Goal: Task Accomplishment & Management: Use online tool/utility

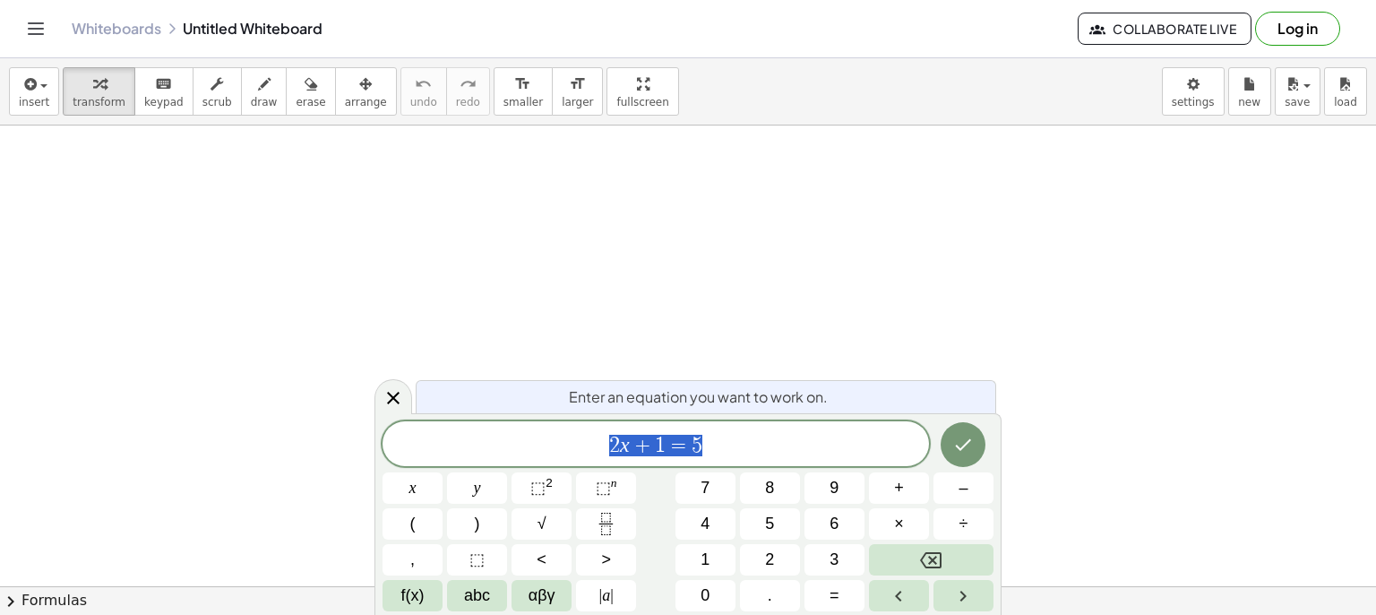
click at [251, 96] on span "draw" at bounding box center [264, 102] width 27 height 13
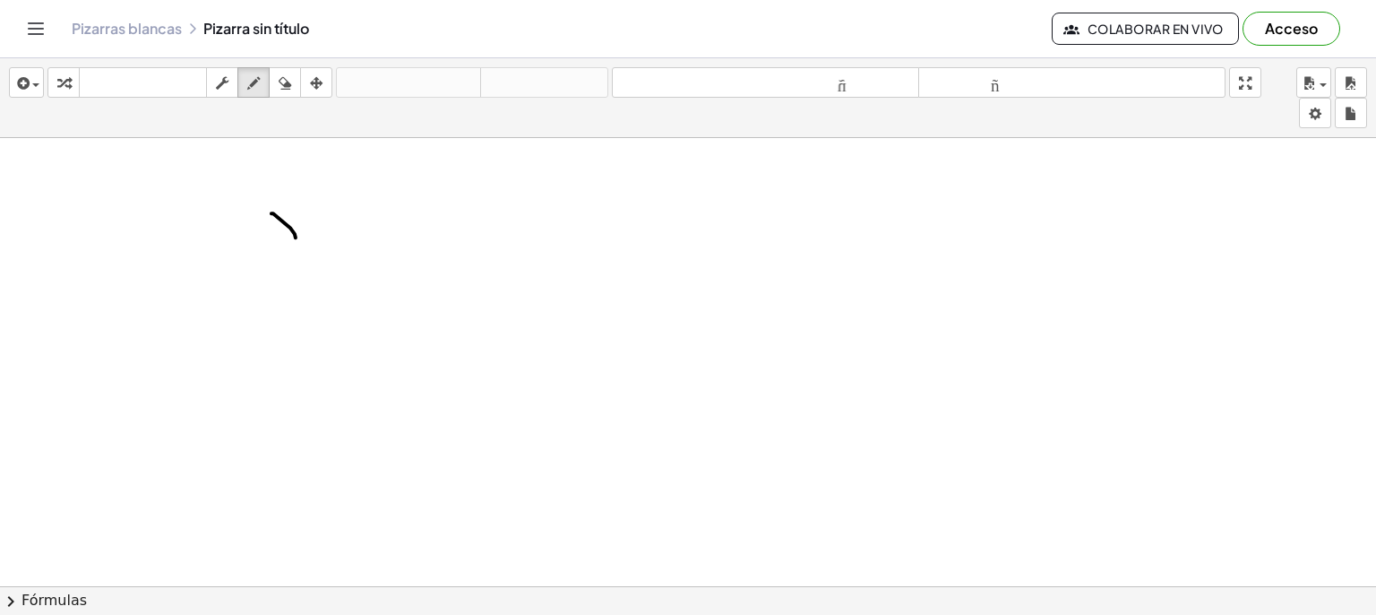
drag, startPoint x: 272, startPoint y: 212, endPoint x: 296, endPoint y: 229, distance: 29.1
drag, startPoint x: 300, startPoint y: 212, endPoint x: 273, endPoint y: 237, distance: 36.8
drag, startPoint x: 320, startPoint y: 219, endPoint x: 344, endPoint y: 226, distance: 25.2
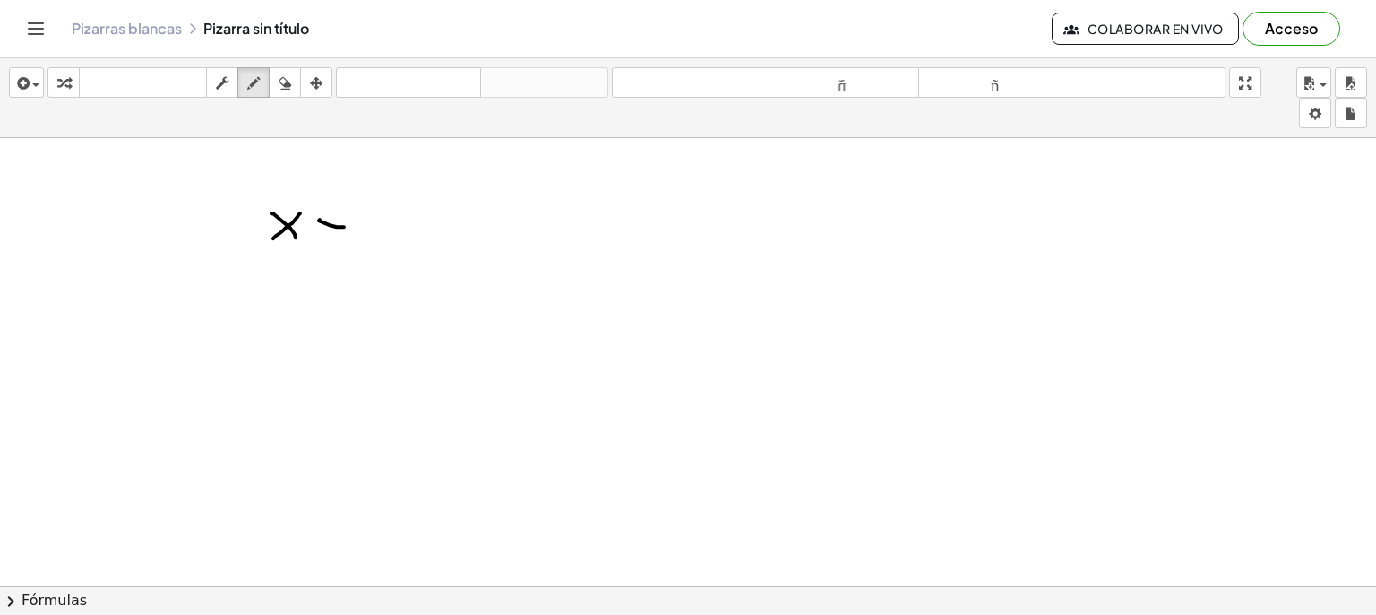
drag, startPoint x: 317, startPoint y: 235, endPoint x: 337, endPoint y: 237, distance: 19.8
drag, startPoint x: 108, startPoint y: 173, endPoint x: 115, endPoint y: 151, distance: 22.7
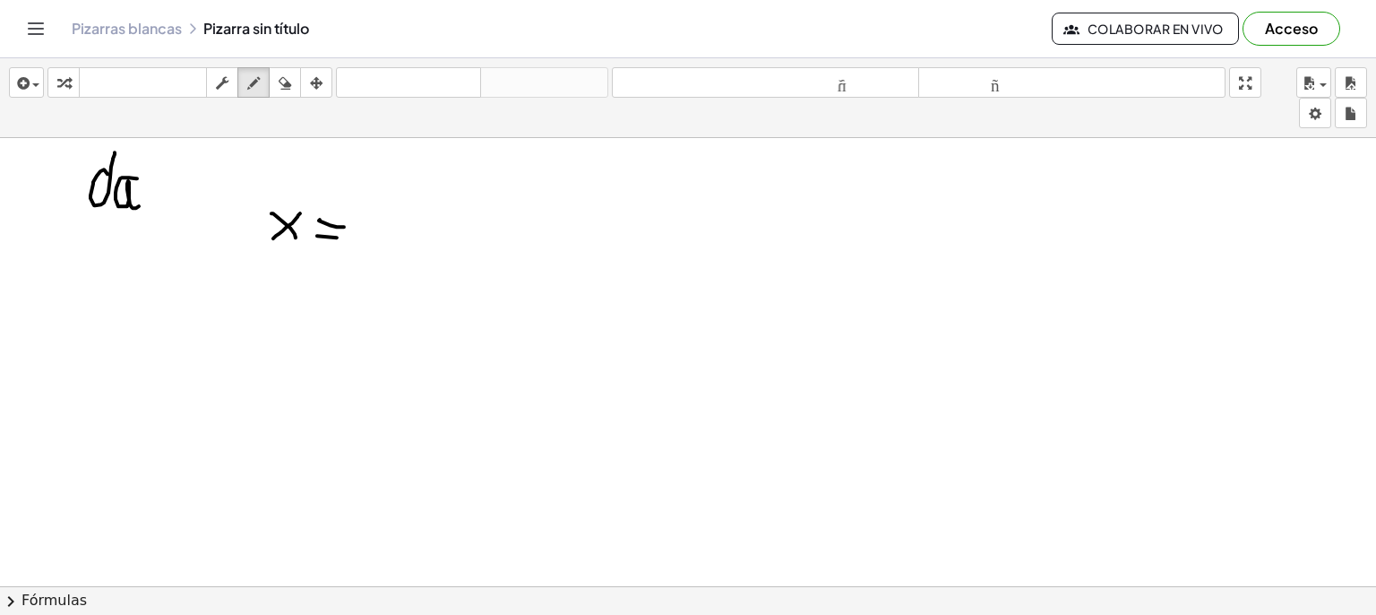
drag, startPoint x: 137, startPoint y: 177, endPoint x: 139, endPoint y: 205, distance: 27.8
drag, startPoint x: 155, startPoint y: 151, endPoint x: 147, endPoint y: 188, distance: 38.5
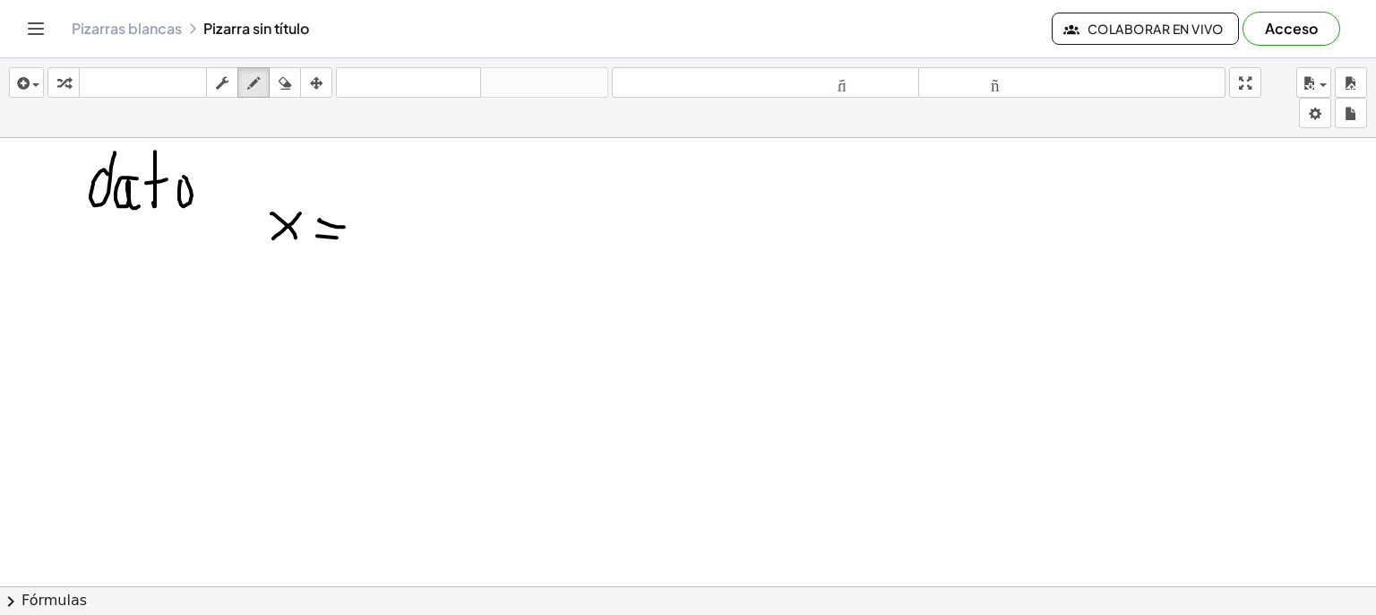
drag, startPoint x: 200, startPoint y: 177, endPoint x: 217, endPoint y: 183, distance: 18.1
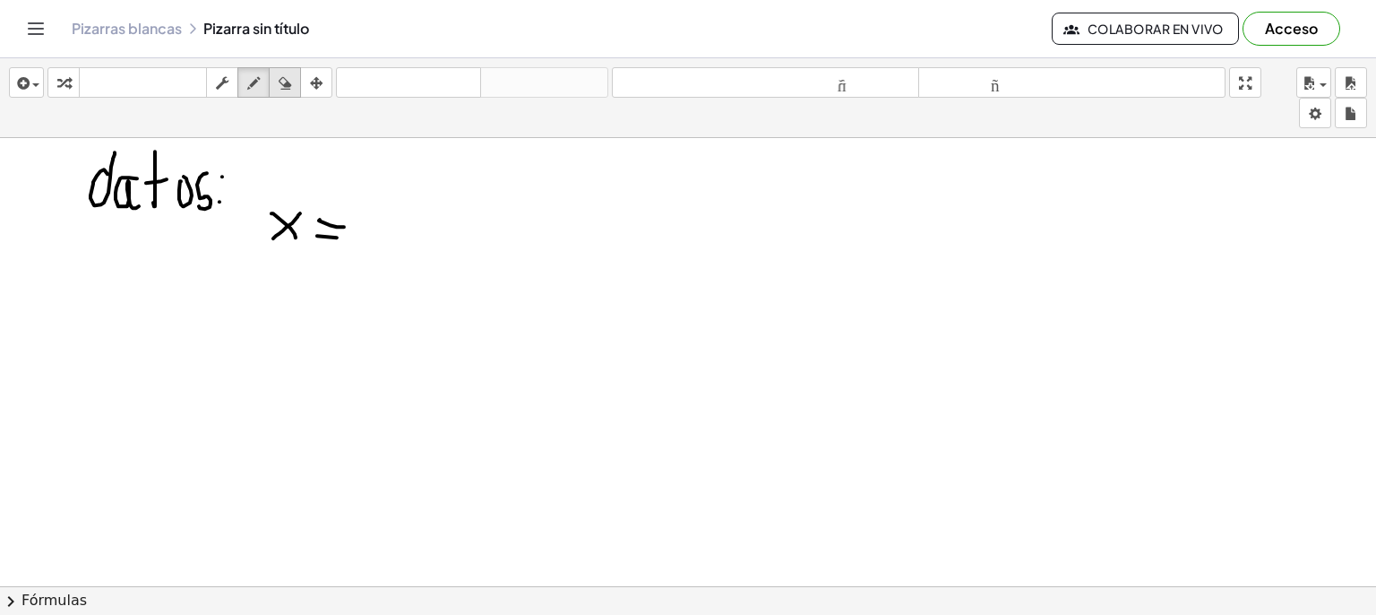
click at [289, 87] on icon "button" at bounding box center [285, 84] width 13 height 22
drag, startPoint x: 276, startPoint y: 269, endPoint x: 254, endPoint y: 198, distance: 74.0
drag, startPoint x: 254, startPoint y: 198, endPoint x: 34, endPoint y: 141, distance: 227.8
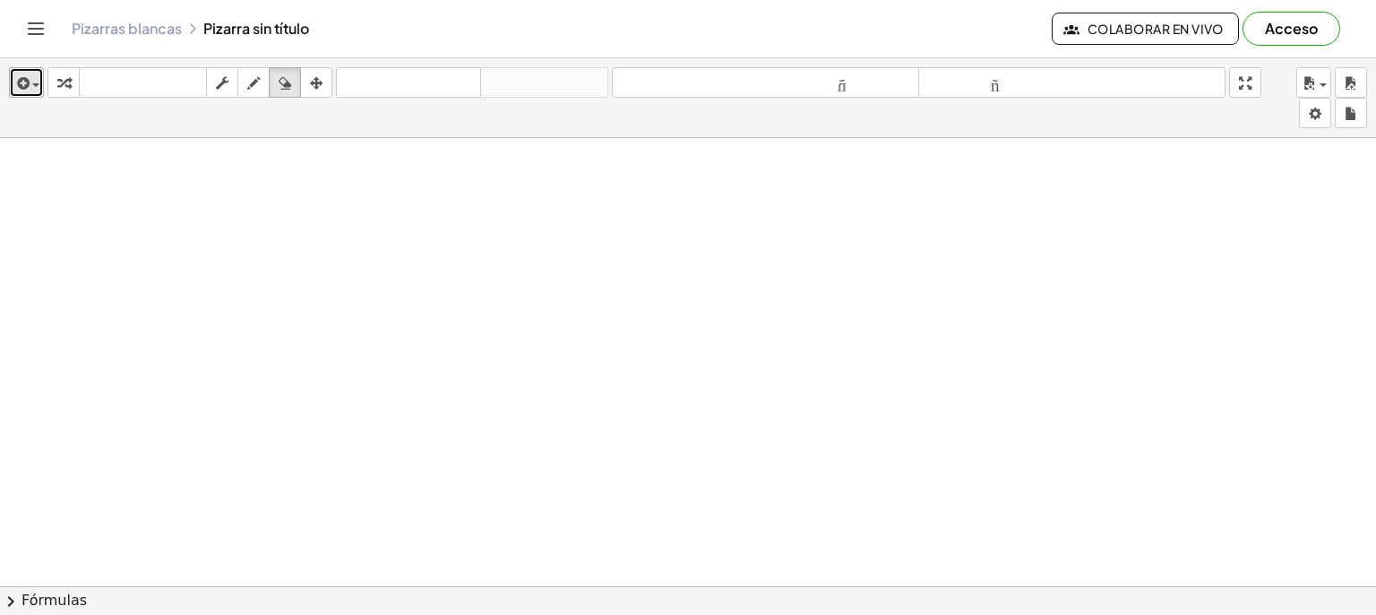
click at [30, 88] on span "button" at bounding box center [32, 85] width 4 height 13
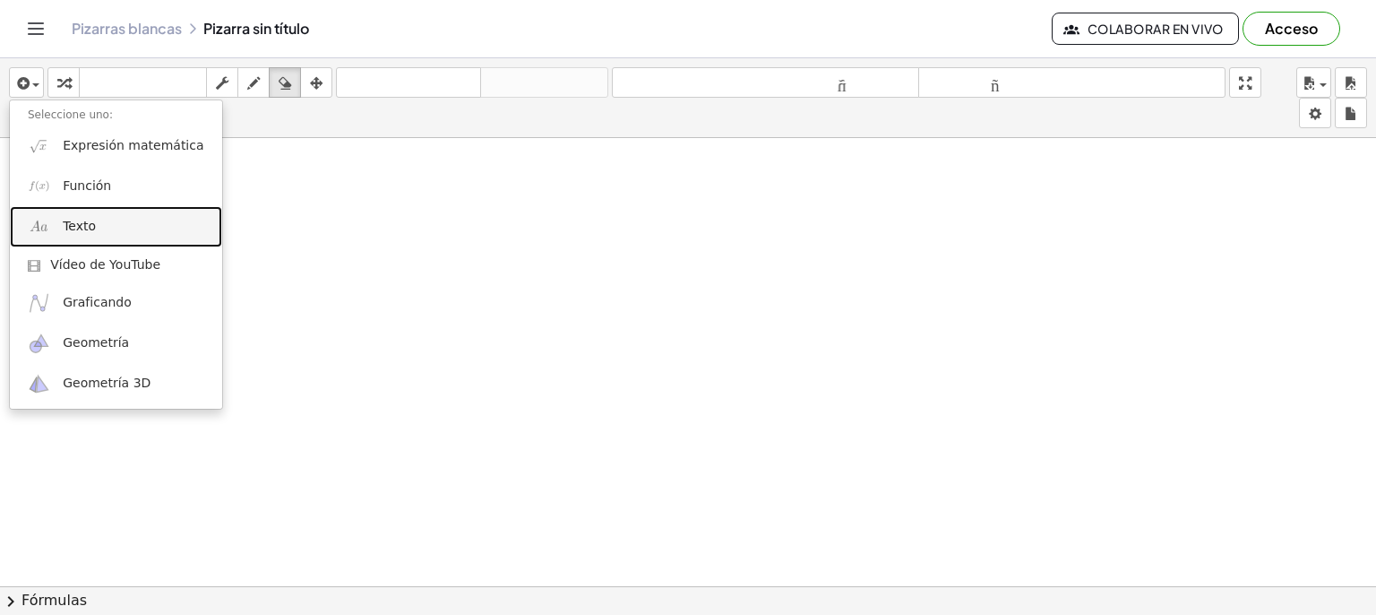
click at [96, 225] on link "Texto" at bounding box center [116, 226] width 212 height 40
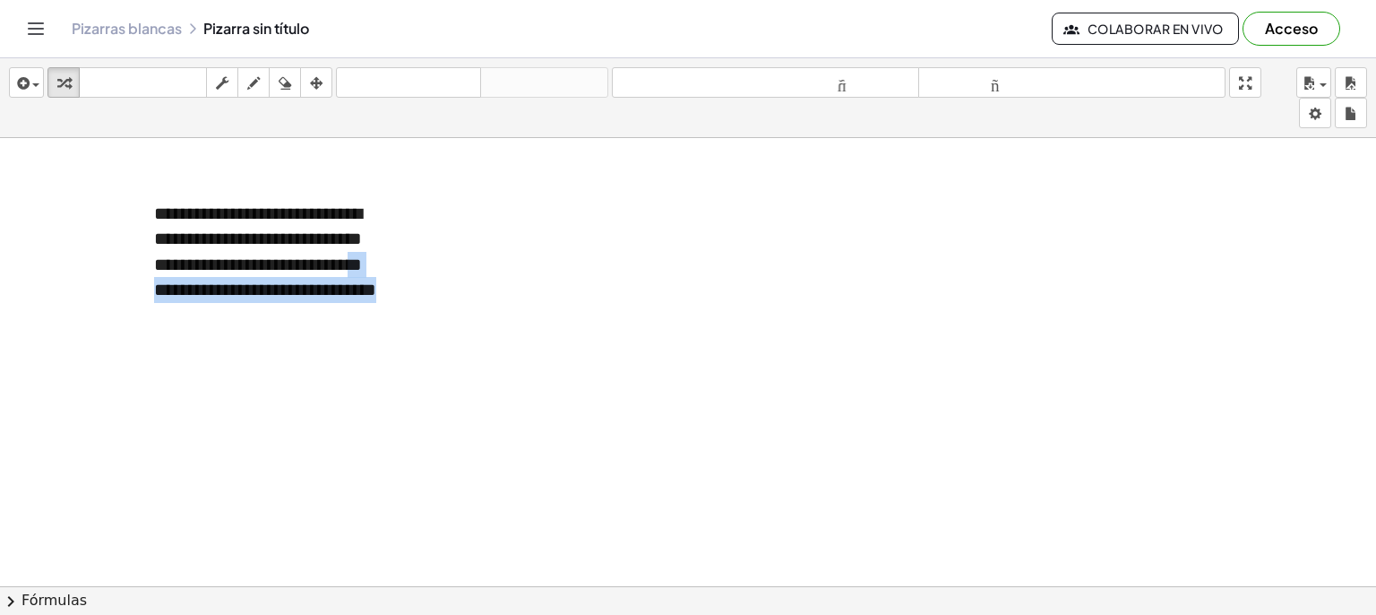
drag, startPoint x: 402, startPoint y: 261, endPoint x: 444, endPoint y: 258, distance: 41.3
click at [371, 241] on div "**********" at bounding box center [270, 265] width 269 height 164
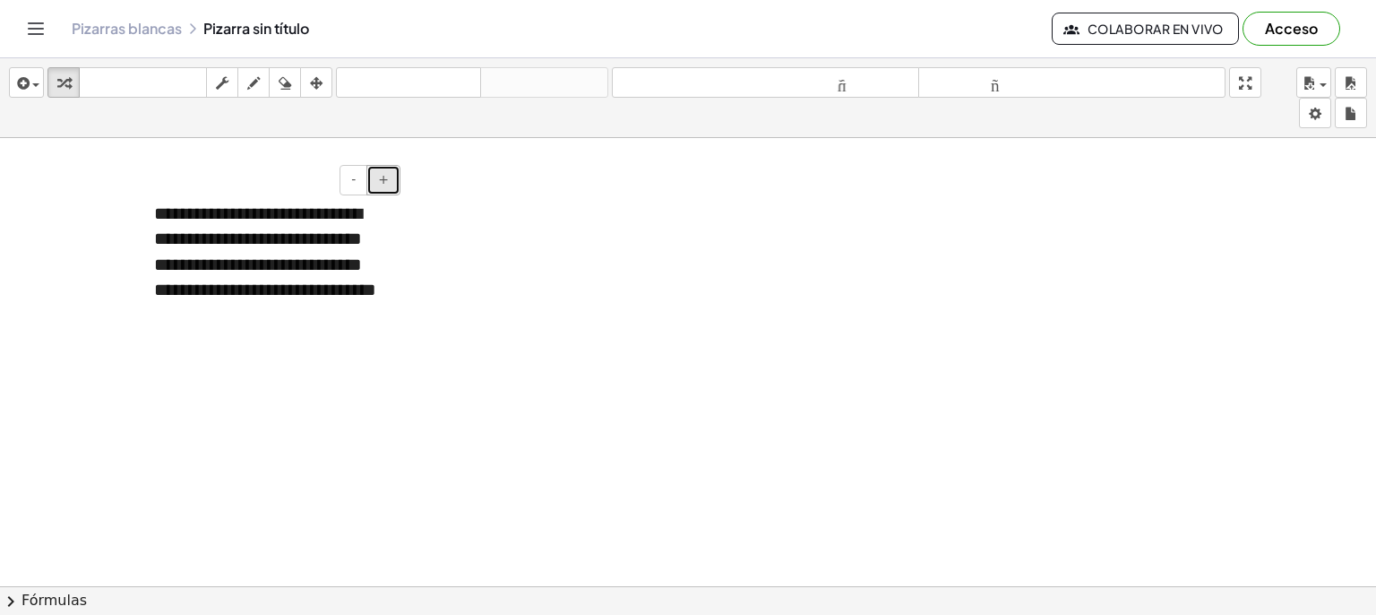
click at [387, 182] on font "+" at bounding box center [383, 179] width 11 height 14
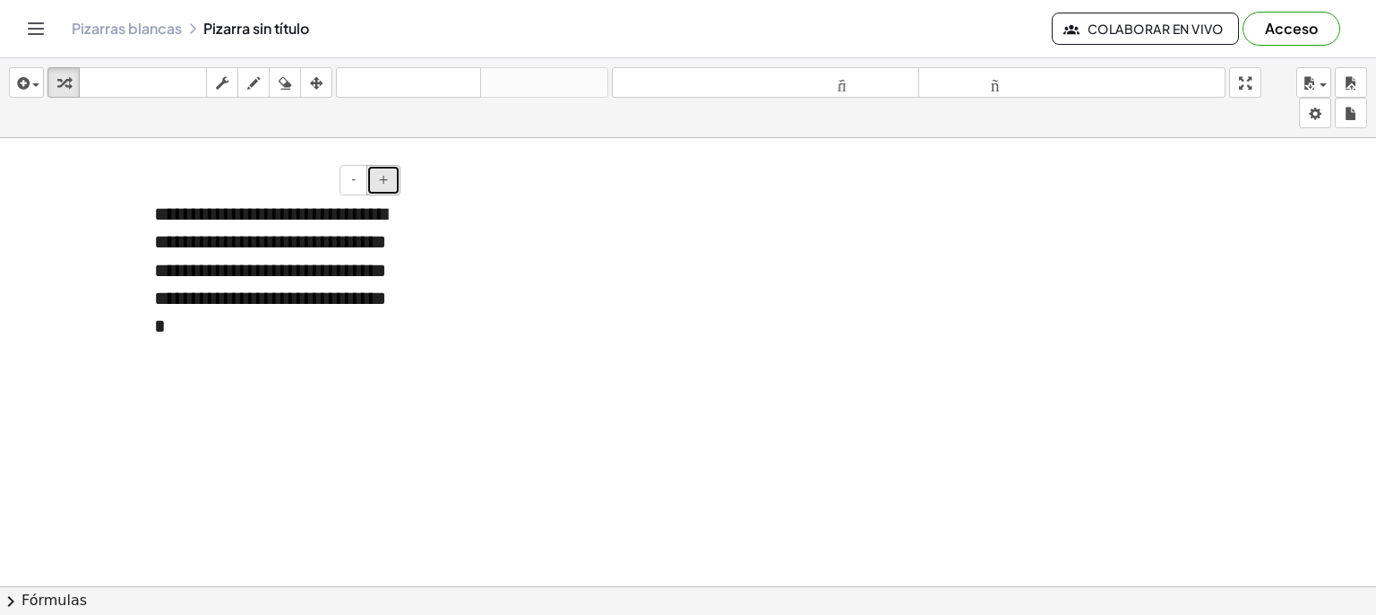
click at [387, 182] on font "+" at bounding box center [383, 179] width 11 height 14
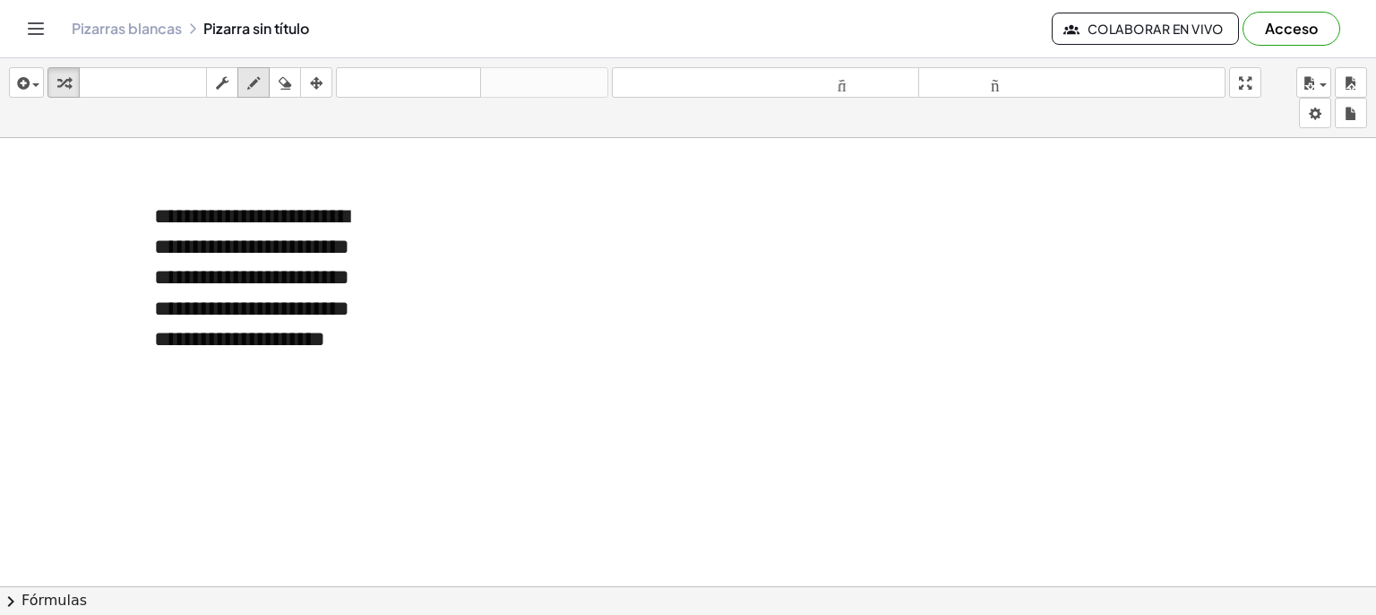
click at [254, 80] on icon "button" at bounding box center [253, 84] width 13 height 22
drag, startPoint x: 459, startPoint y: 185, endPoint x: 524, endPoint y: 221, distance: 74.6
drag, startPoint x: 522, startPoint y: 204, endPoint x: 530, endPoint y: 212, distance: 11.4
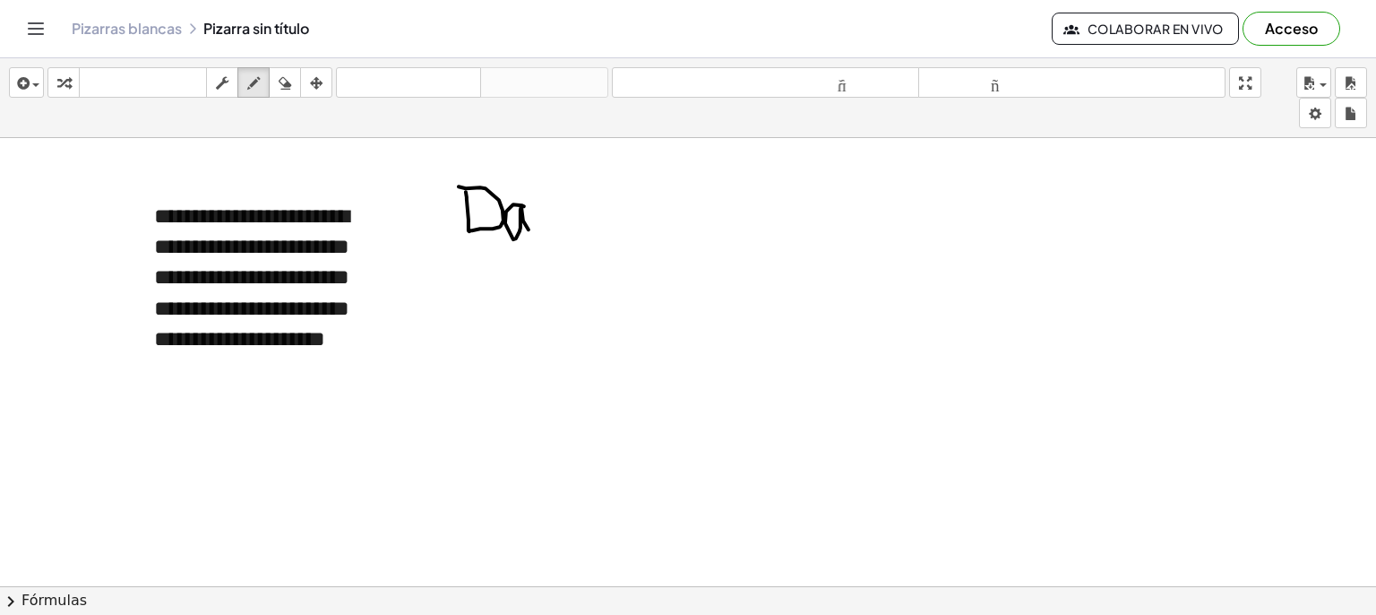
drag, startPoint x: 550, startPoint y: 166, endPoint x: 545, endPoint y: 230, distance: 64.7
drag, startPoint x: 548, startPoint y: 205, endPoint x: 563, endPoint y: 203, distance: 14.6
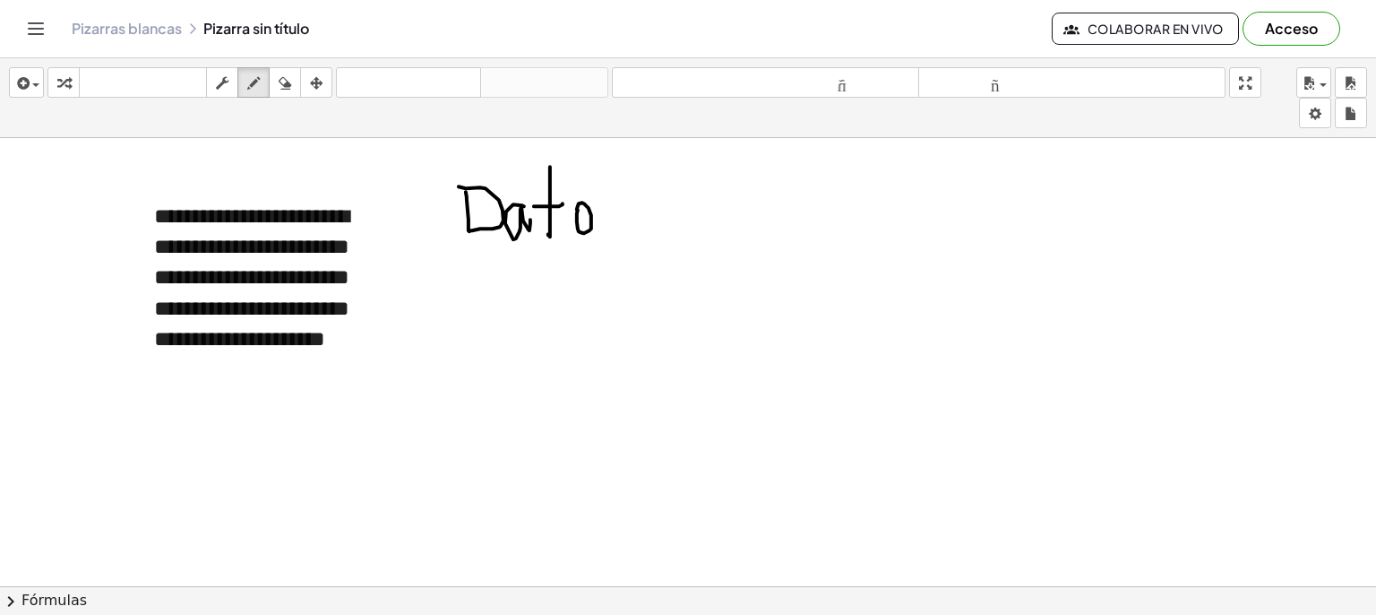
drag, startPoint x: 577, startPoint y: 209, endPoint x: 588, endPoint y: 200, distance: 14.0
drag, startPoint x: 605, startPoint y: 203, endPoint x: 586, endPoint y: 246, distance: 46.9
drag, startPoint x: 461, startPoint y: 255, endPoint x: 625, endPoint y: 244, distance: 163.5
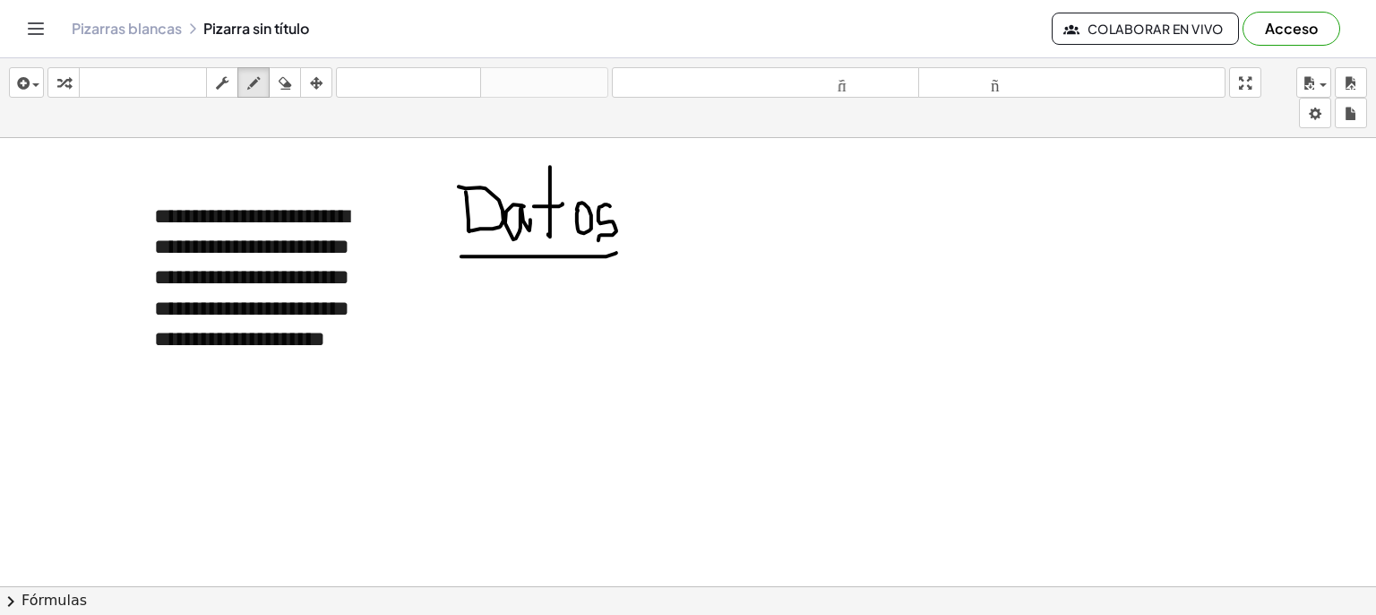
click at [22, 76] on icon "button" at bounding box center [21, 84] width 16 height 22
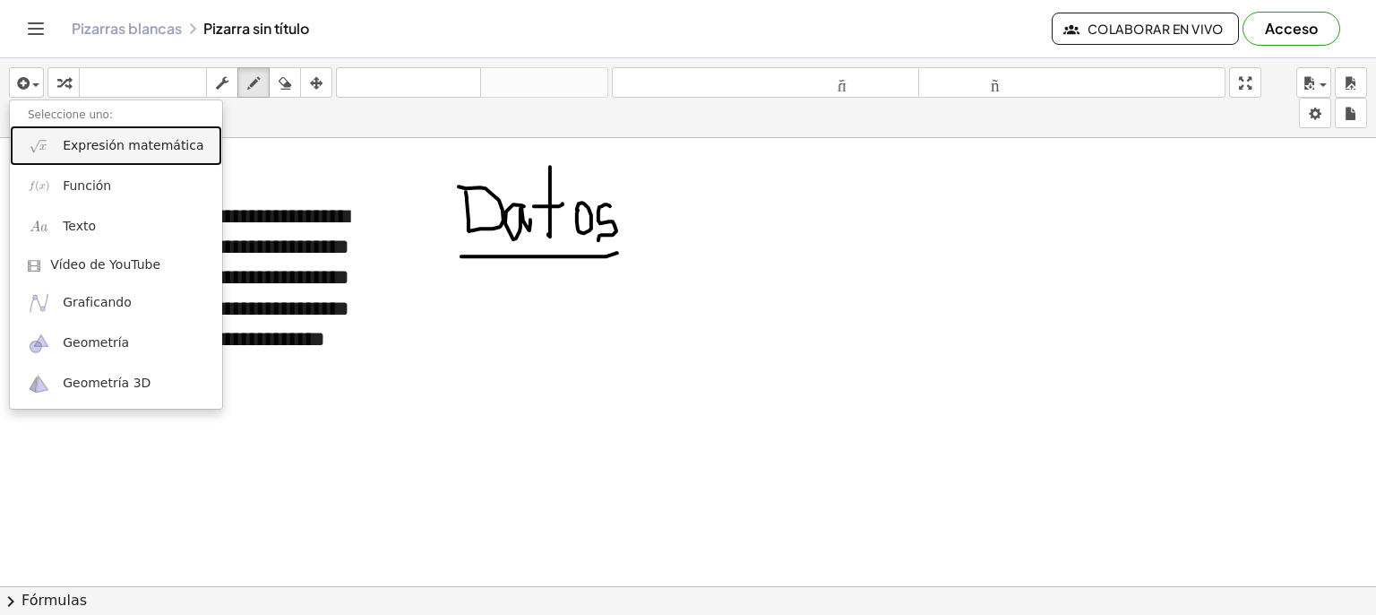
click at [105, 138] on font "Expresión matemática" at bounding box center [133, 145] width 141 height 14
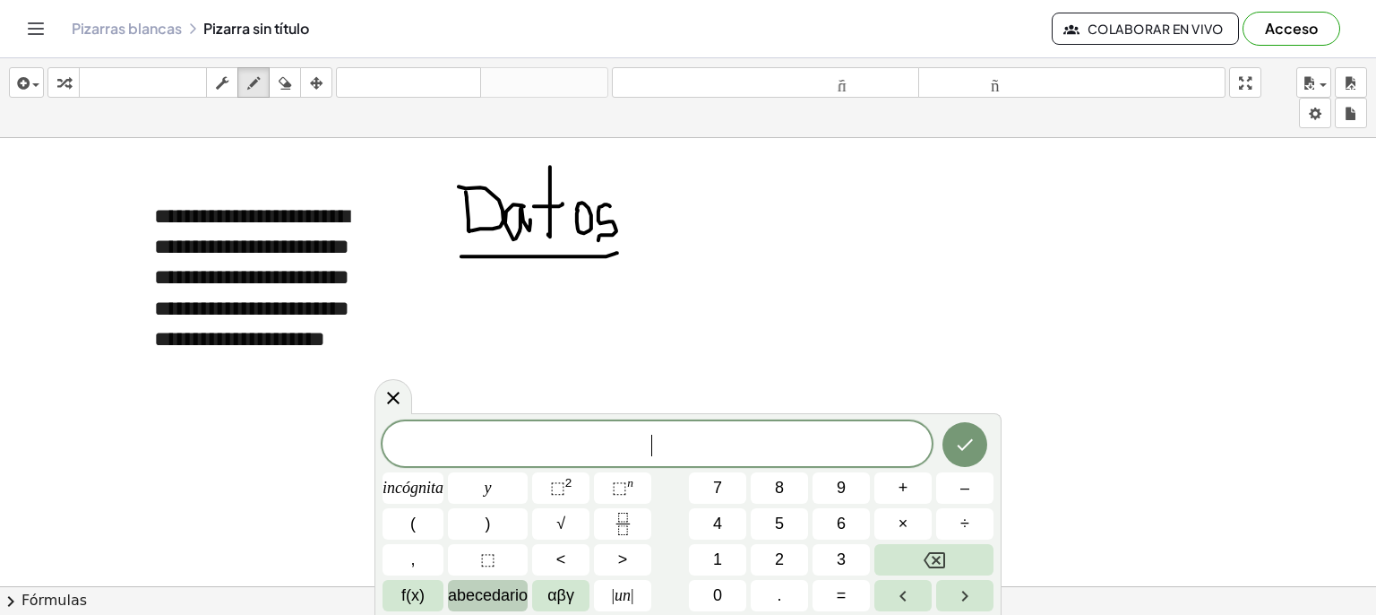
click at [501, 601] on font "abecedario" at bounding box center [488, 595] width 80 height 18
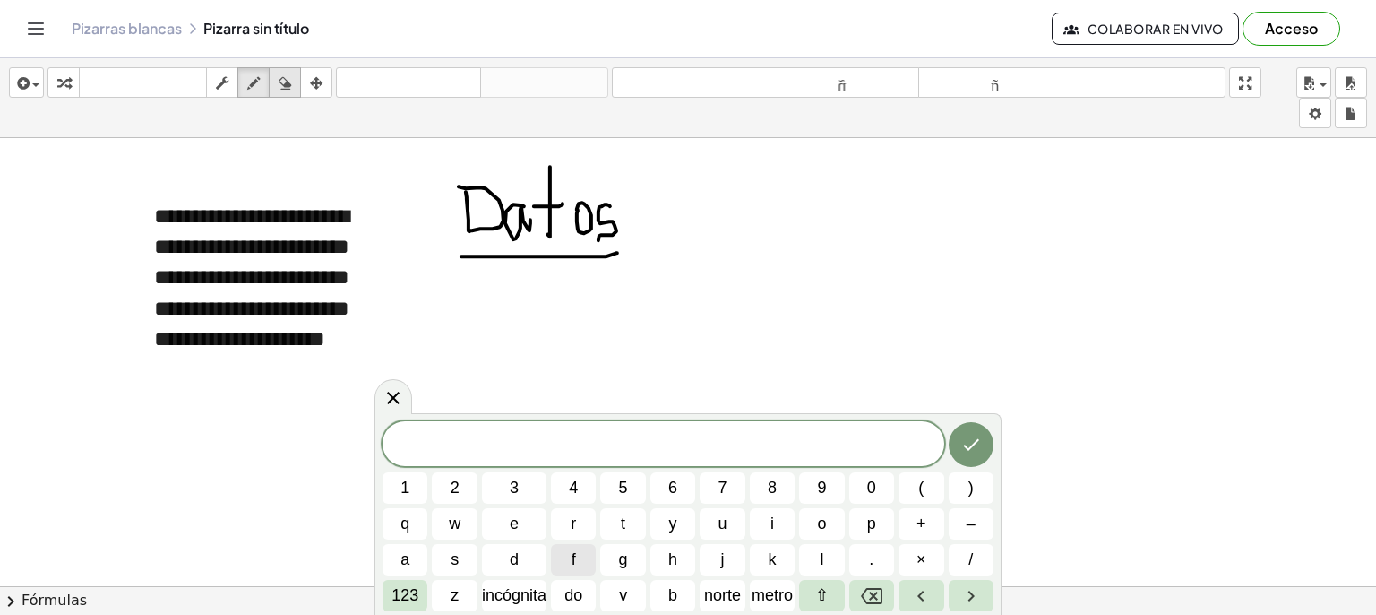
click at [280, 87] on icon "button" at bounding box center [285, 84] width 13 height 22
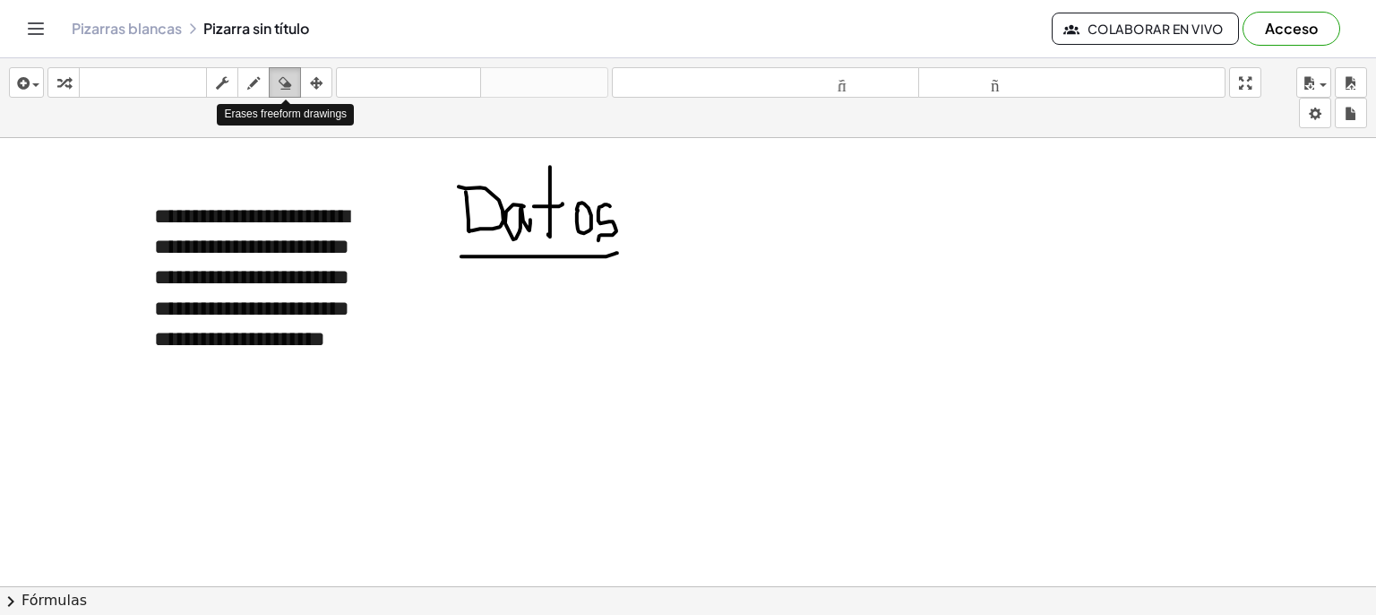
click at [282, 72] on div "button" at bounding box center [284, 83] width 23 height 22
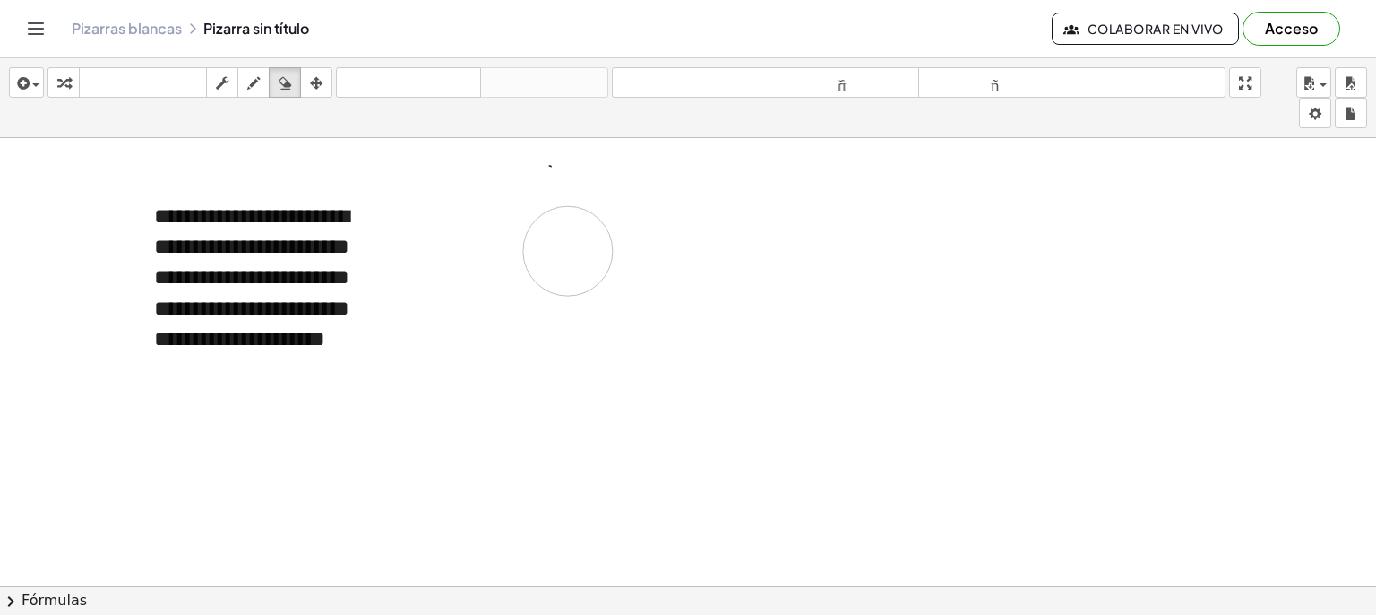
drag, startPoint x: 437, startPoint y: 166, endPoint x: 504, endPoint y: 233, distance: 95.0
click at [245, 87] on div "button" at bounding box center [253, 83] width 23 height 22
drag, startPoint x: 439, startPoint y: 185, endPoint x: 437, endPoint y: 227, distance: 41.3
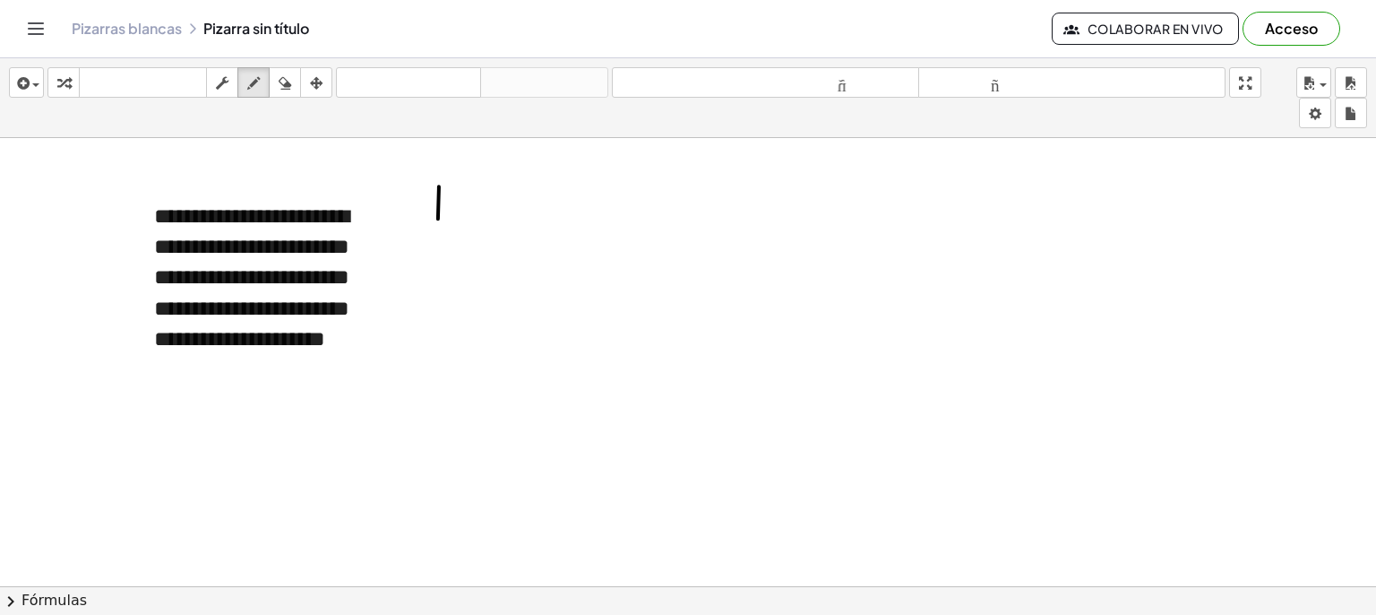
drag, startPoint x: 424, startPoint y: 183, endPoint x: 423, endPoint y: 229, distance: 46.6
drag, startPoint x: 502, startPoint y: 210, endPoint x: 498, endPoint y: 219, distance: 9.7
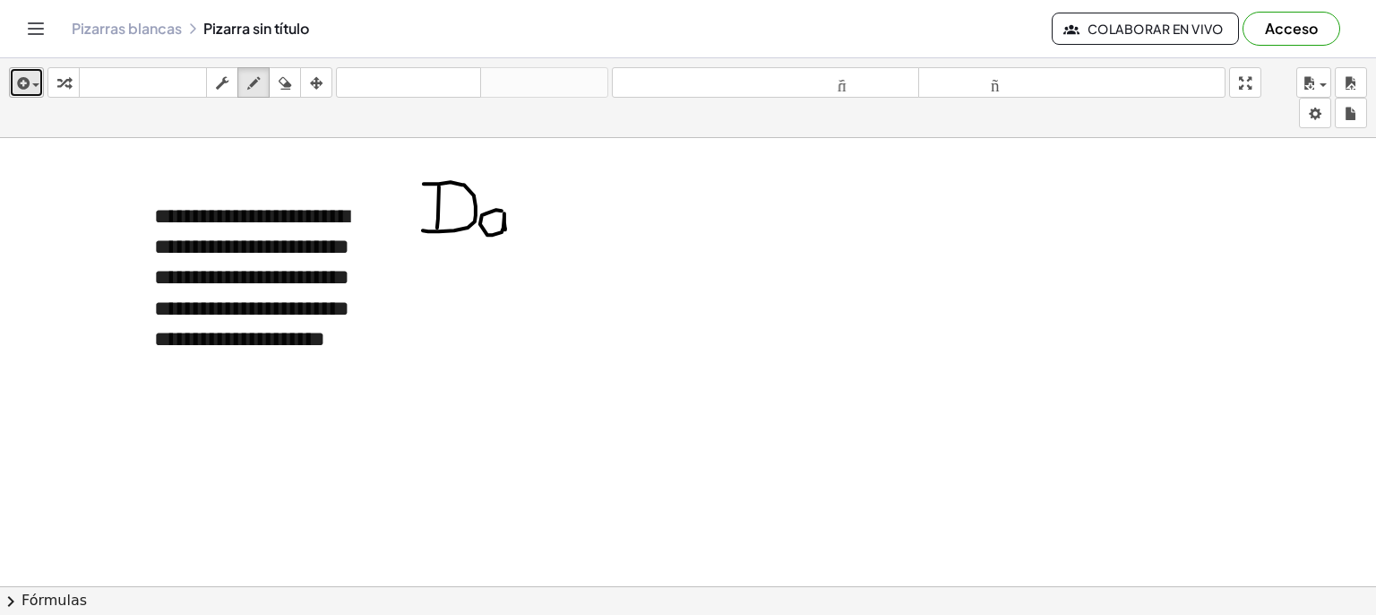
click at [30, 87] on span "button" at bounding box center [32, 85] width 4 height 13
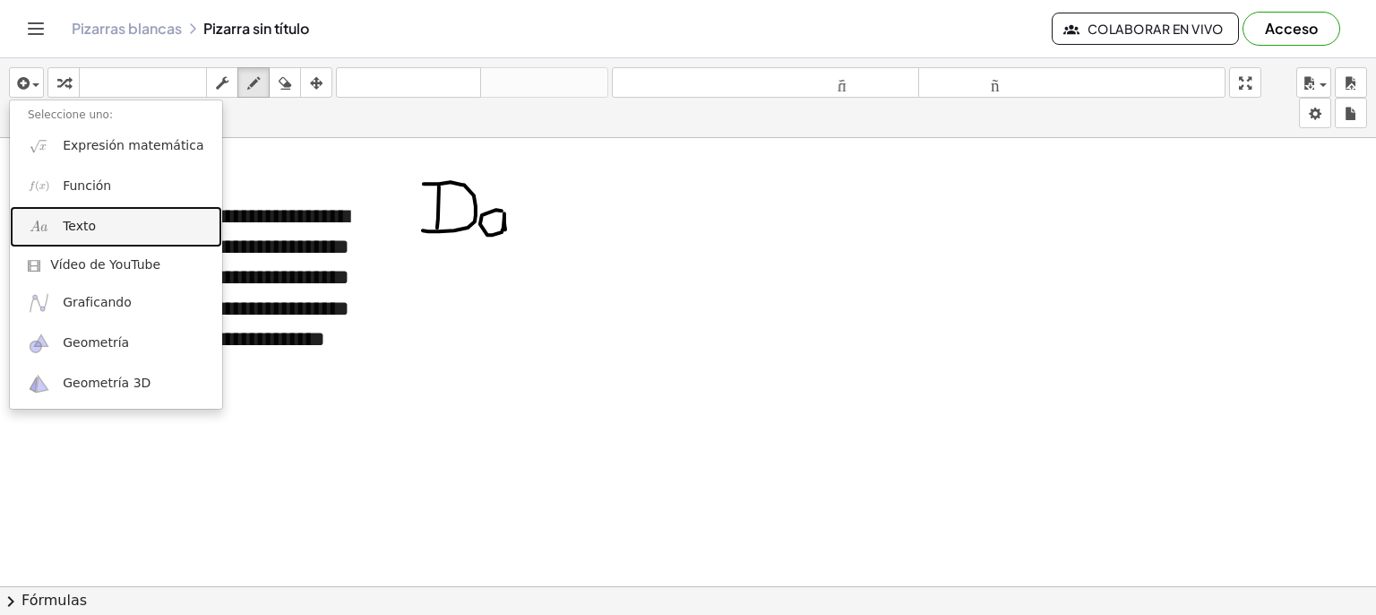
click at [103, 227] on link "Texto" at bounding box center [116, 226] width 212 height 40
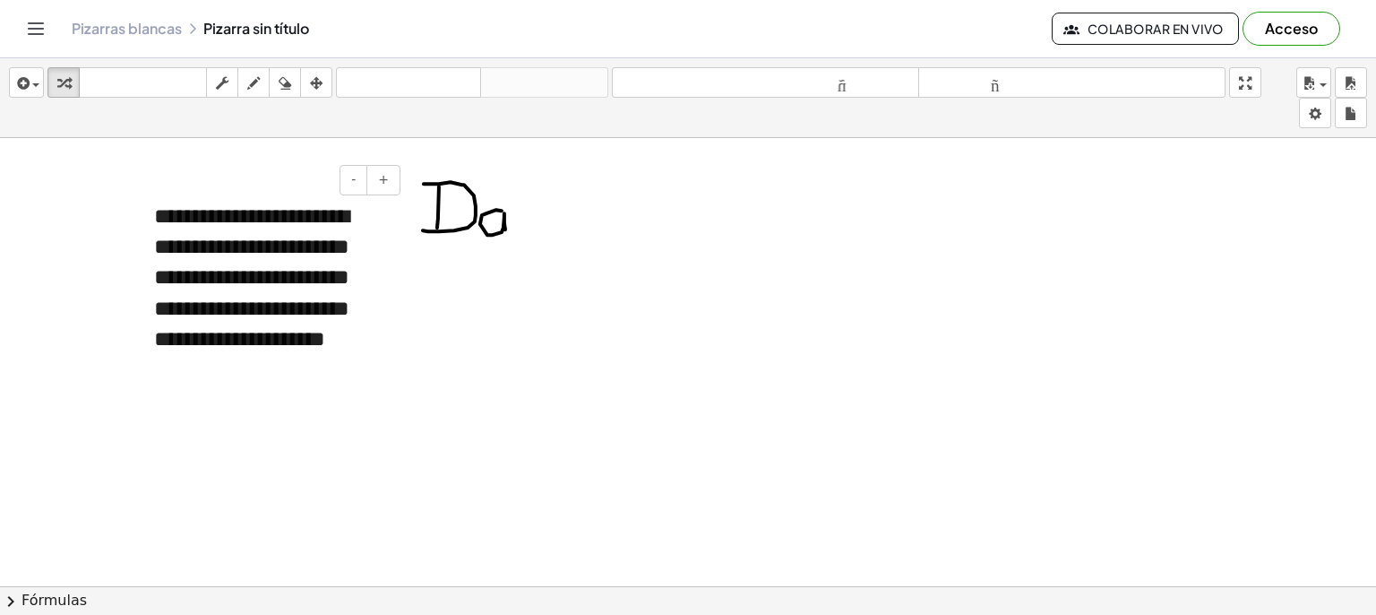
click at [333, 274] on font "**********" at bounding box center [251, 277] width 195 height 144
click at [27, 83] on icon "button" at bounding box center [21, 84] width 16 height 22
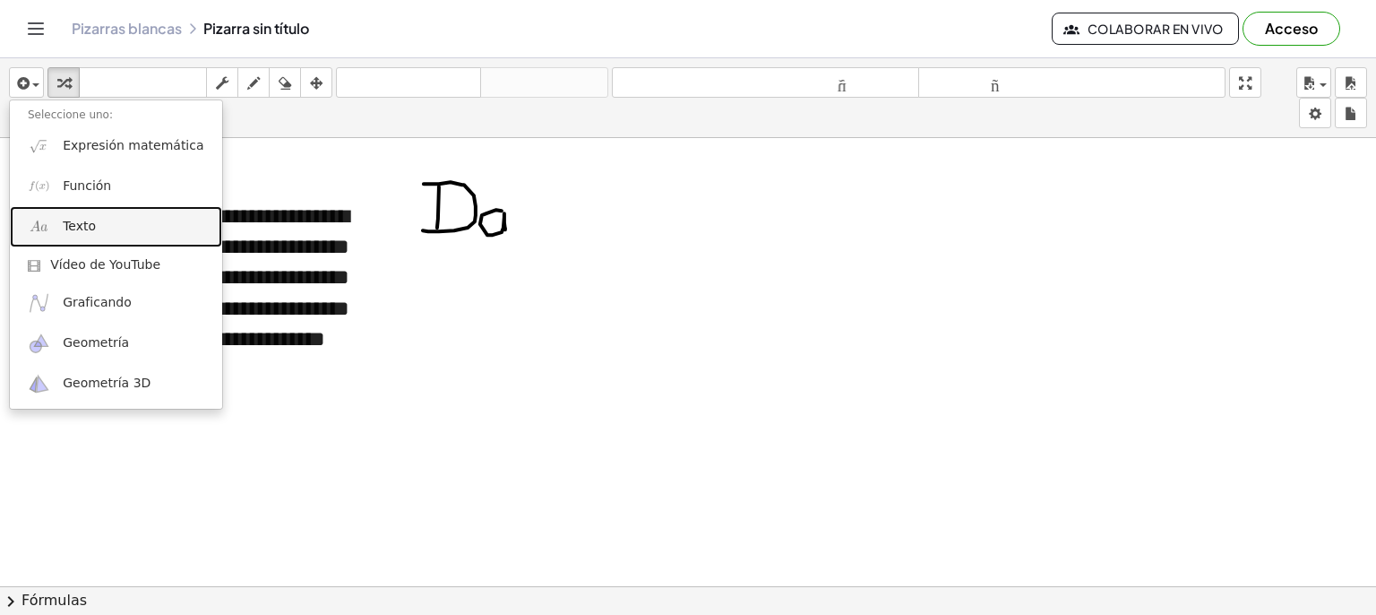
click at [87, 230] on font "Texto" at bounding box center [79, 226] width 33 height 14
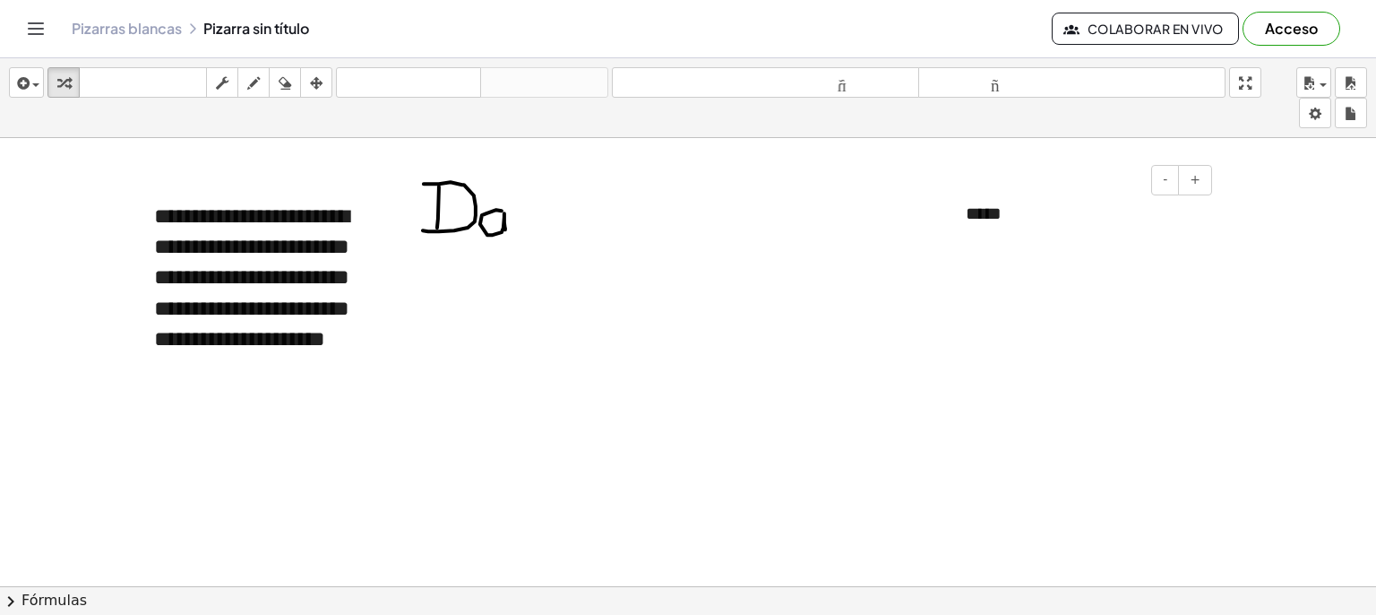
drag, startPoint x: 1010, startPoint y: 178, endPoint x: 975, endPoint y: 194, distance: 38.5
click at [975, 194] on div "- + *****" at bounding box center [1082, 214] width 269 height 62
click at [1019, 219] on div "*****" at bounding box center [1082, 214] width 269 height 62
drag, startPoint x: 1022, startPoint y: 245, endPoint x: 971, endPoint y: 251, distance: 50.6
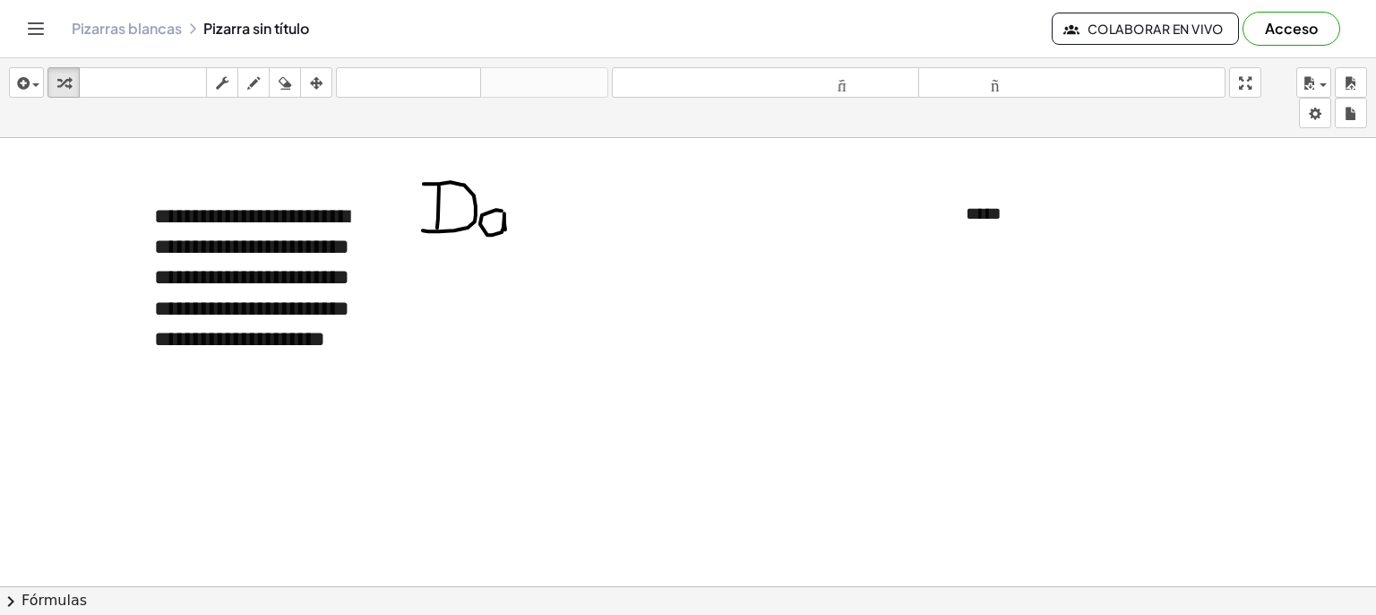
click at [1190, 190] on button "+" at bounding box center [1195, 180] width 34 height 30
click at [1047, 199] on div "*****" at bounding box center [1082, 215] width 269 height 64
drag, startPoint x: 1068, startPoint y: 180, endPoint x: 1013, endPoint y: 187, distance: 56.0
click at [1051, 183] on div "- +" at bounding box center [1078, 180] width 269 height 30
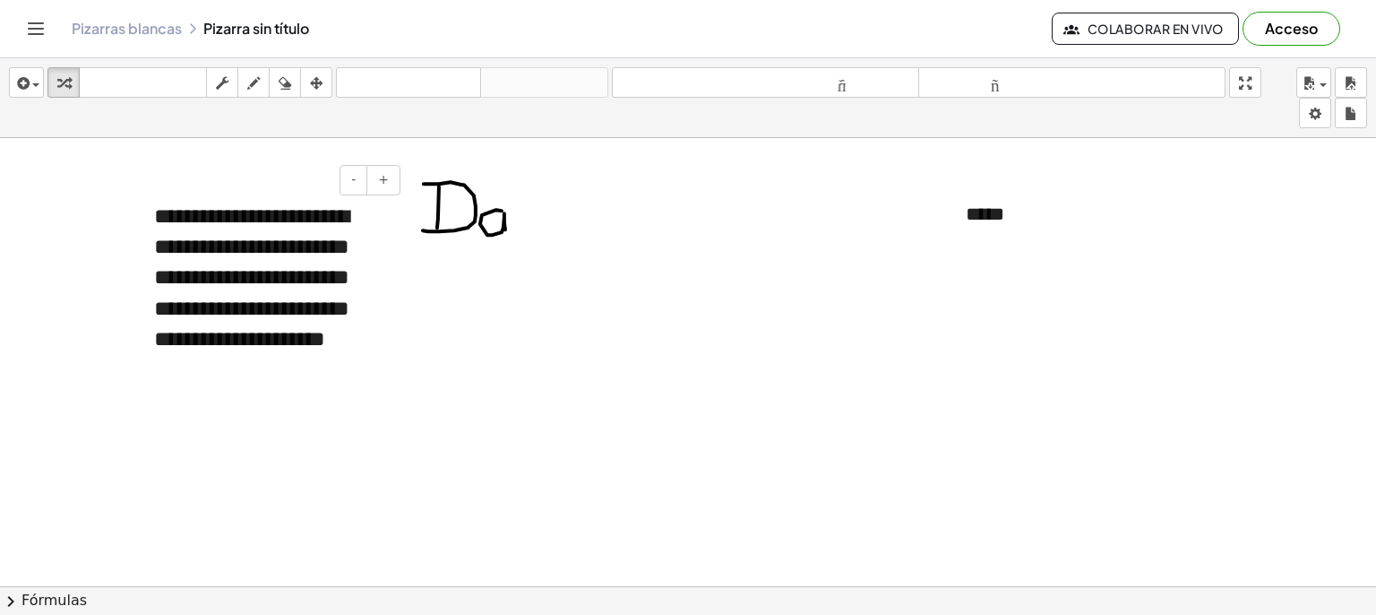
click at [345, 259] on font "**********" at bounding box center [251, 277] width 195 height 144
click at [280, 83] on icon "button" at bounding box center [285, 84] width 13 height 22
drag, startPoint x: 519, startPoint y: 255, endPoint x: 338, endPoint y: 141, distance: 214.3
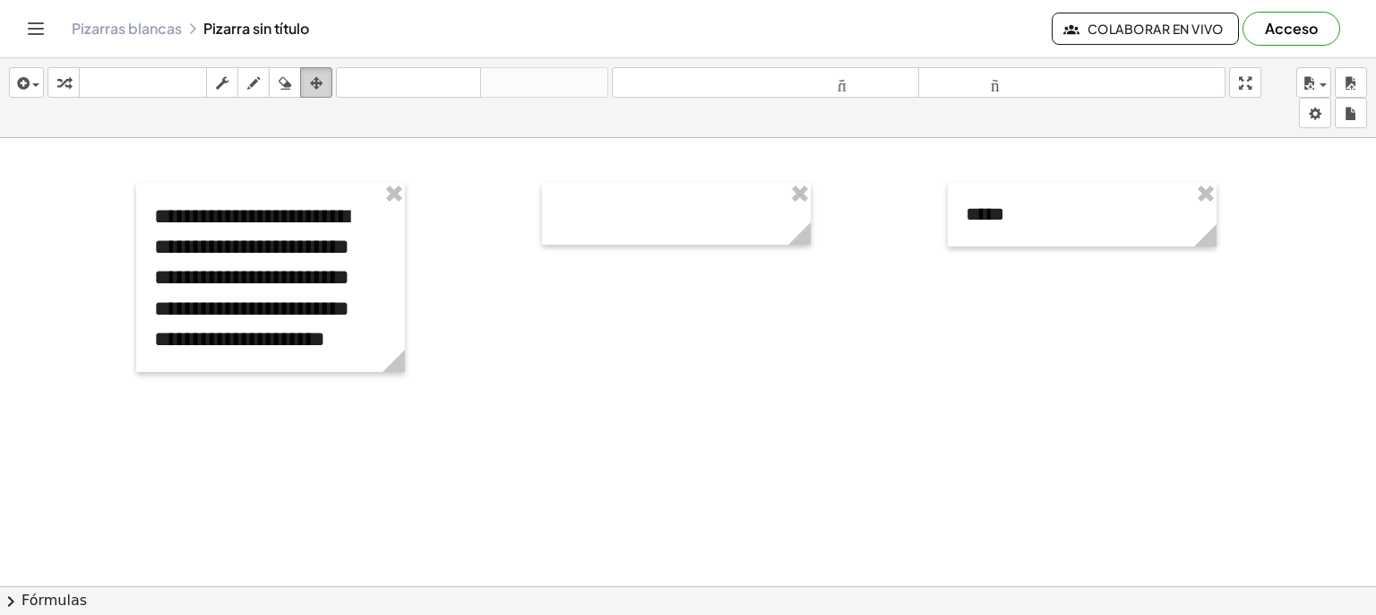
click at [320, 91] on icon "button" at bounding box center [316, 84] width 13 height 22
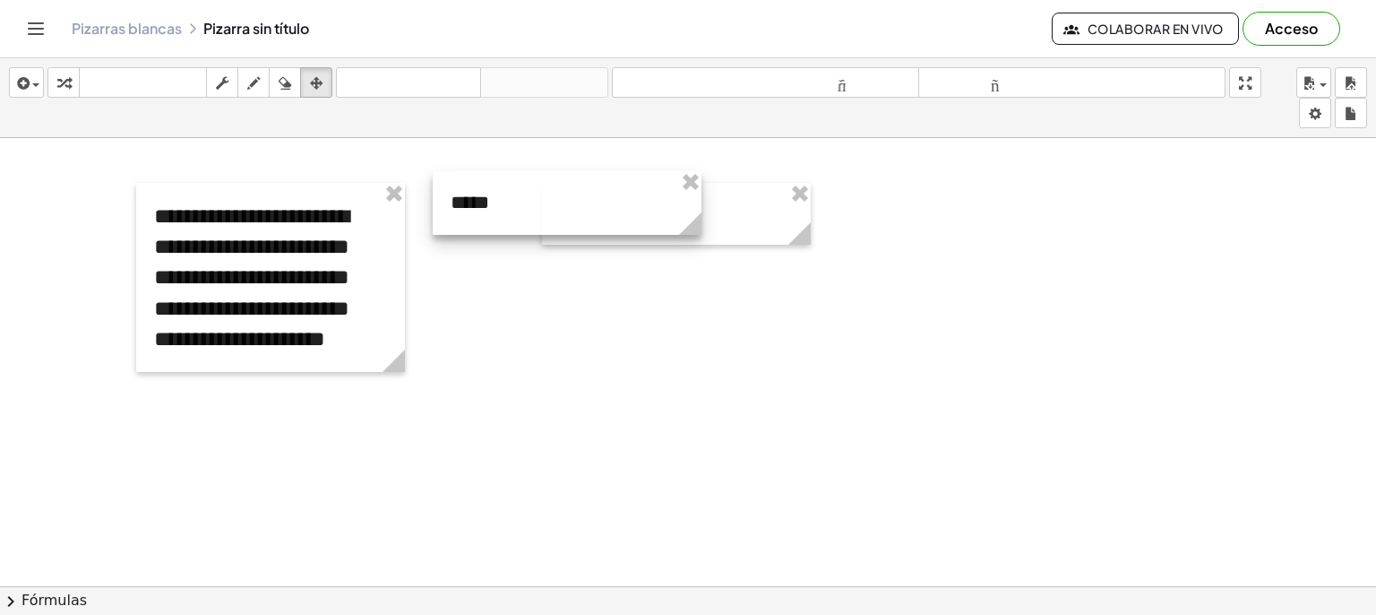
drag, startPoint x: 981, startPoint y: 231, endPoint x: 466, endPoint y: 220, distance: 515.4
click at [466, 220] on div at bounding box center [567, 203] width 269 height 64
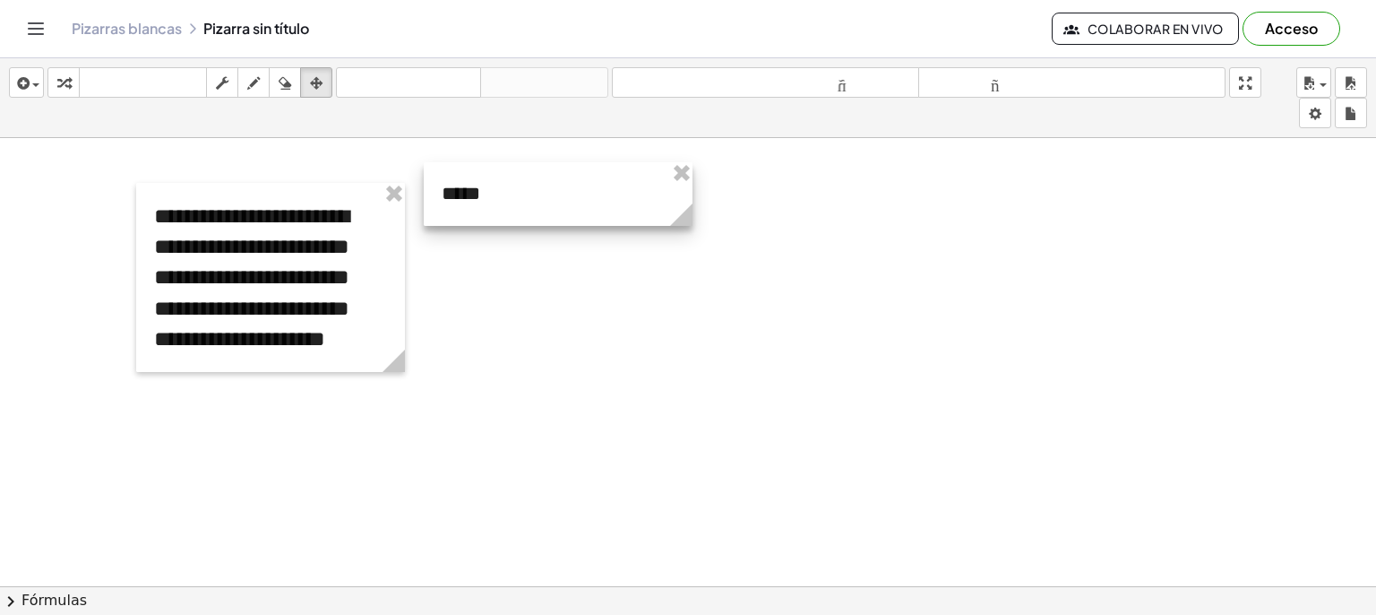
drag, startPoint x: 520, startPoint y: 195, endPoint x: 555, endPoint y: 196, distance: 35.0
click at [555, 196] on div at bounding box center [558, 194] width 269 height 64
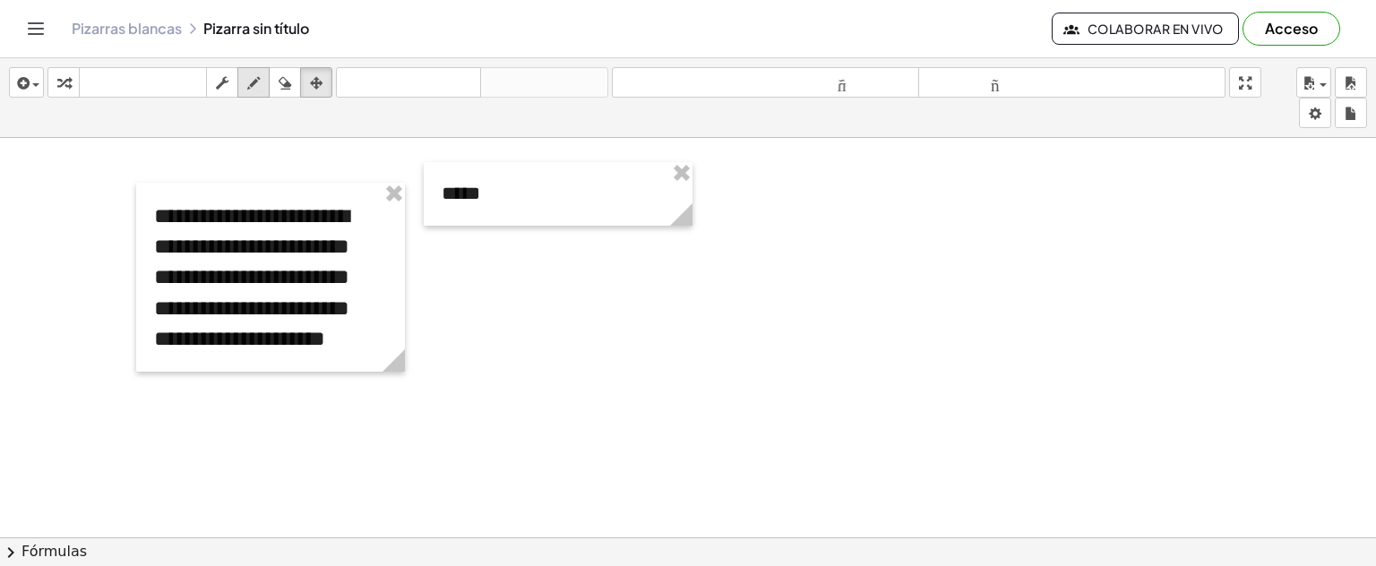
click at [250, 82] on icon "button" at bounding box center [253, 84] width 13 height 22
drag, startPoint x: 422, startPoint y: 265, endPoint x: 405, endPoint y: 215, distance: 53.0
drag, startPoint x: 415, startPoint y: 243, endPoint x: 430, endPoint y: 252, distance: 17.7
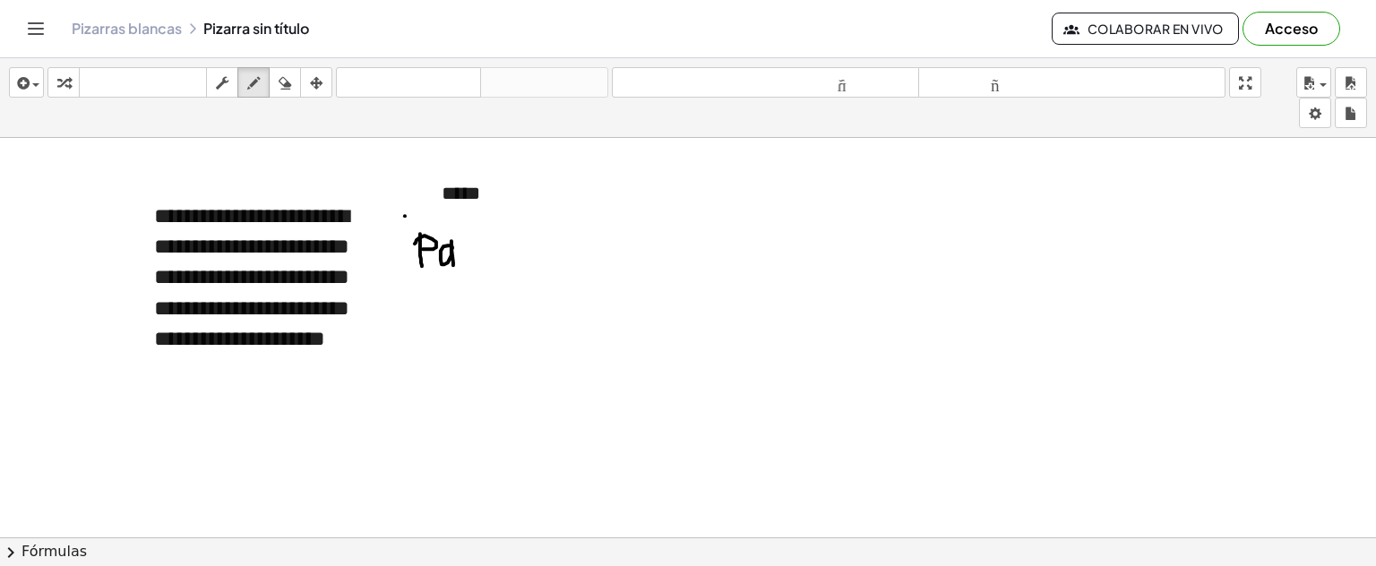
drag, startPoint x: 453, startPoint y: 246, endPoint x: 462, endPoint y: 258, distance: 15.3
drag, startPoint x: 473, startPoint y: 249, endPoint x: 470, endPoint y: 220, distance: 28.9
drag, startPoint x: 477, startPoint y: 247, endPoint x: 497, endPoint y: 253, distance: 21.3
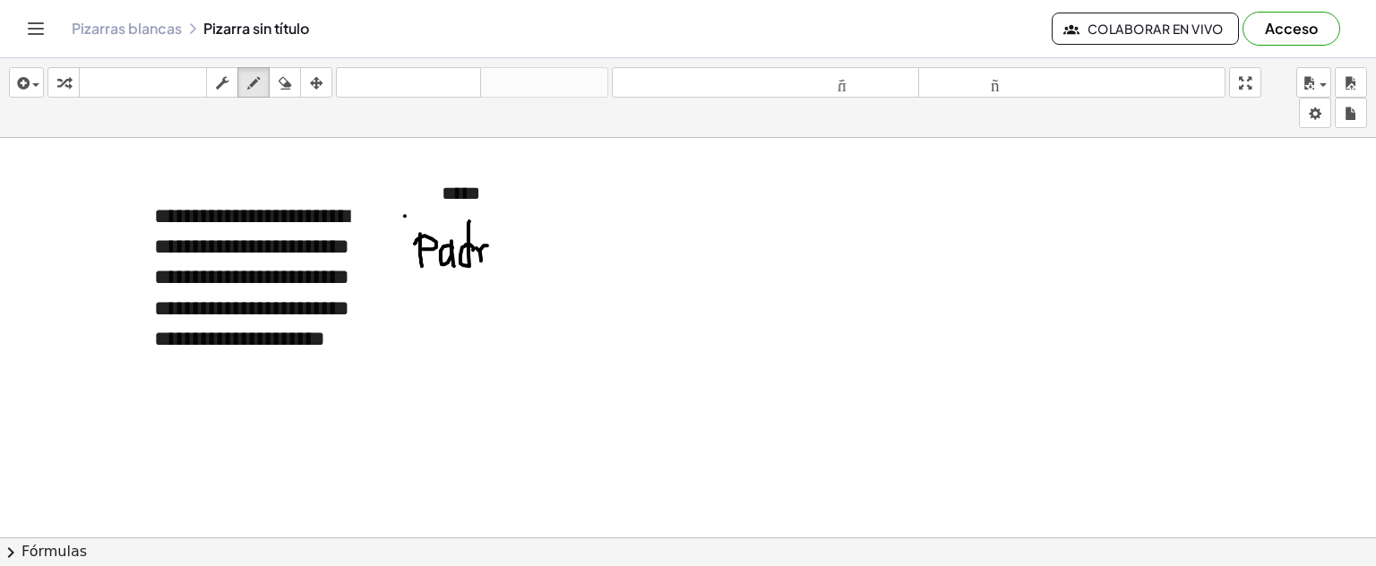
drag, startPoint x: 501, startPoint y: 256, endPoint x: 512, endPoint y: 259, distance: 11.1
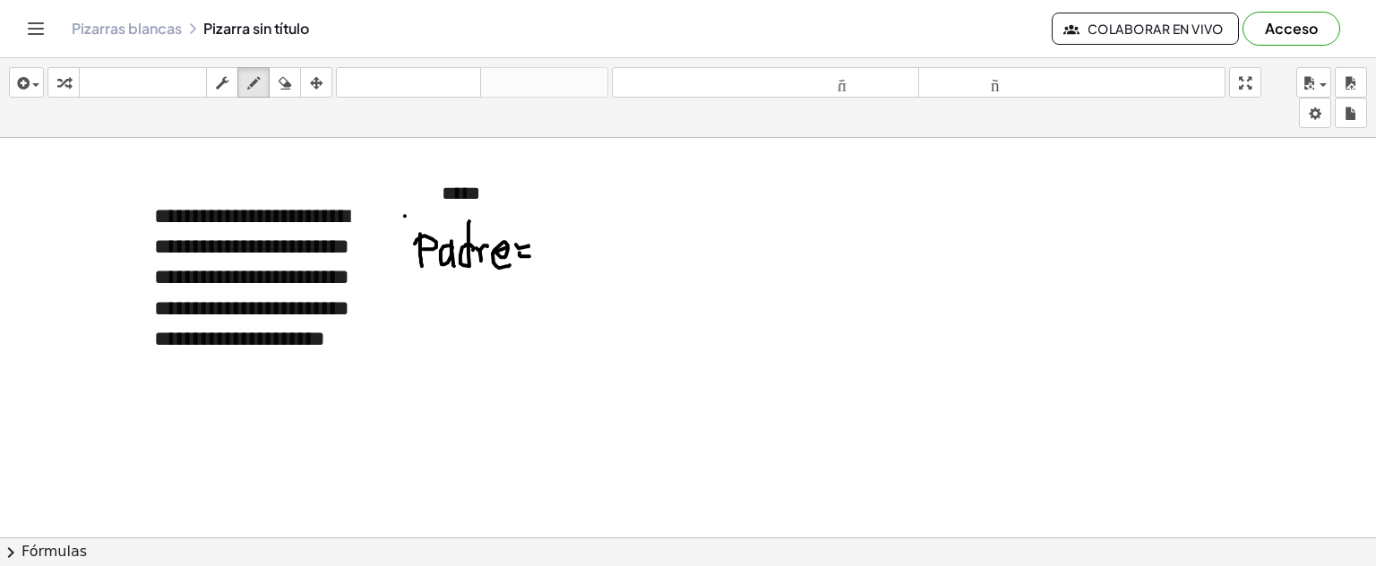
drag, startPoint x: 520, startPoint y: 254, endPoint x: 530, endPoint y: 255, distance: 9.9
drag, startPoint x: 549, startPoint y: 240, endPoint x: 556, endPoint y: 257, distance: 18.5
drag, startPoint x: 564, startPoint y: 245, endPoint x: 539, endPoint y: 273, distance: 37.5
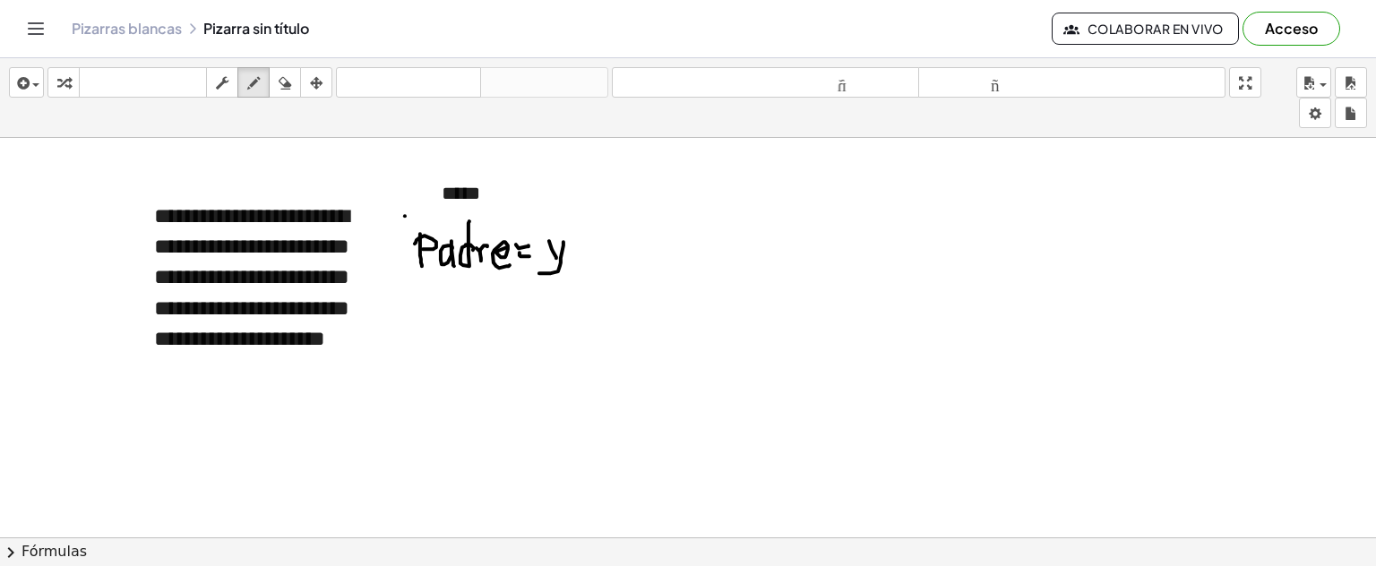
drag, startPoint x: 427, startPoint y: 286, endPoint x: 433, endPoint y: 326, distance: 40.8
drag, startPoint x: 433, startPoint y: 316, endPoint x: 449, endPoint y: 327, distance: 19.4
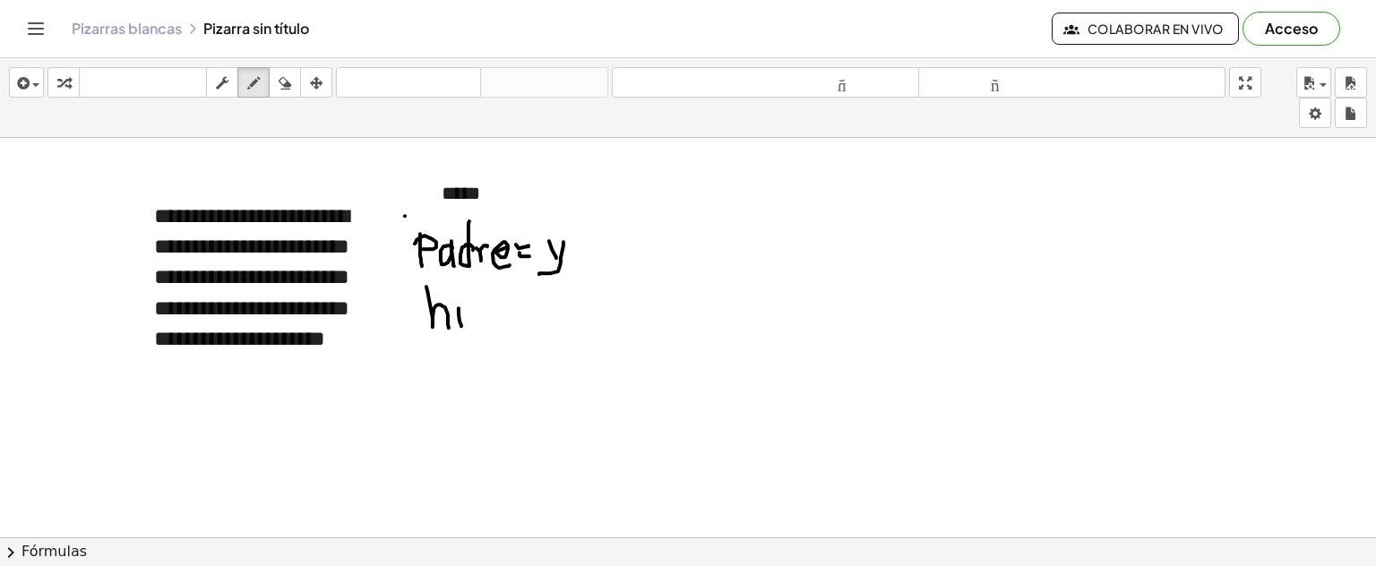
drag, startPoint x: 473, startPoint y: 308, endPoint x: 466, endPoint y: 330, distance: 22.7
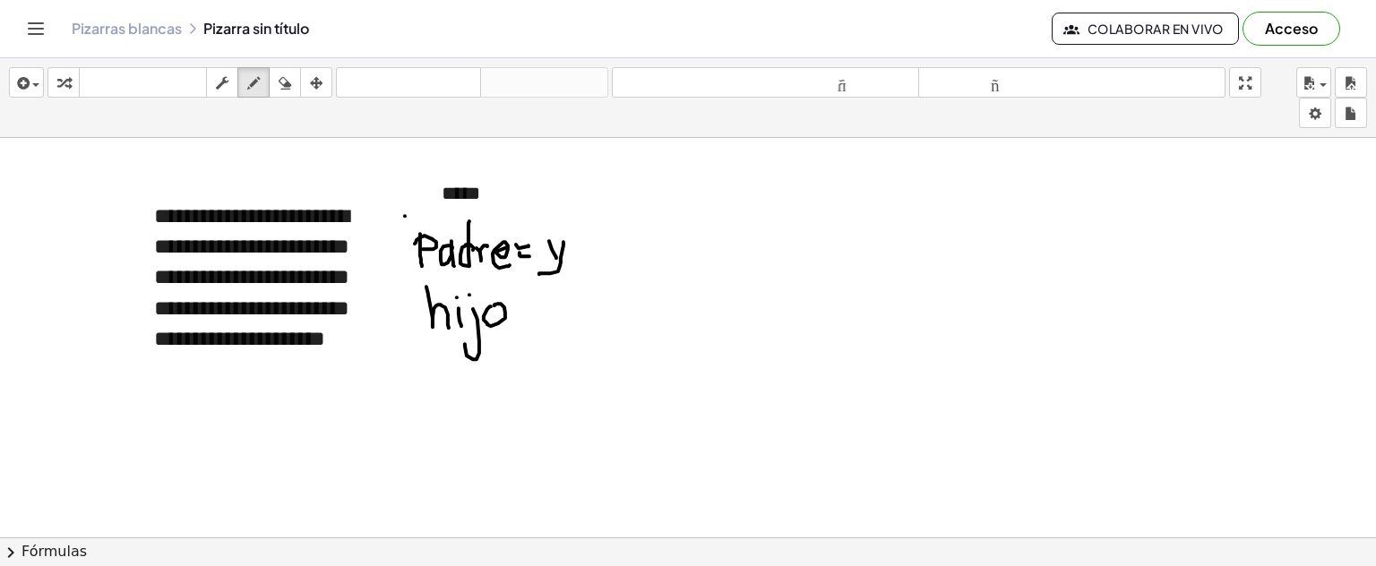
drag, startPoint x: 522, startPoint y: 308, endPoint x: 531, endPoint y: 313, distance: 10.0
drag, startPoint x: 523, startPoint y: 315, endPoint x: 534, endPoint y: 318, distance: 11.1
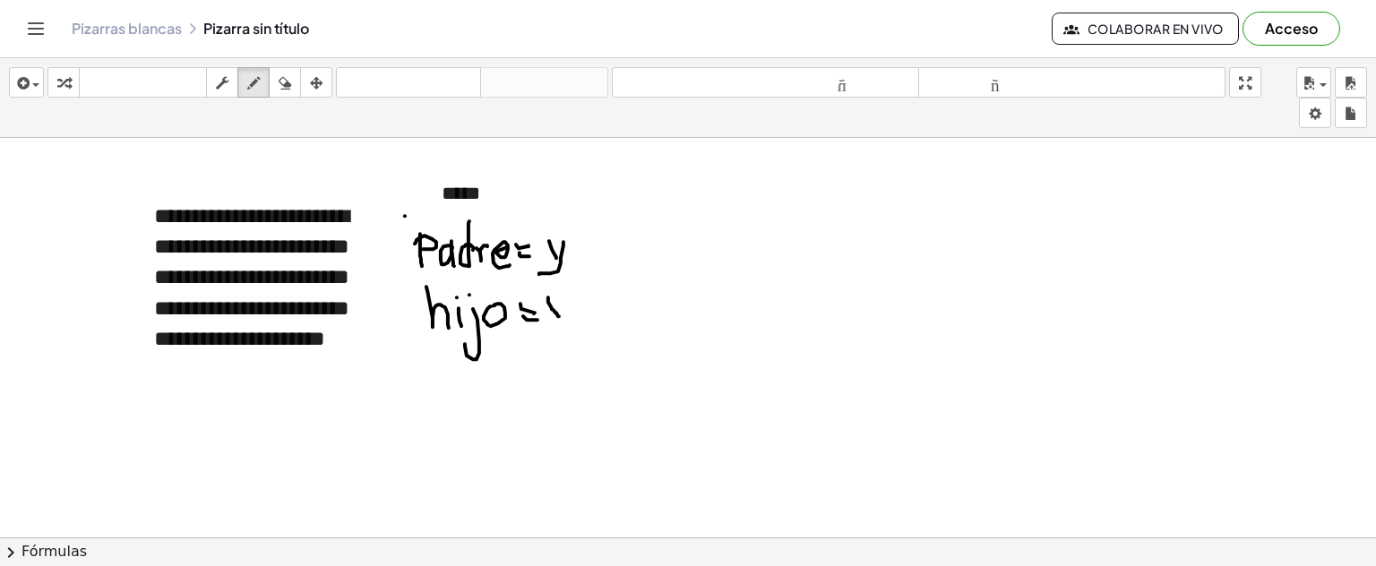
drag, startPoint x: 548, startPoint y: 301, endPoint x: 566, endPoint y: 317, distance: 24.1
drag, startPoint x: 563, startPoint y: 294, endPoint x: 543, endPoint y: 323, distance: 35.5
drag, startPoint x: 402, startPoint y: 383, endPoint x: 411, endPoint y: 415, distance: 33.5
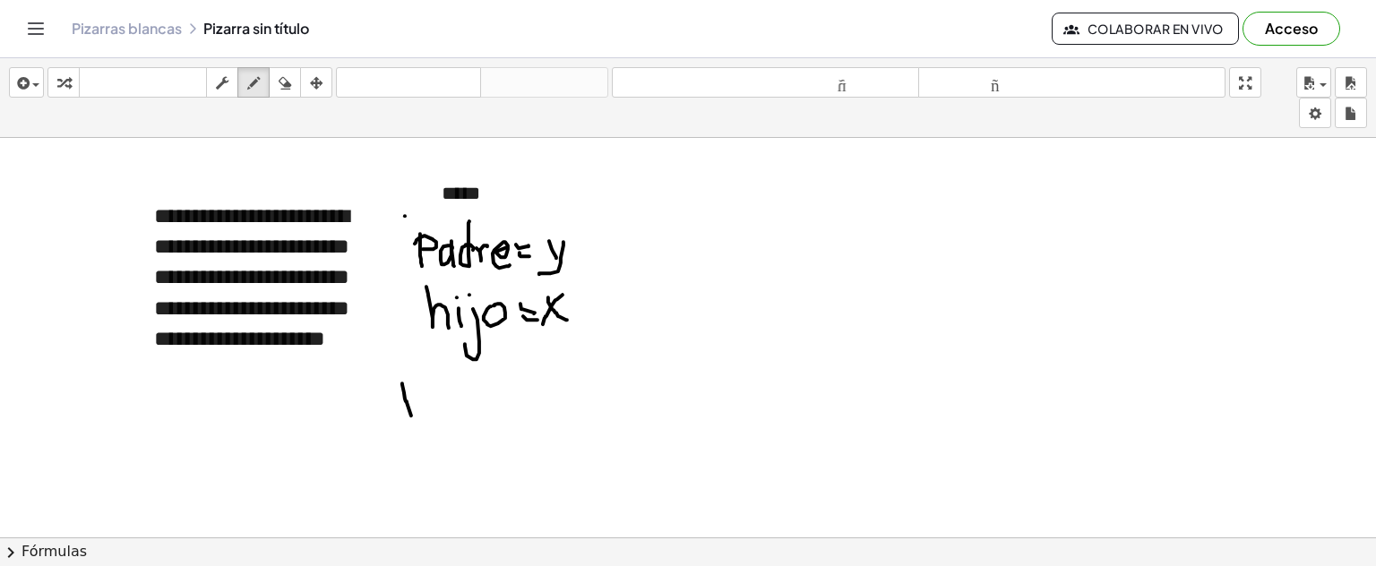
drag, startPoint x: 417, startPoint y: 384, endPoint x: 451, endPoint y: 412, distance: 44.5
drag, startPoint x: 430, startPoint y: 408, endPoint x: 459, endPoint y: 404, distance: 28.9
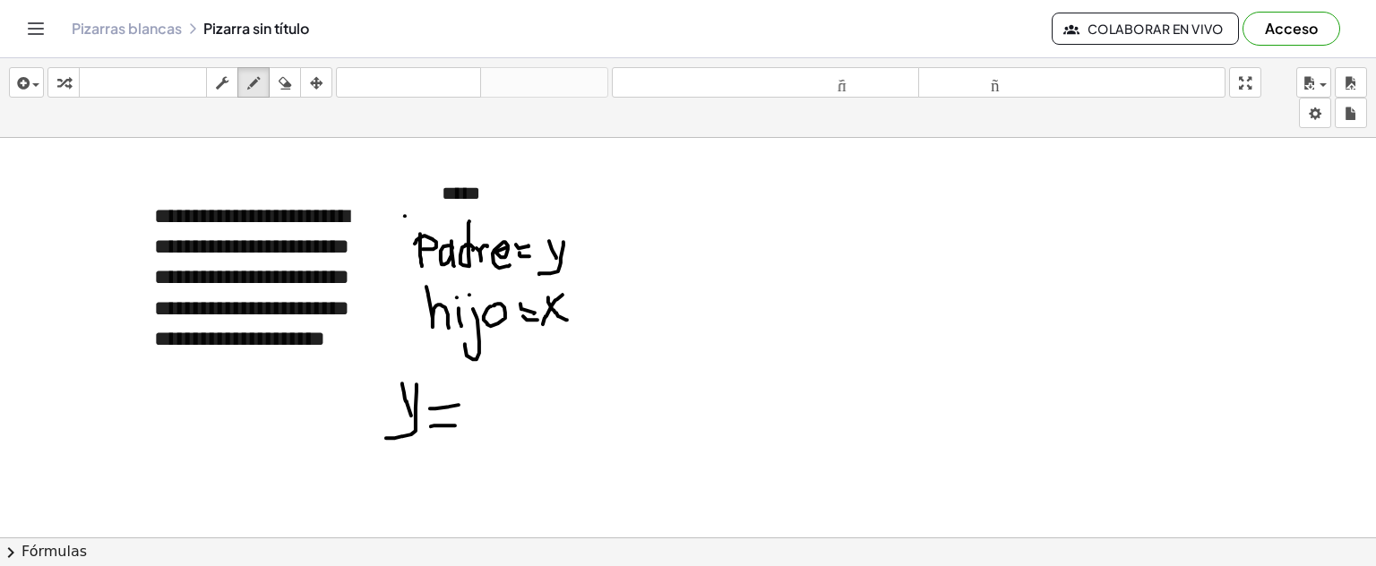
drag, startPoint x: 431, startPoint y: 426, endPoint x: 456, endPoint y: 425, distance: 25.1
drag, startPoint x: 479, startPoint y: 382, endPoint x: 496, endPoint y: 381, distance: 17.0
drag, startPoint x: 496, startPoint y: 408, endPoint x: 499, endPoint y: 434, distance: 26.1
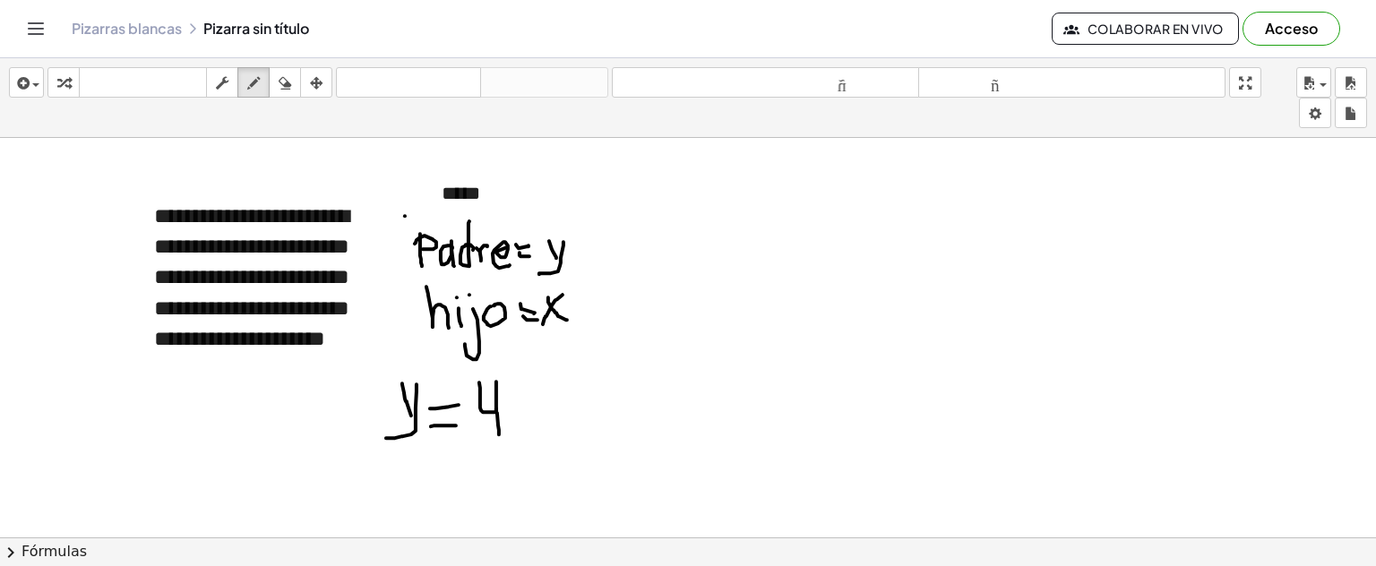
drag, startPoint x: 519, startPoint y: 394, endPoint x: 545, endPoint y: 428, distance: 42.8
drag, startPoint x: 536, startPoint y: 392, endPoint x: 523, endPoint y: 429, distance: 39.7
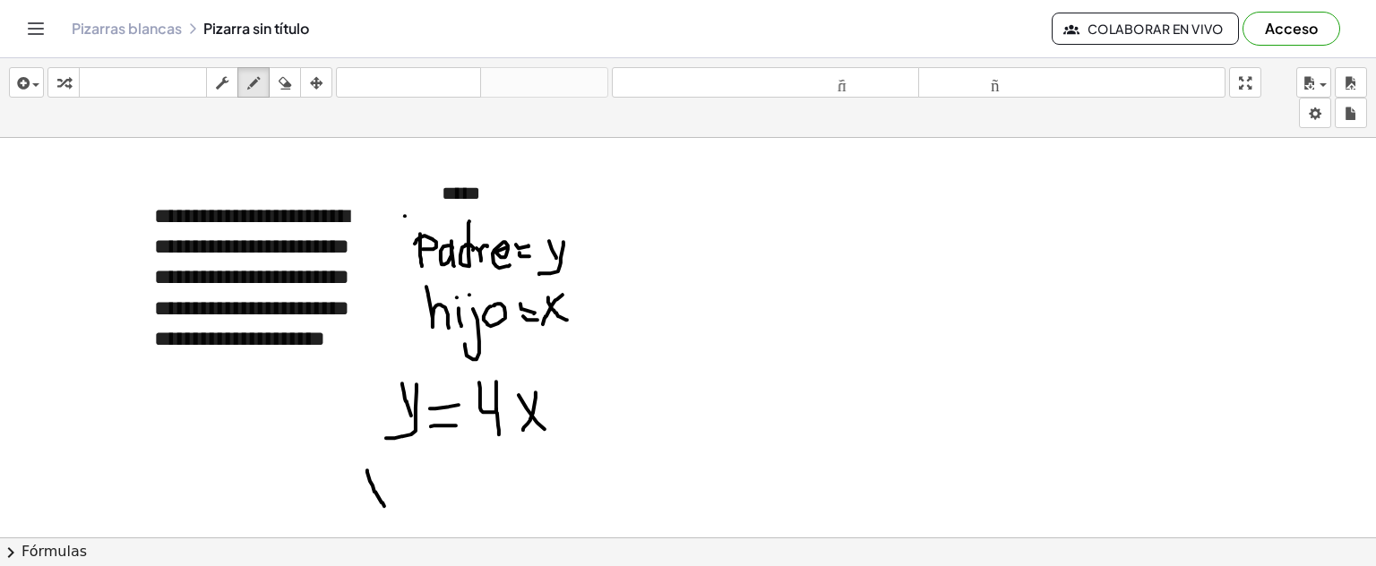
drag, startPoint x: 367, startPoint y: 470, endPoint x: 384, endPoint y: 505, distance: 39.7
drag, startPoint x: 384, startPoint y: 471, endPoint x: 351, endPoint y: 501, distance: 44.4
drag, startPoint x: 401, startPoint y: 489, endPoint x: 452, endPoint y: 483, distance: 50.6
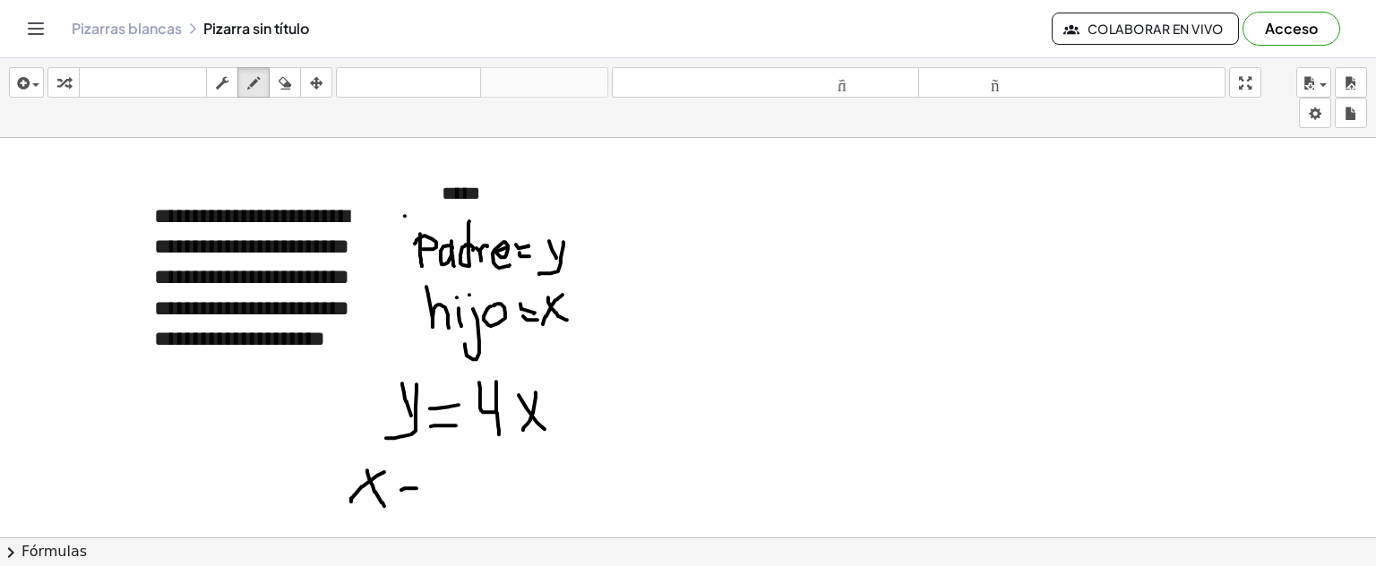
drag, startPoint x: 441, startPoint y: 470, endPoint x: 446, endPoint y: 487, distance: 18.7
drag, startPoint x: 280, startPoint y: 79, endPoint x: 416, endPoint y: 351, distance: 304.2
click at [280, 79] on icon "button" at bounding box center [285, 84] width 13 height 22
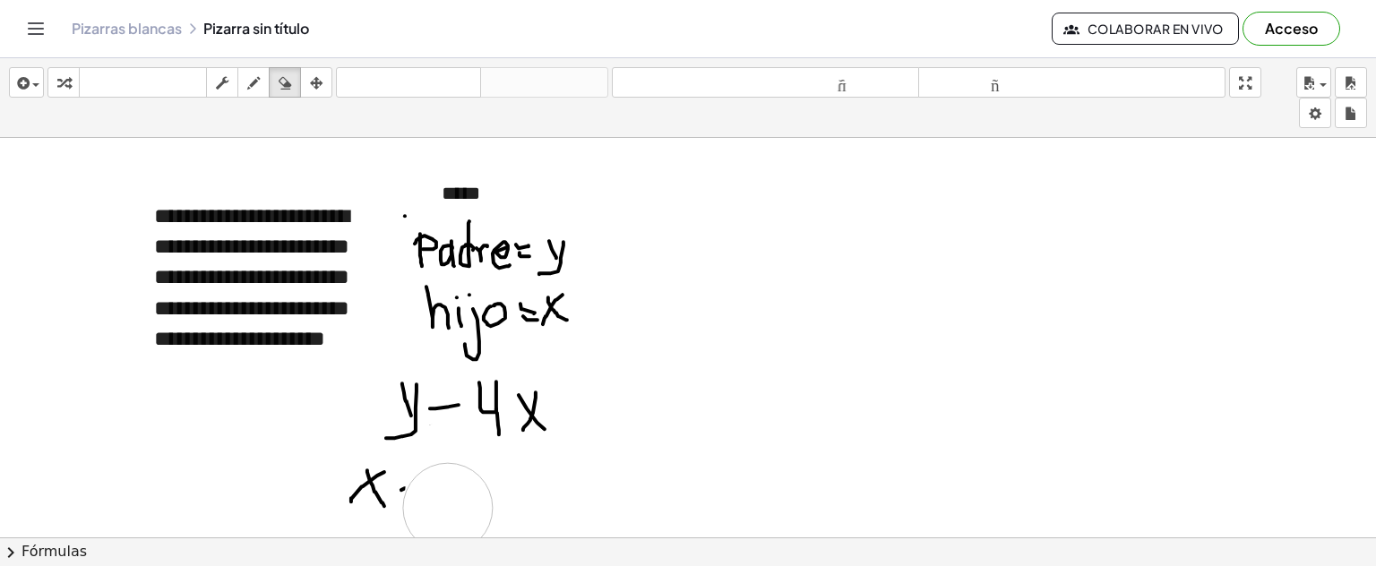
drag, startPoint x: 474, startPoint y: 505, endPoint x: 338, endPoint y: 222, distance: 314.2
click at [263, 91] on div "button" at bounding box center [253, 83] width 23 height 22
drag, startPoint x: 402, startPoint y: 484, endPoint x: 427, endPoint y: 487, distance: 24.3
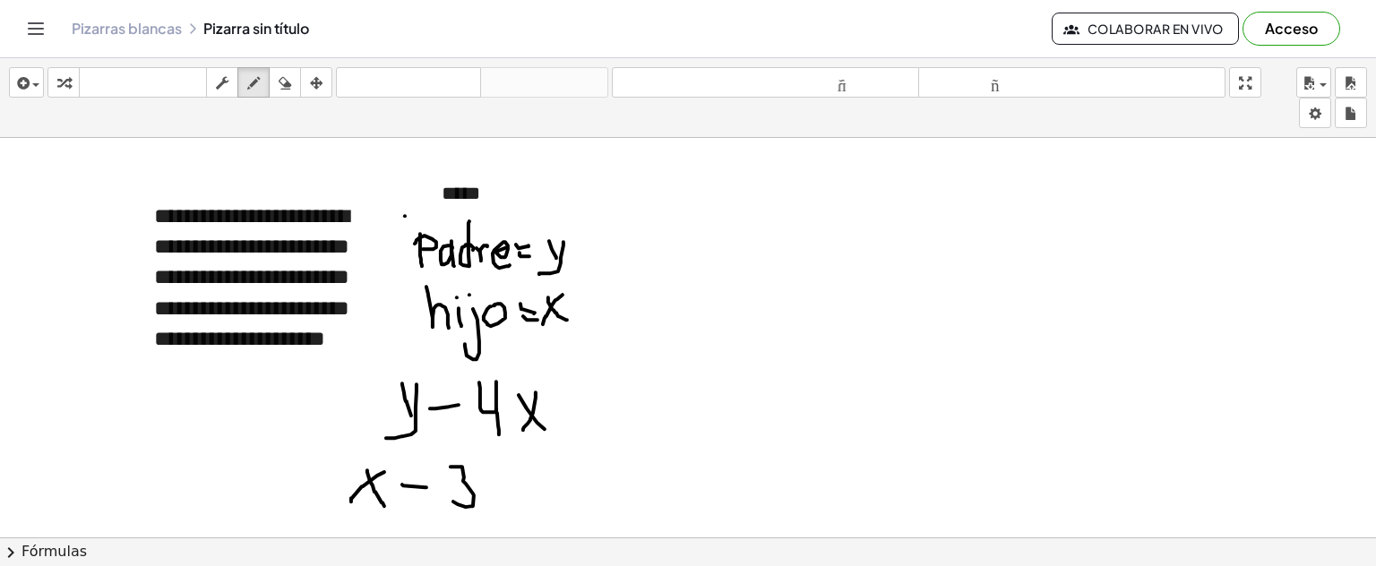
drag, startPoint x: 451, startPoint y: 466, endPoint x: 453, endPoint y: 497, distance: 31.4
drag, startPoint x: 429, startPoint y: 422, endPoint x: 457, endPoint y: 422, distance: 27.8
drag, startPoint x: 341, startPoint y: 457, endPoint x: 520, endPoint y: 530, distance: 192.9
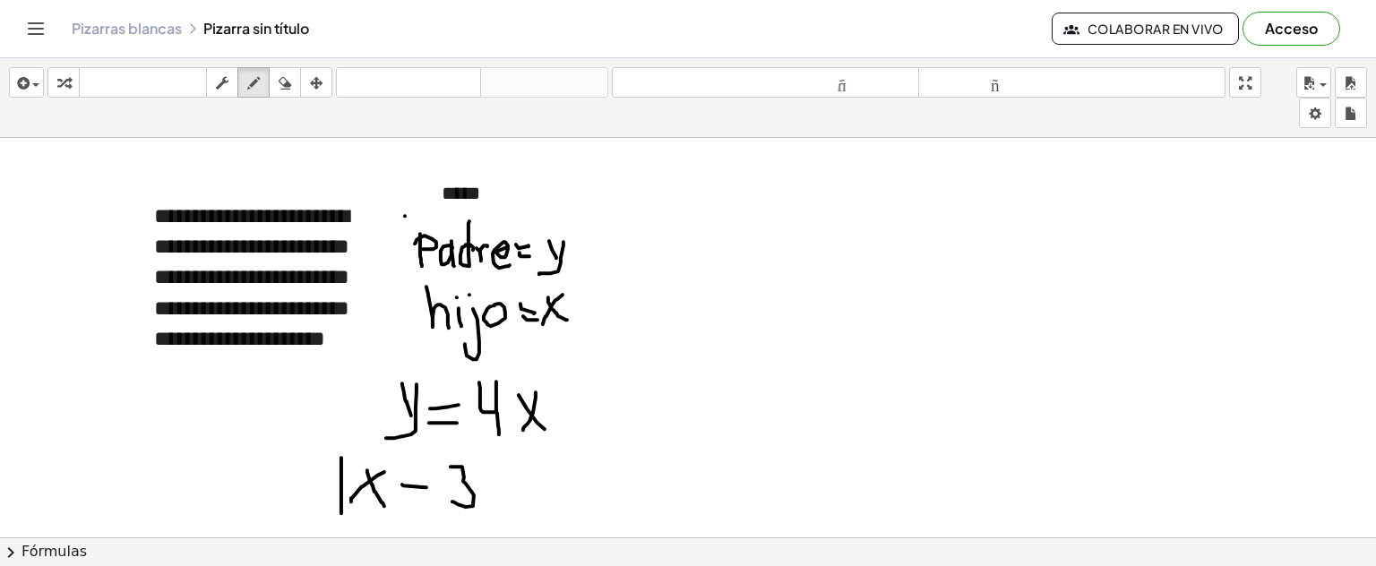
drag, startPoint x: 481, startPoint y: 454, endPoint x: 495, endPoint y: 513, distance: 59.8
drag, startPoint x: 523, startPoint y: 469, endPoint x: 574, endPoint y: 485, distance: 53.6
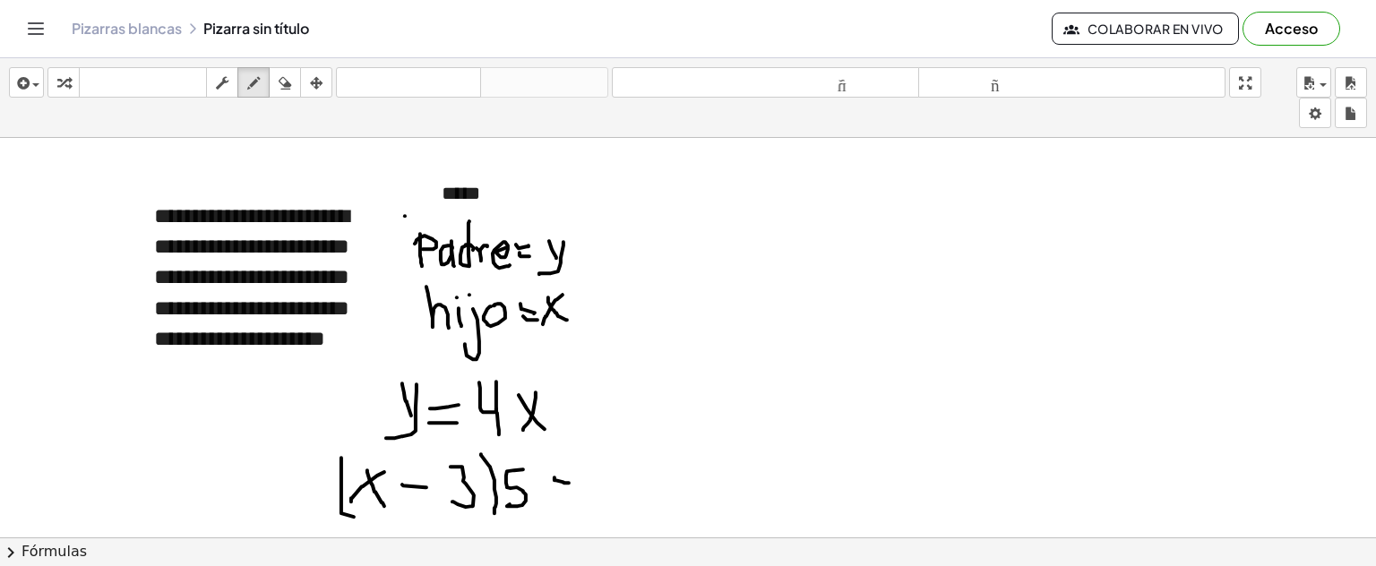
drag, startPoint x: 555, startPoint y: 477, endPoint x: 554, endPoint y: 490, distance: 13.5
drag, startPoint x: 550, startPoint y: 502, endPoint x: 570, endPoint y: 499, distance: 19.9
drag, startPoint x: 596, startPoint y: 470, endPoint x: 603, endPoint y: 484, distance: 16.0
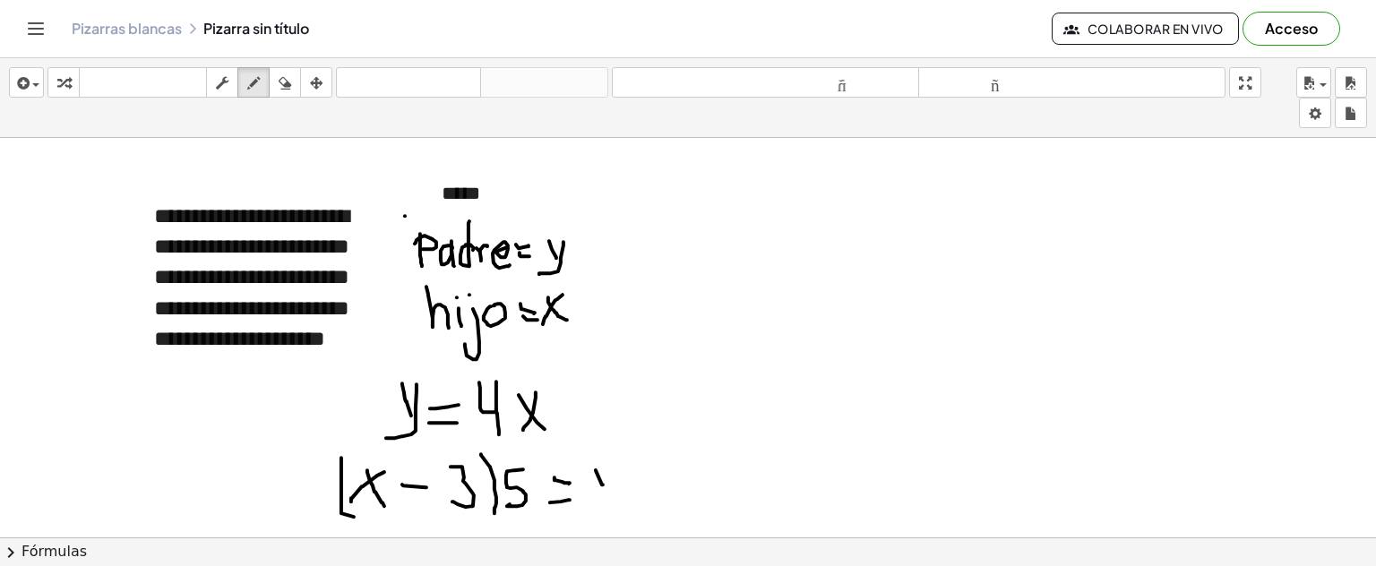
drag, startPoint x: 611, startPoint y: 470, endPoint x: 658, endPoint y: 491, distance: 51.3
drag, startPoint x: 637, startPoint y: 484, endPoint x: 661, endPoint y: 487, distance: 24.5
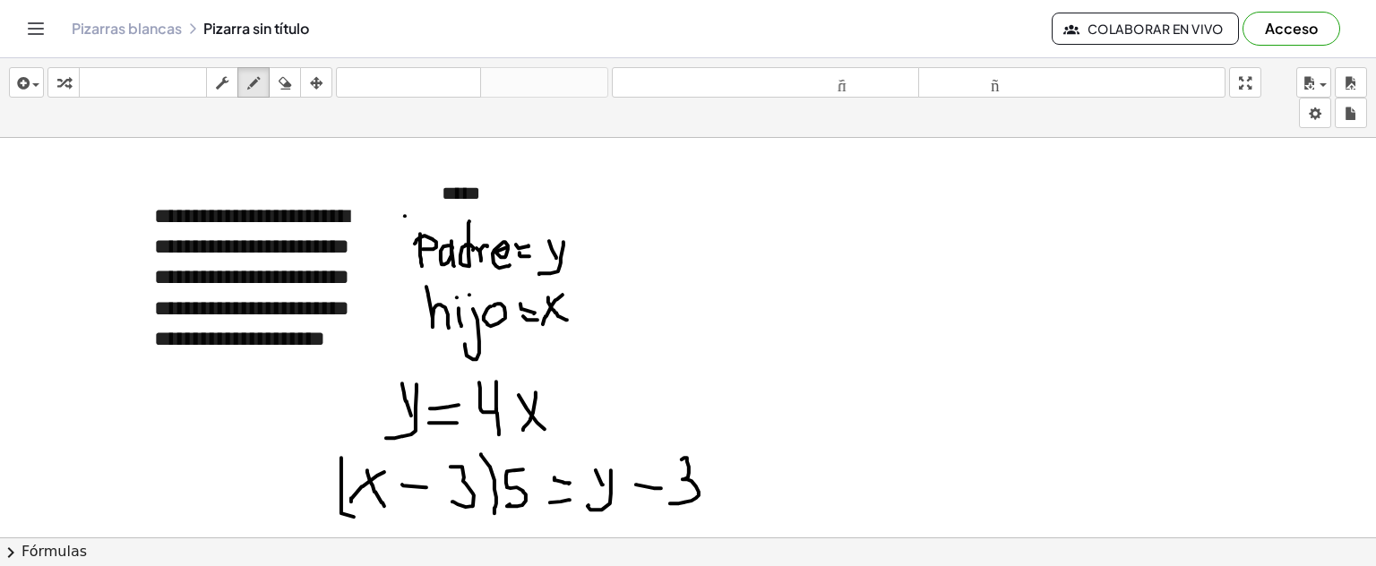
drag, startPoint x: 685, startPoint y: 457, endPoint x: 677, endPoint y: 485, distance: 28.7
drag, startPoint x: 674, startPoint y: 462, endPoint x: 686, endPoint y: 459, distance: 13.0
drag, startPoint x: 594, startPoint y: 311, endPoint x: 566, endPoint y: 331, distance: 34.1
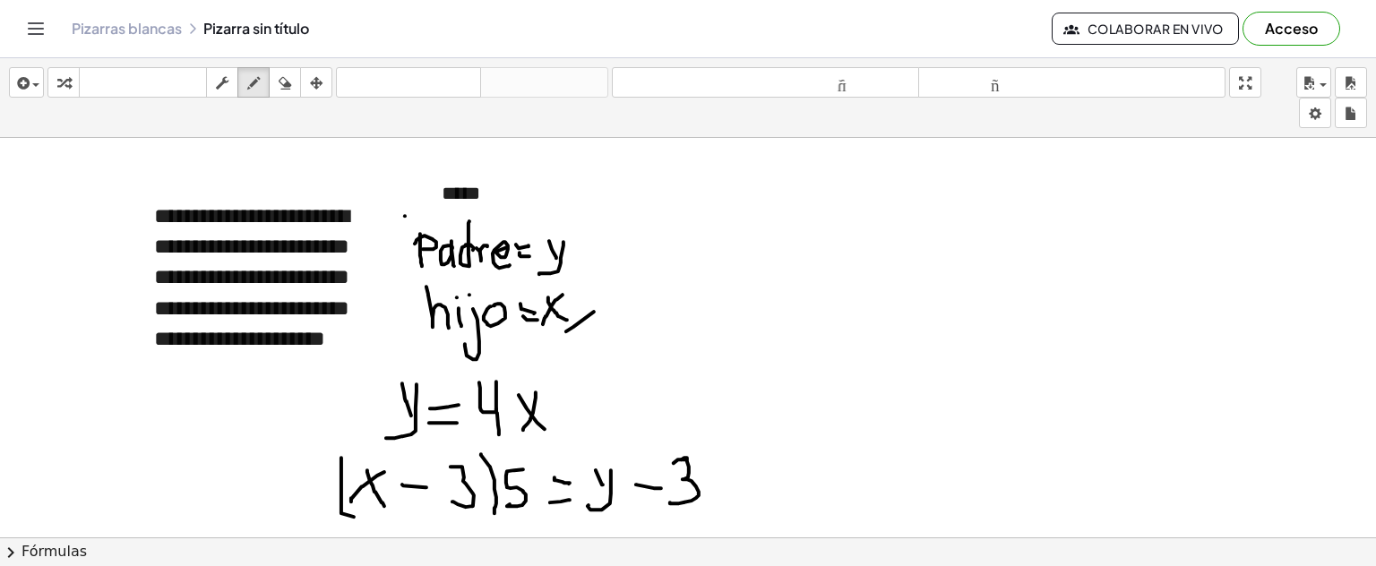
drag, startPoint x: 605, startPoint y: 322, endPoint x: 560, endPoint y: 341, distance: 48.9
click at [25, 78] on icon "button" at bounding box center [21, 84] width 16 height 22
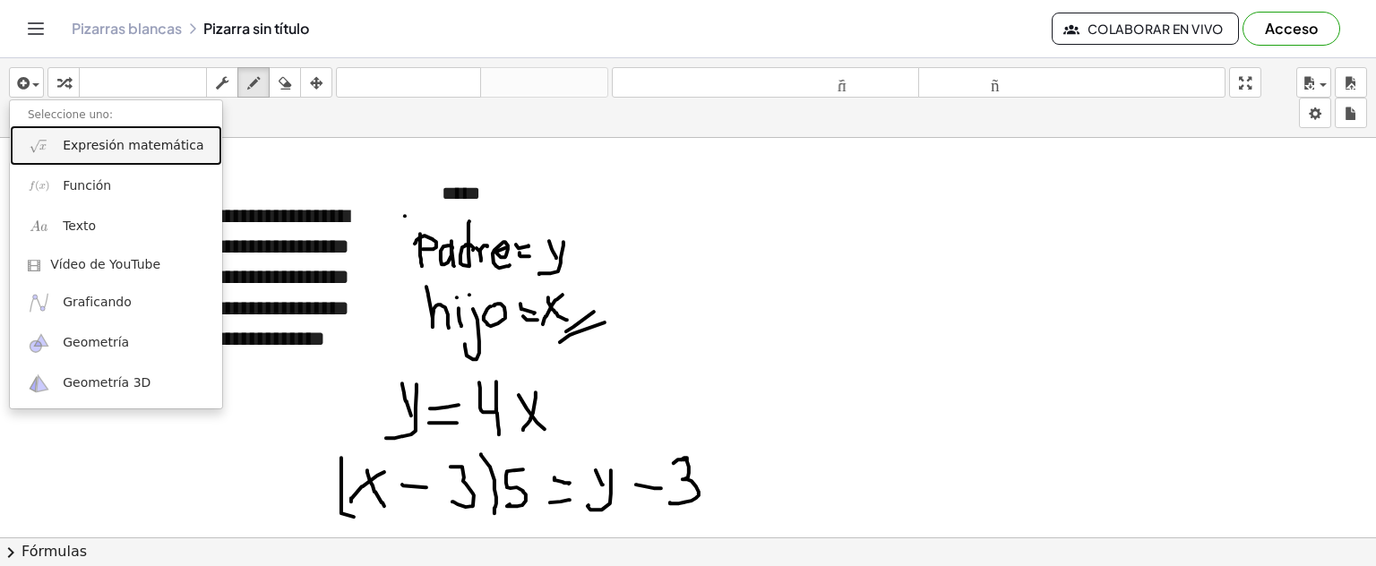
click at [101, 149] on font "Expresión matemática" at bounding box center [133, 145] width 141 height 14
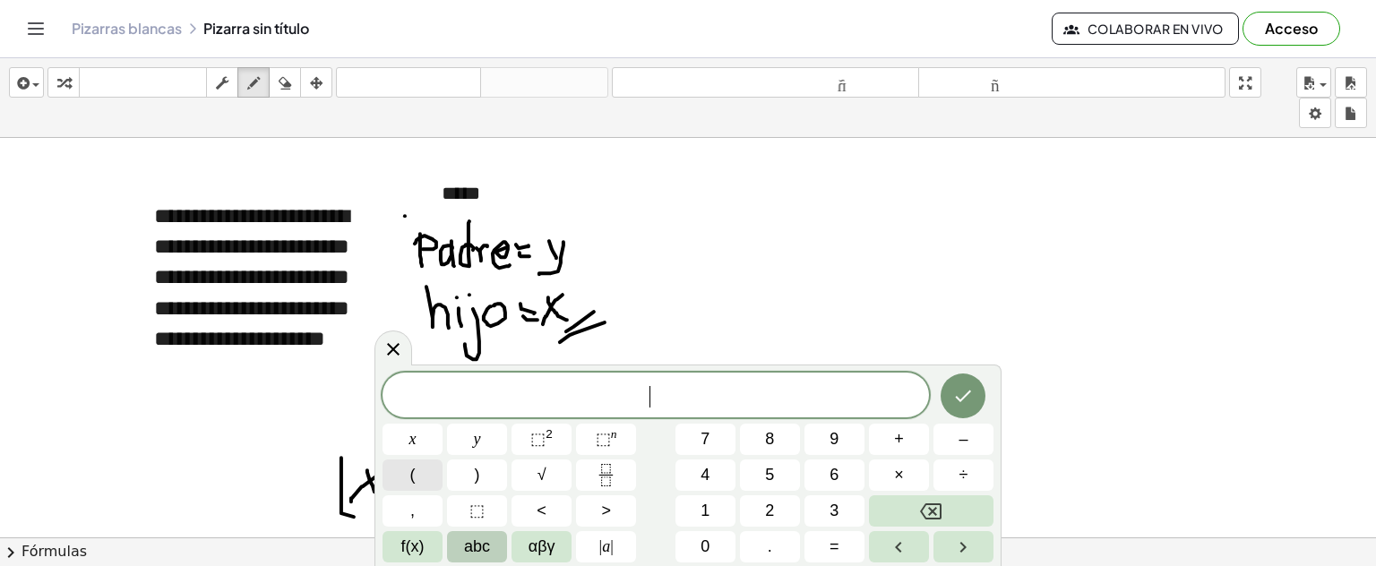
click at [410, 461] on button "(" at bounding box center [413, 475] width 60 height 31
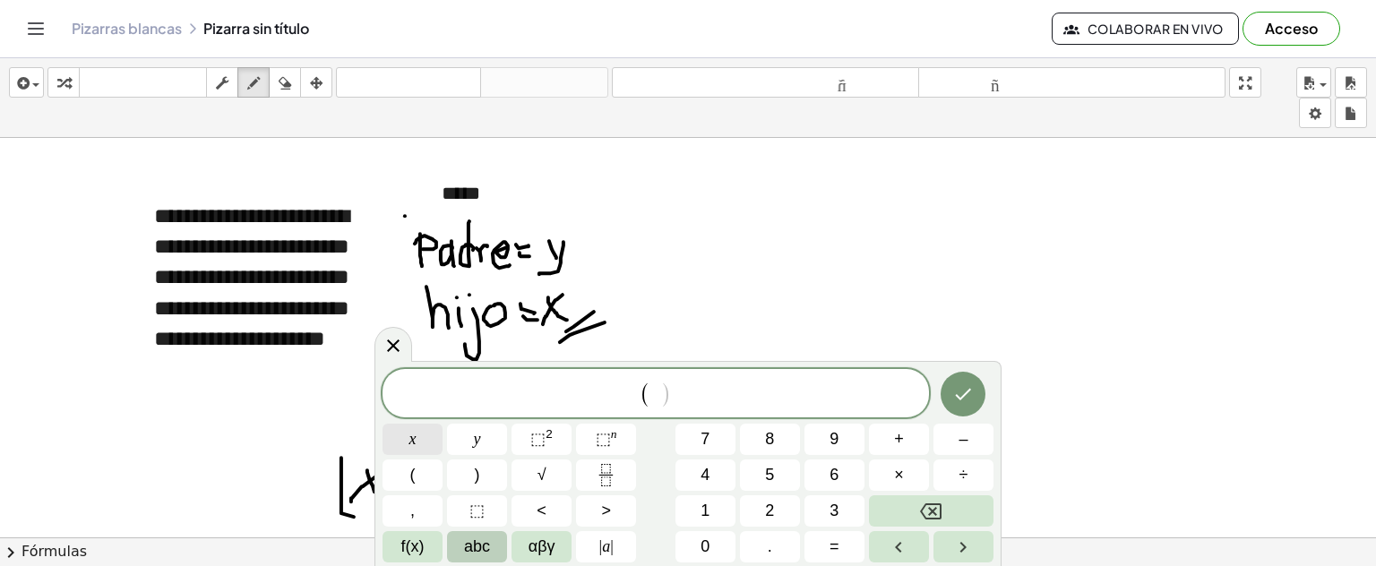
click at [414, 441] on span "x" at bounding box center [413, 439] width 7 height 24
click at [963, 444] on span "–" at bounding box center [963, 439] width 9 height 24
click at [843, 504] on button "3" at bounding box center [835, 511] width 60 height 31
click at [485, 472] on button ")" at bounding box center [477, 475] width 60 height 31
click at [767, 470] on span "5" at bounding box center [769, 475] width 9 height 24
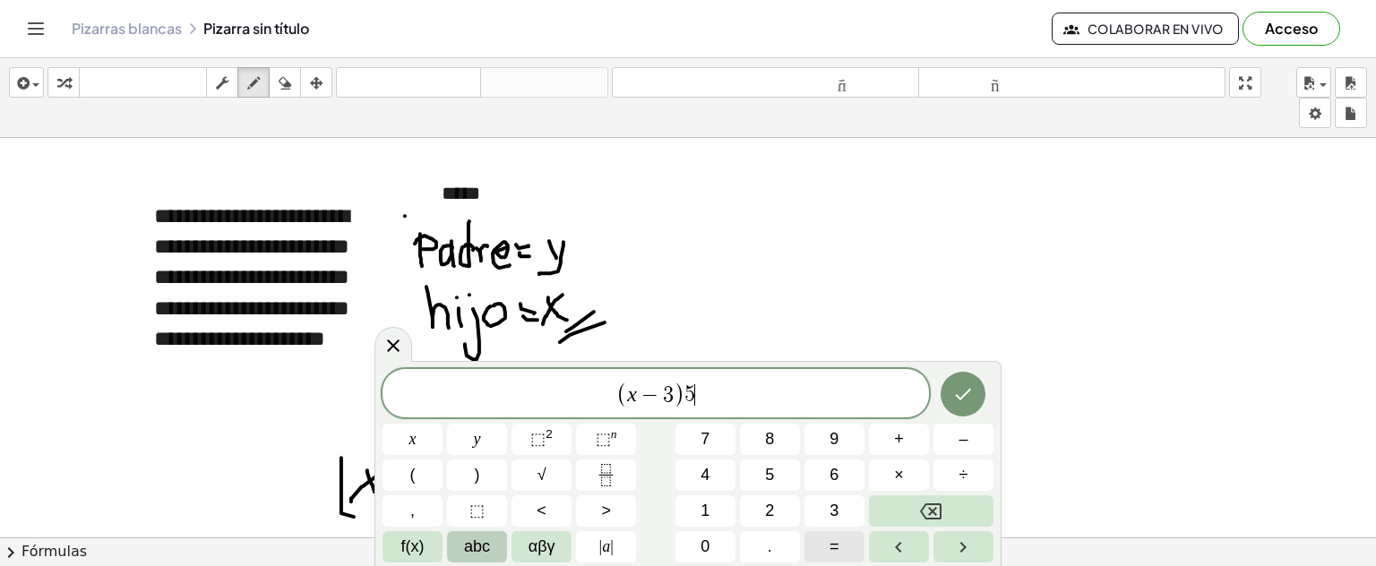
click at [839, 539] on button "=" at bounding box center [835, 546] width 60 height 31
click at [482, 446] on button "y" at bounding box center [477, 439] width 60 height 31
click at [464, 438] on button "y" at bounding box center [477, 439] width 60 height 31
click at [932, 516] on icon "Backspace" at bounding box center [931, 512] width 22 height 22
click at [949, 452] on button "–" at bounding box center [964, 439] width 60 height 31
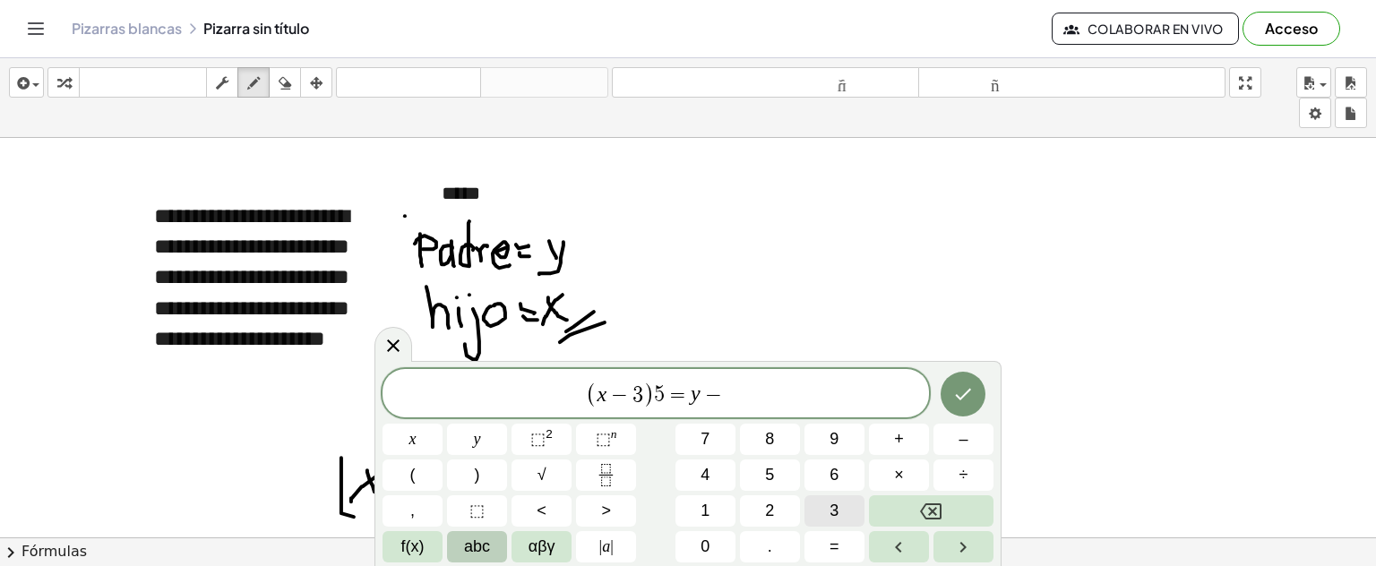
click at [824, 497] on button "3" at bounding box center [835, 511] width 60 height 31
click at [969, 391] on icon "Hecho" at bounding box center [964, 395] width 16 height 12
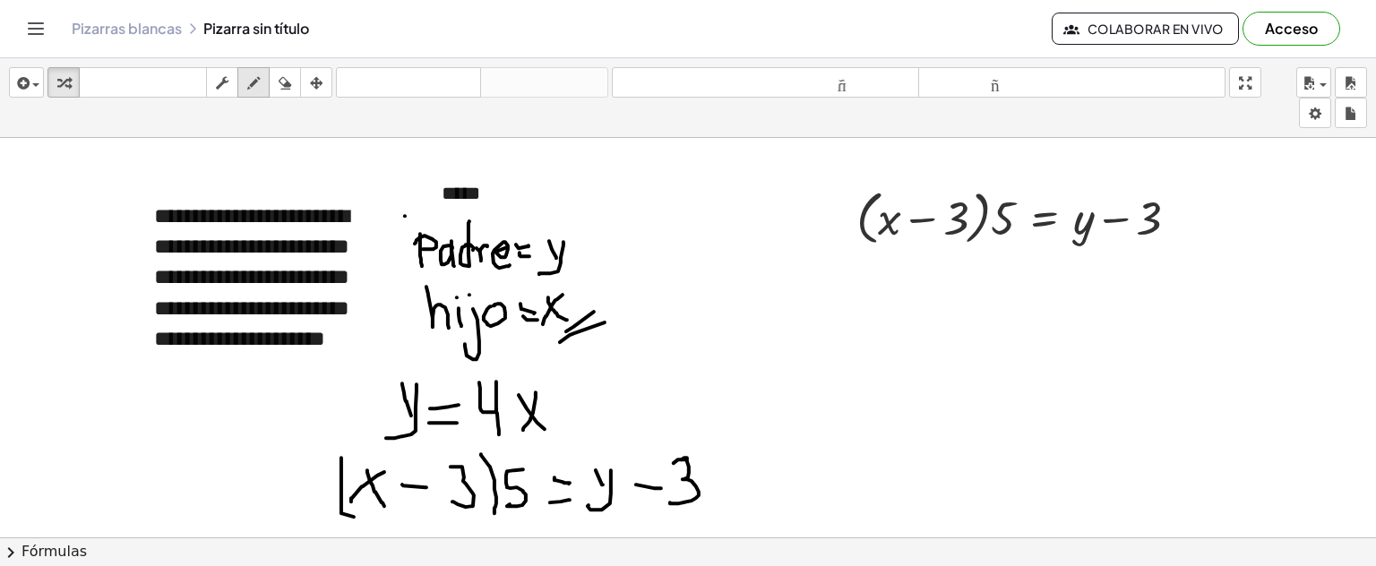
click at [245, 81] on div "button" at bounding box center [253, 83] width 23 height 22
drag, startPoint x: 654, startPoint y: 377, endPoint x: 602, endPoint y: 376, distance: 52.0
drag, startPoint x: 604, startPoint y: 373, endPoint x: 624, endPoint y: 412, distance: 44.1
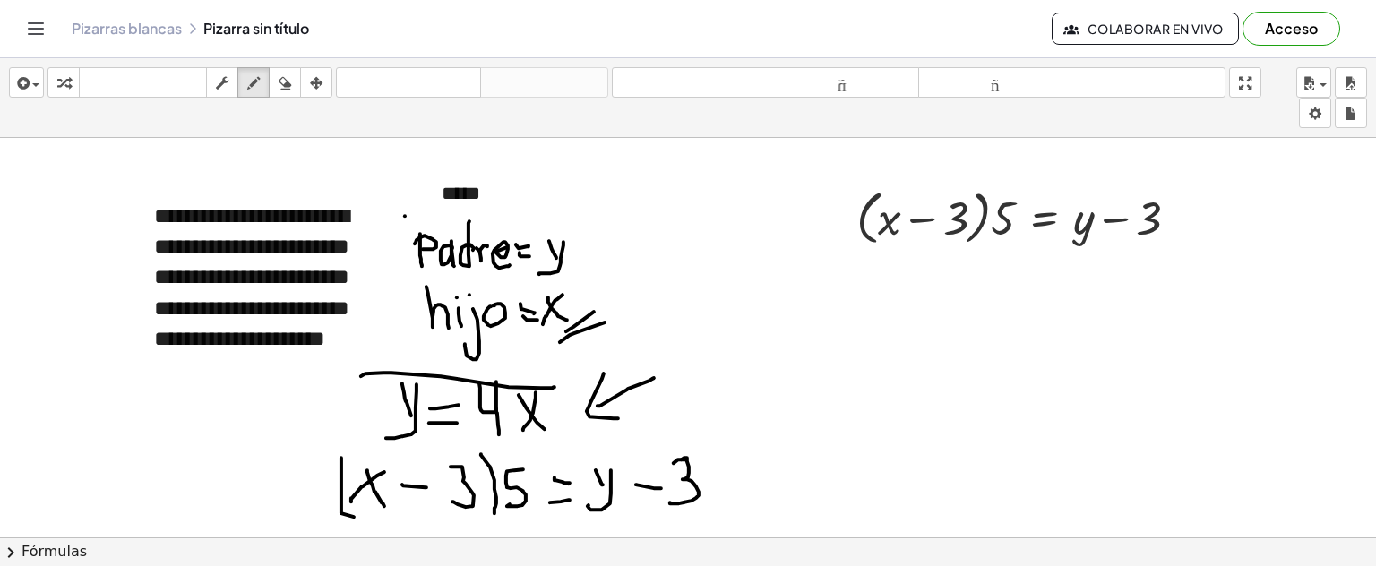
drag, startPoint x: 366, startPoint y: 373, endPoint x: 535, endPoint y: 390, distance: 170.2
drag, startPoint x: 365, startPoint y: 376, endPoint x: 550, endPoint y: 387, distance: 185.8
click at [233, 86] on div "button" at bounding box center [222, 83] width 23 height 22
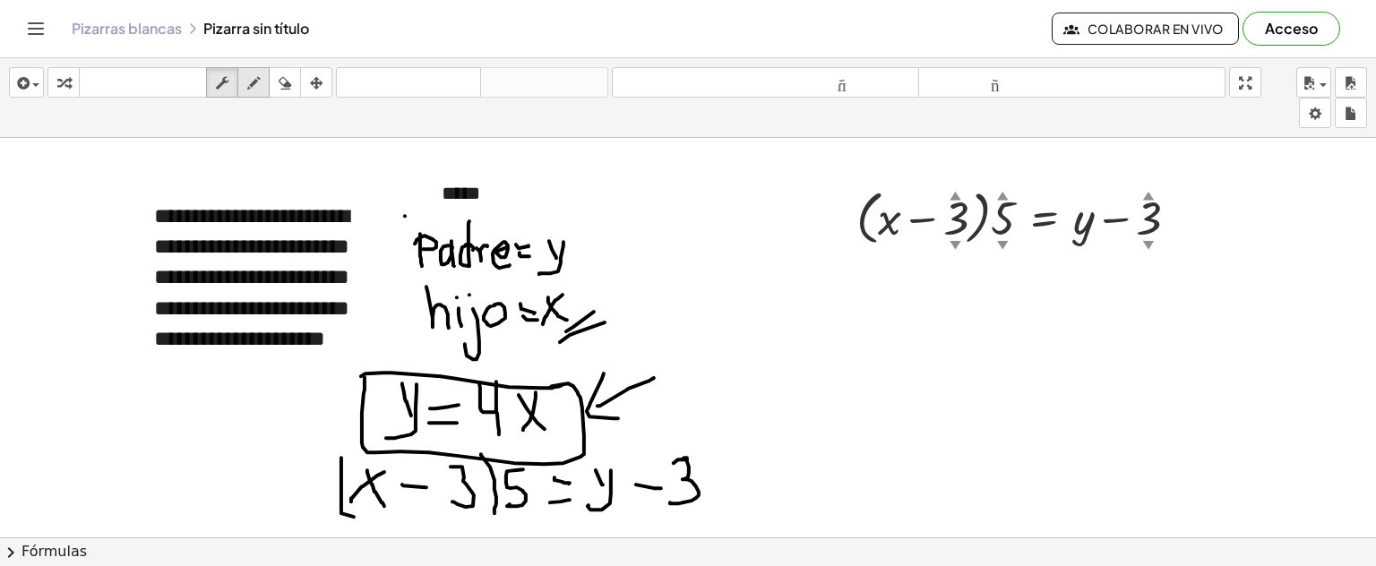
click at [254, 89] on icon "button" at bounding box center [253, 84] width 13 height 22
drag, startPoint x: 265, startPoint y: 88, endPoint x: 232, endPoint y: 143, distance: 64.7
drag, startPoint x: 1005, startPoint y: 190, endPoint x: 910, endPoint y: 192, distance: 95.0
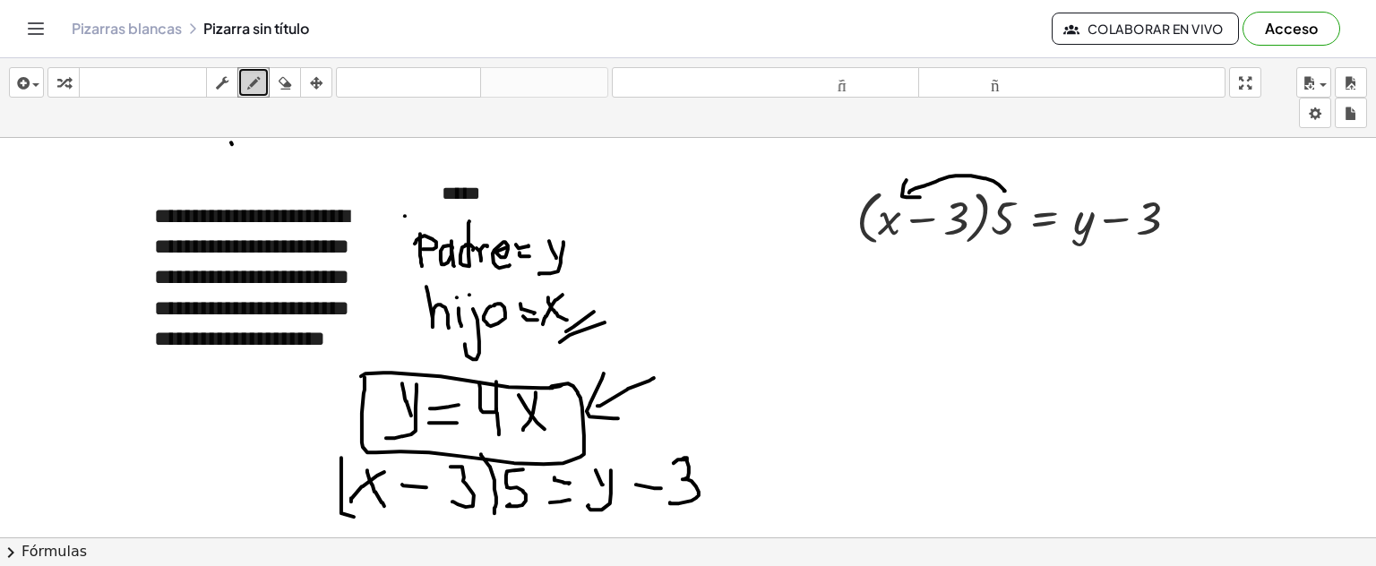
drag, startPoint x: 907, startPoint y: 179, endPoint x: 920, endPoint y: 196, distance: 21.7
drag, startPoint x: 1000, startPoint y: 198, endPoint x: 957, endPoint y: 185, distance: 44.8
drag, startPoint x: 957, startPoint y: 175, endPoint x: 967, endPoint y: 194, distance: 21.2
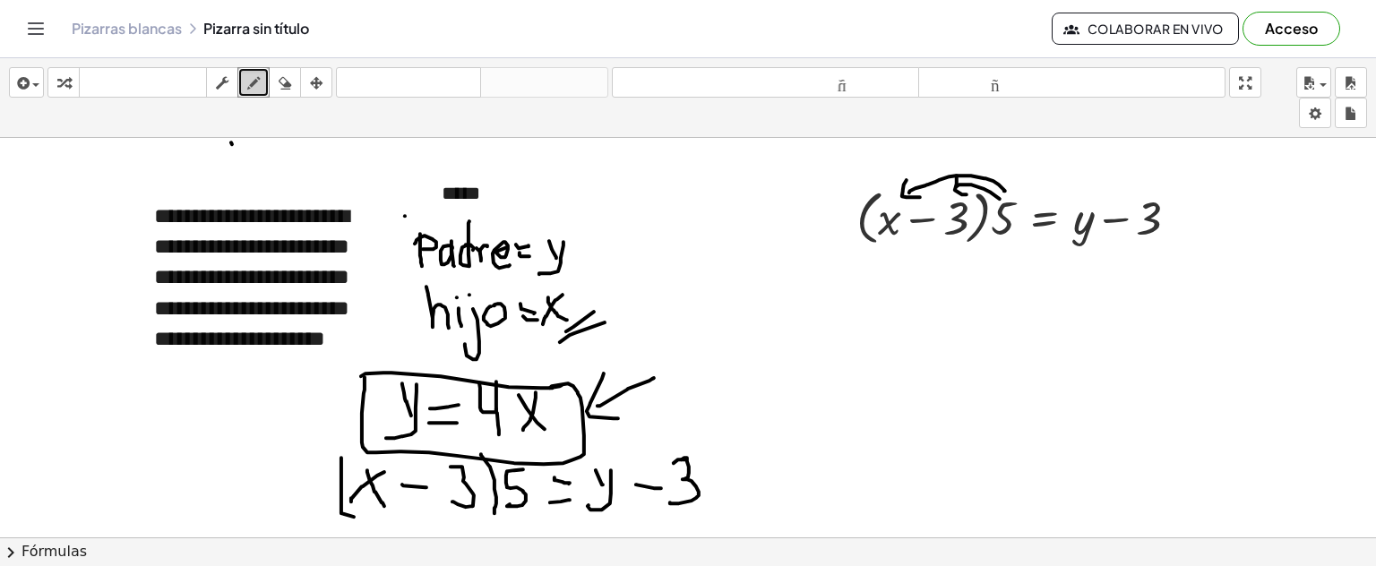
drag, startPoint x: 862, startPoint y: 280, endPoint x: 857, endPoint y: 306, distance: 27.4
drag, startPoint x: 869, startPoint y: 286, endPoint x: 888, endPoint y: 313, distance: 32.8
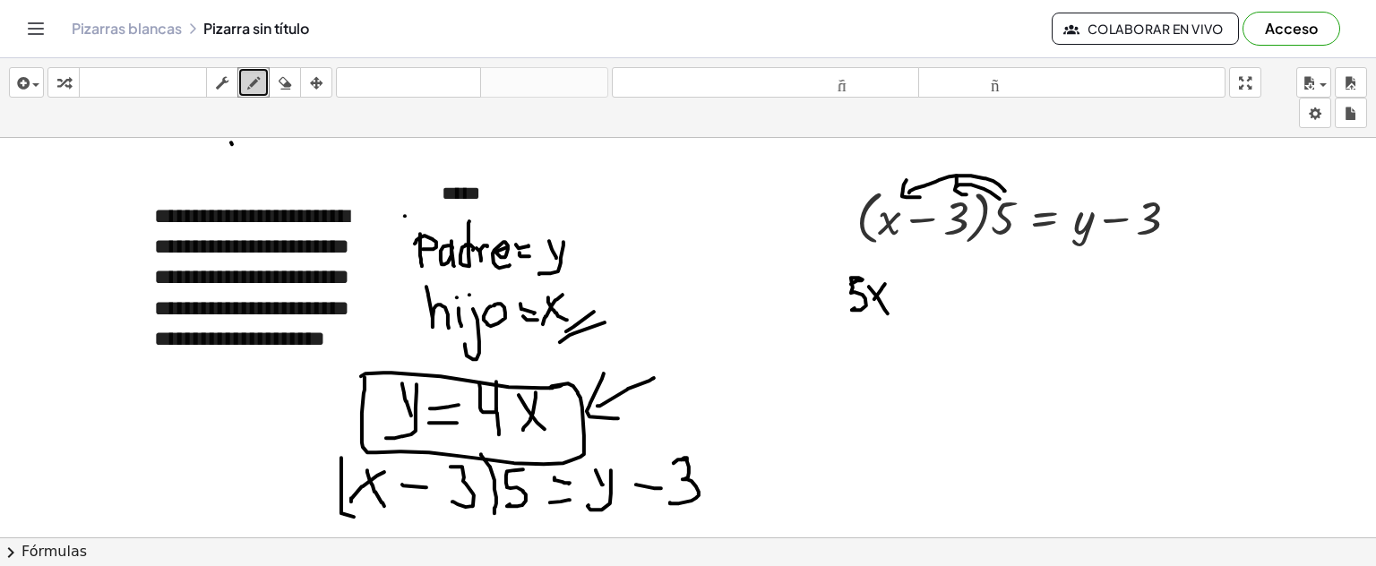
drag, startPoint x: 885, startPoint y: 283, endPoint x: 921, endPoint y: 290, distance: 36.6
drag, startPoint x: 907, startPoint y: 294, endPoint x: 926, endPoint y: 294, distance: 18.8
drag, startPoint x: 948, startPoint y: 276, endPoint x: 951, endPoint y: 306, distance: 30.6
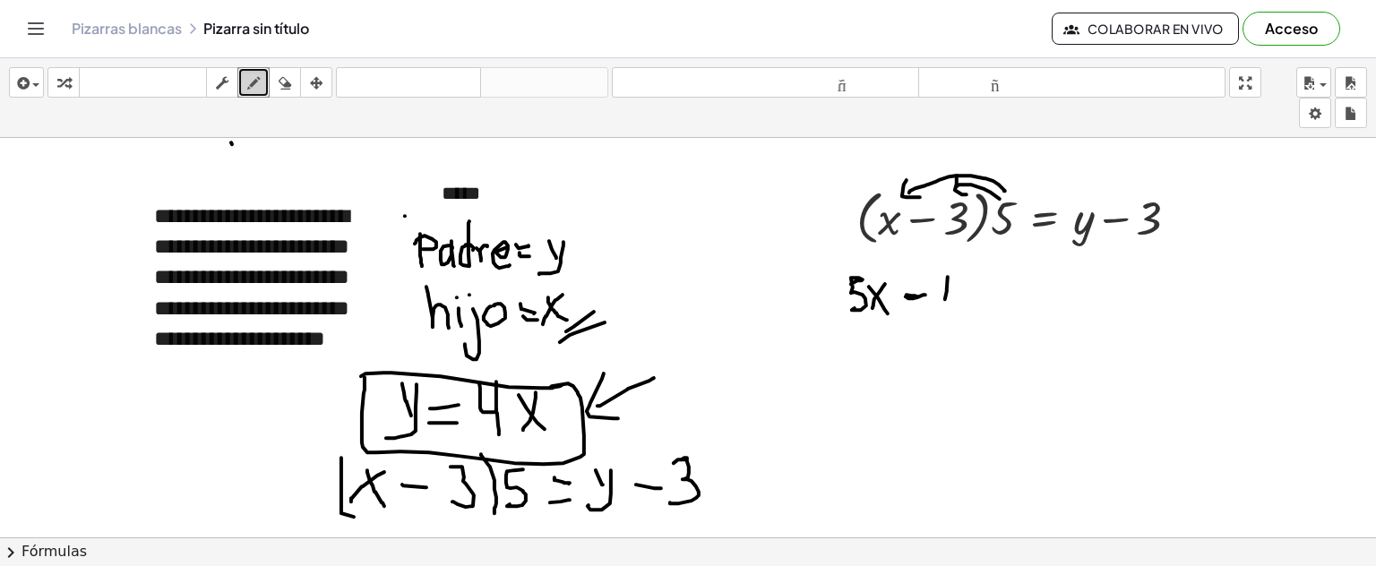
drag, startPoint x: 977, startPoint y: 280, endPoint x: 961, endPoint y: 309, distance: 32.5
drag, startPoint x: 1005, startPoint y: 287, endPoint x: 1021, endPoint y: 286, distance: 15.3
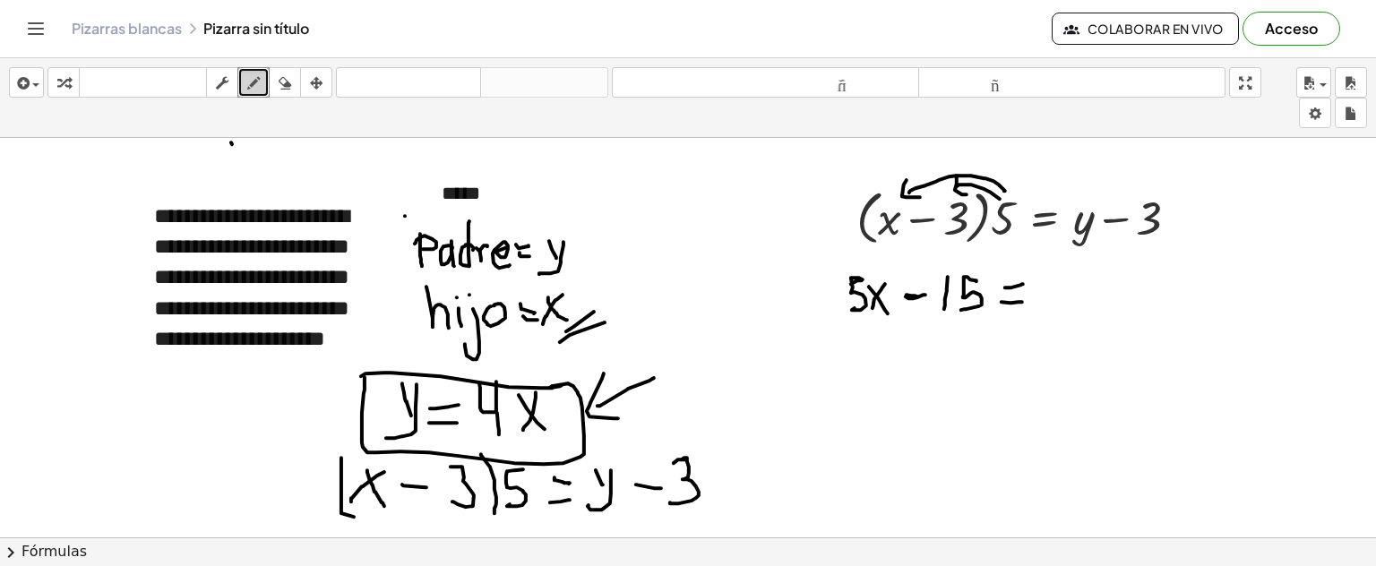
drag, startPoint x: 1002, startPoint y: 301, endPoint x: 1022, endPoint y: 301, distance: 20.6
drag, startPoint x: 1075, startPoint y: 194, endPoint x: 1097, endPoint y: 194, distance: 21.5
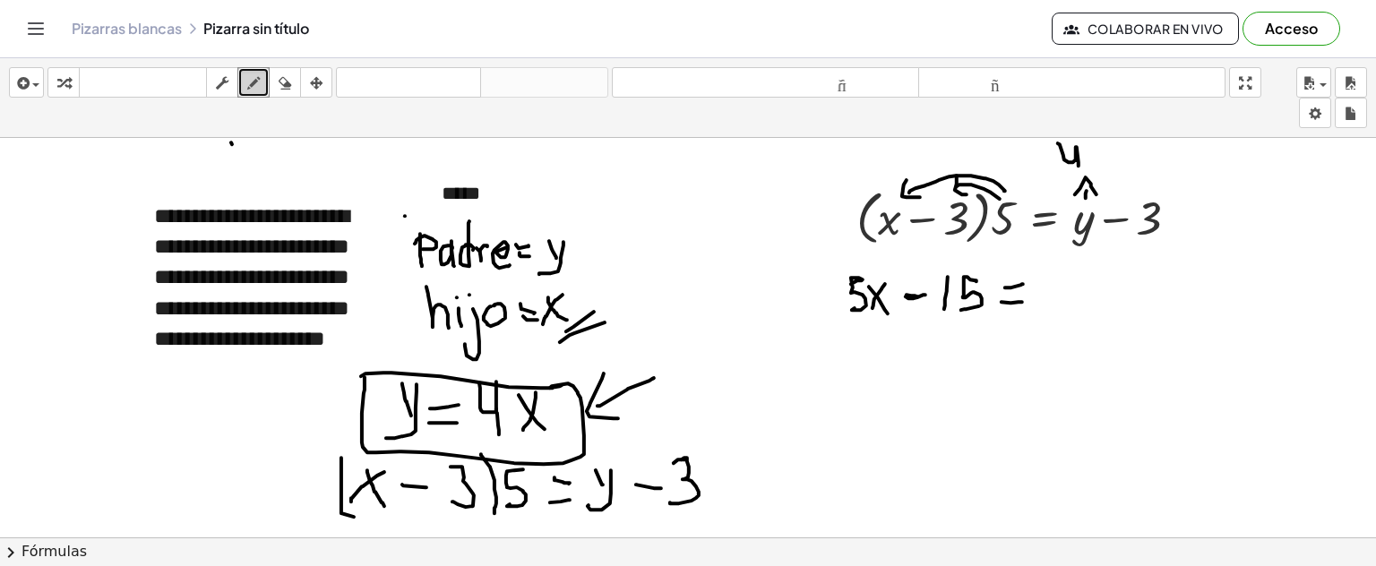
drag, startPoint x: 1060, startPoint y: 143, endPoint x: 1099, endPoint y: 143, distance: 39.4
drag, startPoint x: 1092, startPoint y: 145, endPoint x: 1103, endPoint y: 165, distance: 22.5
drag, startPoint x: 1105, startPoint y: 140, endPoint x: 1092, endPoint y: 168, distance: 30.5
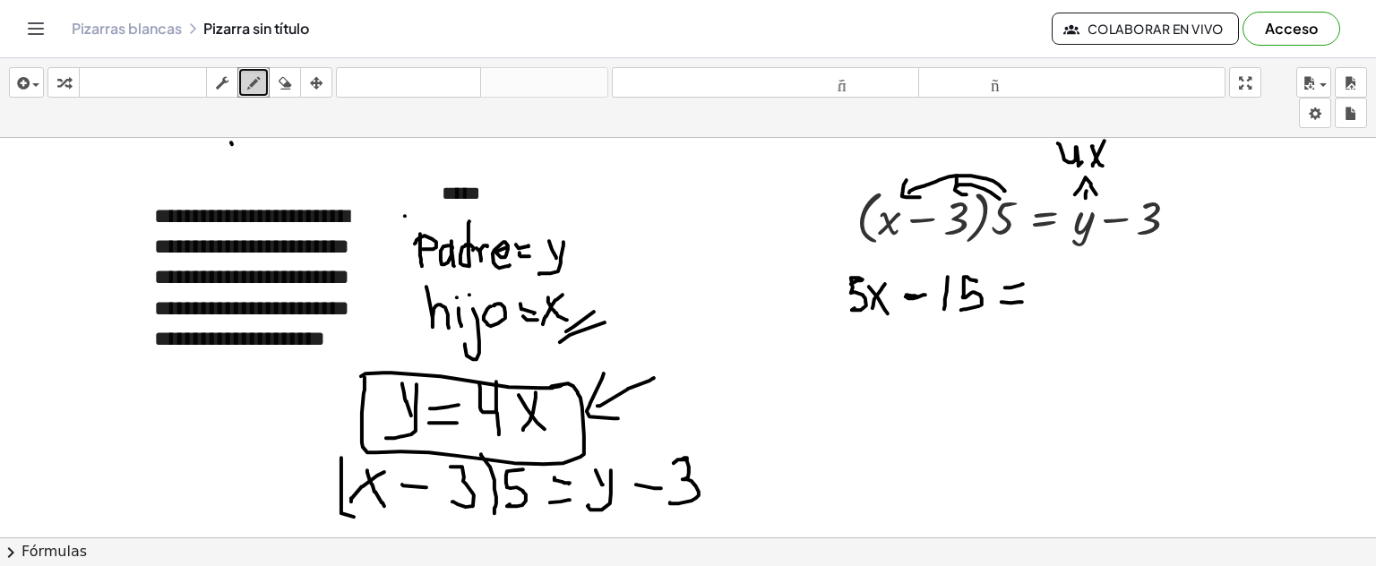
drag, startPoint x: 1044, startPoint y: 276, endPoint x: 1064, endPoint y: 308, distance: 37.8
drag, startPoint x: 1077, startPoint y: 278, endPoint x: 1099, endPoint y: 297, distance: 29.2
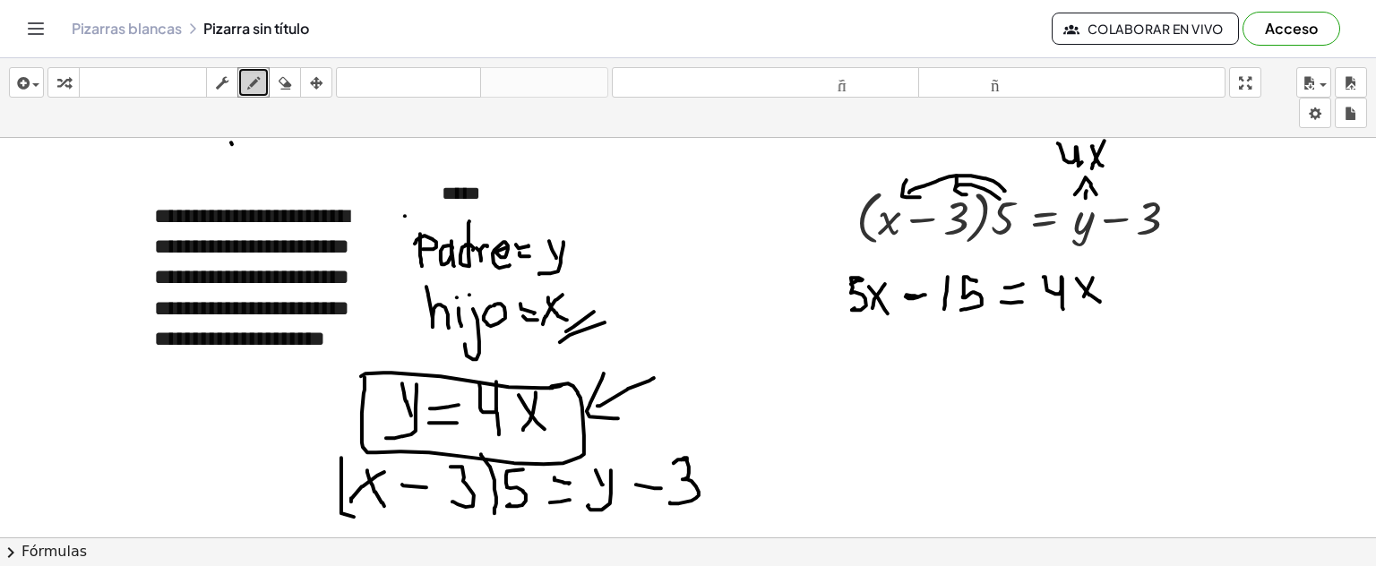
drag, startPoint x: 1093, startPoint y: 277, endPoint x: 1103, endPoint y: 285, distance: 12.7
drag, startPoint x: 1117, startPoint y: 282, endPoint x: 1130, endPoint y: 285, distance: 13.7
drag, startPoint x: 1156, startPoint y: 268, endPoint x: 1152, endPoint y: 297, distance: 28.9
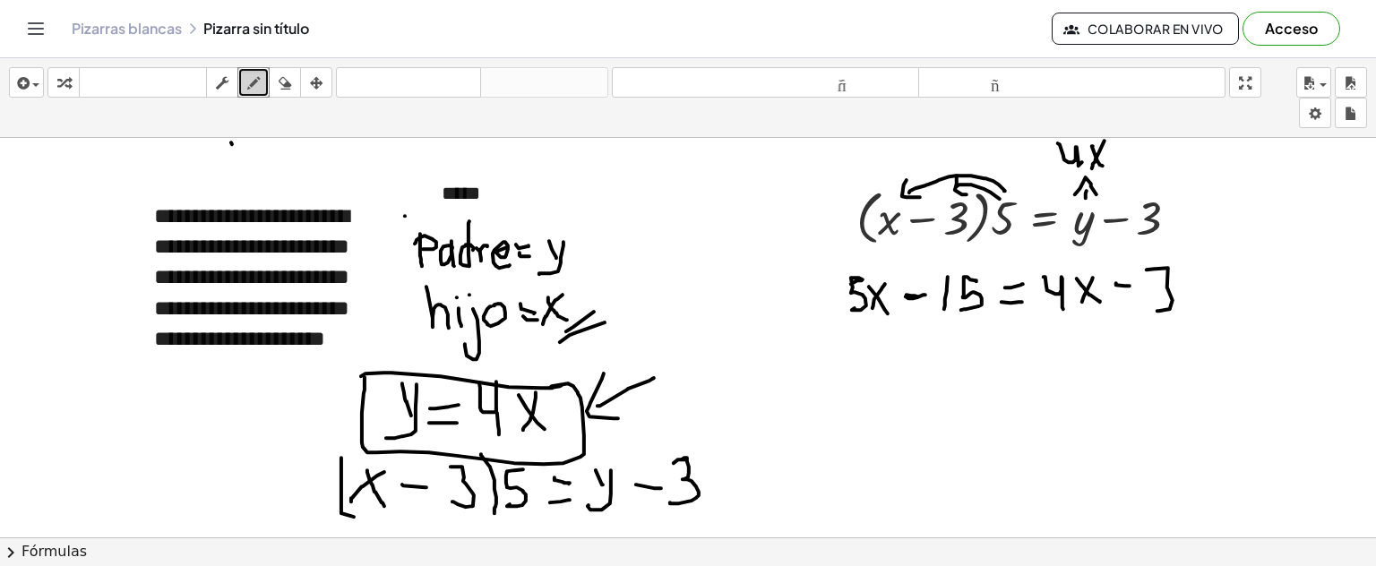
click at [297, 83] on button "borrar" at bounding box center [285, 82] width 32 height 30
drag, startPoint x: 1168, startPoint y: 291, endPoint x: 1168, endPoint y: 307, distance: 16.1
click at [282, 79] on icon "button" at bounding box center [285, 84] width 13 height 22
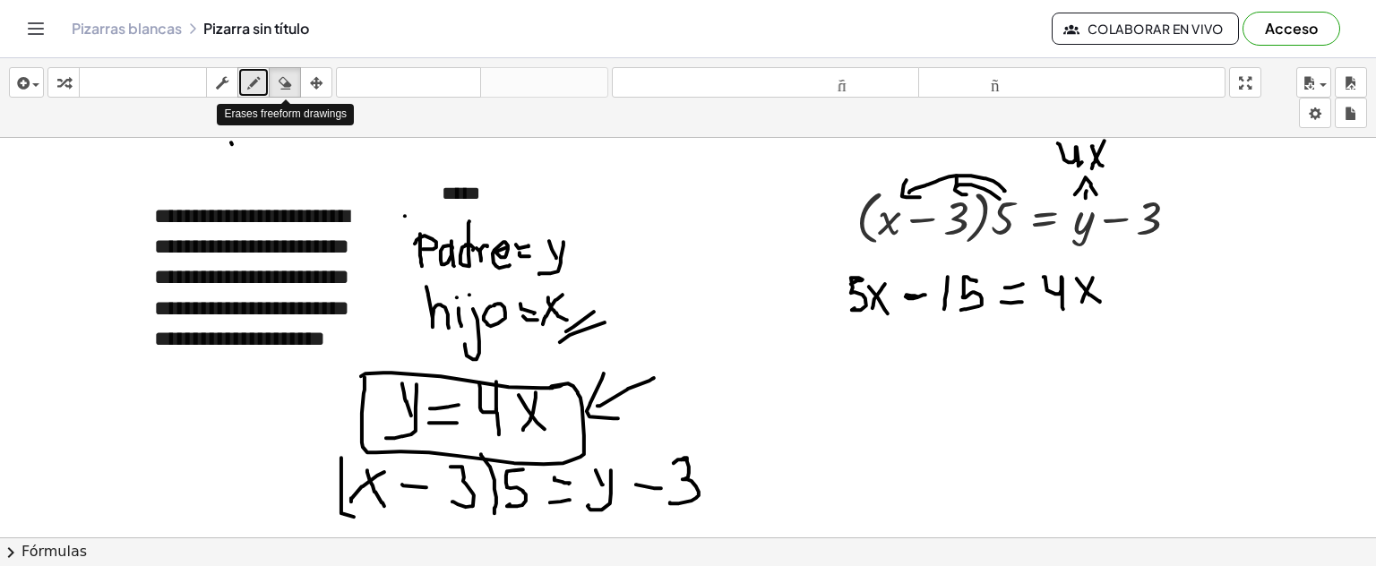
click at [259, 83] on icon "button" at bounding box center [253, 84] width 13 height 22
drag, startPoint x: 1108, startPoint y: 289, endPoint x: 1144, endPoint y: 290, distance: 35.9
drag, startPoint x: 1138, startPoint y: 272, endPoint x: 1162, endPoint y: 295, distance: 33.0
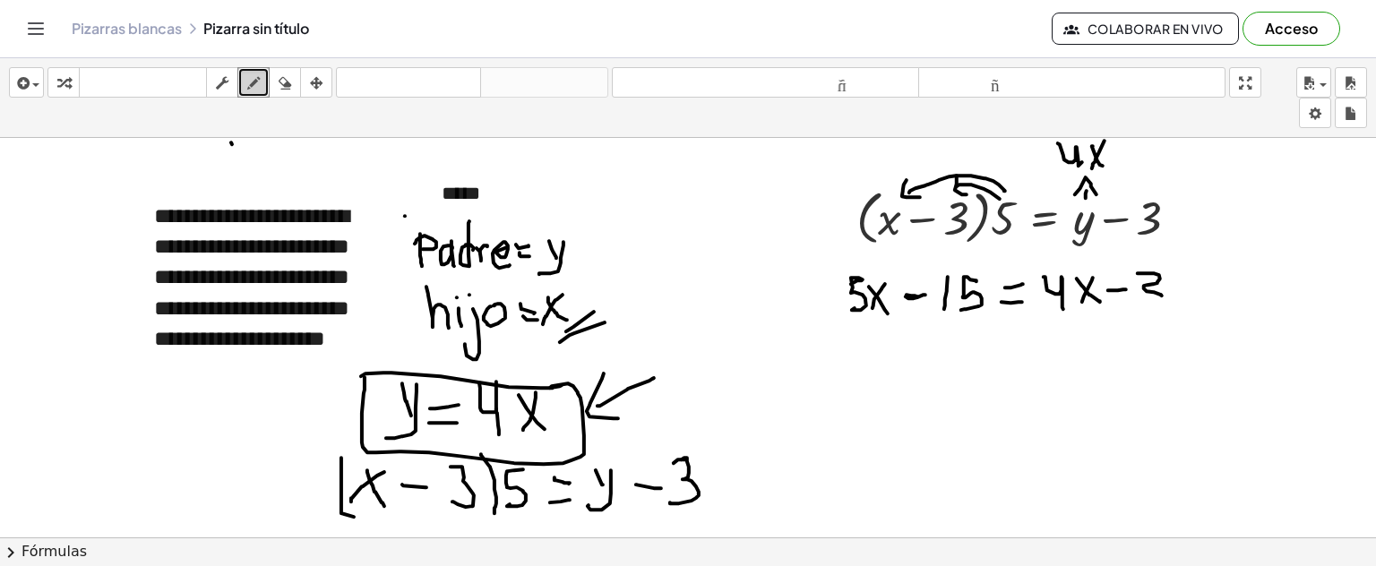
drag, startPoint x: 1151, startPoint y: 290, endPoint x: 1136, endPoint y: 301, distance: 17.9
click at [287, 79] on icon "button" at bounding box center [285, 84] width 13 height 22
drag, startPoint x: 1161, startPoint y: 304, endPoint x: 788, endPoint y: 230, distance: 380.8
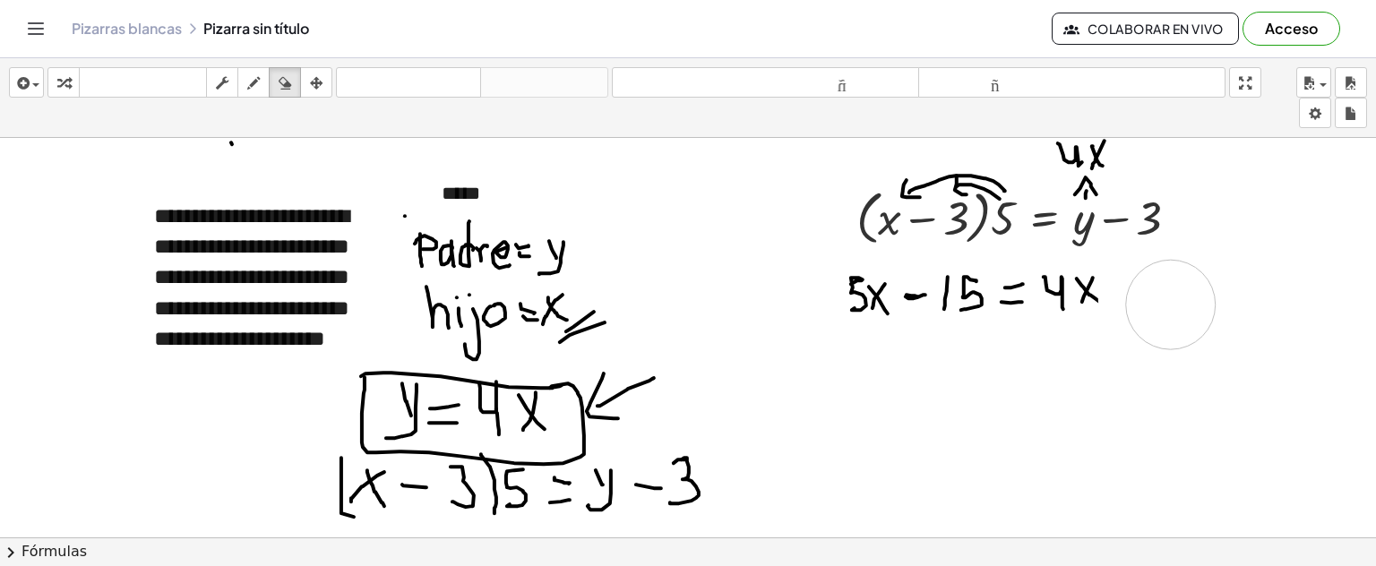
click at [252, 82] on icon "button" at bounding box center [253, 84] width 13 height 22
drag, startPoint x: 1108, startPoint y: 283, endPoint x: 1124, endPoint y: 284, distance: 16.2
drag, startPoint x: 1138, startPoint y: 265, endPoint x: 1148, endPoint y: 333, distance: 68.8
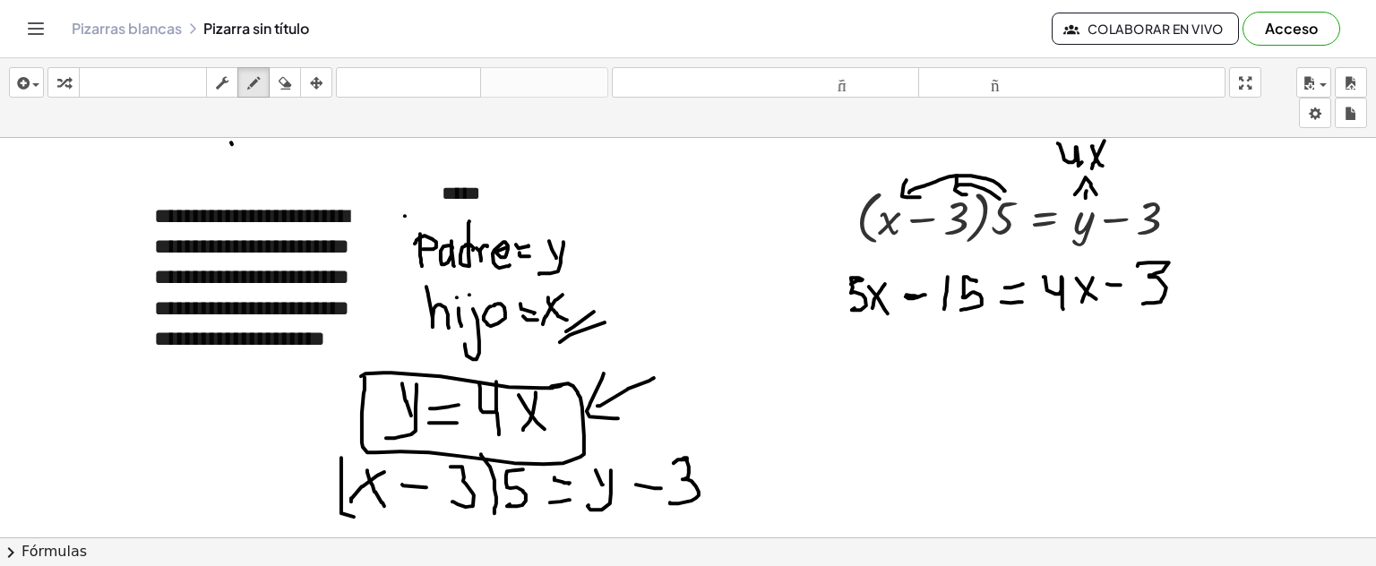
drag, startPoint x: 853, startPoint y: 351, endPoint x: 876, endPoint y: 351, distance: 23.3
drag, startPoint x: 861, startPoint y: 352, endPoint x: 885, endPoint y: 358, distance: 24.8
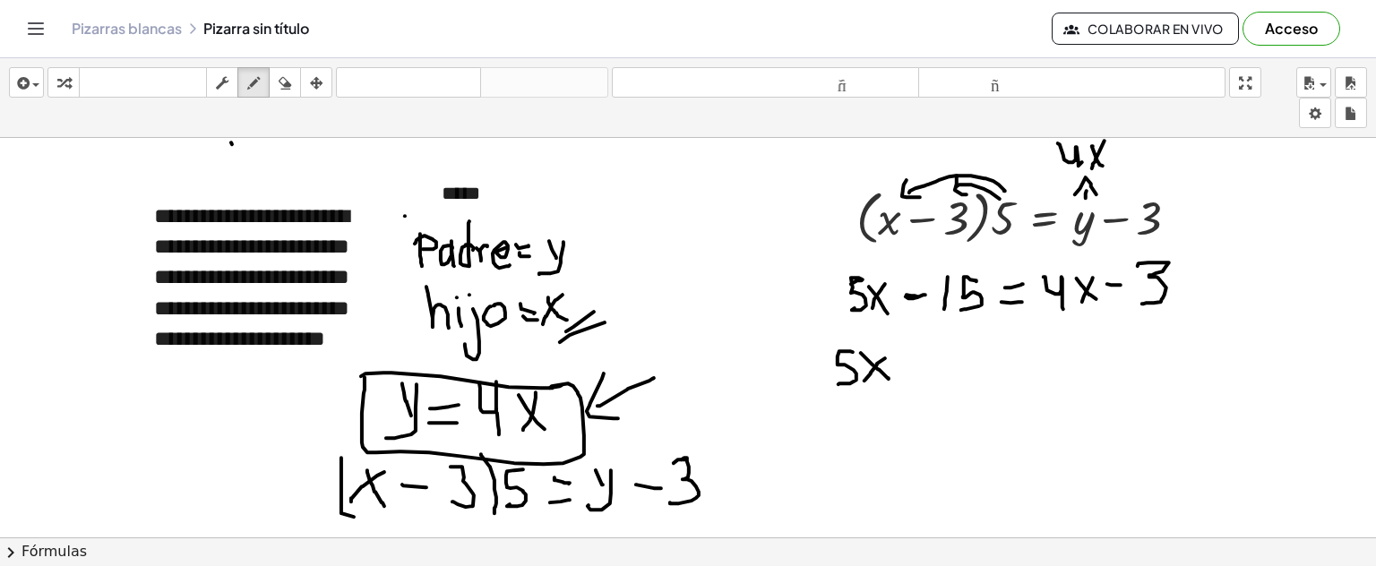
drag, startPoint x: 885, startPoint y: 358, endPoint x: 1068, endPoint y: 310, distance: 188.9
drag, startPoint x: 1046, startPoint y: 315, endPoint x: 1057, endPoint y: 312, distance: 12.0
drag, startPoint x: 1048, startPoint y: 309, endPoint x: 994, endPoint y: 332, distance: 59.4
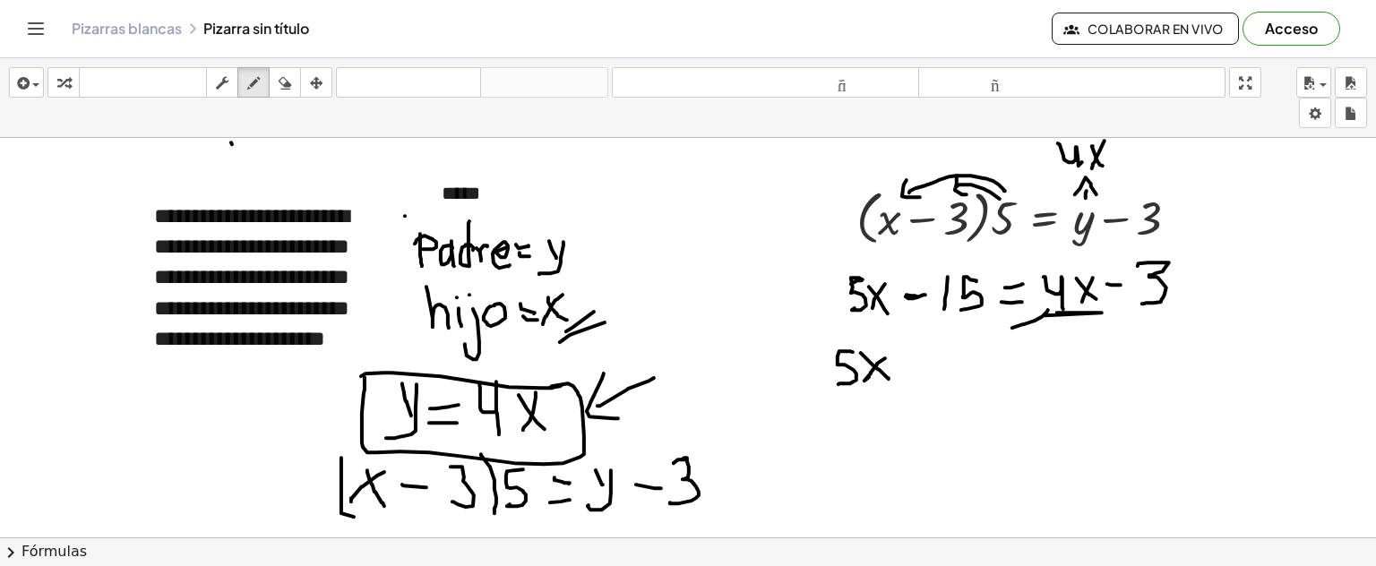
drag, startPoint x: 991, startPoint y: 312, endPoint x: 1008, endPoint y: 334, distance: 28.1
drag, startPoint x: 941, startPoint y: 355, endPoint x: 960, endPoint y: 387, distance: 37.3
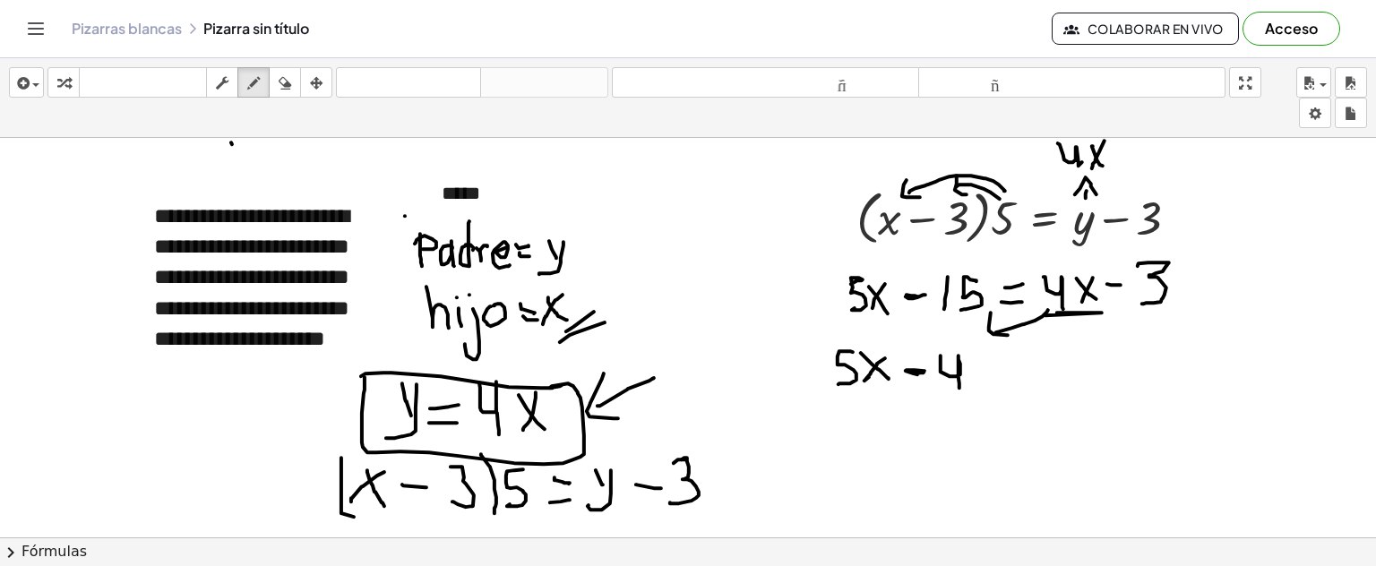
drag, startPoint x: 969, startPoint y: 358, endPoint x: 990, endPoint y: 366, distance: 22.7
drag, startPoint x: 988, startPoint y: 353, endPoint x: 975, endPoint y: 387, distance: 36.6
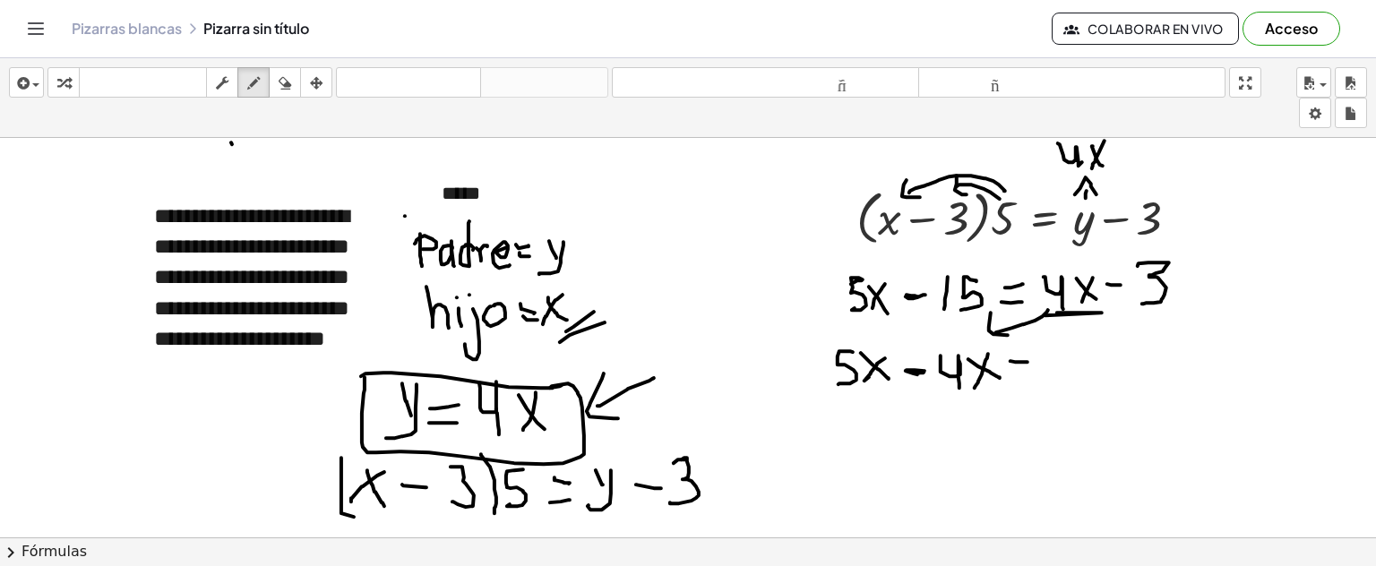
drag, startPoint x: 1011, startPoint y: 360, endPoint x: 1028, endPoint y: 361, distance: 17.0
drag, startPoint x: 1012, startPoint y: 374, endPoint x: 1032, endPoint y: 374, distance: 20.6
drag, startPoint x: 1047, startPoint y: 352, endPoint x: 1057, endPoint y: 366, distance: 17.2
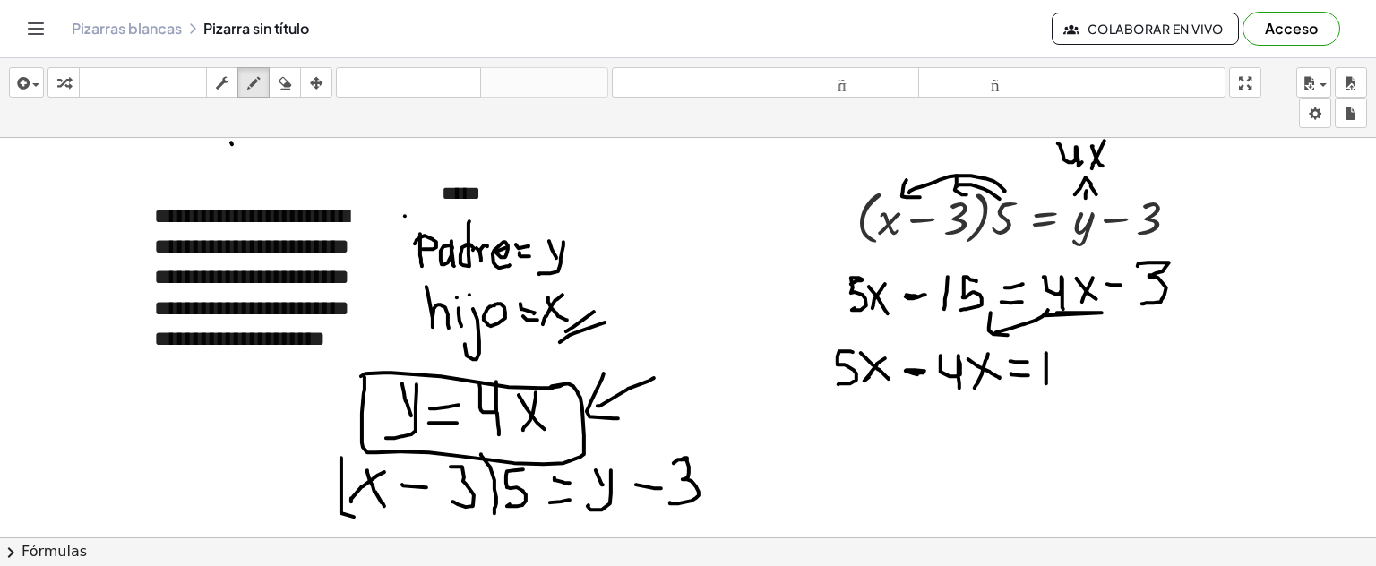
drag, startPoint x: 1080, startPoint y: 351, endPoint x: 1116, endPoint y: 363, distance: 37.7
drag, startPoint x: 1108, startPoint y: 364, endPoint x: 1125, endPoint y: 368, distance: 16.7
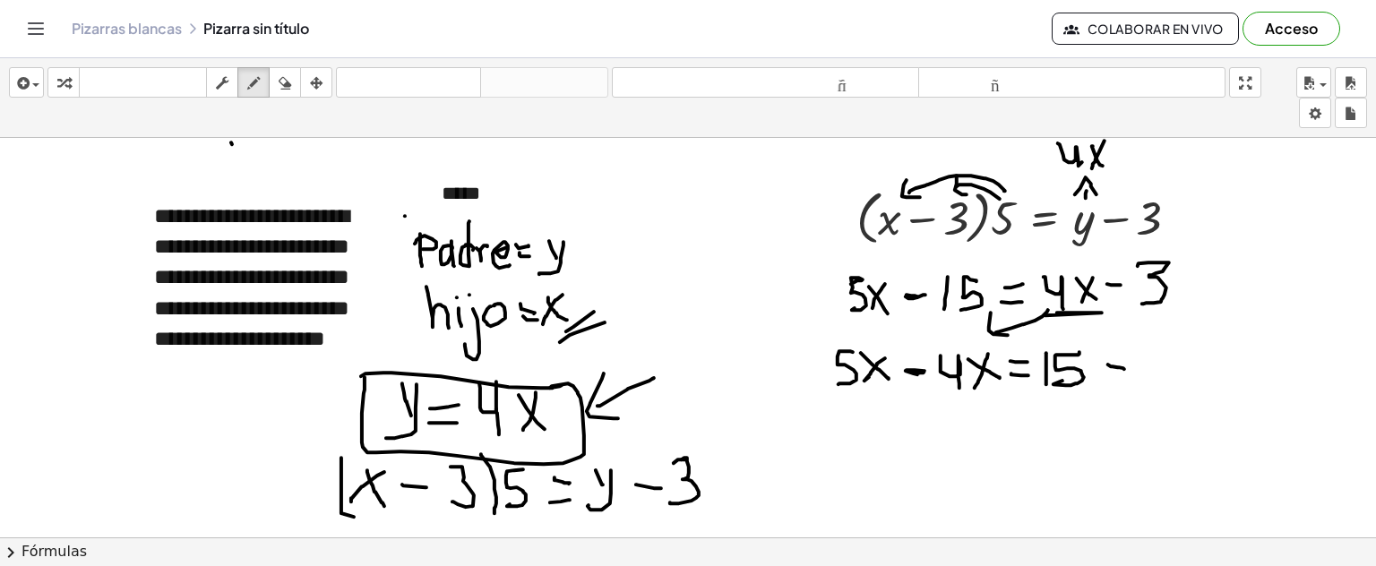
drag, startPoint x: 1146, startPoint y: 350, endPoint x: 1133, endPoint y: 384, distance: 35.8
drag, startPoint x: 1138, startPoint y: 348, endPoint x: 1147, endPoint y: 349, distance: 9.0
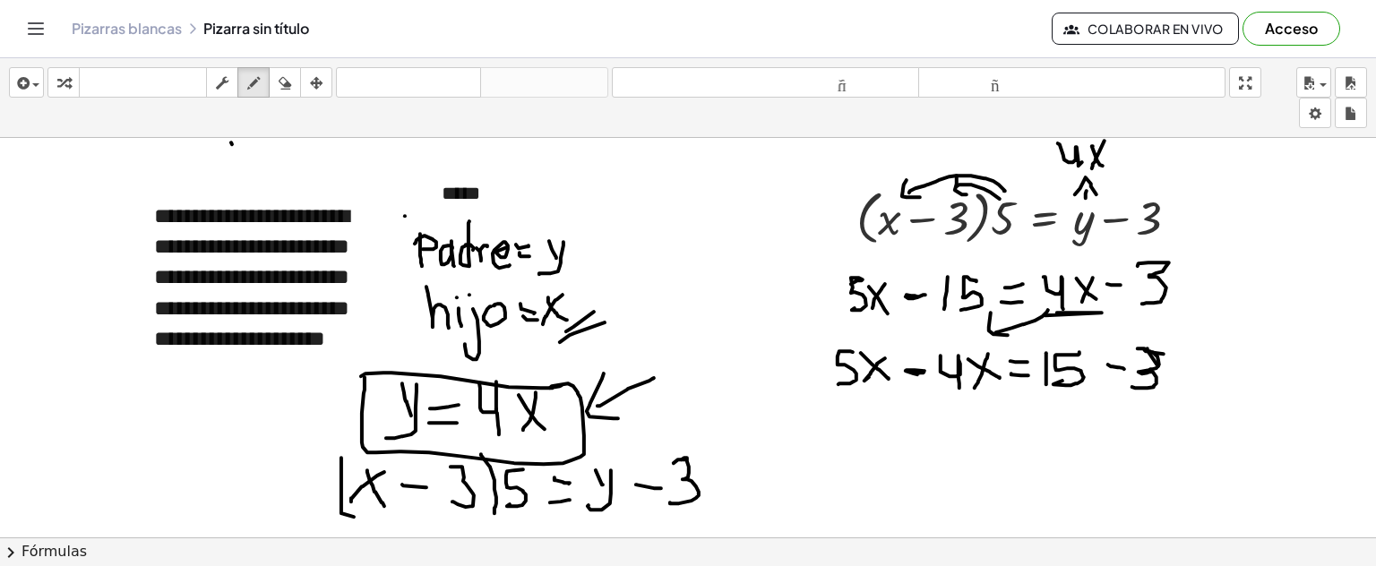
drag, startPoint x: 951, startPoint y: 423, endPoint x: 964, endPoint y: 437, distance: 19.7
drag, startPoint x: 968, startPoint y: 418, endPoint x: 943, endPoint y: 420, distance: 25.2
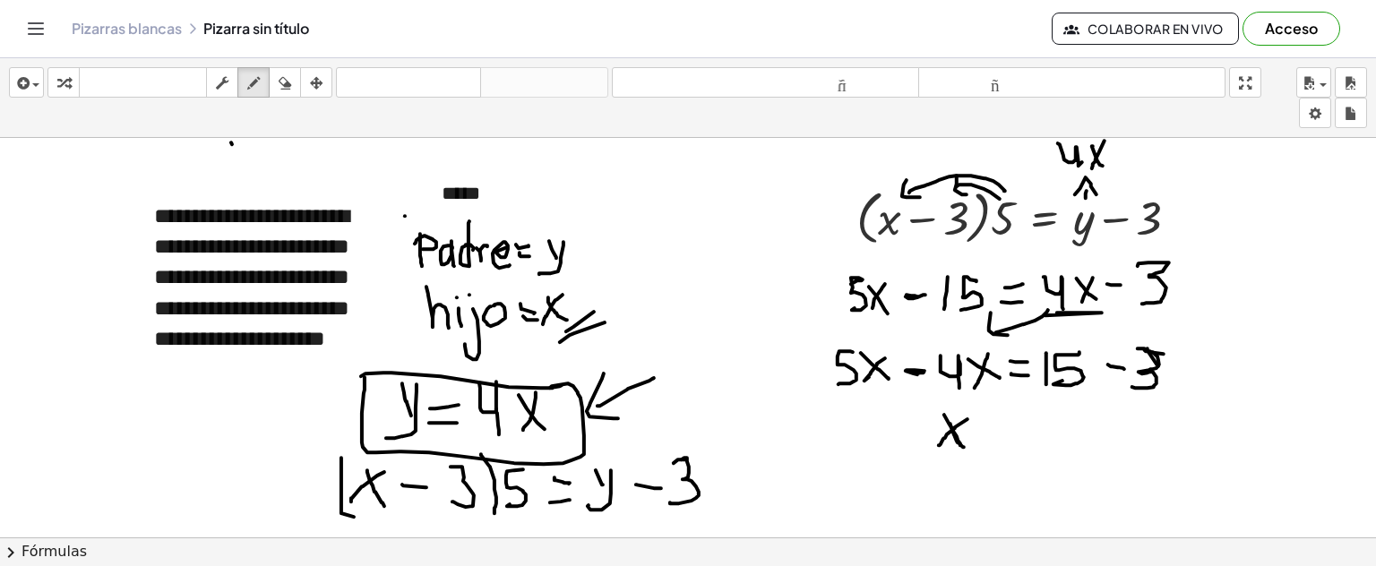
drag, startPoint x: 944, startPoint y: 414, endPoint x: 961, endPoint y: 444, distance: 34.5
drag, startPoint x: 988, startPoint y: 426, endPoint x: 1014, endPoint y: 429, distance: 26.2
drag, startPoint x: 988, startPoint y: 437, endPoint x: 1022, endPoint y: 439, distance: 34.1
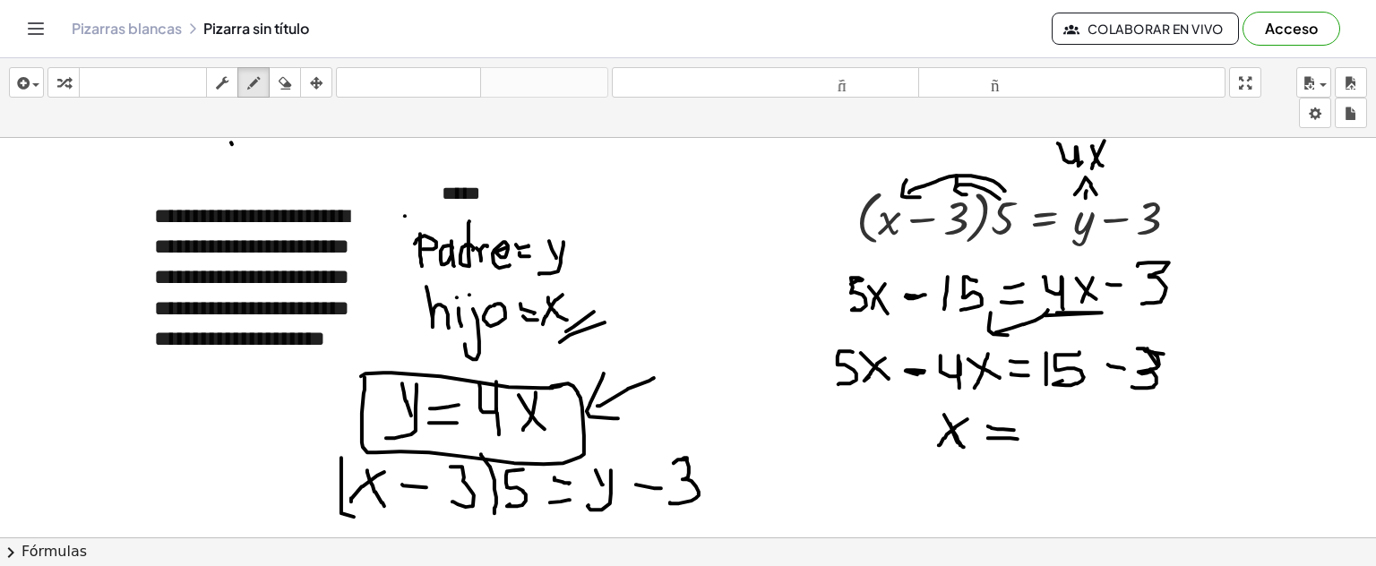
drag, startPoint x: 1039, startPoint y: 430, endPoint x: 1081, endPoint y: 433, distance: 41.3
drag, startPoint x: 1068, startPoint y: 419, endPoint x: 1100, endPoint y: 459, distance: 50.9
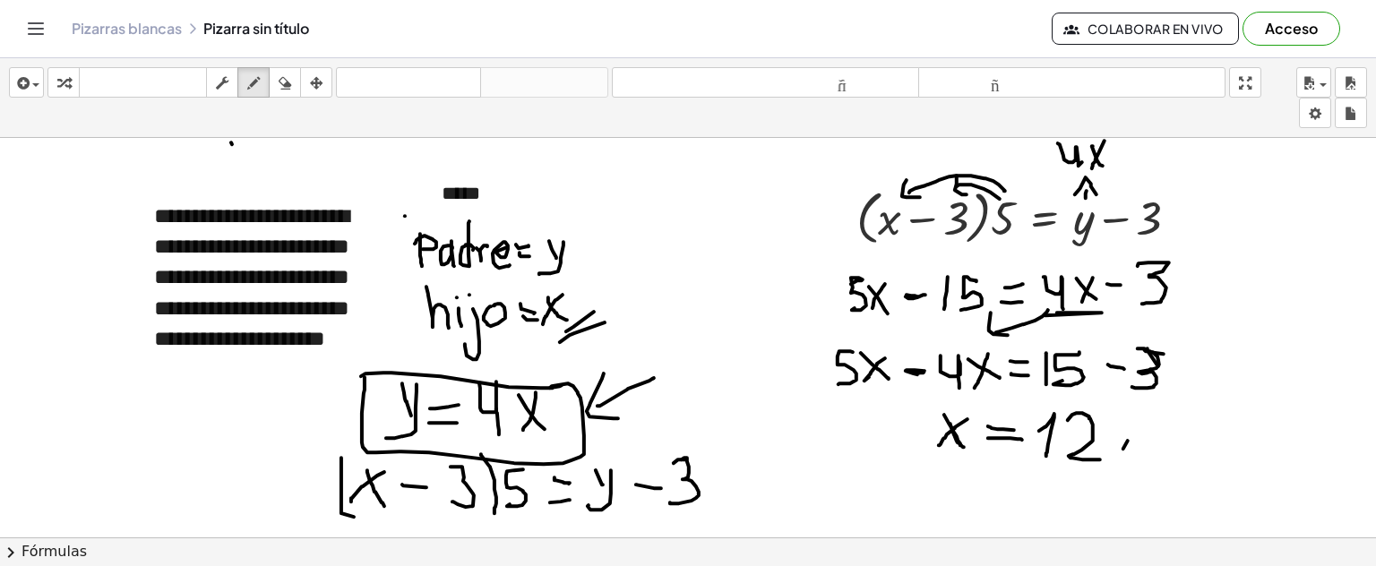
drag, startPoint x: 1128, startPoint y: 440, endPoint x: 1130, endPoint y: 470, distance: 29.6
drag, startPoint x: 1143, startPoint y: 445, endPoint x: 983, endPoint y: 459, distance: 161.0
drag, startPoint x: 918, startPoint y: 402, endPoint x: 912, endPoint y: 444, distance: 41.6
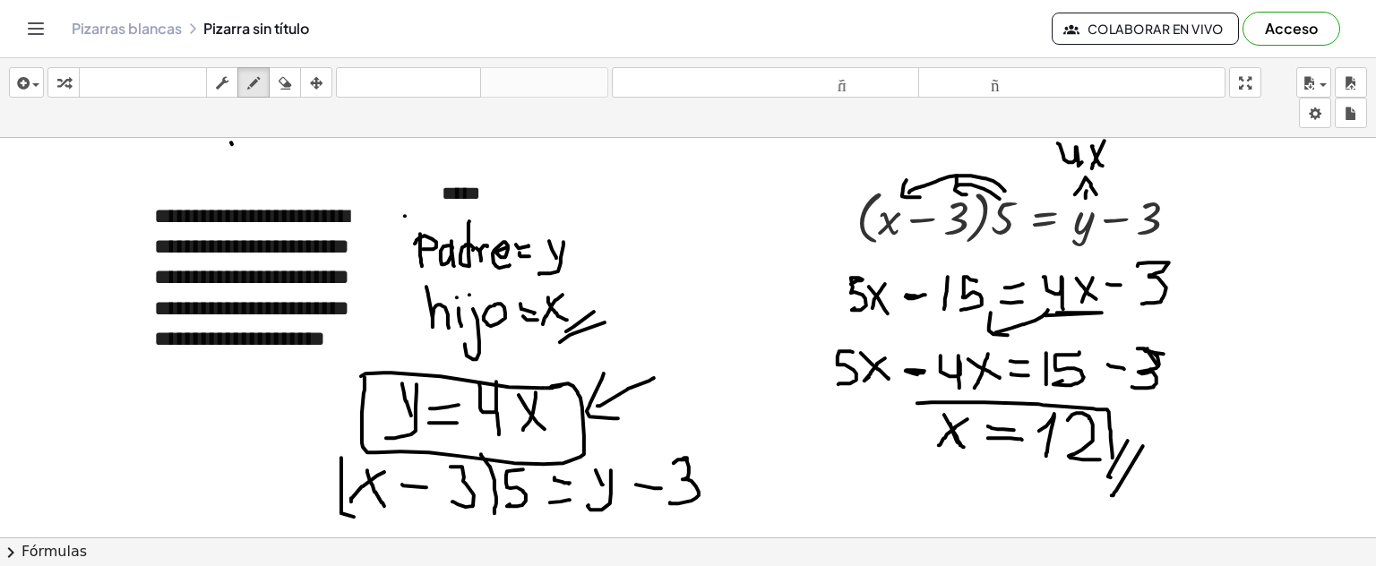
drag, startPoint x: 912, startPoint y: 402, endPoint x: 1122, endPoint y: 459, distance: 217.2
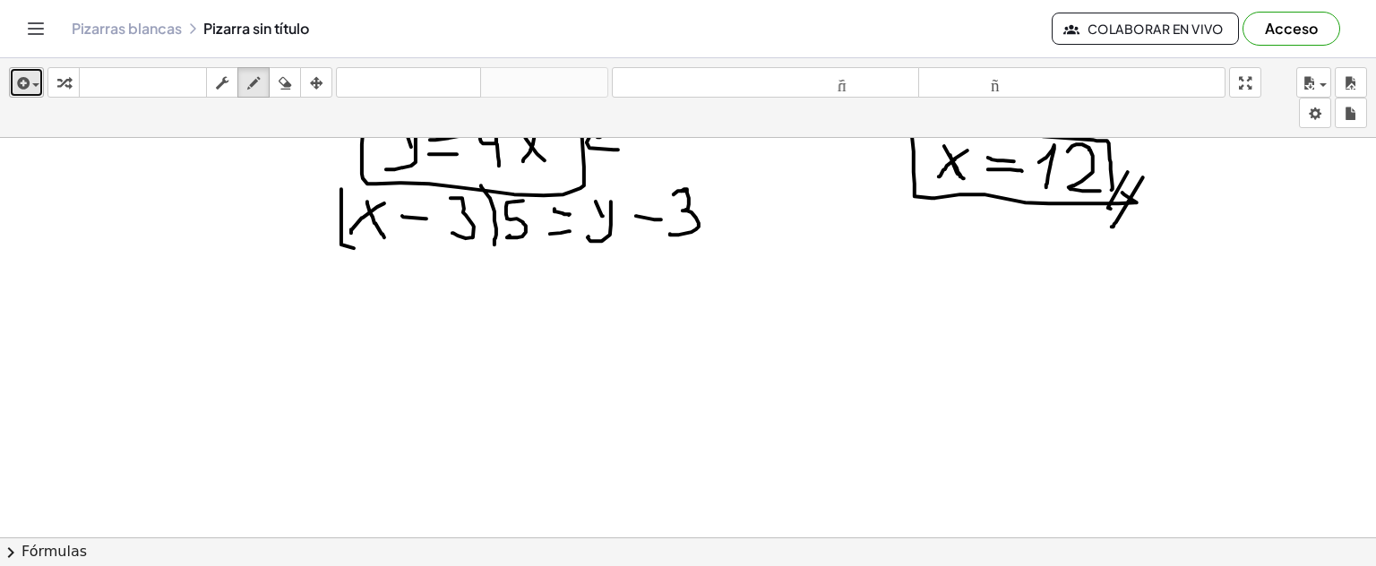
click at [25, 84] on icon "button" at bounding box center [21, 84] width 16 height 22
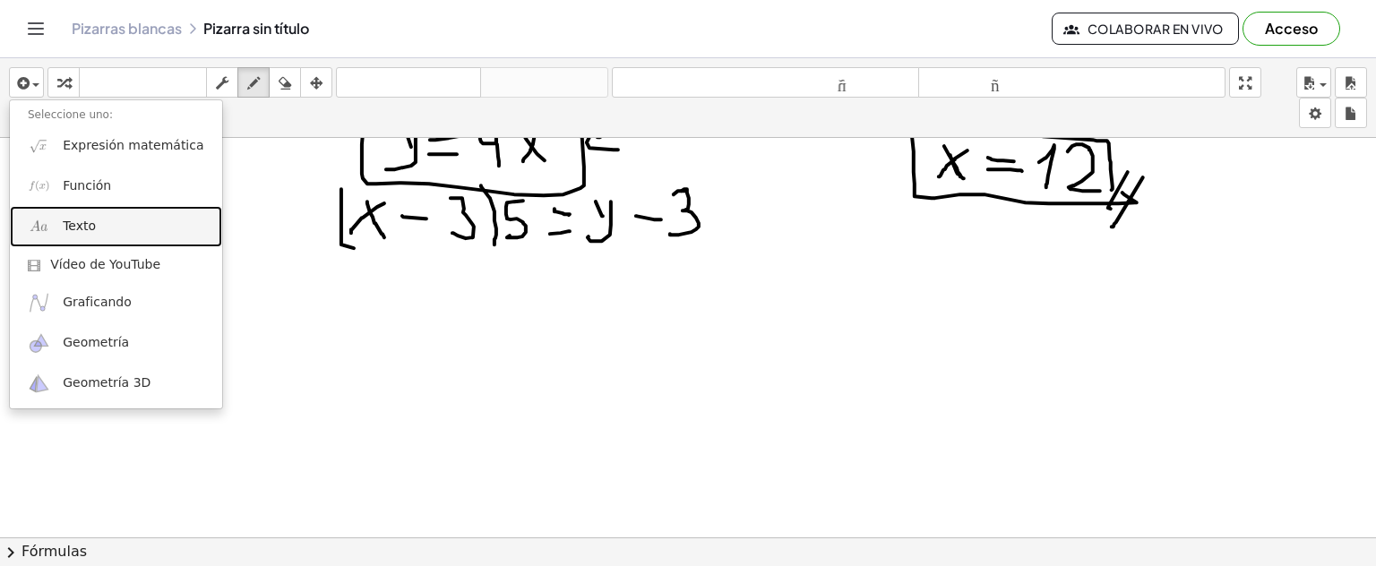
click at [88, 229] on font "Texto" at bounding box center [79, 226] width 33 height 14
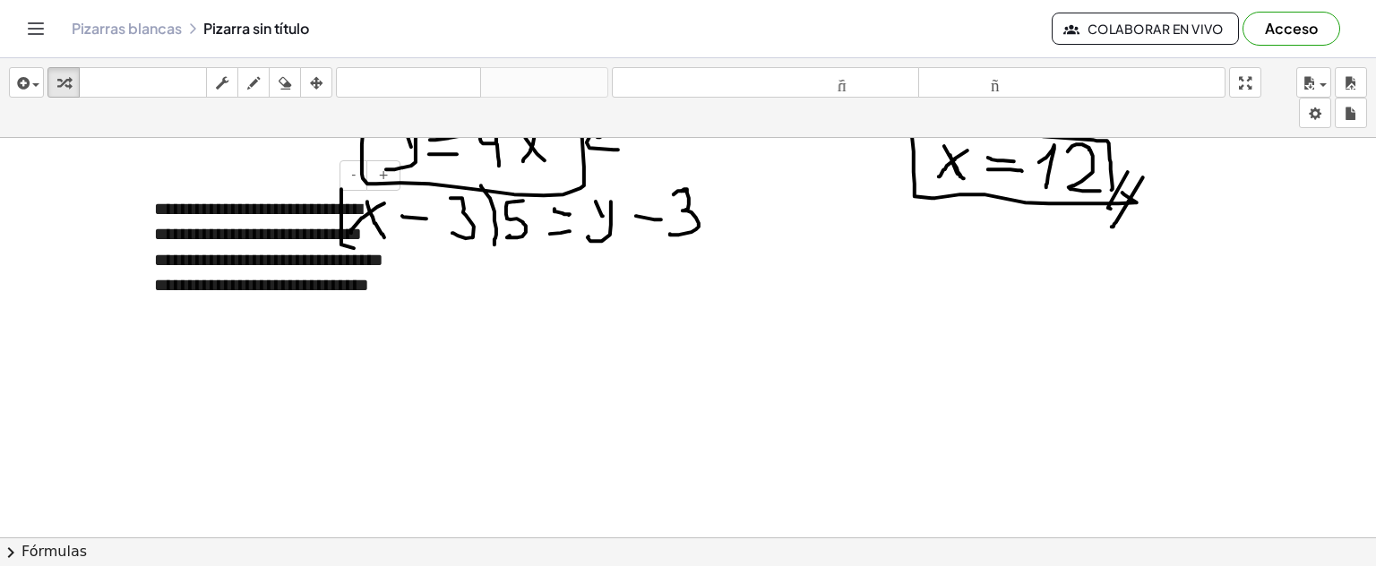
drag, startPoint x: 297, startPoint y: 177, endPoint x: 296, endPoint y: 247, distance: 69.9
click at [296, 246] on div "**********" at bounding box center [270, 260] width 269 height 164
click at [315, 82] on icon "button" at bounding box center [316, 84] width 13 height 22
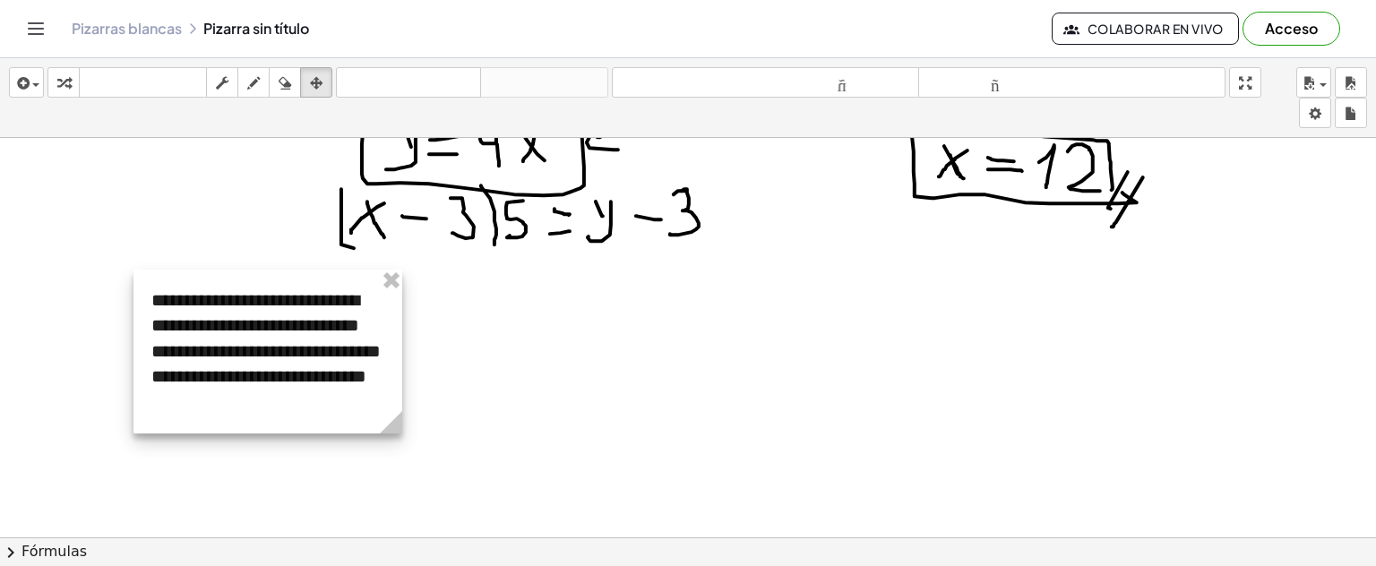
drag, startPoint x: 280, startPoint y: 222, endPoint x: 283, endPoint y: 270, distance: 47.6
click at [276, 272] on div at bounding box center [268, 352] width 269 height 164
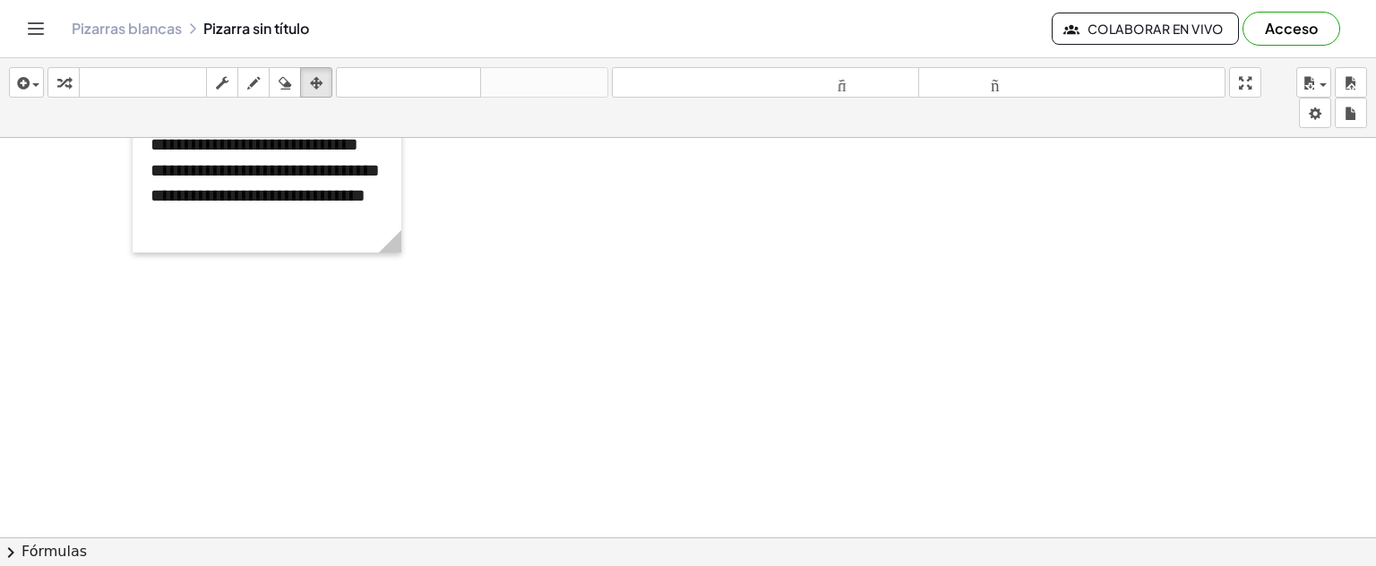
scroll to position [358, 0]
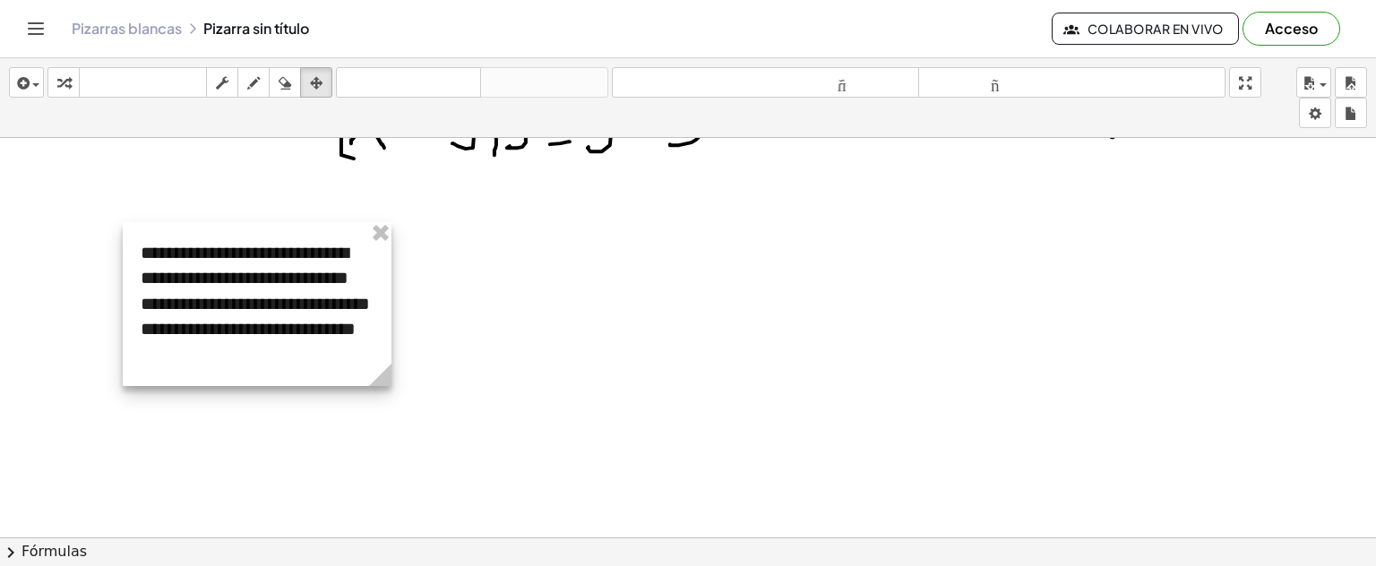
drag, startPoint x: 334, startPoint y: 194, endPoint x: 509, endPoint y: 229, distance: 178.2
click at [323, 238] on div at bounding box center [257, 304] width 269 height 164
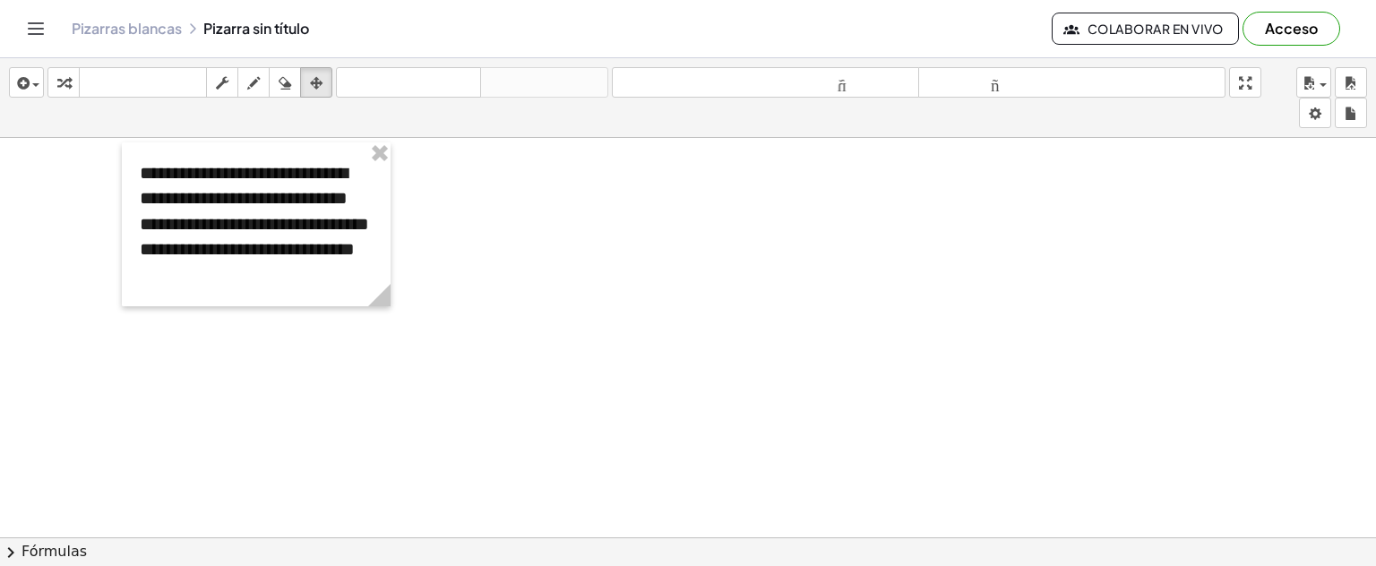
scroll to position [448, 0]
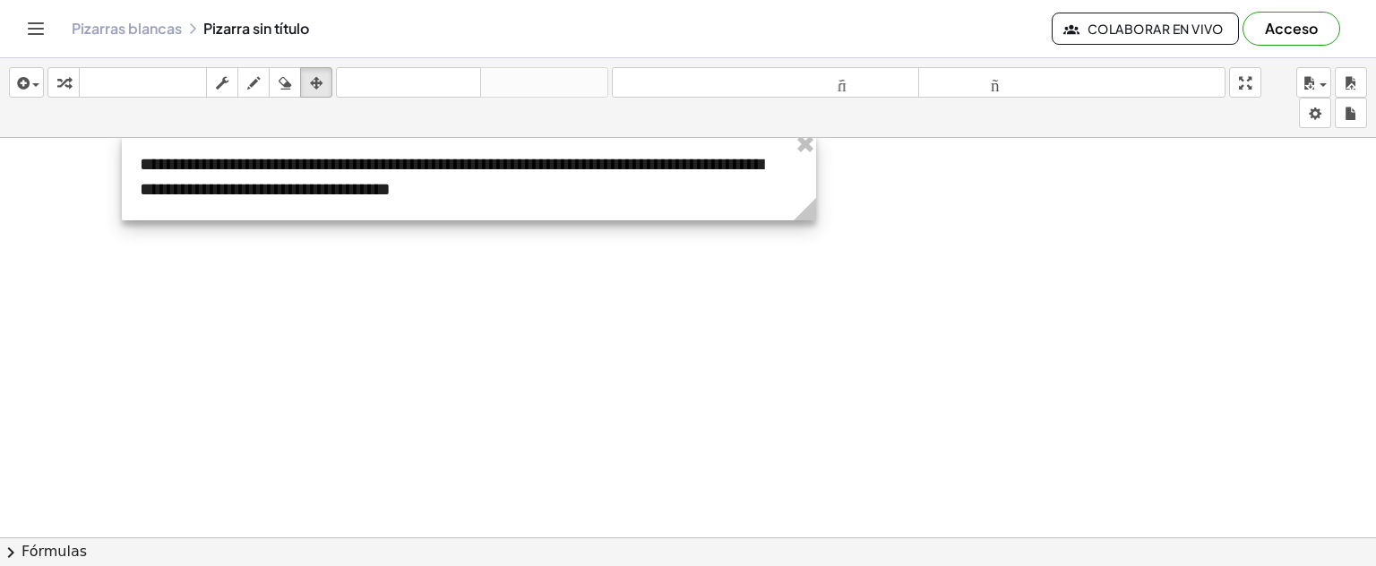
drag, startPoint x: 384, startPoint y: 287, endPoint x: 818, endPoint y: 325, distance: 435.4
click at [815, 325] on div "**********" at bounding box center [688, 209] width 1376 height 1038
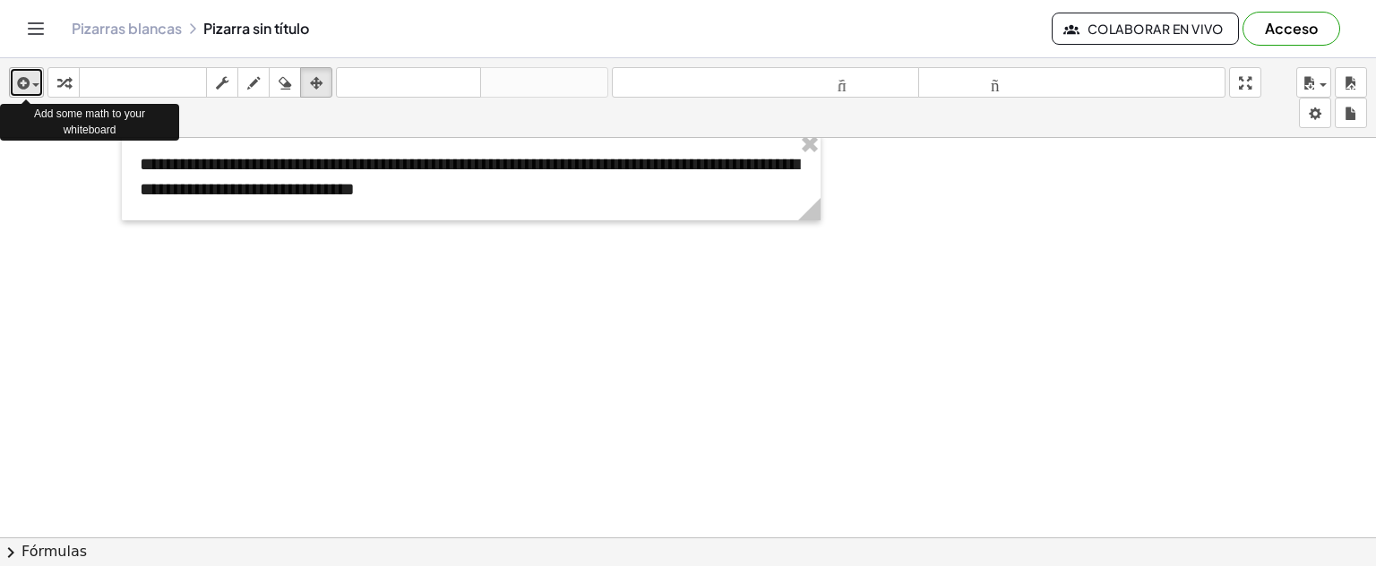
click at [36, 86] on span "button" at bounding box center [35, 85] width 7 height 4
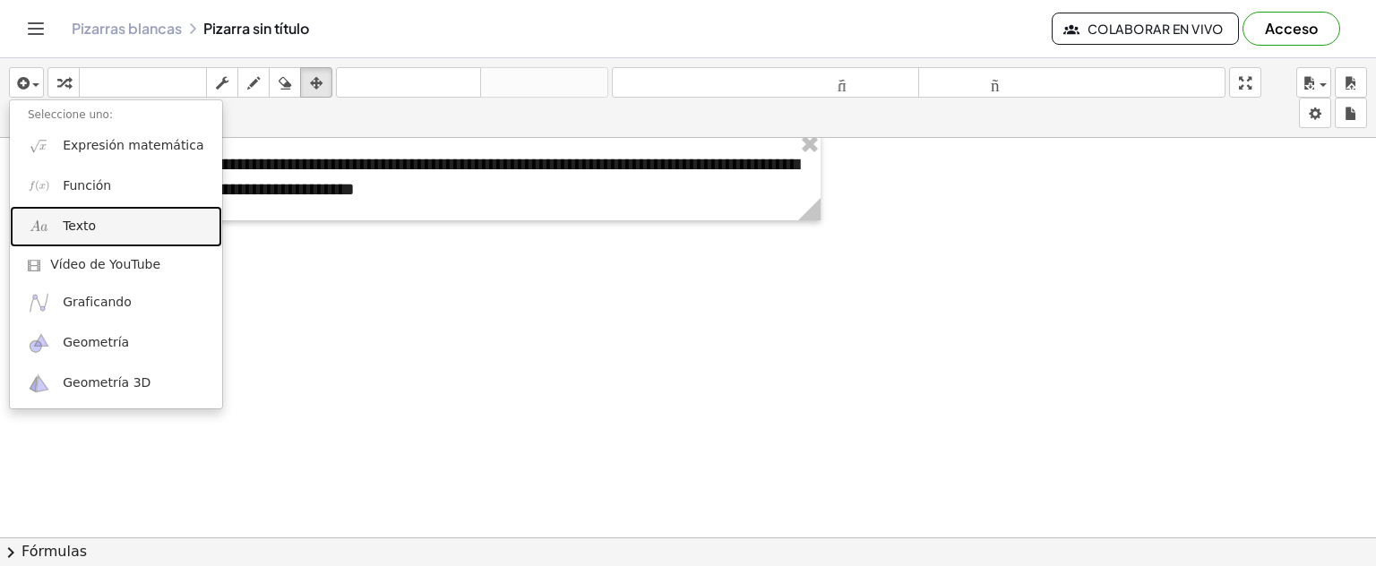
click at [99, 226] on link "Texto" at bounding box center [116, 226] width 212 height 40
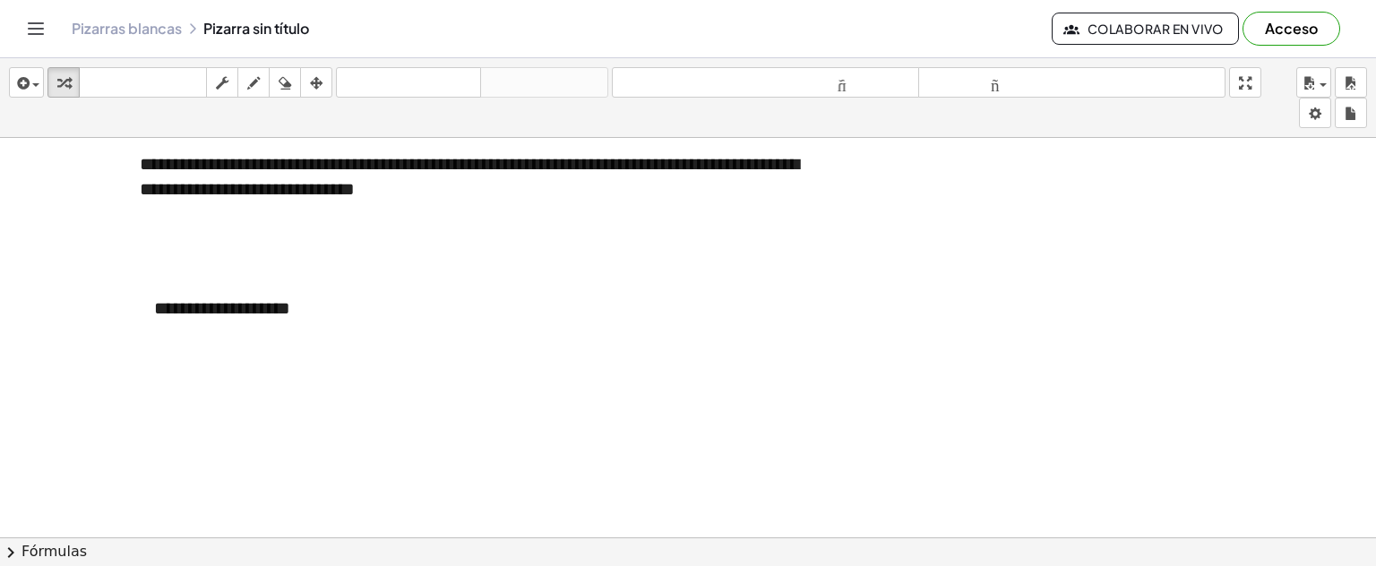
click at [316, 82] on icon "button" at bounding box center [316, 84] width 13 height 22
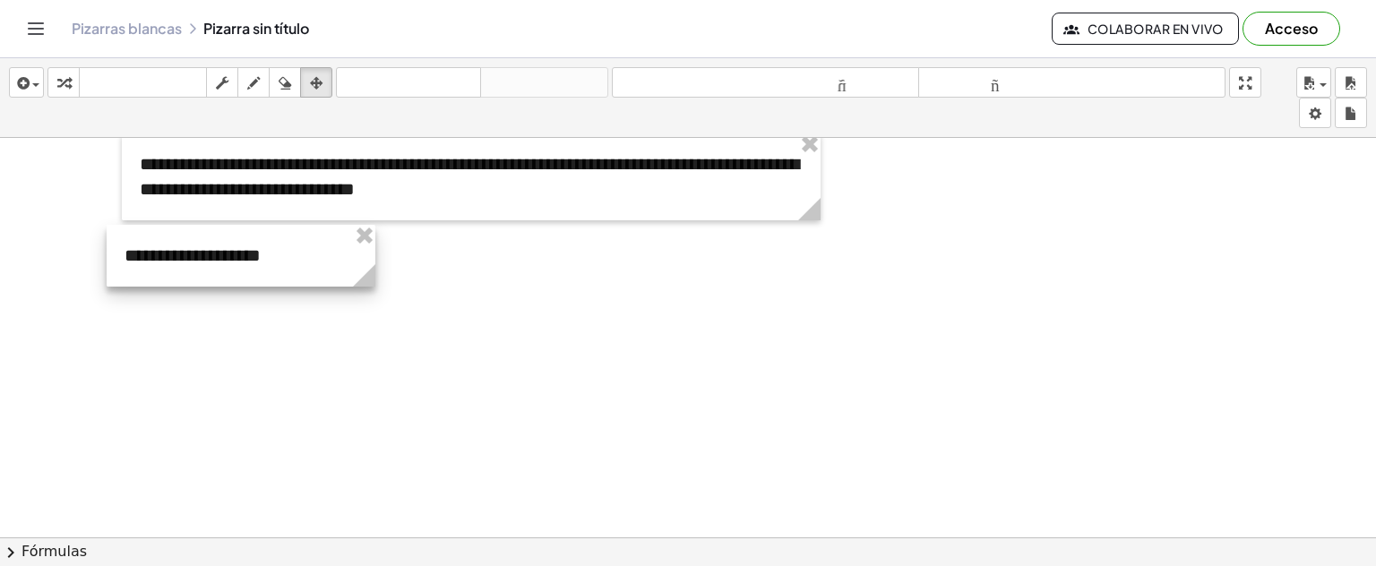
drag, startPoint x: 178, startPoint y: 265, endPoint x: 194, endPoint y: 246, distance: 24.9
click at [194, 246] on div at bounding box center [241, 256] width 269 height 62
click at [254, 82] on icon "button" at bounding box center [253, 84] width 13 height 22
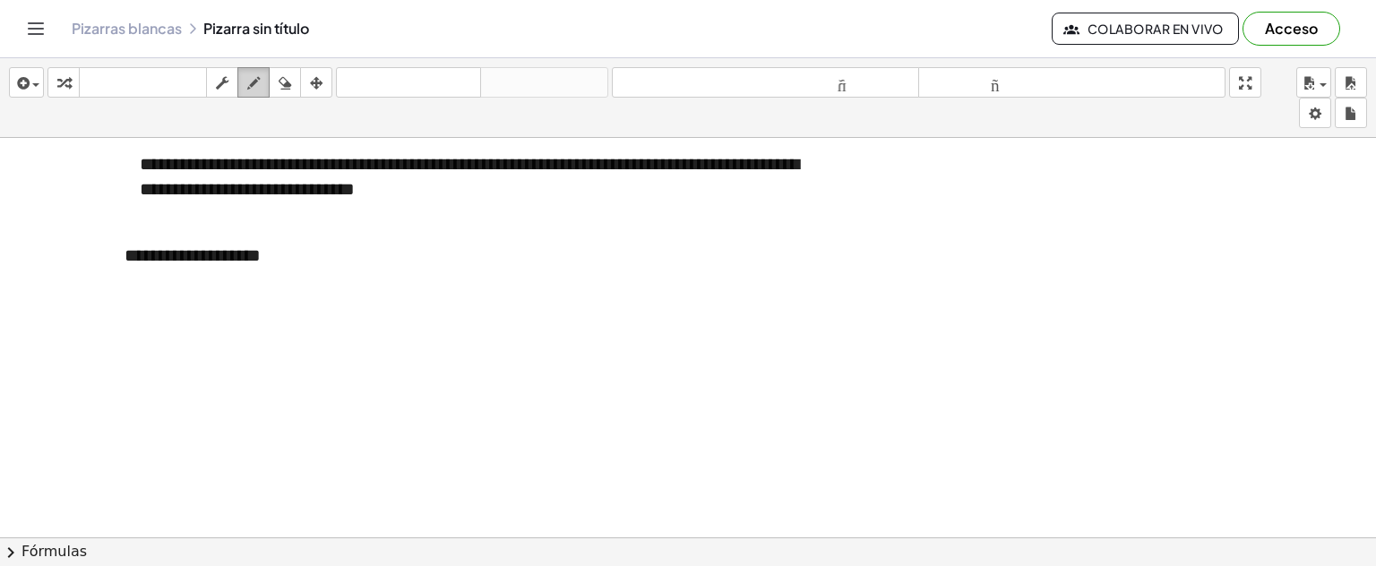
click at [248, 86] on icon "button" at bounding box center [253, 84] width 13 height 22
drag, startPoint x: 125, startPoint y: 315, endPoint x: 154, endPoint y: 316, distance: 28.7
click at [154, 316] on div at bounding box center [688, 209] width 1376 height 1038
drag, startPoint x: 172, startPoint y: 297, endPoint x: 178, endPoint y: 319, distance: 23.3
click at [178, 319] on div at bounding box center [688, 209] width 1376 height 1038
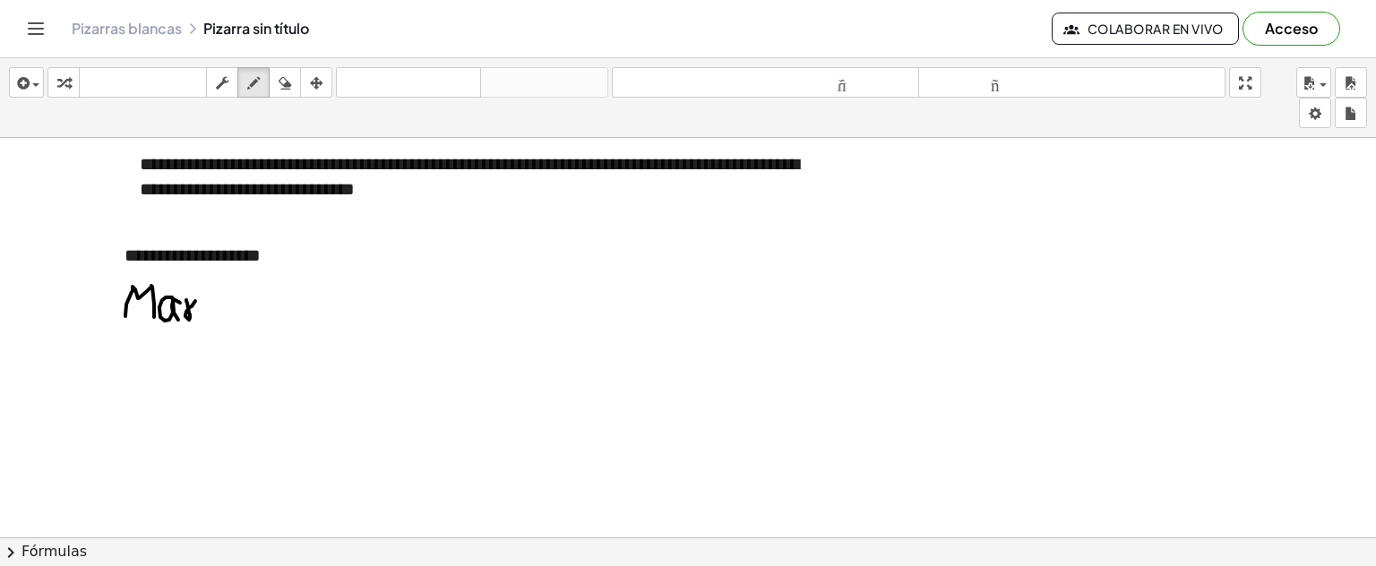
drag, startPoint x: 186, startPoint y: 300, endPoint x: 199, endPoint y: 299, distance: 12.6
click at [199, 299] on div at bounding box center [688, 209] width 1376 height 1038
drag, startPoint x: 217, startPoint y: 295, endPoint x: 218, endPoint y: 315, distance: 19.7
click at [218, 315] on div at bounding box center [688, 209] width 1376 height 1038
click at [218, 276] on div at bounding box center [688, 209] width 1376 height 1038
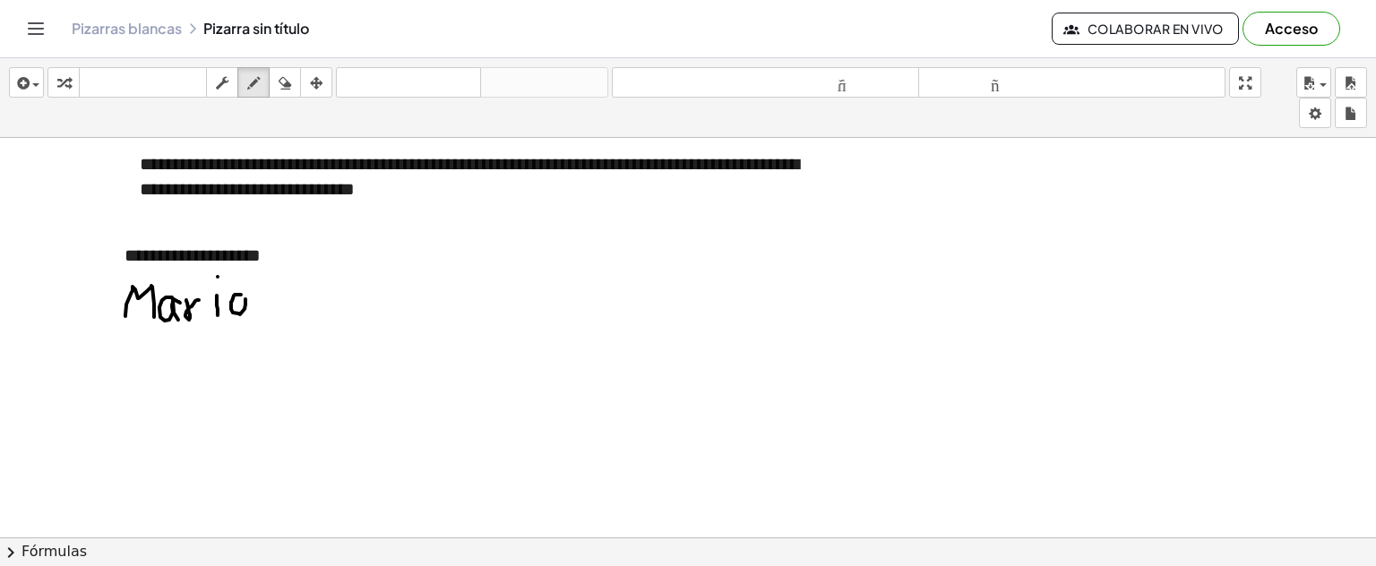
drag, startPoint x: 241, startPoint y: 294, endPoint x: 244, endPoint y: 306, distance: 12.8
click at [247, 314] on div at bounding box center [688, 209] width 1376 height 1038
click at [244, 312] on div at bounding box center [688, 209] width 1376 height 1038
click at [265, 294] on div at bounding box center [688, 209] width 1376 height 1038
click at [263, 305] on div at bounding box center [688, 209] width 1376 height 1038
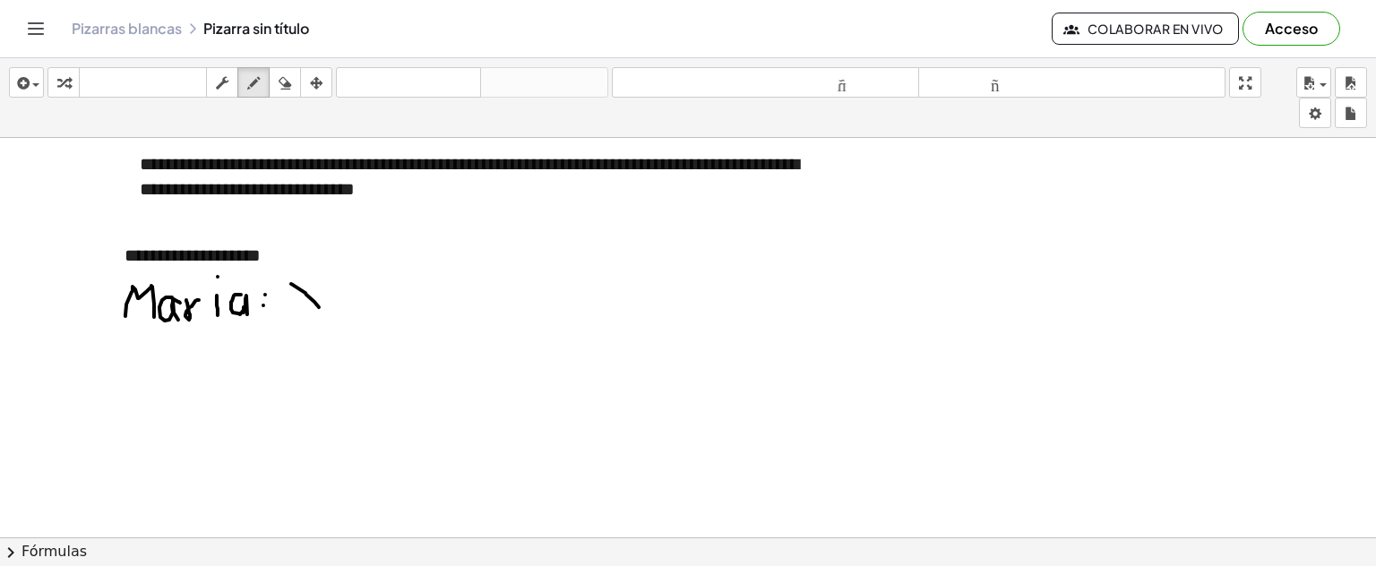
drag, startPoint x: 291, startPoint y: 283, endPoint x: 319, endPoint y: 306, distance: 36.3
click at [319, 306] on div at bounding box center [688, 209] width 1376 height 1038
drag, startPoint x: 317, startPoint y: 280, endPoint x: 293, endPoint y: 307, distance: 36.2
click at [293, 307] on div at bounding box center [688, 209] width 1376 height 1038
drag, startPoint x: 112, startPoint y: 366, endPoint x: 135, endPoint y: 389, distance: 32.3
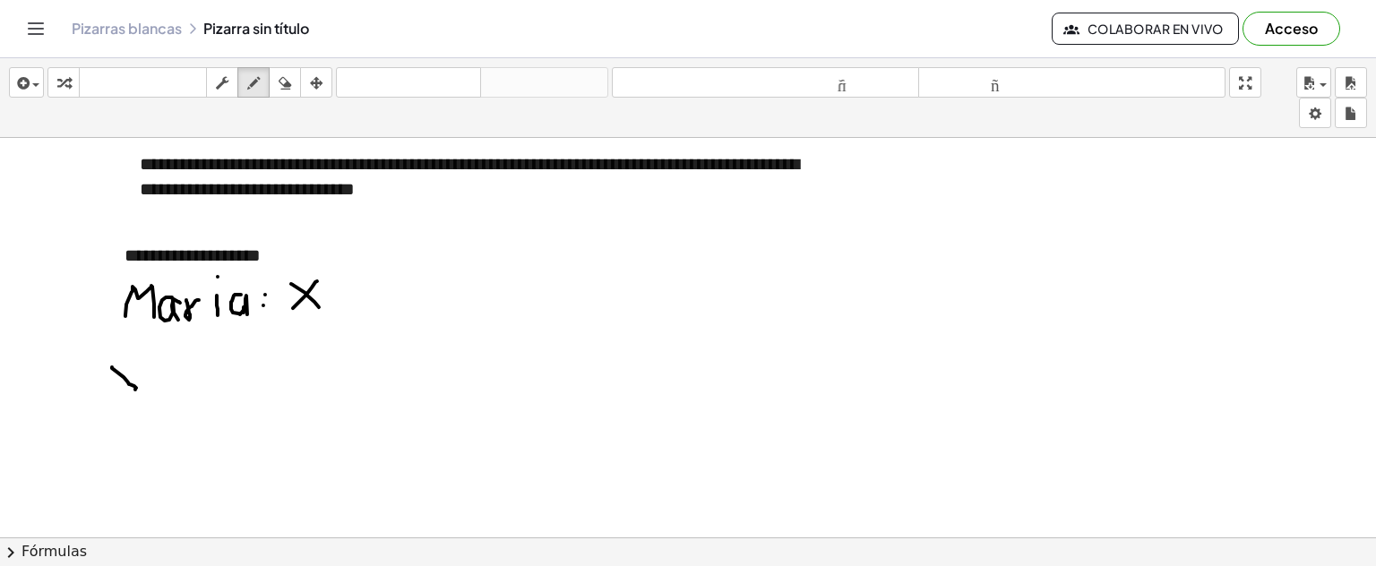
click at [135, 389] on div at bounding box center [688, 209] width 1376 height 1038
drag, startPoint x: 130, startPoint y: 358, endPoint x: 116, endPoint y: 389, distance: 34.1
click at [116, 389] on div at bounding box center [688, 209] width 1376 height 1038
drag, startPoint x: 166, startPoint y: 363, endPoint x: 153, endPoint y: 384, distance: 24.1
click at [161, 384] on div at bounding box center [688, 209] width 1376 height 1038
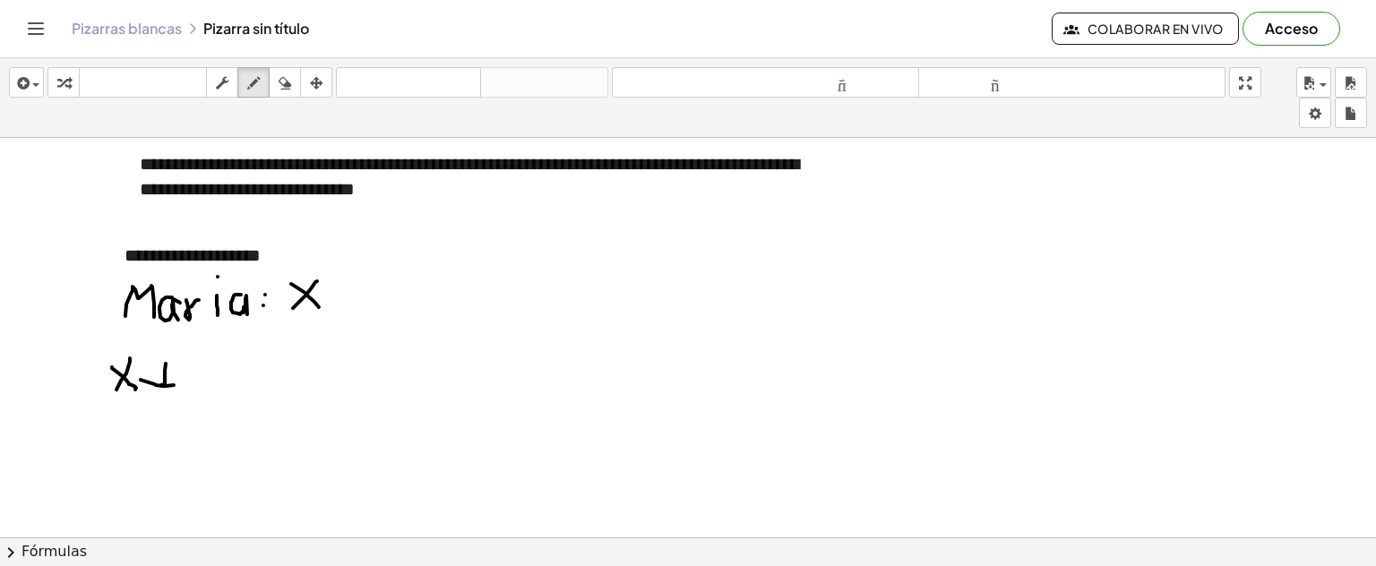
drag, startPoint x: 141, startPoint y: 379, endPoint x: 172, endPoint y: 380, distance: 31.4
click at [174, 384] on div at bounding box center [688, 209] width 1376 height 1038
drag, startPoint x: 161, startPoint y: 380, endPoint x: 161, endPoint y: 394, distance: 14.3
click at [161, 394] on div at bounding box center [688, 209] width 1376 height 1038
drag, startPoint x: 192, startPoint y: 369, endPoint x: 242, endPoint y: 379, distance: 51.1
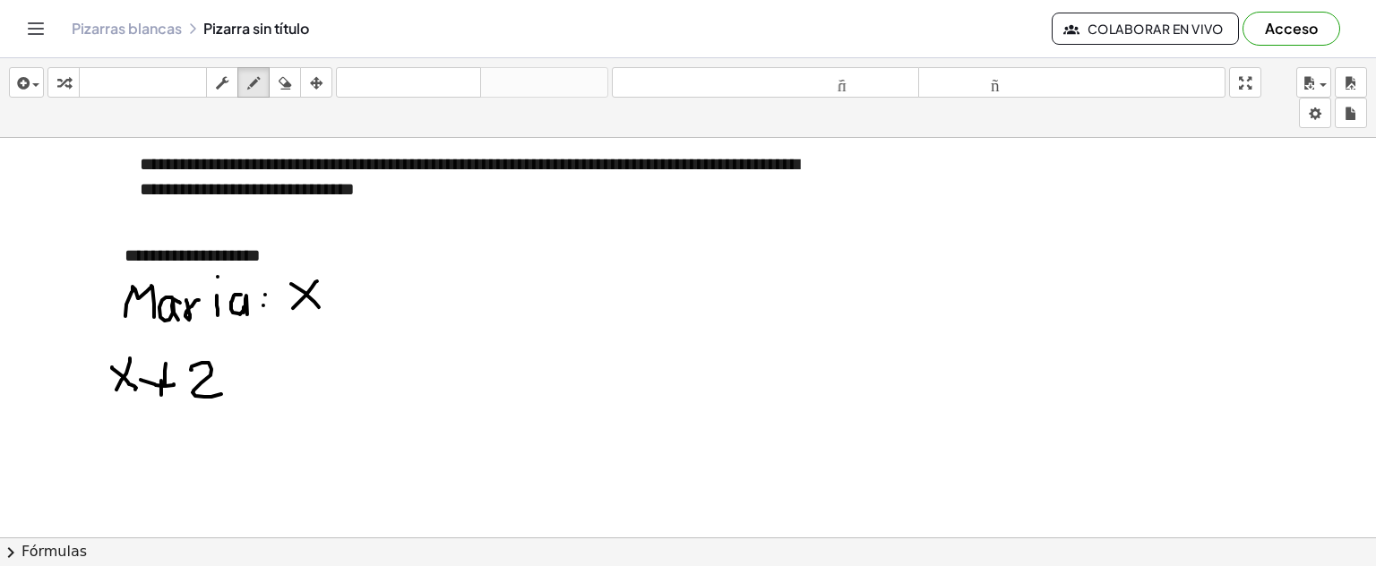
click at [222, 392] on div at bounding box center [688, 209] width 1376 height 1038
click at [236, 366] on div at bounding box center [688, 209] width 1376 height 1038
drag, startPoint x: 161, startPoint y: 173, endPoint x: 301, endPoint y: 177, distance: 139.8
click at [301, 177] on div at bounding box center [688, 209] width 1376 height 1038
click at [281, 91] on icon "button" at bounding box center [285, 84] width 13 height 22
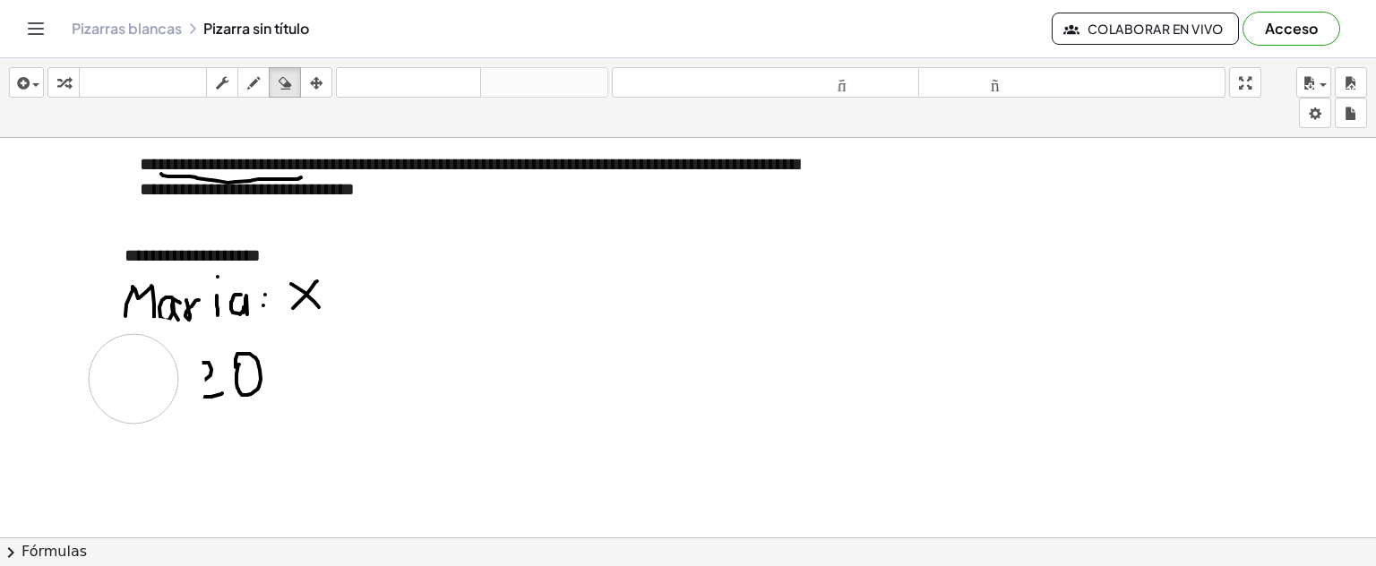
drag, startPoint x: 160, startPoint y: 384, endPoint x: 234, endPoint y: 237, distance: 165.1
click at [126, 375] on div at bounding box center [688, 209] width 1376 height 1038
click at [247, 83] on icon "button" at bounding box center [253, 84] width 13 height 22
click at [262, 79] on div "button" at bounding box center [253, 83] width 23 height 22
click at [258, 81] on icon "button" at bounding box center [253, 84] width 13 height 22
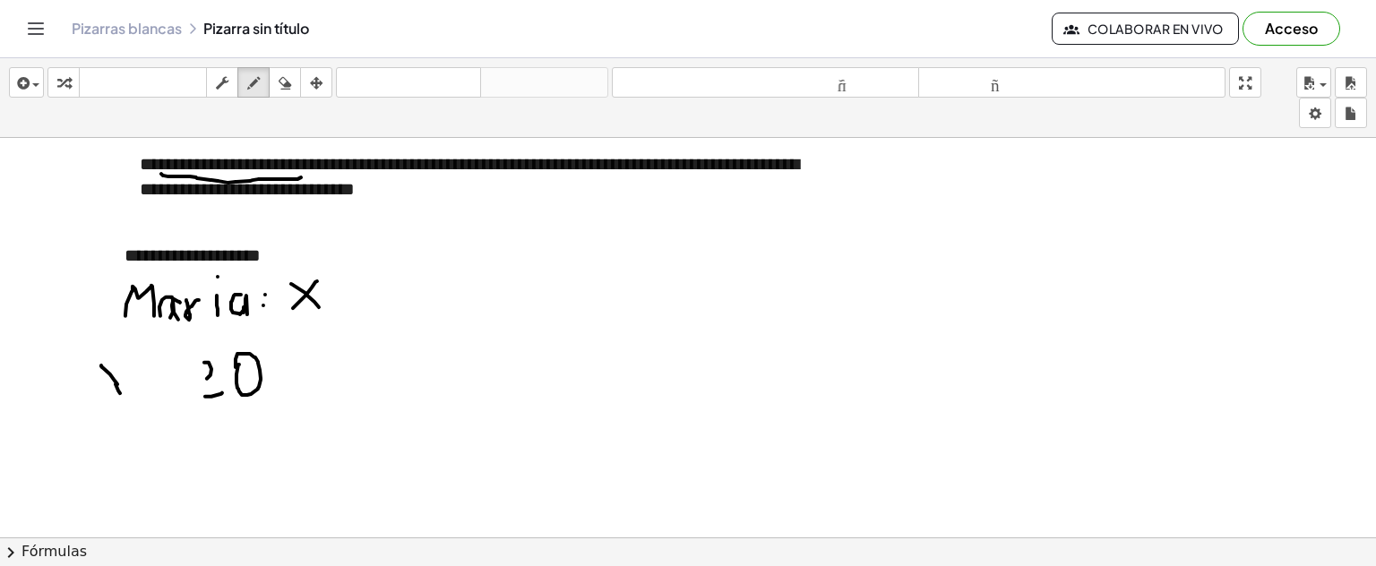
drag, startPoint x: 102, startPoint y: 366, endPoint x: 125, endPoint y: 370, distance: 23.6
click at [123, 390] on div at bounding box center [688, 209] width 1376 height 1038
drag, startPoint x: 122, startPoint y: 358, endPoint x: 91, endPoint y: 358, distance: 30.5
click at [94, 390] on div at bounding box center [688, 209] width 1376 height 1038
drag, startPoint x: 91, startPoint y: 358, endPoint x: 98, endPoint y: 366, distance: 10.2
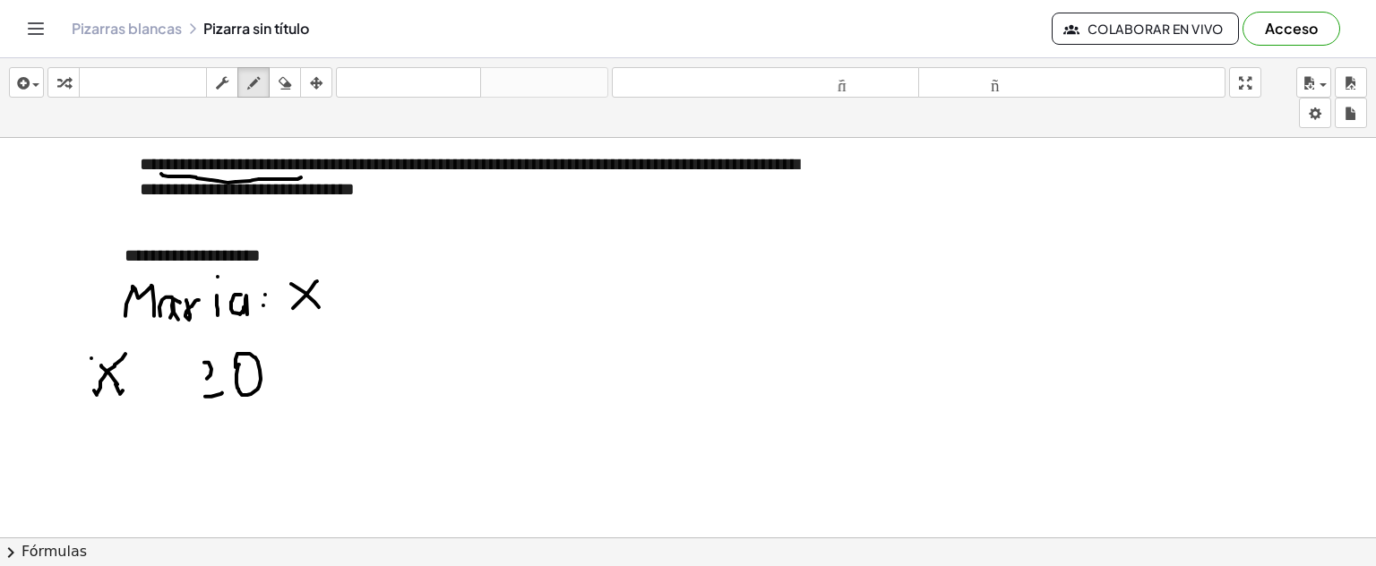
click at [98, 366] on div at bounding box center [688, 209] width 1376 height 1038
drag, startPoint x: 151, startPoint y: 366, endPoint x: 142, endPoint y: 384, distance: 20.5
click at [147, 394] on div at bounding box center [688, 209] width 1376 height 1038
drag, startPoint x: 140, startPoint y: 382, endPoint x: 159, endPoint y: 381, distance: 18.8
click at [159, 381] on div at bounding box center [688, 209] width 1376 height 1038
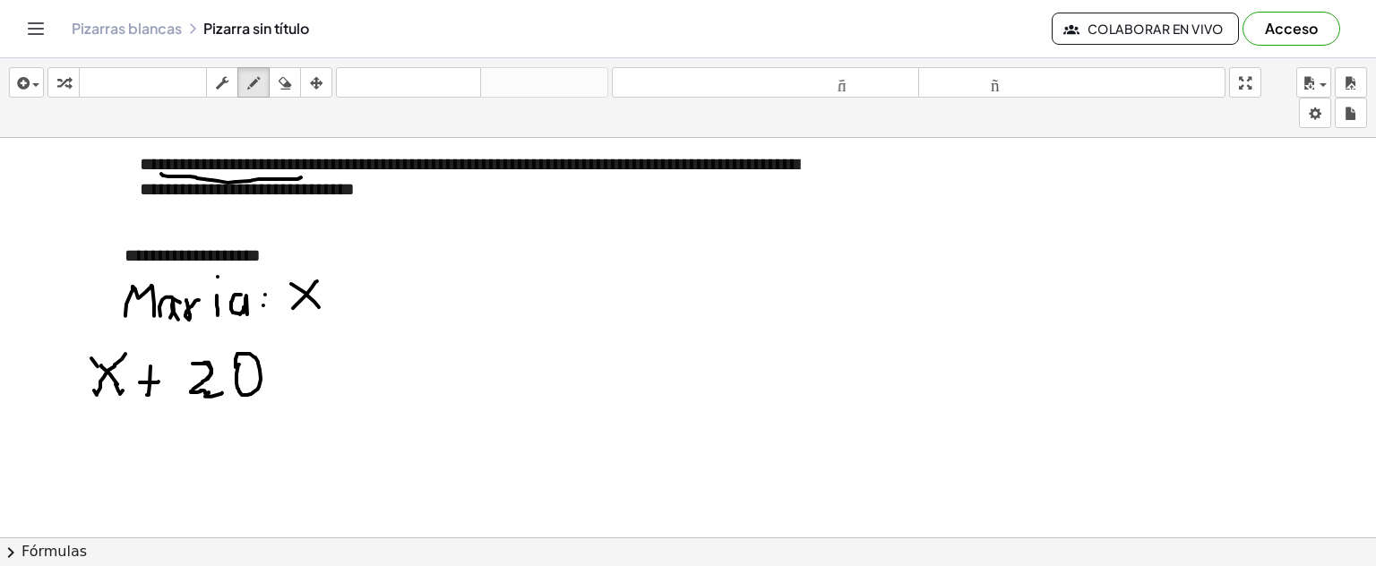
drag, startPoint x: 193, startPoint y: 363, endPoint x: 262, endPoint y: 391, distance: 74.4
click at [209, 389] on div at bounding box center [688, 209] width 1376 height 1038
drag, startPoint x: 282, startPoint y: 367, endPoint x: 299, endPoint y: 377, distance: 19.7
click at [312, 366] on div at bounding box center [688, 209] width 1376 height 1038
drag, startPoint x: 282, startPoint y: 384, endPoint x: 312, endPoint y: 383, distance: 29.6
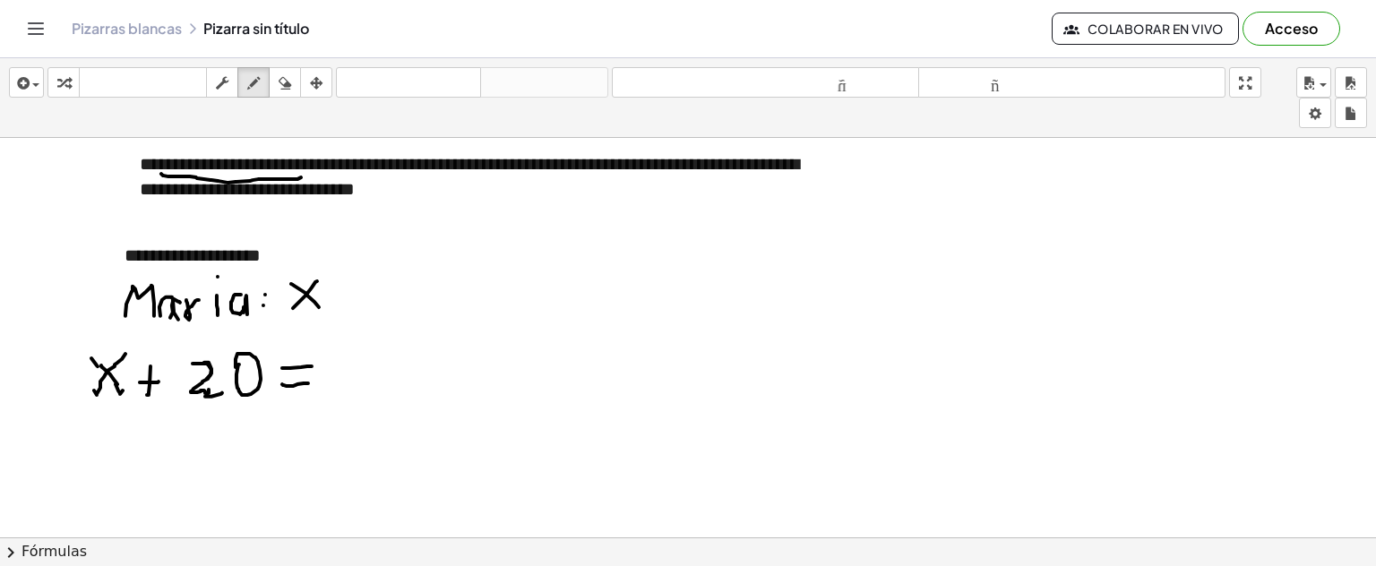
click at [312, 383] on div at bounding box center [688, 209] width 1376 height 1038
drag, startPoint x: 339, startPoint y: 364, endPoint x: 372, endPoint y: 392, distance: 43.8
click at [372, 392] on div at bounding box center [688, 209] width 1376 height 1038
drag, startPoint x: 717, startPoint y: 178, endPoint x: 781, endPoint y: 179, distance: 64.5
click at [781, 179] on div at bounding box center [688, 209] width 1376 height 1038
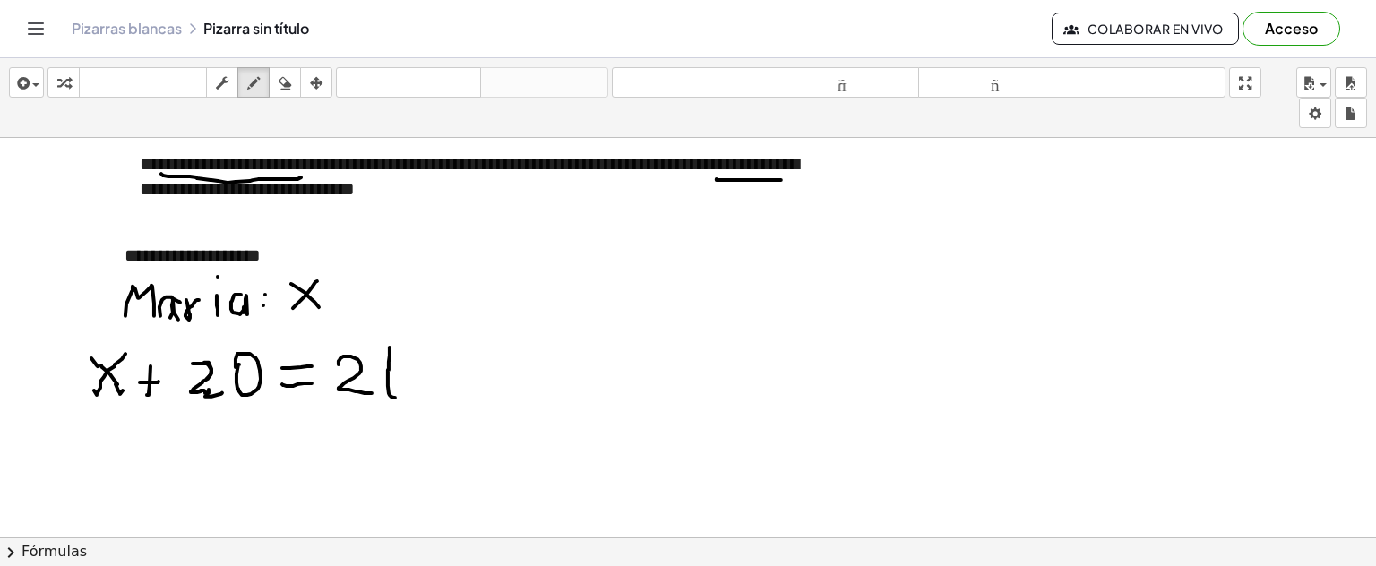
drag, startPoint x: 390, startPoint y: 347, endPoint x: 396, endPoint y: 397, distance: 50.6
click at [396, 397] on div at bounding box center [688, 209] width 1376 height 1038
drag, startPoint x: 405, startPoint y: 365, endPoint x: 444, endPoint y: 389, distance: 46.3
click at [444, 392] on div at bounding box center [688, 209] width 1376 height 1038
drag, startPoint x: 444, startPoint y: 354, endPoint x: 455, endPoint y: 379, distance: 27.3
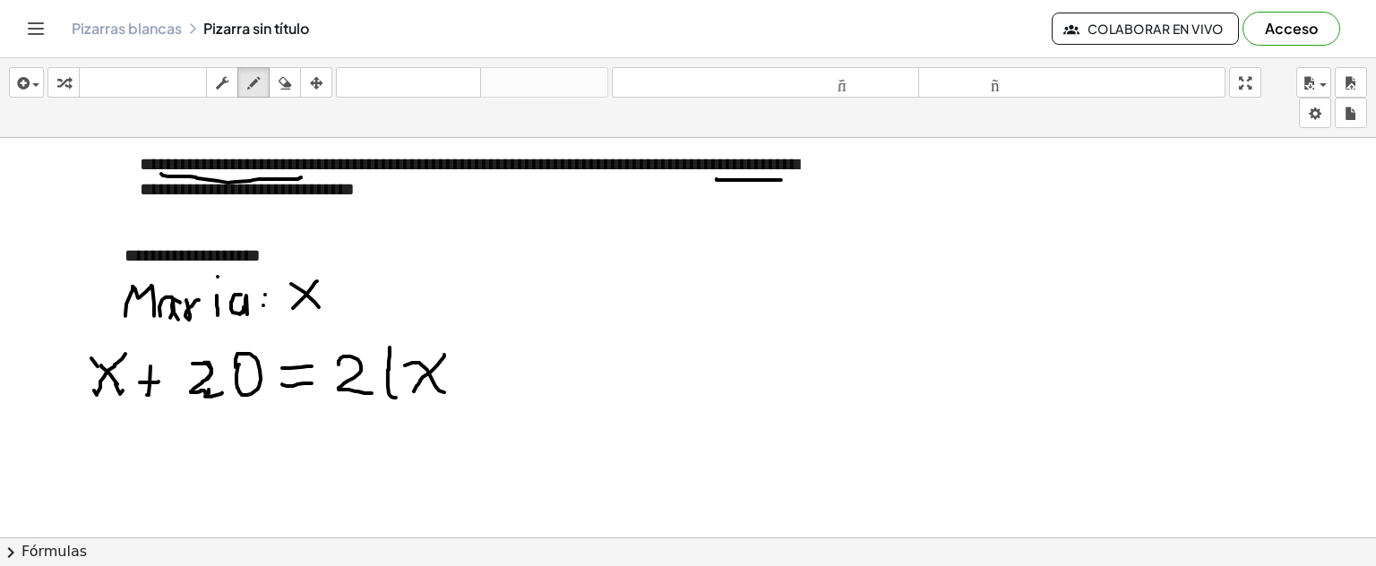
click at [417, 391] on div at bounding box center [688, 209] width 1376 height 1038
drag, startPoint x: 461, startPoint y: 374, endPoint x: 505, endPoint y: 380, distance: 44.4
click at [487, 373] on div at bounding box center [688, 209] width 1376 height 1038
drag, startPoint x: 505, startPoint y: 366, endPoint x: 524, endPoint y: 386, distance: 27.9
click at [524, 386] on div at bounding box center [688, 209] width 1376 height 1038
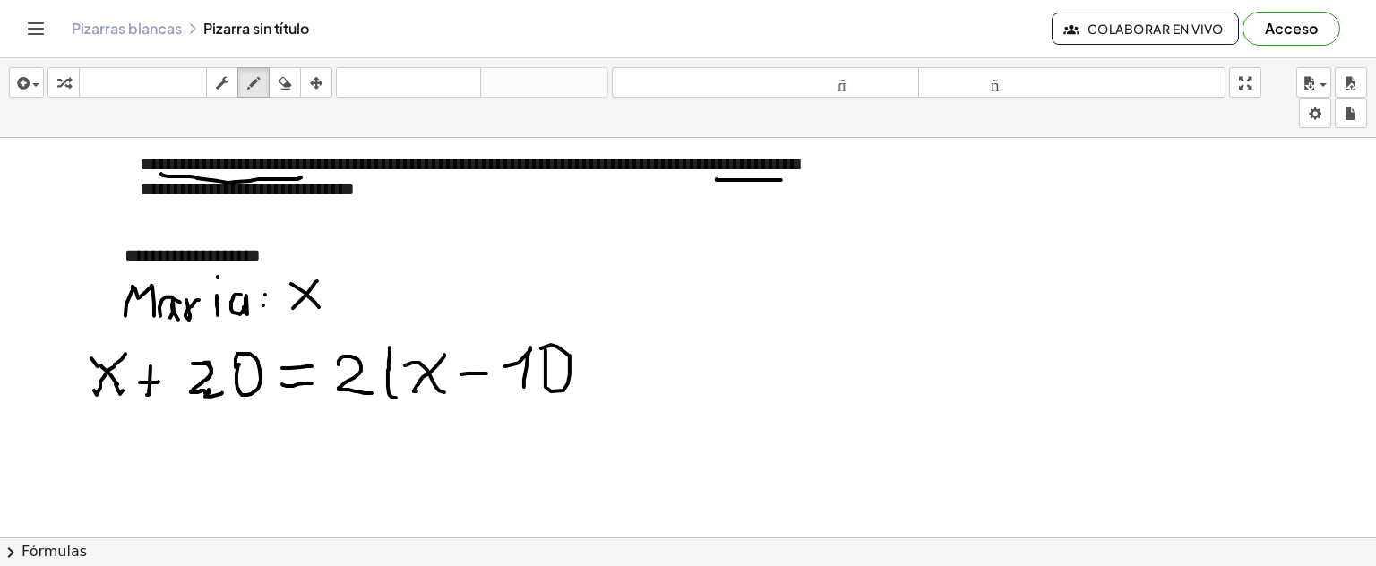
click at [540, 351] on div at bounding box center [688, 209] width 1376 height 1038
drag, startPoint x: 577, startPoint y: 330, endPoint x: 595, endPoint y: 392, distance: 65.2
click at [582, 391] on div at bounding box center [688, 209] width 1376 height 1038
click at [32, 83] on span "button" at bounding box center [35, 85] width 7 height 4
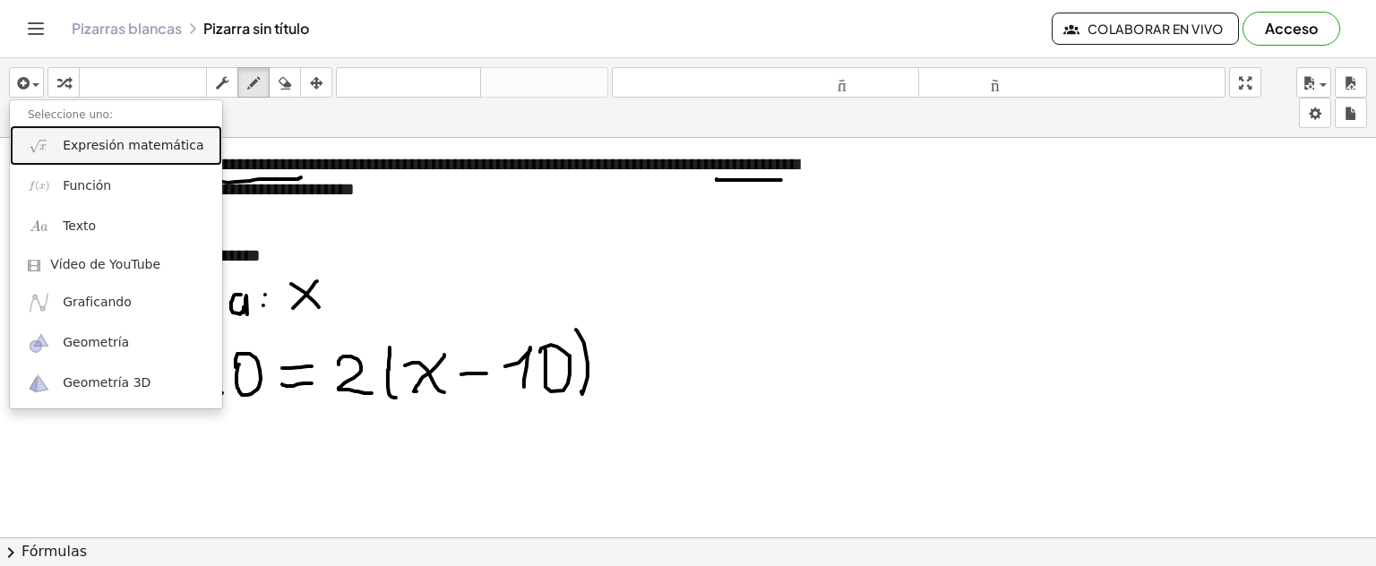
click at [122, 150] on font "Expresión matemática" at bounding box center [133, 145] width 141 height 14
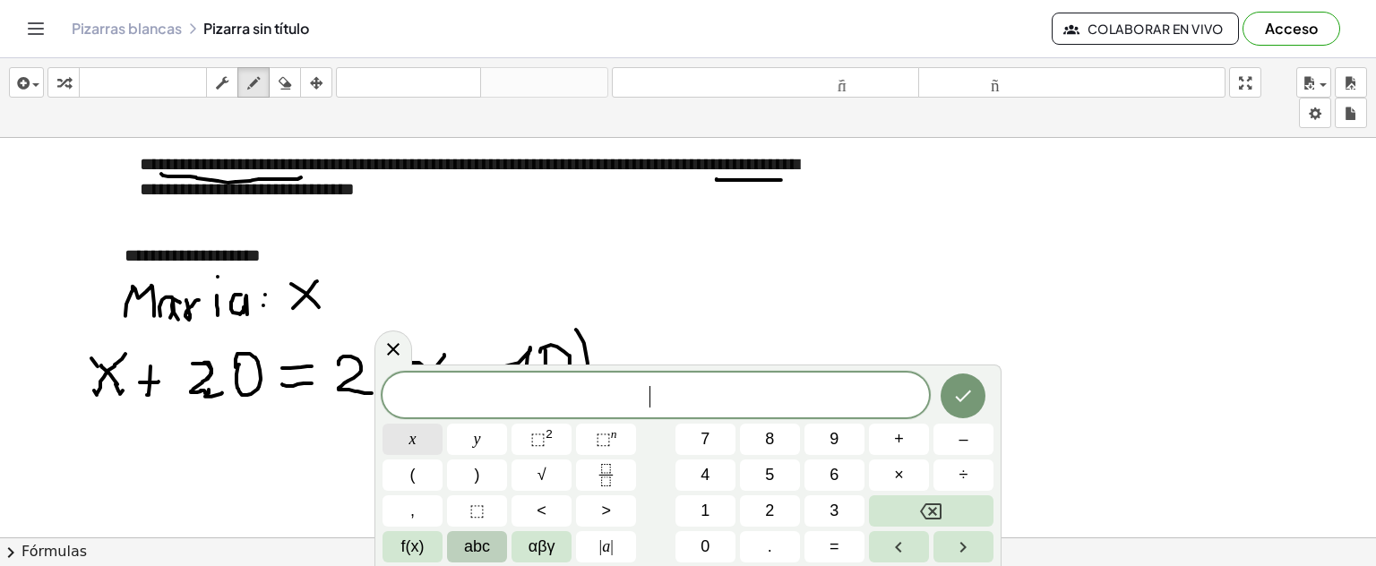
click at [411, 433] on span "x" at bounding box center [413, 439] width 7 height 24
click at [880, 440] on button "+" at bounding box center [899, 439] width 60 height 31
click at [767, 513] on span "2" at bounding box center [769, 511] width 9 height 24
click at [720, 545] on button "0" at bounding box center [706, 546] width 60 height 31
click at [822, 541] on button "=" at bounding box center [835, 546] width 60 height 31
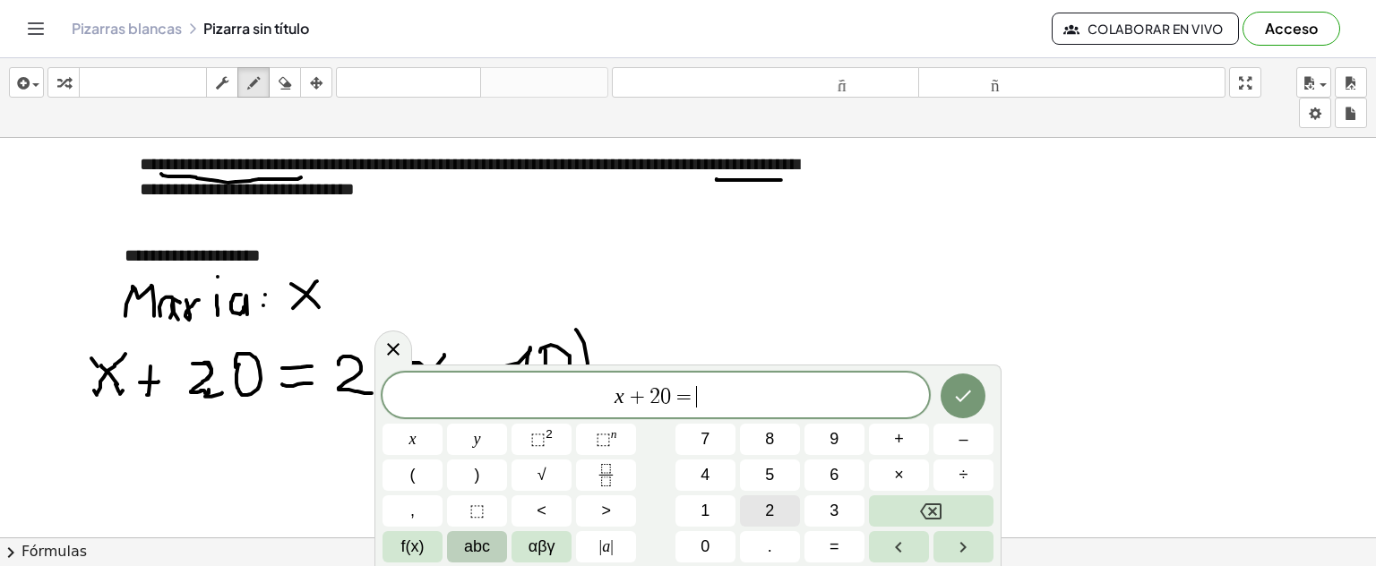
click at [766, 507] on span "2" at bounding box center [769, 511] width 9 height 24
click at [418, 477] on button "(" at bounding box center [413, 475] width 60 height 31
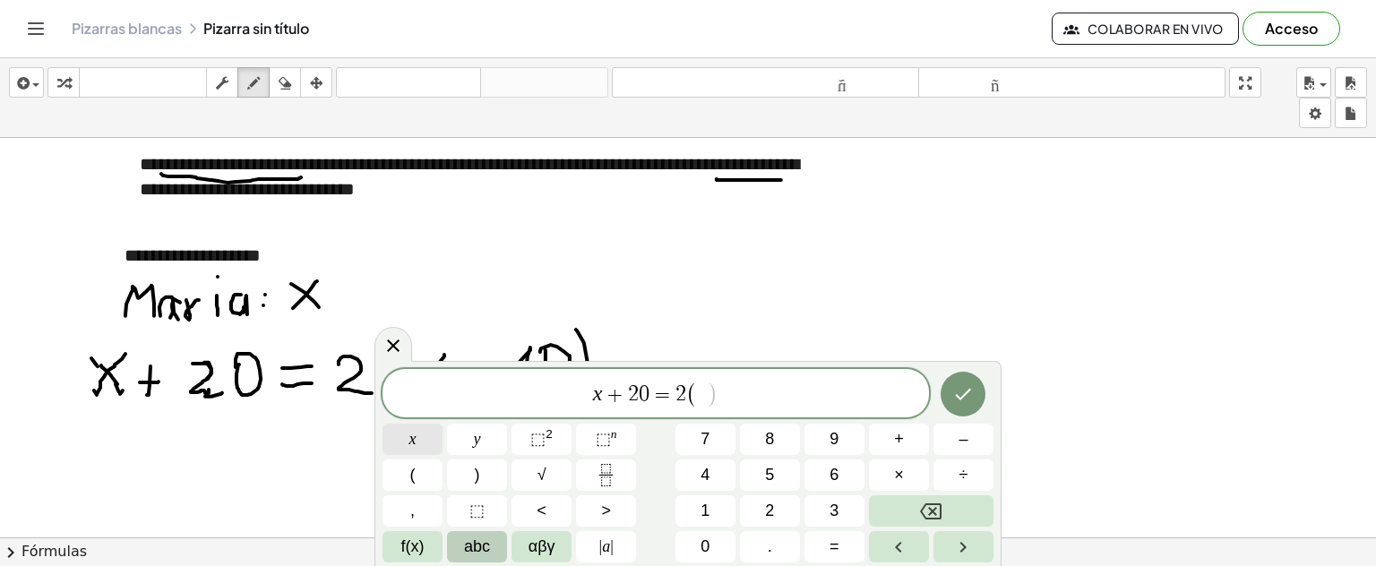
click at [427, 441] on button "x" at bounding box center [413, 439] width 60 height 31
click at [955, 441] on button "–" at bounding box center [964, 439] width 60 height 31
click at [703, 515] on span "1" at bounding box center [705, 511] width 9 height 24
click at [707, 535] on span "0" at bounding box center [705, 547] width 9 height 24
click at [493, 470] on button ")" at bounding box center [477, 475] width 60 height 31
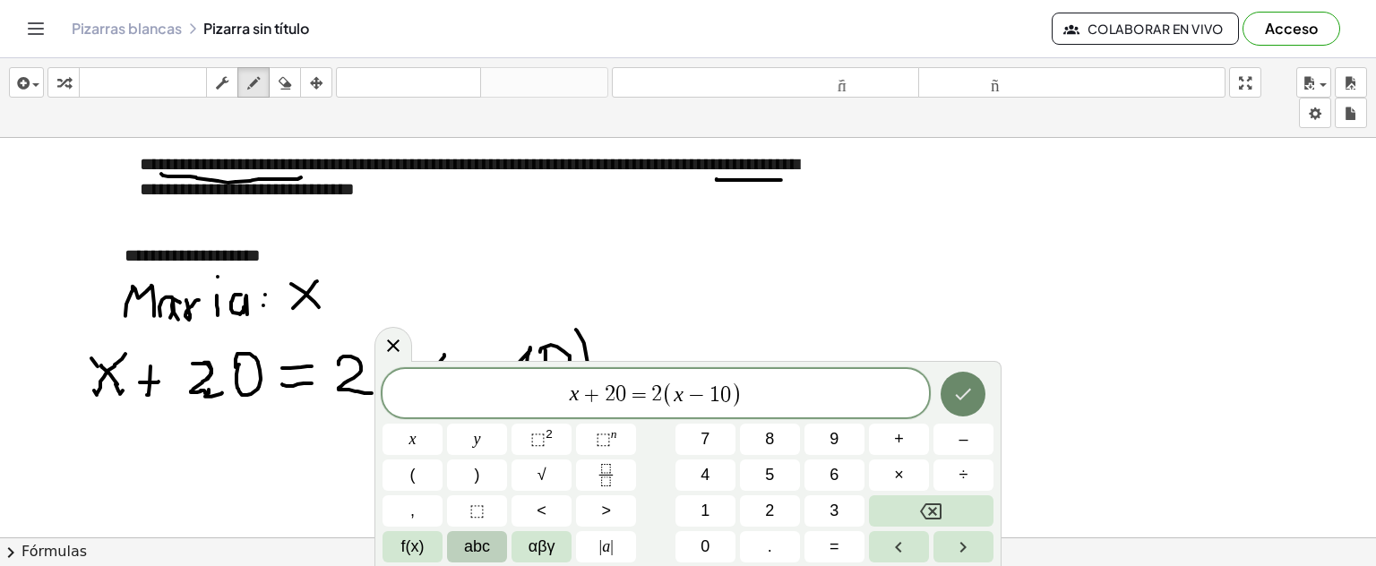
click at [968, 398] on icon "Hecho" at bounding box center [964, 395] width 22 height 22
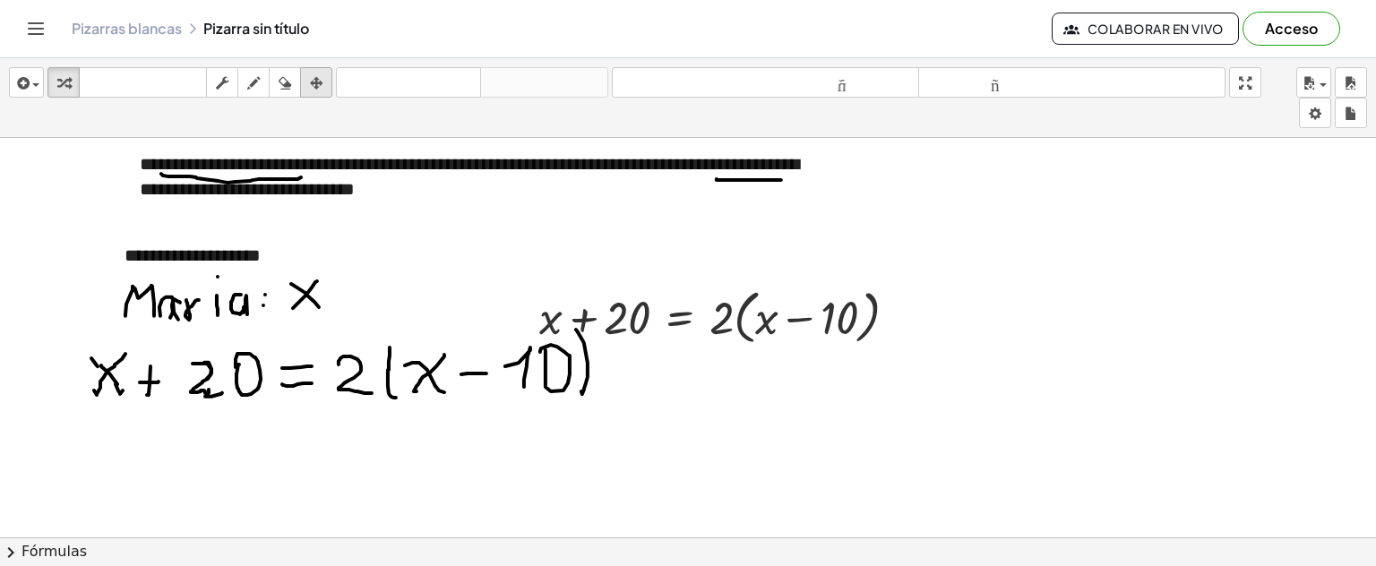
click at [315, 84] on icon "button" at bounding box center [316, 84] width 13 height 22
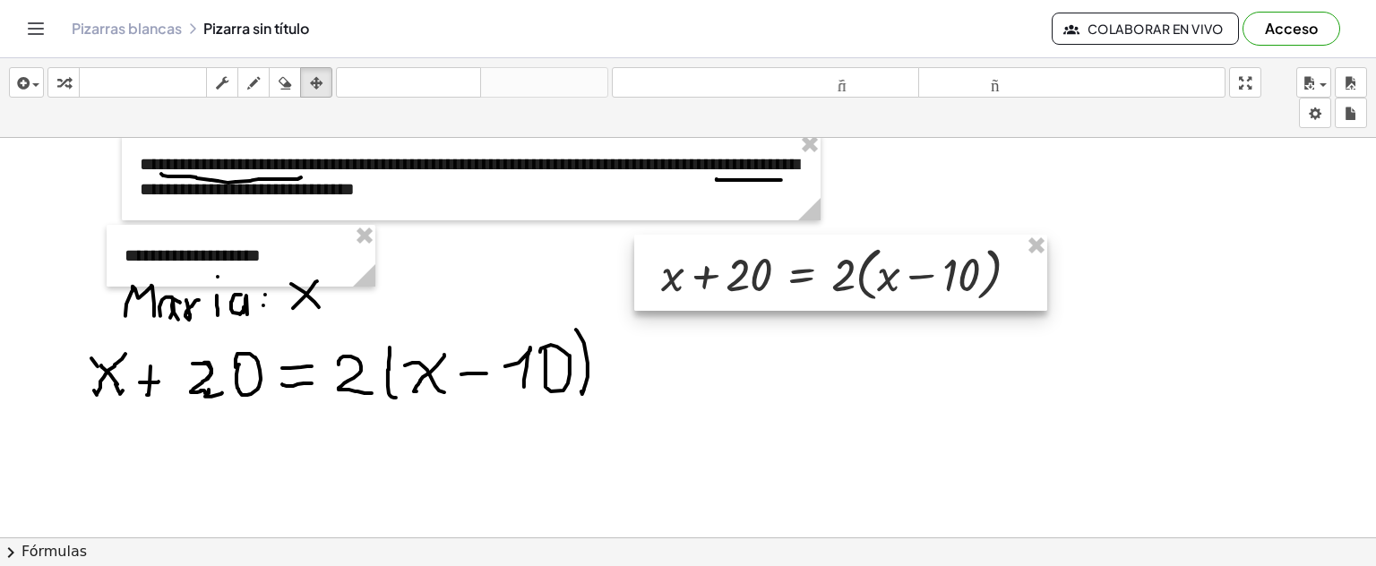
drag, startPoint x: 690, startPoint y: 315, endPoint x: 812, endPoint y: 272, distance: 129.2
click at [812, 272] on div at bounding box center [840, 273] width 413 height 77
click at [261, 82] on div "button" at bounding box center [253, 83] width 23 height 22
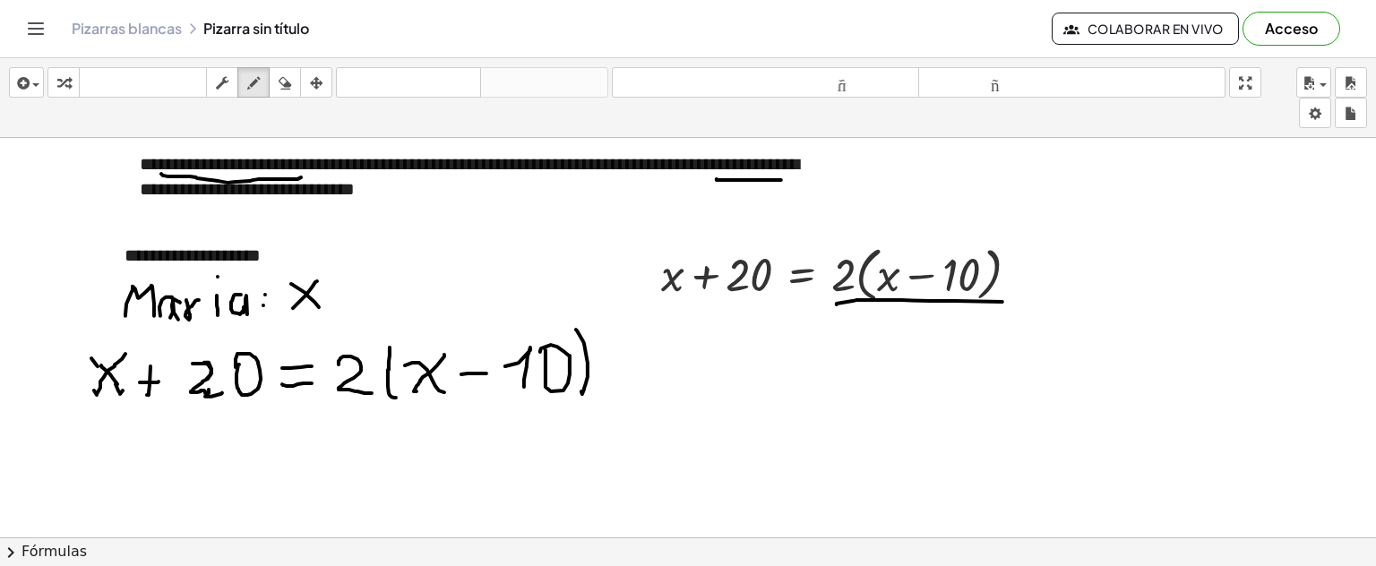
drag, startPoint x: 837, startPoint y: 304, endPoint x: 1003, endPoint y: 301, distance: 165.8
click at [1003, 301] on div at bounding box center [688, 209] width 1376 height 1038
drag, startPoint x: 661, startPoint y: 348, endPoint x: 693, endPoint y: 365, distance: 35.7
click at [693, 369] on div at bounding box center [688, 209] width 1376 height 1038
drag, startPoint x: 689, startPoint y: 344, endPoint x: 713, endPoint y: 350, distance: 25.0
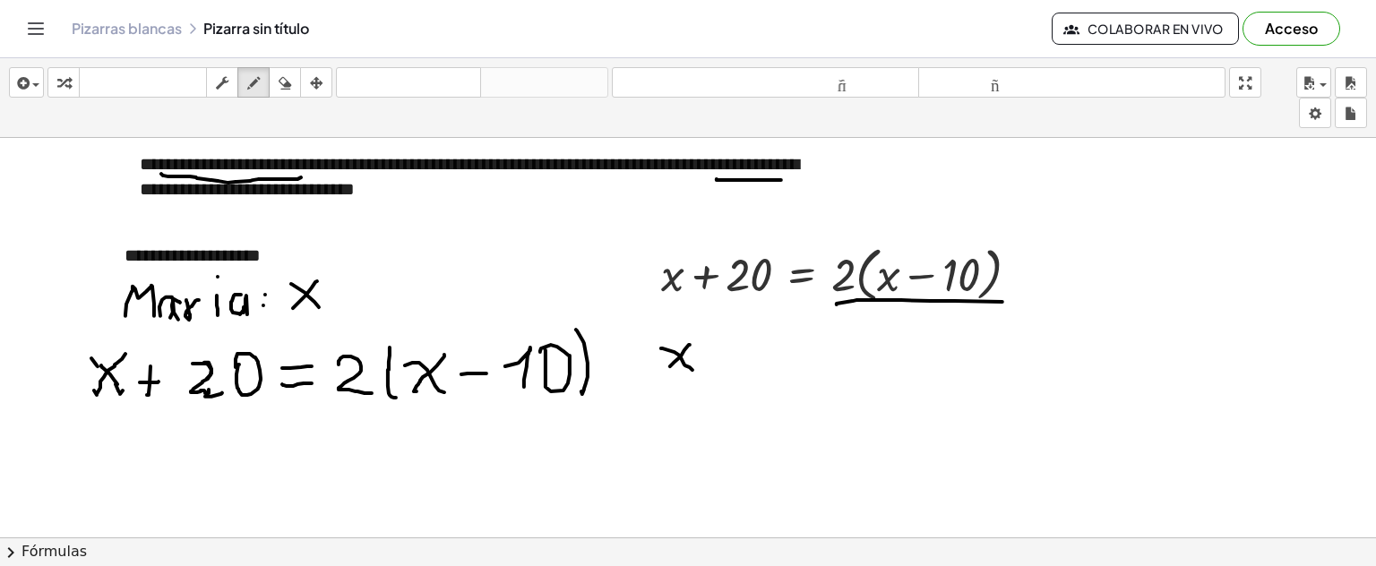
click at [674, 368] on div at bounding box center [688, 209] width 1376 height 1038
drag, startPoint x: 717, startPoint y: 341, endPoint x: 710, endPoint y: 363, distance: 23.5
click at [714, 369] on div at bounding box center [688, 209] width 1376 height 1038
drag, startPoint x: 707, startPoint y: 358, endPoint x: 724, endPoint y: 356, distance: 17.2
click at [724, 356] on div at bounding box center [688, 209] width 1376 height 1038
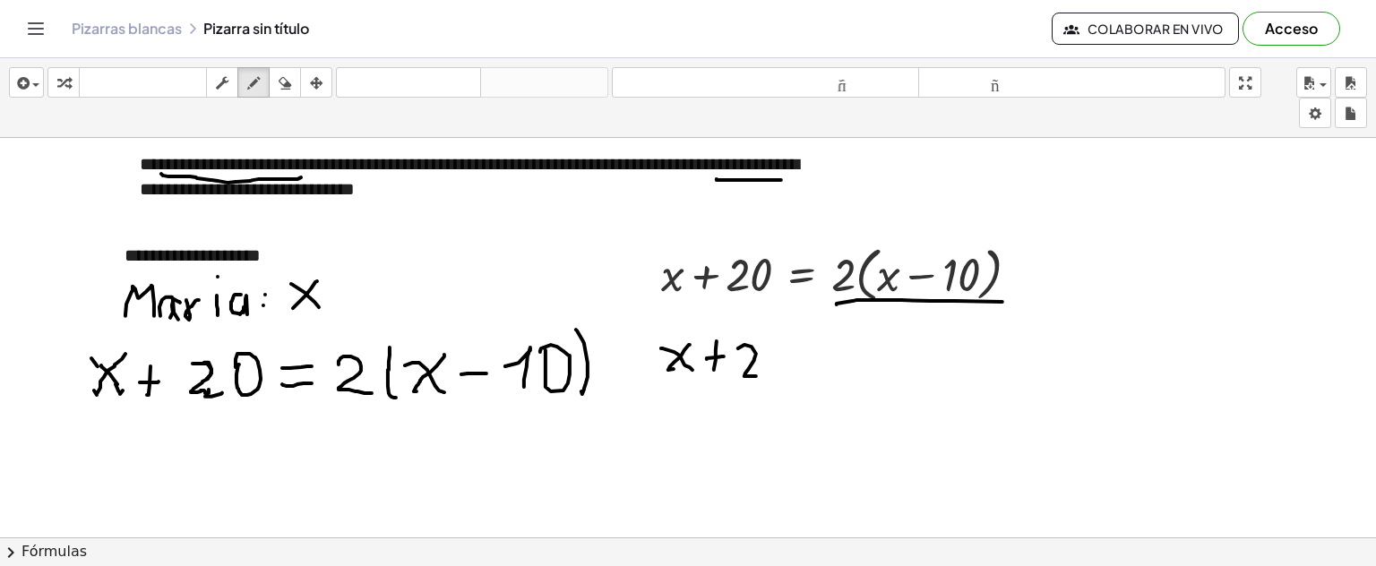
drag, startPoint x: 738, startPoint y: 348, endPoint x: 787, endPoint y: 359, distance: 49.8
click at [757, 375] on div at bounding box center [688, 209] width 1376 height 1038
drag, startPoint x: 769, startPoint y: 348, endPoint x: 780, endPoint y: 375, distance: 30.1
click at [780, 375] on div at bounding box center [688, 209] width 1376 height 1038
click at [814, 354] on div at bounding box center [688, 209] width 1376 height 1038
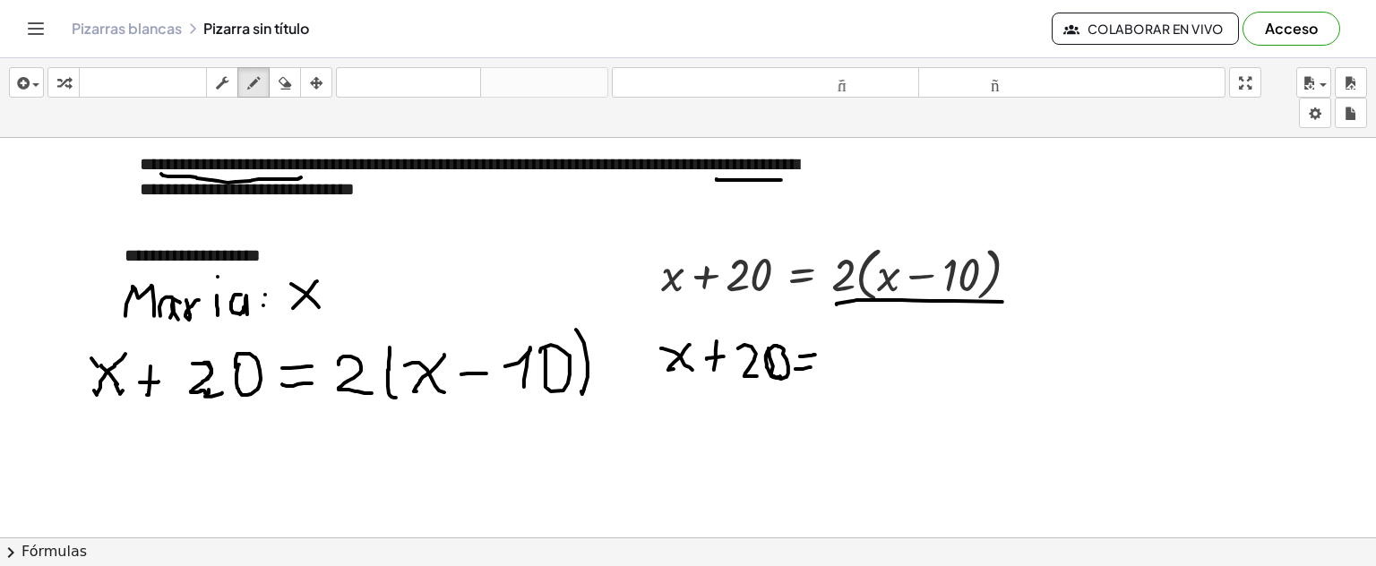
drag, startPoint x: 796, startPoint y: 368, endPoint x: 834, endPoint y: 327, distance: 56.4
click at [815, 365] on div at bounding box center [688, 209] width 1376 height 1038
drag, startPoint x: 850, startPoint y: 246, endPoint x: 888, endPoint y: 247, distance: 37.7
click at [888, 247] on div at bounding box center [688, 209] width 1376 height 1038
drag, startPoint x: 892, startPoint y: 240, endPoint x: 887, endPoint y: 254, distance: 14.5
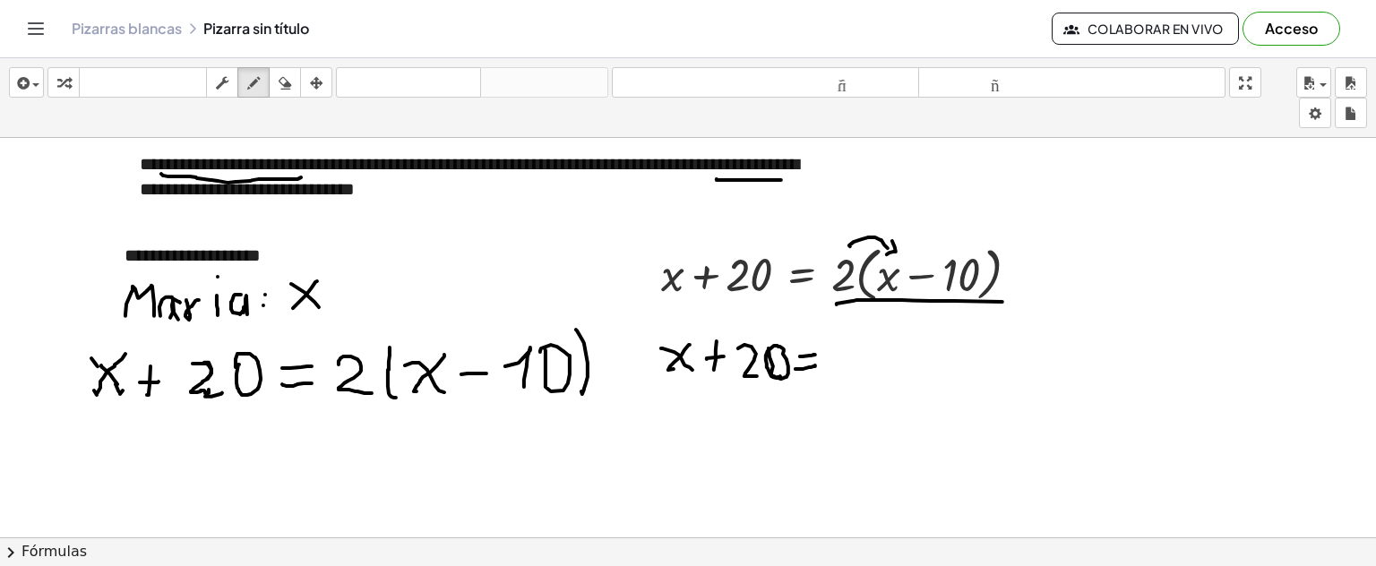
click at [887, 254] on div at bounding box center [688, 209] width 1376 height 1038
drag, startPoint x: 843, startPoint y: 246, endPoint x: 954, endPoint y: 251, distance: 111.2
click at [954, 251] on div at bounding box center [688, 209] width 1376 height 1038
drag, startPoint x: 954, startPoint y: 237, endPoint x: 946, endPoint y: 251, distance: 16.4
click at [946, 251] on div at bounding box center [688, 209] width 1376 height 1038
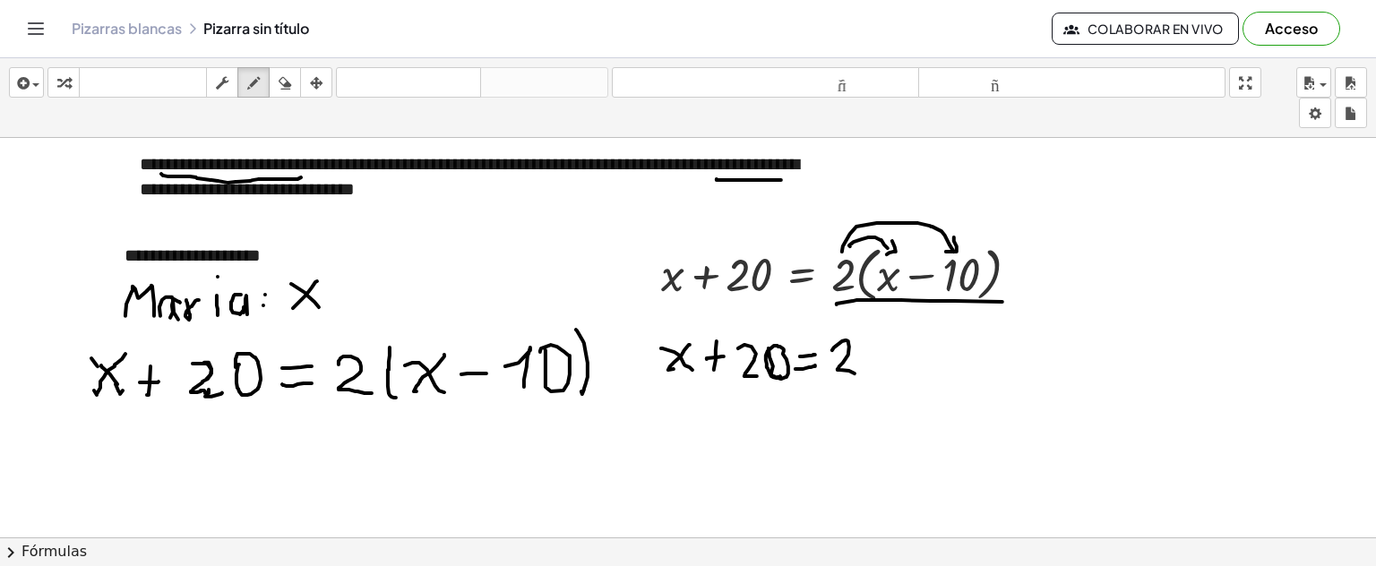
drag, startPoint x: 832, startPoint y: 349, endPoint x: 881, endPoint y: 357, distance: 48.9
click at [862, 373] on div at bounding box center [688, 209] width 1376 height 1038
drag, startPoint x: 868, startPoint y: 342, endPoint x: 889, endPoint y: 362, distance: 28.5
click at [889, 362] on div at bounding box center [688, 209] width 1376 height 1038
click at [875, 360] on div at bounding box center [688, 209] width 1376 height 1038
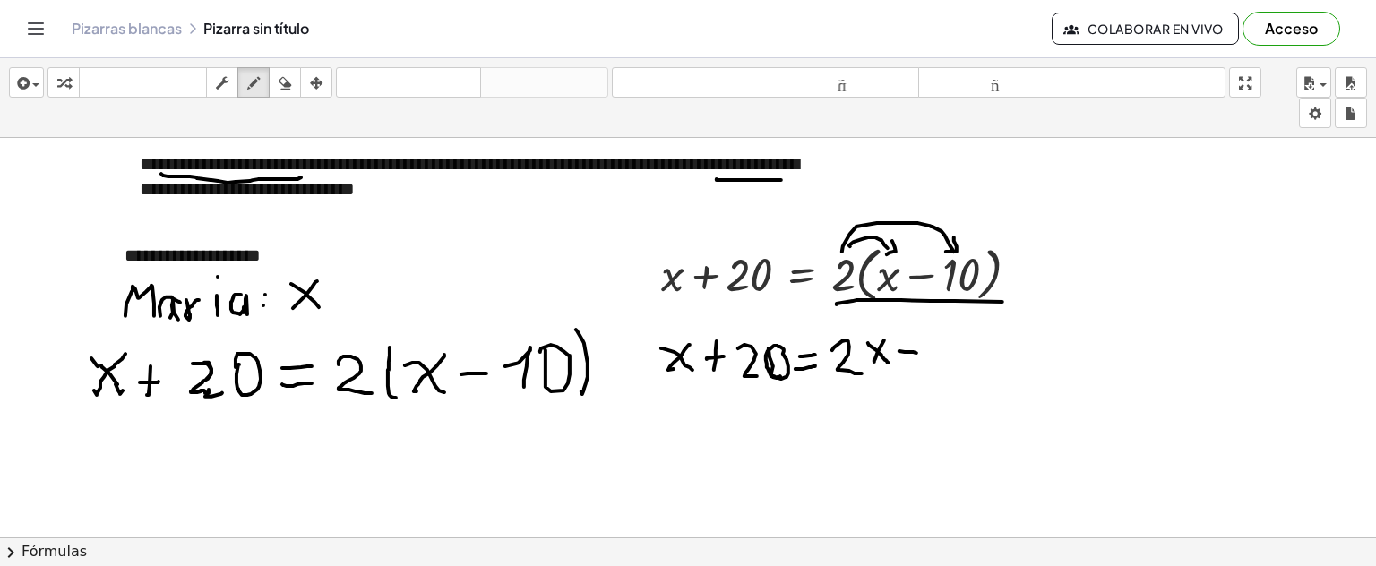
drag, startPoint x: 900, startPoint y: 350, endPoint x: 917, endPoint y: 352, distance: 17.1
click at [917, 352] on div at bounding box center [688, 209] width 1376 height 1038
drag, startPoint x: 932, startPoint y: 341, endPoint x: 951, endPoint y: 381, distance: 43.7
click at [951, 381] on div at bounding box center [688, 209] width 1376 height 1038
click at [963, 338] on div at bounding box center [688, 209] width 1376 height 1038
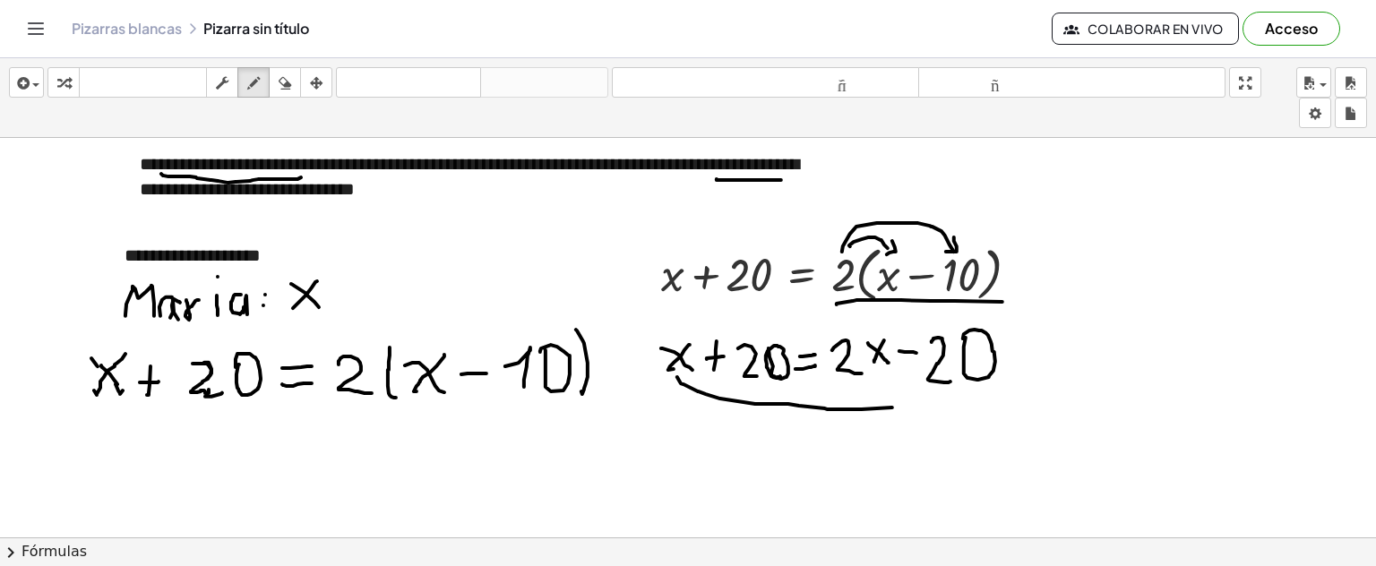
drag, startPoint x: 677, startPoint y: 376, endPoint x: 906, endPoint y: 403, distance: 230.1
click at [906, 403] on div at bounding box center [688, 209] width 1376 height 1038
drag, startPoint x: 900, startPoint y: 393, endPoint x: 910, endPoint y: 364, distance: 31.5
click at [910, 407] on div at bounding box center [688, 209] width 1376 height 1038
drag, startPoint x: 919, startPoint y: 331, endPoint x: 723, endPoint y: 320, distance: 196.5
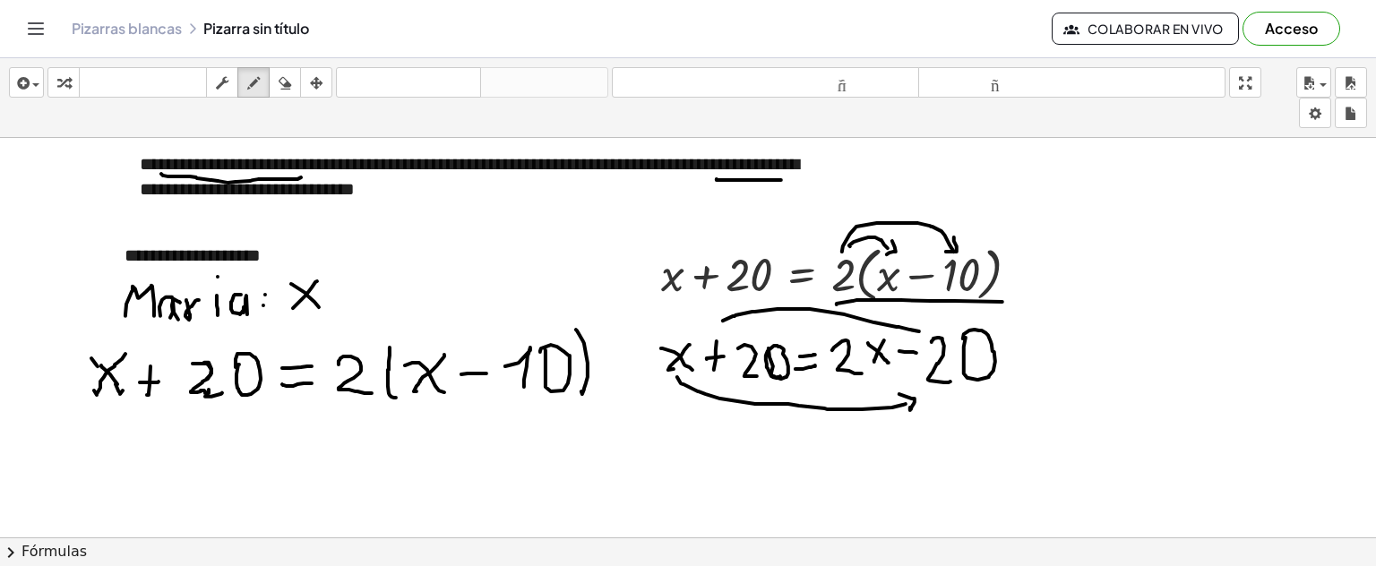
click at [723, 320] on div at bounding box center [688, 209] width 1376 height 1038
drag, startPoint x: 717, startPoint y: 312, endPoint x: 724, endPoint y: 365, distance: 53.4
click at [734, 325] on div at bounding box center [688, 209] width 1376 height 1038
drag, startPoint x: 658, startPoint y: 437, endPoint x: 681, endPoint y: 464, distance: 35.6
click at [681, 464] on div at bounding box center [688, 209] width 1376 height 1038
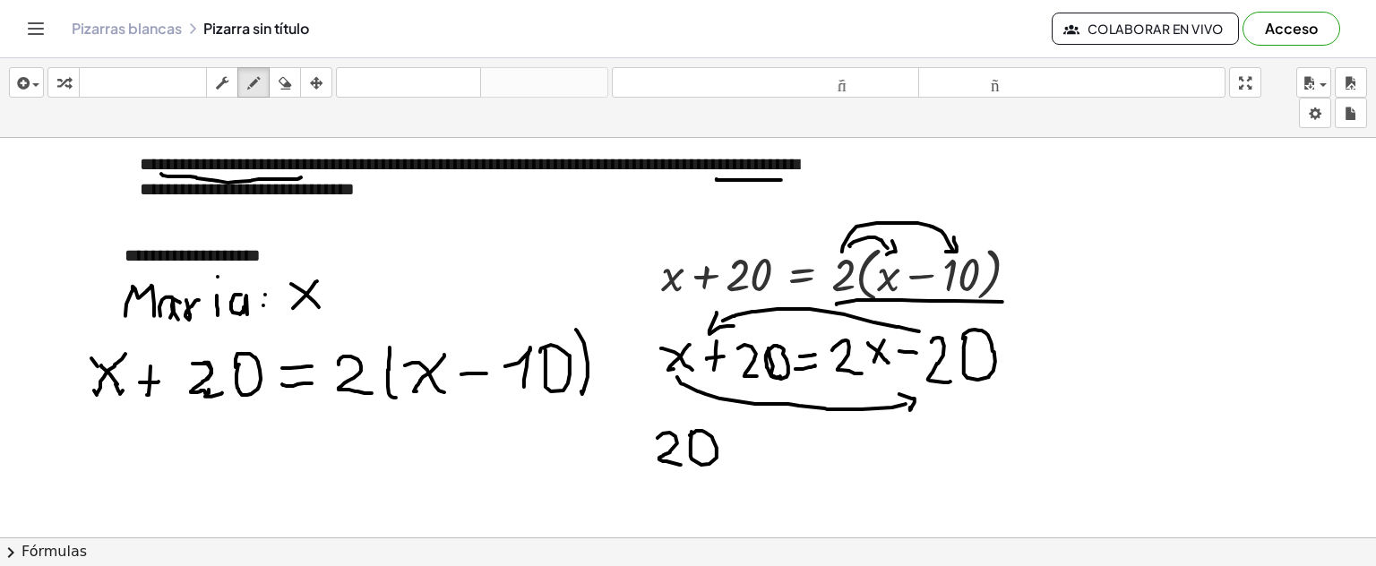
drag, startPoint x: 692, startPoint y: 431, endPoint x: 711, endPoint y: 438, distance: 21.0
click at [689, 435] on div at bounding box center [688, 209] width 1376 height 1038
drag, startPoint x: 739, startPoint y: 435, endPoint x: 735, endPoint y: 452, distance: 17.6
click at [738, 456] on div at bounding box center [688, 209] width 1376 height 1038
drag, startPoint x: 732, startPoint y: 450, endPoint x: 746, endPoint y: 448, distance: 13.6
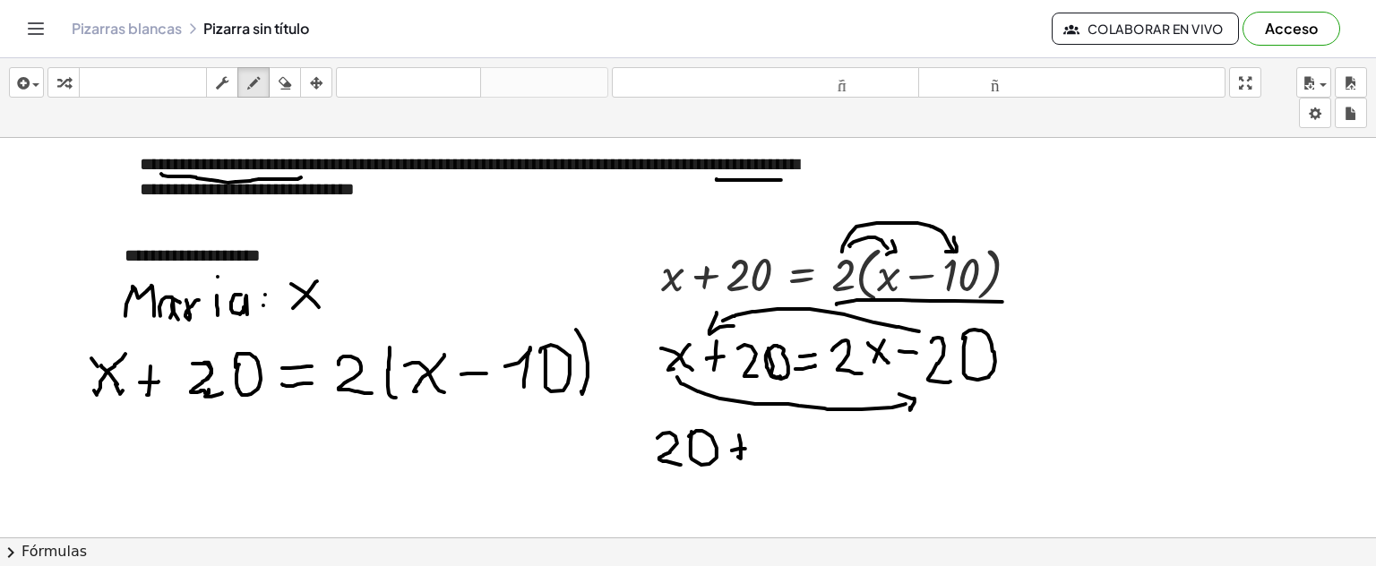
click at [746, 448] on div at bounding box center [688, 209] width 1376 height 1038
drag, startPoint x: 760, startPoint y: 437, endPoint x: 781, endPoint y: 439, distance: 21.6
click at [776, 462] on div at bounding box center [688, 209] width 1376 height 1038
click at [785, 435] on div at bounding box center [688, 209] width 1376 height 1038
drag, startPoint x: 815, startPoint y: 435, endPoint x: 830, endPoint y: 437, distance: 15.3
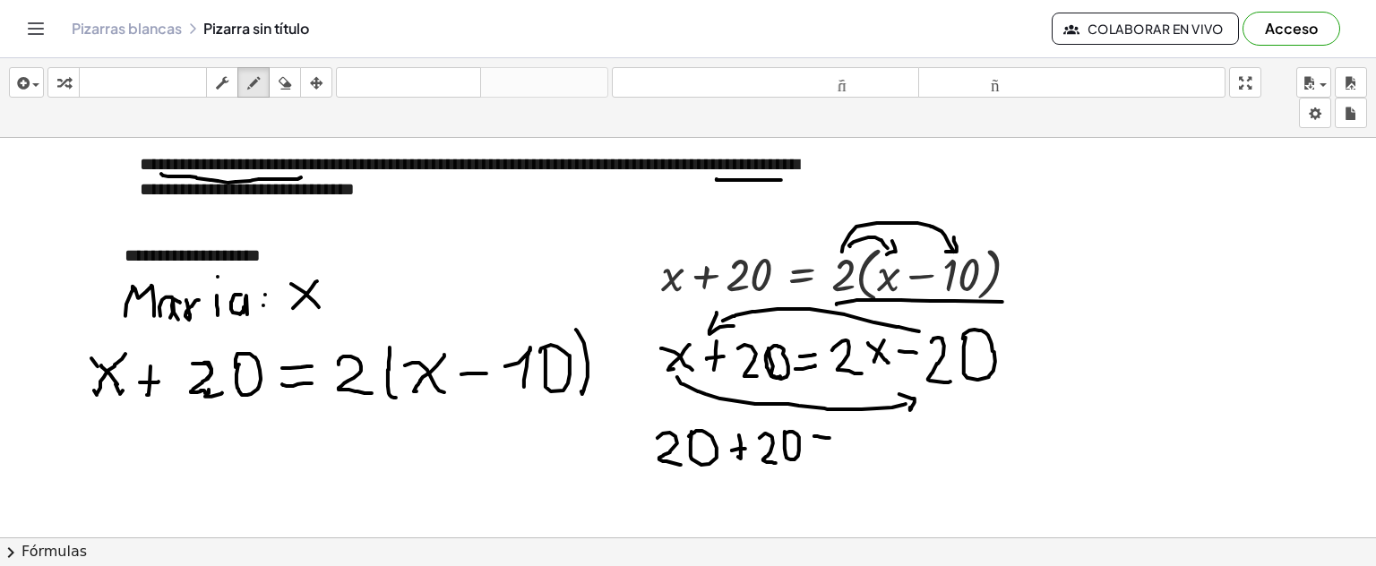
click at [830, 437] on div at bounding box center [688, 209] width 1376 height 1038
drag, startPoint x: 817, startPoint y: 448, endPoint x: 833, endPoint y: 450, distance: 16.2
click at [837, 452] on div at bounding box center [688, 209] width 1376 height 1038
drag, startPoint x: 846, startPoint y: 438, endPoint x: 871, endPoint y: 469, distance: 39.5
click at [871, 469] on div at bounding box center [688, 209] width 1376 height 1038
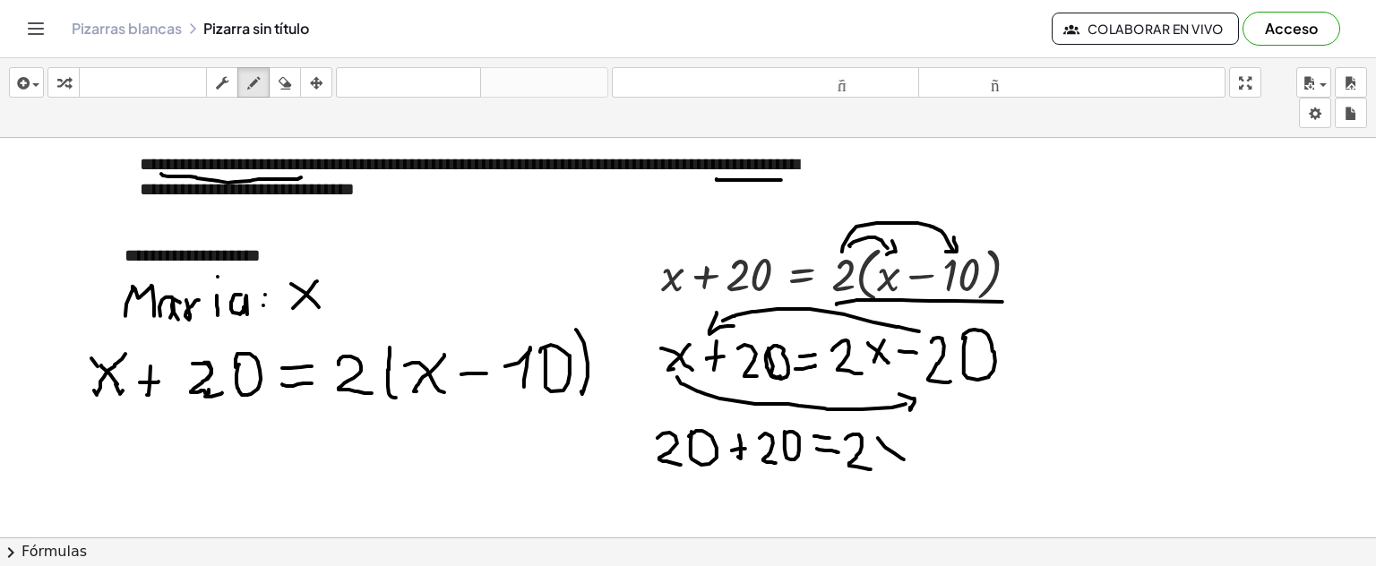
drag, startPoint x: 884, startPoint y: 445, endPoint x: 904, endPoint y: 459, distance: 23.9
click at [904, 459] on div at bounding box center [688, 209] width 1376 height 1038
drag, startPoint x: 900, startPoint y: 437, endPoint x: 797, endPoint y: 404, distance: 108.3
click at [883, 462] on div at bounding box center [688, 209] width 1376 height 1038
drag, startPoint x: 918, startPoint y: 448, endPoint x: 930, endPoint y: 448, distance: 12.5
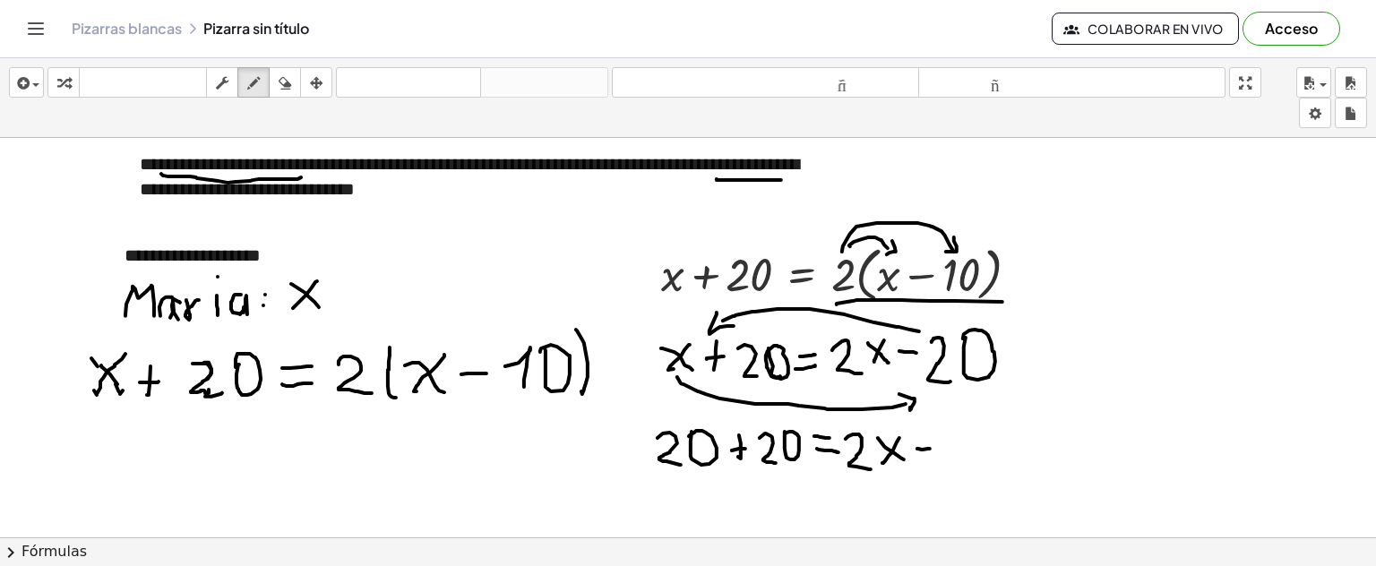
click at [930, 448] on div at bounding box center [688, 209] width 1376 height 1038
drag, startPoint x: 957, startPoint y: 445, endPoint x: 973, endPoint y: 459, distance: 21.0
click at [973, 459] on div at bounding box center [688, 209] width 1376 height 1038
drag, startPoint x: 964, startPoint y: 444, endPoint x: 950, endPoint y: 455, distance: 17.9
click at [950, 455] on div at bounding box center [688, 209] width 1376 height 1038
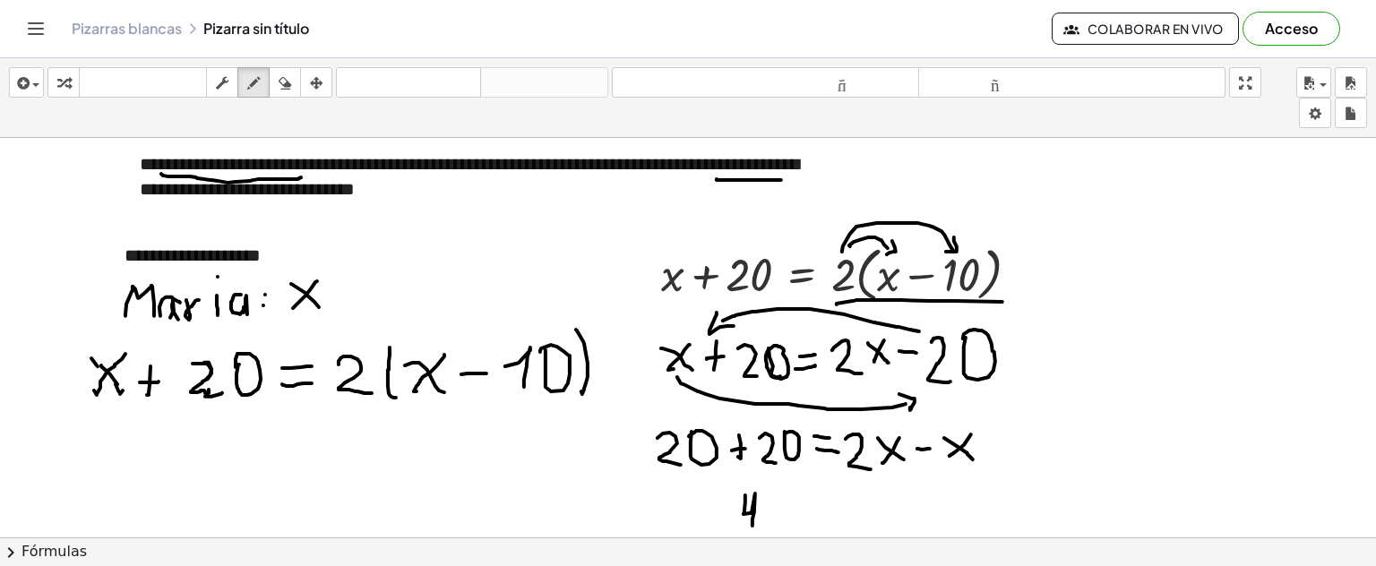
drag, startPoint x: 746, startPoint y: 495, endPoint x: 772, endPoint y: 496, distance: 26.0
click at [760, 517] on div at bounding box center [688, 209] width 1376 height 1038
drag, startPoint x: 772, startPoint y: 495, endPoint x: 824, endPoint y: 495, distance: 52.9
click at [771, 495] on div at bounding box center [688, 209] width 1376 height 1038
drag, startPoint x: 821, startPoint y: 496, endPoint x: 824, endPoint y: 505, distance: 10.5
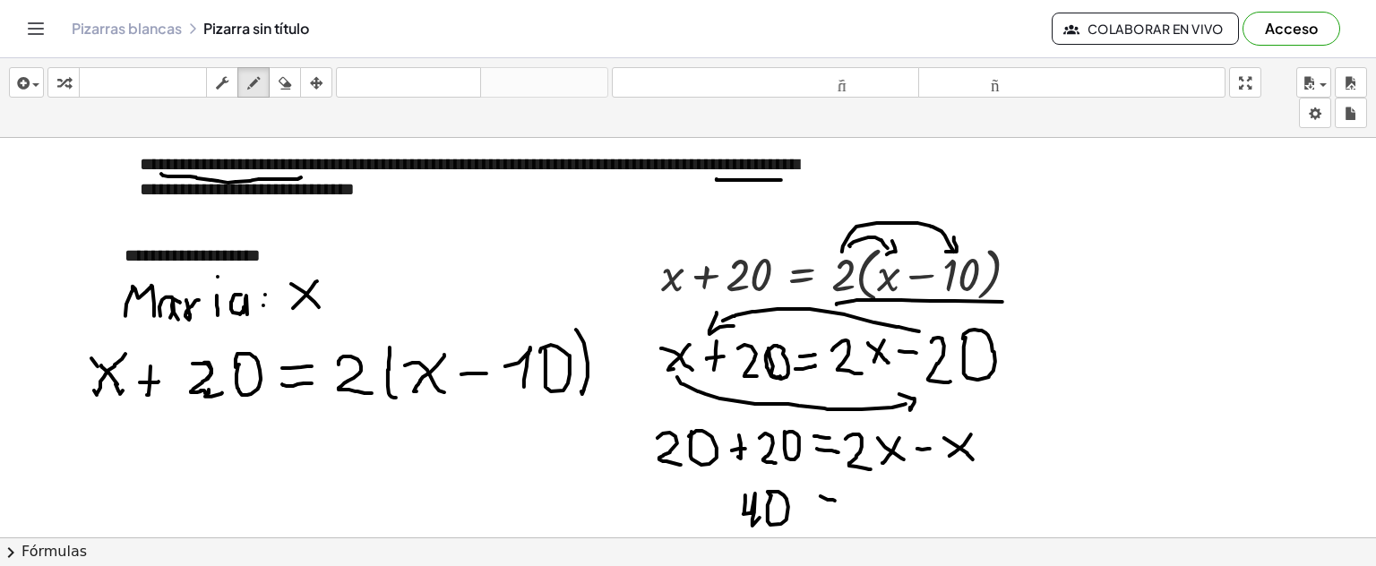
click at [833, 502] on div at bounding box center [688, 209] width 1376 height 1038
drag, startPoint x: 817, startPoint y: 511, endPoint x: 846, endPoint y: 504, distance: 29.6
click at [832, 510] on div at bounding box center [688, 209] width 1376 height 1038
drag, startPoint x: 868, startPoint y: 504, endPoint x: 878, endPoint y: 513, distance: 13.3
click at [878, 513] on div at bounding box center [688, 209] width 1376 height 1038
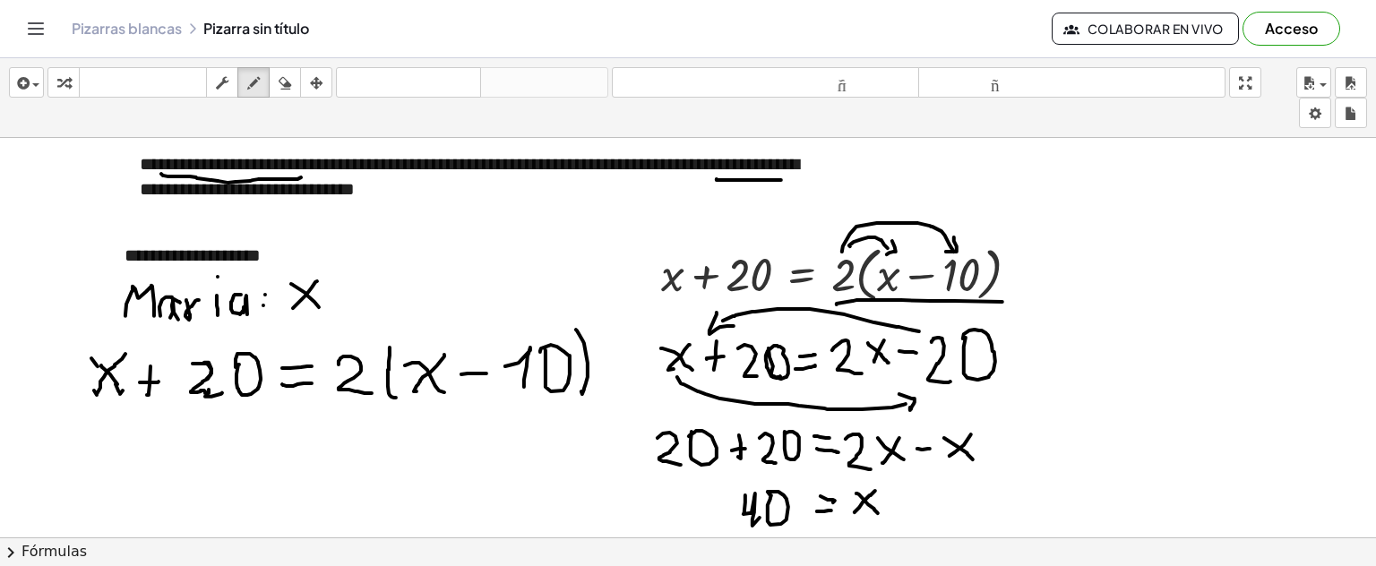
drag, startPoint x: 875, startPoint y: 490, endPoint x: 855, endPoint y: 512, distance: 29.8
click at [855, 512] on div at bounding box center [688, 209] width 1376 height 1038
drag, startPoint x: 145, startPoint y: 208, endPoint x: 455, endPoint y: 201, distance: 310.1
click at [455, 201] on div at bounding box center [688, 209] width 1376 height 1038
drag, startPoint x: 381, startPoint y: 215, endPoint x: 403, endPoint y: 229, distance: 26.6
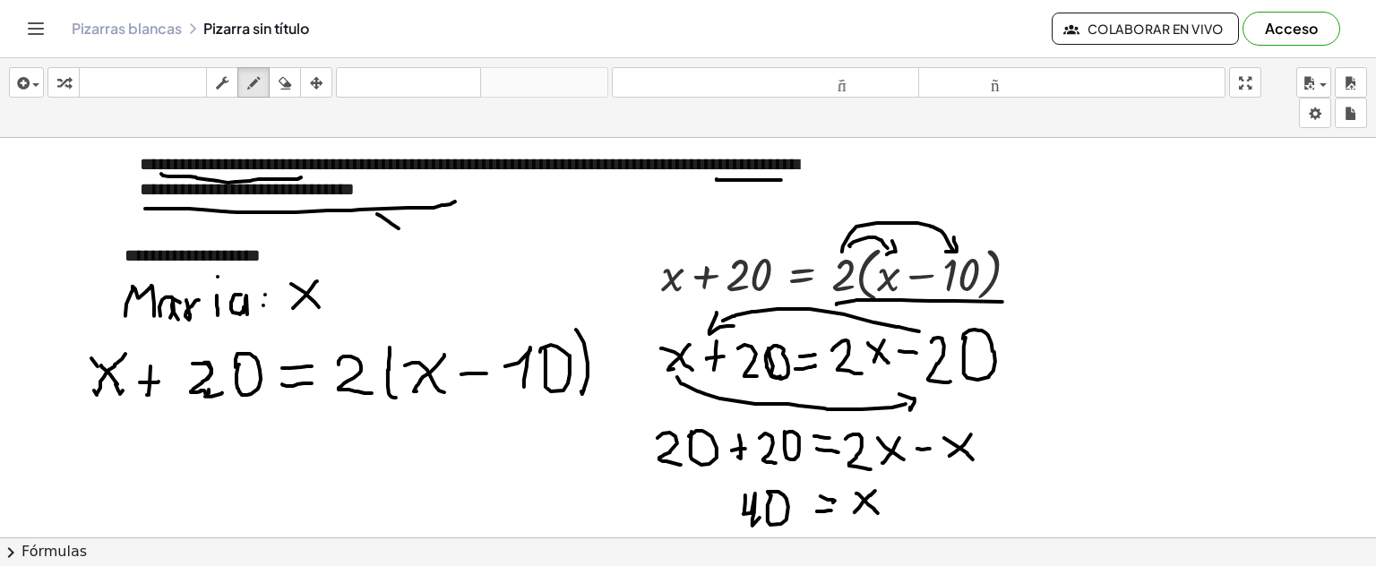
click at [403, 229] on div at bounding box center [688, 209] width 1376 height 1038
drag, startPoint x: 411, startPoint y: 226, endPoint x: 427, endPoint y: 248, distance: 27.1
click at [386, 240] on div at bounding box center [688, 209] width 1376 height 1038
drag, startPoint x: 418, startPoint y: 239, endPoint x: 438, endPoint y: 240, distance: 20.6
click at [444, 250] on div at bounding box center [688, 209] width 1376 height 1038
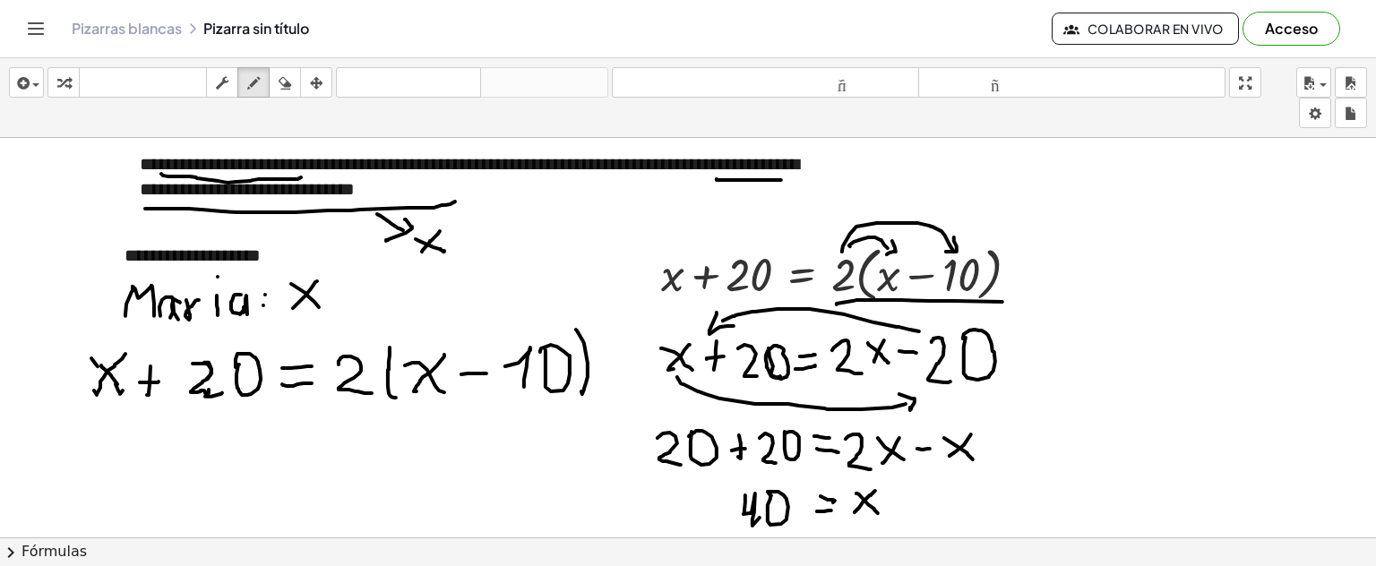
drag, startPoint x: 440, startPoint y: 230, endPoint x: 452, endPoint y: 241, distance: 15.9
click at [424, 251] on div at bounding box center [688, 209] width 1376 height 1038
drag, startPoint x: 460, startPoint y: 232, endPoint x: 462, endPoint y: 249, distance: 17.2
click at [462, 249] on div at bounding box center [688, 209] width 1376 height 1038
drag, startPoint x: 453, startPoint y: 243, endPoint x: 490, endPoint y: 229, distance: 40.0
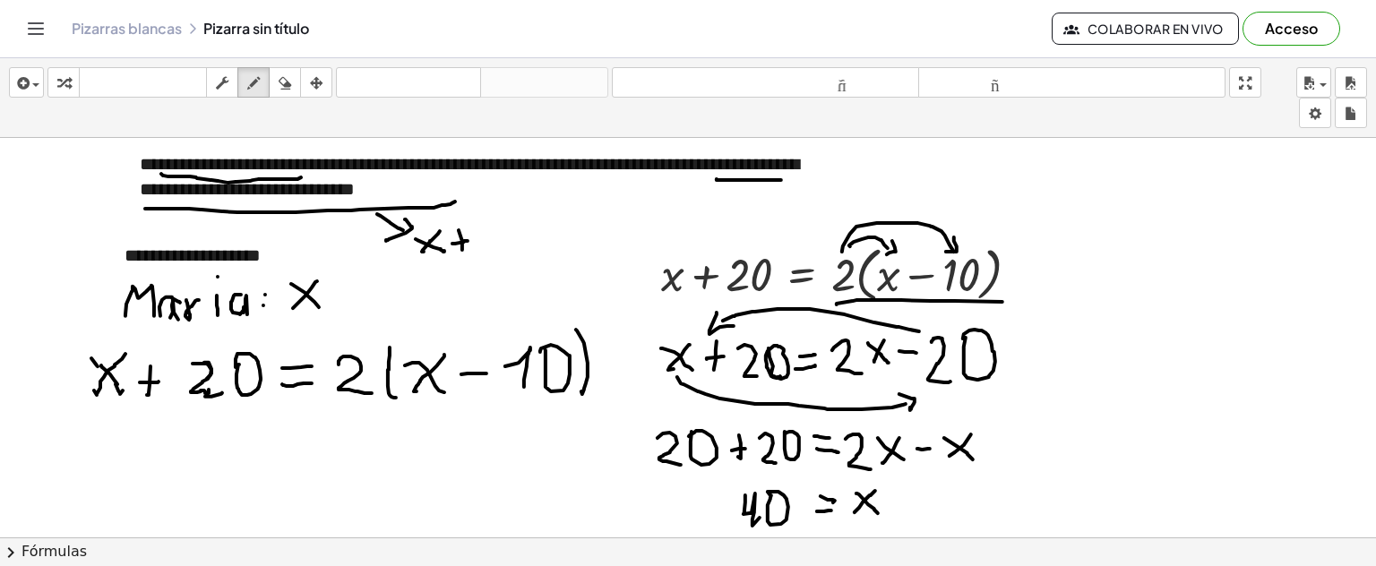
click at [469, 240] on div at bounding box center [688, 209] width 1376 height 1038
drag, startPoint x: 490, startPoint y: 226, endPoint x: 477, endPoint y: 247, distance: 25.4
click at [477, 247] on div at bounding box center [688, 209] width 1376 height 1038
drag, startPoint x: 406, startPoint y: 264, endPoint x: 422, endPoint y: 293, distance: 32.9
click at [422, 293] on div at bounding box center [688, 209] width 1376 height 1038
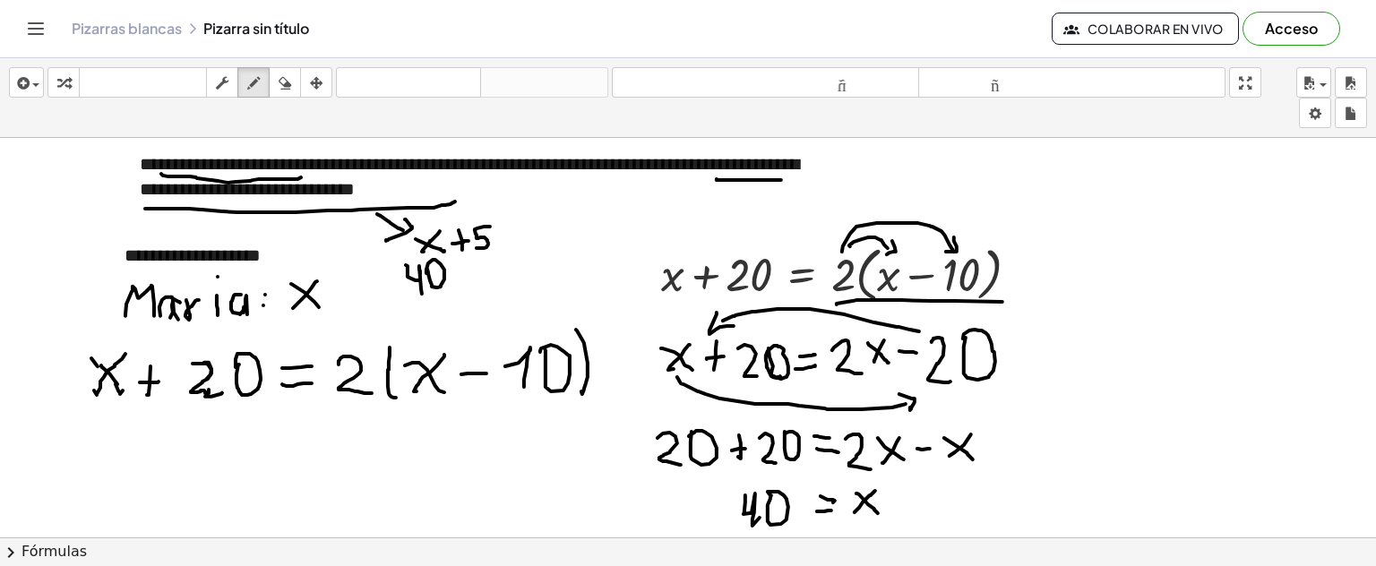
drag, startPoint x: 427, startPoint y: 269, endPoint x: 467, endPoint y: 268, distance: 39.4
click at [432, 273] on div at bounding box center [688, 209] width 1376 height 1038
drag, startPoint x: 460, startPoint y: 260, endPoint x: 462, endPoint y: 276, distance: 16.4
click at [462, 276] on div at bounding box center [688, 209] width 1376 height 1038
drag, startPoint x: 455, startPoint y: 272, endPoint x: 473, endPoint y: 268, distance: 18.5
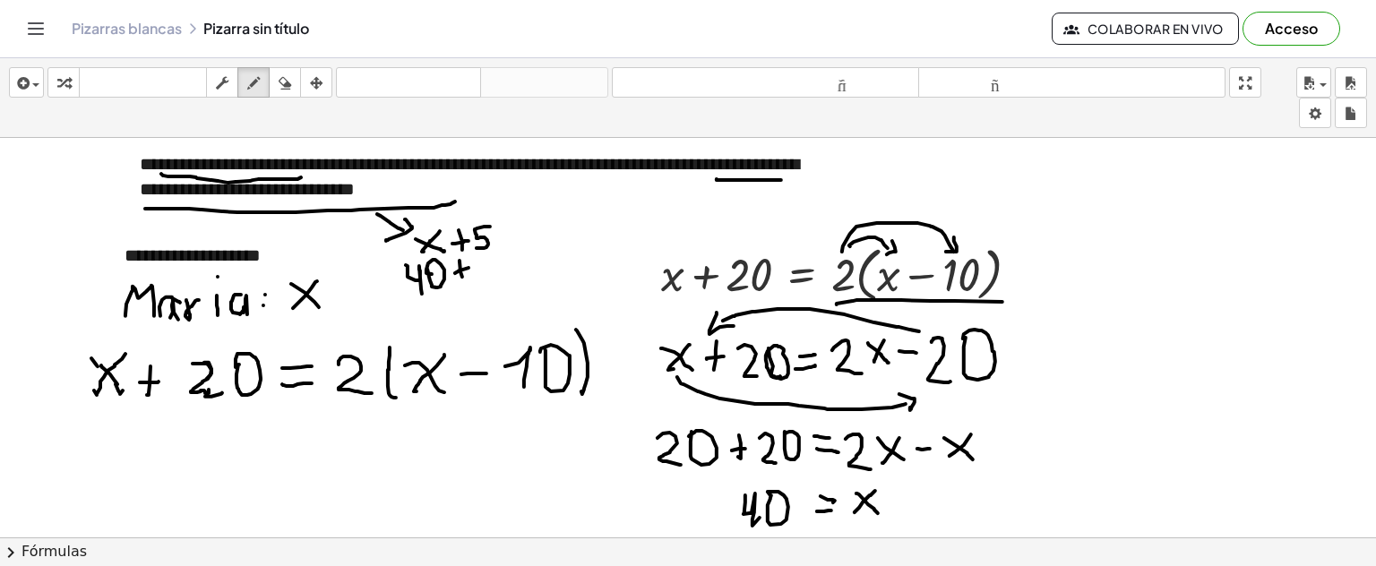
click at [470, 267] on div at bounding box center [688, 209] width 1376 height 1038
drag, startPoint x: 490, startPoint y: 255, endPoint x: 457, endPoint y: 289, distance: 46.9
click at [479, 275] on div at bounding box center [688, 209] width 1376 height 1038
drag, startPoint x: 452, startPoint y: 298, endPoint x: 474, endPoint y: 290, distance: 23.8
click at [470, 315] on div at bounding box center [688, 209] width 1376 height 1038
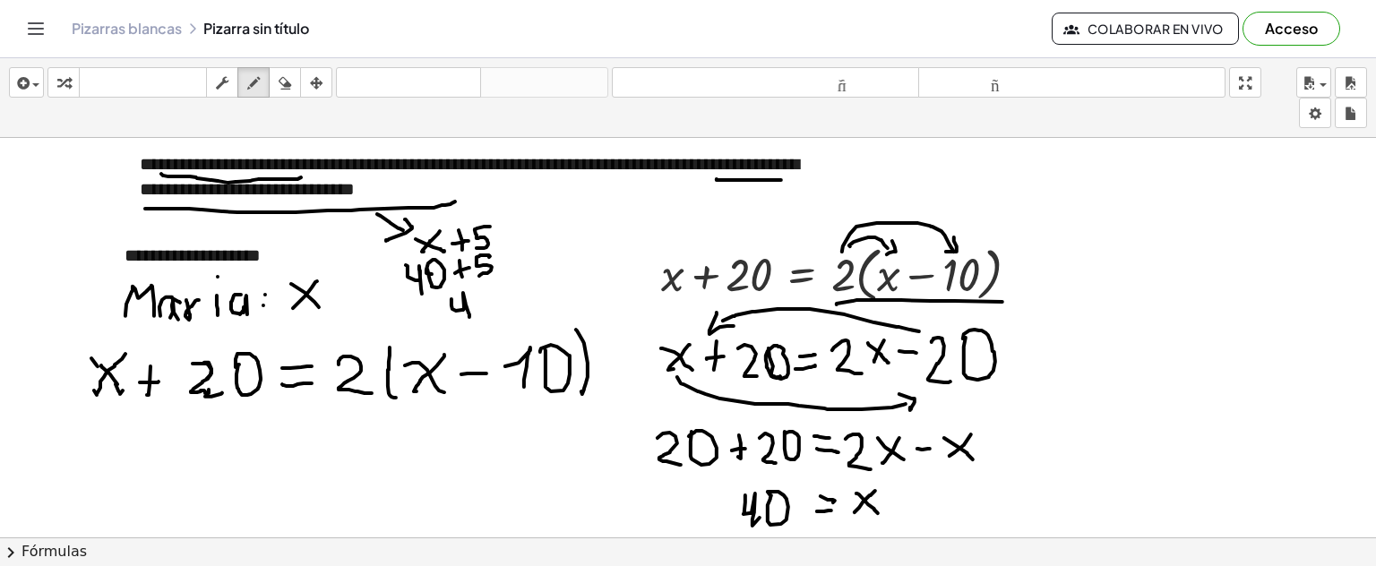
click at [473, 289] on div at bounding box center [688, 209] width 1376 height 1038
drag, startPoint x: 482, startPoint y: 285, endPoint x: 473, endPoint y: 305, distance: 21.7
click at [473, 308] on div at bounding box center [688, 209] width 1376 height 1038
click at [497, 312] on div at bounding box center [688, 209] width 1376 height 1038
drag, startPoint x: 512, startPoint y: 299, endPoint x: 508, endPoint y: 315, distance: 16.5
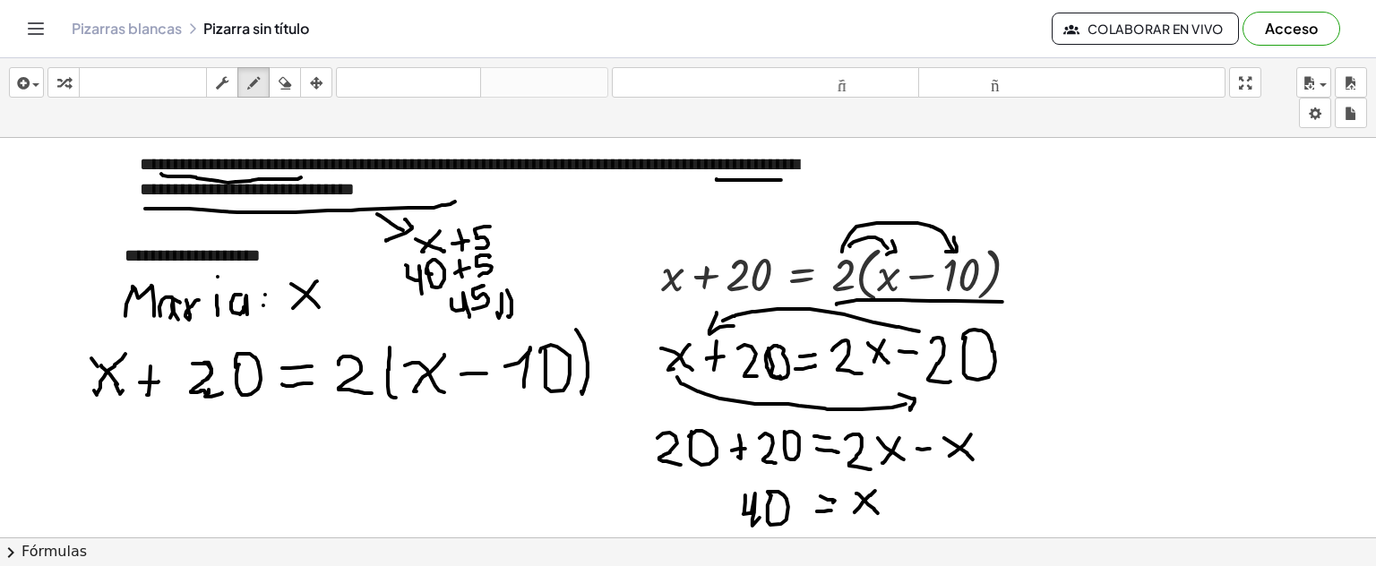
click at [508, 315] on div at bounding box center [688, 209] width 1376 height 1038
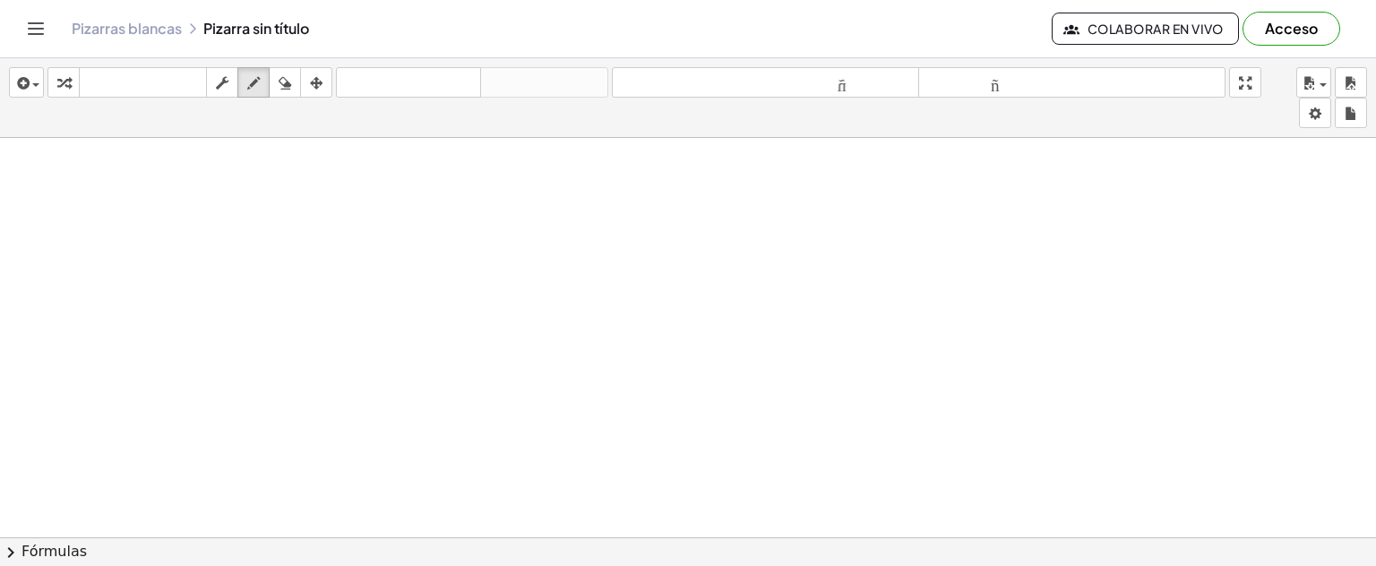
scroll to position [906, 0]
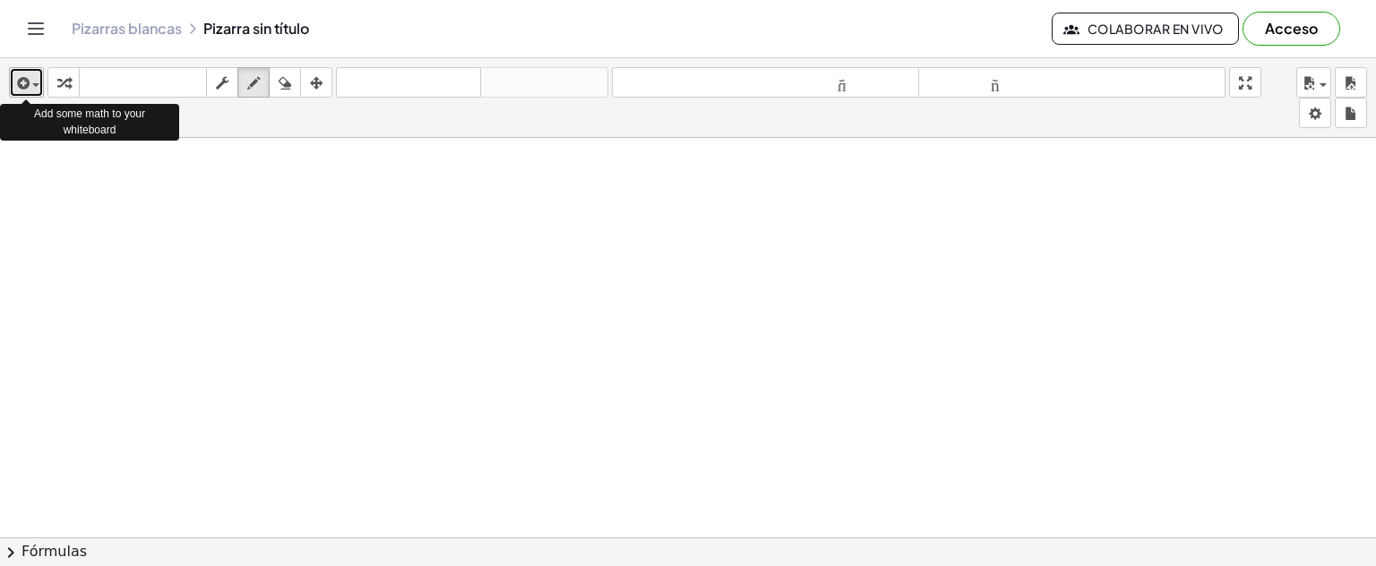
click at [25, 85] on icon "button" at bounding box center [21, 84] width 16 height 22
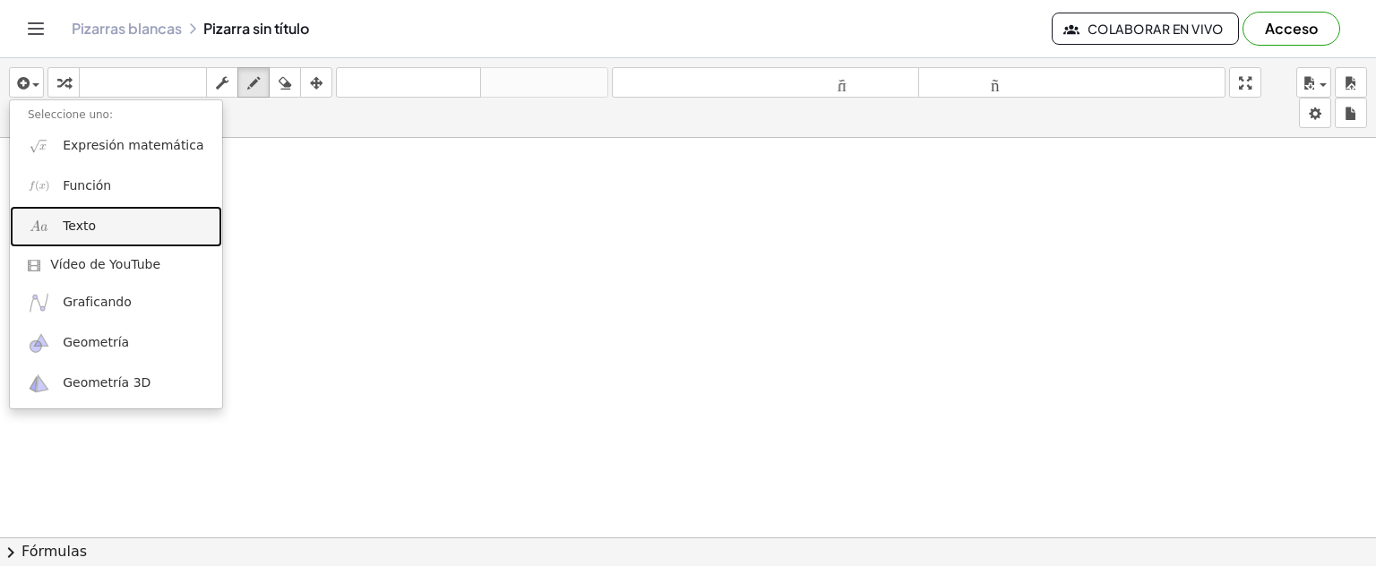
click at [94, 222] on link "Texto" at bounding box center [116, 226] width 212 height 40
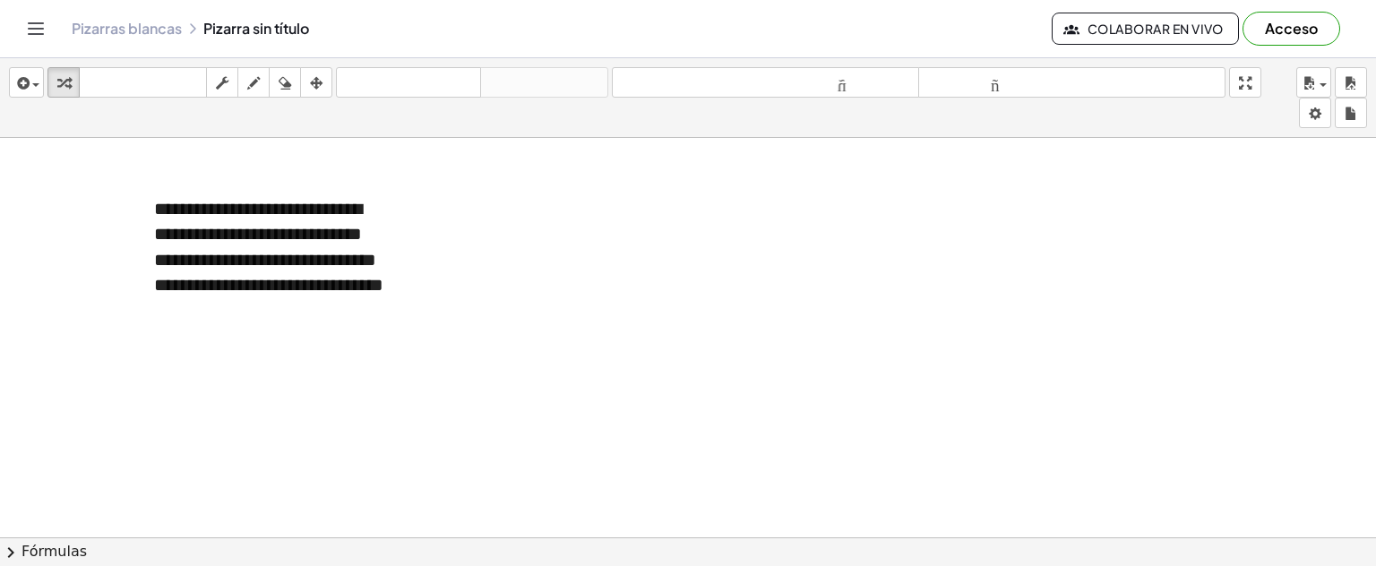
click at [317, 84] on icon "button" at bounding box center [316, 84] width 13 height 22
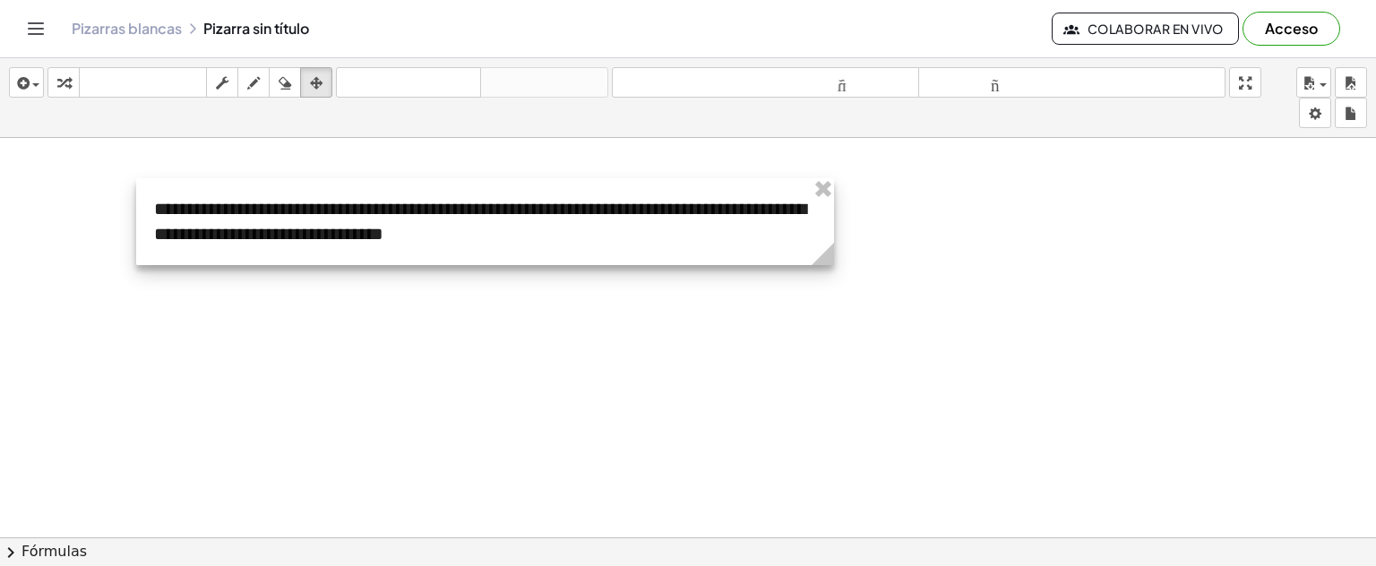
drag, startPoint x: 430, startPoint y: 309, endPoint x: 826, endPoint y: 253, distance: 400.1
click at [826, 253] on icon at bounding box center [823, 254] width 22 height 22
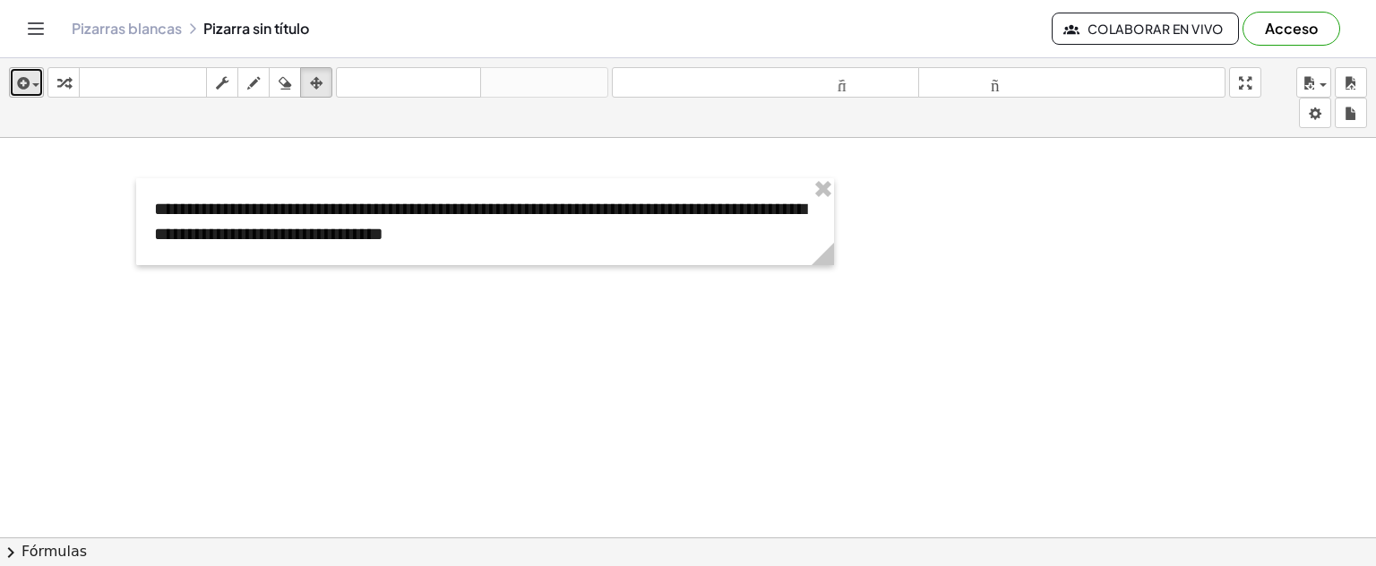
click at [25, 85] on icon "button" at bounding box center [21, 84] width 16 height 22
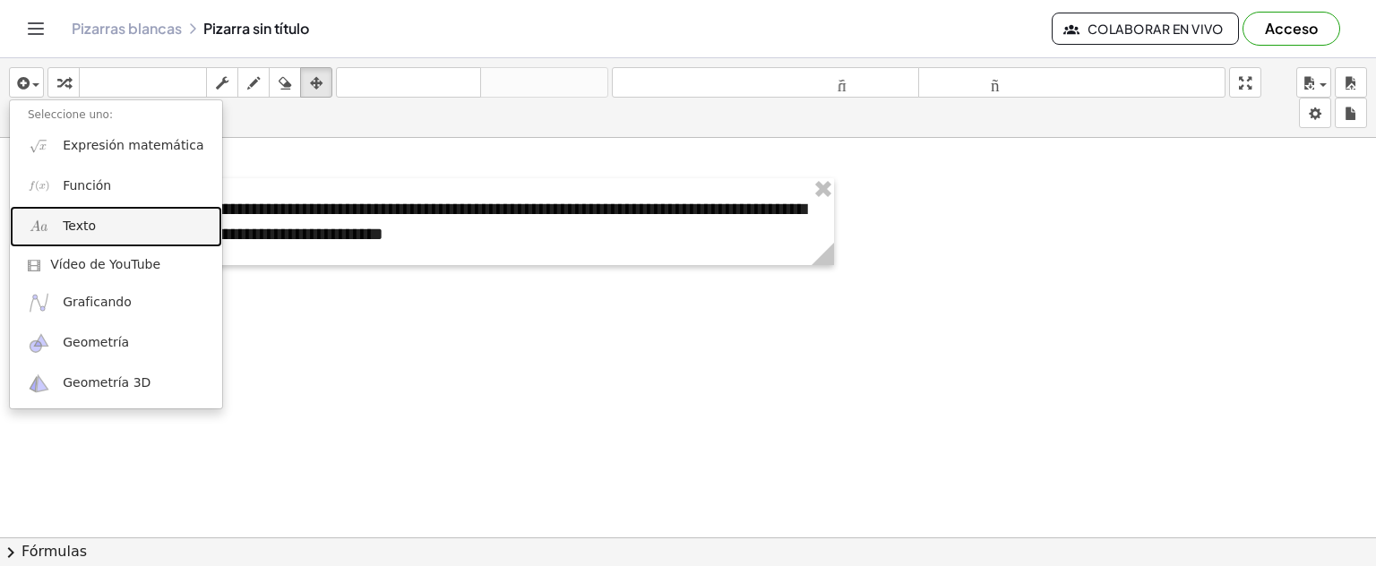
click at [90, 224] on font "Texto" at bounding box center [79, 226] width 33 height 14
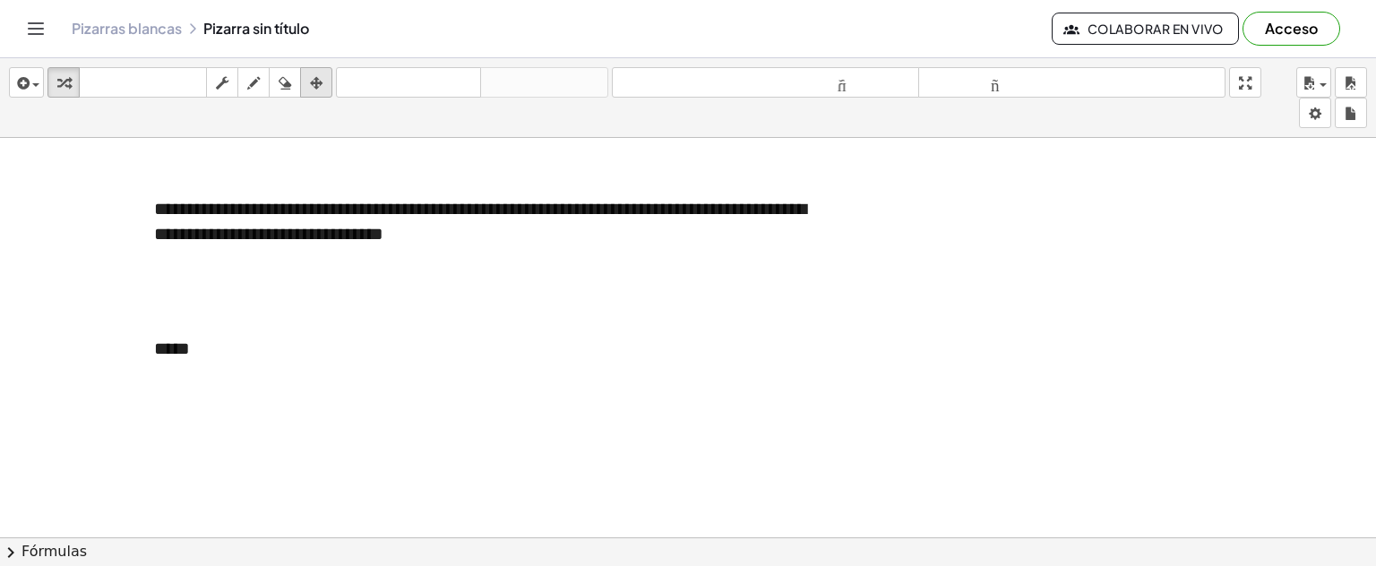
click at [323, 76] on icon "button" at bounding box center [316, 84] width 13 height 22
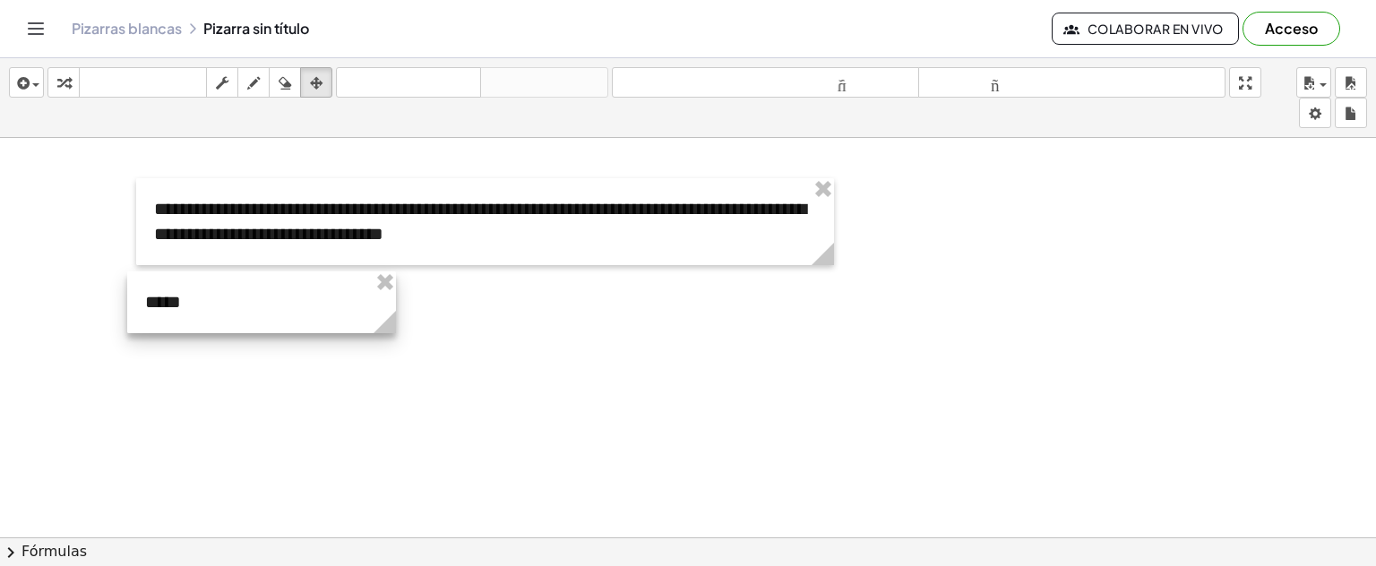
drag, startPoint x: 266, startPoint y: 339, endPoint x: 257, endPoint y: 292, distance: 47.5
click at [257, 292] on div at bounding box center [261, 303] width 269 height 62
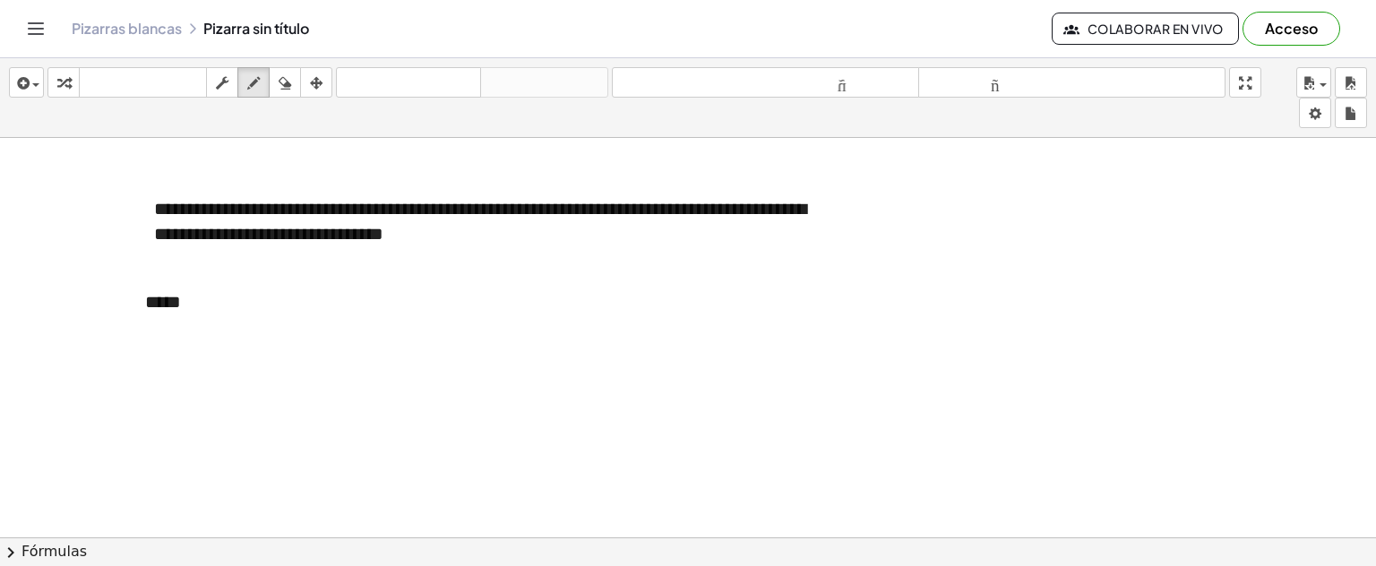
drag, startPoint x: 258, startPoint y: 91, endPoint x: 204, endPoint y: 263, distance: 181.1
click at [256, 91] on icon "button" at bounding box center [253, 84] width 13 height 22
drag, startPoint x: 139, startPoint y: 317, endPoint x: 185, endPoint y: 316, distance: 45.7
click at [185, 316] on div at bounding box center [688, 33] width 1376 height 1603
click at [310, 80] on icon "button" at bounding box center [316, 84] width 13 height 22
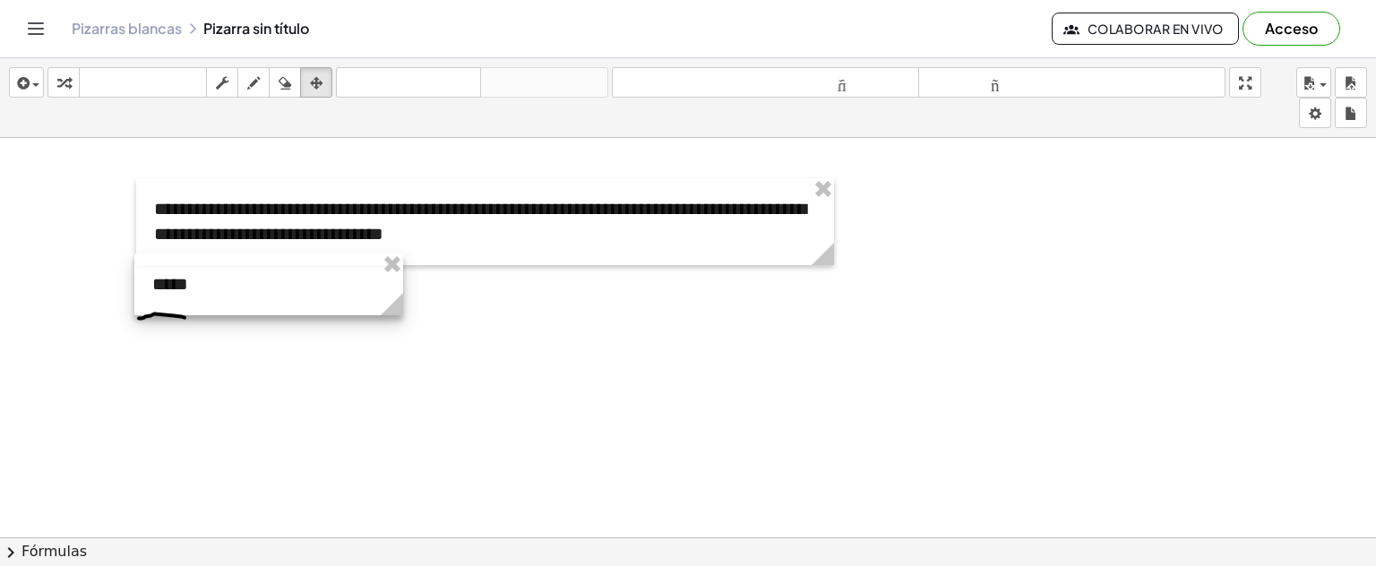
drag, startPoint x: 181, startPoint y: 294, endPoint x: 175, endPoint y: 249, distance: 45.2
click at [188, 275] on div at bounding box center [268, 285] width 269 height 62
click at [289, 82] on icon "button" at bounding box center [285, 84] width 13 height 22
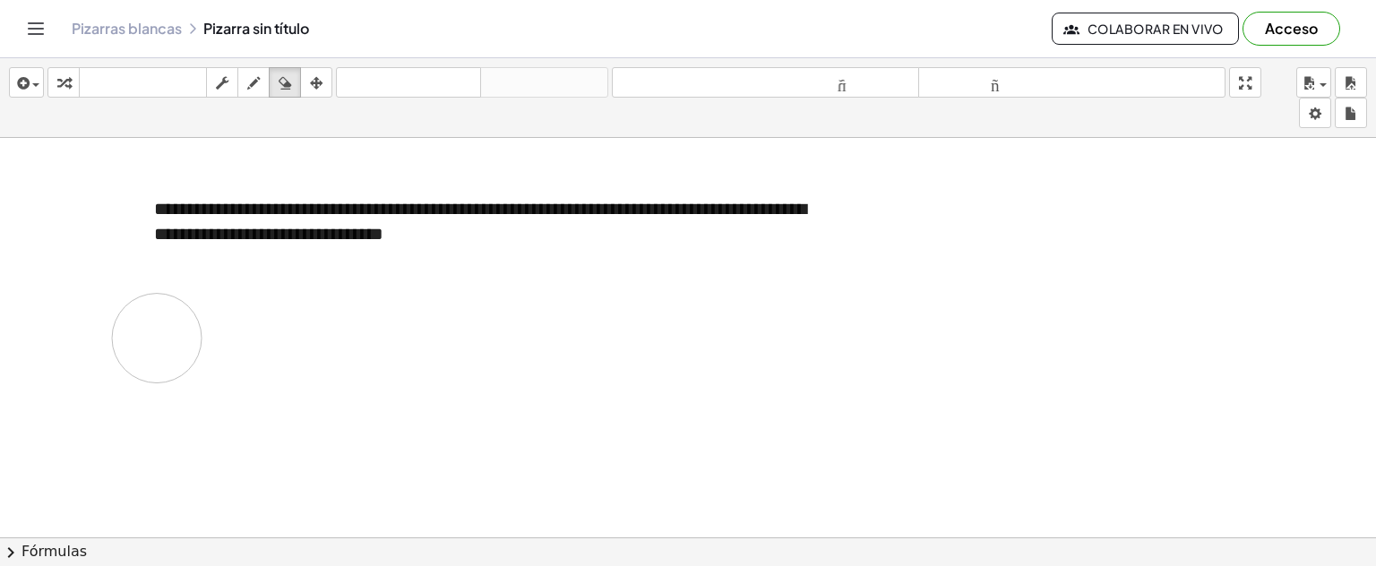
drag, startPoint x: 201, startPoint y: 314, endPoint x: 163, endPoint y: 322, distance: 38.5
click at [152, 342] on div at bounding box center [688, 33] width 1376 height 1603
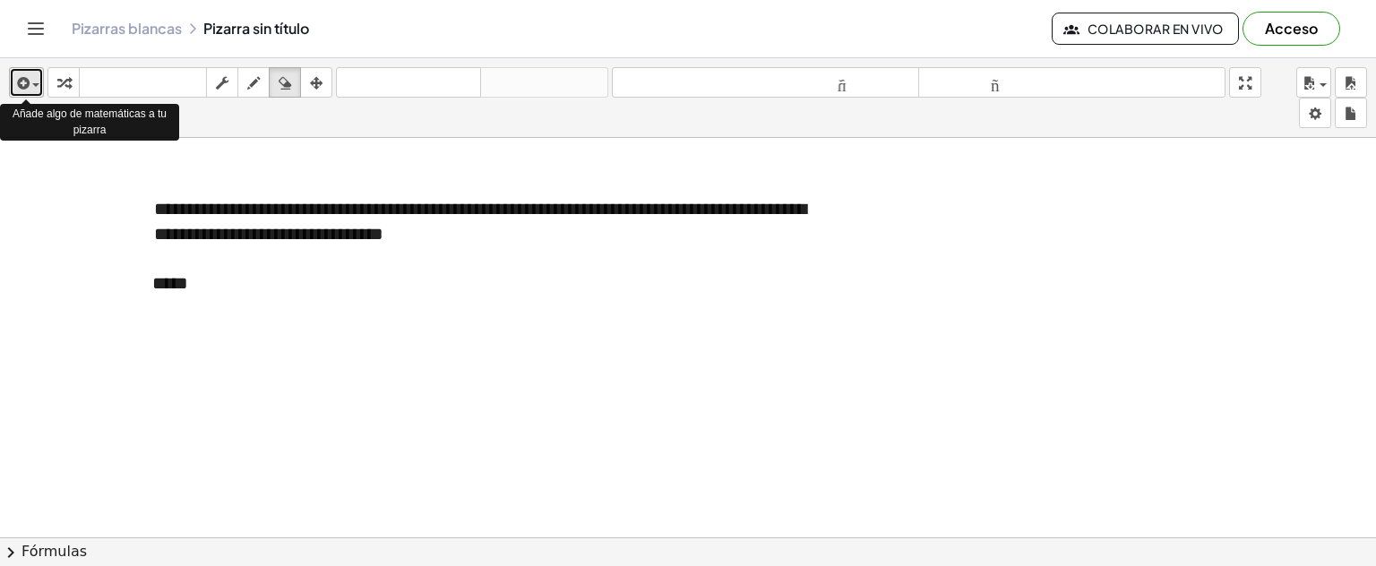
click at [32, 90] on div "button" at bounding box center [26, 83] width 26 height 22
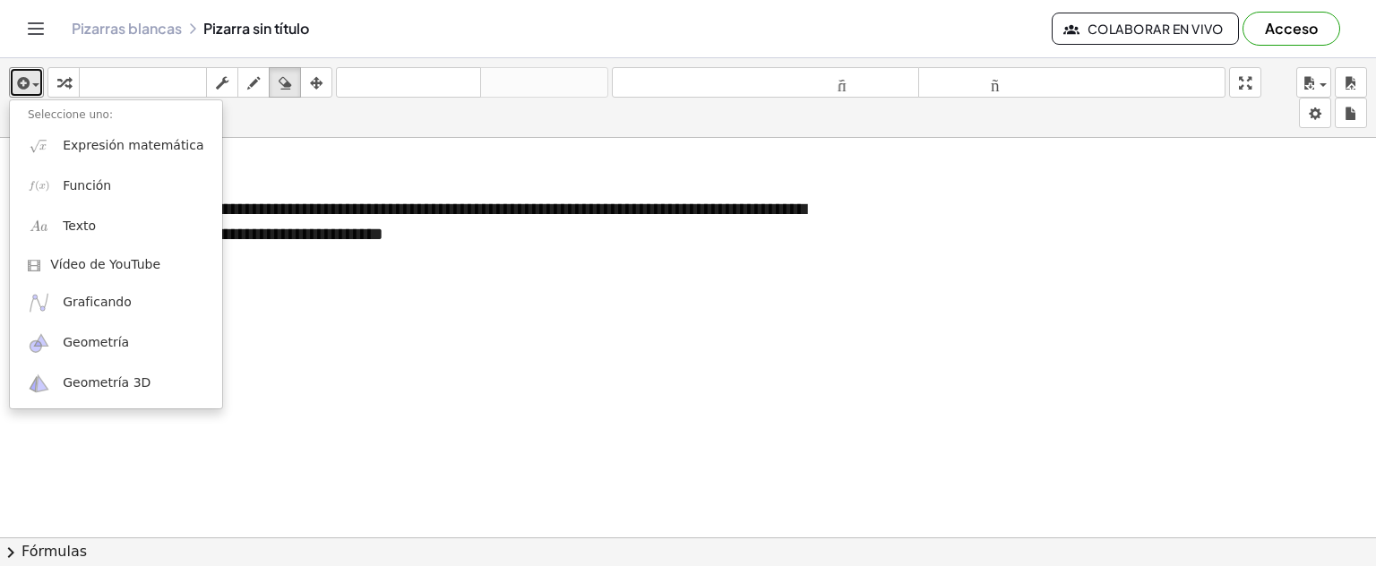
drag, startPoint x: 231, startPoint y: 279, endPoint x: 241, endPoint y: 254, distance: 26.1
click at [232, 278] on div at bounding box center [688, 33] width 1376 height 1603
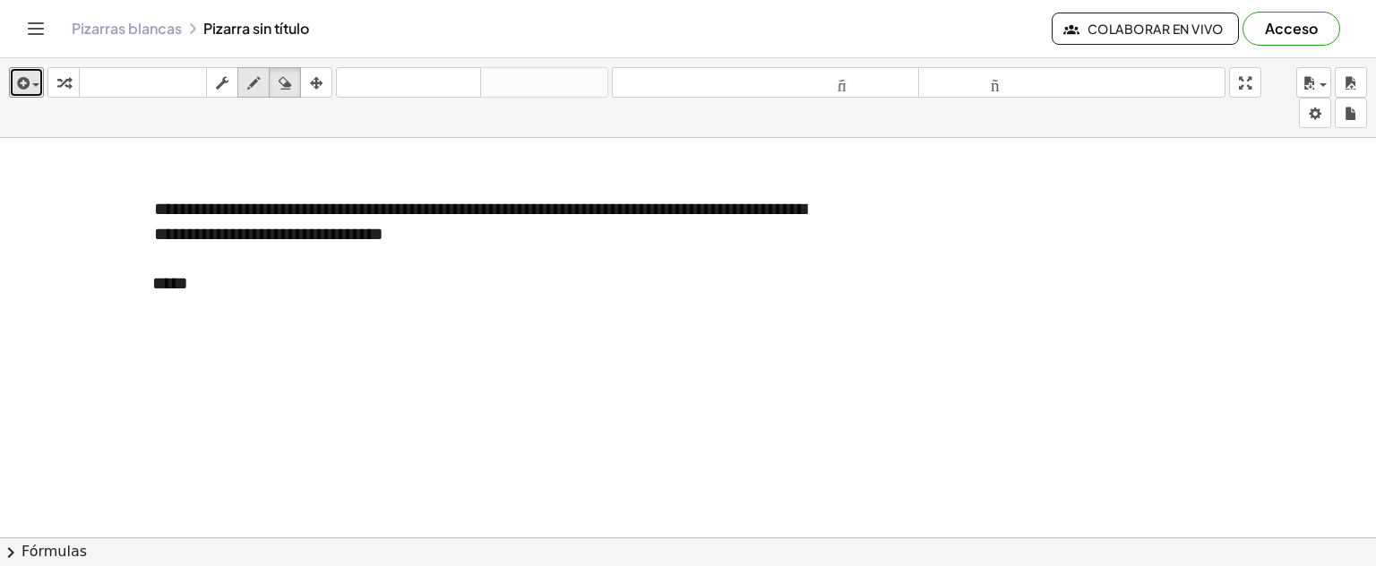
click at [254, 92] on icon "button" at bounding box center [253, 84] width 13 height 22
drag, startPoint x: 135, startPoint y: 330, endPoint x: 142, endPoint y: 310, distance: 20.7
click at [142, 310] on div at bounding box center [688, 33] width 1376 height 1603
drag, startPoint x: 137, startPoint y: 329, endPoint x: 154, endPoint y: 332, distance: 17.2
click at [154, 332] on div at bounding box center [688, 33] width 1376 height 1603
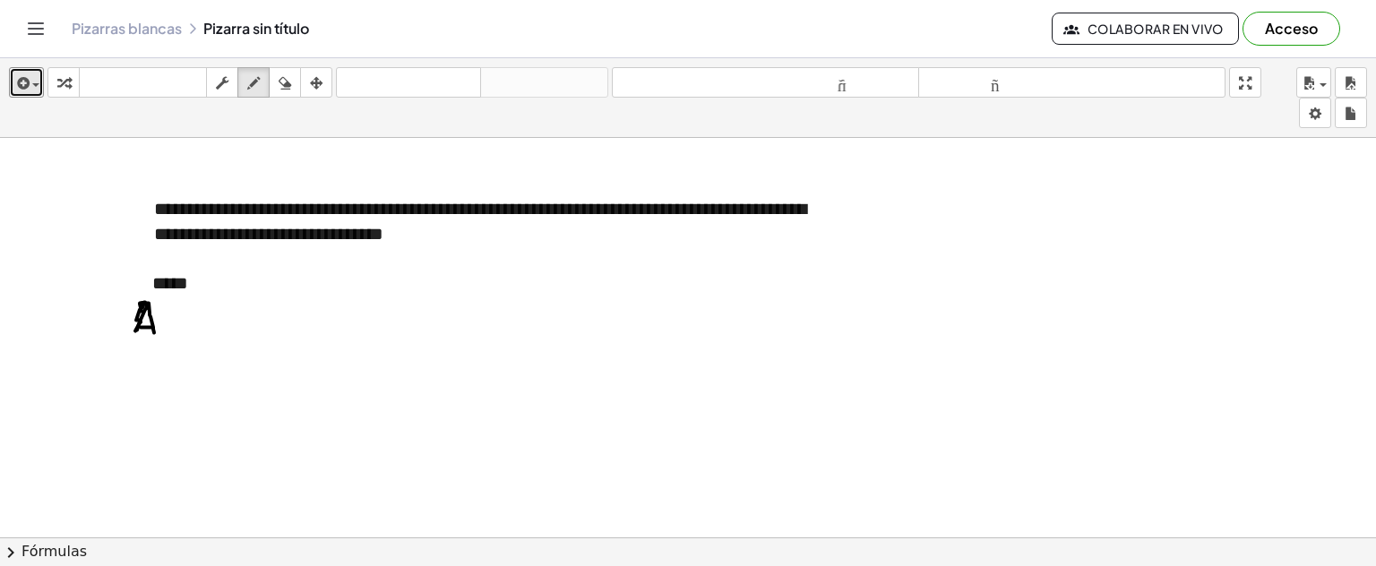
drag, startPoint x: 141, startPoint y: 326, endPoint x: 152, endPoint y: 326, distance: 11.6
click at [152, 326] on div at bounding box center [688, 33] width 1376 height 1603
drag, startPoint x: 162, startPoint y: 317, endPoint x: 194, endPoint y: 323, distance: 31.8
click at [178, 331] on div at bounding box center [688, 33] width 1376 height 1603
drag, startPoint x: 194, startPoint y: 318, endPoint x: 221, endPoint y: 328, distance: 29.5
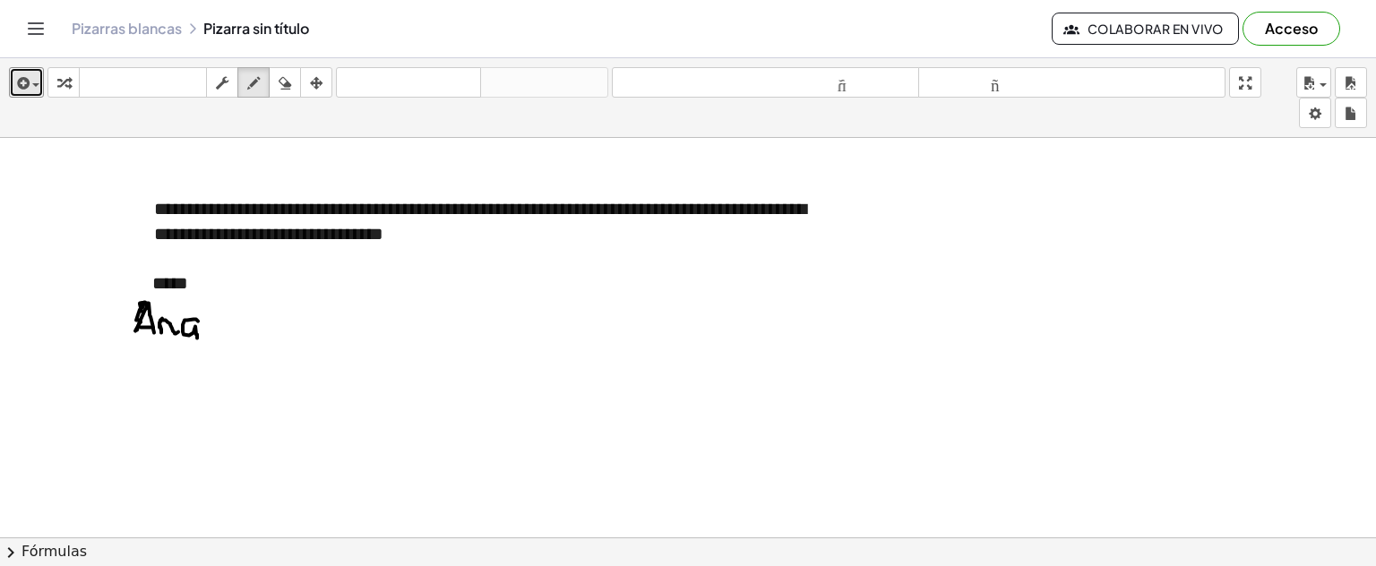
click at [204, 336] on div at bounding box center [688, 33] width 1376 height 1603
click at [213, 319] on div at bounding box center [688, 33] width 1376 height 1603
click at [215, 330] on div at bounding box center [688, 33] width 1376 height 1603
drag, startPoint x: 228, startPoint y: 310, endPoint x: 240, endPoint y: 321, distance: 16.5
click at [240, 321] on div at bounding box center [688, 33] width 1376 height 1603
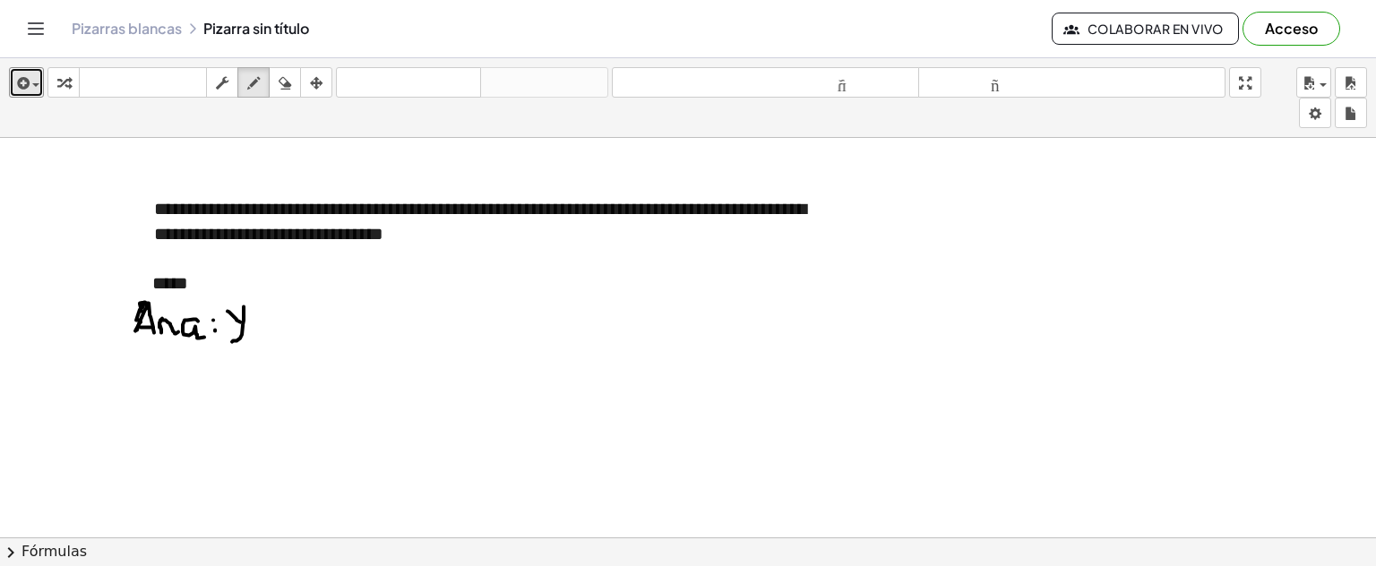
drag, startPoint x: 244, startPoint y: 306, endPoint x: 232, endPoint y: 341, distance: 36.8
click at [232, 341] on div at bounding box center [688, 33] width 1376 height 1603
drag, startPoint x: 125, startPoint y: 359, endPoint x: 133, endPoint y: 384, distance: 25.2
click at [133, 384] on div at bounding box center [688, 33] width 1376 height 1603
drag, startPoint x: 123, startPoint y: 364, endPoint x: 151, endPoint y: 383, distance: 34.3
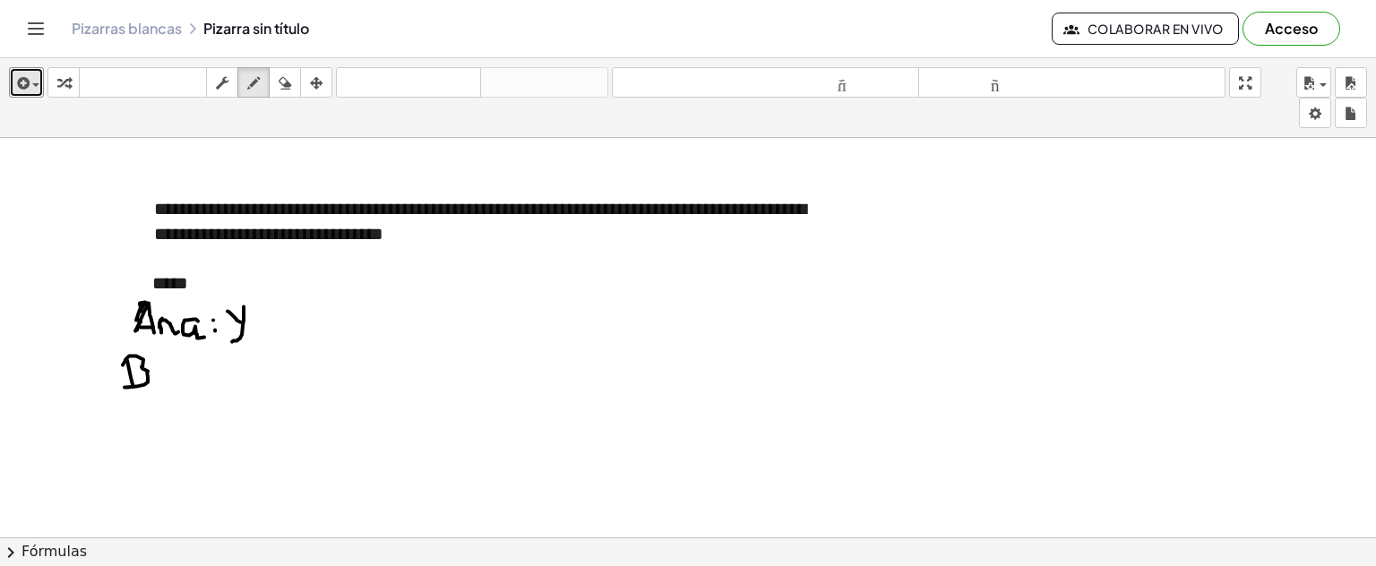
click at [125, 386] on div at bounding box center [688, 33] width 1376 height 1603
drag, startPoint x: 155, startPoint y: 375, endPoint x: 189, endPoint y: 374, distance: 34.1
click at [168, 381] on div at bounding box center [688, 33] width 1376 height 1603
drag, startPoint x: 186, startPoint y: 368, endPoint x: 186, endPoint y: 381, distance: 12.5
click at [186, 381] on div at bounding box center [688, 33] width 1376 height 1603
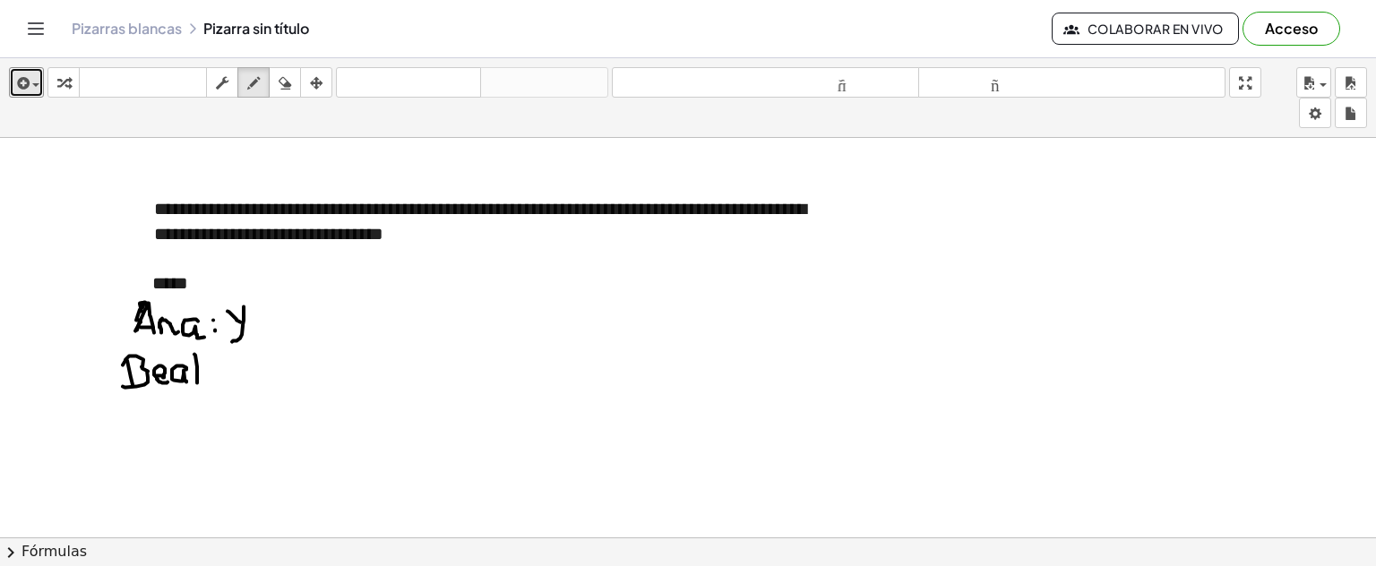
drag, startPoint x: 194, startPoint y: 353, endPoint x: 197, endPoint y: 382, distance: 28.8
click at [197, 382] on div at bounding box center [688, 33] width 1376 height 1603
click at [201, 367] on div at bounding box center [688, 33] width 1376 height 1603
click at [211, 376] on div at bounding box center [688, 33] width 1376 height 1603
click at [218, 366] on div at bounding box center [688, 33] width 1376 height 1603
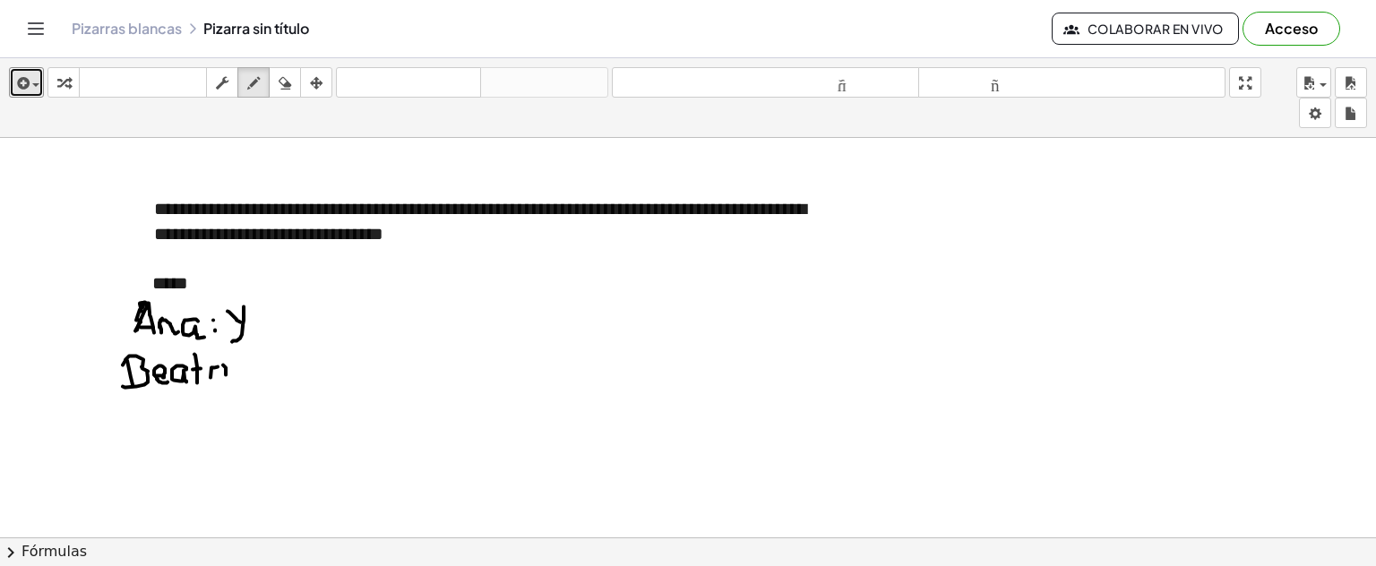
click at [225, 369] on div at bounding box center [688, 33] width 1376 height 1603
click at [222, 351] on div at bounding box center [688, 33] width 1376 height 1603
drag, startPoint x: 230, startPoint y: 364, endPoint x: 241, endPoint y: 373, distance: 14.0
click at [241, 373] on div at bounding box center [688, 33] width 1376 height 1603
drag, startPoint x: 249, startPoint y: 359, endPoint x: 249, endPoint y: 380, distance: 20.6
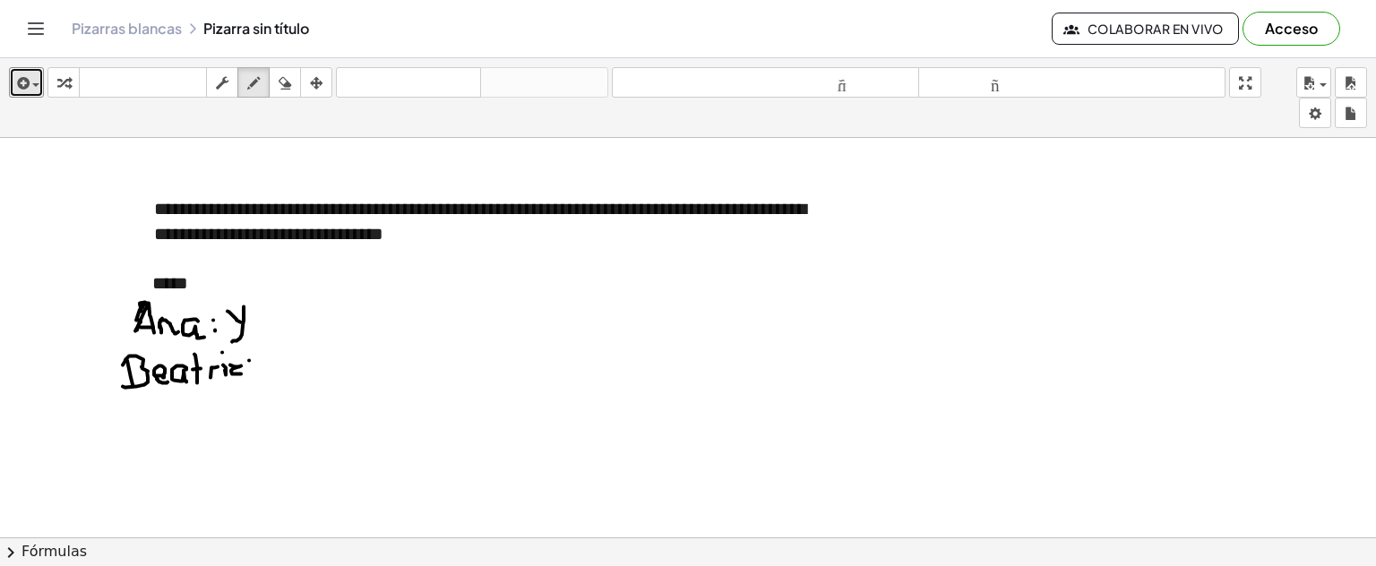
click at [250, 360] on div at bounding box center [688, 33] width 1376 height 1603
click at [251, 375] on div at bounding box center [688, 33] width 1376 height 1603
drag, startPoint x: 263, startPoint y: 352, endPoint x: 301, endPoint y: 380, distance: 46.8
click at [301, 380] on div at bounding box center [688, 33] width 1376 height 1603
drag, startPoint x: 294, startPoint y: 351, endPoint x: 274, endPoint y: 383, distance: 37.0
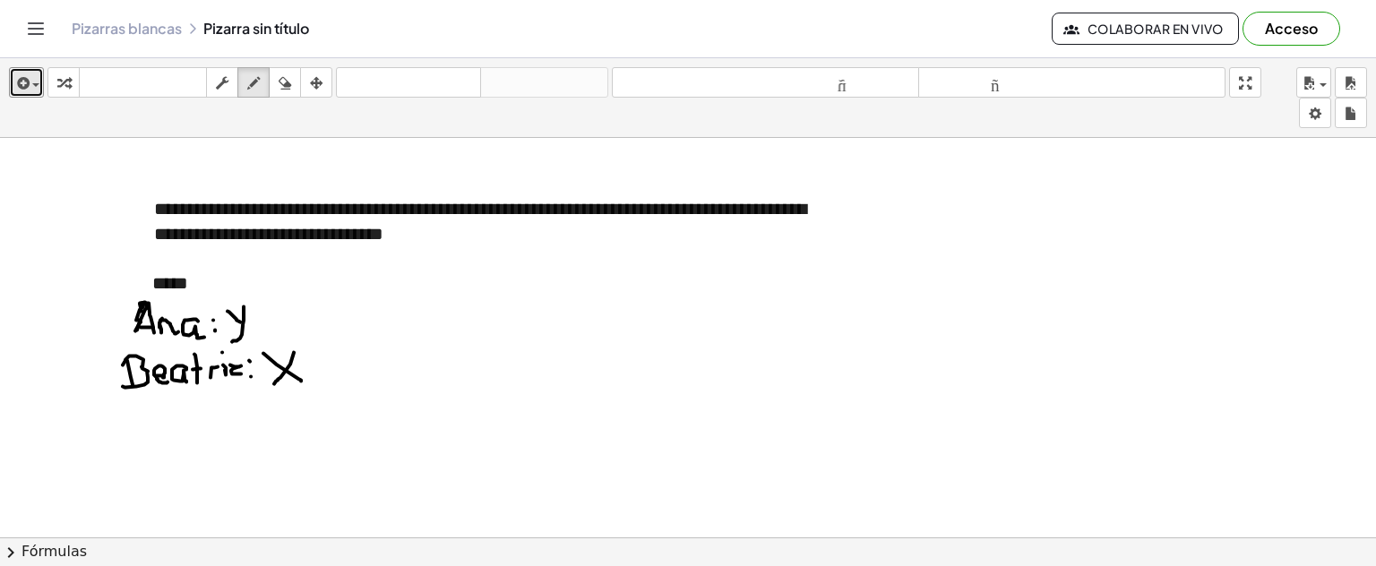
click at [274, 383] on div at bounding box center [688, 33] width 1376 height 1603
drag, startPoint x: 297, startPoint y: 395, endPoint x: 280, endPoint y: 392, distance: 18.1
click at [280, 392] on div at bounding box center [688, 33] width 1376 height 1603
drag, startPoint x: 112, startPoint y: 451, endPoint x: 136, endPoint y: 477, distance: 35.5
click at [136, 477] on div at bounding box center [688, 33] width 1376 height 1603
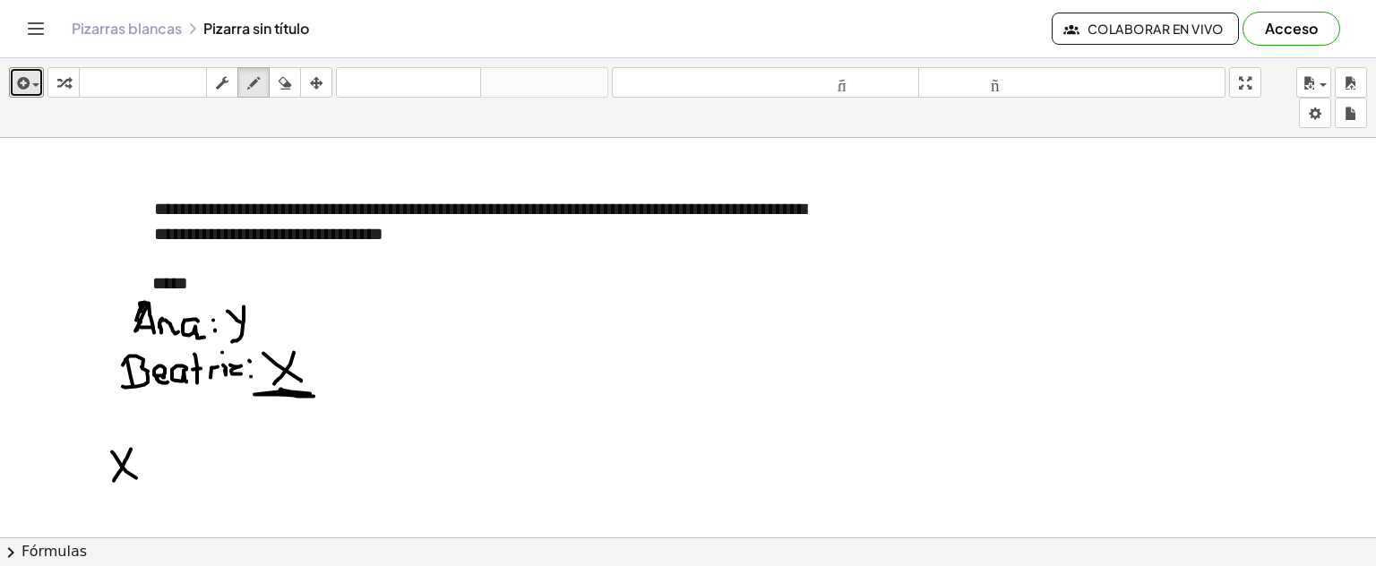
drag, startPoint x: 131, startPoint y: 448, endPoint x: 149, endPoint y: 459, distance: 20.9
click at [115, 472] on div at bounding box center [688, 33] width 1376 height 1603
drag, startPoint x: 157, startPoint y: 456, endPoint x: 147, endPoint y: 469, distance: 16.0
click at [151, 479] on div at bounding box center [688, 33] width 1376 height 1603
drag, startPoint x: 147, startPoint y: 468, endPoint x: 172, endPoint y: 463, distance: 25.5
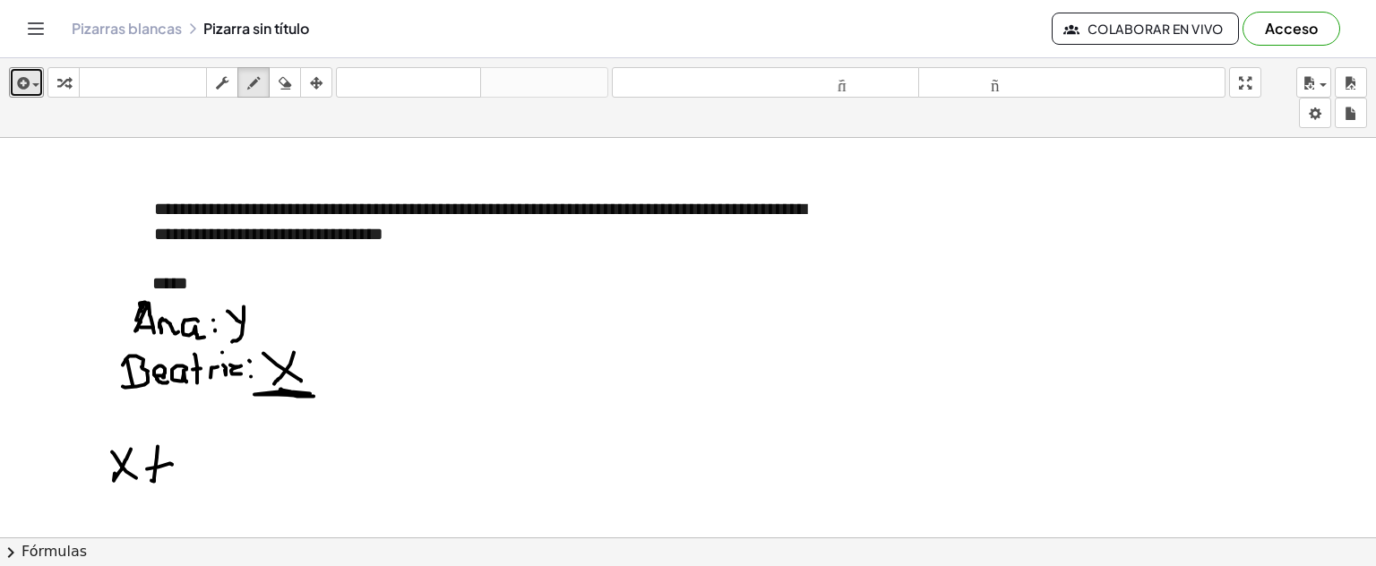
click at [172, 463] on div at bounding box center [688, 33] width 1376 height 1603
drag, startPoint x: 185, startPoint y: 448, endPoint x: 204, endPoint y: 445, distance: 19.0
click at [196, 466] on div at bounding box center [688, 33] width 1376 height 1603
drag, startPoint x: 204, startPoint y: 445, endPoint x: 215, endPoint y: 470, distance: 26.5
click at [185, 487] on div at bounding box center [688, 33] width 1376 height 1603
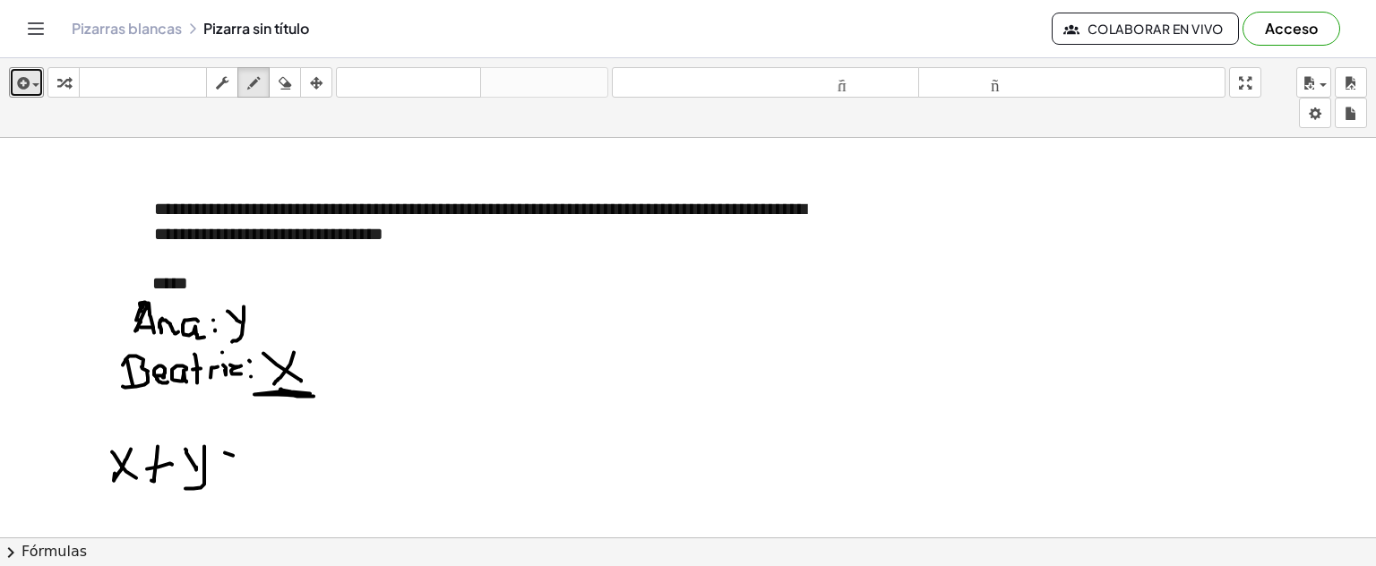
click at [232, 455] on div at bounding box center [688, 33] width 1376 height 1603
drag, startPoint x: 225, startPoint y: 466, endPoint x: 274, endPoint y: 459, distance: 49.8
click at [236, 466] on div at bounding box center [688, 33] width 1376 height 1603
drag, startPoint x: 254, startPoint y: 437, endPoint x: 276, endPoint y: 475, distance: 43.3
click at [276, 475] on div at bounding box center [688, 33] width 1376 height 1603
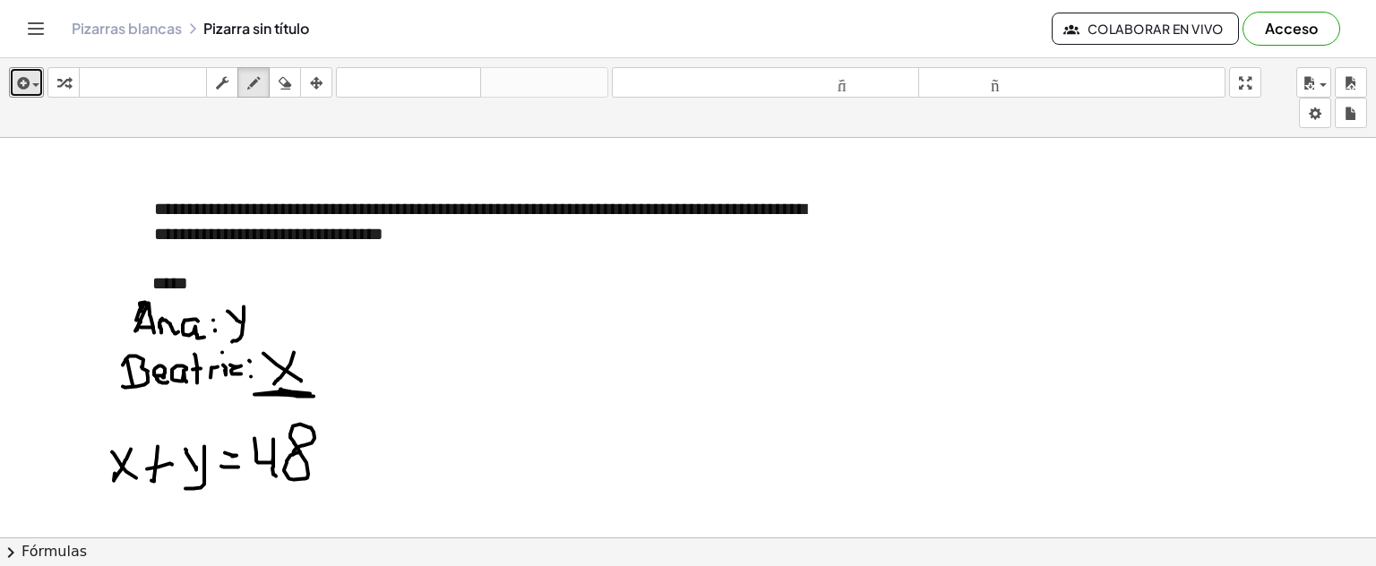
click at [297, 454] on div at bounding box center [688, 33] width 1376 height 1603
drag, startPoint x: 188, startPoint y: 500, endPoint x: 200, endPoint y: 508, distance: 14.2
click at [194, 521] on div at bounding box center [688, 33] width 1376 height 1603
drag, startPoint x: 204, startPoint y: 499, endPoint x: 184, endPoint y: 527, distance: 34.6
click at [173, 539] on div "**********" at bounding box center [688, 312] width 1376 height 508
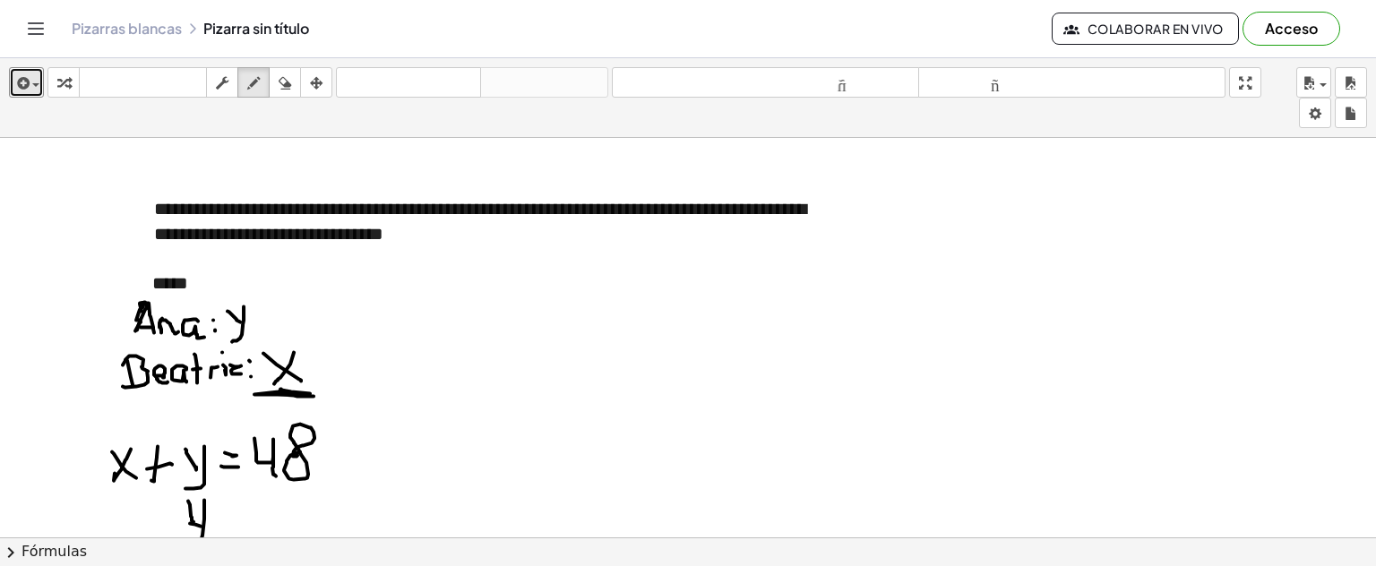
drag, startPoint x: 190, startPoint y: 522, endPoint x: 239, endPoint y: 511, distance: 50.6
click at [205, 524] on div at bounding box center [688, 33] width 1376 height 1603
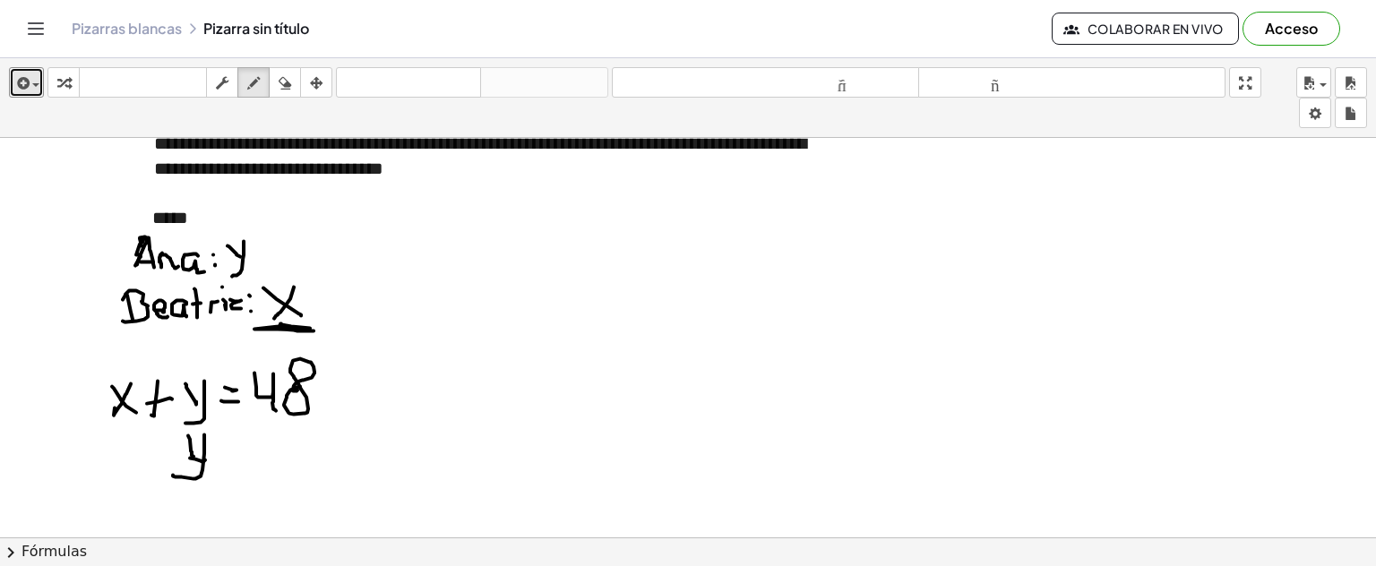
scroll to position [996, 0]
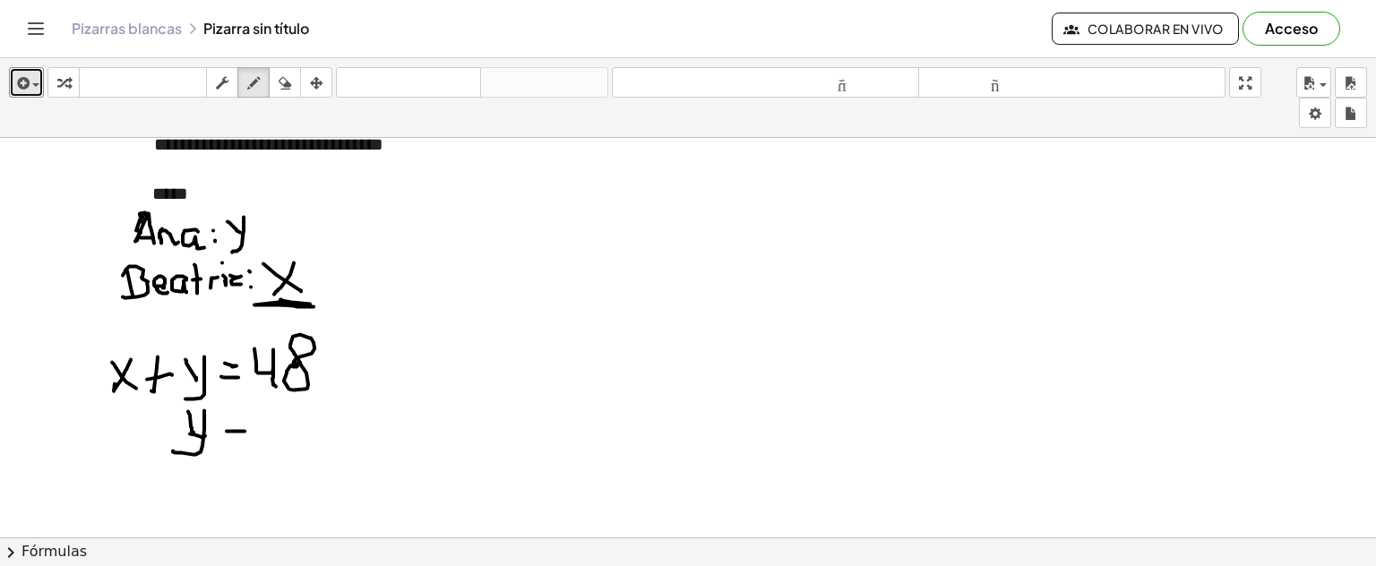
drag, startPoint x: 227, startPoint y: 430, endPoint x: 245, endPoint y: 430, distance: 17.9
drag, startPoint x: 233, startPoint y: 444, endPoint x: 253, endPoint y: 444, distance: 19.7
drag, startPoint x: 266, startPoint y: 423, endPoint x: 275, endPoint y: 459, distance: 36.9
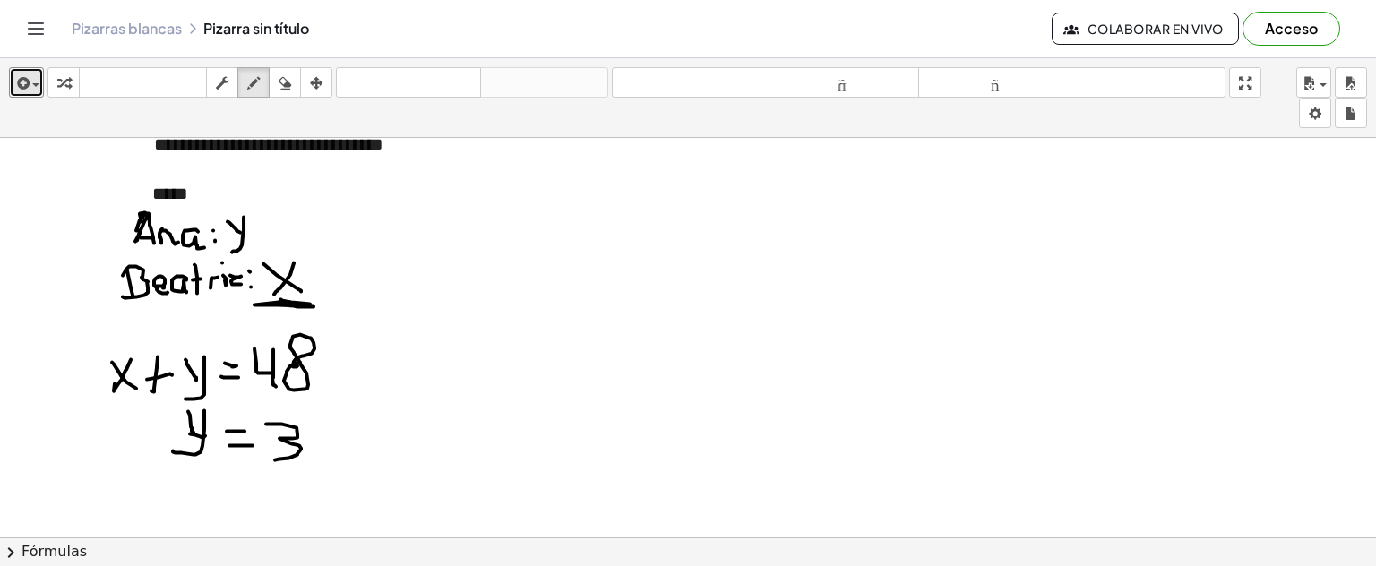
drag, startPoint x: 308, startPoint y: 427, endPoint x: 341, endPoint y: 452, distance: 41.6
drag, startPoint x: 333, startPoint y: 421, endPoint x: 310, endPoint y: 455, distance: 41.3
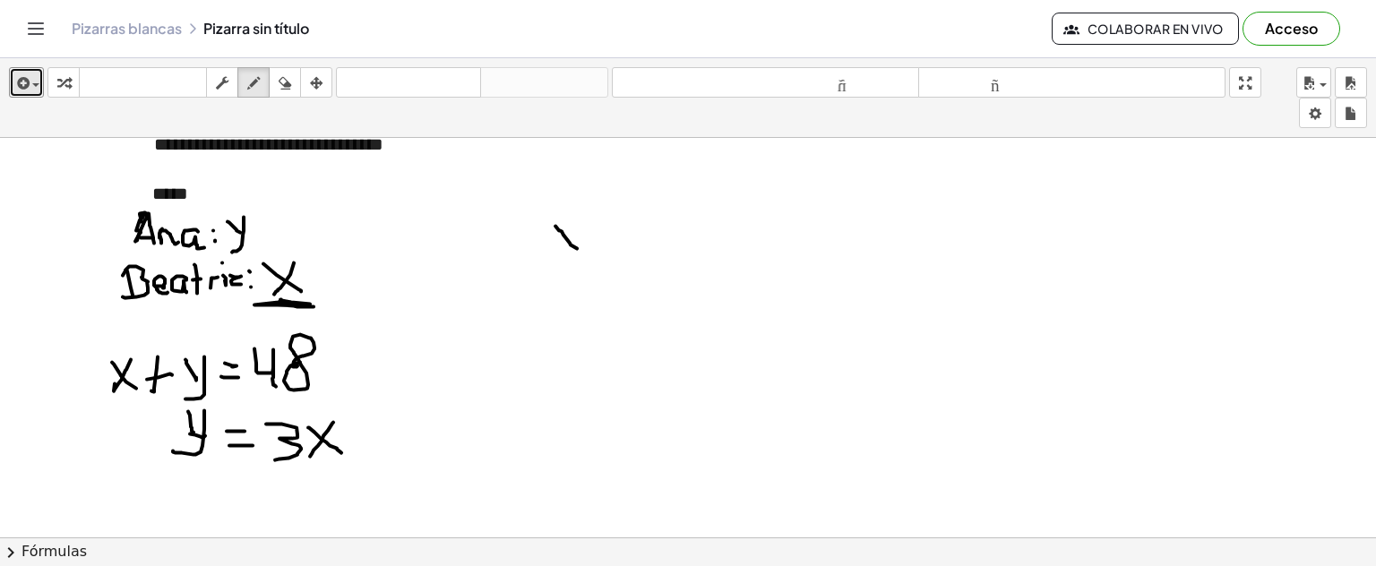
drag, startPoint x: 556, startPoint y: 225, endPoint x: 577, endPoint y: 247, distance: 31.1
click at [290, 82] on icon "button" at bounding box center [285, 84] width 13 height 22
drag, startPoint x: 556, startPoint y: 254, endPoint x: 276, endPoint y: 208, distance: 283.3
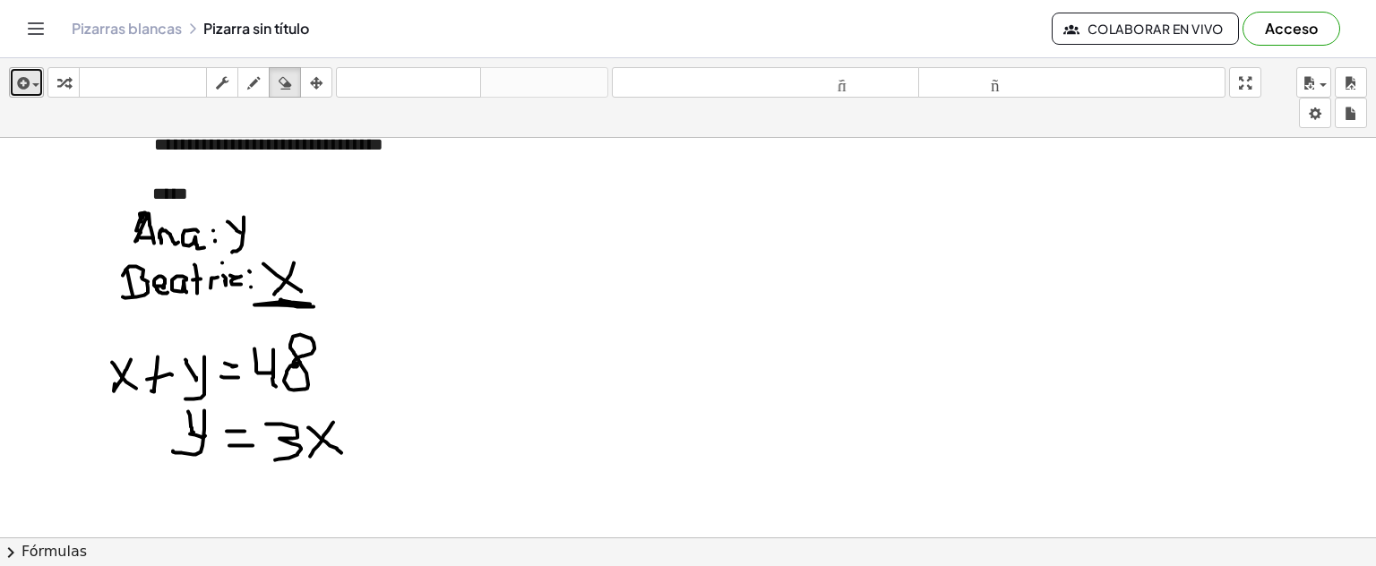
click at [33, 96] on button "insertar" at bounding box center [26, 82] width 35 height 30
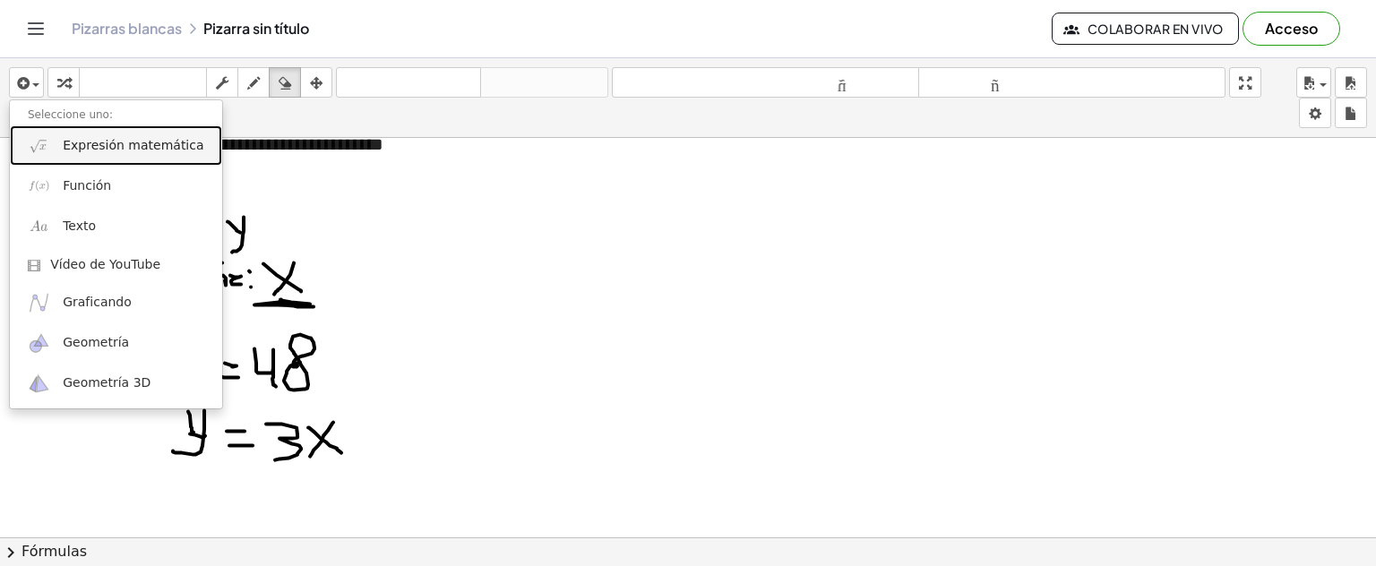
click at [100, 139] on font "Expresión matemática" at bounding box center [133, 145] width 141 height 14
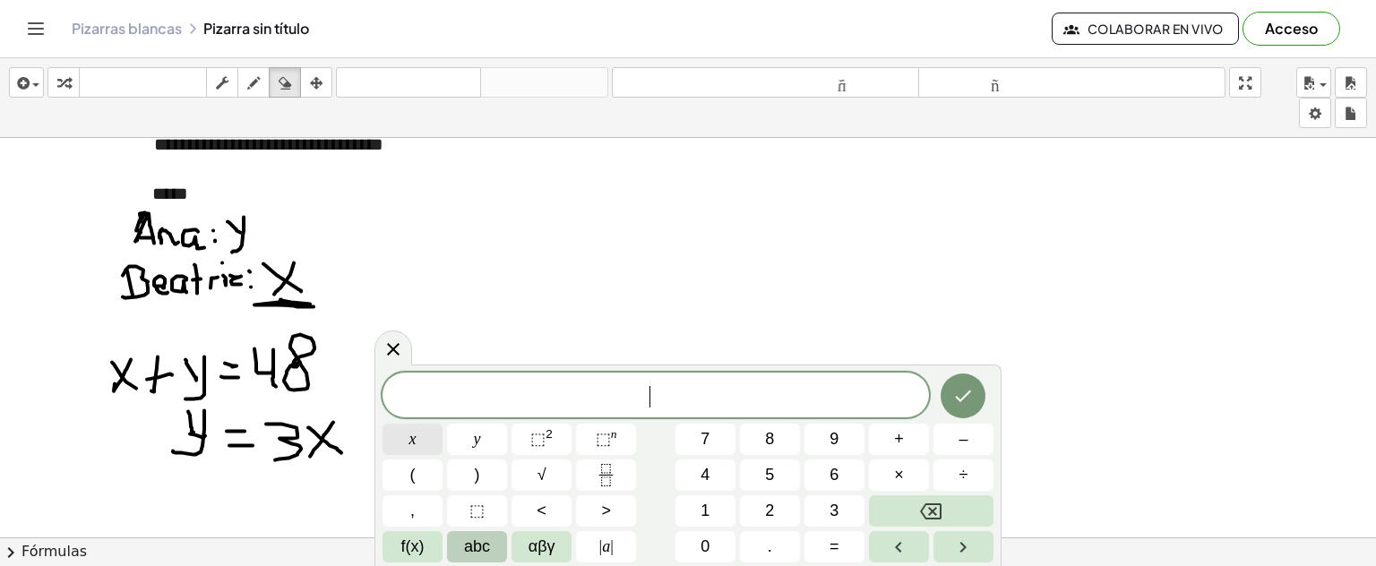
click at [428, 442] on button "x" at bounding box center [413, 439] width 60 height 31
click at [901, 448] on span "+" at bounding box center [899, 439] width 10 height 24
click at [485, 439] on button "y" at bounding box center [477, 439] width 60 height 31
click at [849, 544] on button "=" at bounding box center [835, 546] width 60 height 31
click at [707, 472] on span "4" at bounding box center [705, 475] width 9 height 24
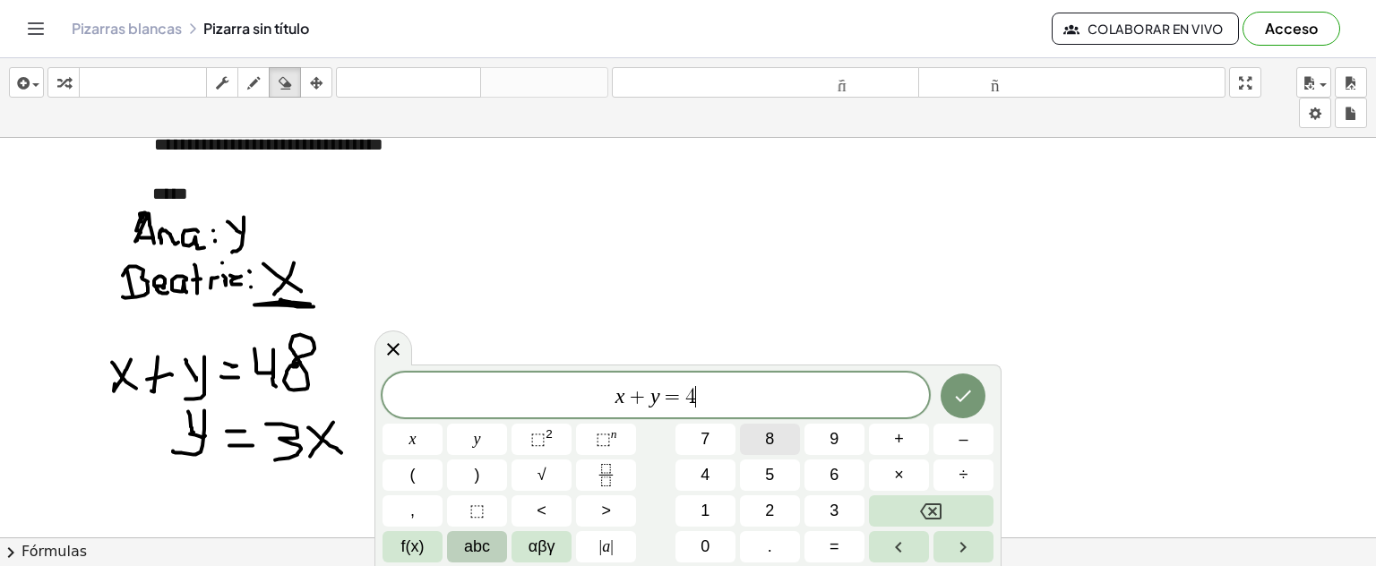
click at [773, 440] on span "8" at bounding box center [769, 439] width 9 height 24
click at [964, 384] on button "Hecho" at bounding box center [963, 396] width 45 height 45
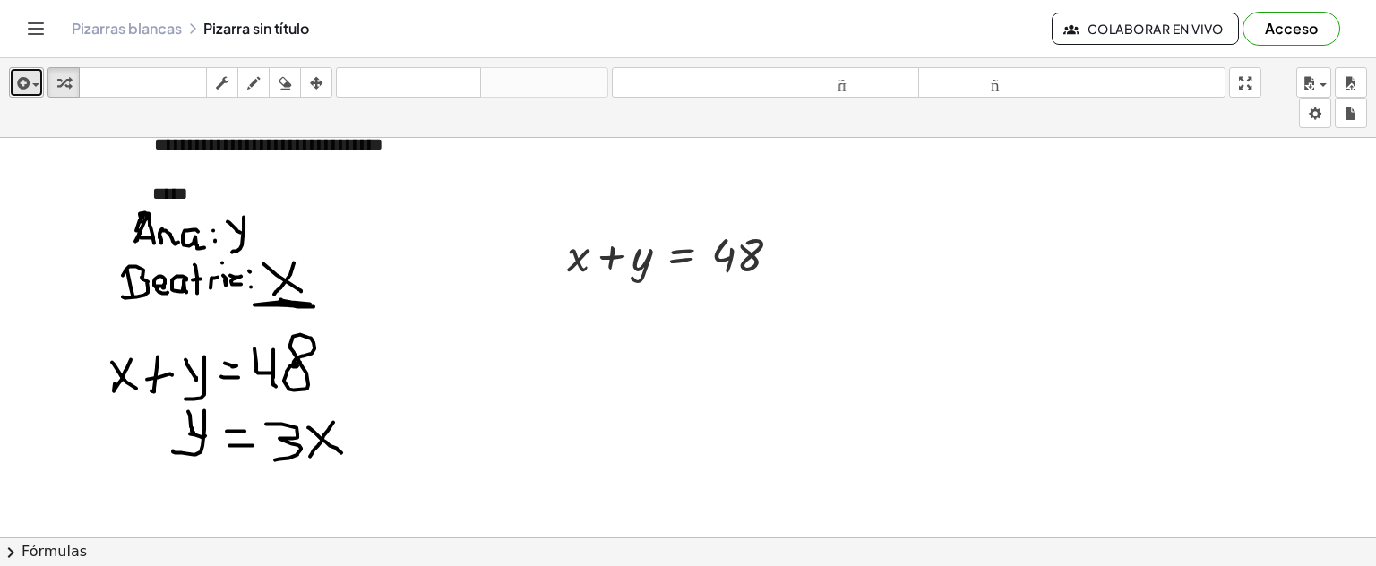
click at [39, 77] on div "button" at bounding box center [26, 83] width 26 height 22
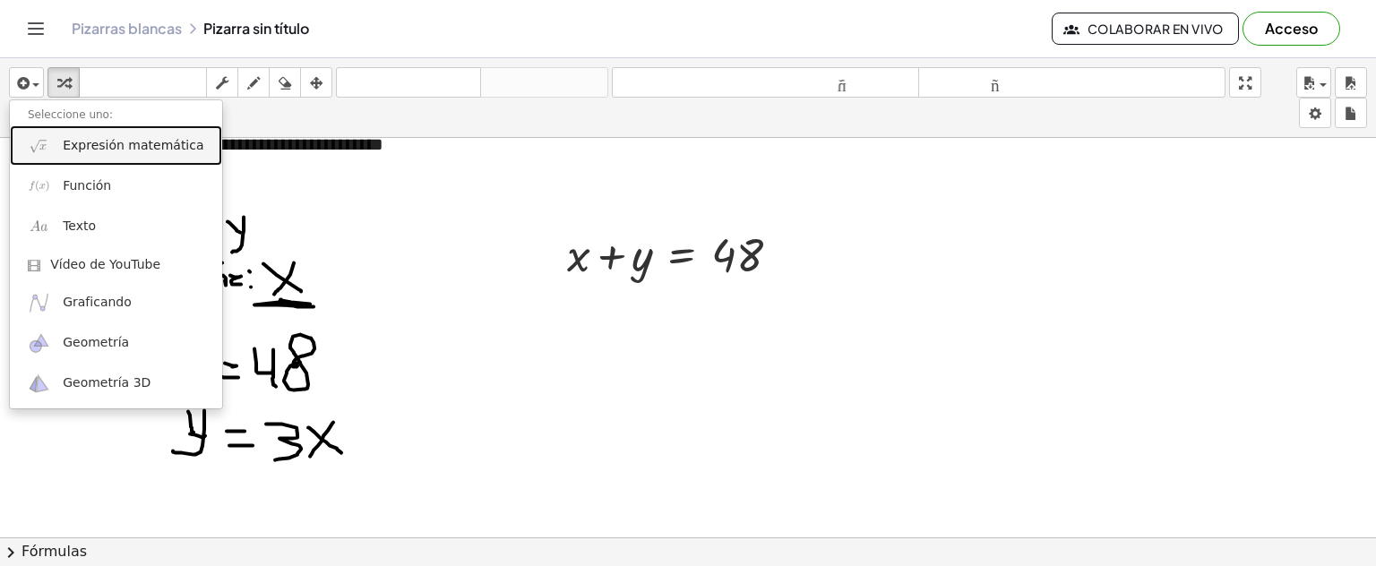
click at [80, 155] on link "Expresión matemática" at bounding box center [116, 145] width 212 height 40
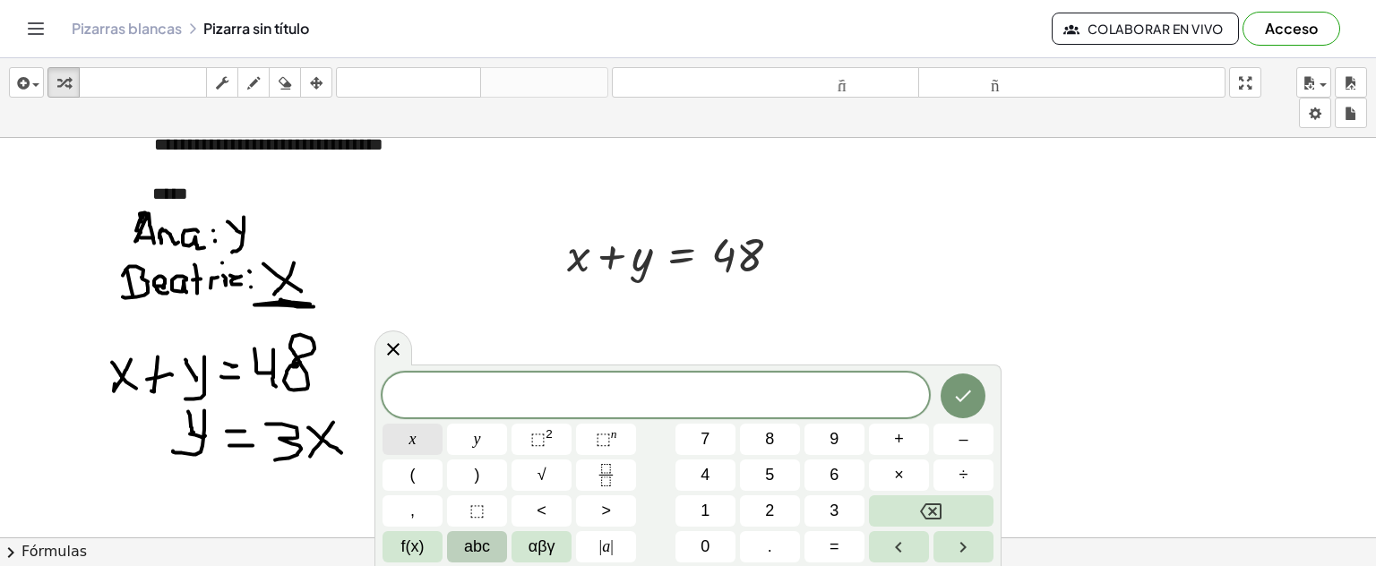
click at [422, 441] on button "x" at bounding box center [413, 439] width 60 height 31
click at [892, 444] on button "+" at bounding box center [899, 439] width 60 height 31
click at [828, 513] on button "3" at bounding box center [835, 511] width 60 height 31
click at [419, 435] on button "x" at bounding box center [413, 439] width 60 height 31
click at [835, 539] on span "=" at bounding box center [835, 547] width 10 height 24
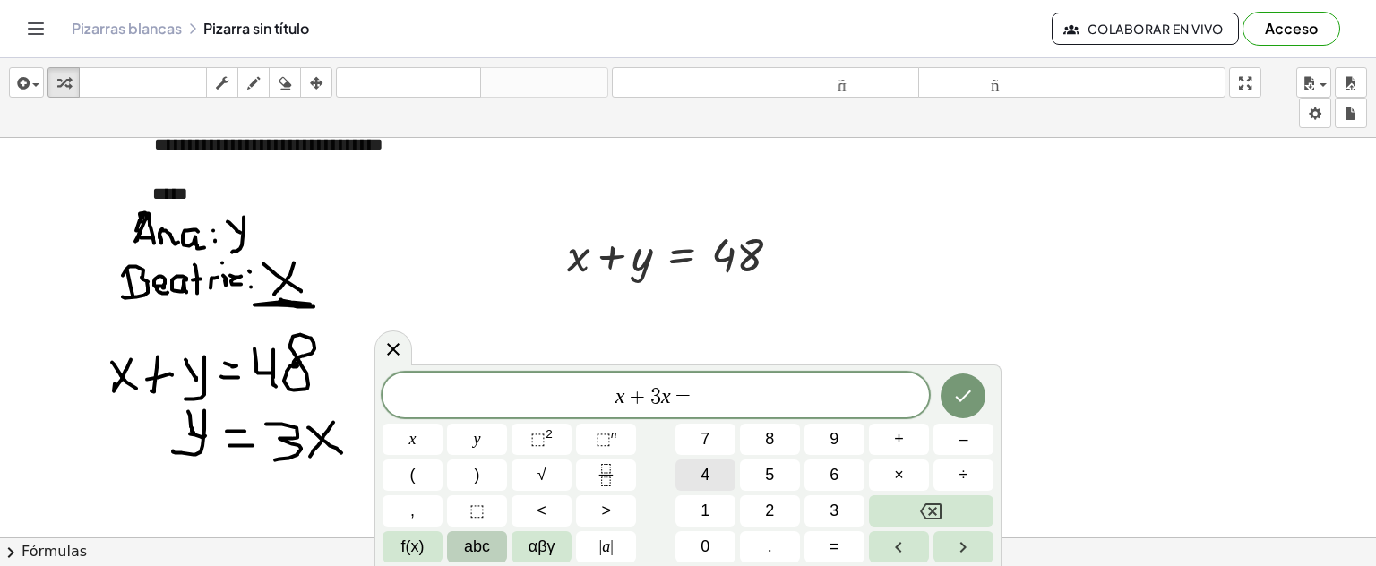
click at [710, 482] on button "4" at bounding box center [706, 475] width 60 height 31
click at [779, 442] on button "8" at bounding box center [770, 439] width 60 height 31
click at [954, 391] on icon "Hecho" at bounding box center [964, 396] width 22 height 22
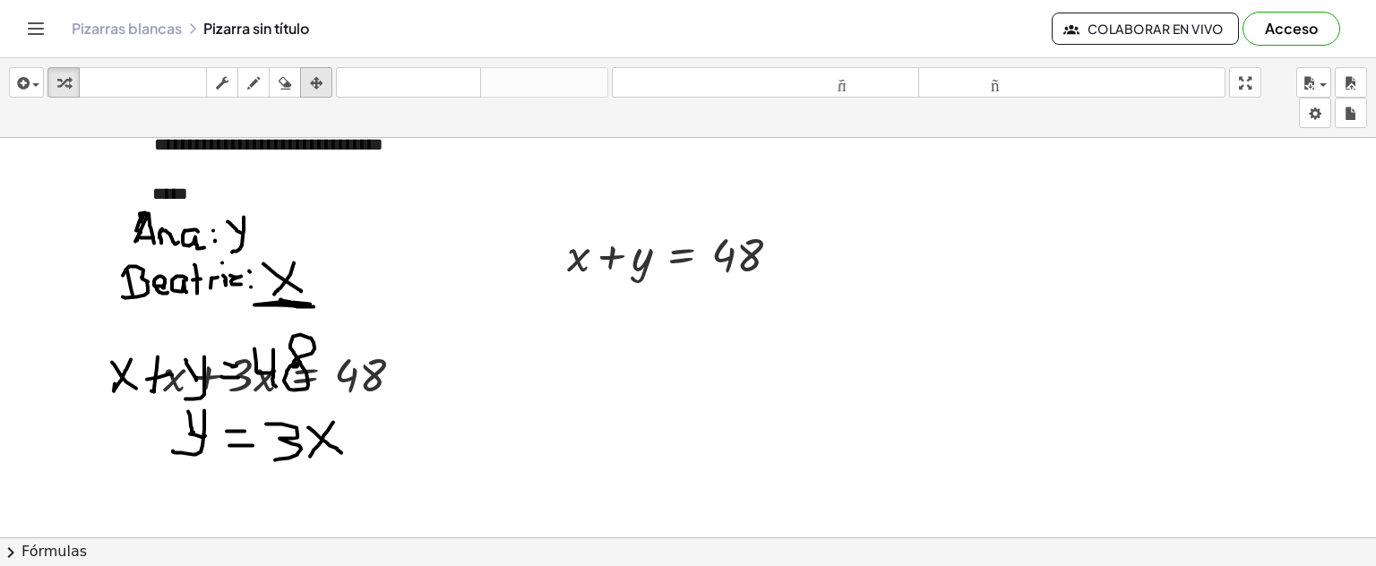
click at [316, 82] on icon "button" at bounding box center [316, 84] width 13 height 22
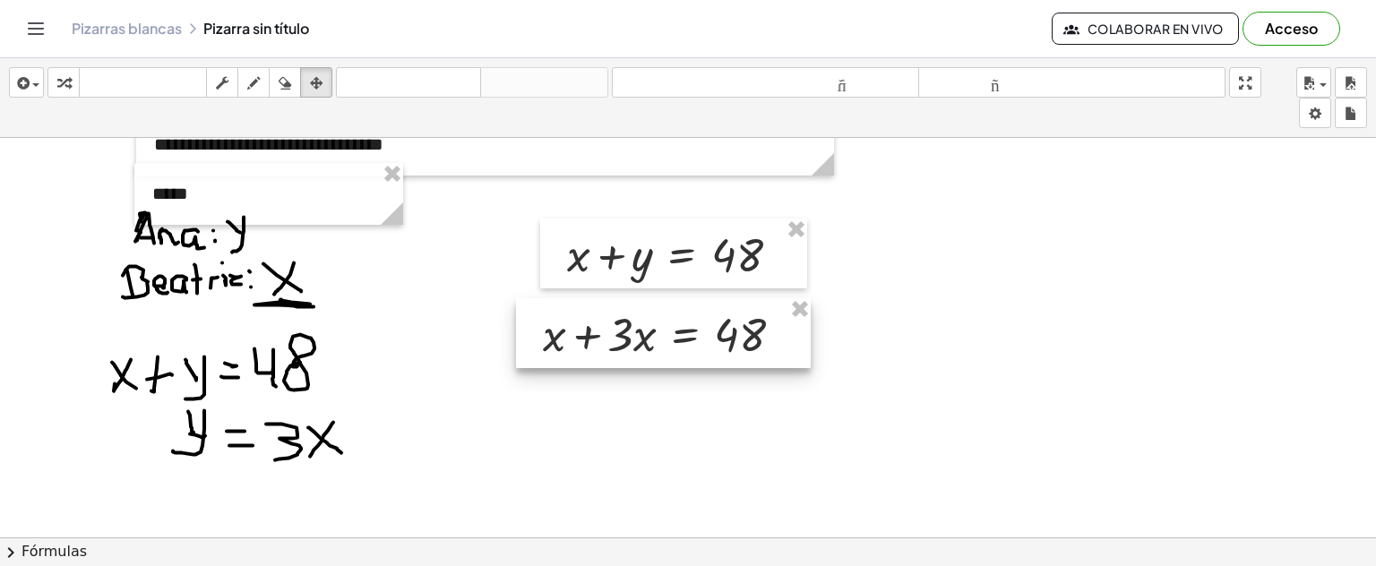
drag, startPoint x: 376, startPoint y: 366, endPoint x: 756, endPoint y: 325, distance: 382.1
click at [756, 325] on div at bounding box center [663, 333] width 295 height 70
click at [250, 90] on icon "button" at bounding box center [253, 84] width 13 height 22
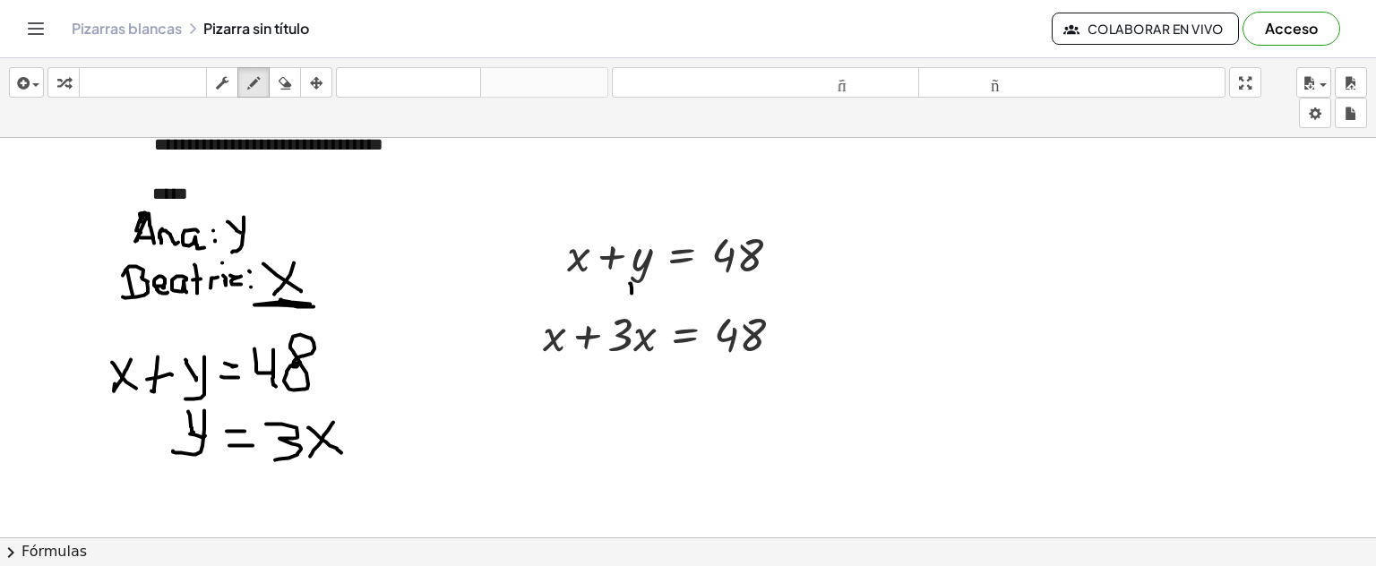
drag, startPoint x: 630, startPoint y: 282, endPoint x: 631, endPoint y: 297, distance: 14.4
drag, startPoint x: 626, startPoint y: 306, endPoint x: 634, endPoint y: 269, distance: 37.4
drag, startPoint x: 644, startPoint y: 230, endPoint x: 643, endPoint y: 203, distance: 26.9
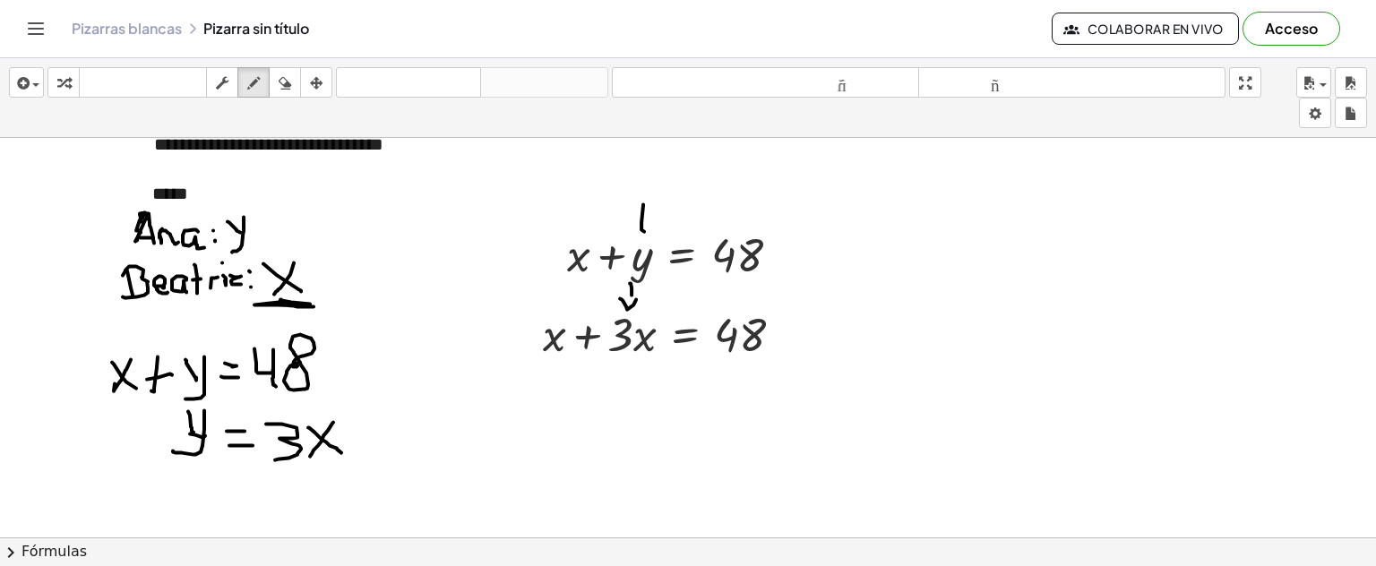
drag, startPoint x: 626, startPoint y: 200, endPoint x: 661, endPoint y: 204, distance: 35.2
drag, startPoint x: 617, startPoint y: 151, endPoint x: 649, endPoint y: 159, distance: 33.3
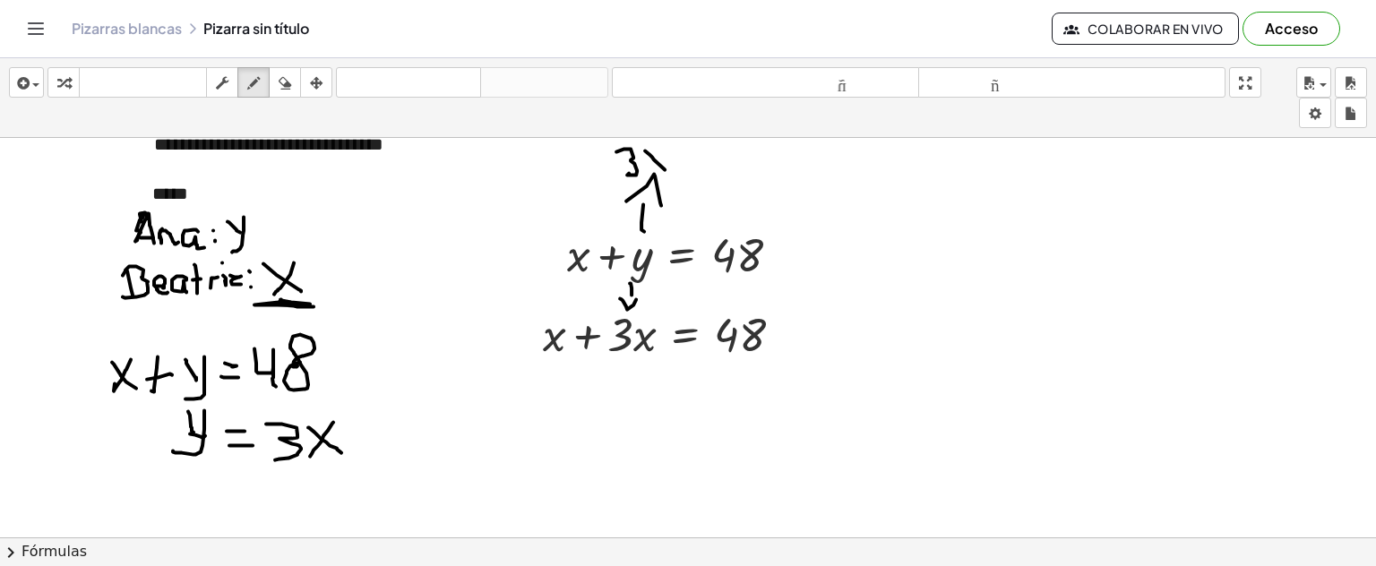
drag, startPoint x: 652, startPoint y: 156, endPoint x: 665, endPoint y: 168, distance: 17.7
drag, startPoint x: 661, startPoint y: 146, endPoint x: 652, endPoint y: 160, distance: 16.9
drag, startPoint x: 32, startPoint y: 85, endPoint x: 93, endPoint y: 220, distance: 147.6
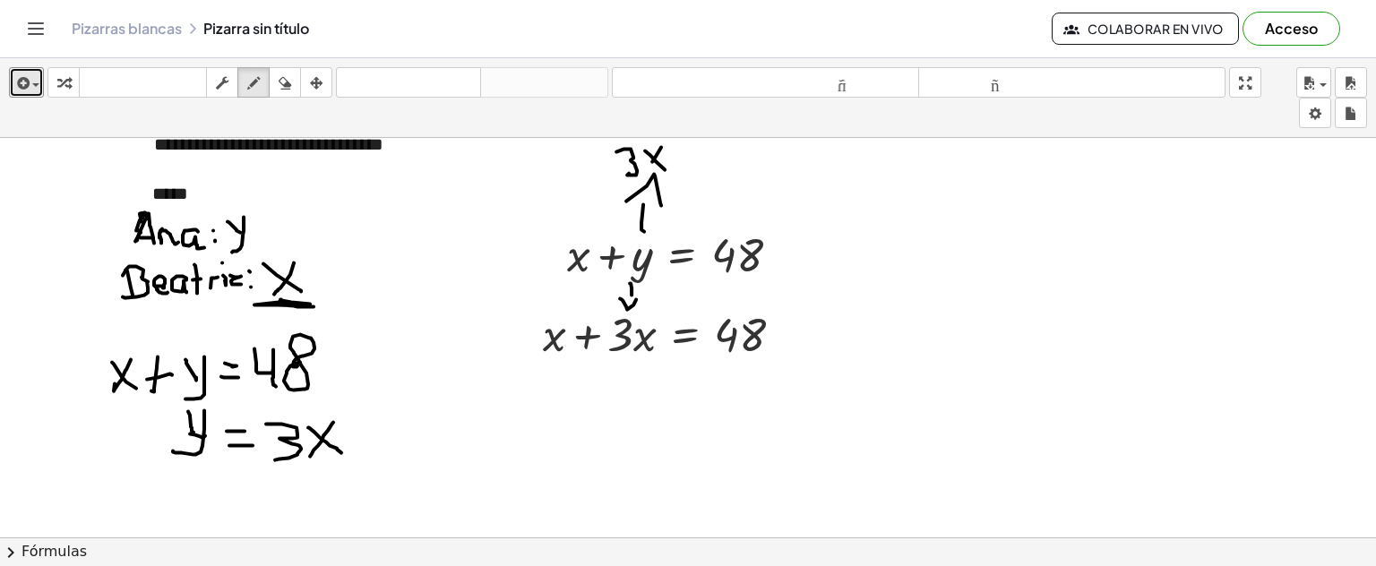
click at [31, 85] on div "button" at bounding box center [26, 83] width 26 height 22
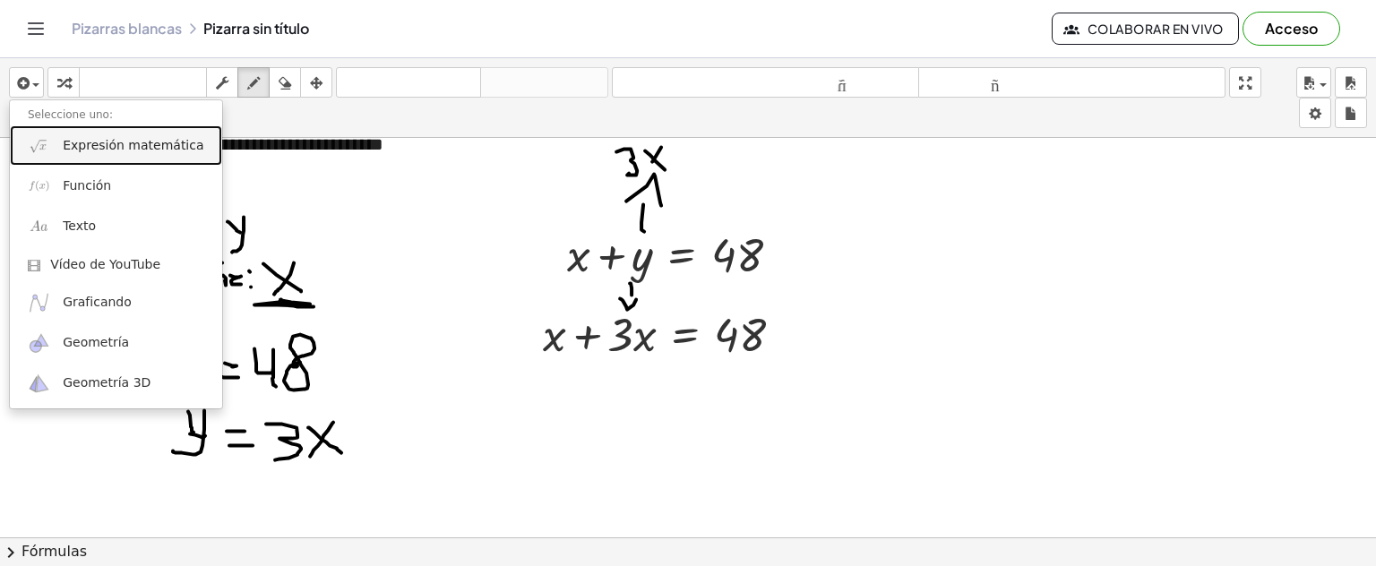
click at [122, 153] on span "Expresión matemática" at bounding box center [133, 146] width 141 height 18
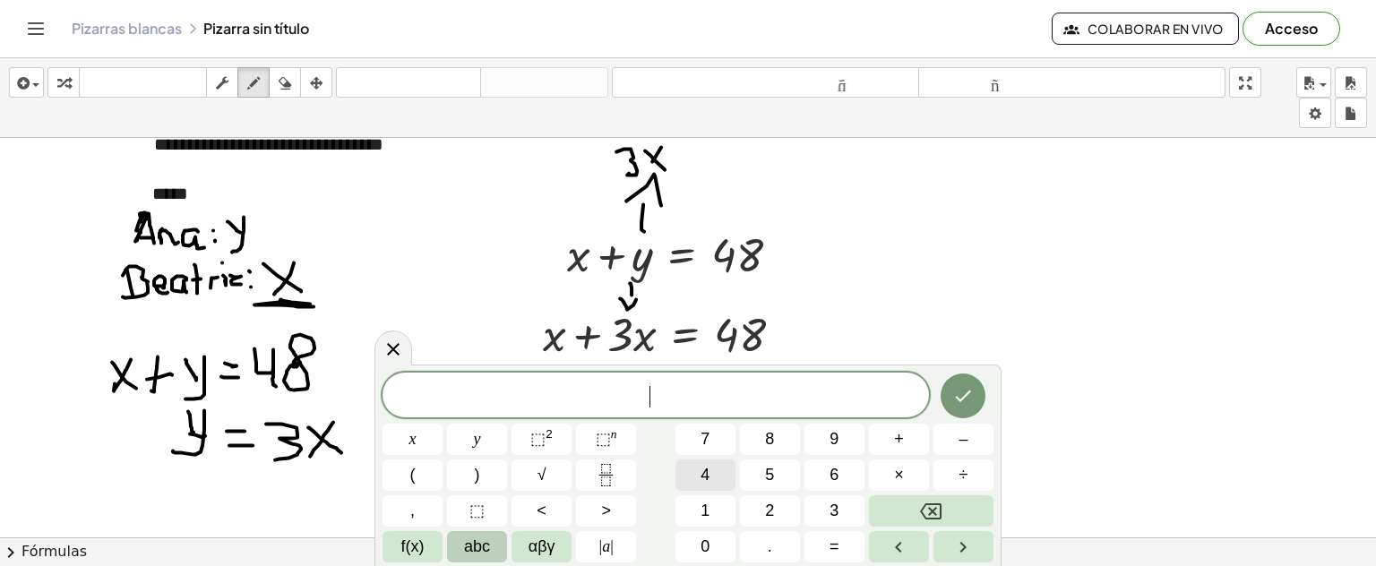
click at [695, 472] on button "4" at bounding box center [706, 475] width 60 height 31
click at [423, 435] on button "x" at bounding box center [413, 439] width 60 height 31
click at [815, 539] on button "=" at bounding box center [835, 546] width 60 height 31
click at [719, 473] on button "4" at bounding box center [706, 475] width 60 height 31
click at [789, 430] on button "8" at bounding box center [770, 439] width 60 height 31
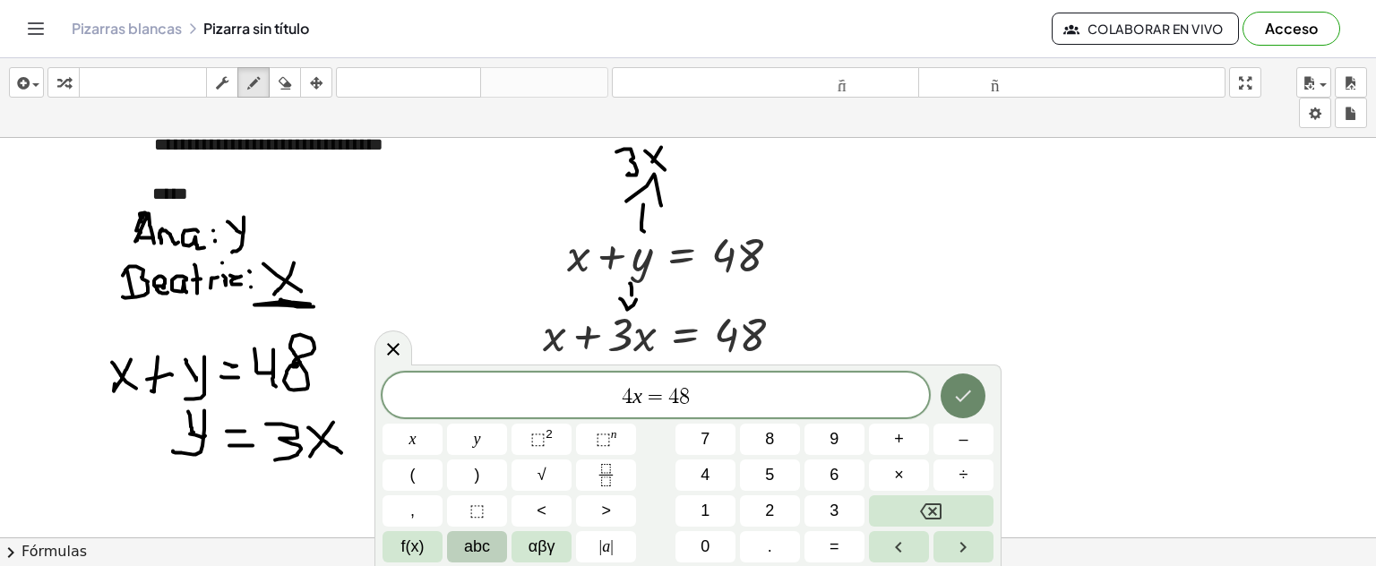
click at [970, 405] on icon "Hecho" at bounding box center [964, 396] width 22 height 22
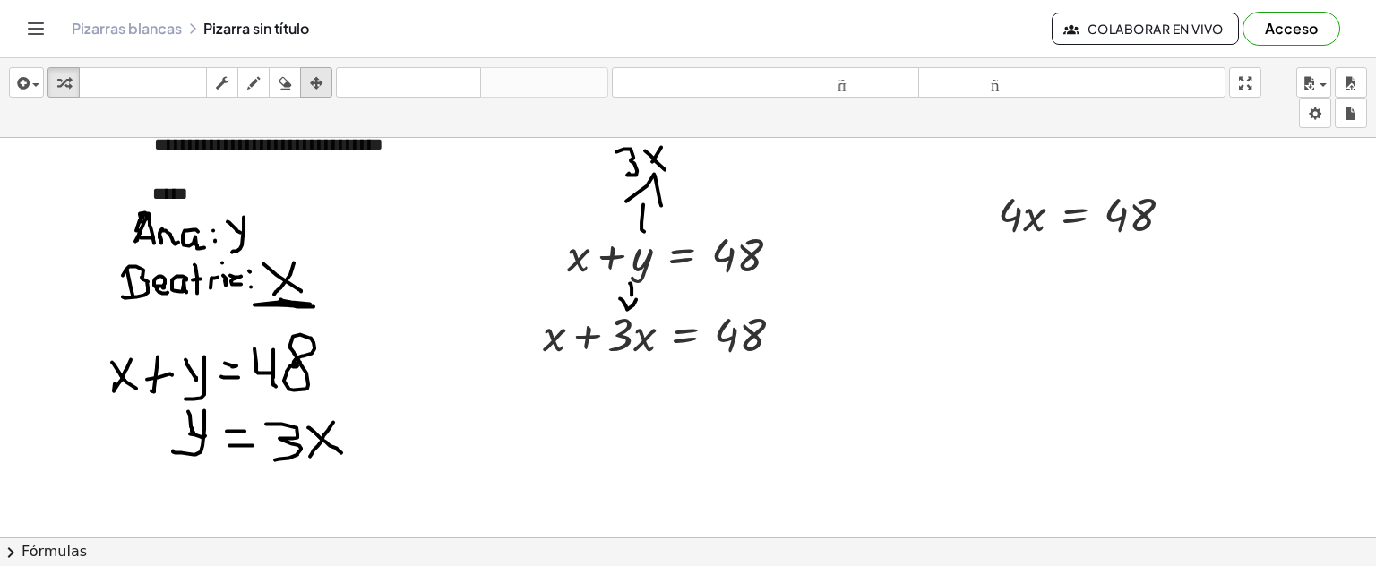
click at [306, 75] on div "button" at bounding box center [316, 83] width 23 height 22
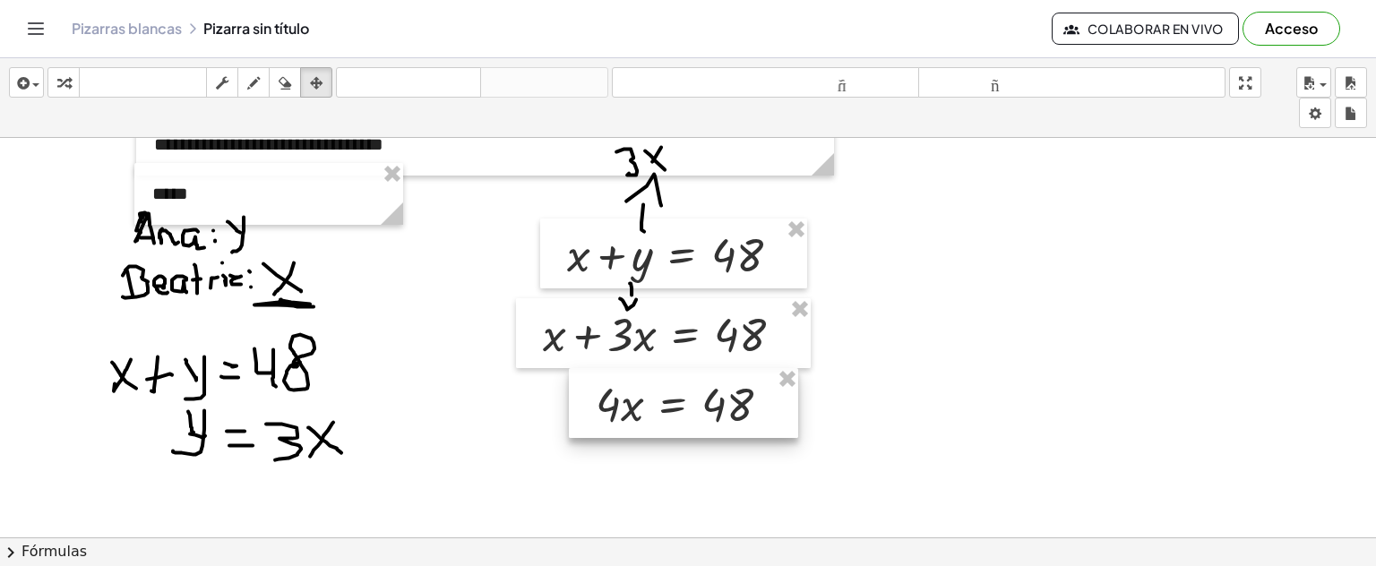
drag, startPoint x: 1013, startPoint y: 273, endPoint x: 634, endPoint y: 419, distance: 405.4
click at [634, 419] on div at bounding box center [683, 403] width 229 height 70
click at [30, 85] on span "button" at bounding box center [32, 85] width 4 height 13
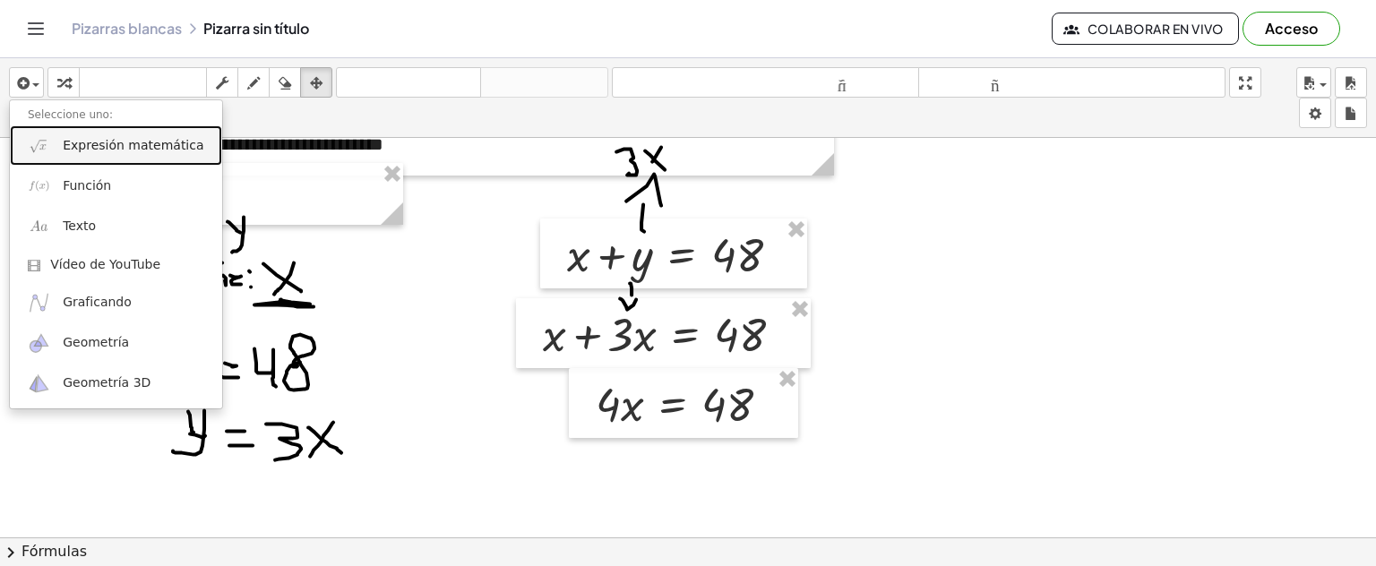
drag, startPoint x: 105, startPoint y: 150, endPoint x: 199, endPoint y: 227, distance: 121.6
click at [106, 149] on font "Expresión matemática" at bounding box center [133, 145] width 141 height 14
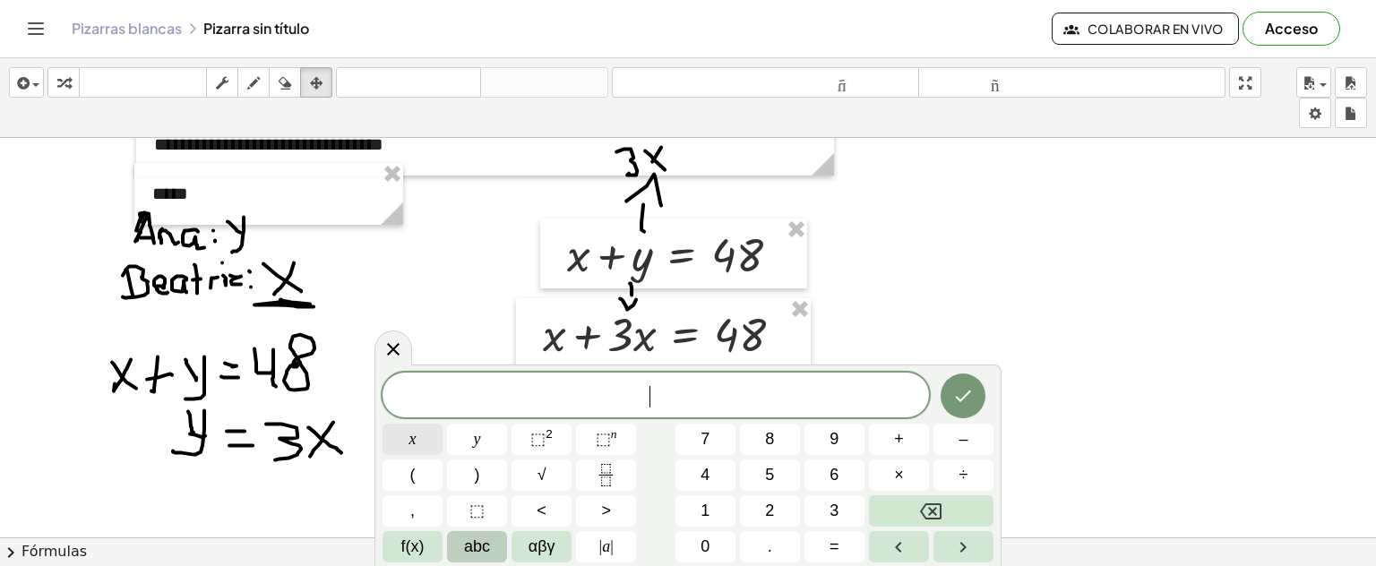
click at [407, 437] on button "x" at bounding box center [413, 439] width 60 height 31
click at [847, 545] on button "=" at bounding box center [835, 546] width 60 height 31
click at [707, 516] on span "1" at bounding box center [705, 511] width 9 height 24
click at [798, 515] on button "2" at bounding box center [770, 511] width 60 height 31
click at [953, 405] on icon "Hecho" at bounding box center [964, 396] width 22 height 22
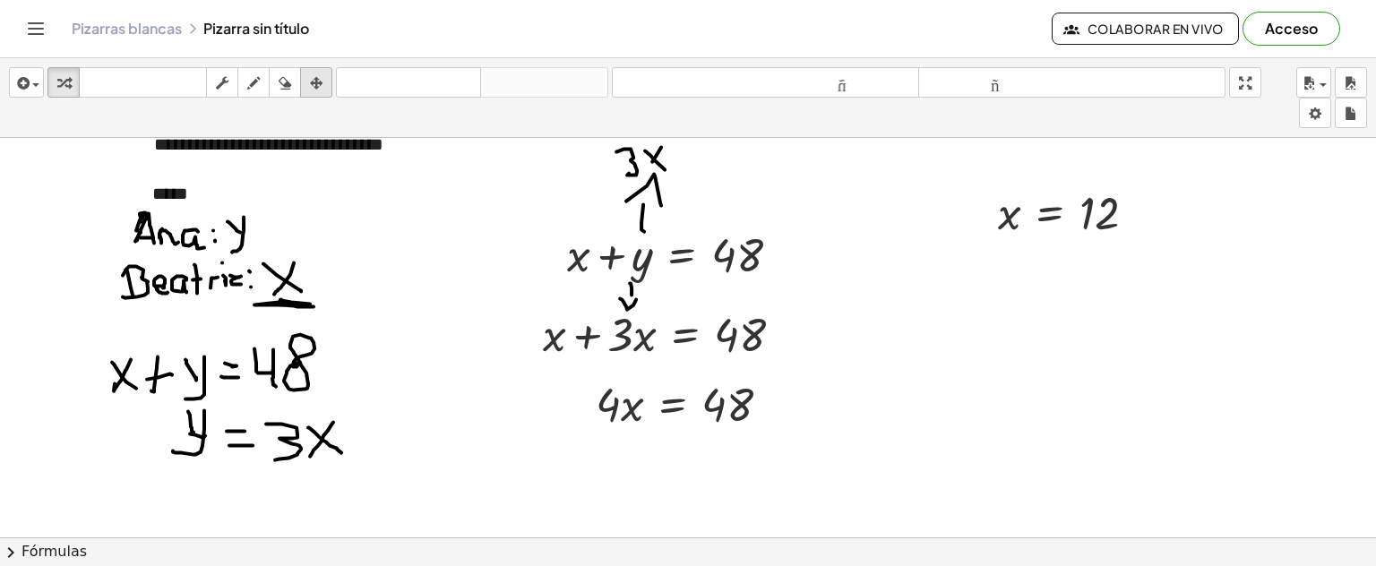
click at [323, 86] on icon "button" at bounding box center [316, 84] width 13 height 22
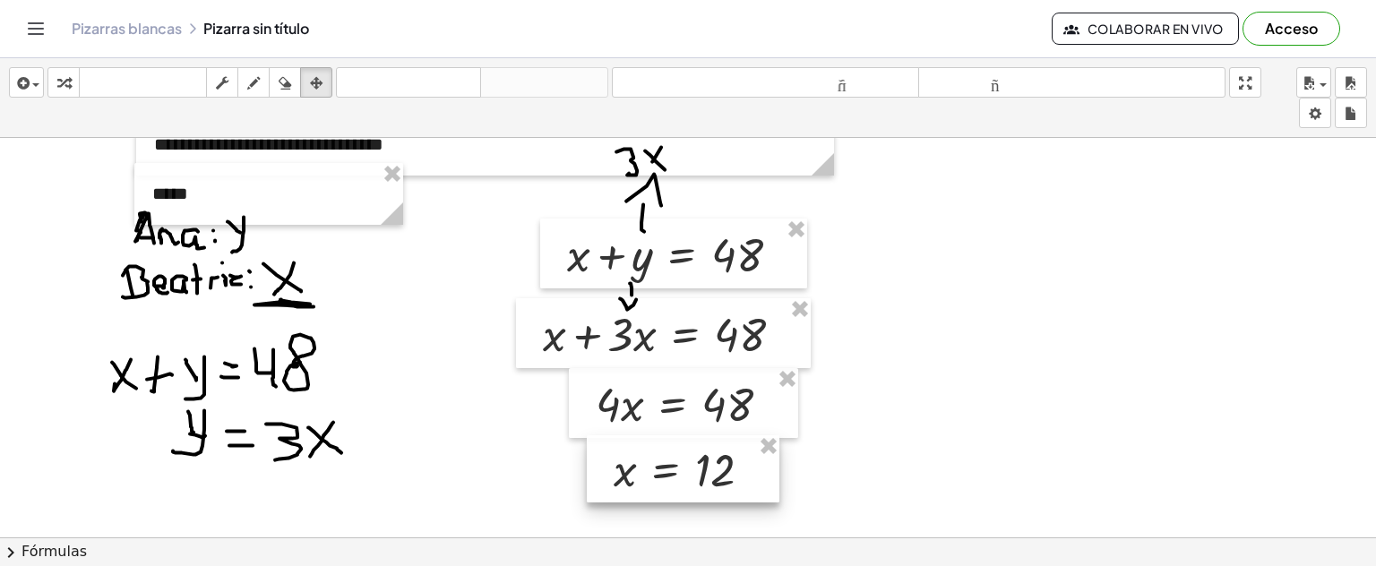
drag, startPoint x: 1007, startPoint y: 242, endPoint x: 630, endPoint y: 487, distance: 449.6
click at [630, 487] on div at bounding box center [683, 469] width 193 height 68
click at [251, 82] on icon "button" at bounding box center [253, 84] width 13 height 22
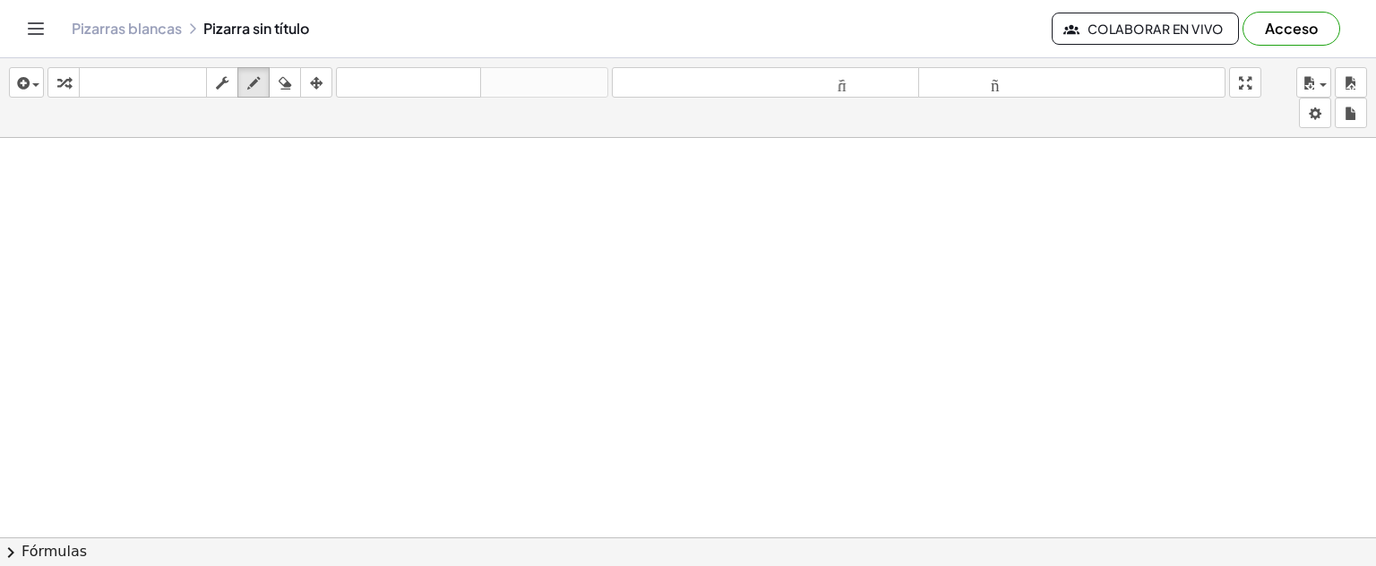
scroll to position [1381, 0]
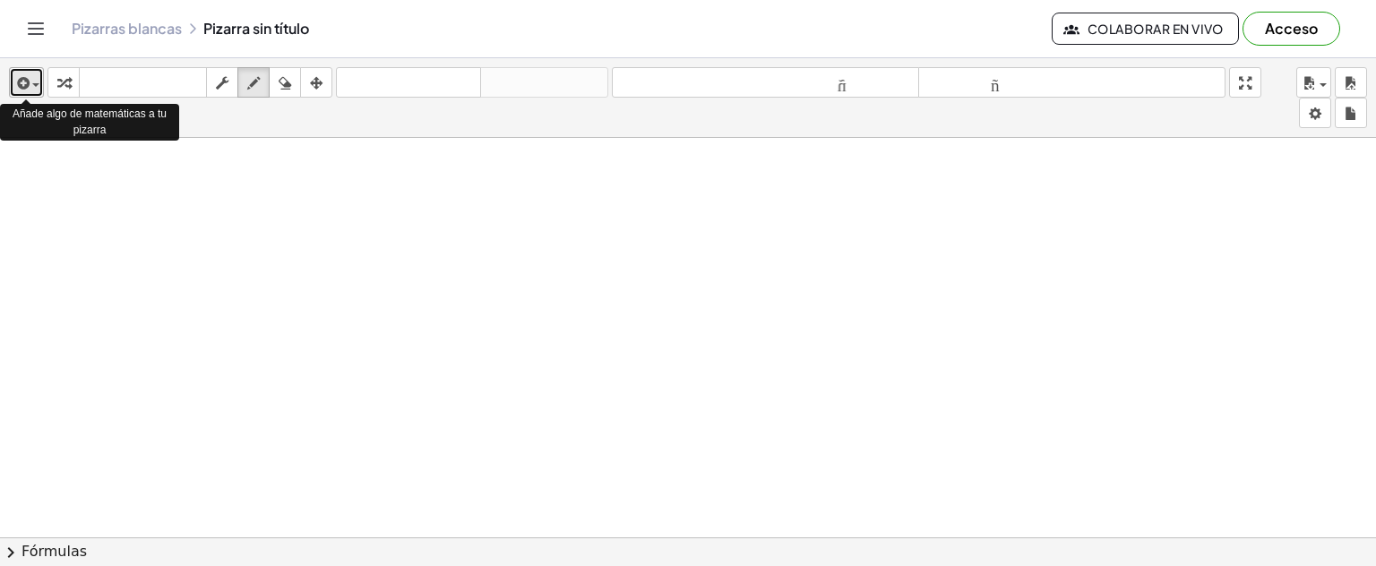
click at [37, 88] on div "button" at bounding box center [26, 83] width 26 height 22
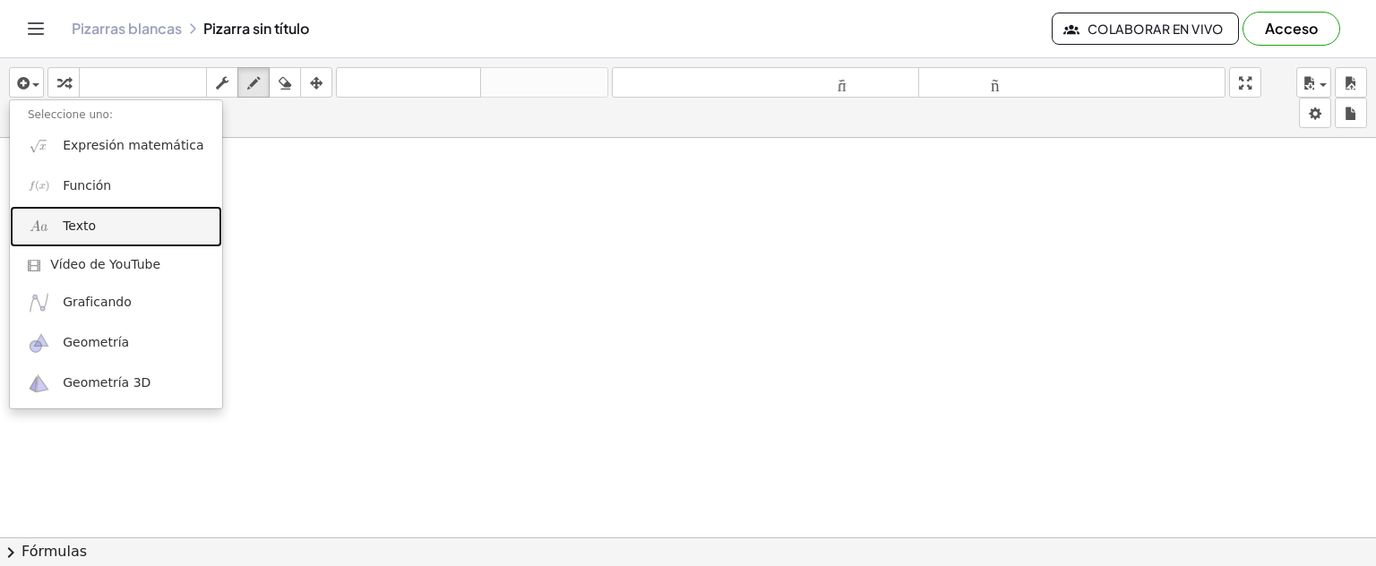
click at [98, 230] on link "Texto" at bounding box center [116, 226] width 212 height 40
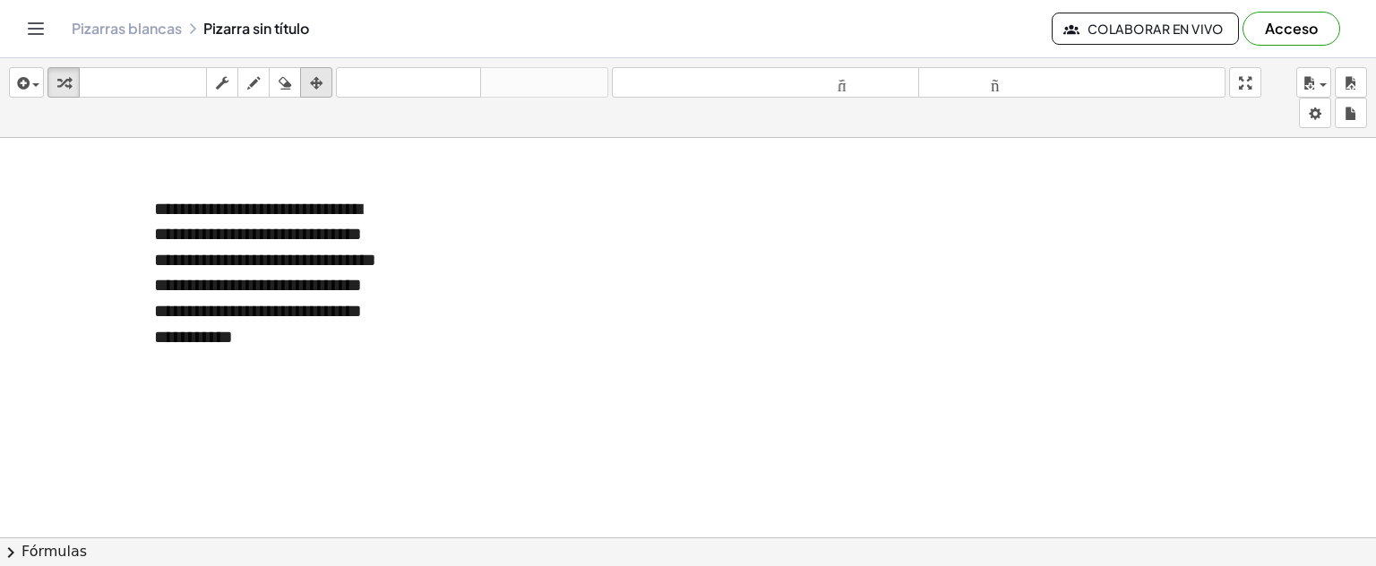
click at [322, 85] on icon "button" at bounding box center [316, 84] width 13 height 22
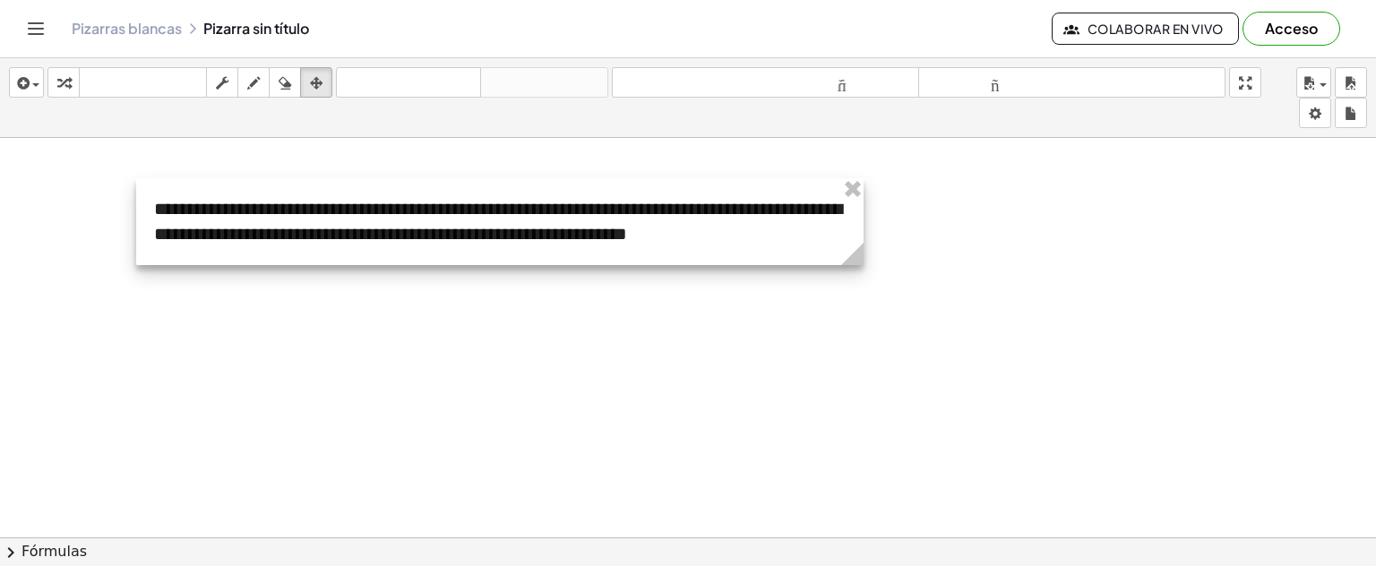
drag, startPoint x: 398, startPoint y: 358, endPoint x: 857, endPoint y: 238, distance: 474.0
click at [857, 238] on icon at bounding box center [852, 253] width 31 height 31
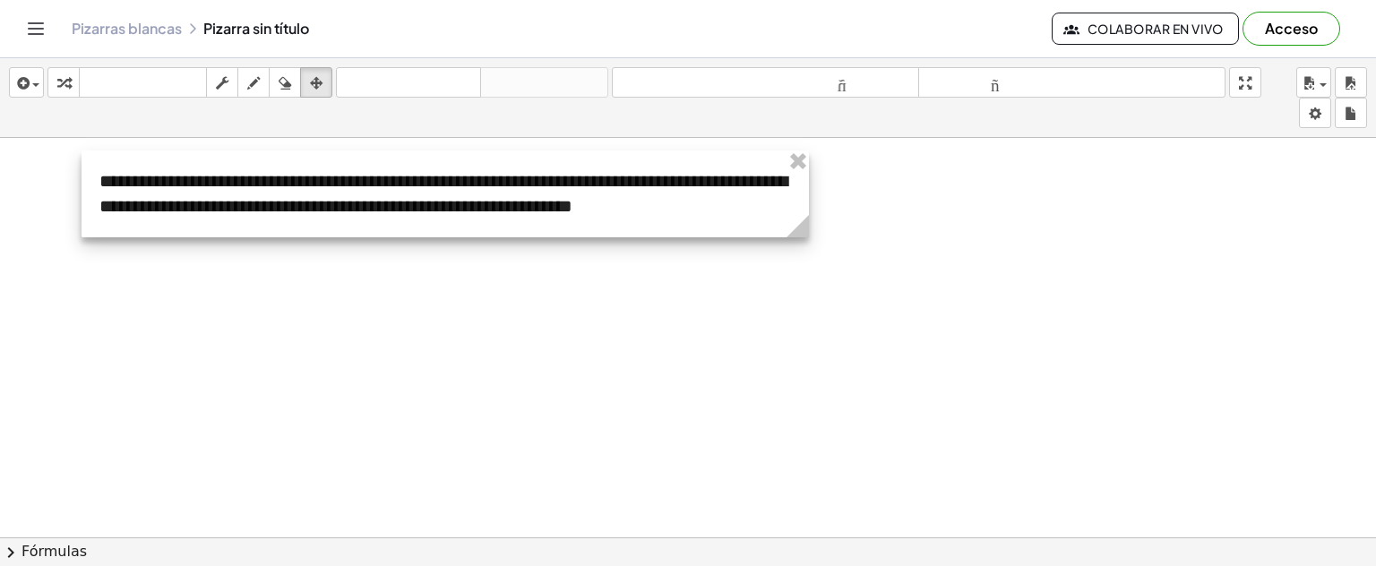
drag, startPoint x: 409, startPoint y: 195, endPoint x: 354, endPoint y: 168, distance: 61.3
click at [354, 168] on div at bounding box center [446, 194] width 728 height 87
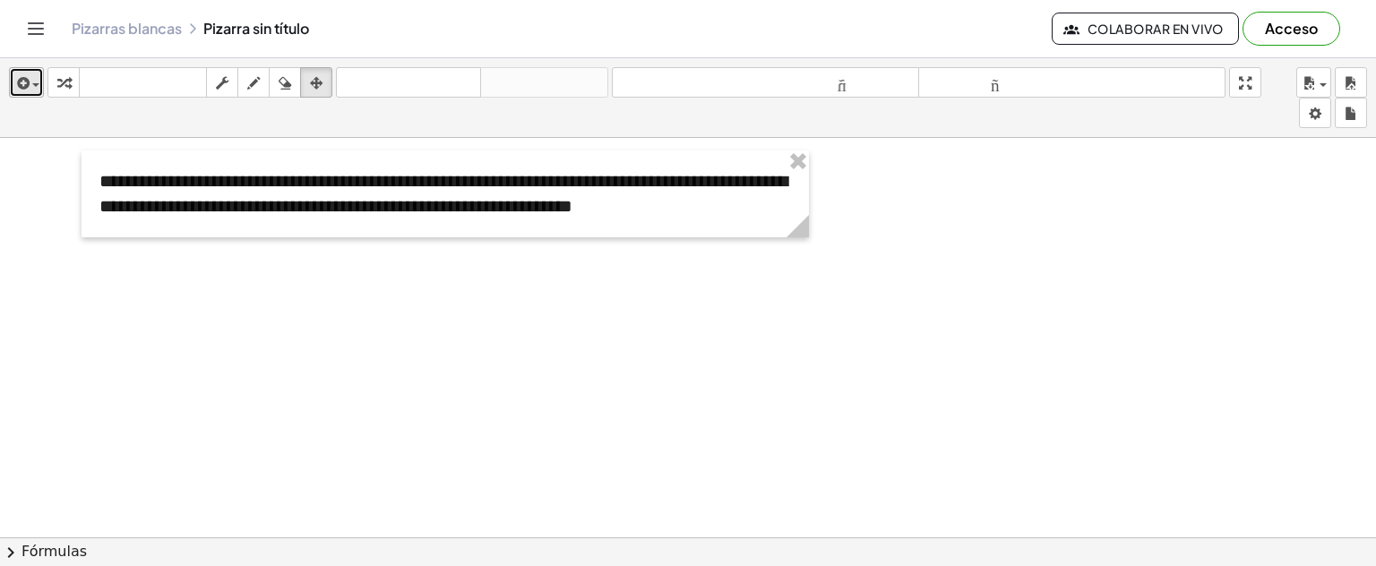
click at [36, 85] on span "button" at bounding box center [35, 85] width 7 height 4
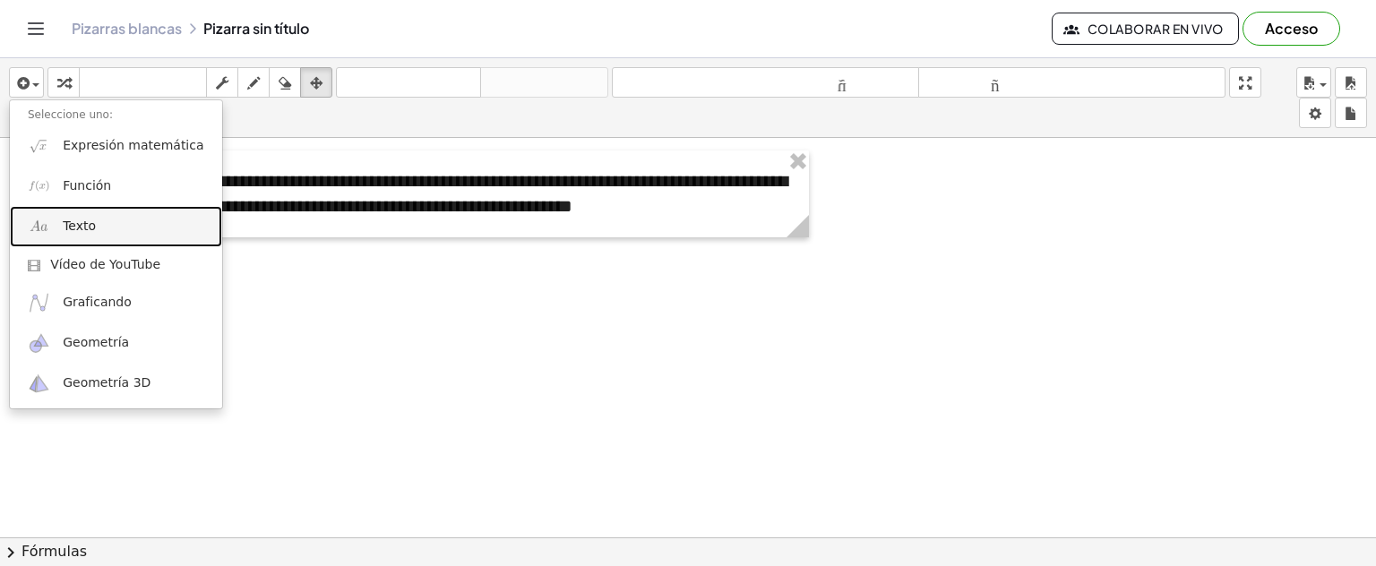
click at [93, 219] on link "Texto" at bounding box center [116, 226] width 212 height 40
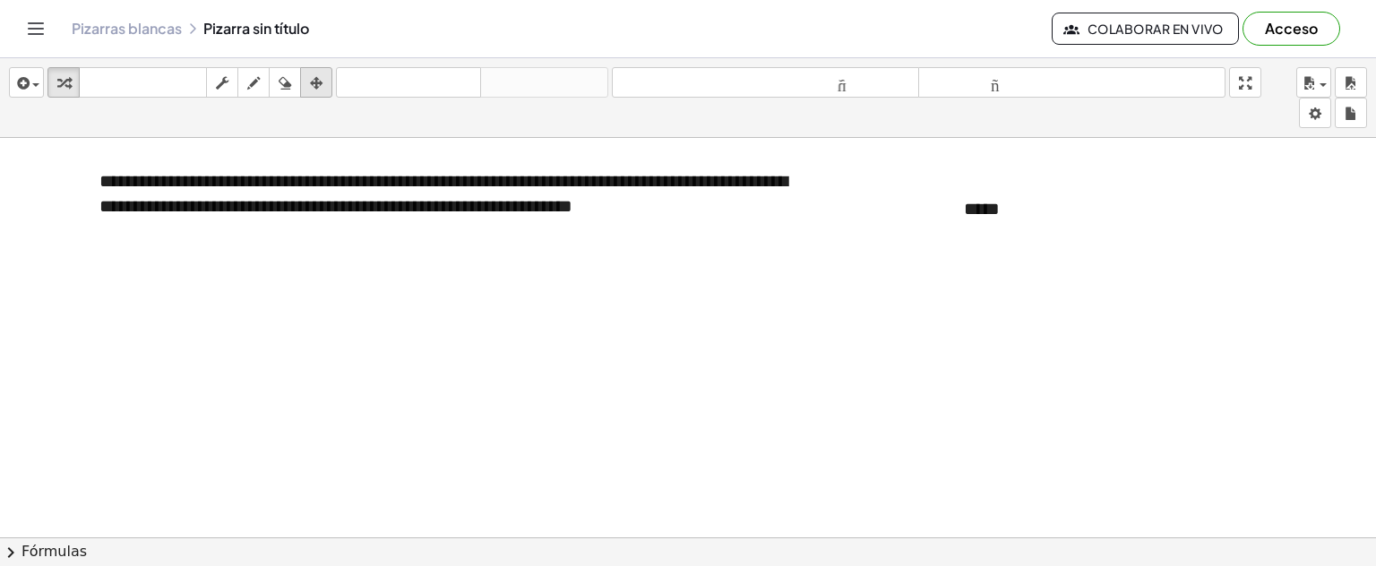
click at [308, 85] on div "button" at bounding box center [316, 83] width 23 height 22
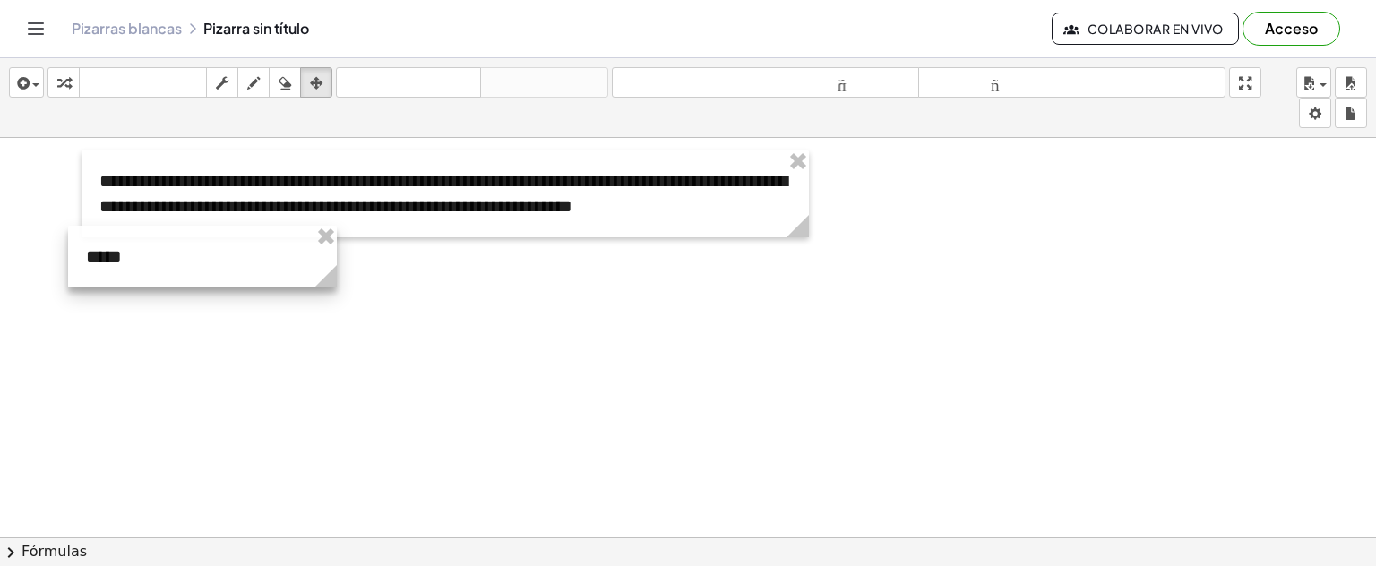
drag, startPoint x: 1004, startPoint y: 207, endPoint x: 125, endPoint y: 254, distance: 879.4
click at [125, 254] on div at bounding box center [202, 257] width 269 height 62
click at [260, 82] on icon "button" at bounding box center [253, 84] width 13 height 22
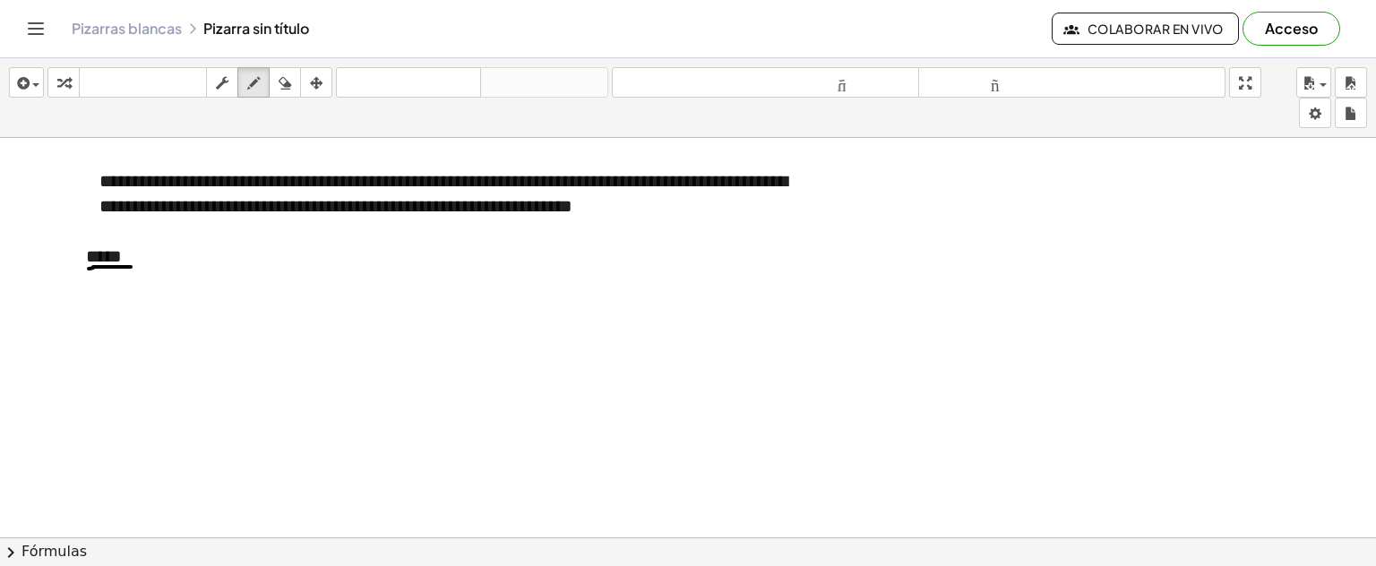
drag, startPoint x: 93, startPoint y: 266, endPoint x: 132, endPoint y: 265, distance: 38.5
drag, startPoint x: 333, startPoint y: 194, endPoint x: 452, endPoint y: 194, distance: 118.3
drag, startPoint x: 670, startPoint y: 191, endPoint x: 145, endPoint y: 292, distance: 534.8
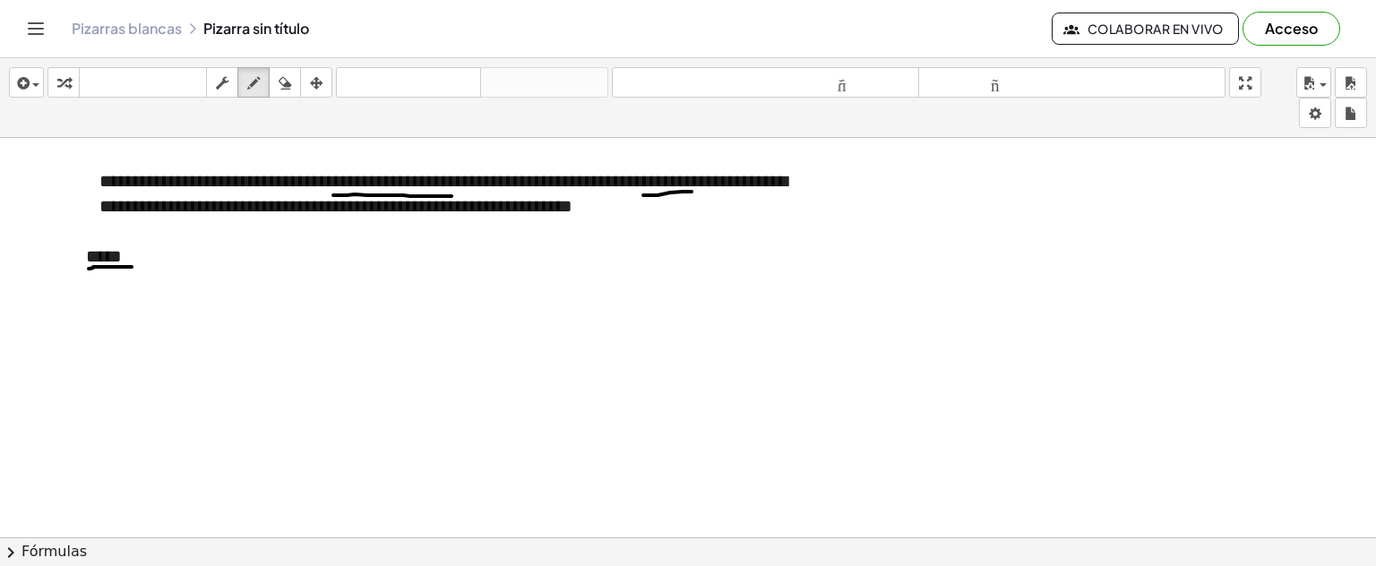
drag, startPoint x: 91, startPoint y: 288, endPoint x: 91, endPoint y: 312, distance: 24.2
drag, startPoint x: 93, startPoint y: 297, endPoint x: 103, endPoint y: 297, distance: 9.9
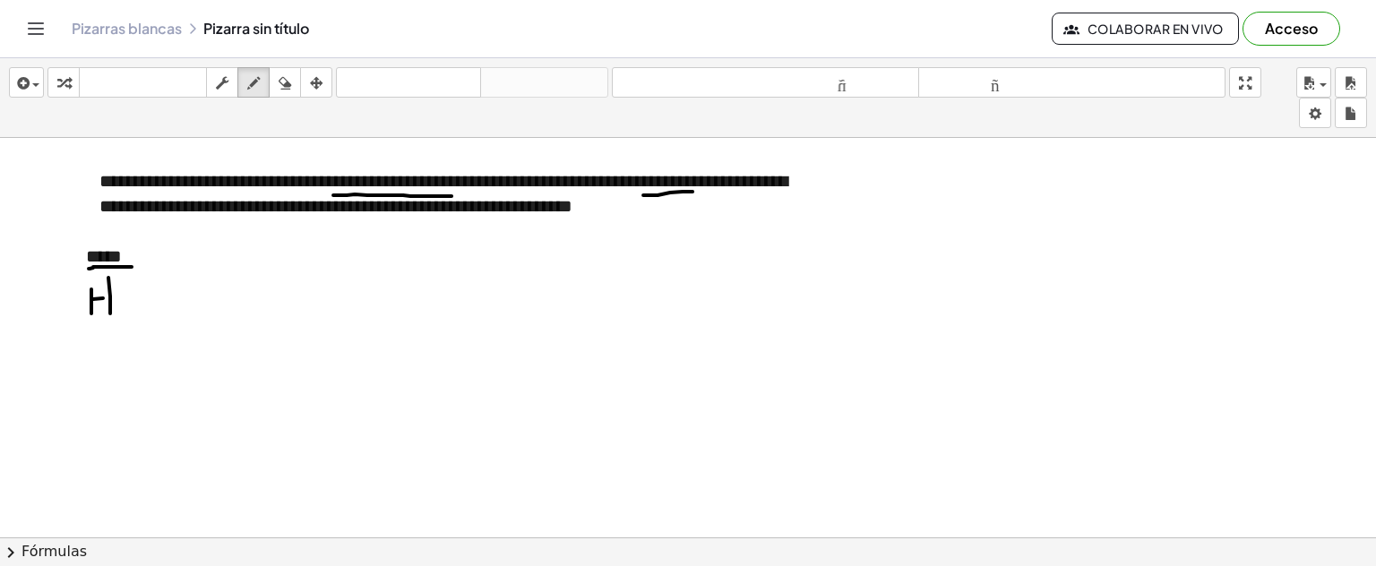
drag, startPoint x: 110, startPoint y: 295, endPoint x: 110, endPoint y: 312, distance: 17.0
drag, startPoint x: 140, startPoint y: 294, endPoint x: 194, endPoint y: 301, distance: 55.1
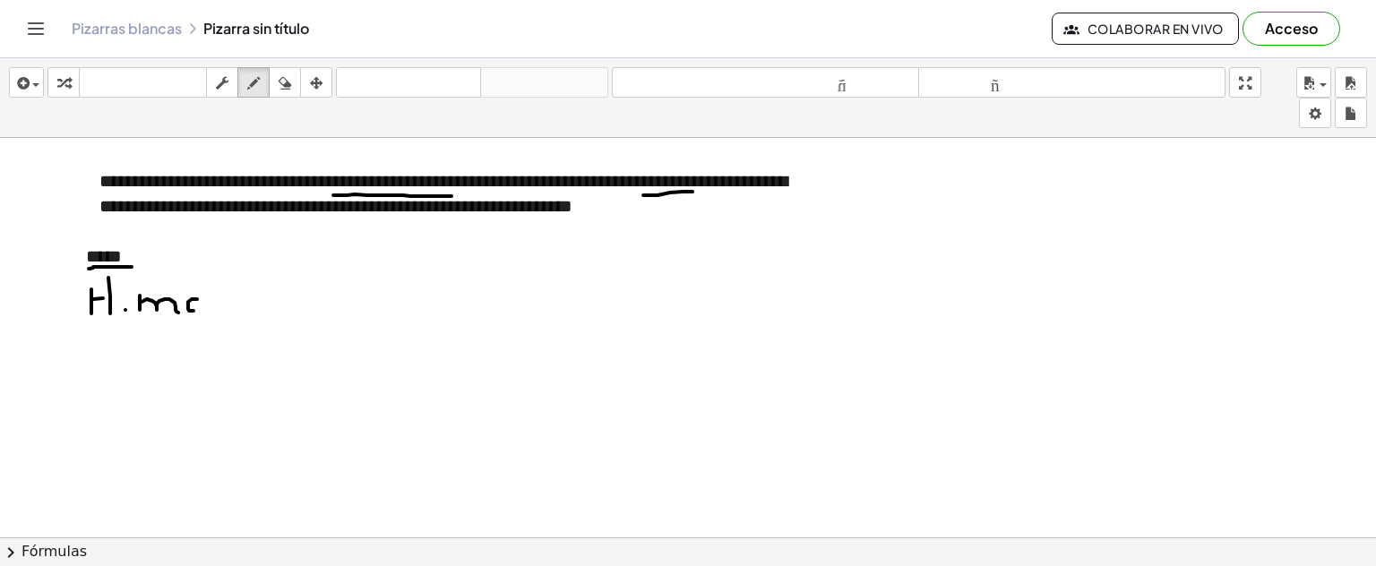
drag, startPoint x: 208, startPoint y: 297, endPoint x: 211, endPoint y: 309, distance: 12.2
drag, startPoint x: 216, startPoint y: 302, endPoint x: 211, endPoint y: 323, distance: 22.2
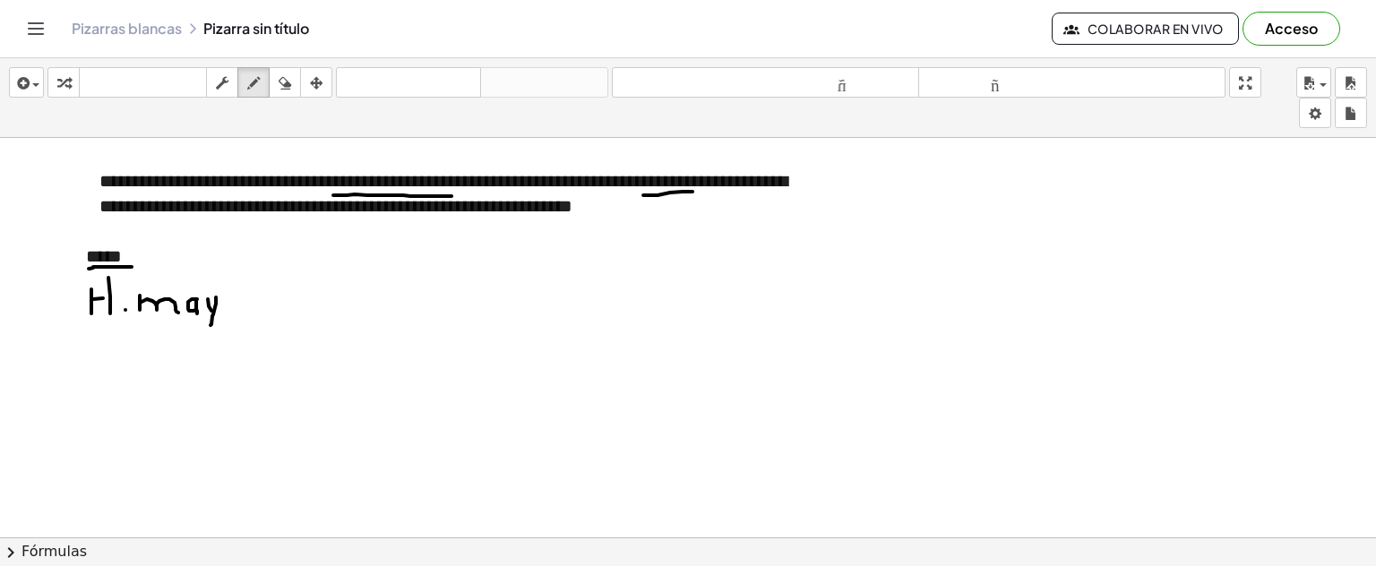
drag, startPoint x: 237, startPoint y: 294, endPoint x: 237, endPoint y: 304, distance: 9.9
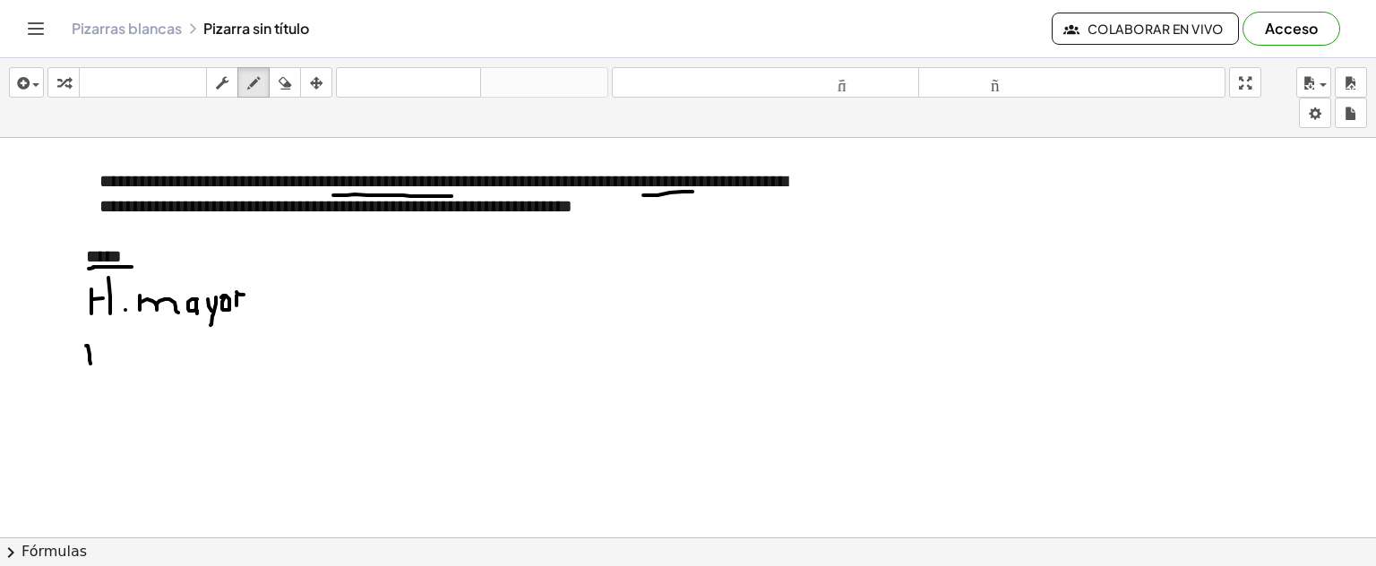
drag, startPoint x: 86, startPoint y: 344, endPoint x: 91, endPoint y: 362, distance: 18.5
drag, startPoint x: 91, startPoint y: 349, endPoint x: 108, endPoint y: 349, distance: 17.0
drag, startPoint x: 113, startPoint y: 349, endPoint x: 114, endPoint y: 365, distance: 16.2
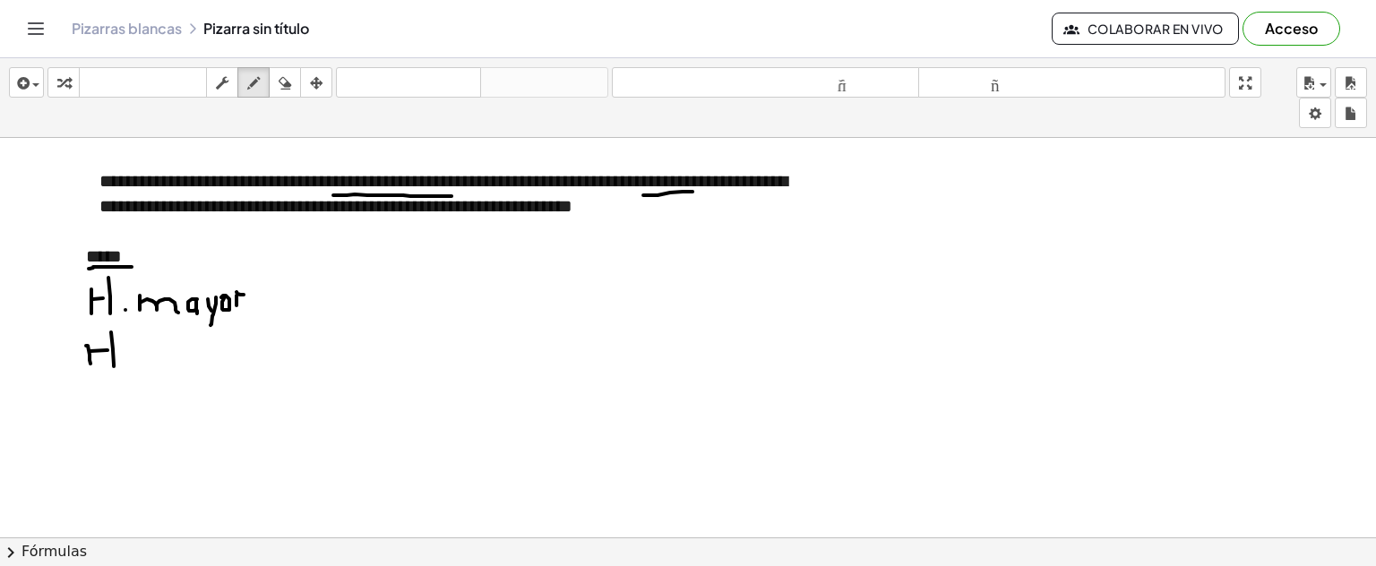
drag, startPoint x: 127, startPoint y: 363, endPoint x: 145, endPoint y: 366, distance: 18.1
drag, startPoint x: 136, startPoint y: 344, endPoint x: 139, endPoint y: 358, distance: 13.7
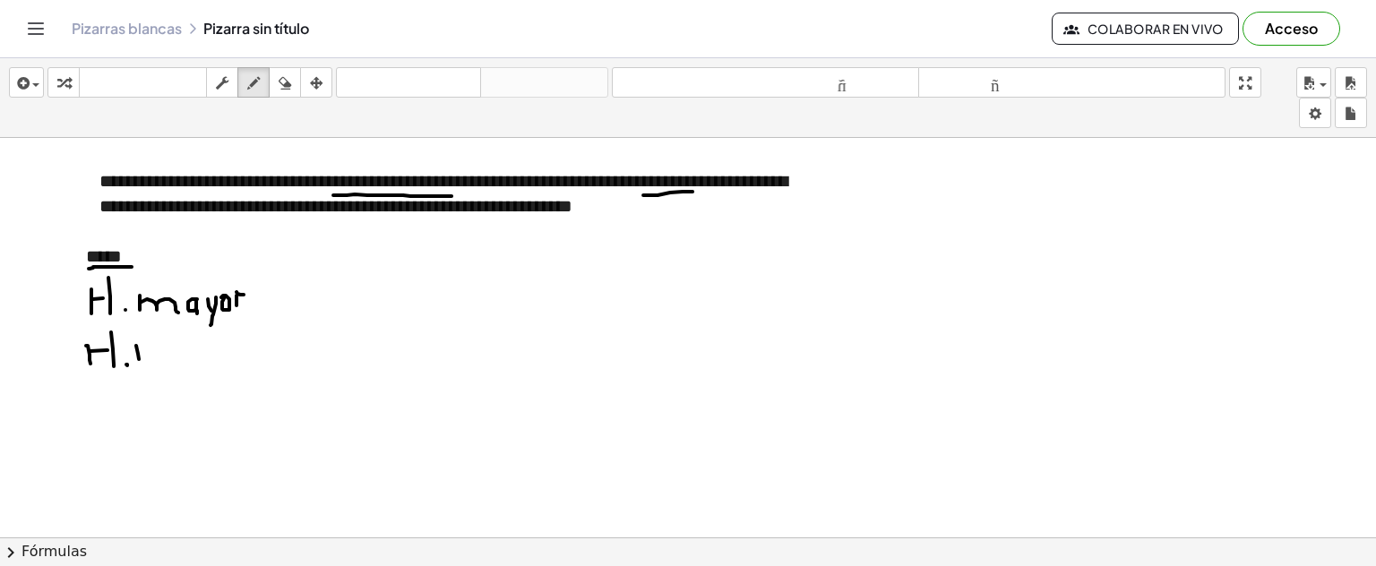
drag, startPoint x: 147, startPoint y: 341, endPoint x: 150, endPoint y: 358, distance: 17.2
drag, startPoint x: 156, startPoint y: 342, endPoint x: 158, endPoint y: 355, distance: 12.7
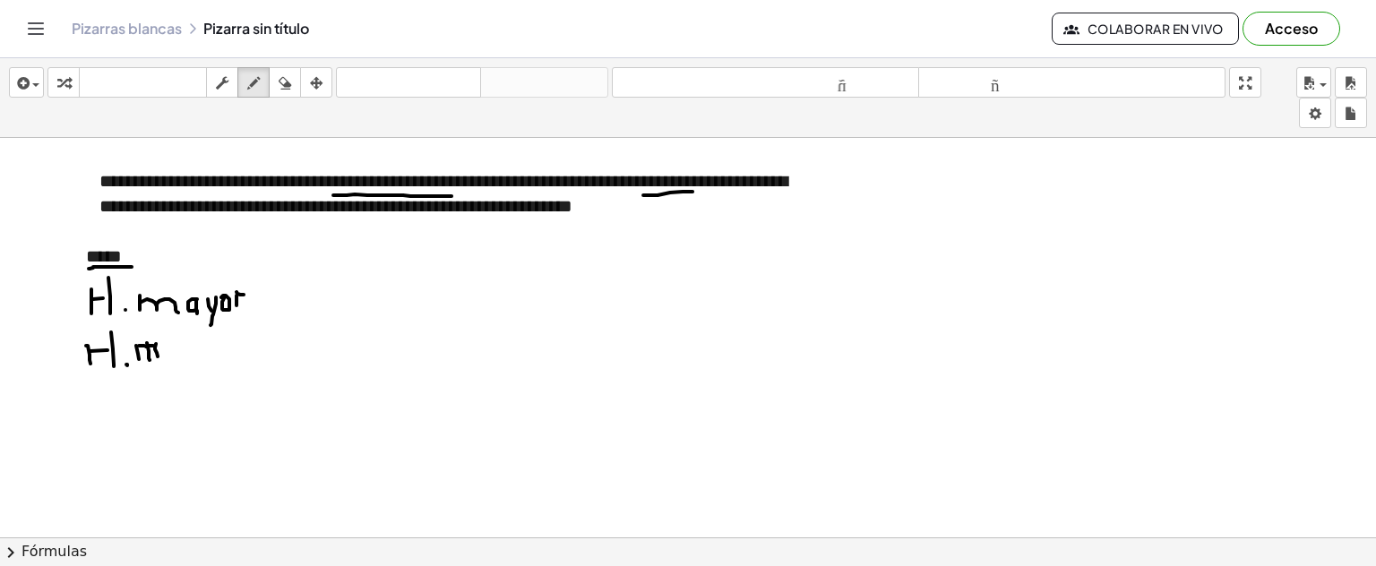
drag, startPoint x: 163, startPoint y: 347, endPoint x: 177, endPoint y: 351, distance: 14.2
drag, startPoint x: 178, startPoint y: 344, endPoint x: 178, endPoint y: 355, distance: 10.8
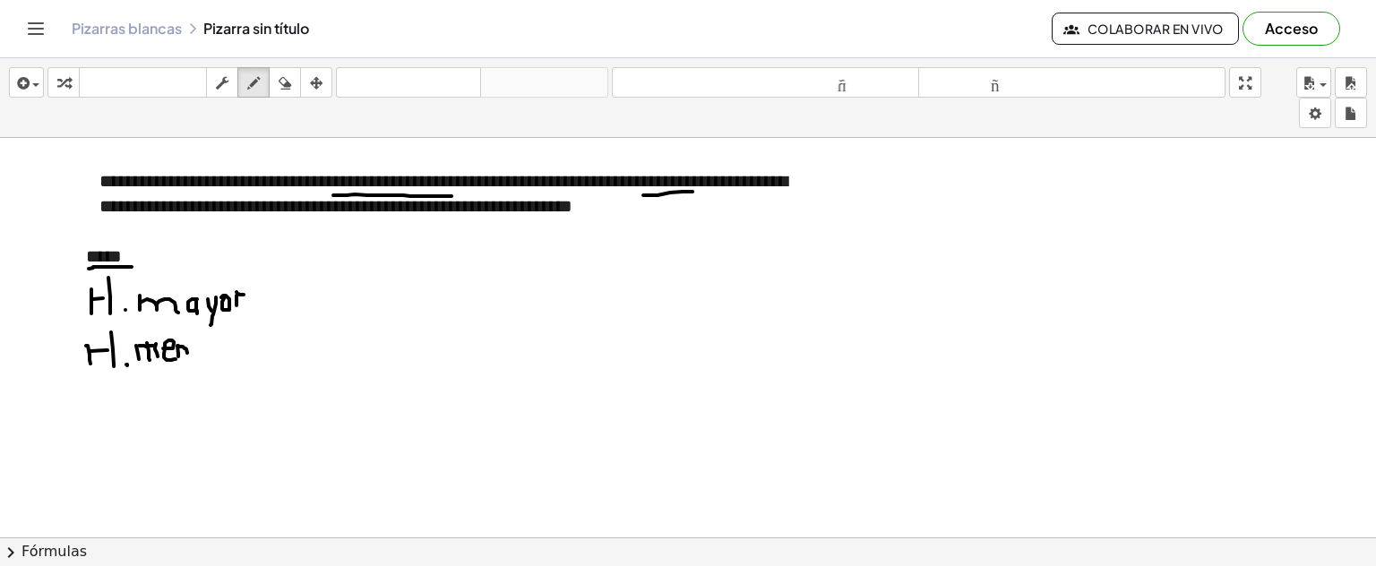
drag, startPoint x: 183, startPoint y: 345, endPoint x: 187, endPoint y: 356, distance: 11.6
drag, startPoint x: 197, startPoint y: 347, endPoint x: 208, endPoint y: 344, distance: 11.1
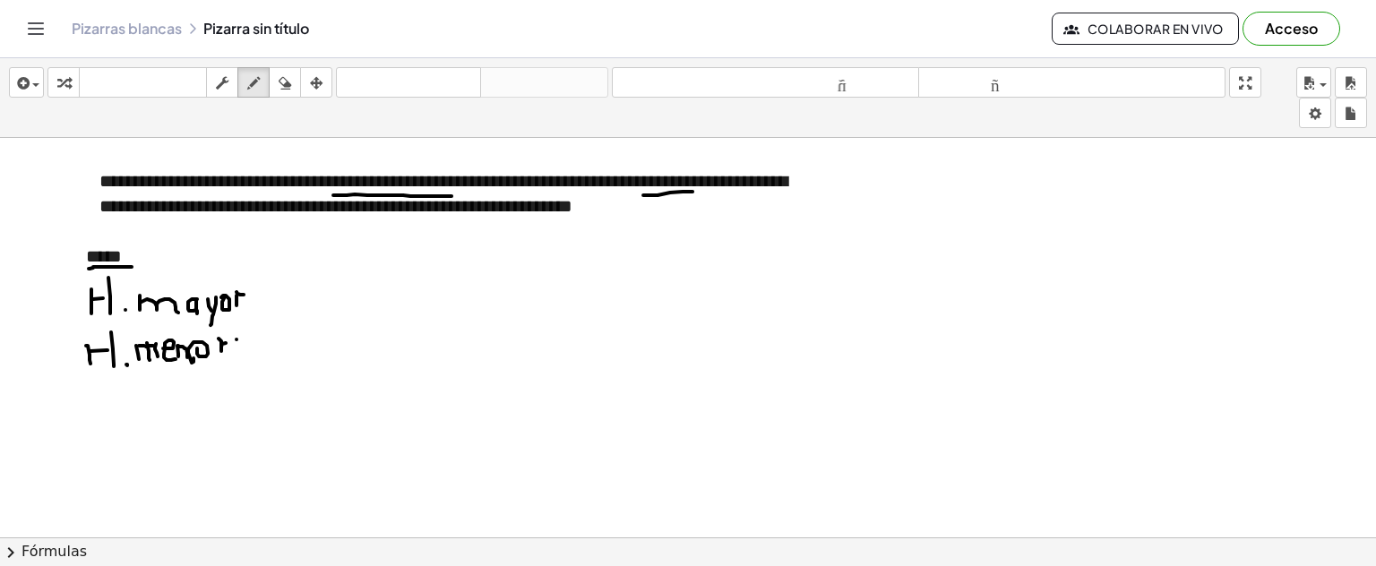
drag, startPoint x: 236, startPoint y: 353, endPoint x: 241, endPoint y: 342, distance: 12.0
drag, startPoint x: 254, startPoint y: 293, endPoint x: 254, endPoint y: 308, distance: 15.2
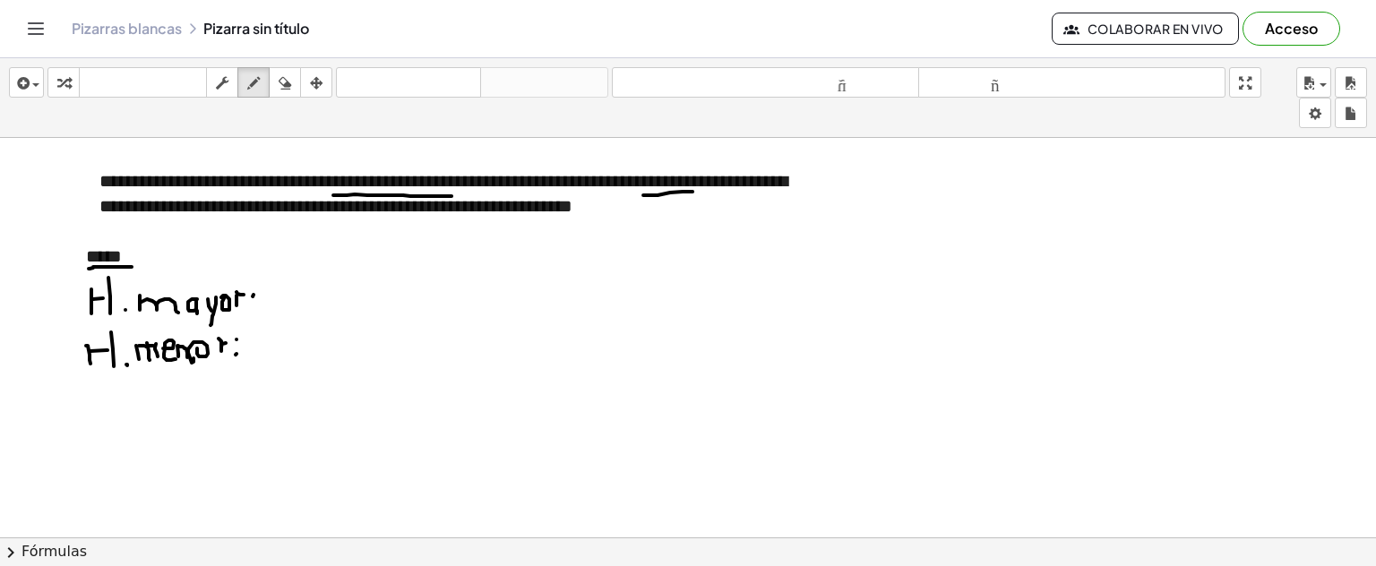
drag, startPoint x: 277, startPoint y: 297, endPoint x: 284, endPoint y: 308, distance: 12.9
drag, startPoint x: 284, startPoint y: 286, endPoint x: 272, endPoint y: 314, distance: 30.5
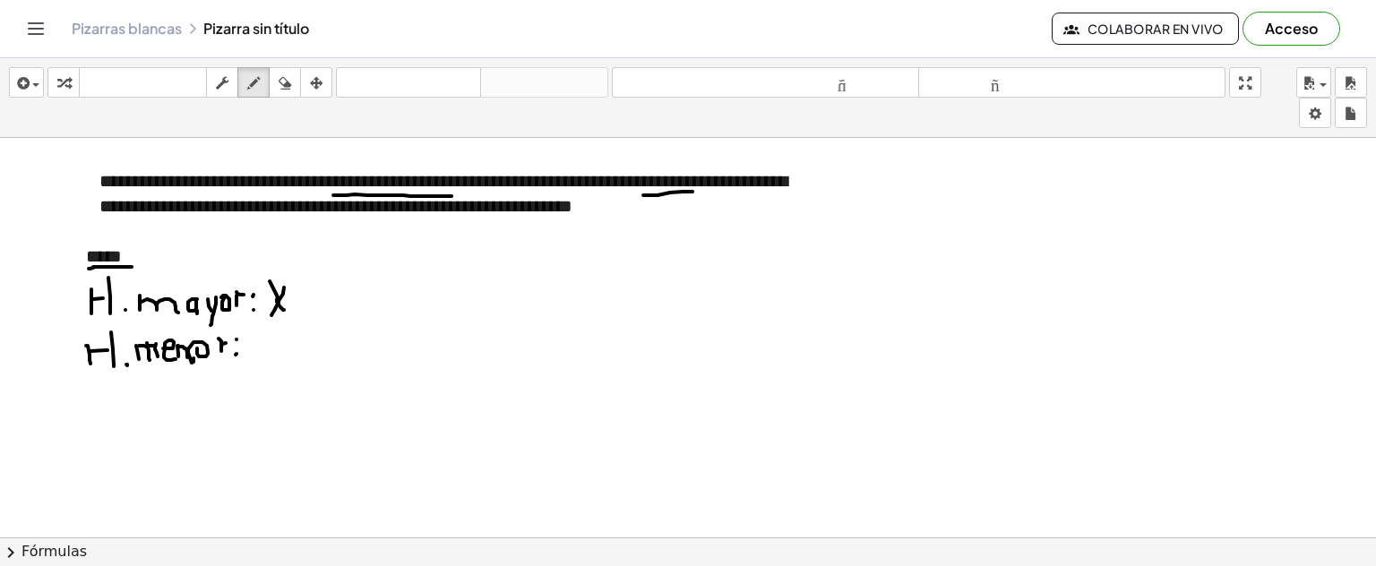
drag, startPoint x: 263, startPoint y: 333, endPoint x: 277, endPoint y: 358, distance: 27.7
drag, startPoint x: 281, startPoint y: 338, endPoint x: 255, endPoint y: 375, distance: 45.7
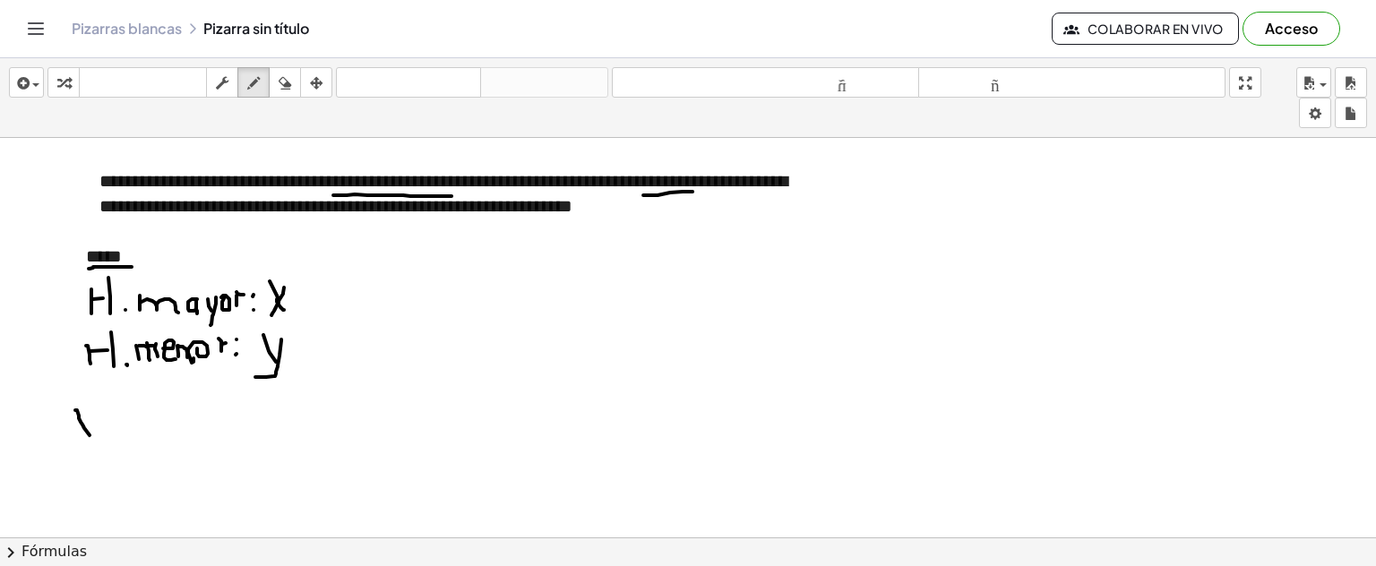
drag, startPoint x: 75, startPoint y: 409, endPoint x: 91, endPoint y: 430, distance: 26.9
drag, startPoint x: 96, startPoint y: 410, endPoint x: 107, endPoint y: 423, distance: 16.5
drag, startPoint x: 107, startPoint y: 423, endPoint x: 176, endPoint y: 425, distance: 69.0
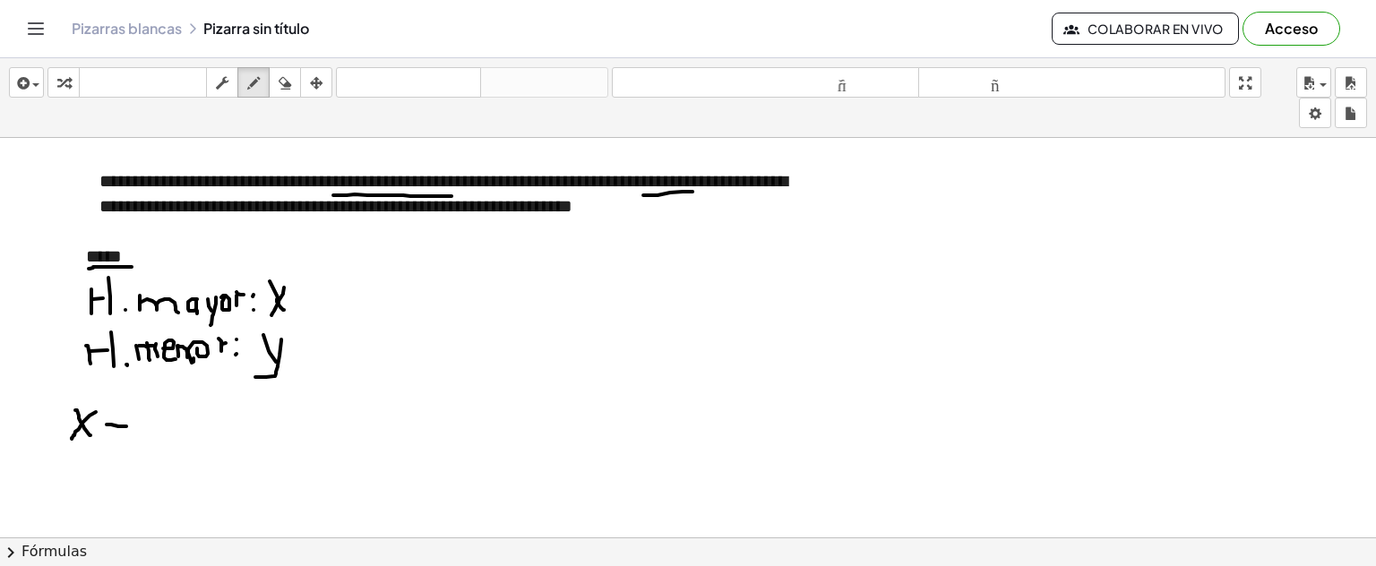
drag, startPoint x: 163, startPoint y: 407, endPoint x: 119, endPoint y: 430, distance: 49.7
drag, startPoint x: 62, startPoint y: 404, endPoint x: 180, endPoint y: 438, distance: 123.1
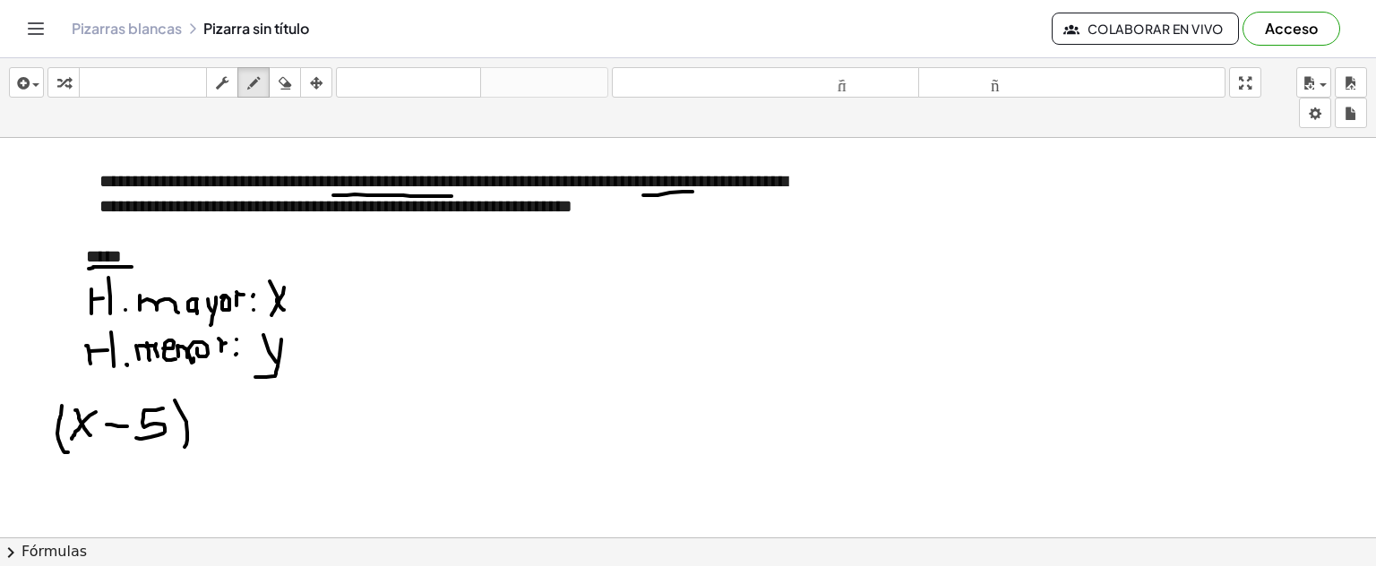
drag, startPoint x: 179, startPoint y: 408, endPoint x: 208, endPoint y: 416, distance: 29.8
drag, startPoint x: 212, startPoint y: 423, endPoint x: 280, endPoint y: 384, distance: 77.9
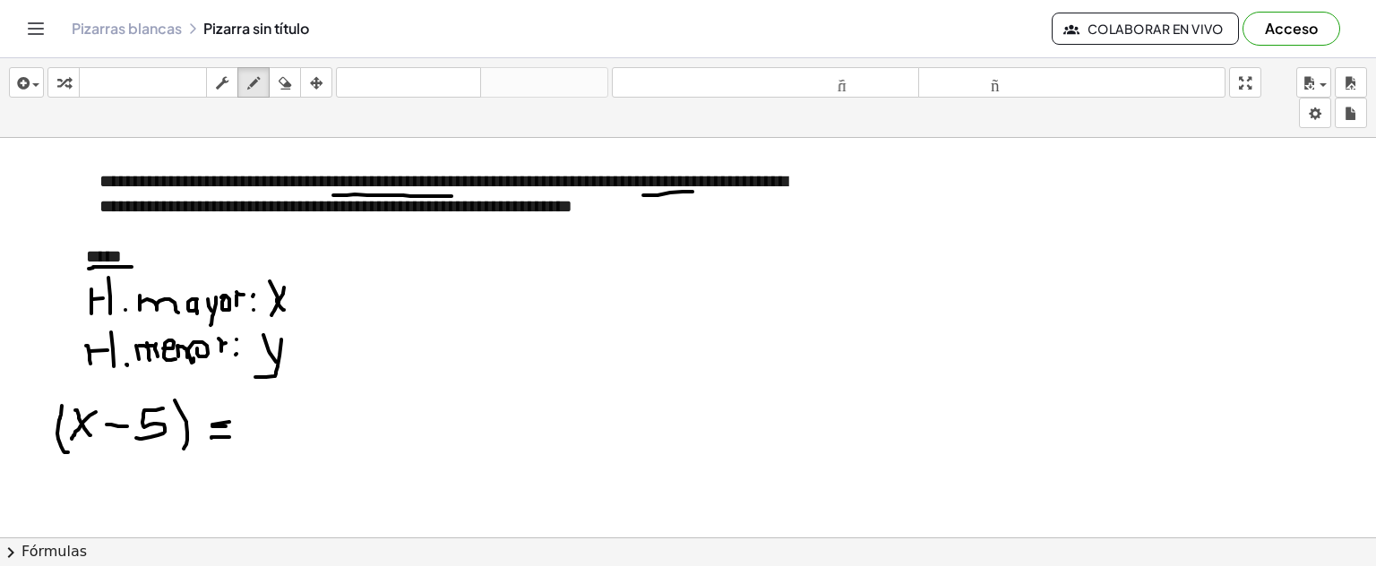
drag, startPoint x: 211, startPoint y: 436, endPoint x: 229, endPoint y: 435, distance: 17.9
drag, startPoint x: 254, startPoint y: 418, endPoint x: 280, endPoint y: 439, distance: 33.7
drag, startPoint x: 300, startPoint y: 402, endPoint x: 325, endPoint y: 416, distance: 28.5
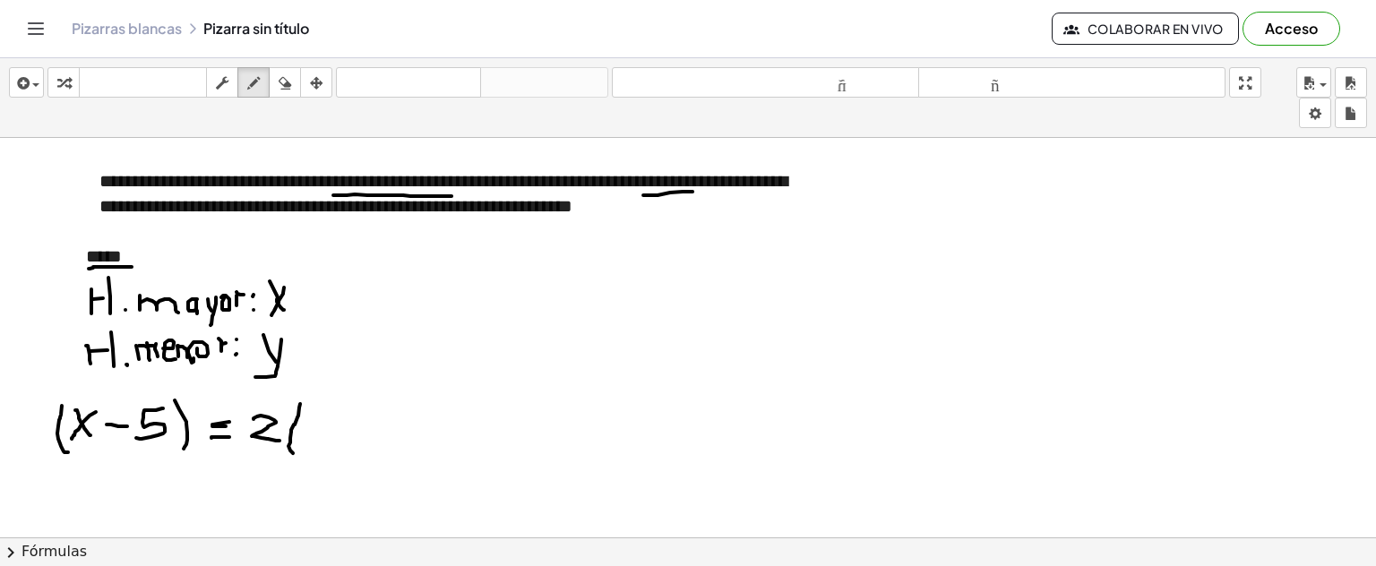
drag, startPoint x: 316, startPoint y: 416, endPoint x: 332, endPoint y: 427, distance: 19.4
drag, startPoint x: 337, startPoint y: 416, endPoint x: 356, endPoint y: 430, distance: 23.7
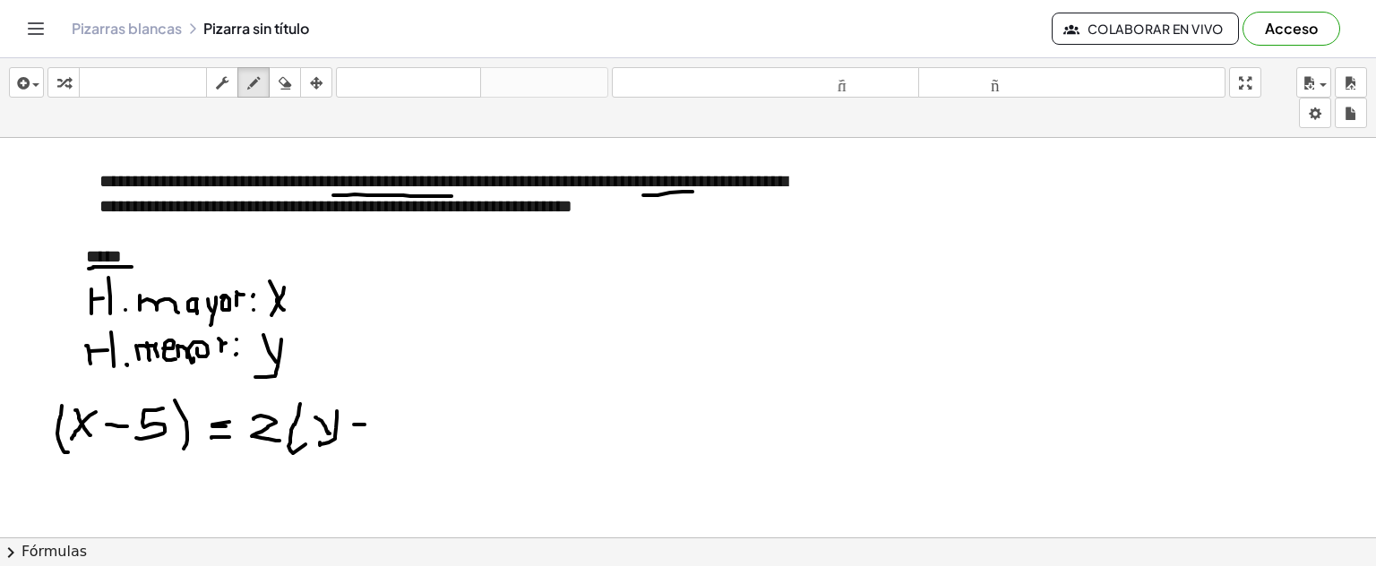
drag, startPoint x: 354, startPoint y: 423, endPoint x: 365, endPoint y: 423, distance: 10.8
drag, startPoint x: 396, startPoint y: 405, endPoint x: 387, endPoint y: 425, distance: 21.7
drag, startPoint x: 412, startPoint y: 383, endPoint x: 421, endPoint y: 406, distance: 25.0
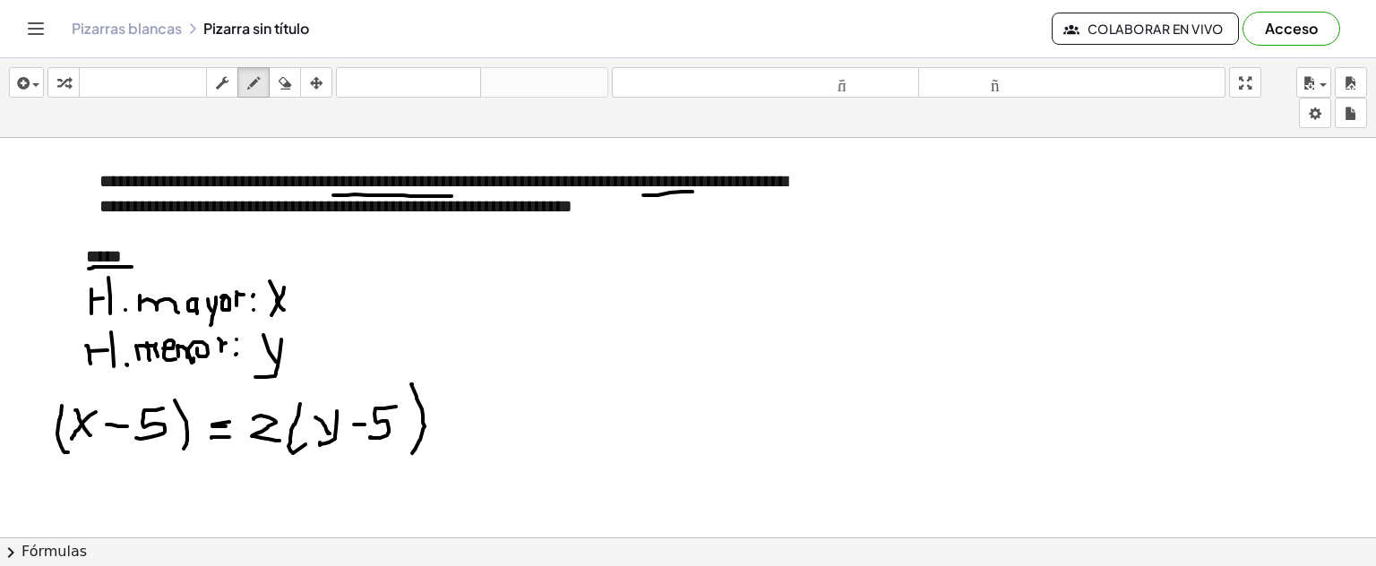
drag, startPoint x: 116, startPoint y: 170, endPoint x: 214, endPoint y: 175, distance: 98.7
drag, startPoint x: 502, startPoint y: 161, endPoint x: 570, endPoint y: 168, distance: 68.4
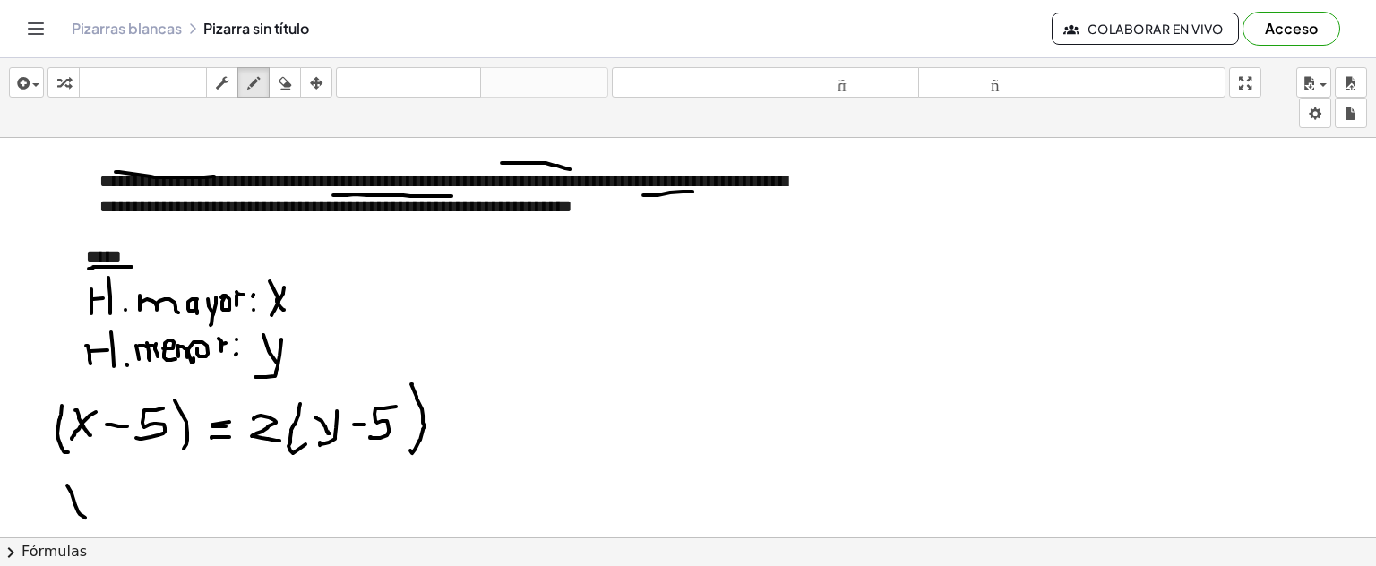
drag, startPoint x: 67, startPoint y: 484, endPoint x: 86, endPoint y: 509, distance: 31.4
drag, startPoint x: 86, startPoint y: 480, endPoint x: 67, endPoint y: 512, distance: 36.6
drag, startPoint x: 108, startPoint y: 487, endPoint x: 99, endPoint y: 520, distance: 34.6
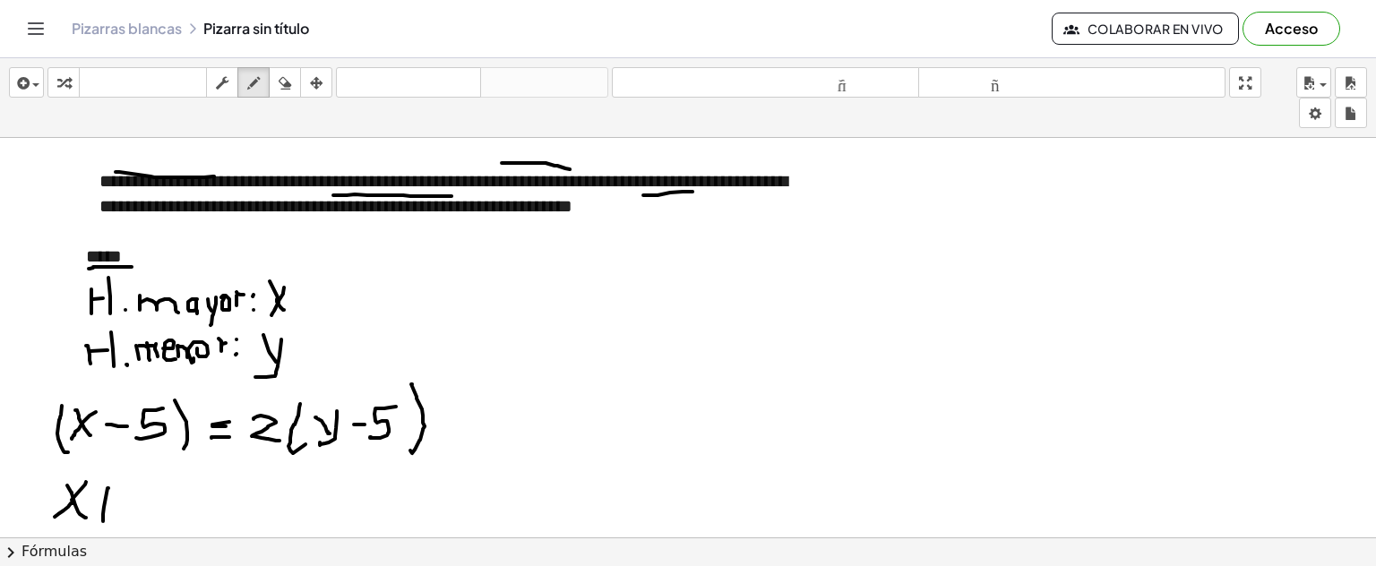
drag, startPoint x: 94, startPoint y: 510, endPoint x: 117, endPoint y: 505, distance: 23.7
drag, startPoint x: 154, startPoint y: 490, endPoint x: 115, endPoint y: 521, distance: 49.8
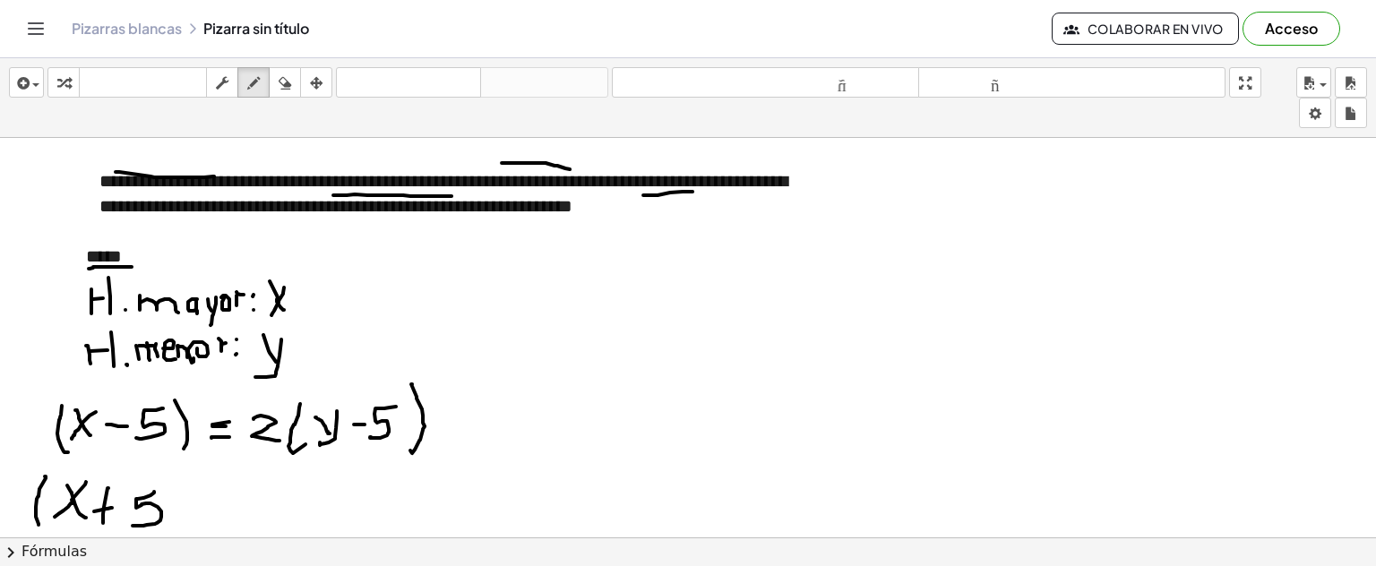
drag, startPoint x: 46, startPoint y: 475, endPoint x: 57, endPoint y: 528, distance: 54.1
drag, startPoint x: 175, startPoint y: 479, endPoint x: 226, endPoint y: 496, distance: 53.8
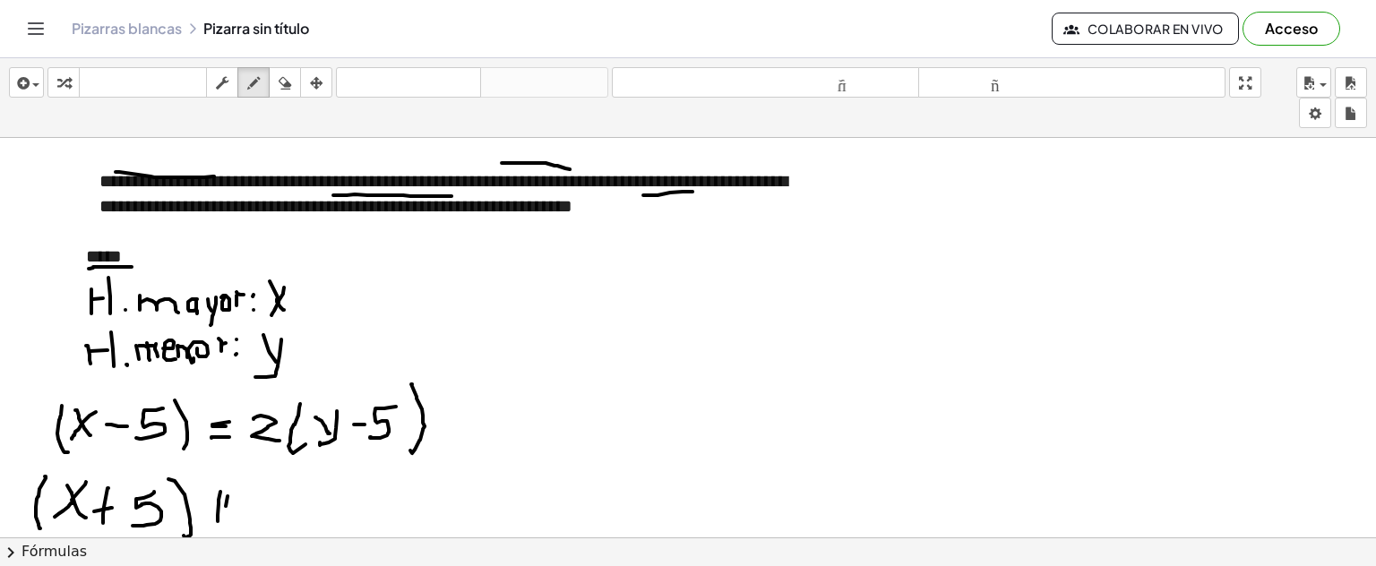
drag, startPoint x: 220, startPoint y: 490, endPoint x: 218, endPoint y: 520, distance: 29.7
drag, startPoint x: 205, startPoint y: 507, endPoint x: 256, endPoint y: 503, distance: 51.3
drag, startPoint x: 261, startPoint y: 483, endPoint x: 256, endPoint y: 527, distance: 44.1
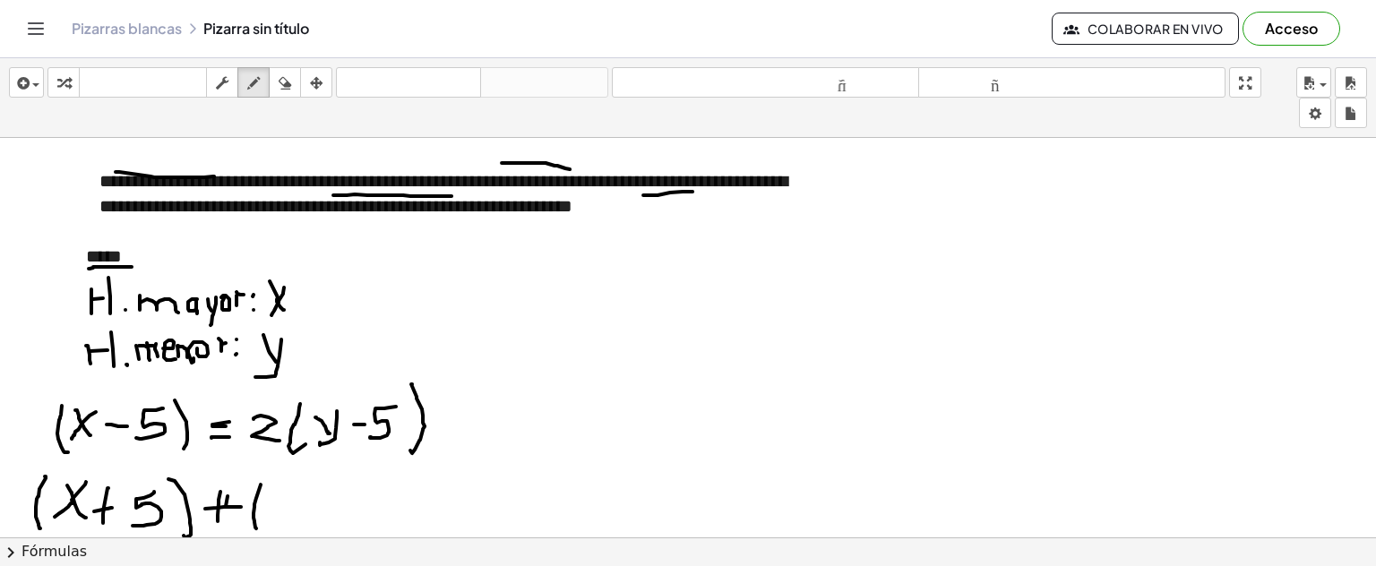
drag, startPoint x: 276, startPoint y: 495, endPoint x: 287, endPoint y: 512, distance: 20.1
drag, startPoint x: 293, startPoint y: 494, endPoint x: 312, endPoint y: 511, distance: 25.4
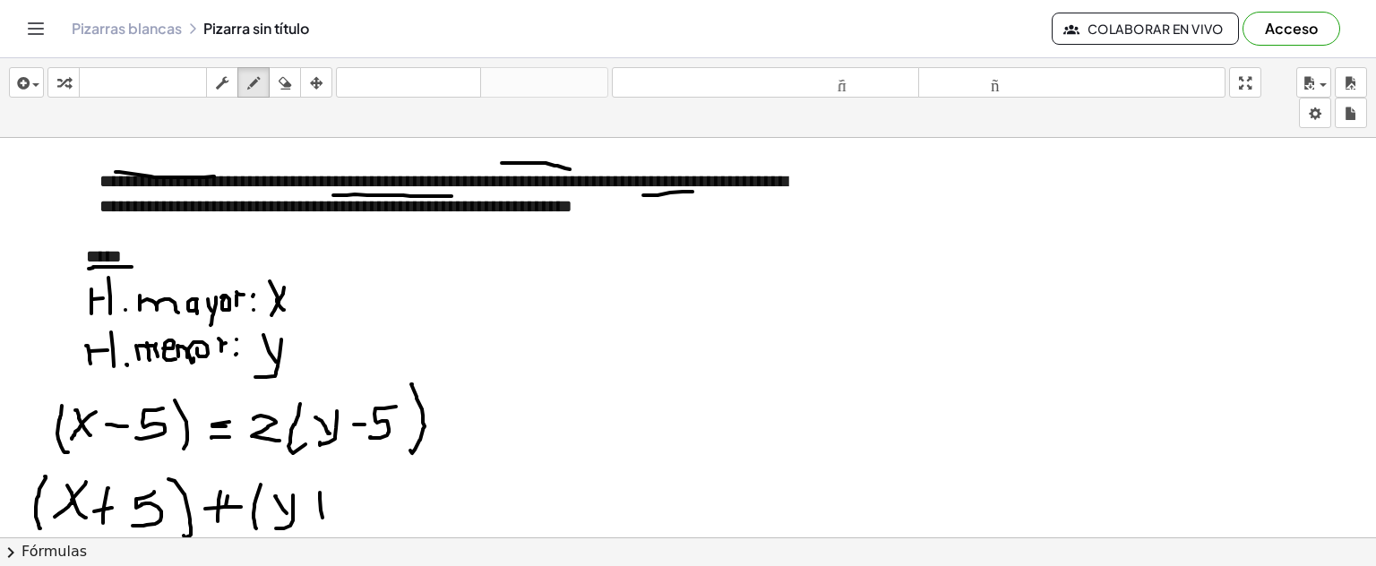
drag, startPoint x: 320, startPoint y: 491, endPoint x: 323, endPoint y: 516, distance: 25.2
drag, startPoint x: 306, startPoint y: 509, endPoint x: 323, endPoint y: 509, distance: 17.0
drag, startPoint x: 363, startPoint y: 490, endPoint x: 376, endPoint y: 500, distance: 16.7
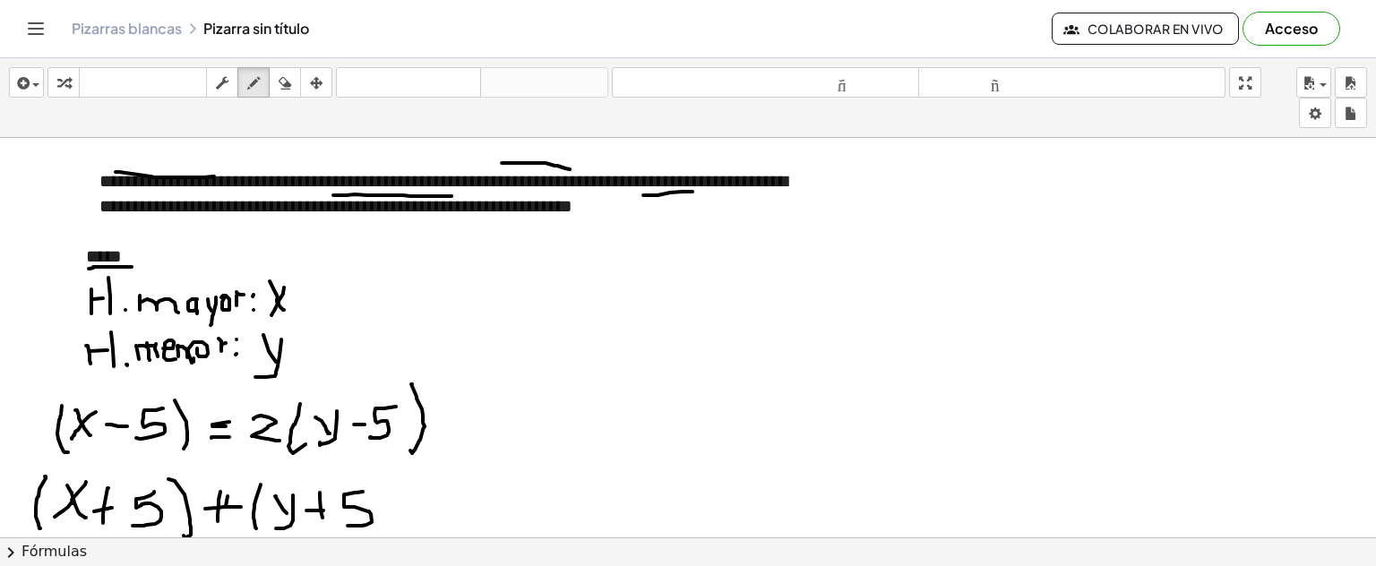
drag, startPoint x: 426, startPoint y: 495, endPoint x: 436, endPoint y: 495, distance: 10.8
drag, startPoint x: 426, startPoint y: 508, endPoint x: 441, endPoint y: 509, distance: 15.3
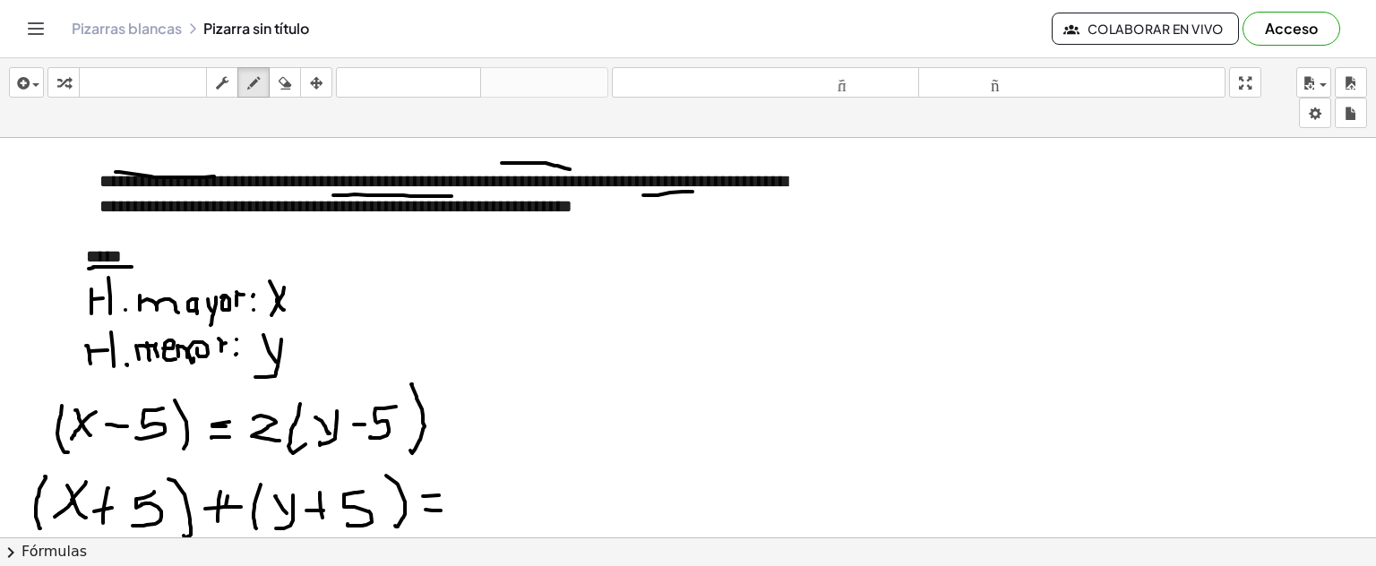
drag, startPoint x: 470, startPoint y: 485, endPoint x: 484, endPoint y: 505, distance: 24.6
drag, startPoint x: 419, startPoint y: 314, endPoint x: 388, endPoint y: 344, distance: 43.7
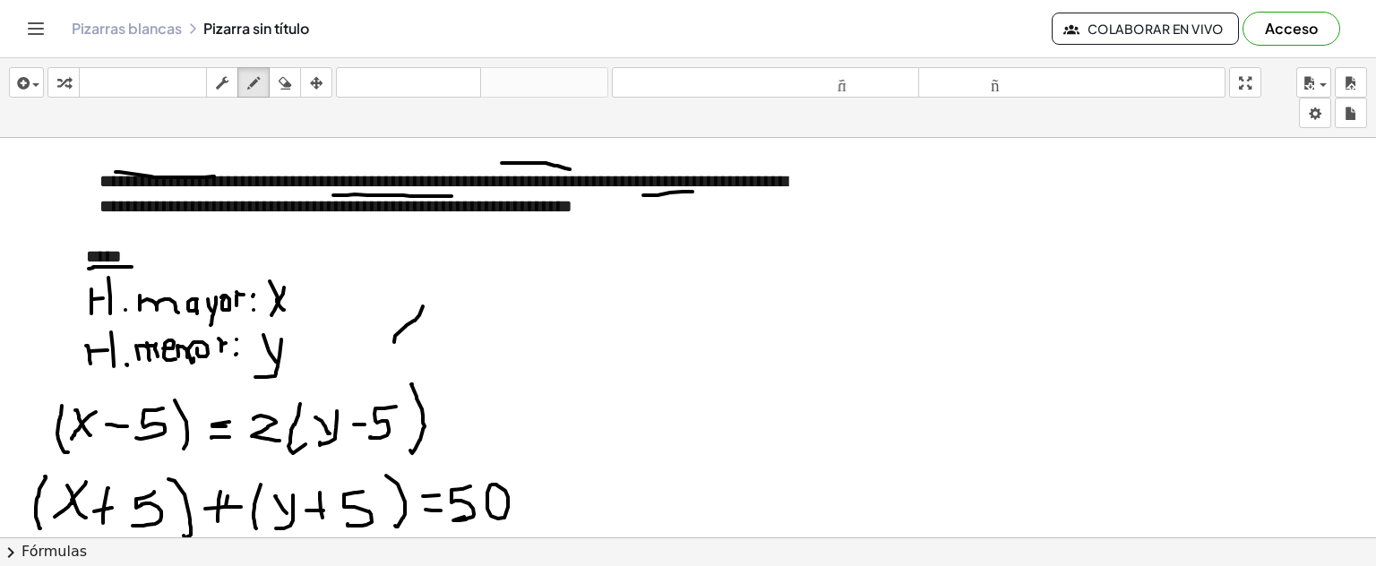
drag, startPoint x: 384, startPoint y: 323, endPoint x: 420, endPoint y: 349, distance: 45.5
click at [30, 81] on span "button" at bounding box center [32, 85] width 4 height 13
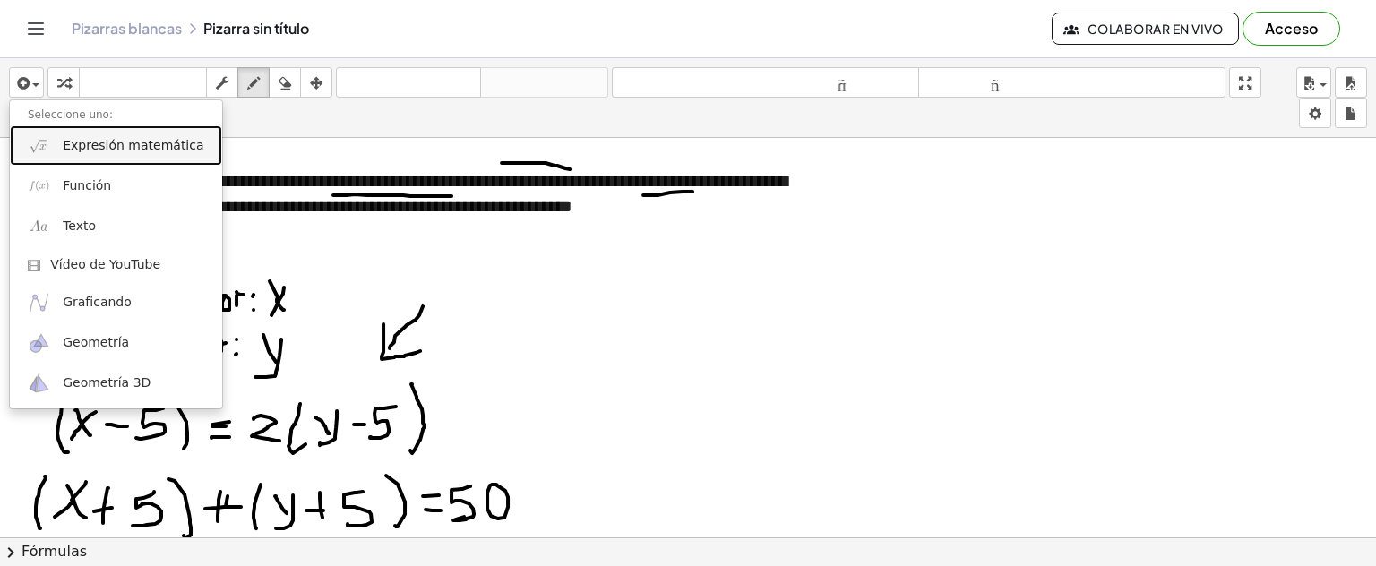
click at [96, 153] on span "Expresión matemática" at bounding box center [133, 146] width 141 height 18
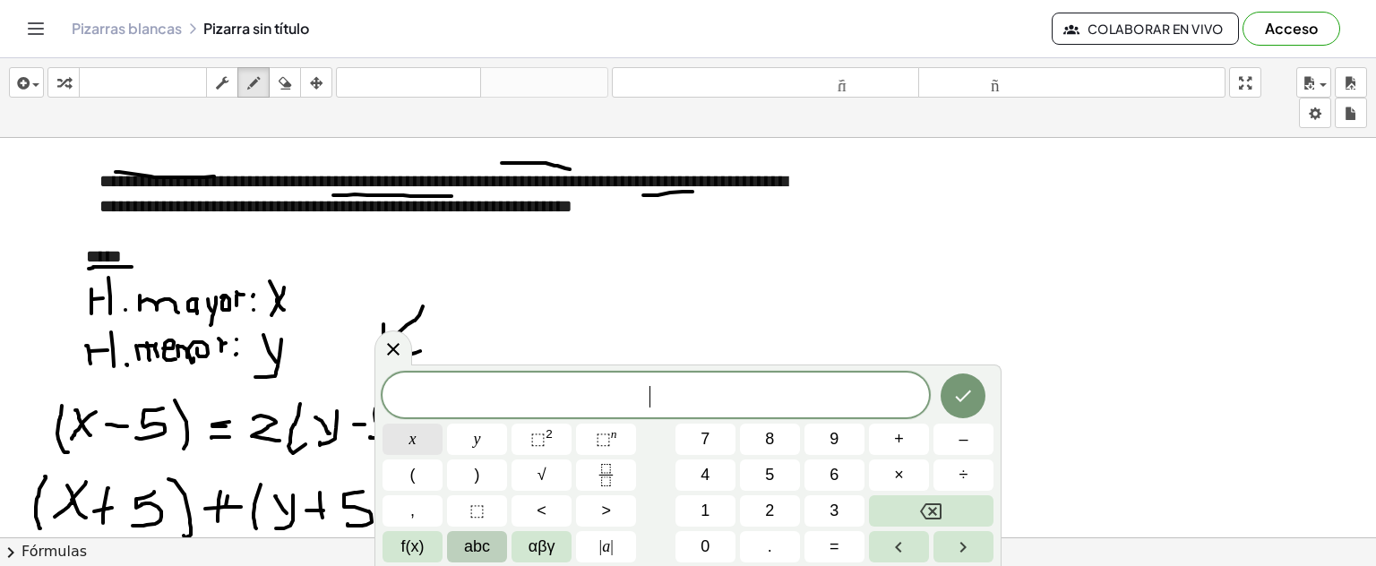
click at [416, 432] on button "x" at bounding box center [413, 439] width 60 height 31
click at [957, 442] on button "–" at bounding box center [964, 439] width 60 height 31
click at [760, 473] on button "5" at bounding box center [770, 475] width 60 height 31
click at [832, 543] on span "=" at bounding box center [835, 547] width 10 height 24
click at [772, 510] on span "2" at bounding box center [769, 511] width 9 height 24
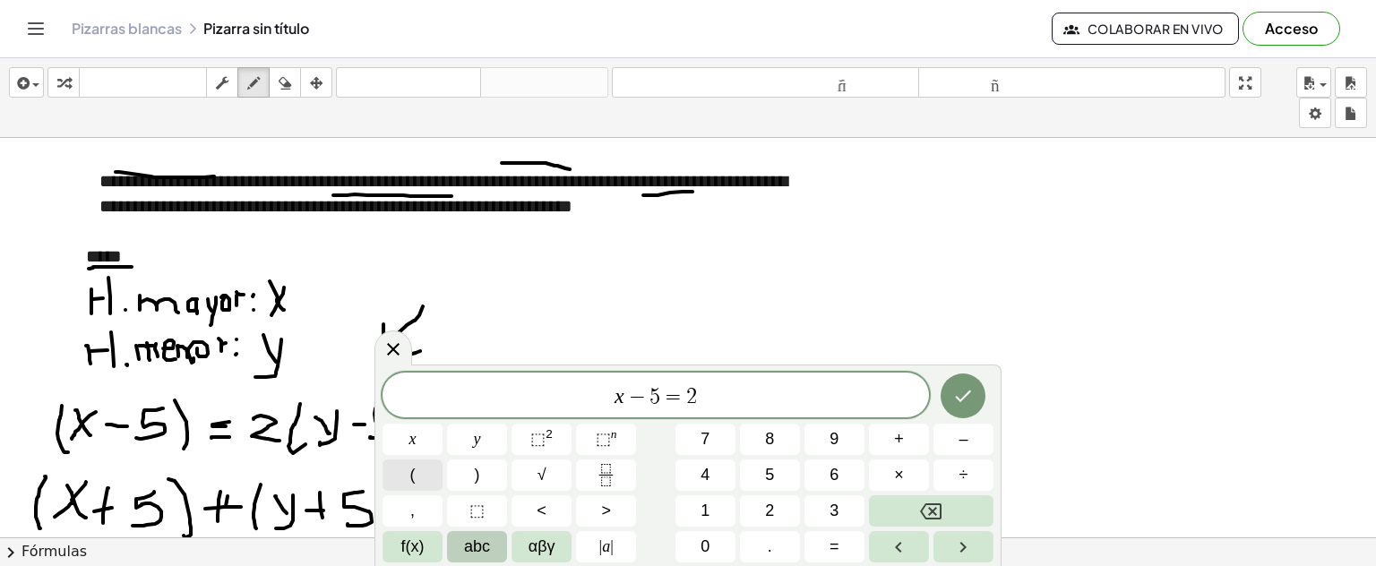
click at [427, 466] on button "(" at bounding box center [413, 475] width 60 height 31
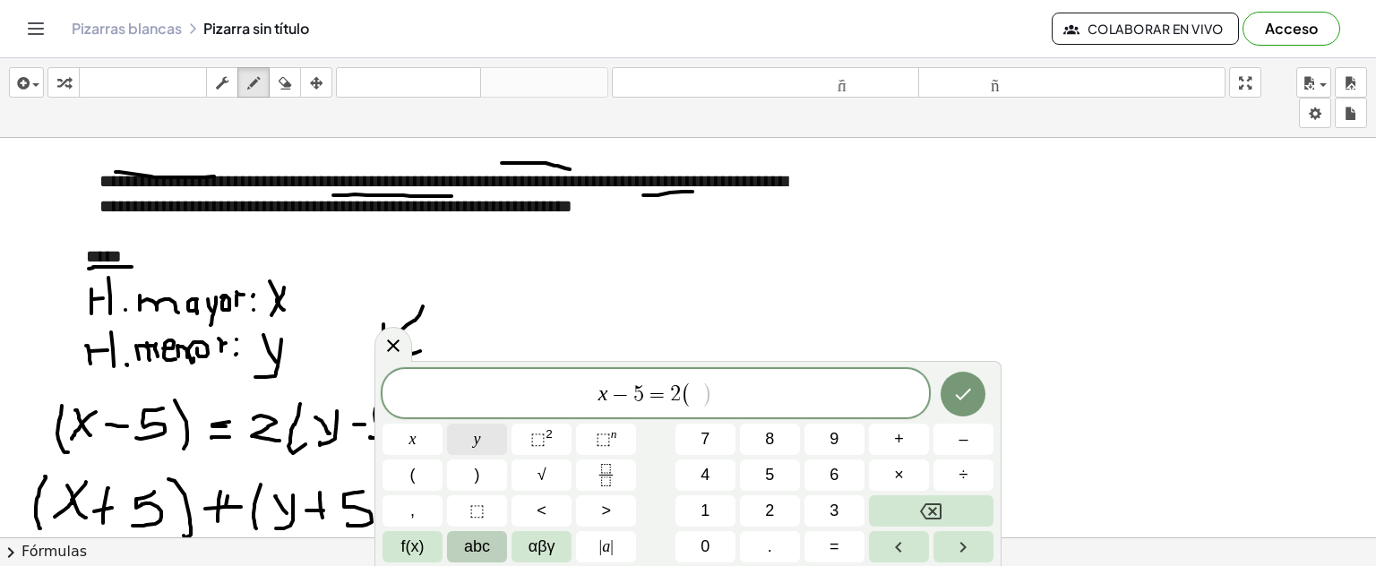
click at [480, 441] on span "y" at bounding box center [477, 439] width 7 height 24
click at [953, 441] on button "–" at bounding box center [964, 439] width 60 height 31
click at [768, 484] on span "5" at bounding box center [769, 475] width 9 height 24
click at [488, 473] on button ")" at bounding box center [477, 475] width 60 height 31
click at [974, 398] on button "Hecho" at bounding box center [963, 394] width 45 height 45
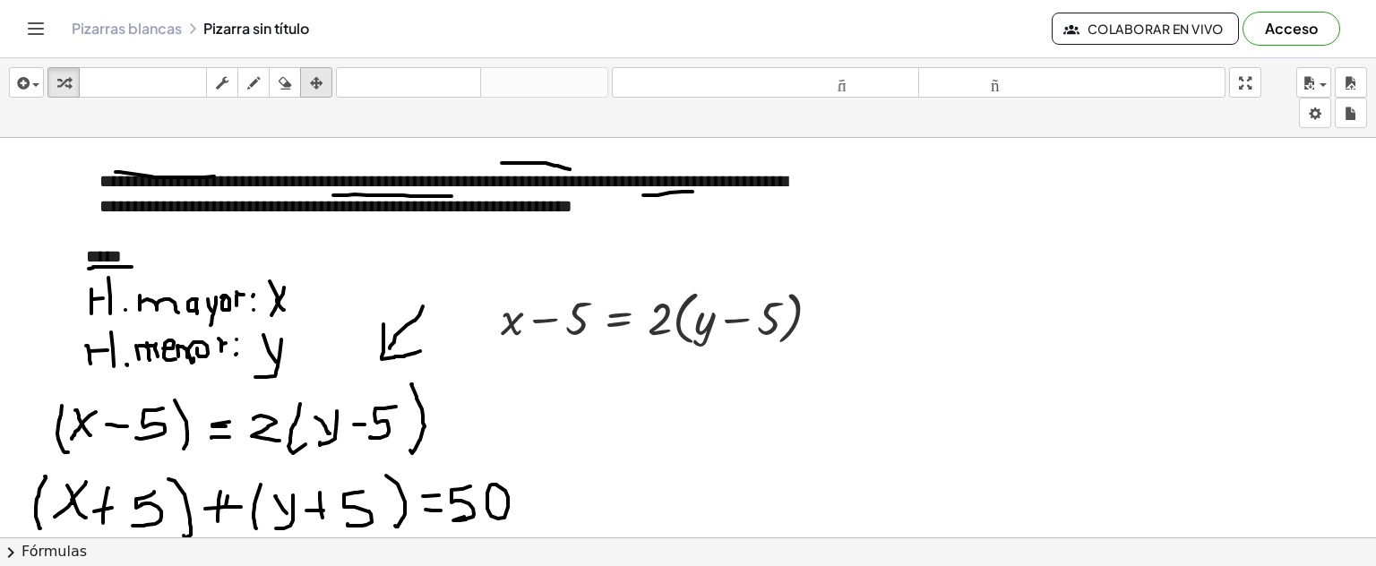
click at [323, 87] on icon "button" at bounding box center [316, 84] width 13 height 22
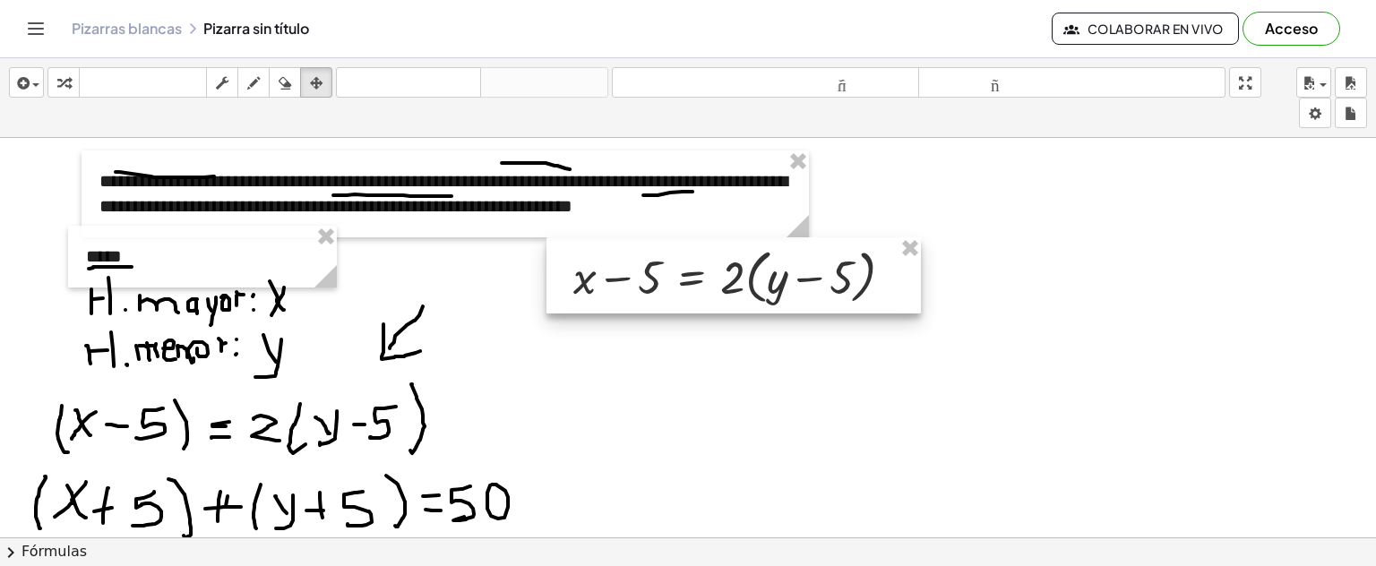
drag, startPoint x: 677, startPoint y: 315, endPoint x: 749, endPoint y: 274, distance: 83.5
click at [749, 274] on div at bounding box center [734, 275] width 375 height 77
click at [260, 85] on icon "button" at bounding box center [253, 84] width 13 height 22
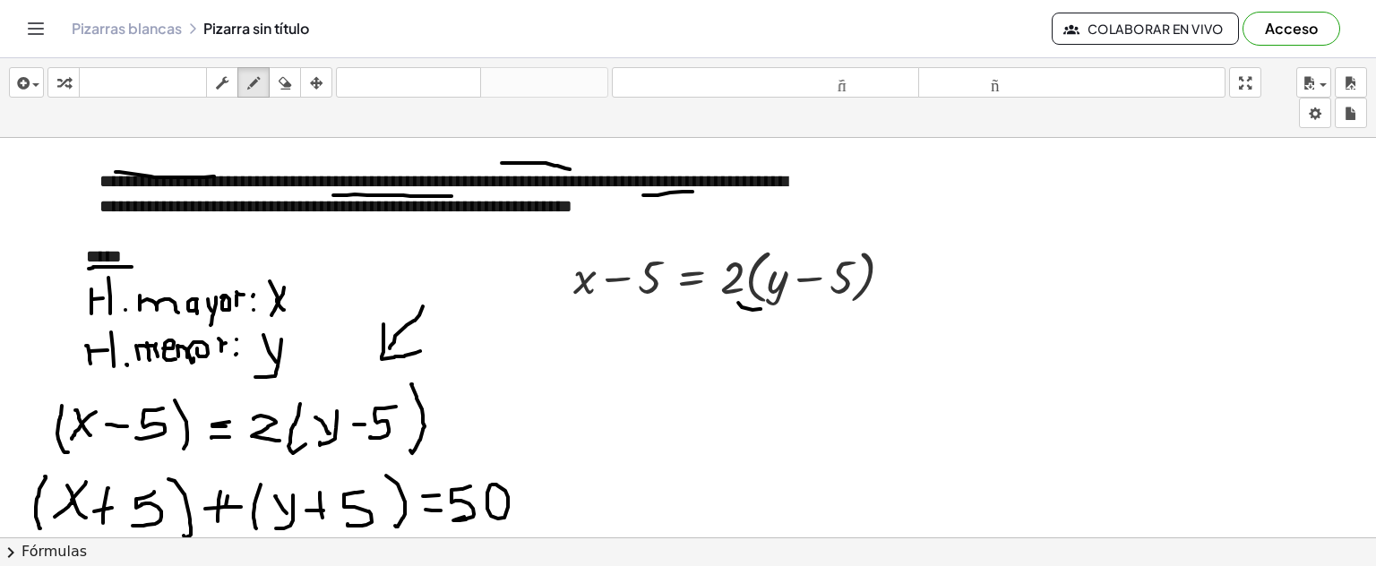
drag, startPoint x: 738, startPoint y: 301, endPoint x: 766, endPoint y: 306, distance: 28.3
drag, startPoint x: 767, startPoint y: 293, endPoint x: 749, endPoint y: 307, distance: 23.0
drag, startPoint x: 730, startPoint y: 302, endPoint x: 823, endPoint y: 308, distance: 92.5
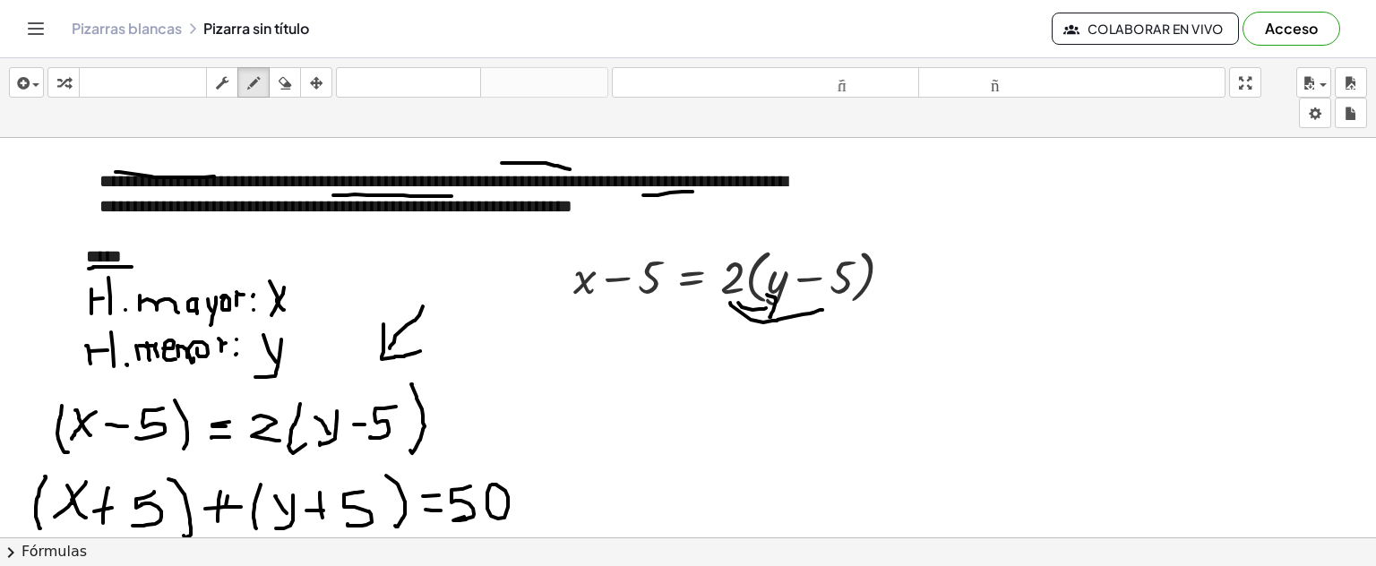
drag, startPoint x: 814, startPoint y: 297, endPoint x: 809, endPoint y: 323, distance: 27.3
drag, startPoint x: 26, startPoint y: 81, endPoint x: 22, endPoint y: 106, distance: 25.5
click at [27, 80] on icon "button" at bounding box center [21, 84] width 16 height 22
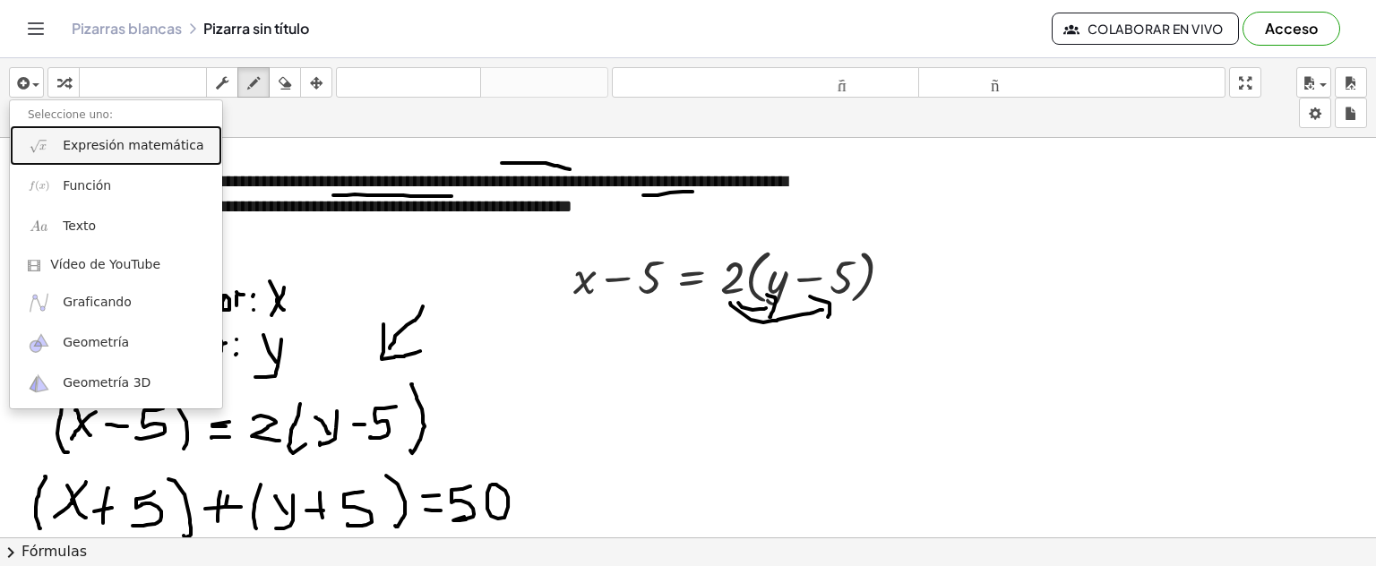
click at [122, 156] on link "Expresión matemática" at bounding box center [116, 145] width 212 height 40
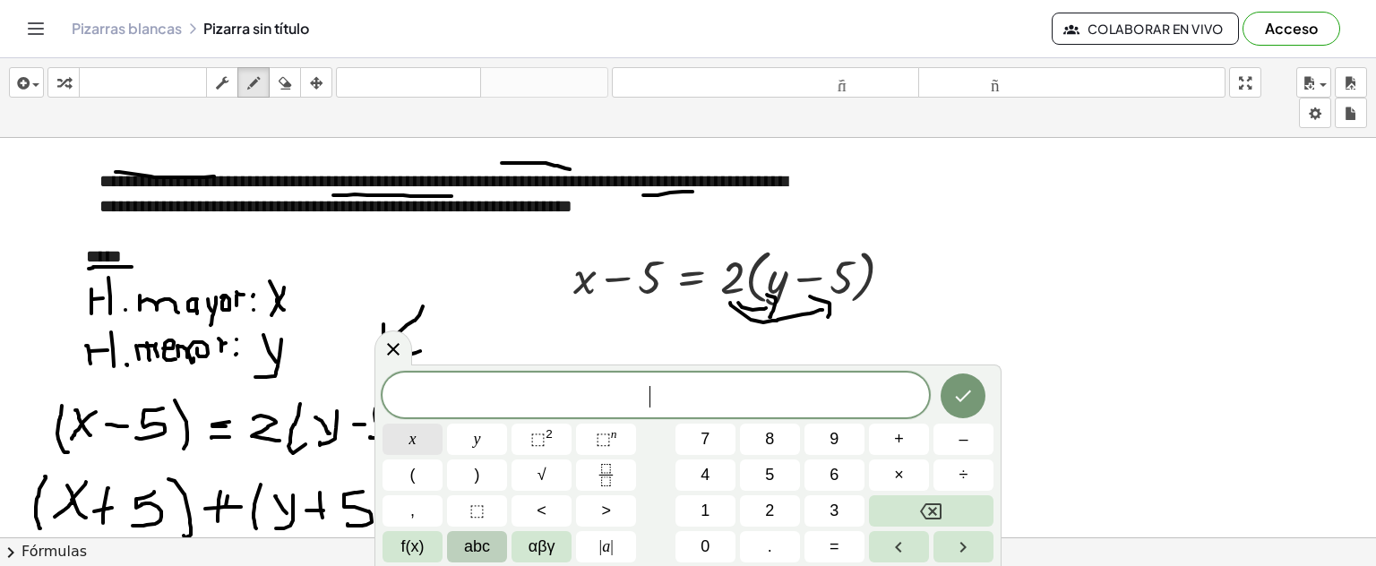
click at [416, 435] on button "x" at bounding box center [413, 439] width 60 height 31
click at [957, 443] on button "–" at bounding box center [964, 439] width 60 height 31
click at [771, 483] on span "5" at bounding box center [769, 475] width 9 height 24
click at [842, 547] on button "=" at bounding box center [835, 546] width 60 height 31
click at [772, 504] on span "2" at bounding box center [769, 511] width 9 height 24
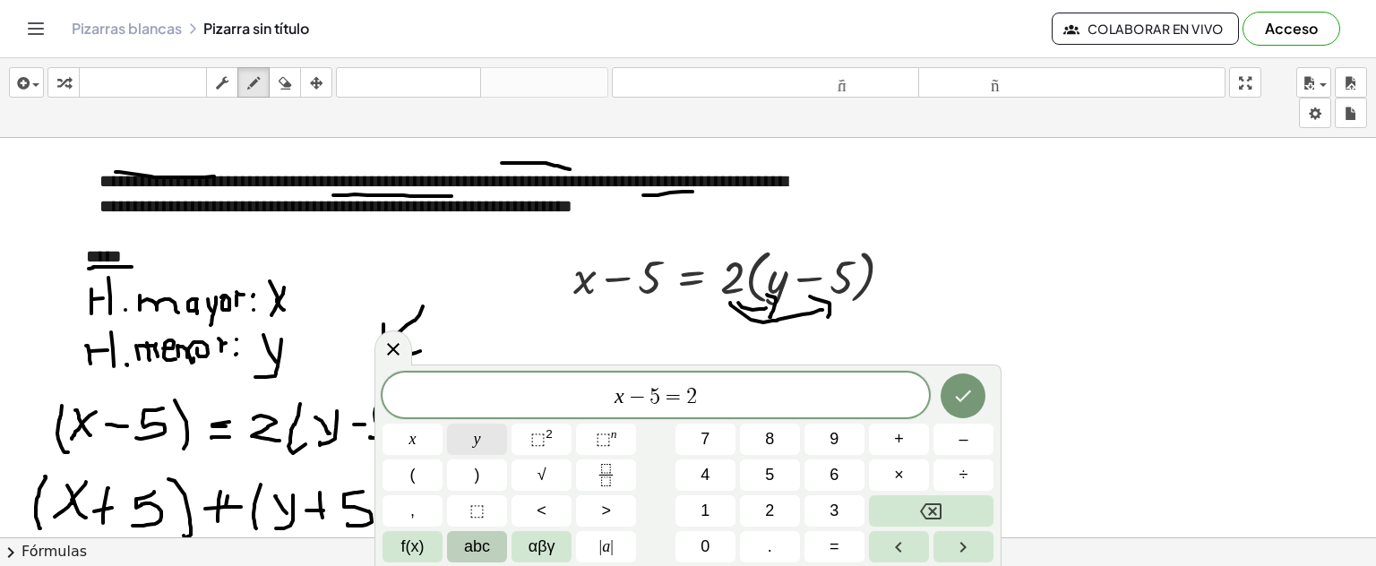
click at [474, 434] on span "y" at bounding box center [477, 439] width 7 height 24
click at [956, 450] on button "–" at bounding box center [964, 439] width 60 height 31
click at [711, 515] on button "1" at bounding box center [706, 511] width 60 height 31
click at [706, 534] on button "0" at bounding box center [706, 546] width 60 height 31
click at [974, 394] on icon "Hecho" at bounding box center [964, 396] width 22 height 22
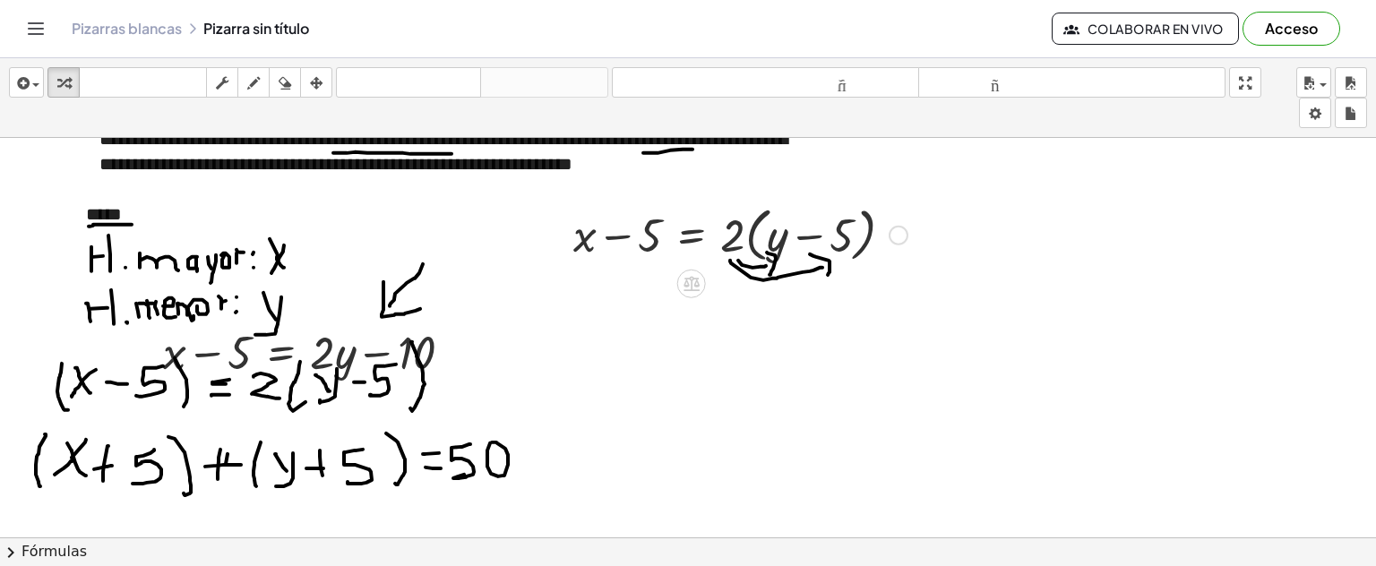
scroll to position [1333, 0]
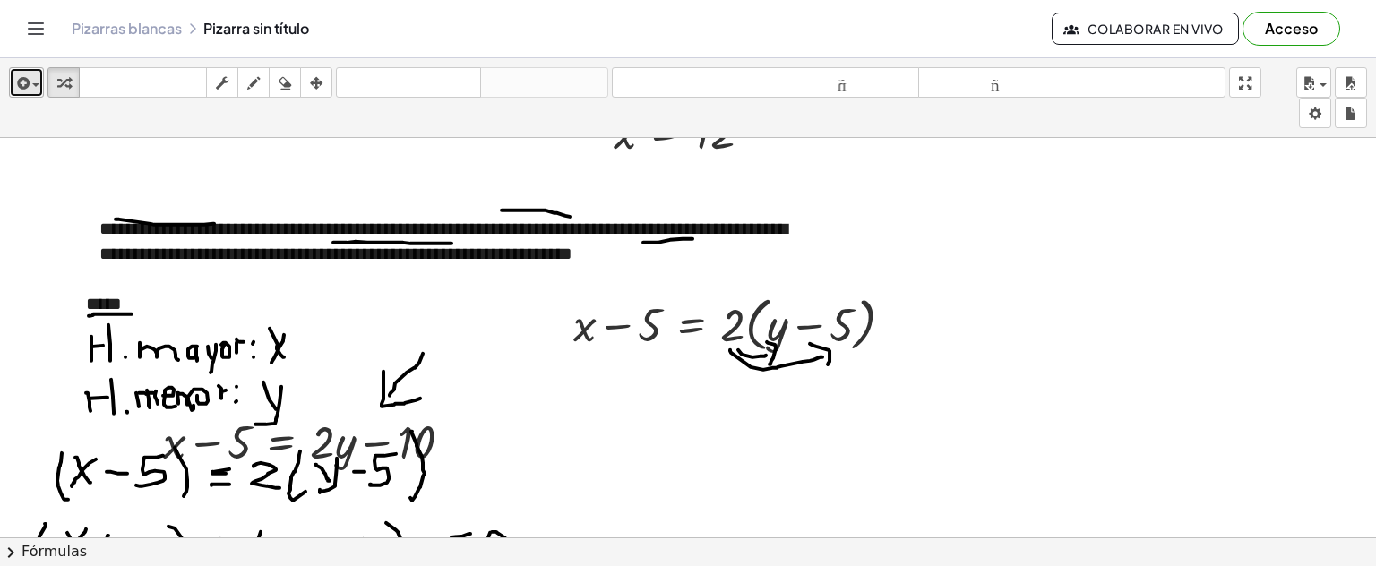
click at [27, 86] on icon "button" at bounding box center [21, 84] width 16 height 22
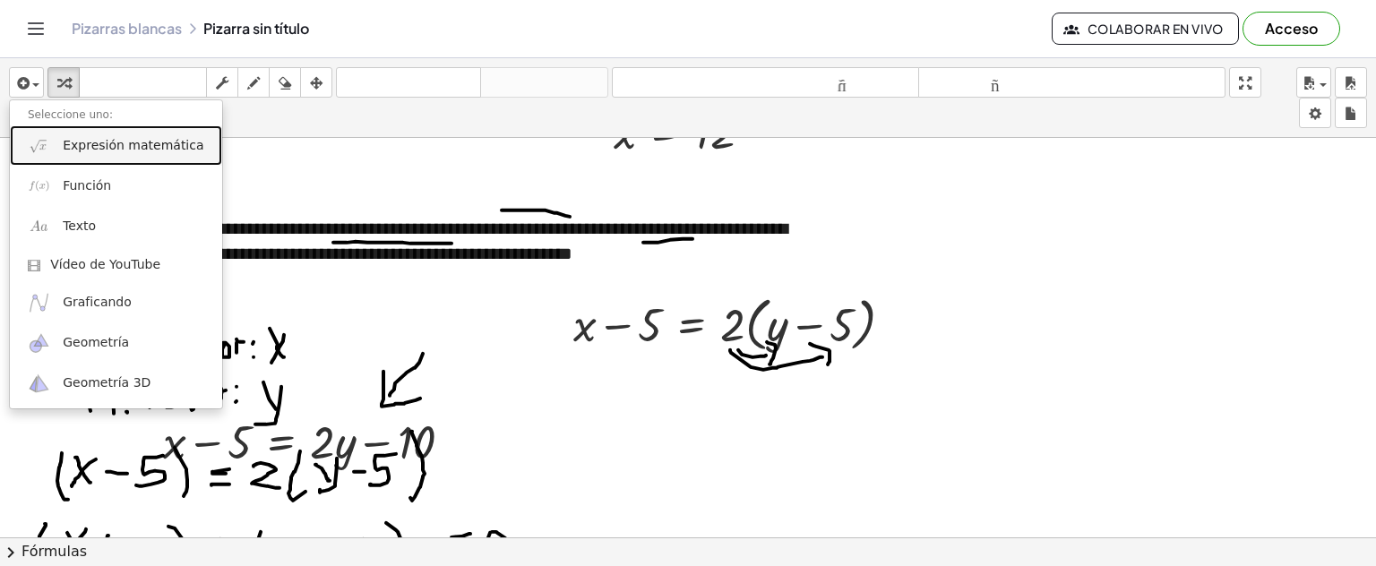
drag, startPoint x: 82, startPoint y: 145, endPoint x: 308, endPoint y: 342, distance: 299.8
click at [84, 146] on font "Expresión matemática" at bounding box center [133, 145] width 141 height 14
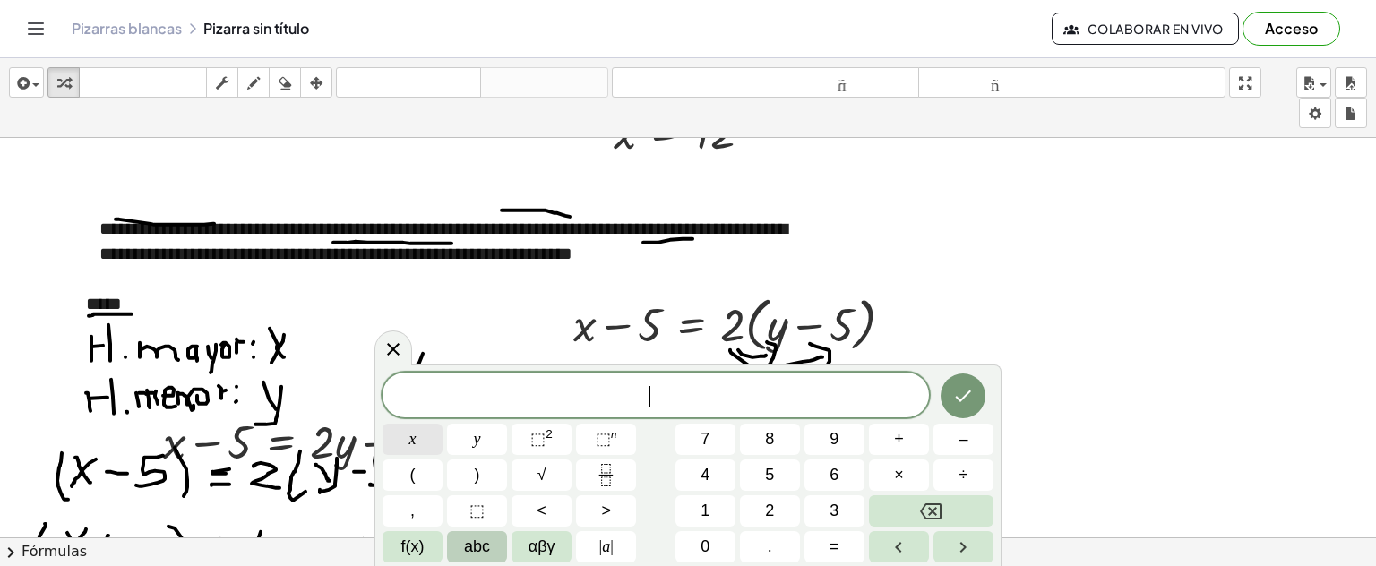
click at [412, 437] on span "x" at bounding box center [413, 439] width 7 height 24
click at [957, 455] on div "x ​ x y ⬚ 2 ⬚ n 7 8 9 + – ( ) √ 4 5 6 × ÷ , ⬚ < > 1 2 3 f(x) abc αβγ | a | 0 . =" at bounding box center [688, 468] width 611 height 190
click at [957, 444] on button "–" at bounding box center [964, 439] width 60 height 31
click at [776, 471] on button "5" at bounding box center [770, 475] width 60 height 31
click at [846, 539] on button "=" at bounding box center [835, 546] width 60 height 31
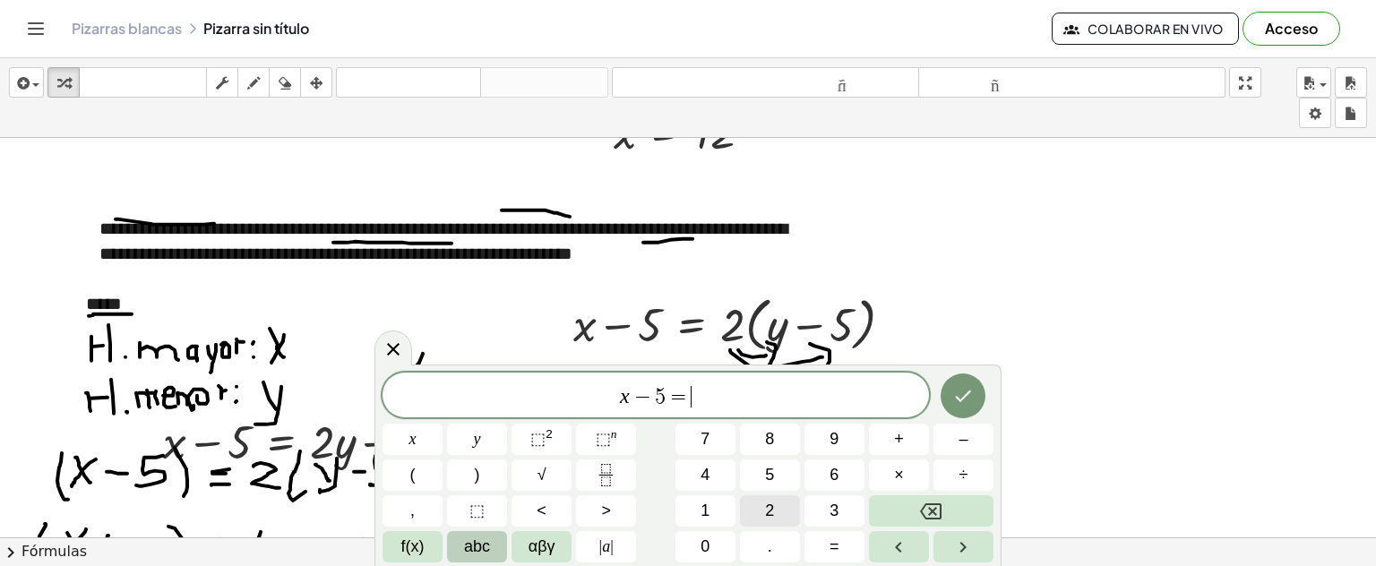
click at [769, 503] on span "2" at bounding box center [769, 511] width 9 height 24
click at [474, 443] on span "y" at bounding box center [477, 439] width 7 height 24
click at [947, 441] on button "–" at bounding box center [964, 439] width 60 height 31
click at [703, 512] on span "1" at bounding box center [705, 511] width 9 height 24
click at [711, 538] on button "0" at bounding box center [706, 546] width 60 height 31
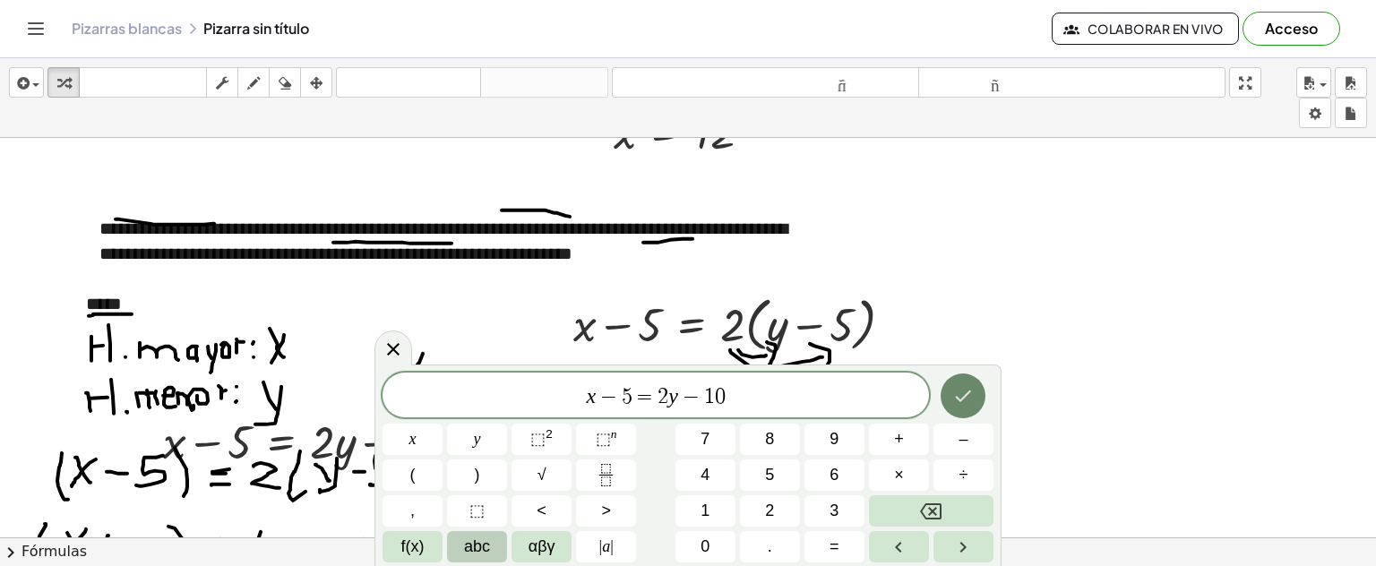
click at [975, 393] on button "Hecho" at bounding box center [963, 396] width 45 height 45
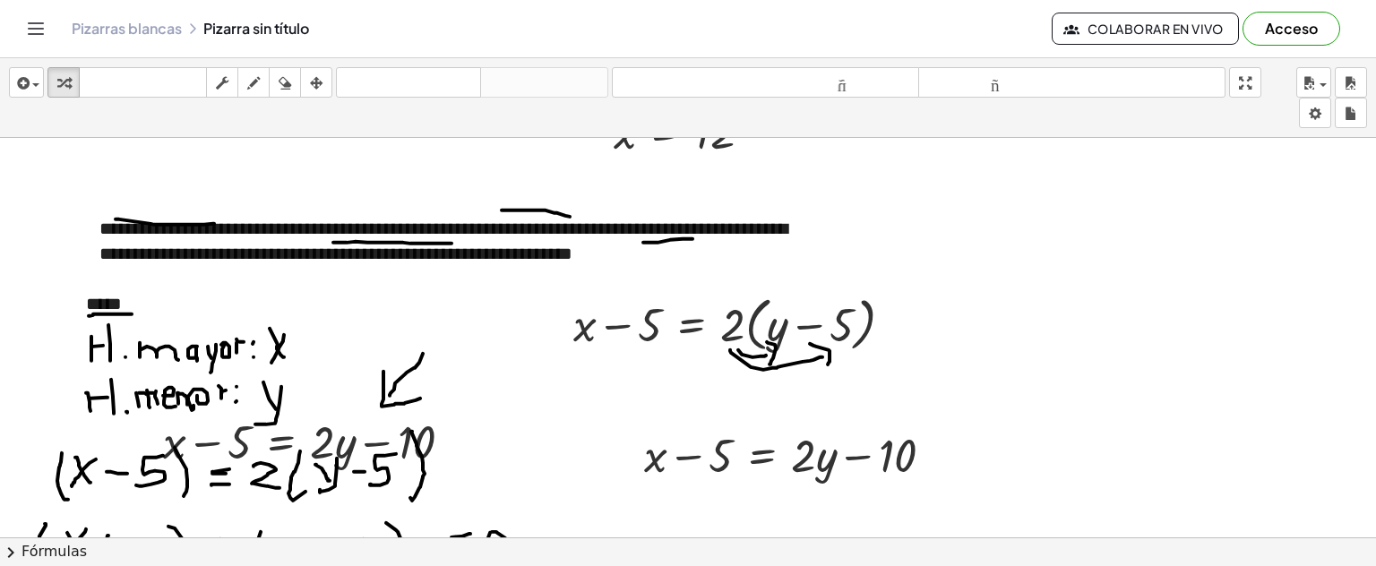
drag, startPoint x: 330, startPoint y: 84, endPoint x: 416, endPoint y: 155, distance: 111.4
click at [329, 83] on button "arreglar" at bounding box center [316, 82] width 32 height 30
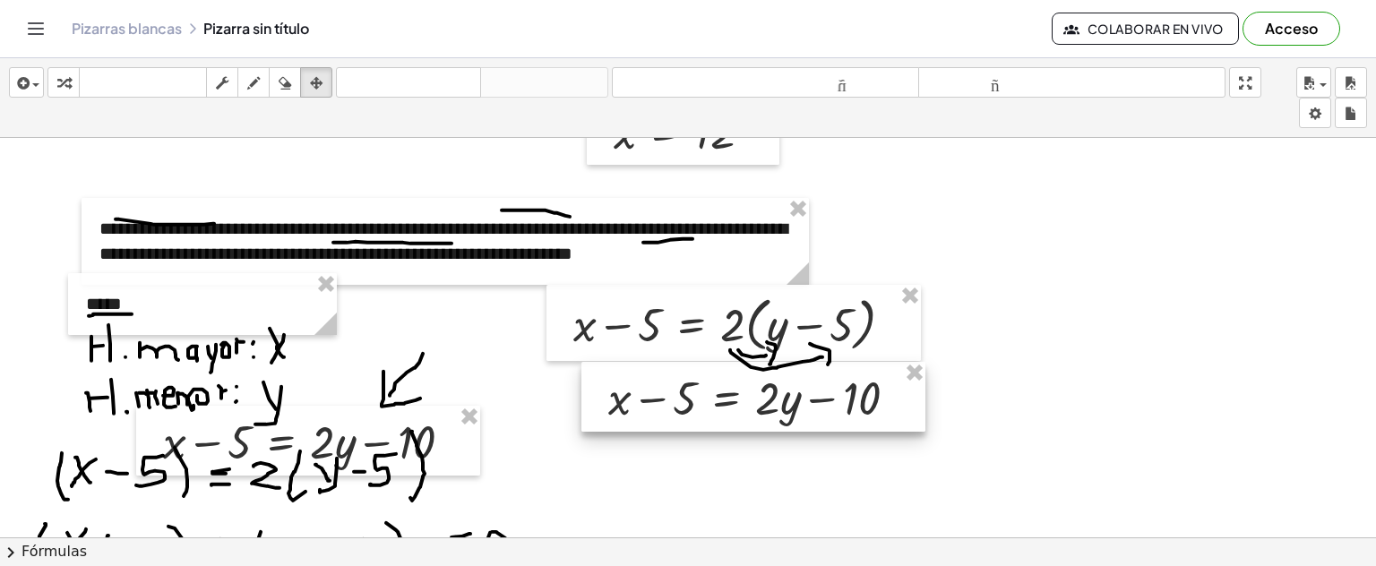
drag, startPoint x: 720, startPoint y: 459, endPoint x: 685, endPoint y: 401, distance: 67.6
click at [685, 401] on div at bounding box center [754, 397] width 344 height 70
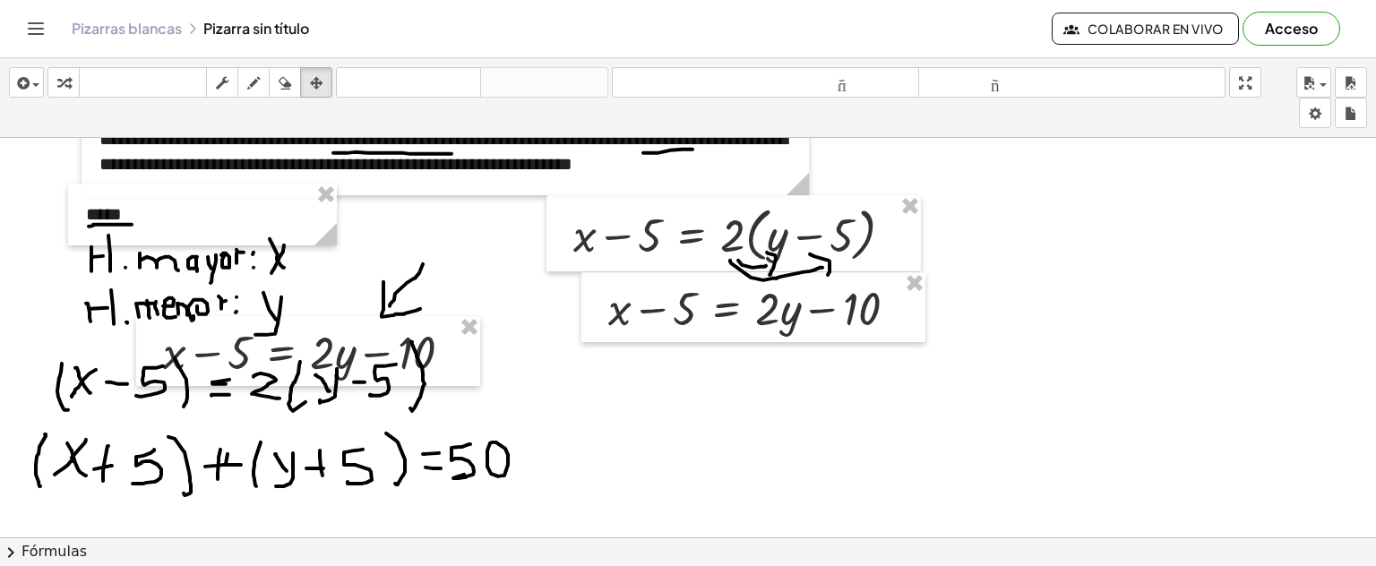
drag, startPoint x: 272, startPoint y: 277, endPoint x: 297, endPoint y: 271, distance: 25.0
click at [248, 78] on icon "button" at bounding box center [253, 84] width 13 height 22
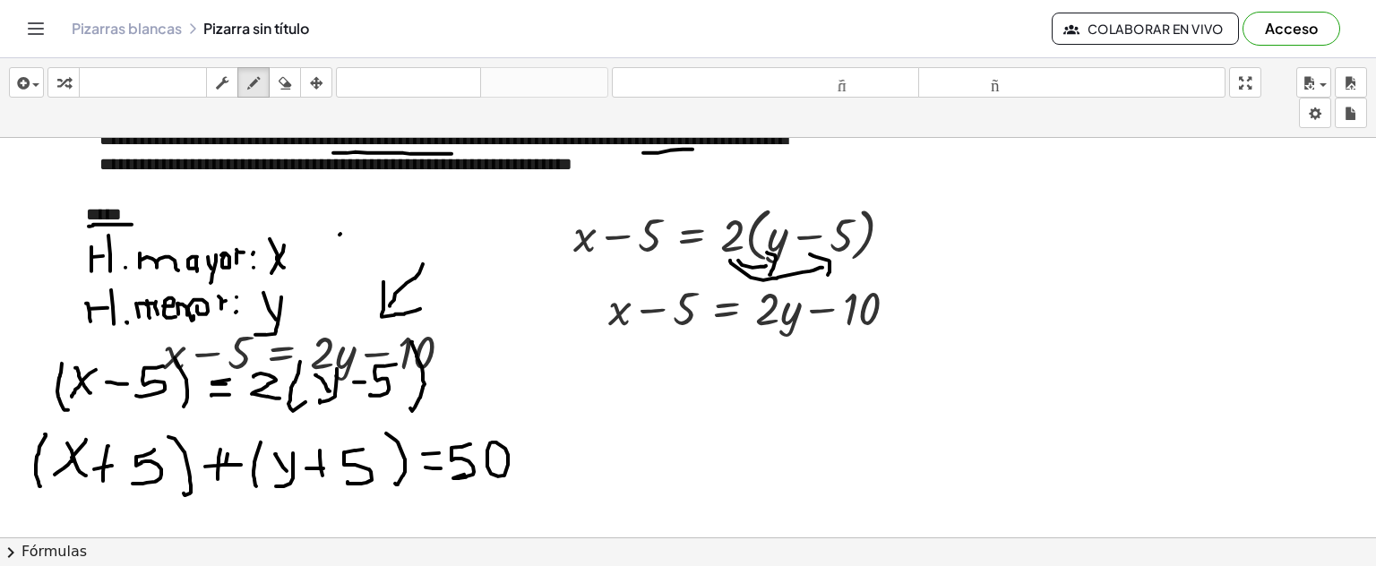
drag, startPoint x: 340, startPoint y: 233, endPoint x: 316, endPoint y: 242, distance: 25.0
drag, startPoint x: 323, startPoint y: 233, endPoint x: 366, endPoint y: 222, distance: 43.5
drag, startPoint x: 410, startPoint y: 183, endPoint x: 442, endPoint y: 194, distance: 33.5
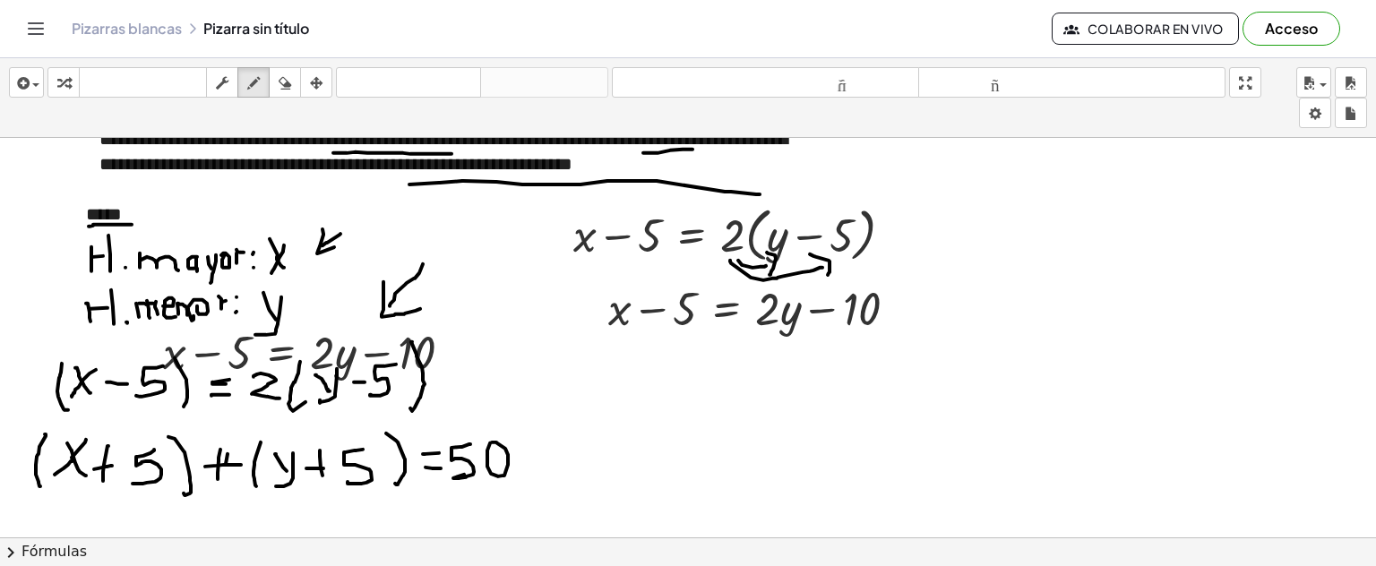
drag, startPoint x: 408, startPoint y: 183, endPoint x: 325, endPoint y: 238, distance: 99.4
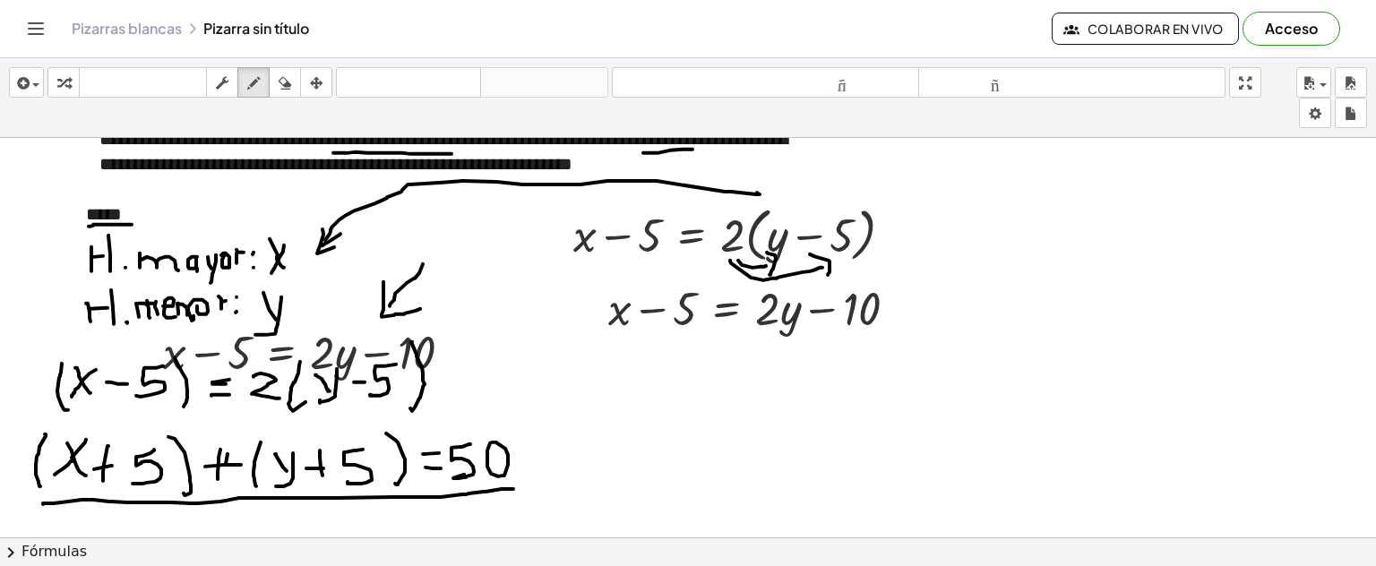
drag, startPoint x: 43, startPoint y: 503, endPoint x: 487, endPoint y: 486, distance: 444.8
drag, startPoint x: 256, startPoint y: 246, endPoint x: 349, endPoint y: 378, distance: 160.8
drag, startPoint x: 264, startPoint y: 427, endPoint x: 302, endPoint y: 452, distance: 45.2
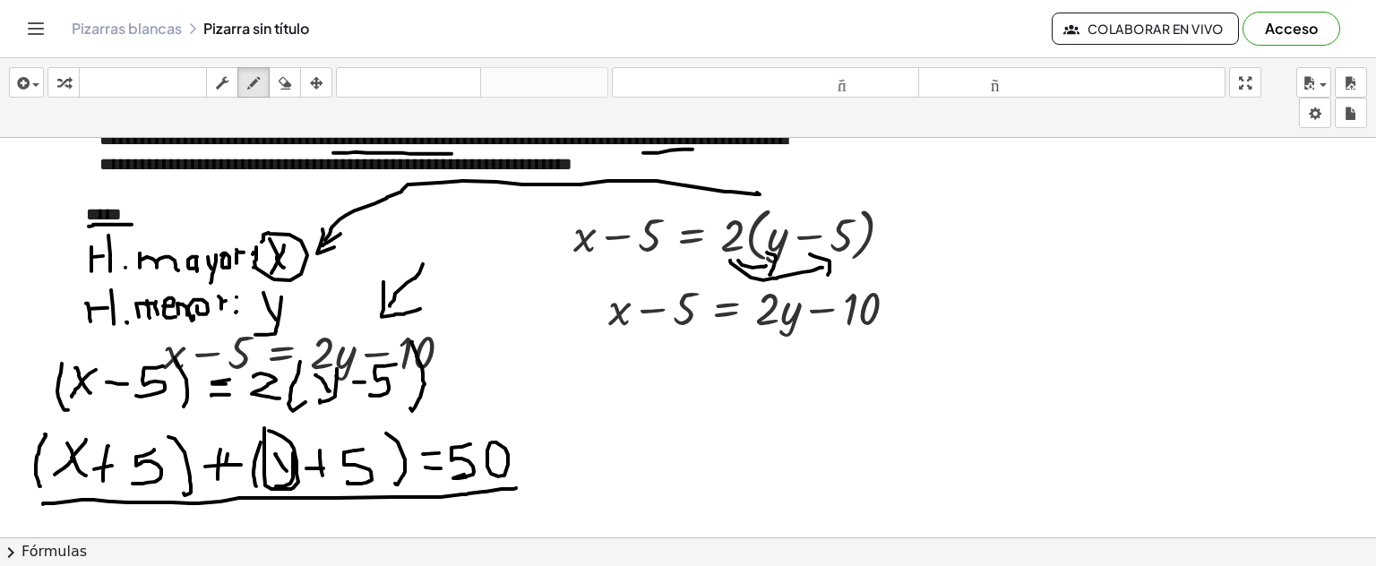
click at [29, 83] on icon "button" at bounding box center [21, 84] width 16 height 22
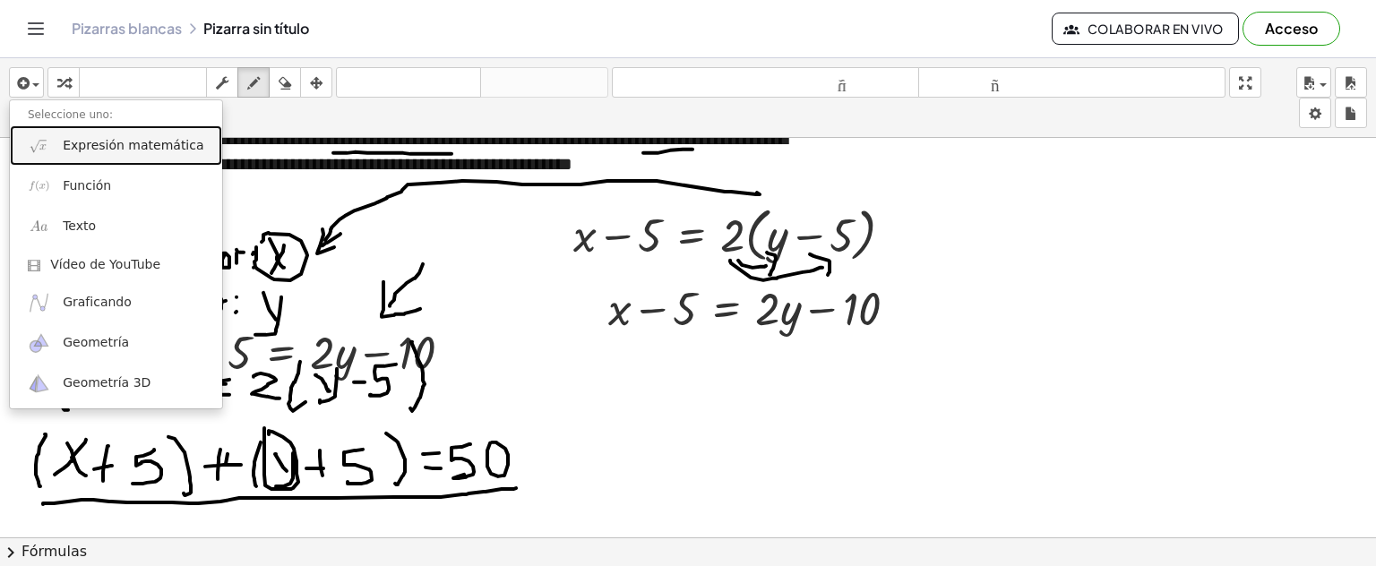
click at [97, 155] on link "Expresión matemática" at bounding box center [116, 145] width 212 height 40
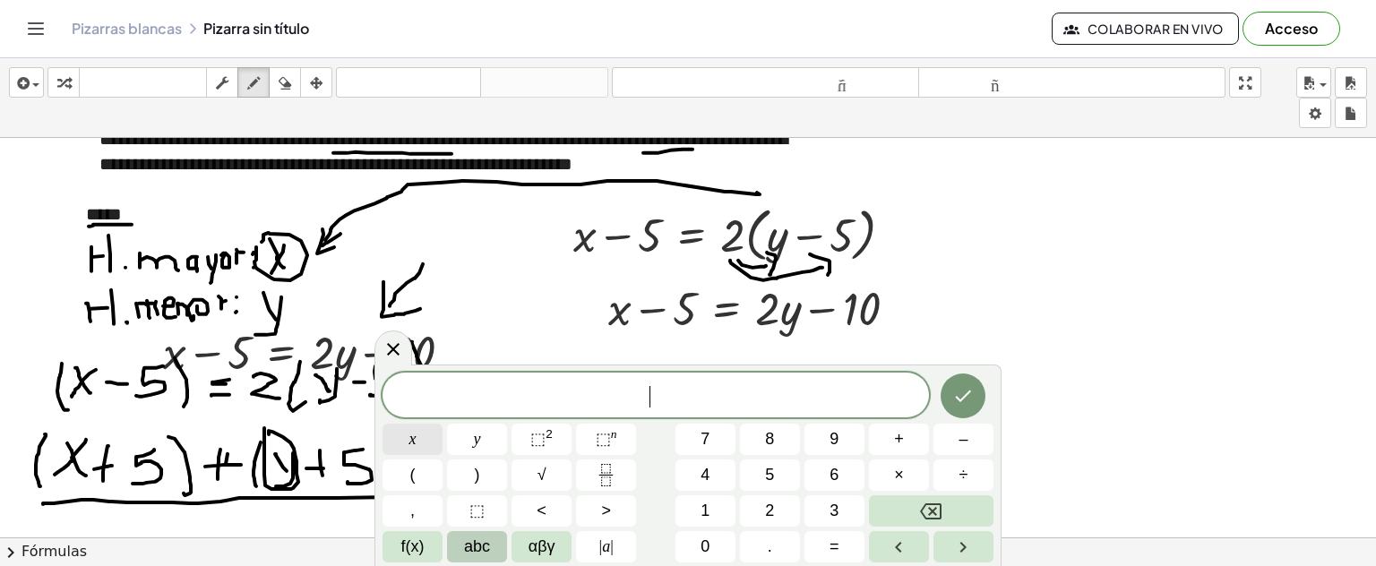
click at [429, 444] on button "x" at bounding box center [413, 439] width 60 height 31
click at [958, 452] on button "–" at bounding box center [964, 439] width 60 height 31
click at [779, 479] on button "5" at bounding box center [770, 475] width 60 height 31
click at [981, 470] on button "÷" at bounding box center [964, 475] width 60 height 31
click at [930, 506] on icon "Backspace" at bounding box center [931, 512] width 22 height 22
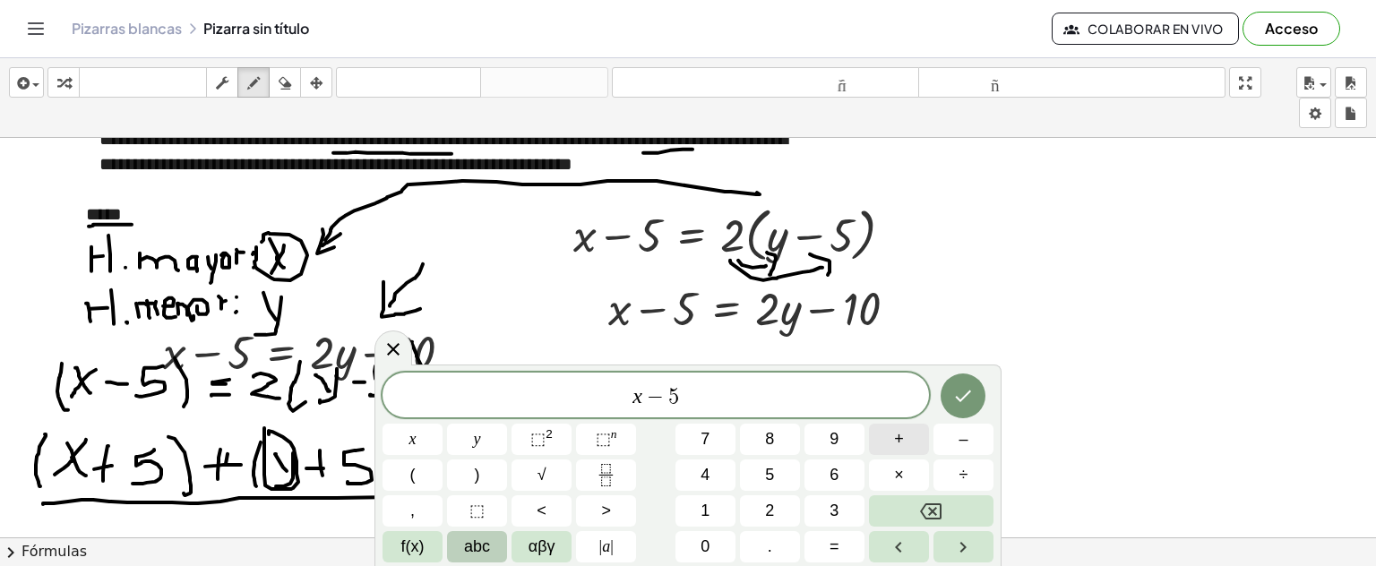
click at [920, 451] on button "+" at bounding box center [899, 439] width 60 height 31
click at [701, 511] on span "1" at bounding box center [705, 511] width 9 height 24
click at [709, 539] on span "0" at bounding box center [705, 547] width 9 height 24
click at [828, 533] on button "=" at bounding box center [835, 546] width 60 height 31
click at [768, 505] on span "2" at bounding box center [769, 511] width 9 height 24
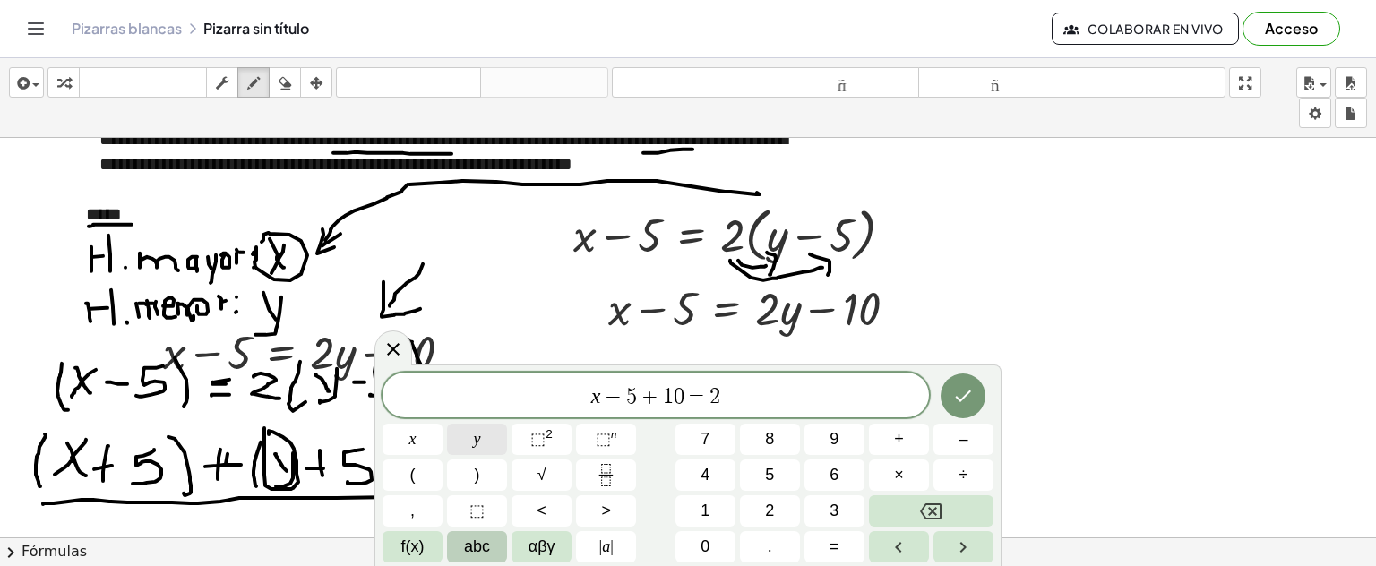
click at [462, 440] on button "y" at bounding box center [477, 439] width 60 height 31
click at [966, 392] on icon "Hecho" at bounding box center [964, 396] width 22 height 22
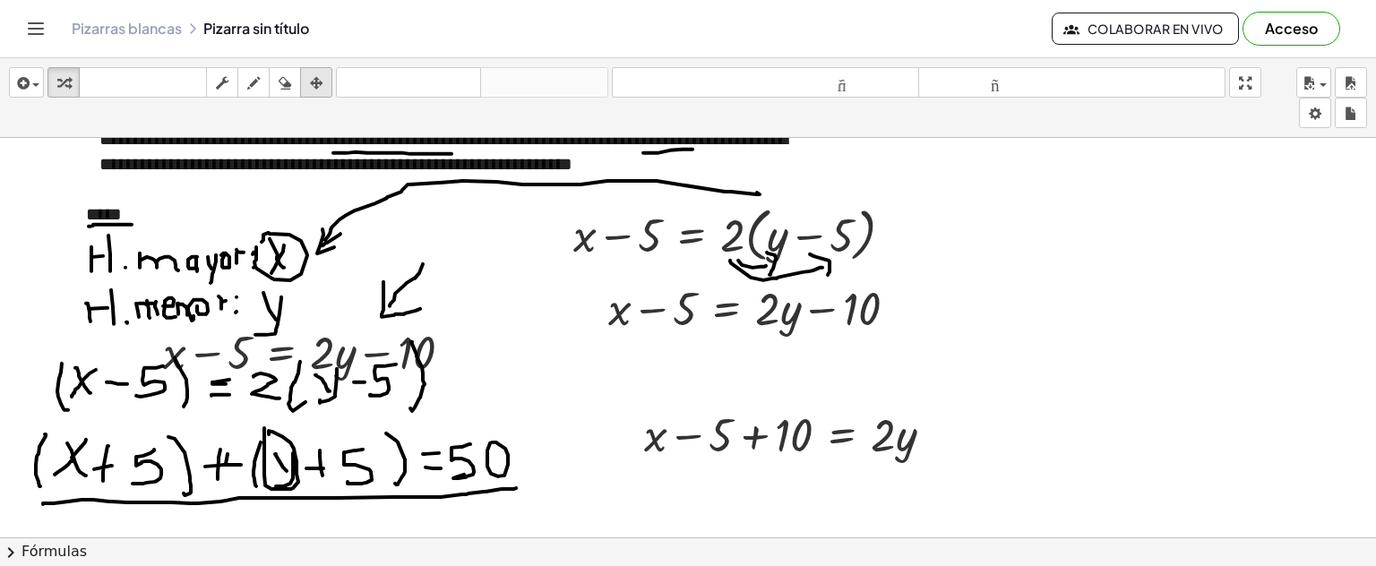
click at [315, 79] on icon "button" at bounding box center [316, 84] width 13 height 22
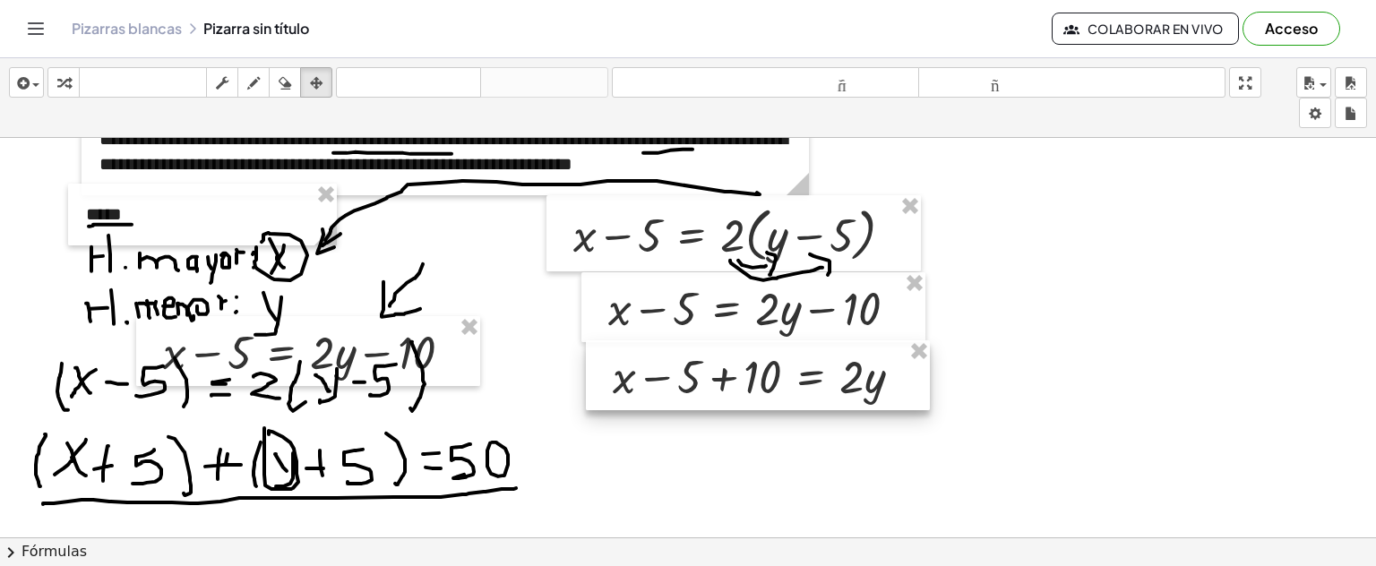
drag, startPoint x: 823, startPoint y: 435, endPoint x: 791, endPoint y: 376, distance: 66.2
click at [791, 376] on div at bounding box center [758, 376] width 344 height 70
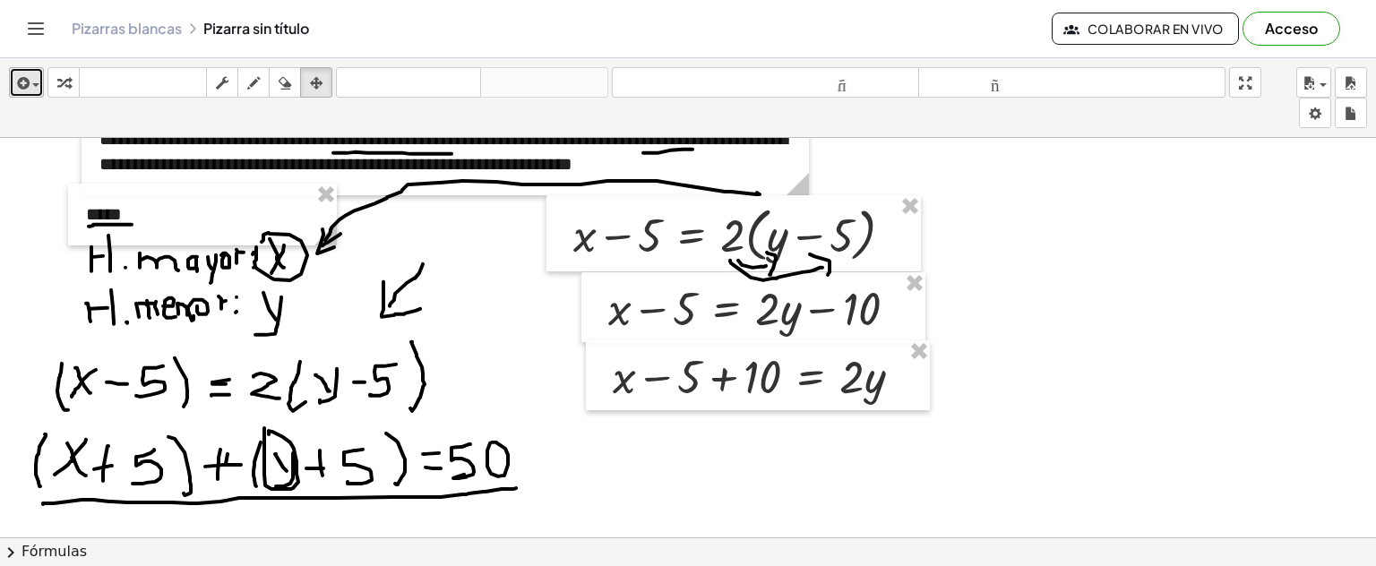
click at [39, 83] on span "button" at bounding box center [35, 85] width 7 height 4
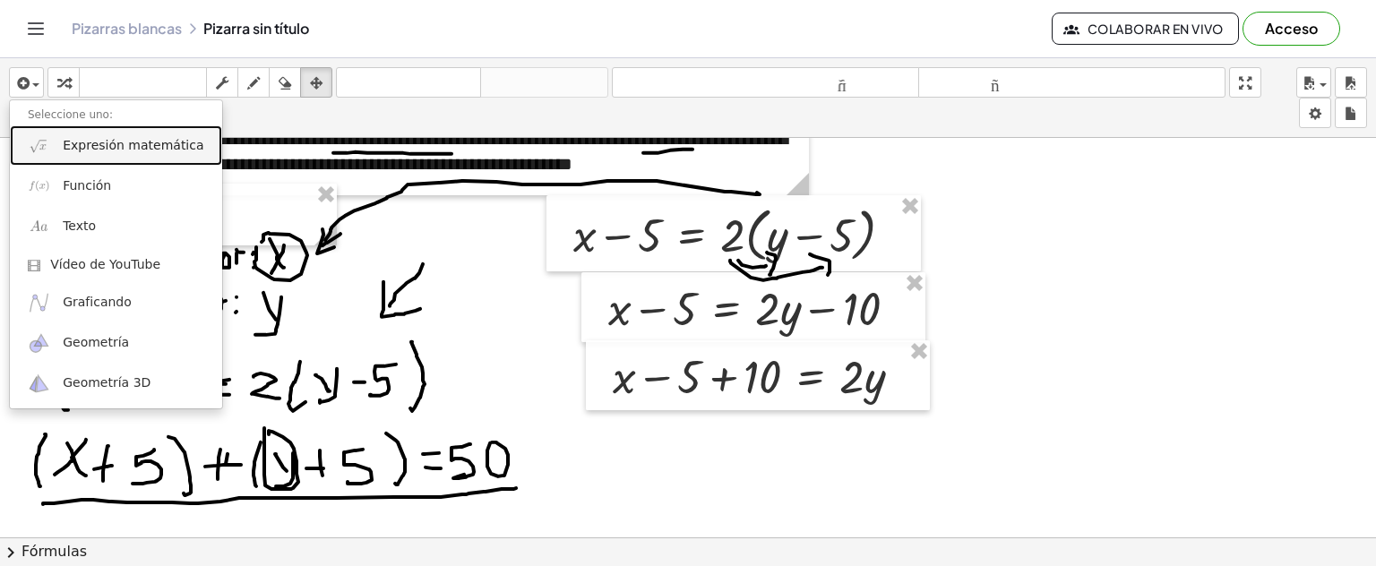
click at [102, 142] on font "Expresión matemática" at bounding box center [133, 145] width 141 height 14
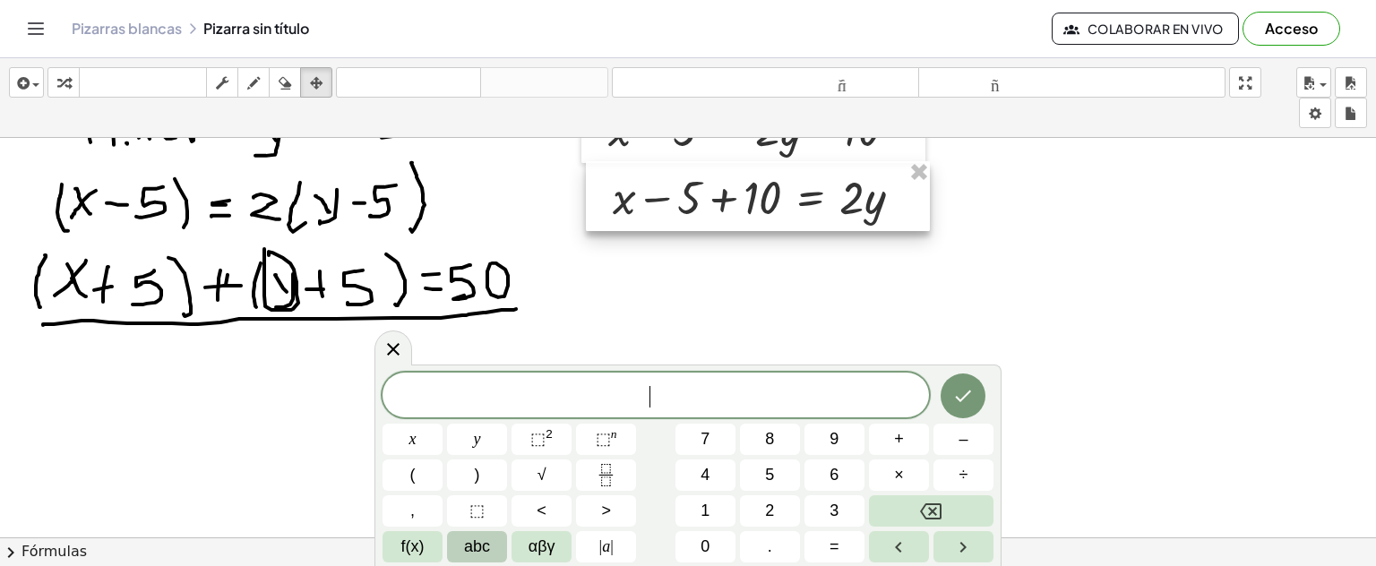
scroll to position [1513, 0]
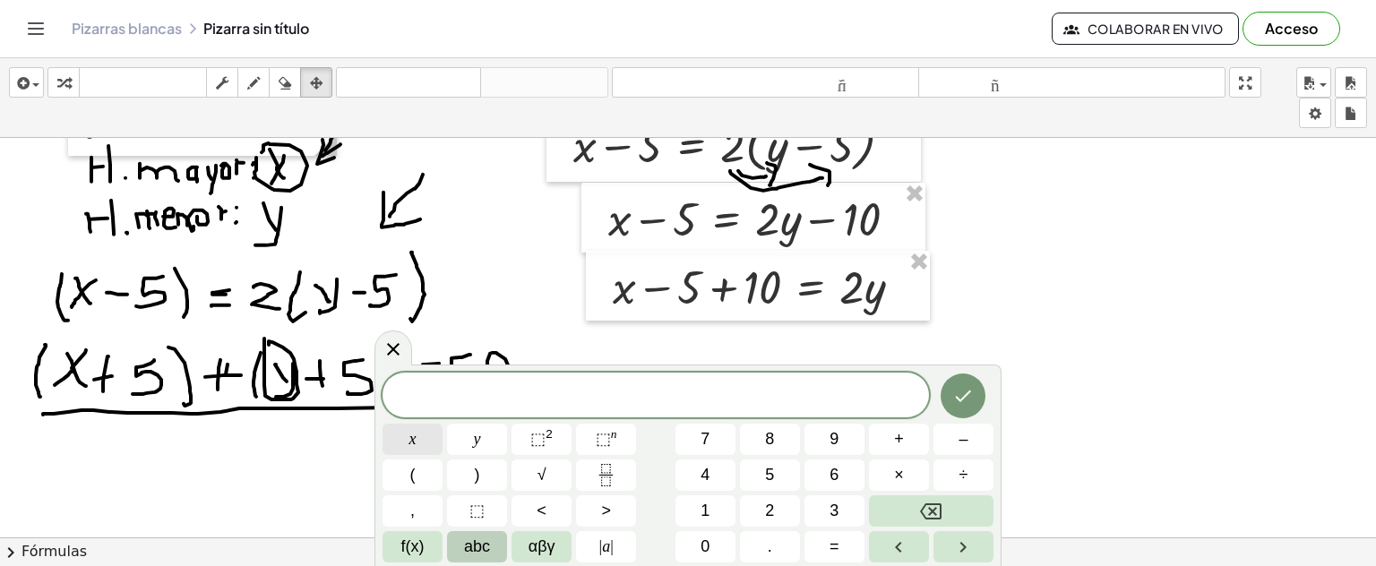
click at [416, 440] on span "x" at bounding box center [413, 439] width 7 height 24
click at [415, 439] on span "x" at bounding box center [413, 439] width 7 height 24
click at [926, 509] on icon "Backspace" at bounding box center [931, 512] width 22 height 22
click at [896, 444] on span "+" at bounding box center [899, 439] width 10 height 24
click at [775, 481] on button "5" at bounding box center [770, 475] width 60 height 31
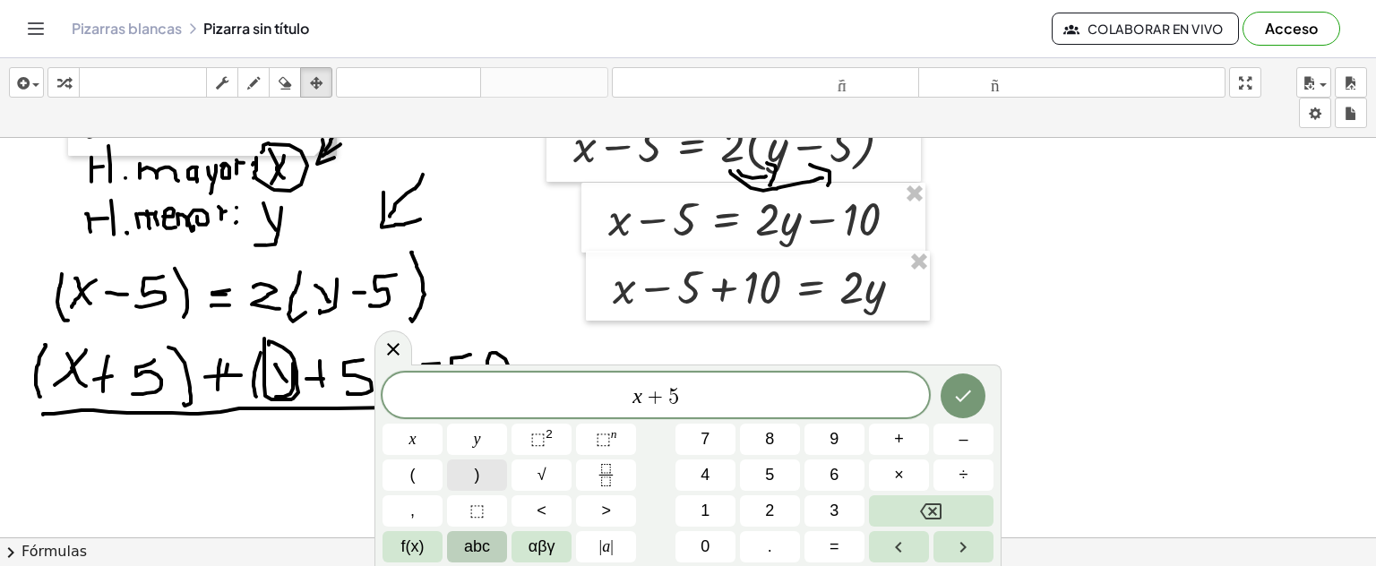
click at [481, 473] on button ")" at bounding box center [477, 475] width 60 height 31
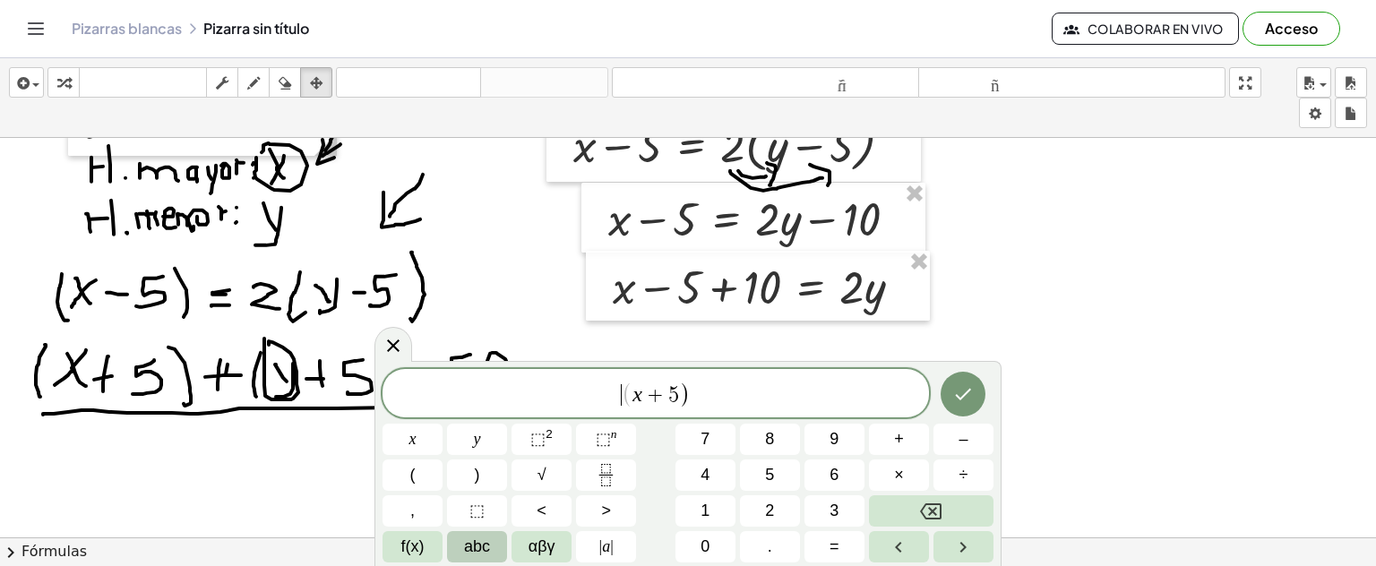
click at [624, 396] on span "(" at bounding box center [628, 395] width 12 height 26
click at [416, 470] on button "(" at bounding box center [413, 475] width 60 height 31
click at [749, 392] on span "( ​ x + 5 )" at bounding box center [656, 395] width 547 height 30
click at [896, 446] on span "+" at bounding box center [899, 439] width 10 height 24
click at [930, 506] on icon "Backspace" at bounding box center [931, 512] width 22 height 22
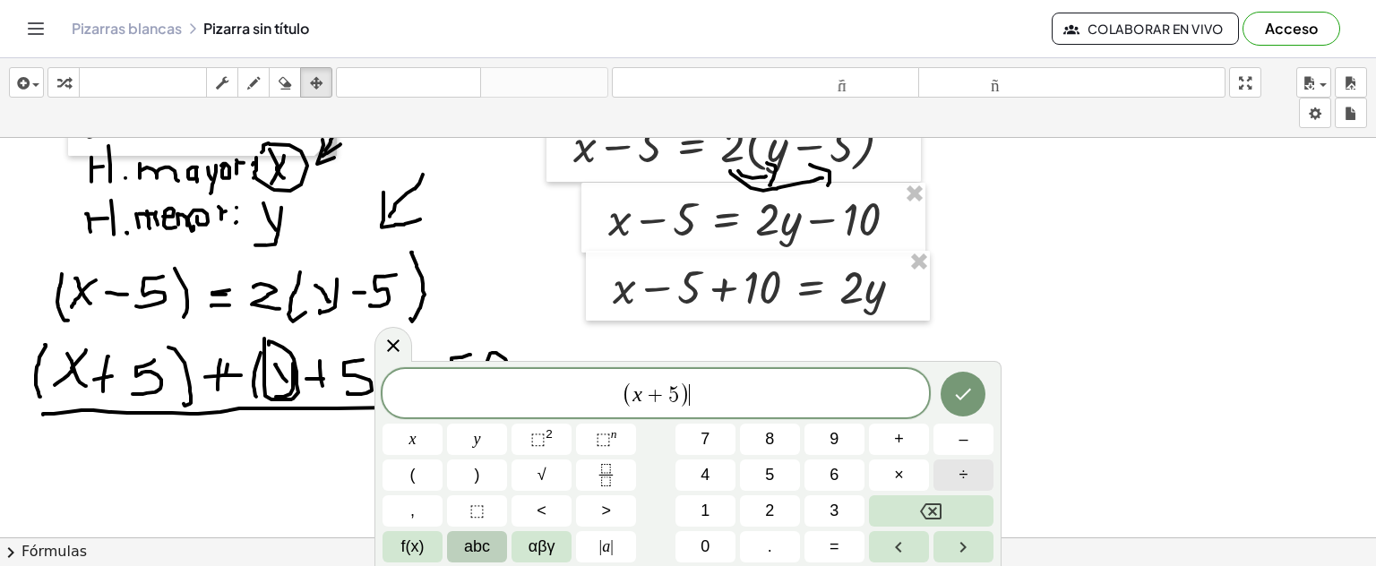
click at [960, 480] on span "÷" at bounding box center [964, 475] width 9 height 24
click at [778, 509] on button "2" at bounding box center [770, 511] width 60 height 31
click at [832, 541] on span "=" at bounding box center [835, 547] width 10 height 24
click at [478, 444] on span "y" at bounding box center [477, 439] width 7 height 24
click at [967, 388] on icon "Hecho" at bounding box center [964, 395] width 22 height 22
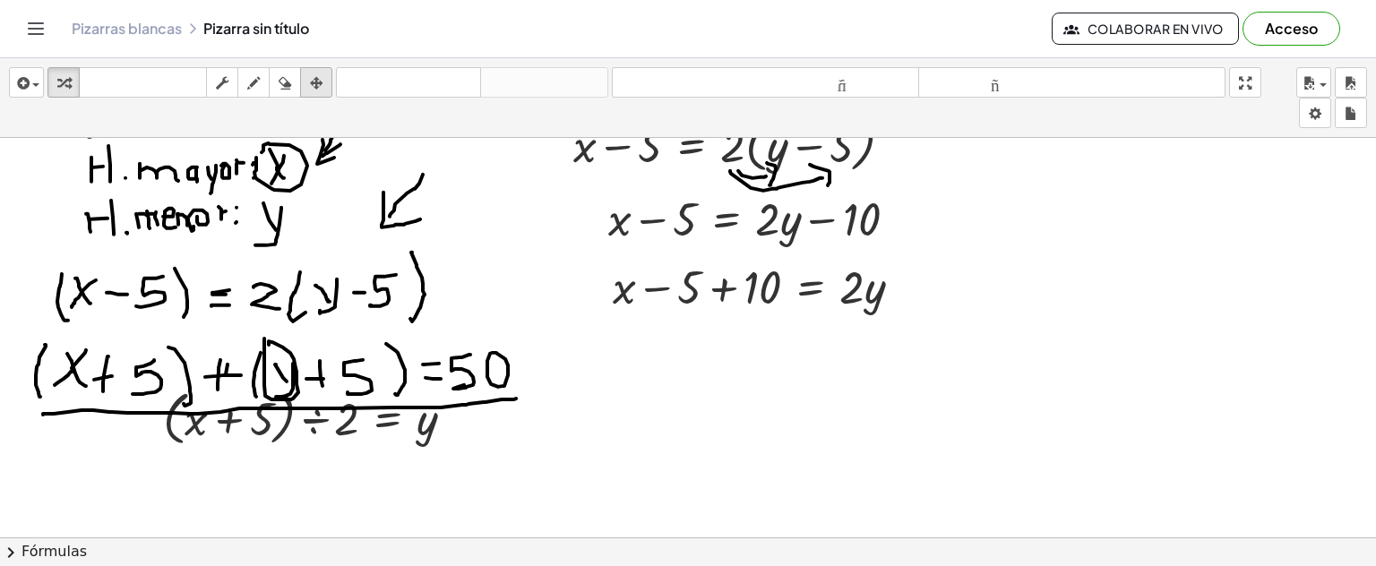
click at [322, 82] on icon "button" at bounding box center [316, 84] width 13 height 22
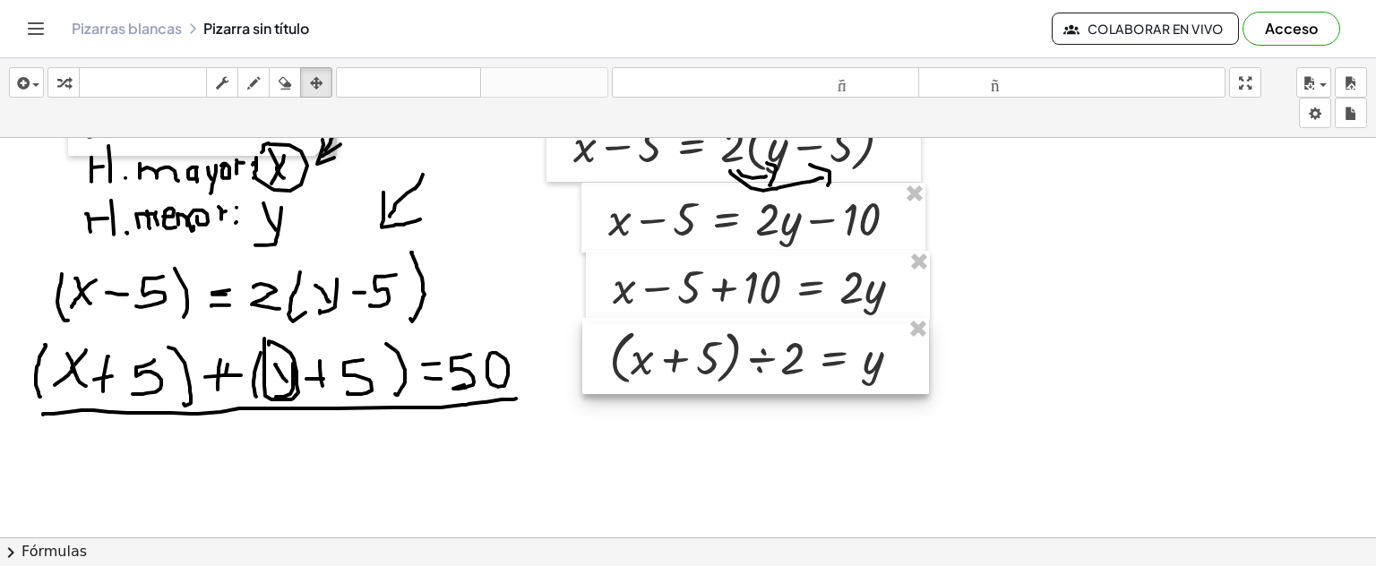
drag, startPoint x: 409, startPoint y: 438, endPoint x: 855, endPoint y: 377, distance: 450.4
click at [855, 377] on div at bounding box center [755, 356] width 347 height 77
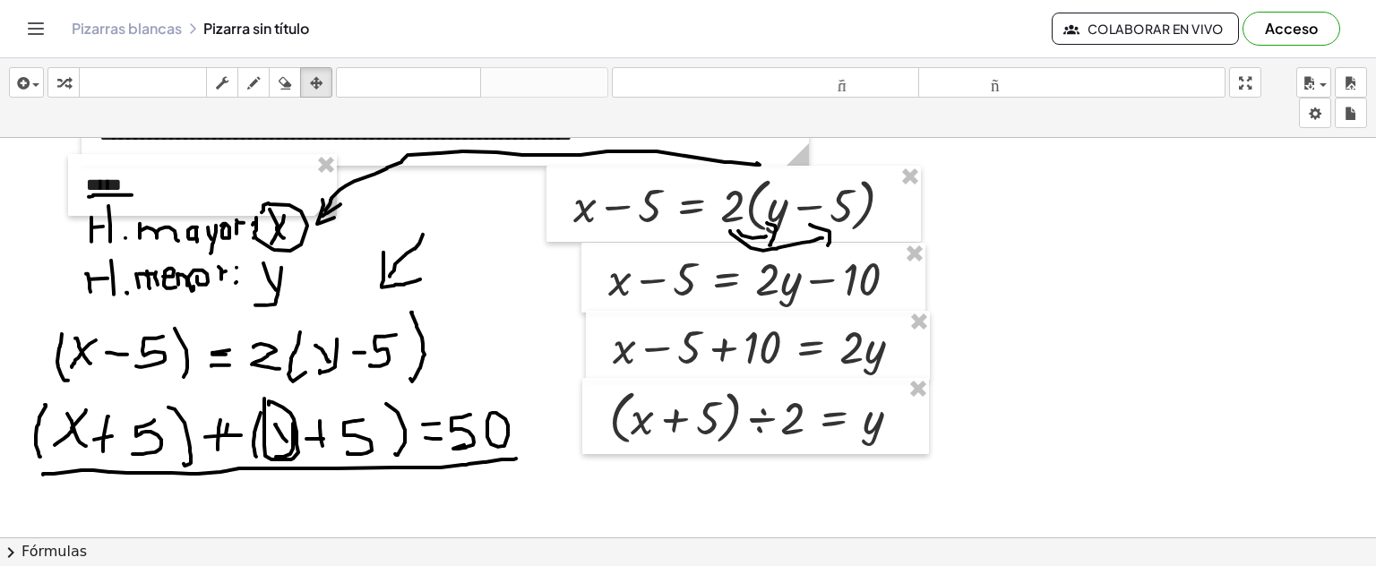
scroll to position [1423, 0]
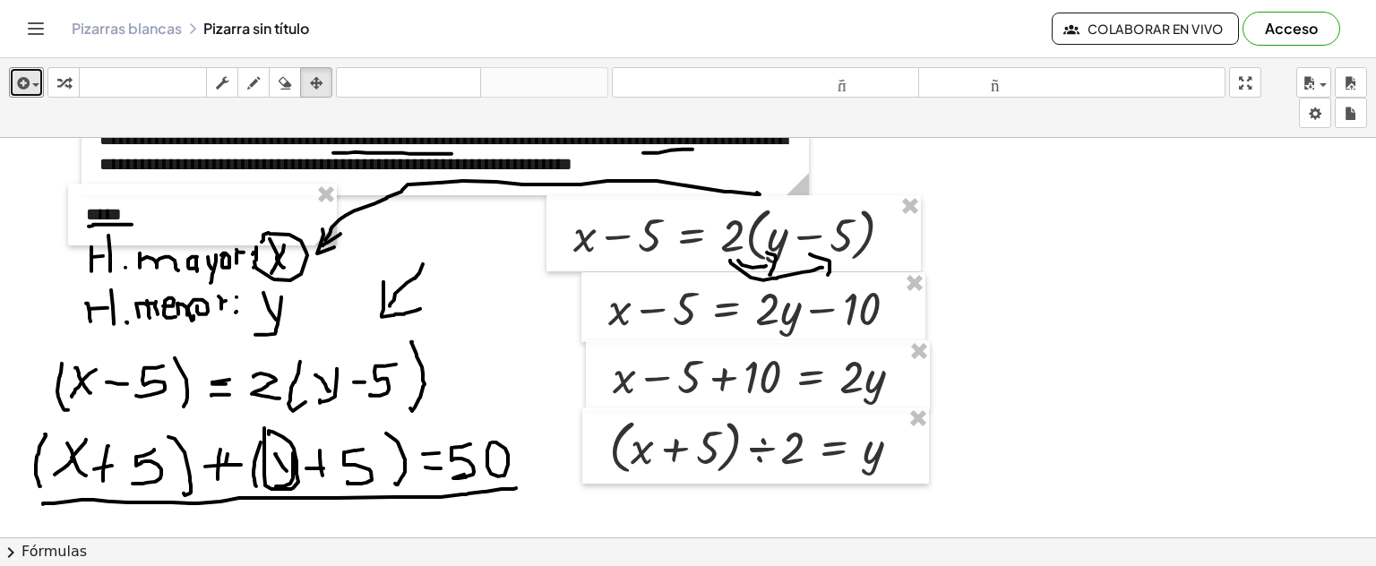
drag, startPoint x: 25, startPoint y: 73, endPoint x: 100, endPoint y: 197, distance: 145.5
click at [25, 73] on icon "button" at bounding box center [21, 84] width 16 height 22
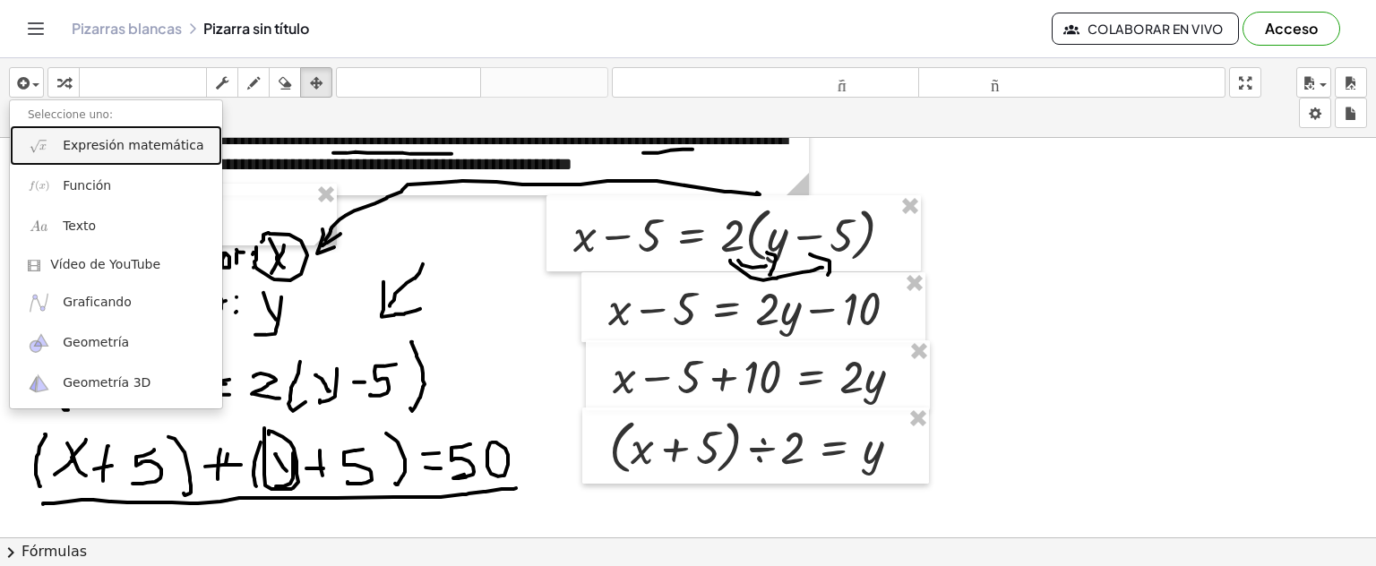
click at [96, 152] on font "Expresión matemática" at bounding box center [133, 145] width 141 height 14
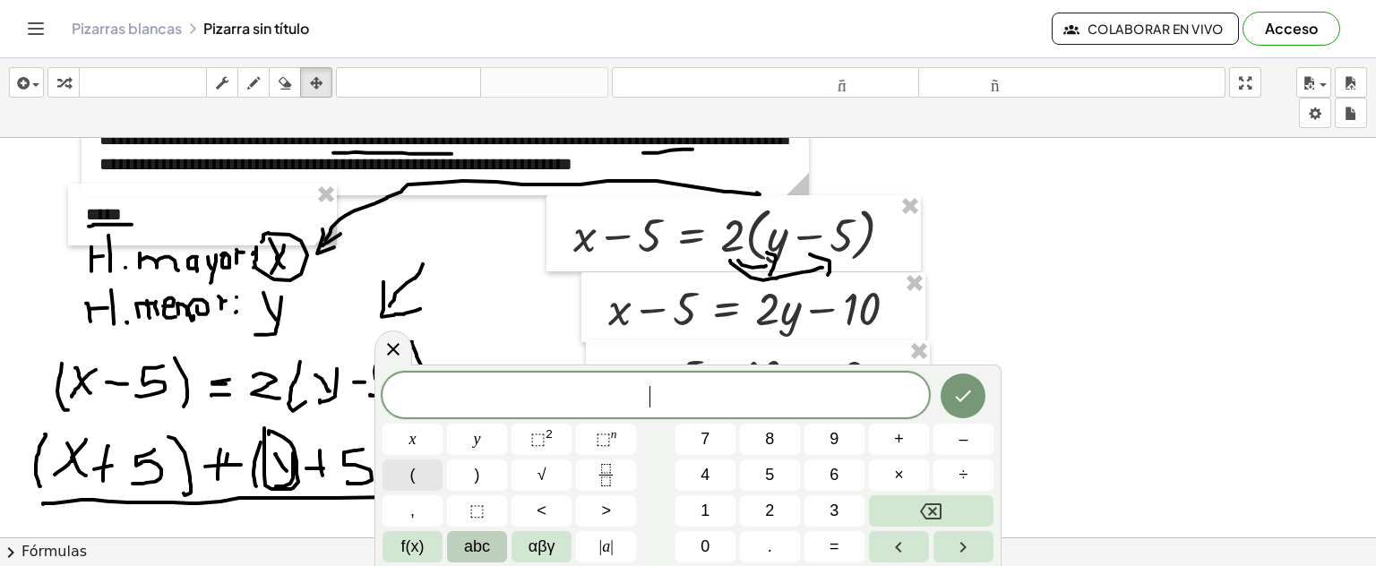
click at [414, 473] on button "(" at bounding box center [413, 475] width 60 height 31
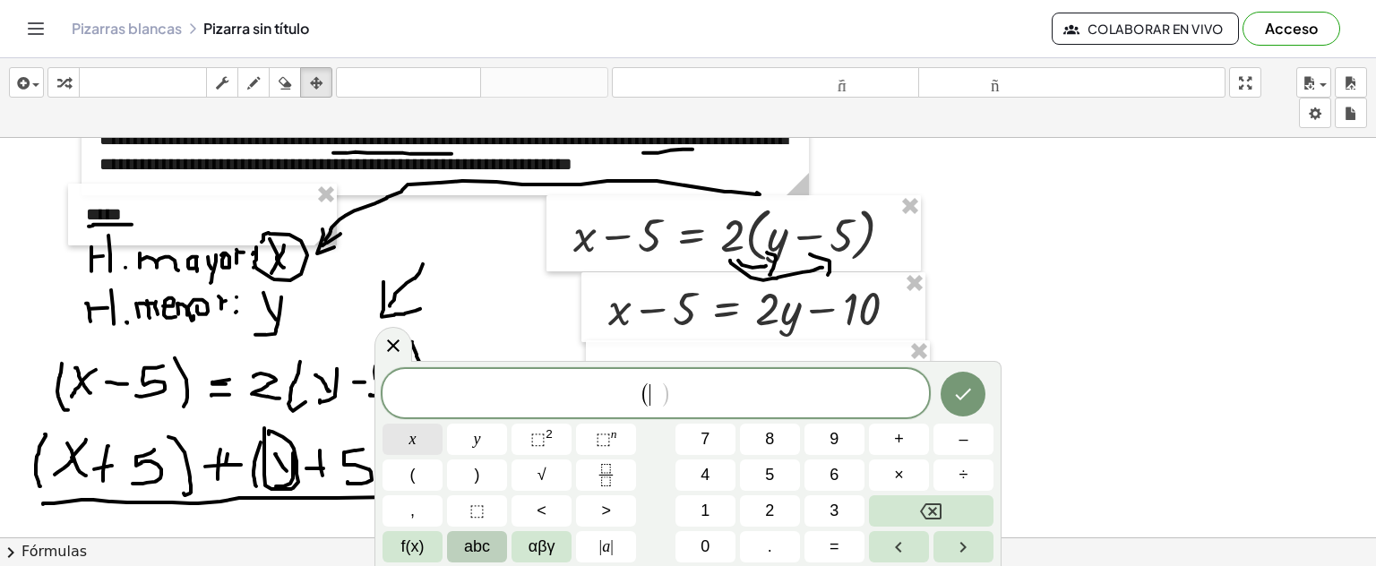
click at [413, 441] on span "x" at bounding box center [413, 439] width 7 height 24
click at [902, 448] on button "+" at bounding box center [899, 439] width 60 height 31
click at [774, 479] on button "5" at bounding box center [770, 475] width 60 height 31
click at [479, 468] on span ")" at bounding box center [477, 475] width 5 height 24
click at [905, 440] on button "+" at bounding box center [899, 439] width 60 height 31
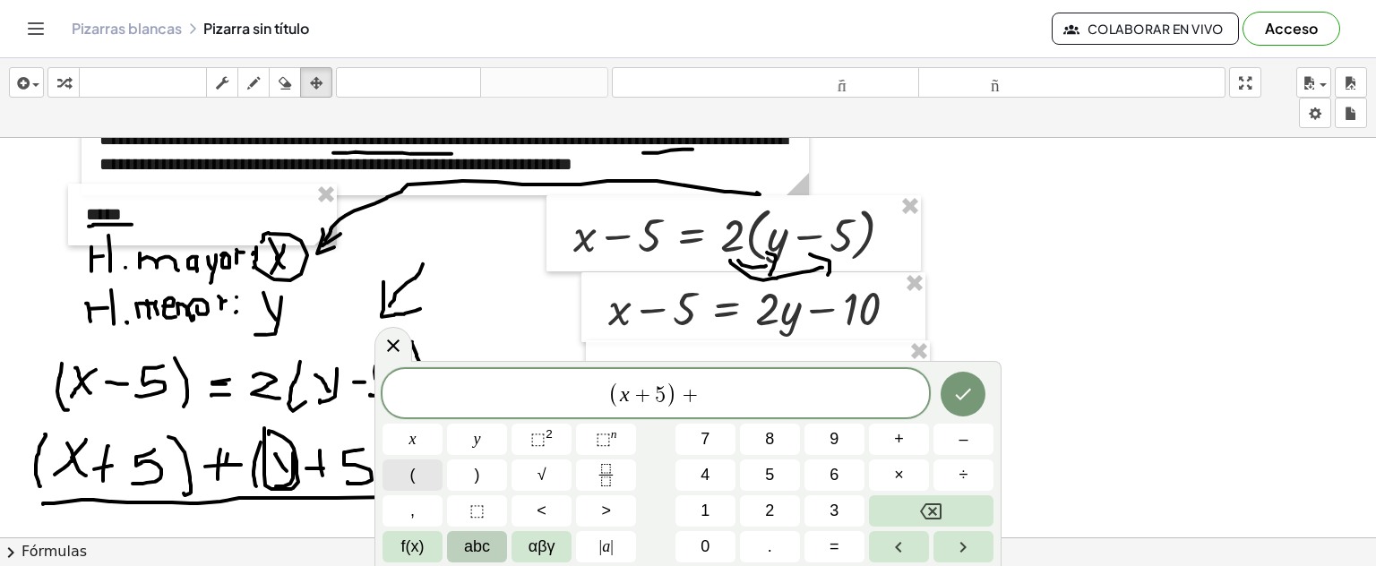
click at [433, 476] on button "(" at bounding box center [413, 475] width 60 height 31
click at [465, 438] on button "y" at bounding box center [477, 439] width 60 height 31
click at [902, 442] on span "+" at bounding box center [899, 439] width 10 height 24
click at [761, 468] on button "5" at bounding box center [770, 475] width 60 height 31
click at [472, 466] on button ")" at bounding box center [477, 475] width 60 height 31
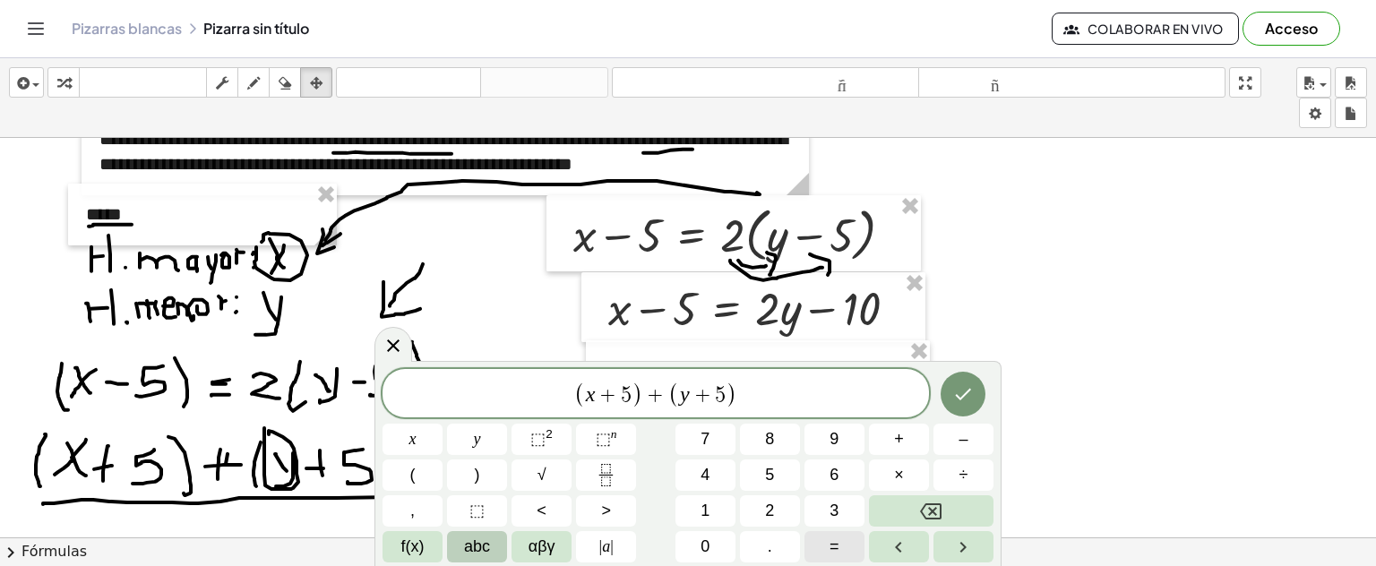
click at [837, 542] on span "=" at bounding box center [835, 547] width 10 height 24
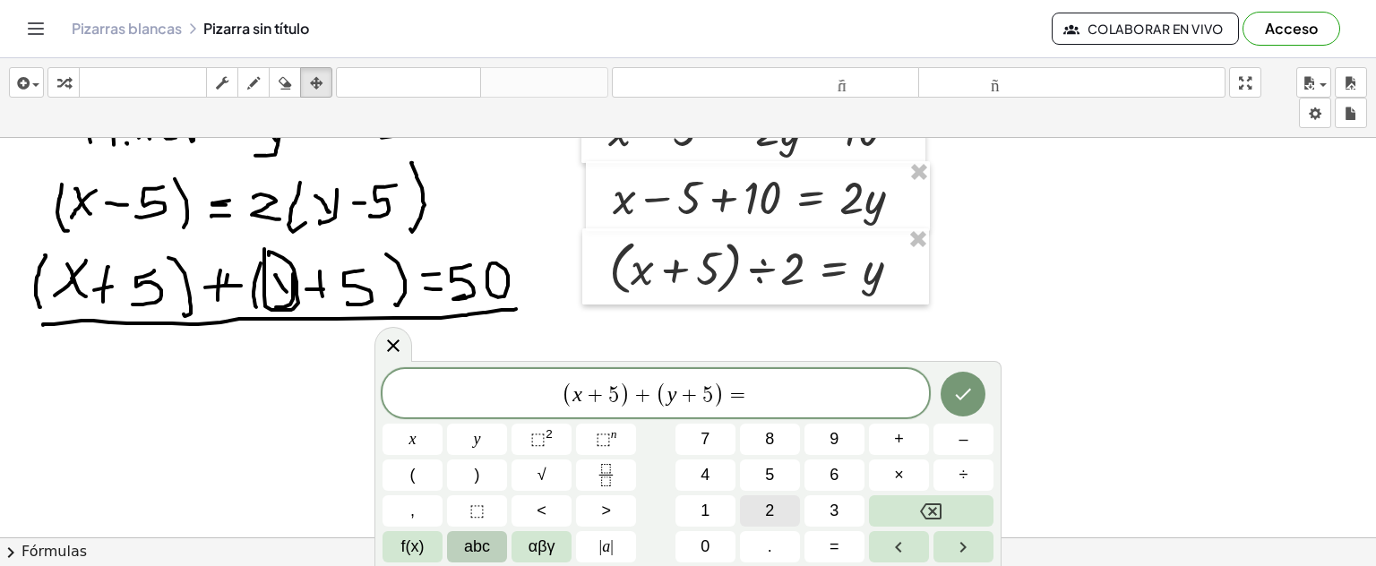
click at [763, 473] on button "5" at bounding box center [770, 475] width 60 height 31
click at [710, 539] on span "0" at bounding box center [705, 547] width 9 height 24
click at [968, 387] on icon "Hecho" at bounding box center [964, 395] width 22 height 22
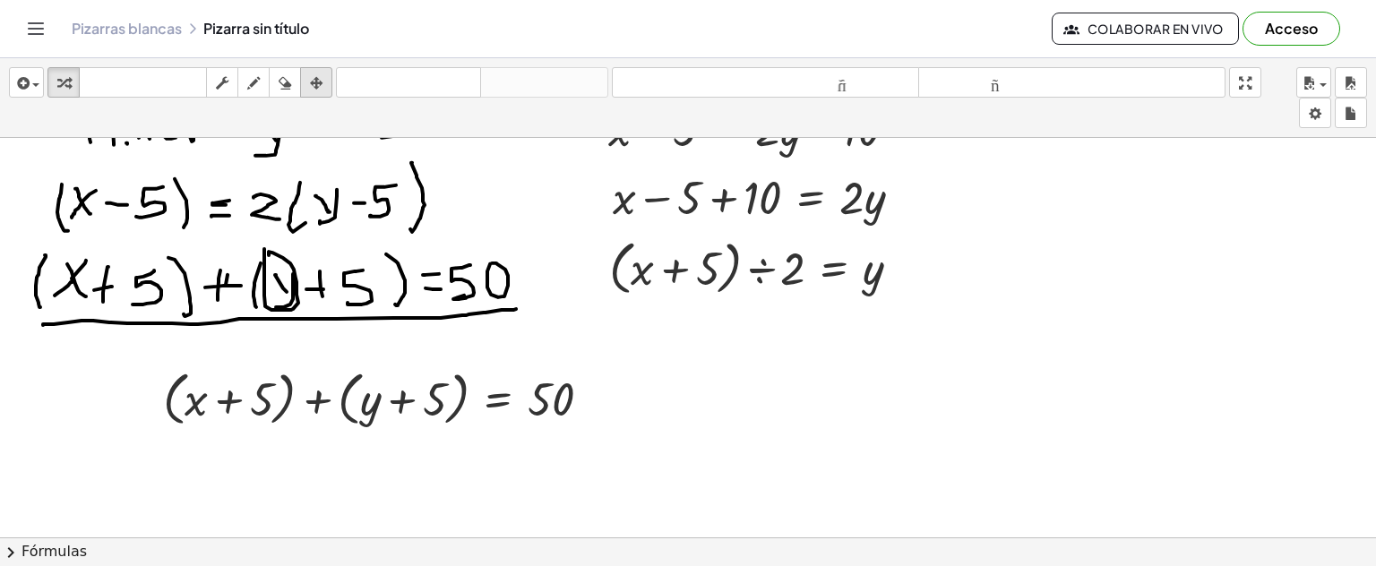
click at [323, 87] on icon "button" at bounding box center [316, 84] width 13 height 22
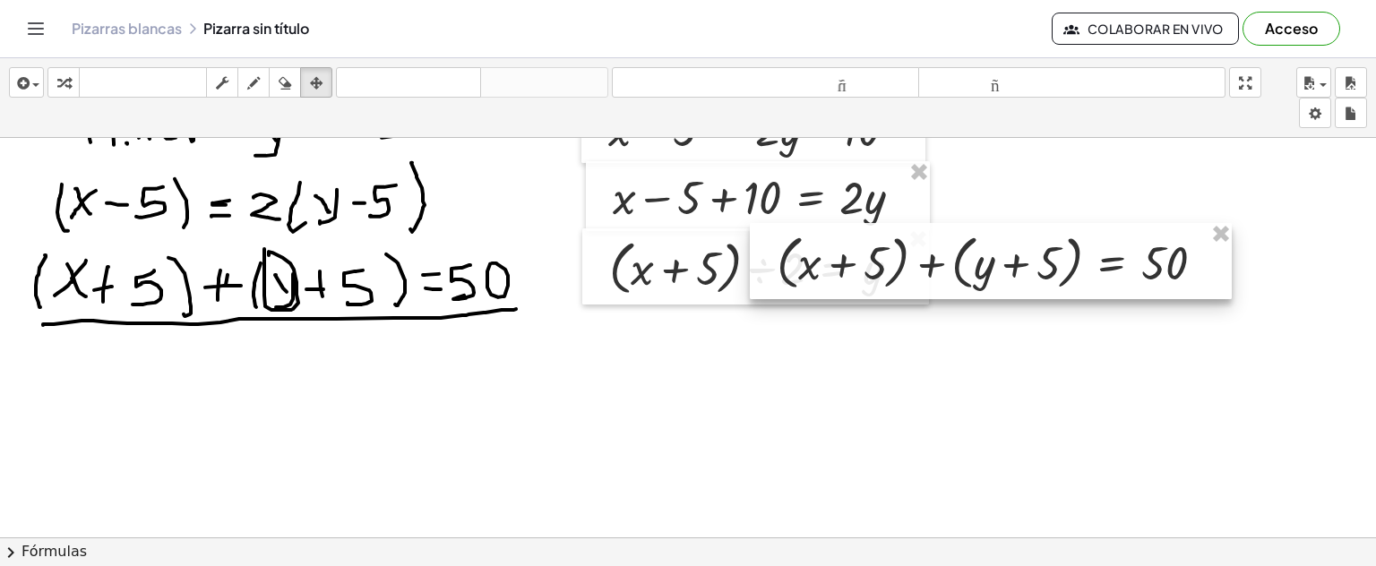
drag, startPoint x: 323, startPoint y: 87, endPoint x: 1160, endPoint y: 284, distance: 860.7
click at [1160, 284] on div at bounding box center [991, 261] width 482 height 77
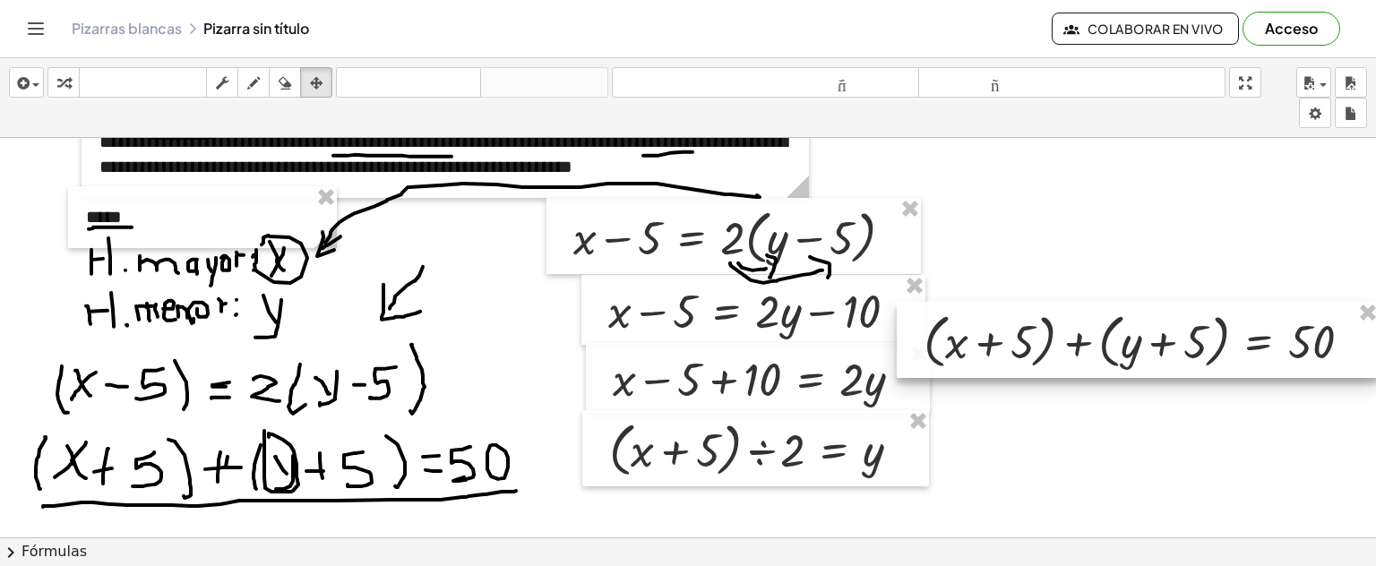
scroll to position [1423, 0]
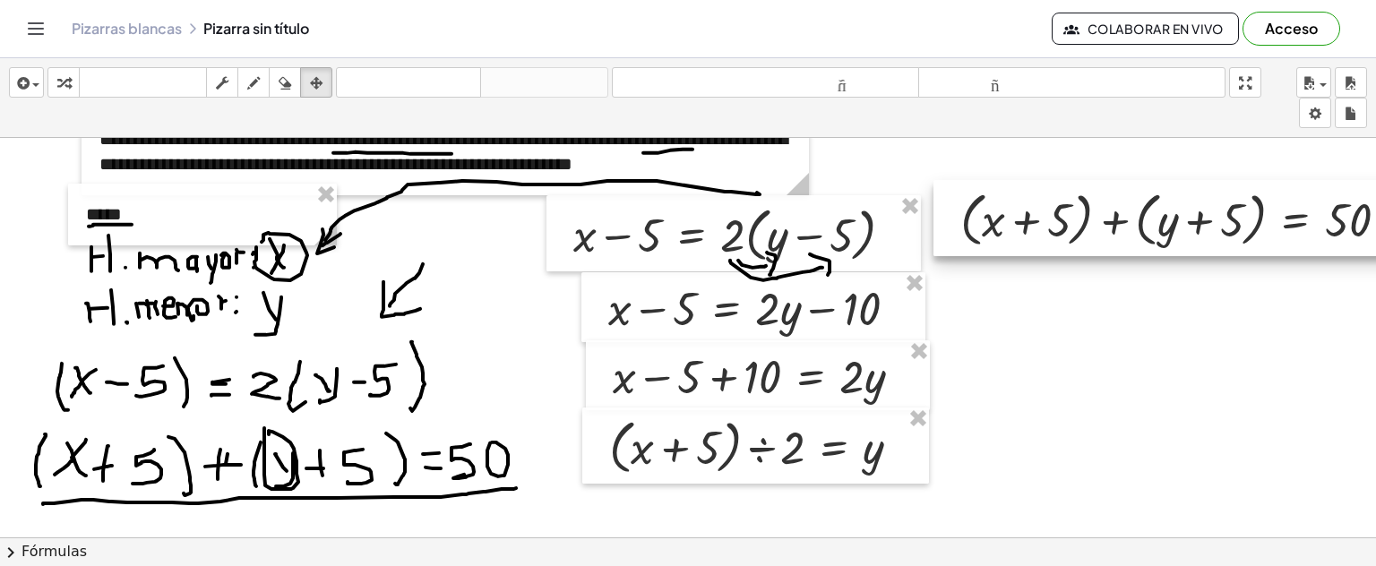
drag, startPoint x: 1024, startPoint y: 462, endPoint x: 1208, endPoint y: 240, distance: 288.3
click at [1208, 240] on div at bounding box center [1175, 218] width 482 height 77
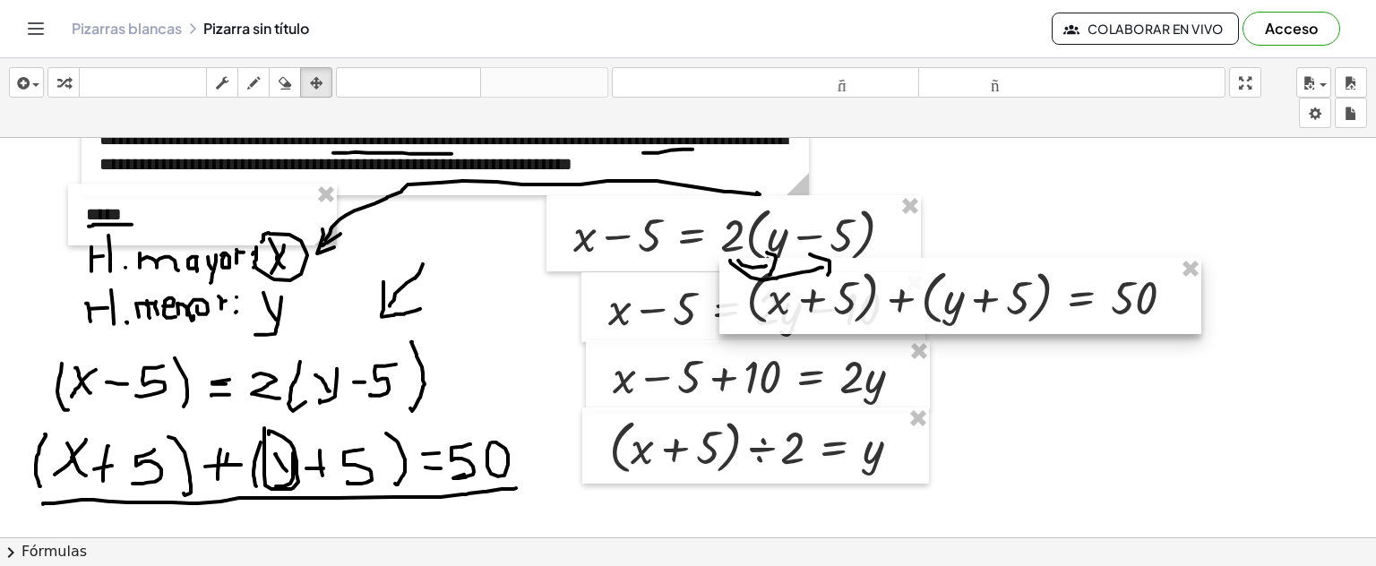
drag, startPoint x: 1191, startPoint y: 203, endPoint x: 996, endPoint y: 278, distance: 209.3
click at [996, 278] on div at bounding box center [961, 296] width 482 height 77
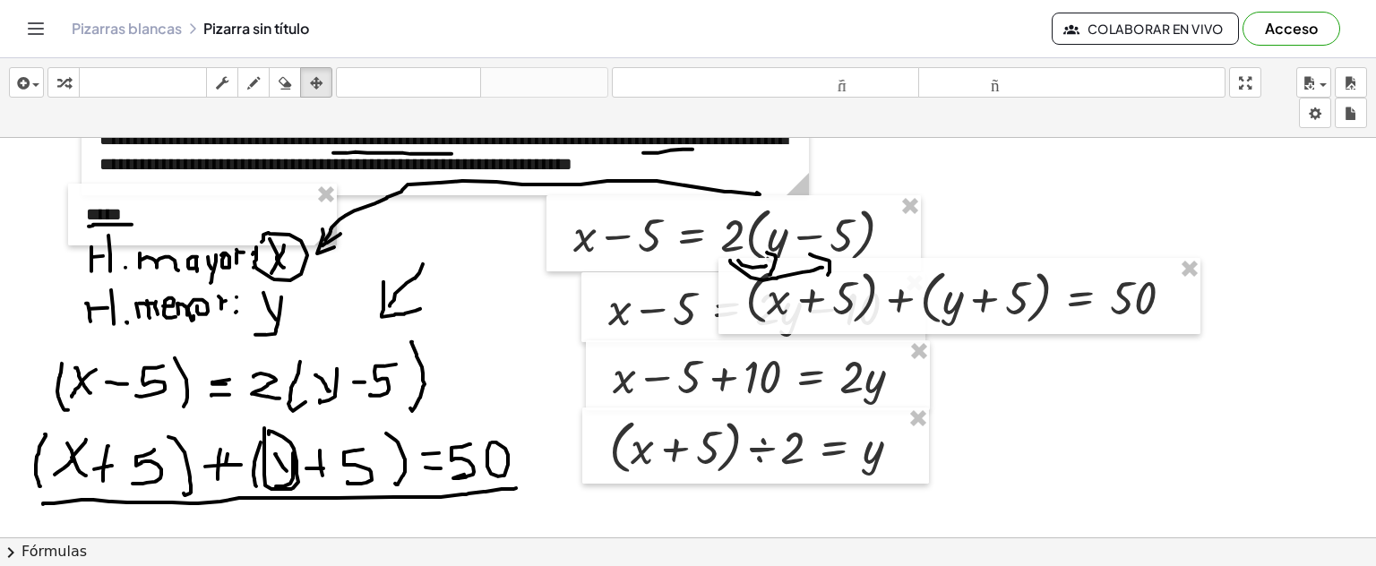
scroll to position [1602, 0]
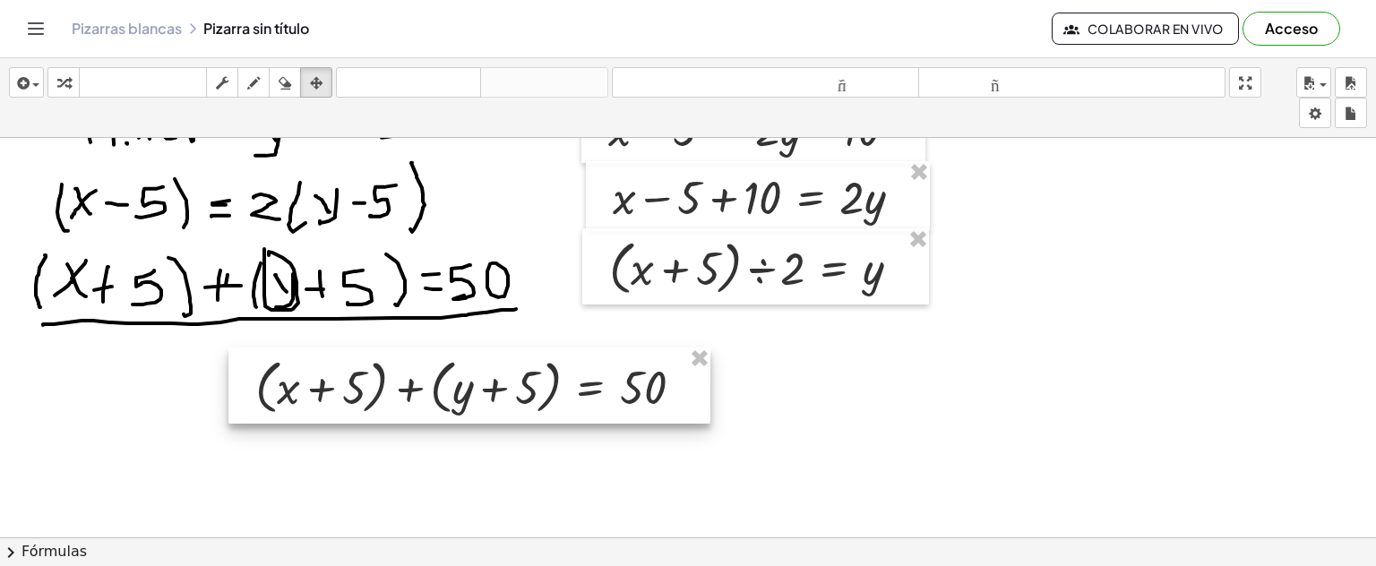
drag, startPoint x: 985, startPoint y: 140, endPoint x: 495, endPoint y: 409, distance: 559.0
click at [495, 409] on div at bounding box center [470, 386] width 482 height 77
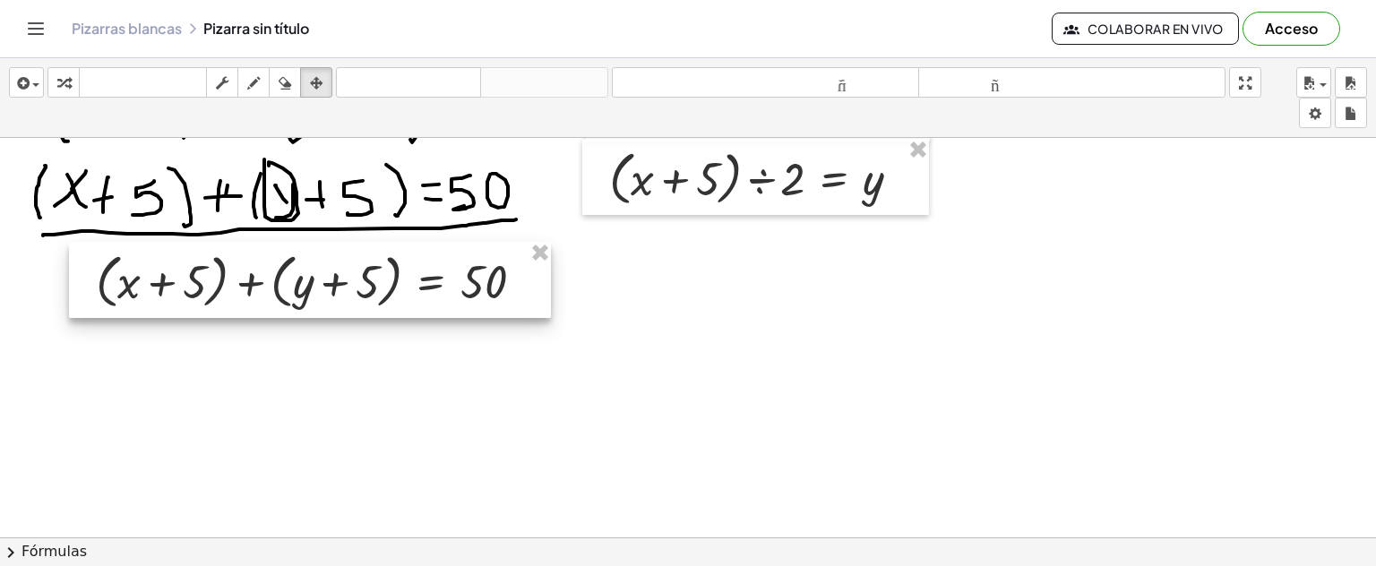
drag, startPoint x: 498, startPoint y: 281, endPoint x: 339, endPoint y: 265, distance: 160.3
click at [339, 265] on div at bounding box center [310, 280] width 482 height 77
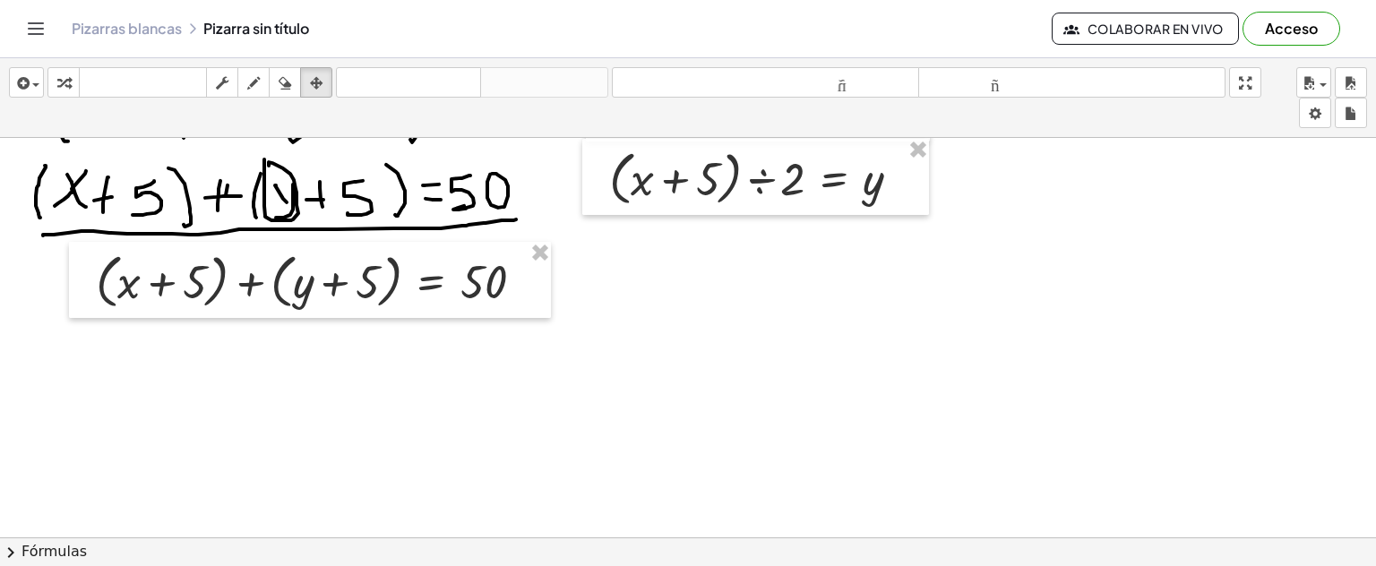
click at [283, 75] on icon "button" at bounding box center [285, 84] width 13 height 22
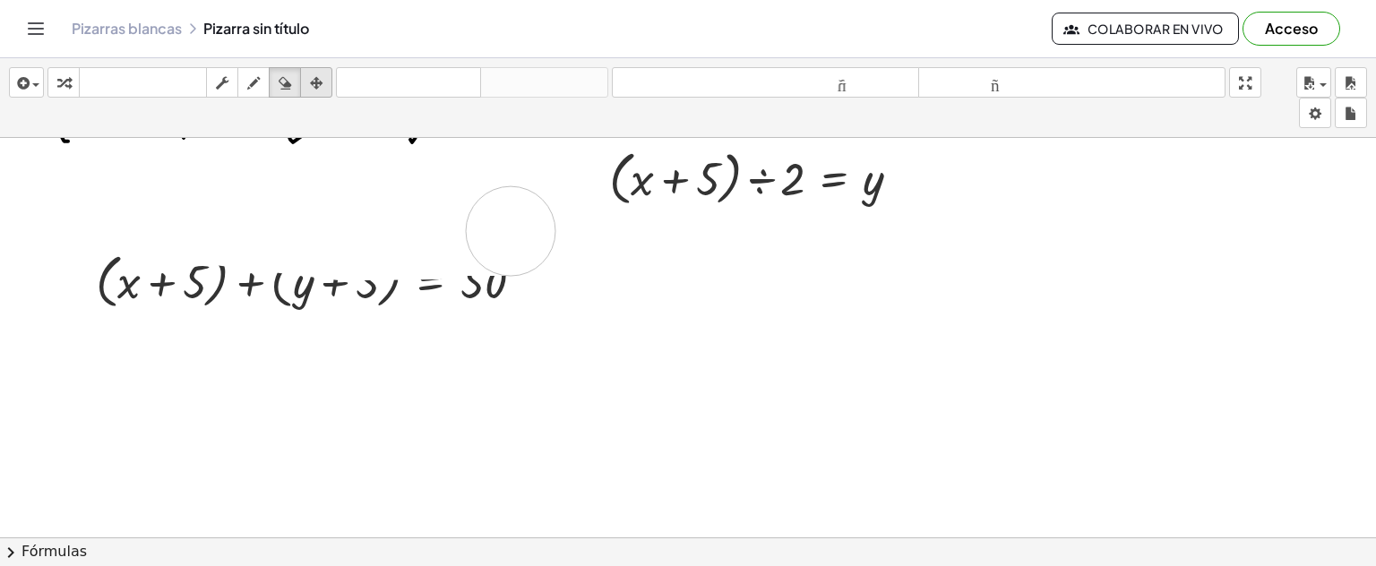
drag, startPoint x: 470, startPoint y: 186, endPoint x: 310, endPoint y: 97, distance: 183.7
click at [318, 84] on icon "button" at bounding box center [316, 84] width 13 height 22
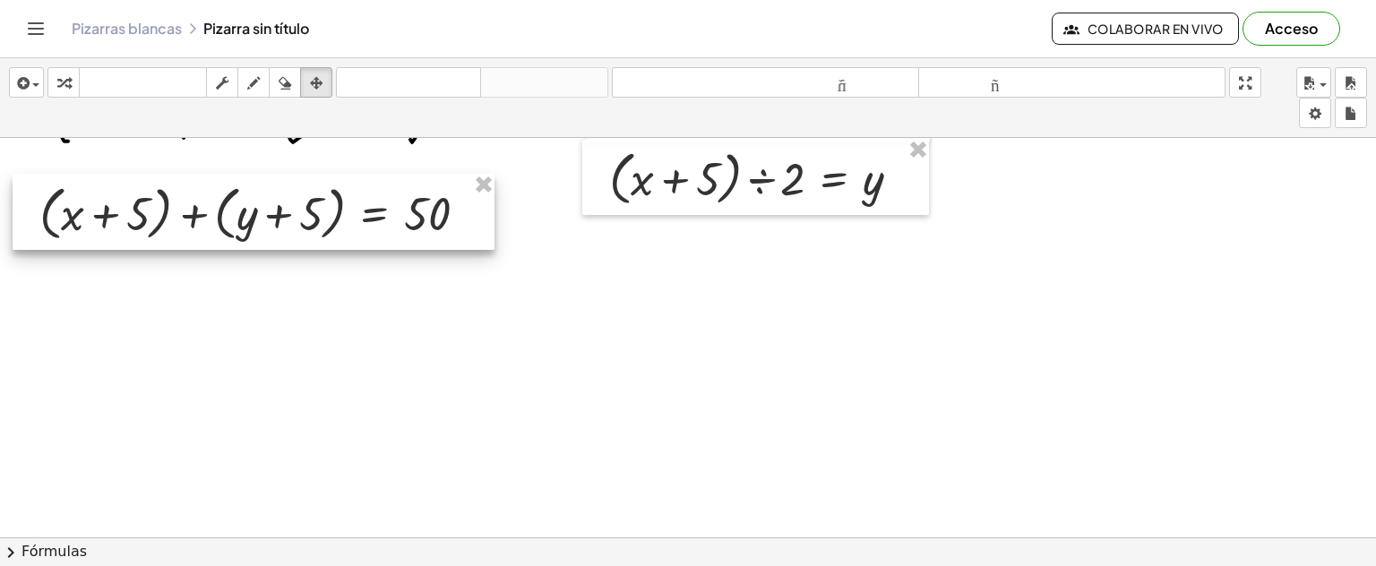
click at [269, 208] on div at bounding box center [254, 212] width 482 height 77
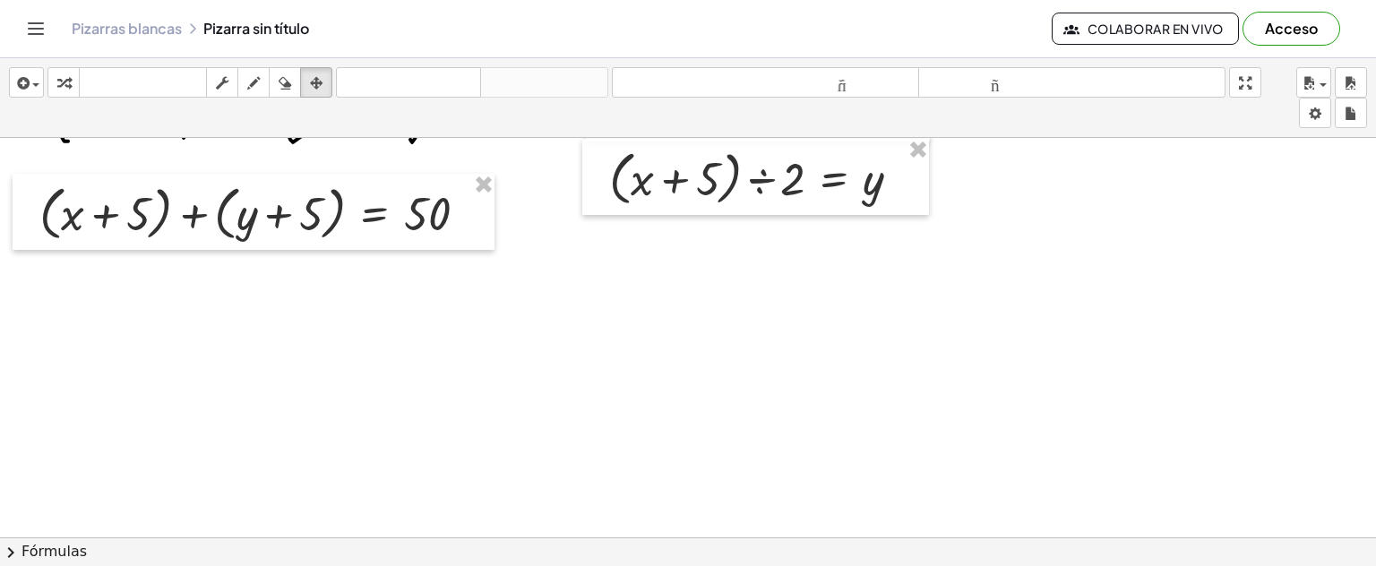
click at [261, 82] on div "button" at bounding box center [253, 83] width 23 height 22
drag, startPoint x: 67, startPoint y: 276, endPoint x: 79, endPoint y: 301, distance: 27.7
drag, startPoint x: 83, startPoint y: 278, endPoint x: 68, endPoint y: 300, distance: 27.1
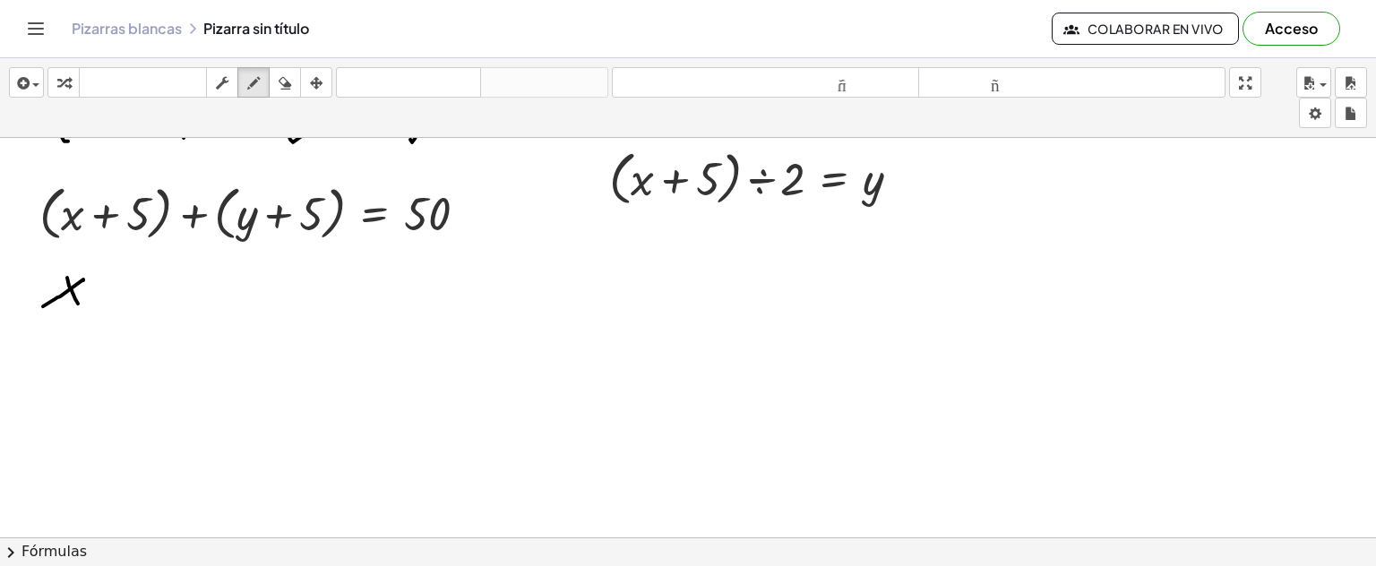
drag, startPoint x: 103, startPoint y: 284, endPoint x: 101, endPoint y: 301, distance: 17.1
drag, startPoint x: 90, startPoint y: 292, endPoint x: 137, endPoint y: 285, distance: 48.0
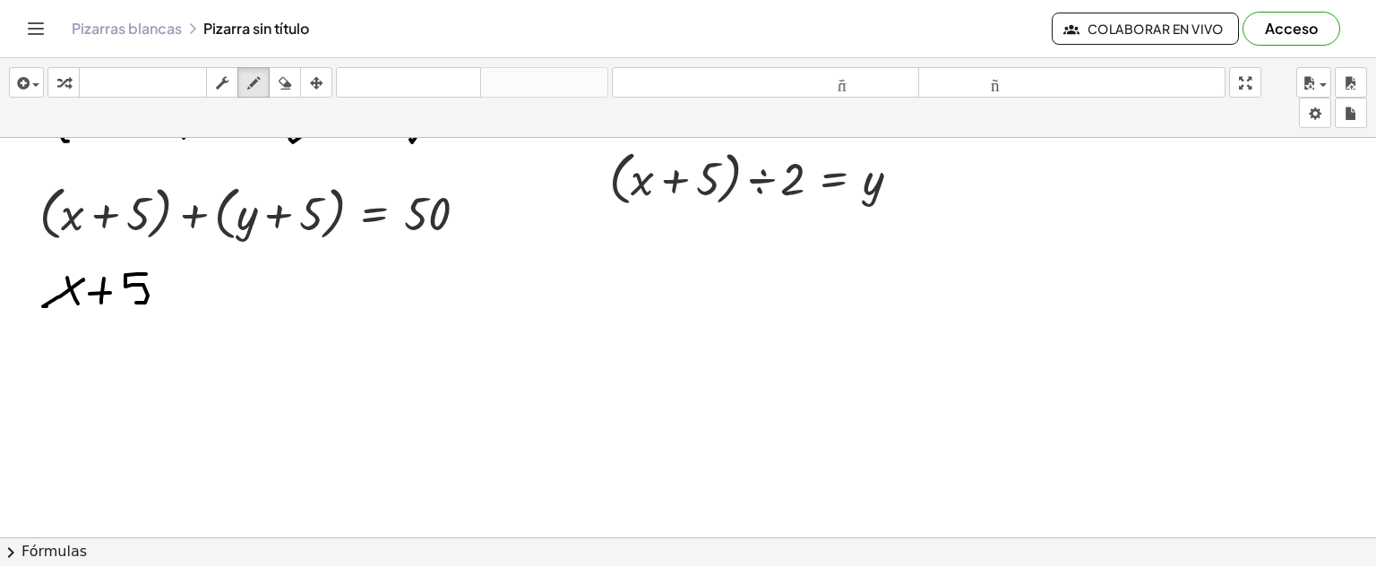
drag, startPoint x: 146, startPoint y: 272, endPoint x: 194, endPoint y: 294, distance: 52.1
drag, startPoint x: 184, startPoint y: 280, endPoint x: 182, endPoint y: 297, distance: 17.1
drag, startPoint x: 174, startPoint y: 292, endPoint x: 189, endPoint y: 290, distance: 15.3
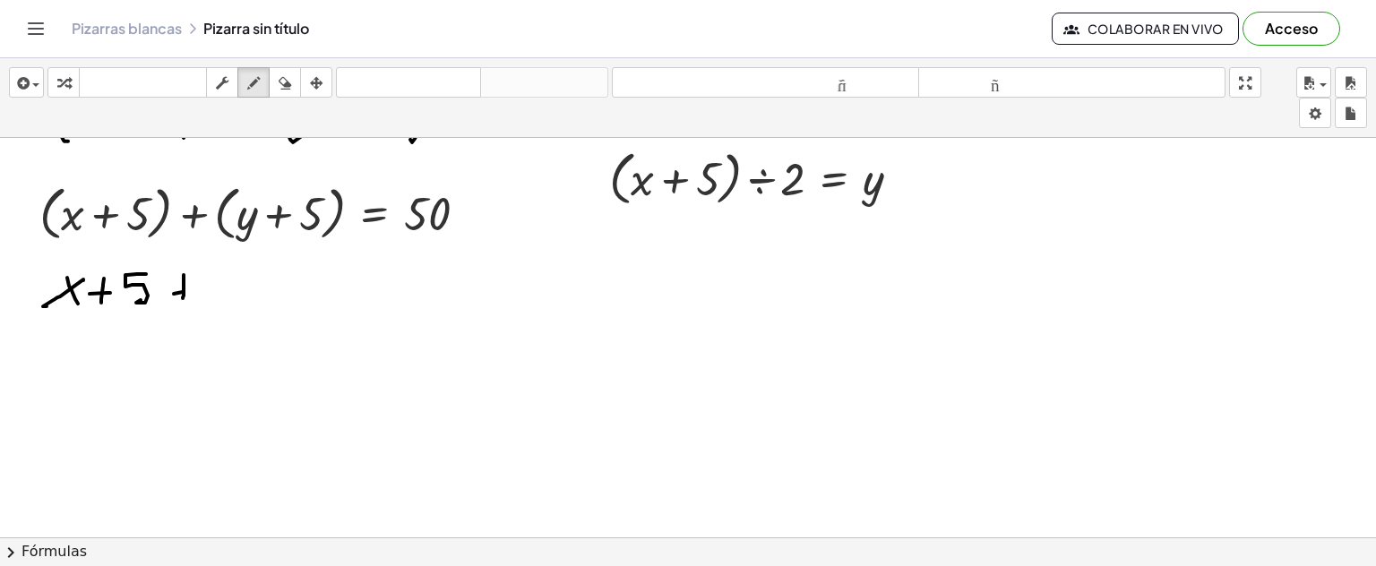
drag, startPoint x: 238, startPoint y: 267, endPoint x: 267, endPoint y: 268, distance: 28.7
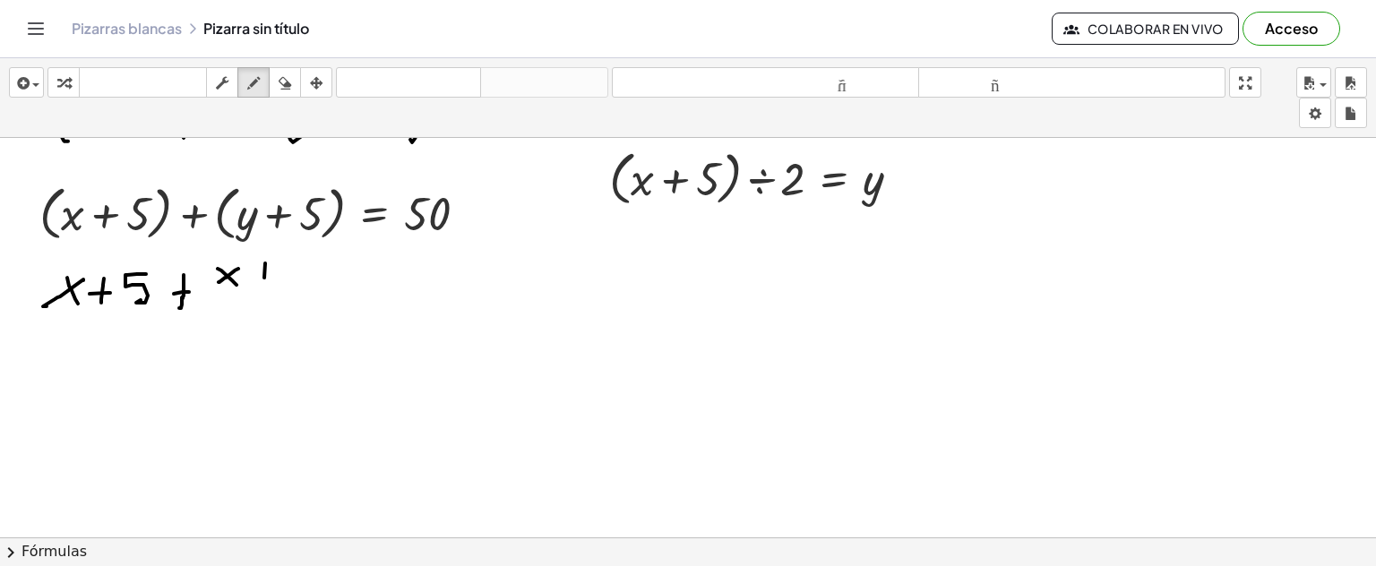
drag, startPoint x: 265, startPoint y: 262, endPoint x: 263, endPoint y: 280, distance: 18.1
drag, startPoint x: 296, startPoint y: 260, endPoint x: 269, endPoint y: 280, distance: 33.9
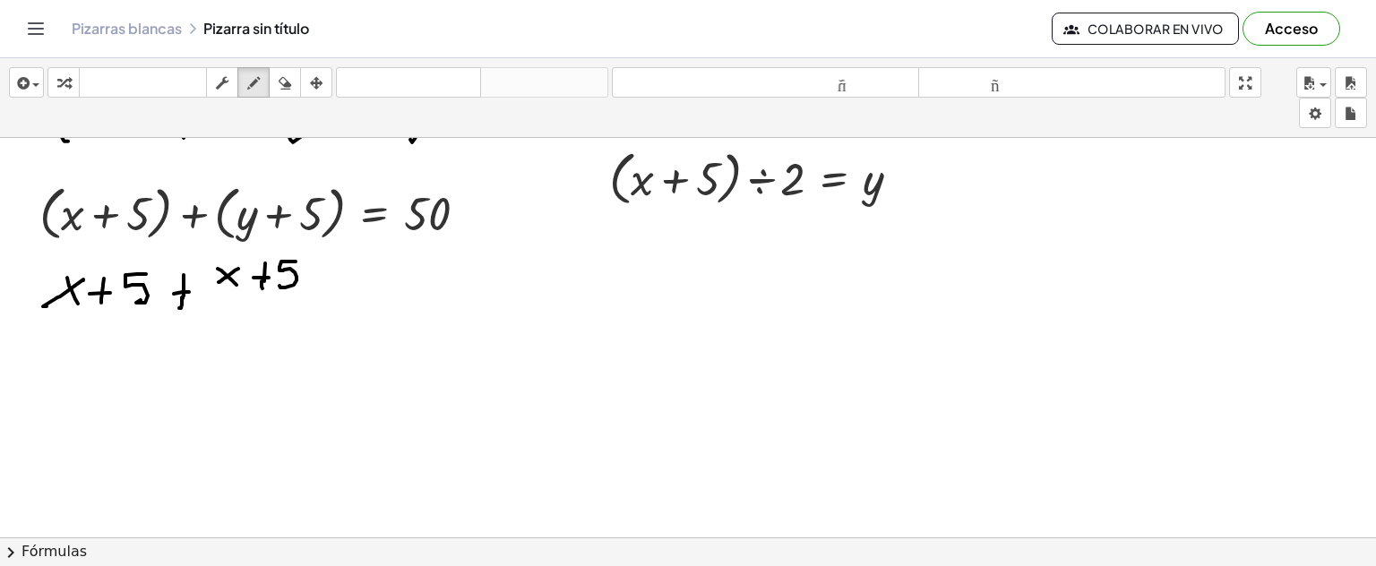
drag, startPoint x: 212, startPoint y: 297, endPoint x: 281, endPoint y: 312, distance: 70.5
drag, startPoint x: 254, startPoint y: 314, endPoint x: 208, endPoint y: 280, distance: 57.7
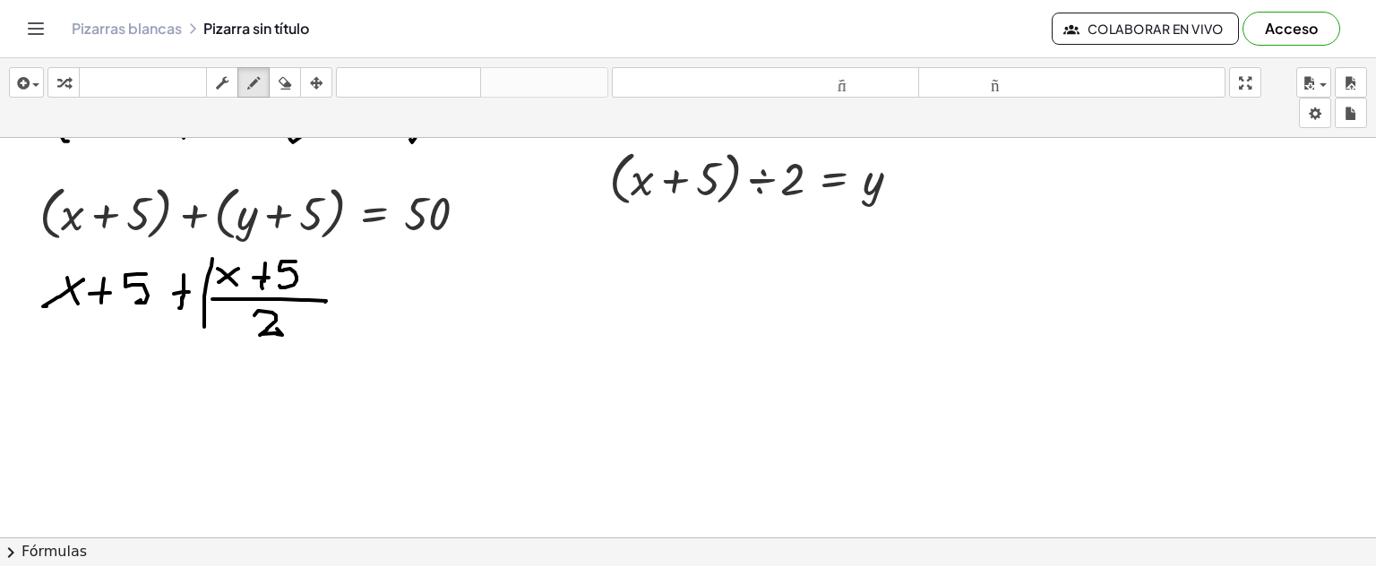
drag, startPoint x: 212, startPoint y: 257, endPoint x: 345, endPoint y: 311, distance: 143.1
drag, startPoint x: 355, startPoint y: 289, endPoint x: 349, endPoint y: 306, distance: 18.1
drag, startPoint x: 349, startPoint y: 306, endPoint x: 366, endPoint y: 300, distance: 17.9
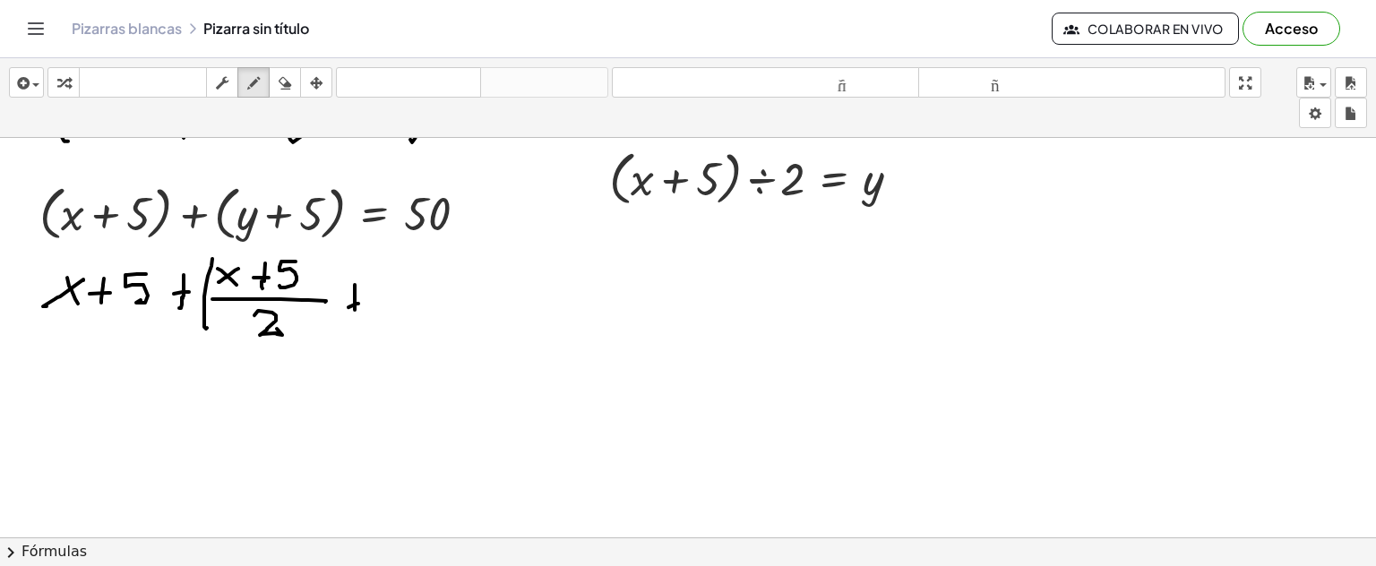
drag, startPoint x: 405, startPoint y: 279, endPoint x: 416, endPoint y: 285, distance: 12.4
drag, startPoint x: 424, startPoint y: 287, endPoint x: 446, endPoint y: 305, distance: 28.7
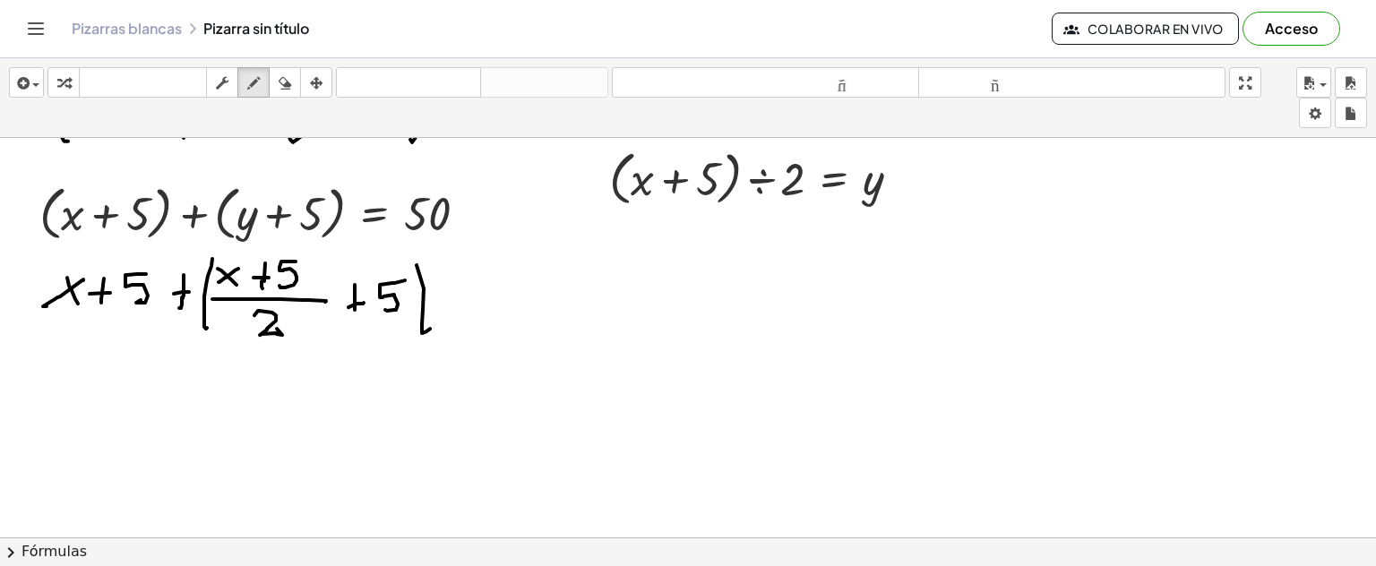
drag, startPoint x: 444, startPoint y: 297, endPoint x: 463, endPoint y: 301, distance: 19.3
drag, startPoint x: 454, startPoint y: 309, endPoint x: 532, endPoint y: 294, distance: 79.4
drag, startPoint x: 522, startPoint y: 279, endPoint x: 534, endPoint y: 290, distance: 17.1
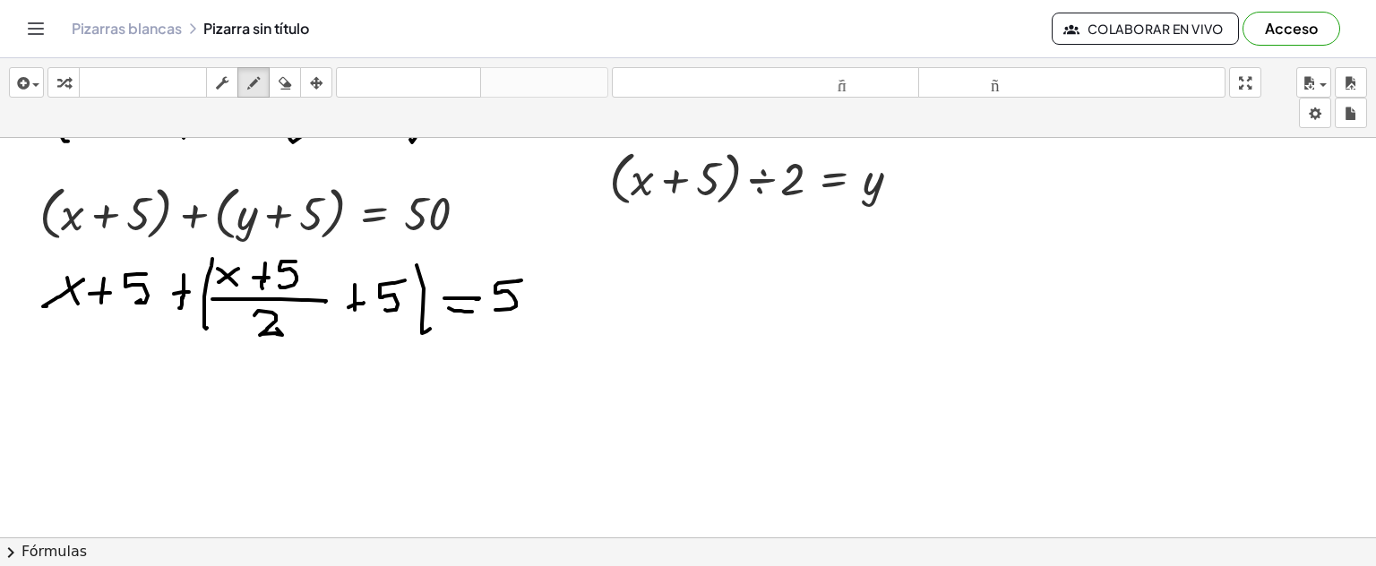
drag, startPoint x: 238, startPoint y: 348, endPoint x: 177, endPoint y: 341, distance: 61.3
drag, startPoint x: 219, startPoint y: 344, endPoint x: 263, endPoint y: 349, distance: 44.2
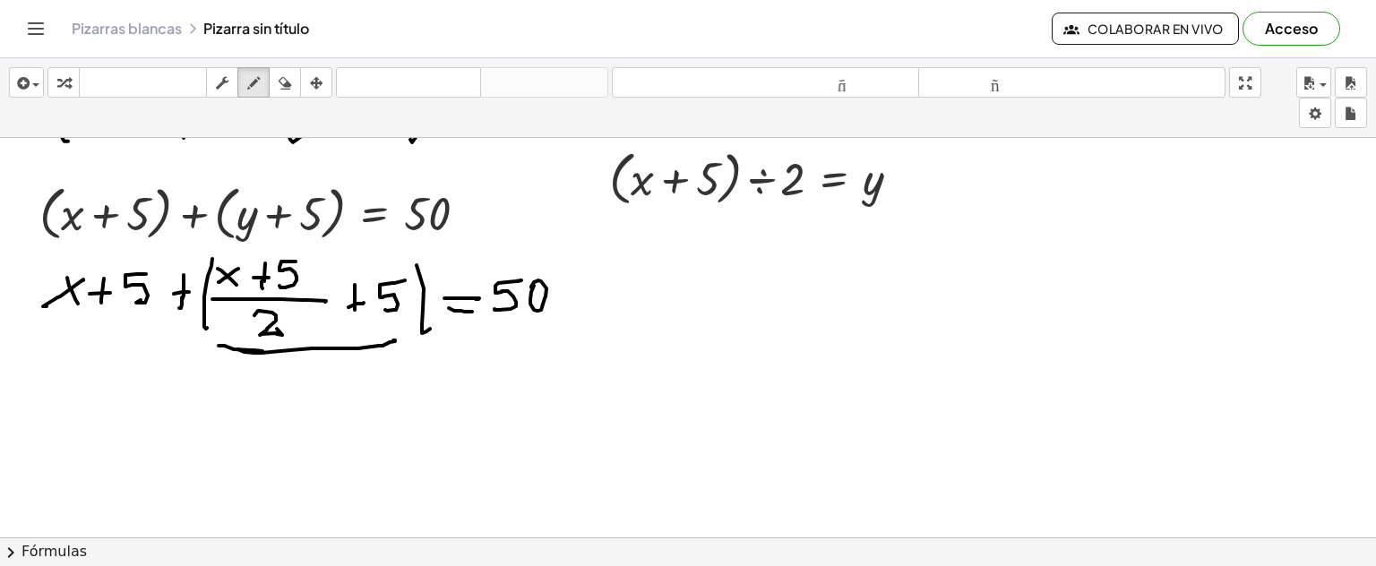
drag, startPoint x: 165, startPoint y: 376, endPoint x: 189, endPoint y: 401, distance: 34.9
drag, startPoint x: 186, startPoint y: 379, endPoint x: 167, endPoint y: 398, distance: 27.3
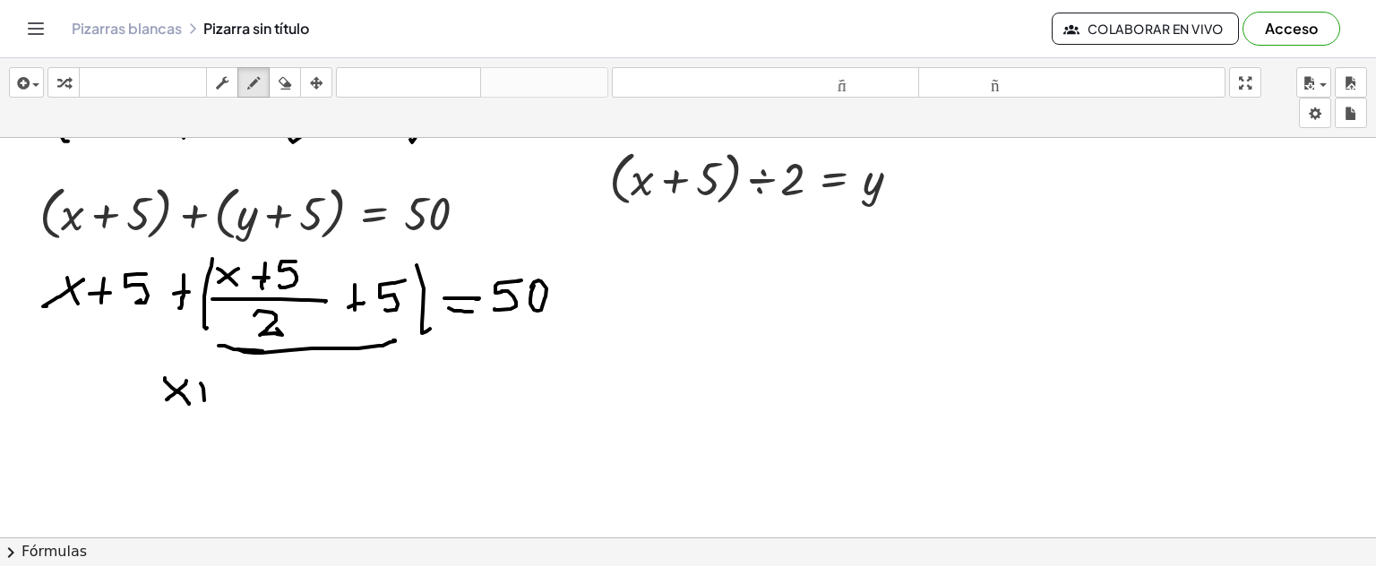
drag, startPoint x: 201, startPoint y: 382, endPoint x: 206, endPoint y: 409, distance: 27.4
drag, startPoint x: 196, startPoint y: 403, endPoint x: 217, endPoint y: 397, distance: 21.5
drag, startPoint x: 244, startPoint y: 383, endPoint x: 218, endPoint y: 412, distance: 39.4
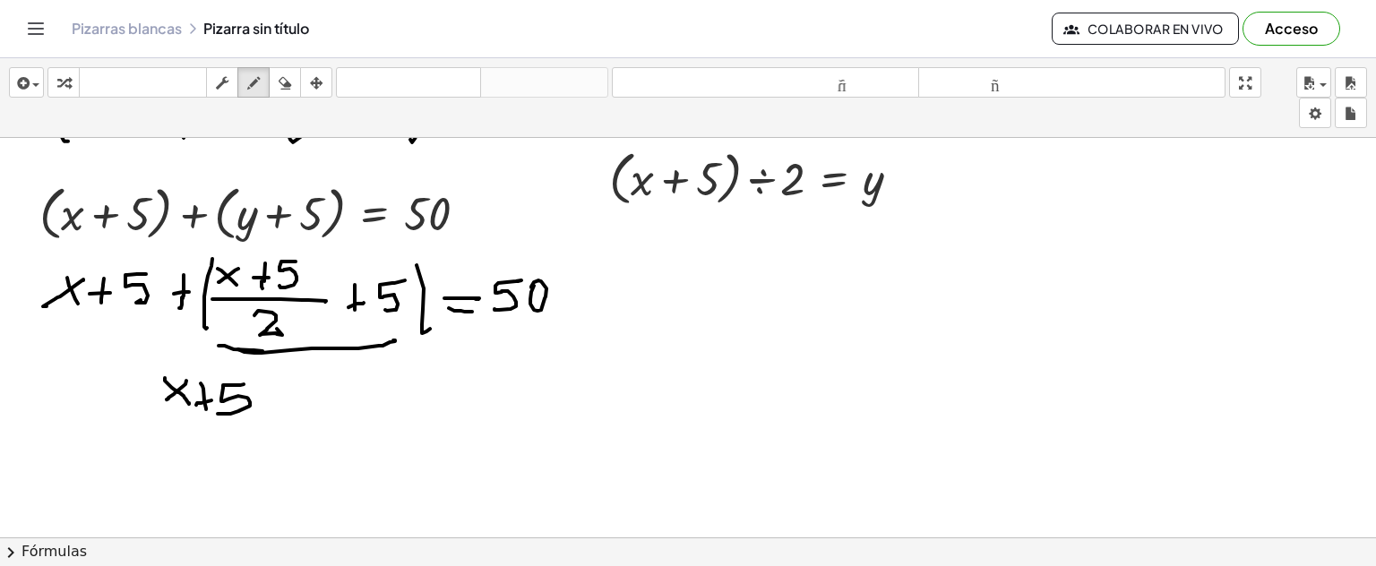
drag, startPoint x: 373, startPoint y: 317, endPoint x: 392, endPoint y: 323, distance: 20.4
drag, startPoint x: 289, startPoint y: 333, endPoint x: 351, endPoint y: 315, distance: 64.4
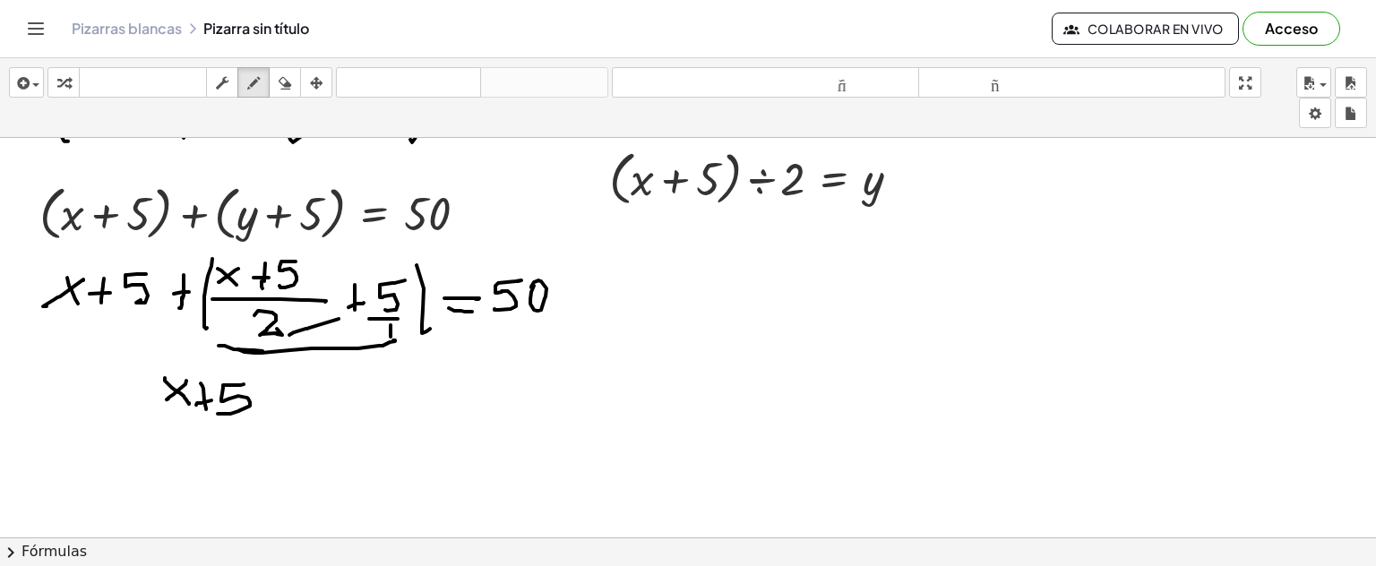
drag, startPoint x: 318, startPoint y: 300, endPoint x: 361, endPoint y: 325, distance: 49.8
drag, startPoint x: 284, startPoint y: 379, endPoint x: 262, endPoint y: 401, distance: 31.1
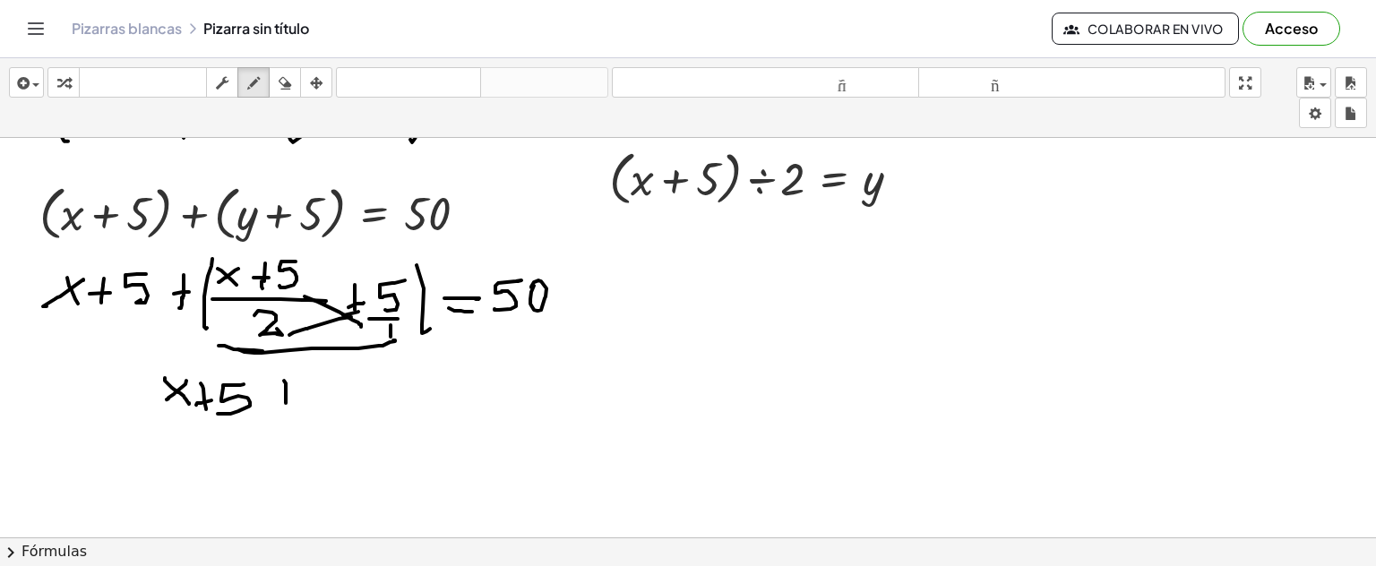
drag, startPoint x: 280, startPoint y: 391, endPoint x: 319, endPoint y: 376, distance: 42.0
drag, startPoint x: 392, startPoint y: 254, endPoint x: 387, endPoint y: 266, distance: 12.8
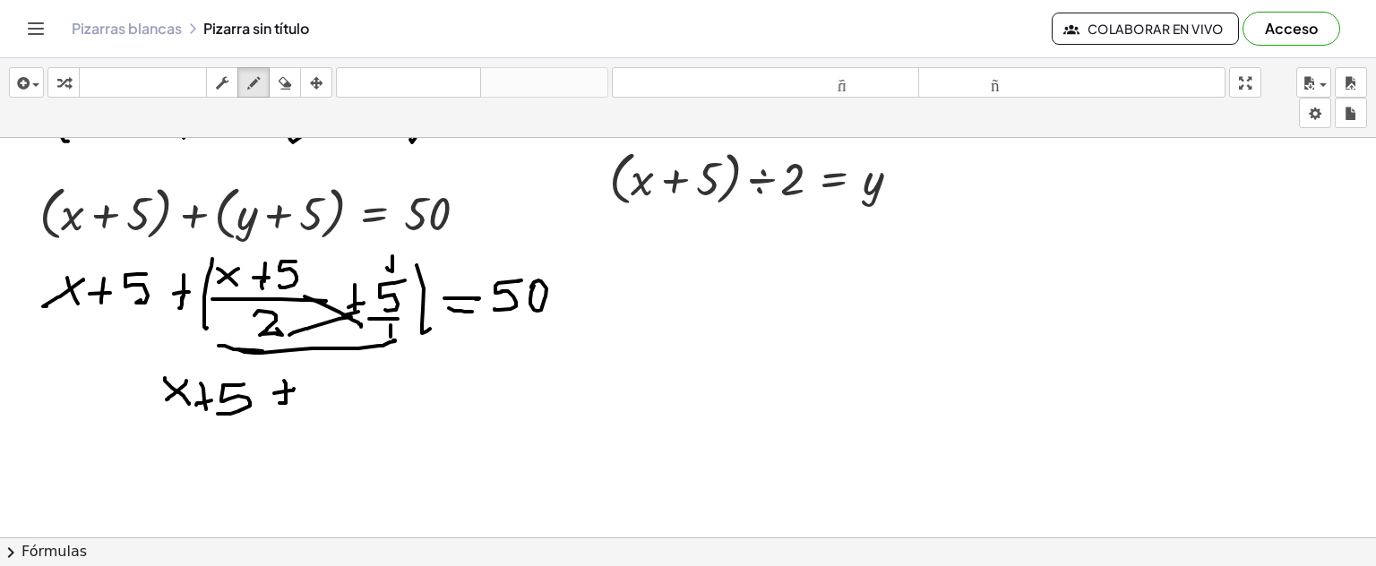
drag, startPoint x: 387, startPoint y: 266, endPoint x: 360, endPoint y: 293, distance: 38.0
drag, startPoint x: 319, startPoint y: 373, endPoint x: 323, endPoint y: 391, distance: 18.5
drag, startPoint x: 332, startPoint y: 384, endPoint x: 293, endPoint y: 391, distance: 39.9
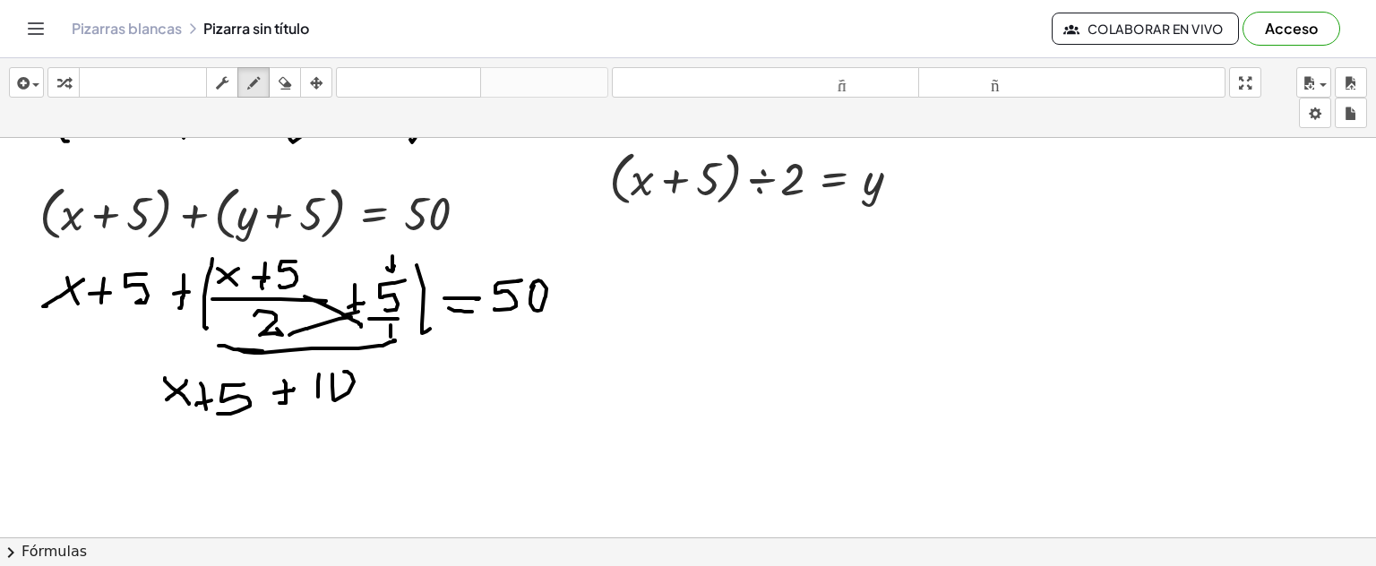
drag, startPoint x: 162, startPoint y: 427, endPoint x: 250, endPoint y: 454, distance: 92.1
drag, startPoint x: 233, startPoint y: 450, endPoint x: 319, endPoint y: 463, distance: 87.1
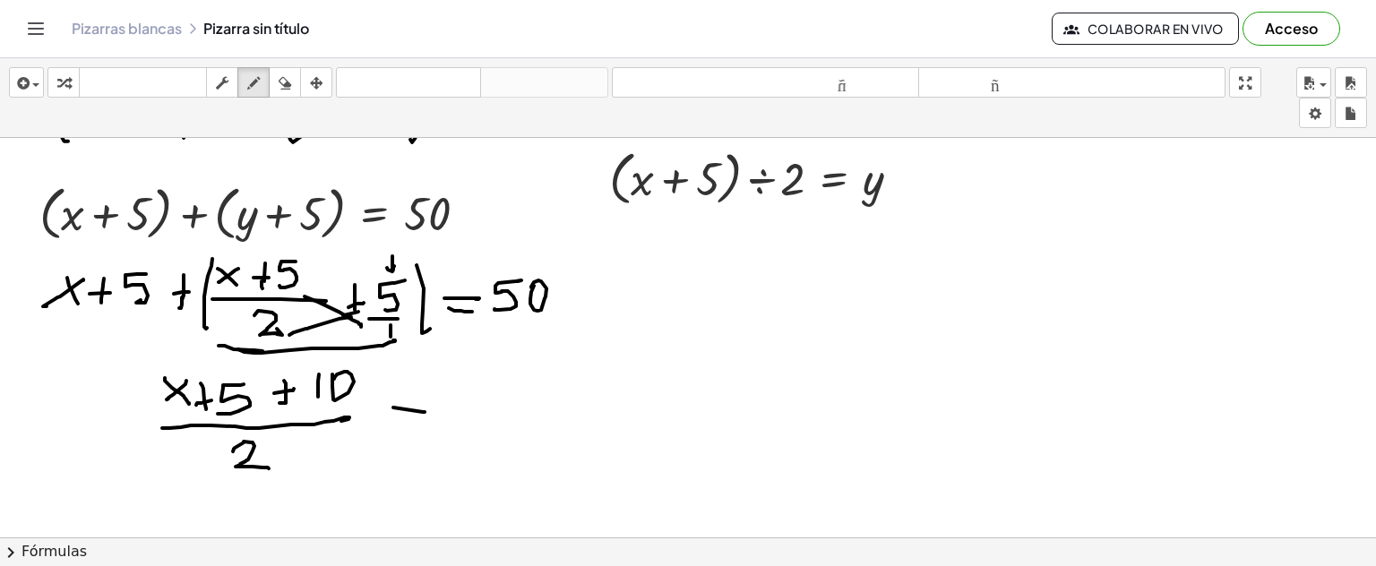
drag, startPoint x: 393, startPoint y: 406, endPoint x: 407, endPoint y: 418, distance: 18.4
drag, startPoint x: 394, startPoint y: 423, endPoint x: 434, endPoint y: 423, distance: 39.4
drag, startPoint x: 461, startPoint y: 393, endPoint x: 481, endPoint y: 418, distance: 31.2
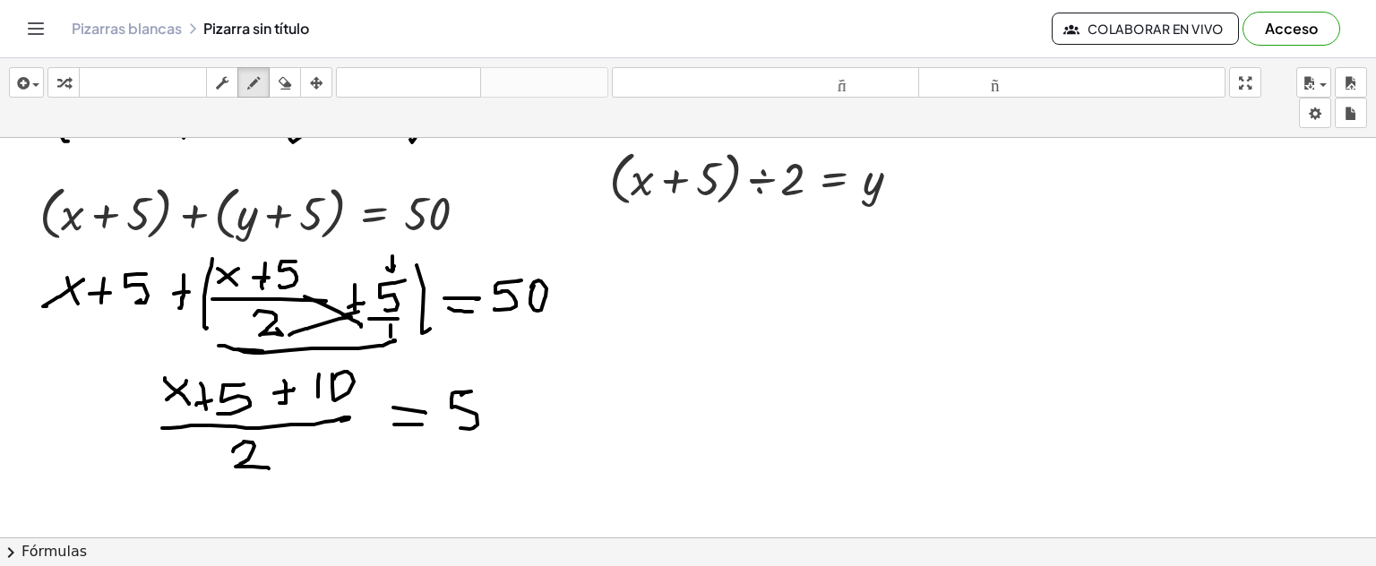
drag, startPoint x: 487, startPoint y: 391, endPoint x: 520, endPoint y: 399, distance: 33.3
drag, startPoint x: 531, startPoint y: 401, endPoint x: 596, endPoint y: 392, distance: 65.1
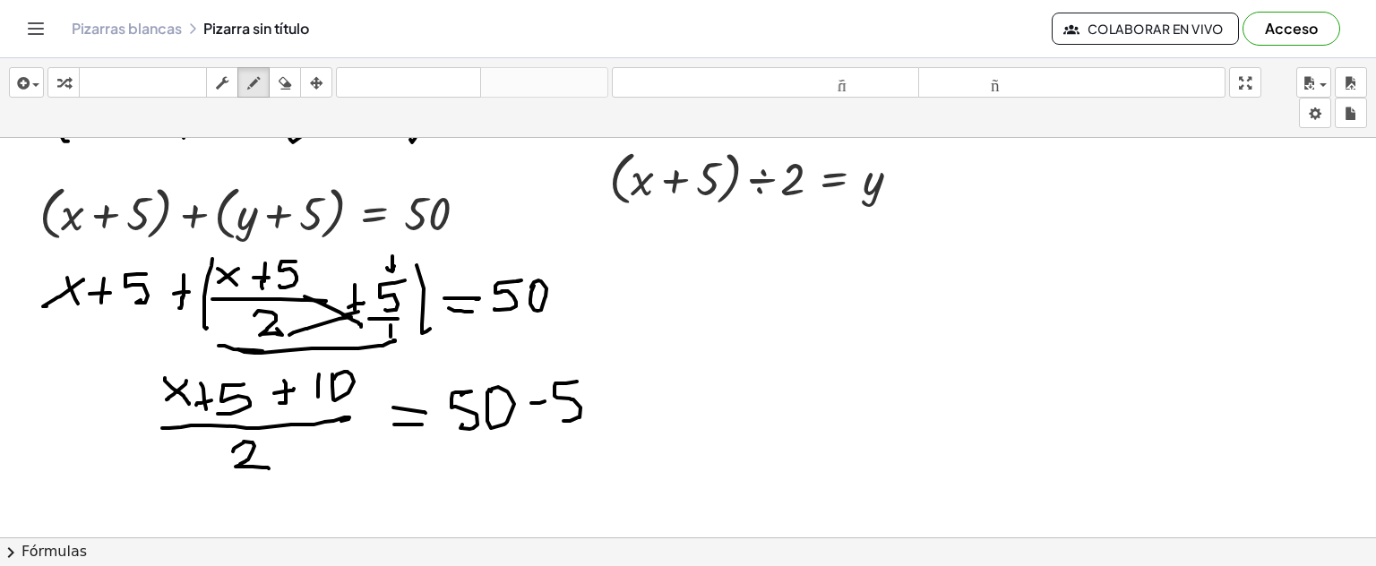
drag, startPoint x: 577, startPoint y: 380, endPoint x: 564, endPoint y: 419, distance: 41.7
drag, startPoint x: 604, startPoint y: 403, endPoint x: 619, endPoint y: 398, distance: 16.2
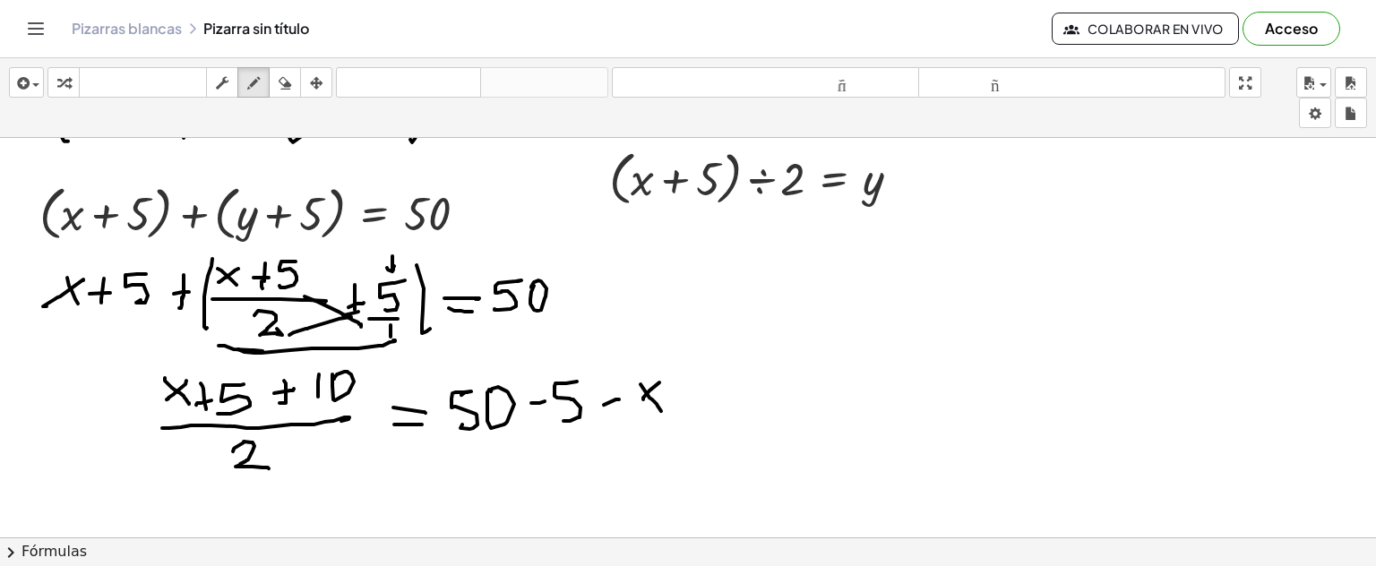
drag, startPoint x: 660, startPoint y: 381, endPoint x: 615, endPoint y: 410, distance: 53.2
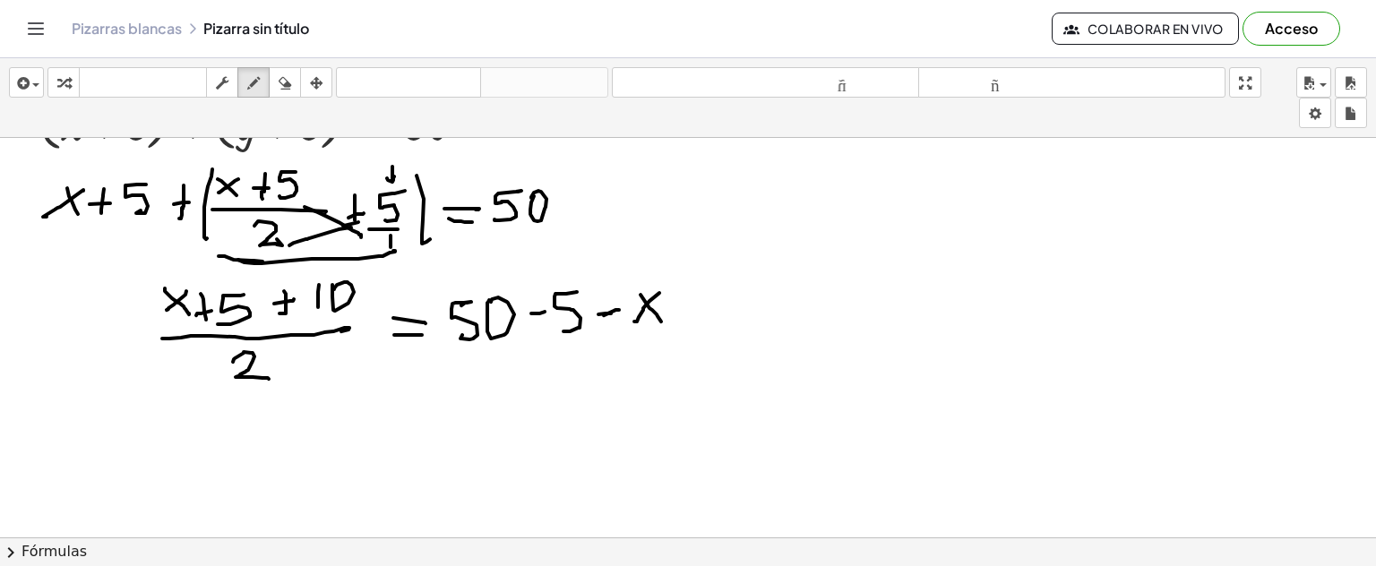
scroll to position [1871, 0]
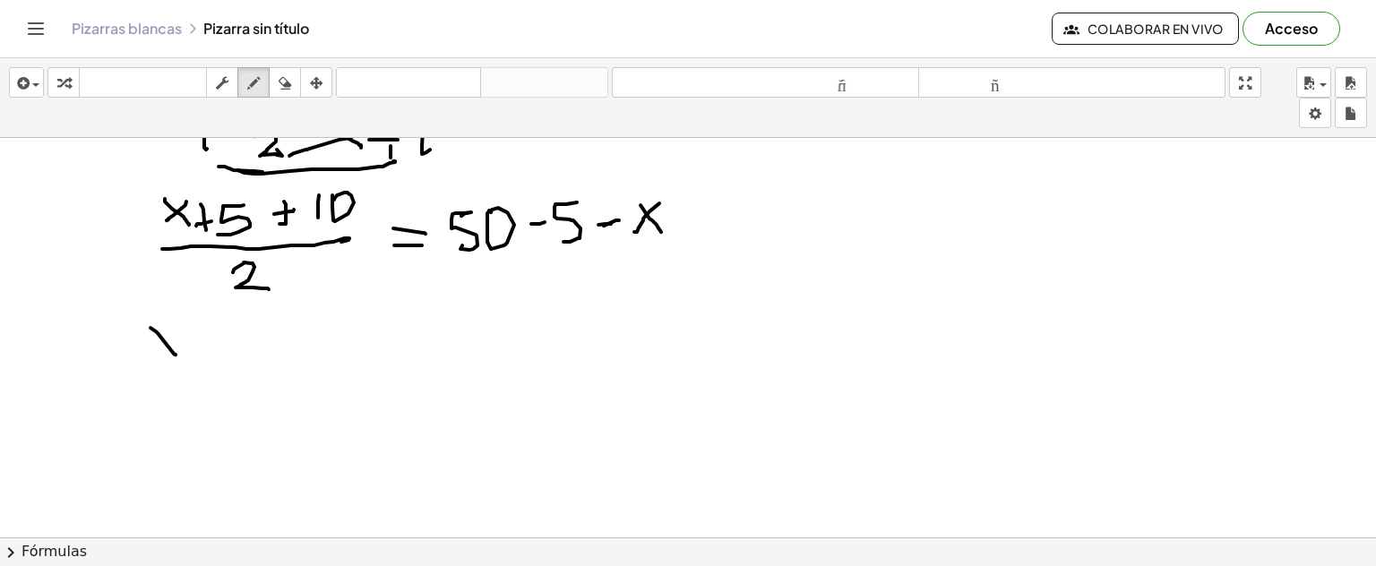
drag, startPoint x: 151, startPoint y: 326, endPoint x: 176, endPoint y: 353, distance: 36.8
drag, startPoint x: 202, startPoint y: 319, endPoint x: 190, endPoint y: 339, distance: 22.9
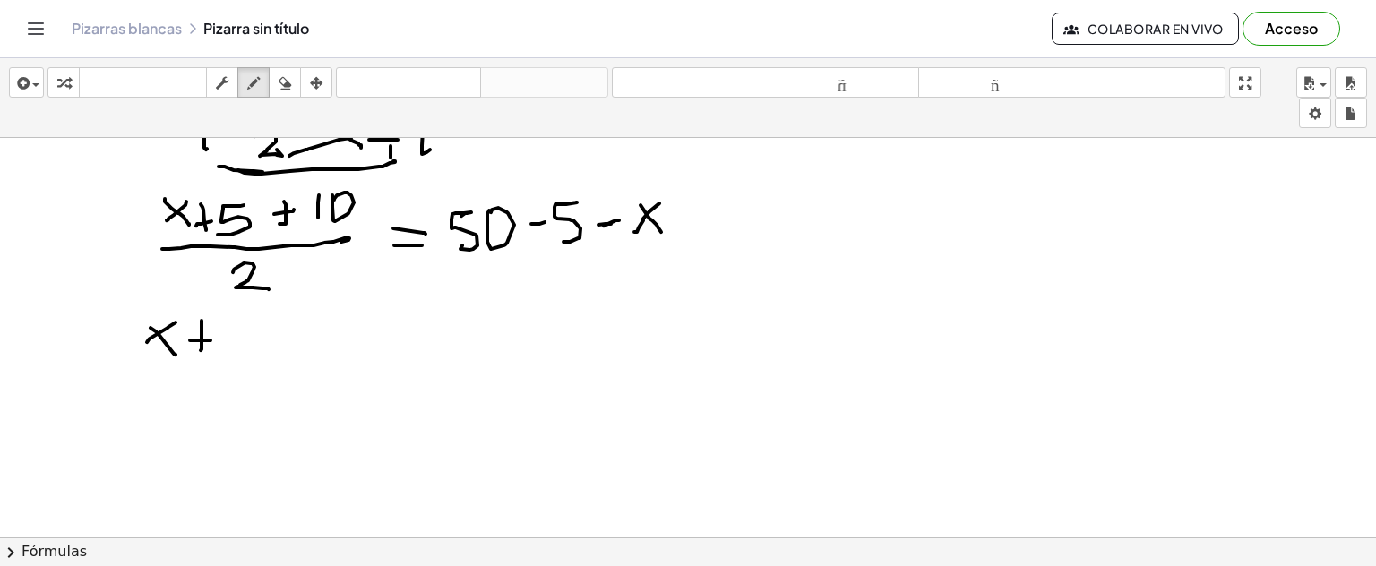
drag, startPoint x: 190, startPoint y: 339, endPoint x: 215, endPoint y: 338, distance: 25.1
drag, startPoint x: 233, startPoint y: 323, endPoint x: 232, endPoint y: 344, distance: 21.5
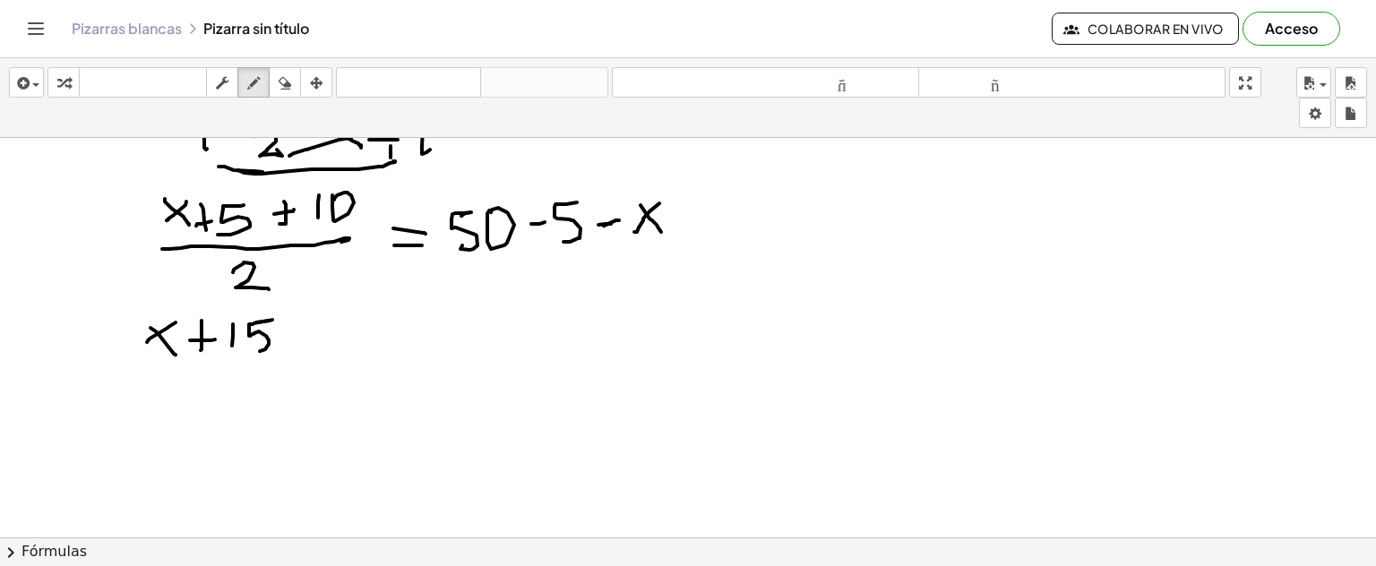
drag, startPoint x: 258, startPoint y: 321, endPoint x: 243, endPoint y: 349, distance: 31.7
drag, startPoint x: 133, startPoint y: 374, endPoint x: 247, endPoint y: 375, distance: 114.7
drag, startPoint x: 189, startPoint y: 393, endPoint x: 226, endPoint y: 397, distance: 36.9
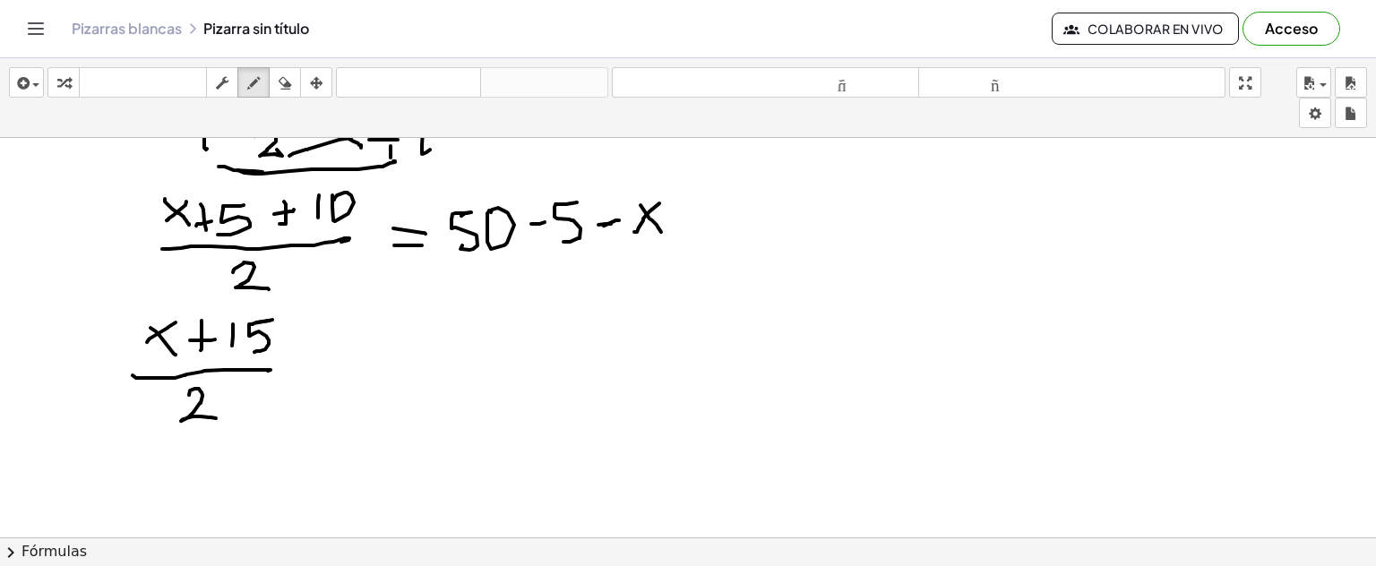
drag, startPoint x: 306, startPoint y: 343, endPoint x: 305, endPoint y: 372, distance: 28.7
drag, startPoint x: 298, startPoint y: 362, endPoint x: 331, endPoint y: 361, distance: 32.3
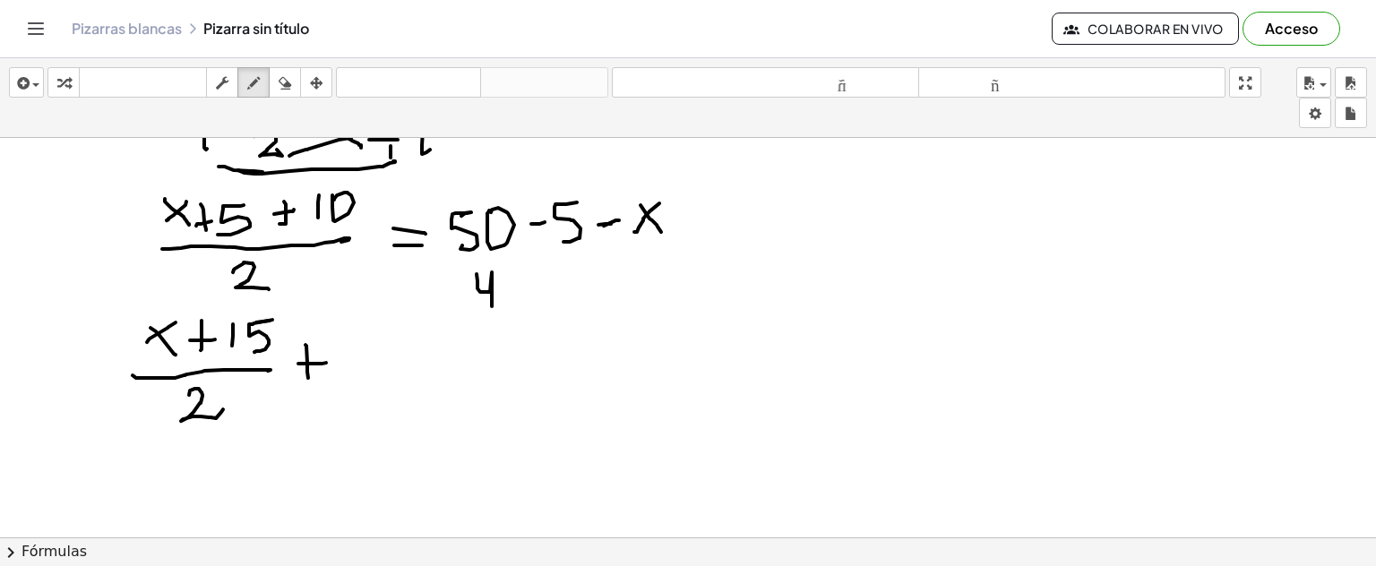
drag, startPoint x: 477, startPoint y: 272, endPoint x: 505, endPoint y: 294, distance: 35.8
drag, startPoint x: 517, startPoint y: 272, endPoint x: 509, endPoint y: 297, distance: 27.2
click at [284, 85] on icon "button" at bounding box center [285, 84] width 13 height 22
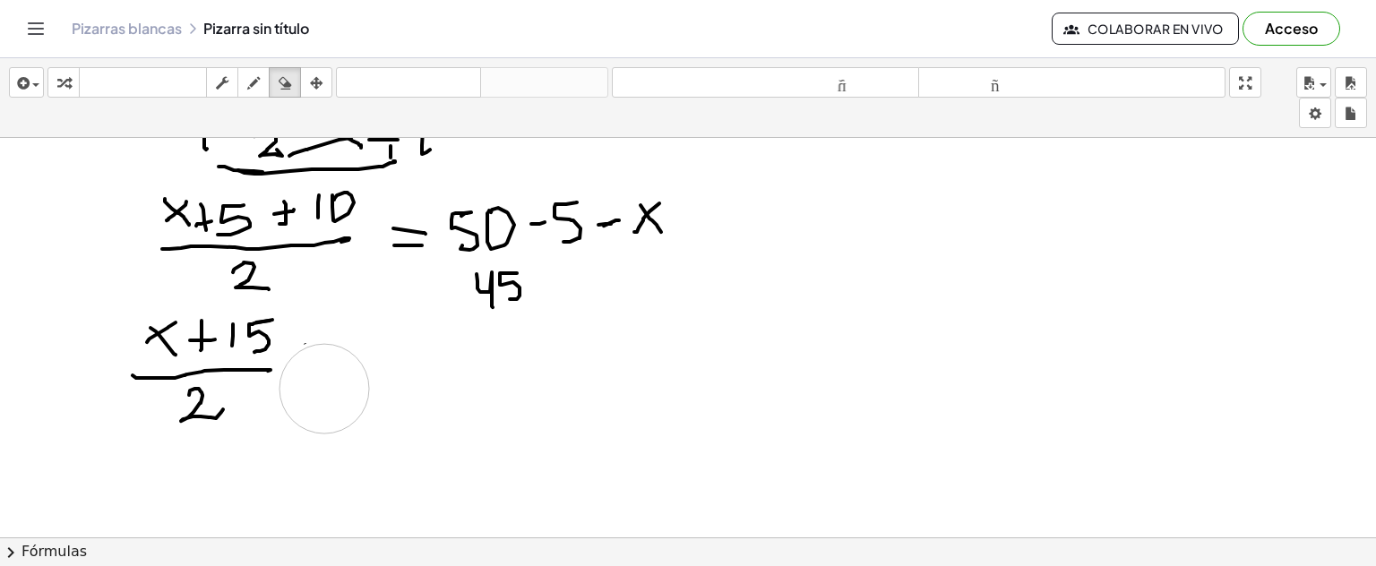
drag, startPoint x: 334, startPoint y: 405, endPoint x: 251, endPoint y: 62, distance: 353.2
click at [250, 91] on icon "button" at bounding box center [253, 84] width 13 height 22
drag, startPoint x: 297, startPoint y: 372, endPoint x: 323, endPoint y: 369, distance: 26.1
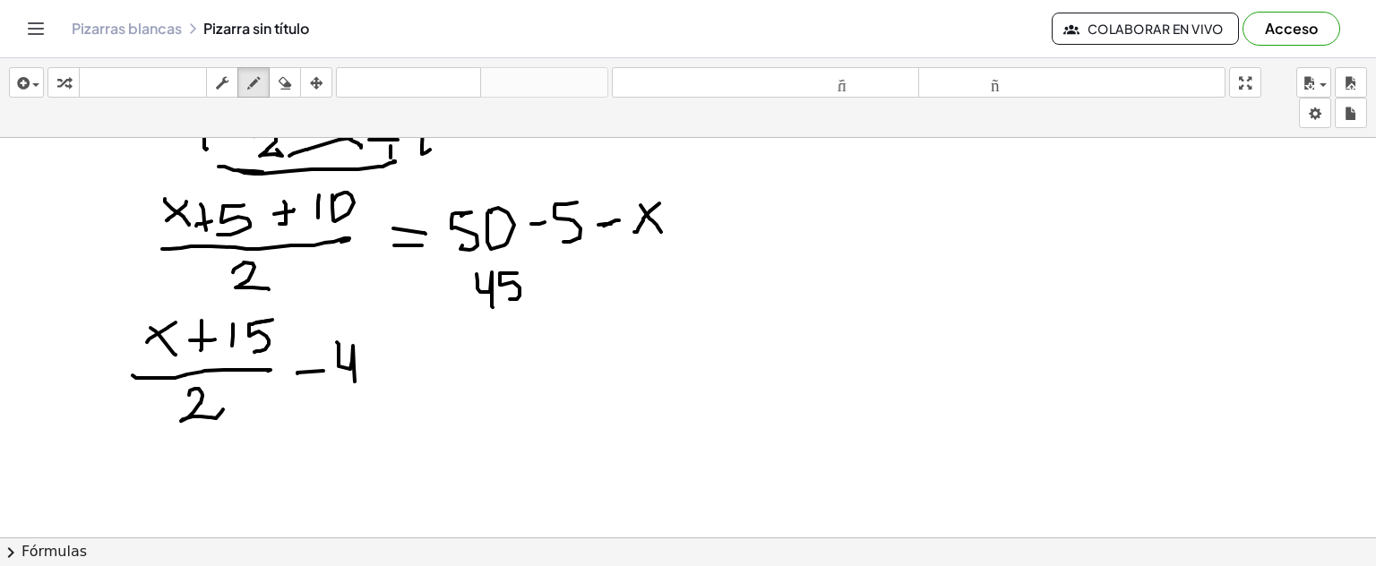
drag, startPoint x: 339, startPoint y: 344, endPoint x: 375, endPoint y: 353, distance: 36.9
drag, startPoint x: 385, startPoint y: 345, endPoint x: 451, endPoint y: 361, distance: 67.4
drag, startPoint x: 421, startPoint y: 351, endPoint x: 438, endPoint y: 351, distance: 17.0
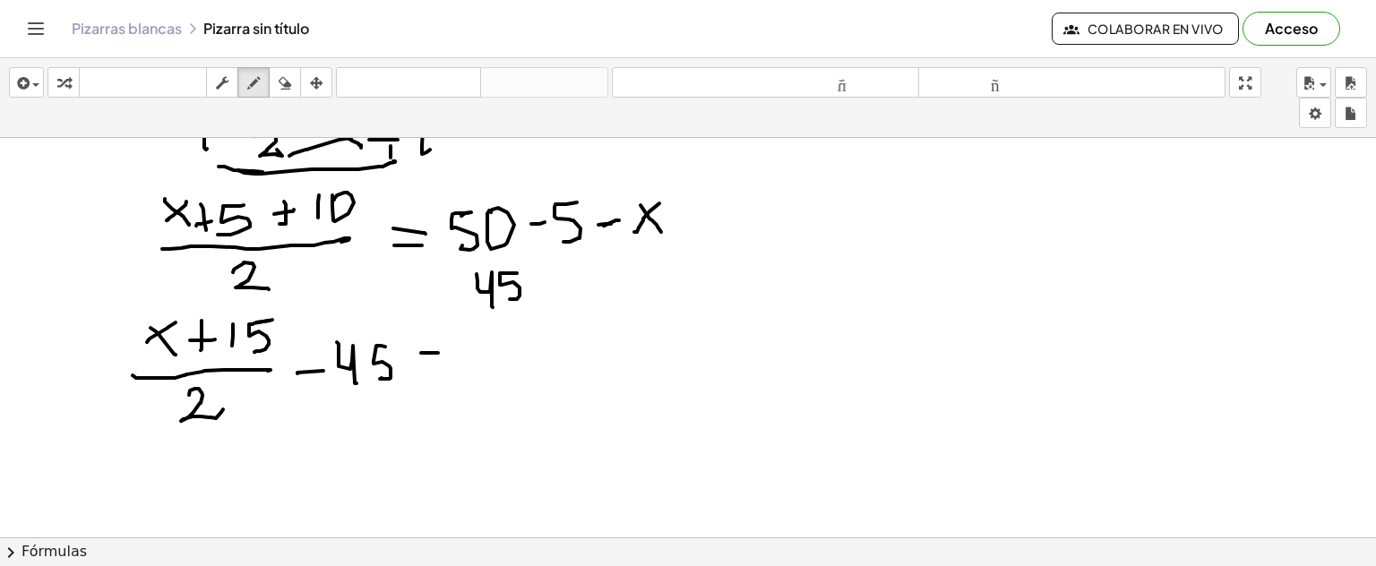
drag, startPoint x: 433, startPoint y: 369, endPoint x: 459, endPoint y: 364, distance: 26.5
drag, startPoint x: 473, startPoint y: 349, endPoint x: 514, endPoint y: 350, distance: 41.2
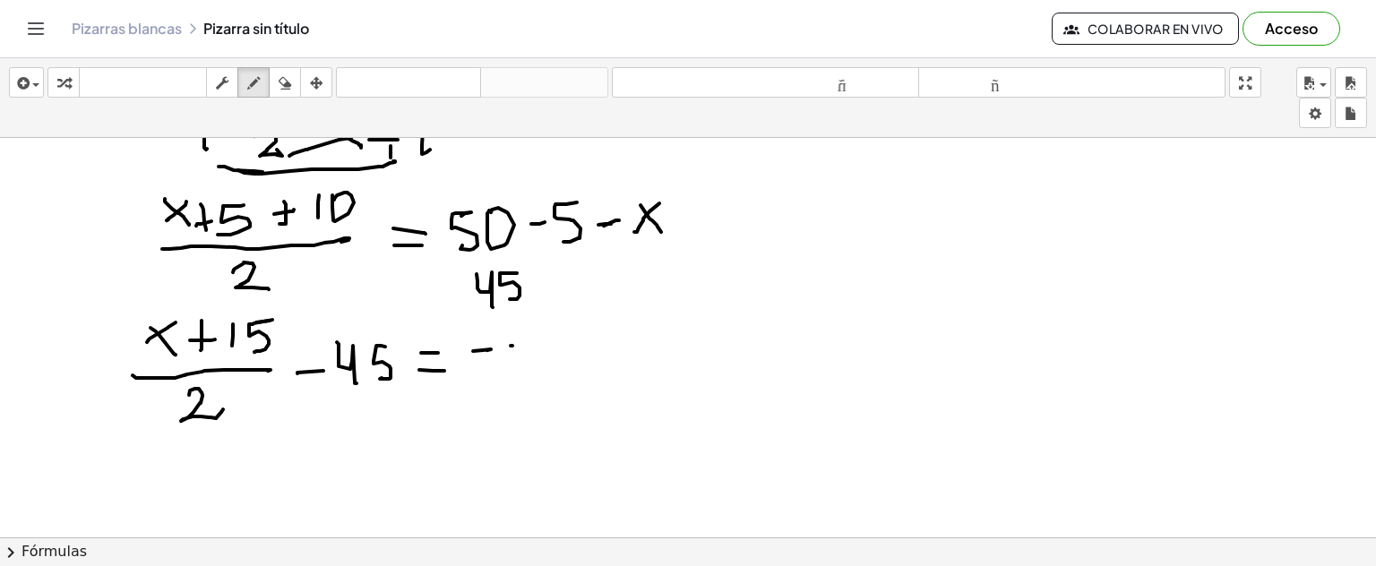
drag, startPoint x: 513, startPoint y: 344, endPoint x: 530, endPoint y: 354, distance: 19.7
drag, startPoint x: 527, startPoint y: 342, endPoint x: 527, endPoint y: 332, distance: 9.9
drag, startPoint x: 539, startPoint y: 280, endPoint x: 565, endPoint y: 275, distance: 26.5
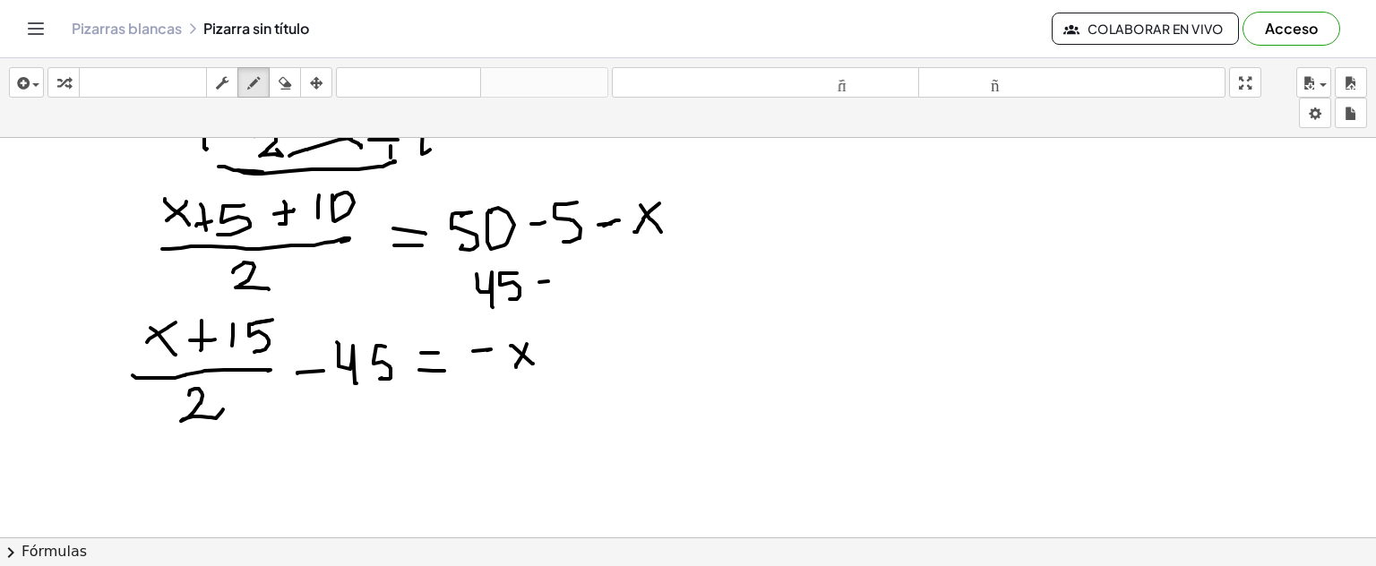
drag, startPoint x: 573, startPoint y: 267, endPoint x: 588, endPoint y: 285, distance: 23.0
drag, startPoint x: 585, startPoint y: 269, endPoint x: 571, endPoint y: 294, distance: 28.9
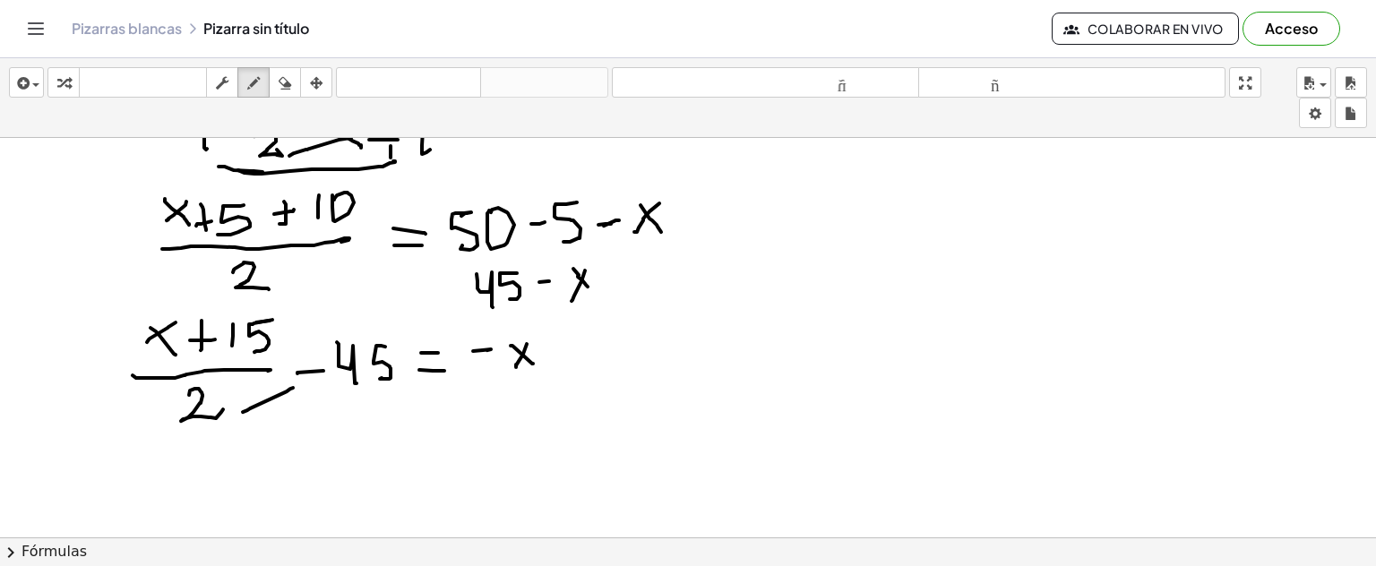
drag, startPoint x: 243, startPoint y: 410, endPoint x: 293, endPoint y: 386, distance: 55.7
drag, startPoint x: 282, startPoint y: 381, endPoint x: 301, endPoint y: 402, distance: 28.6
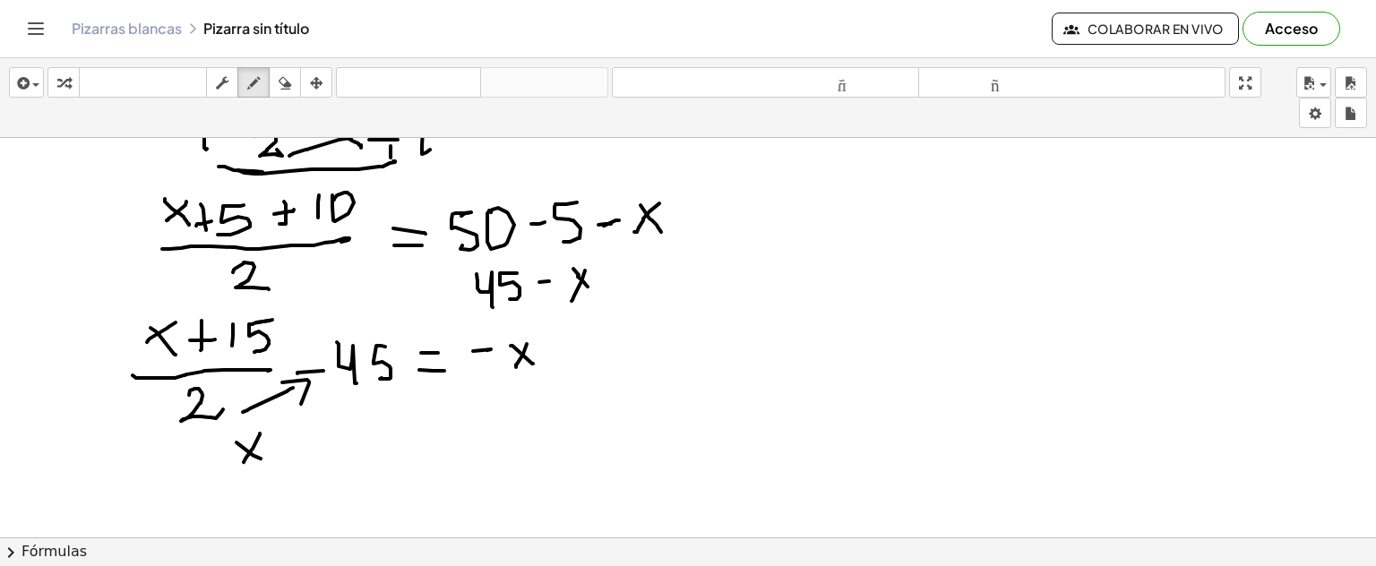
drag, startPoint x: 260, startPoint y: 433, endPoint x: 244, endPoint y: 461, distance: 32.1
drag, startPoint x: 287, startPoint y: 432, endPoint x: 287, endPoint y: 459, distance: 26.9
drag, startPoint x: 282, startPoint y: 452, endPoint x: 301, endPoint y: 444, distance: 20.1
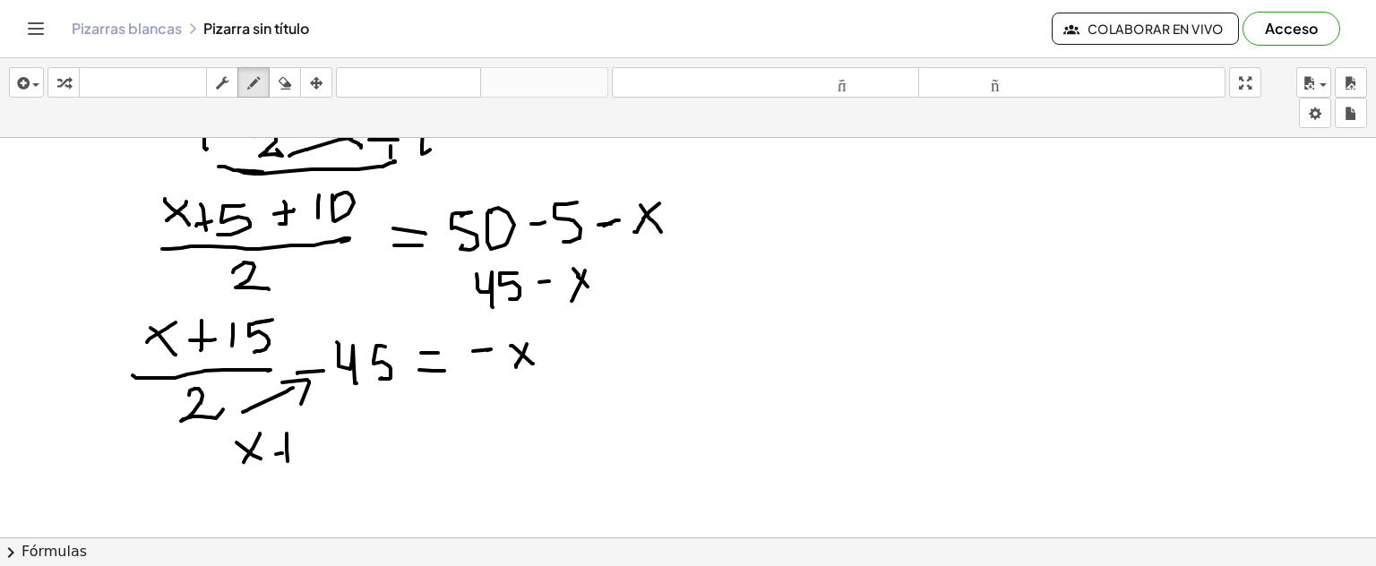
drag, startPoint x: 315, startPoint y: 430, endPoint x: 328, endPoint y: 435, distance: 13.6
drag, startPoint x: 349, startPoint y: 427, endPoint x: 349, endPoint y: 447, distance: 20.6
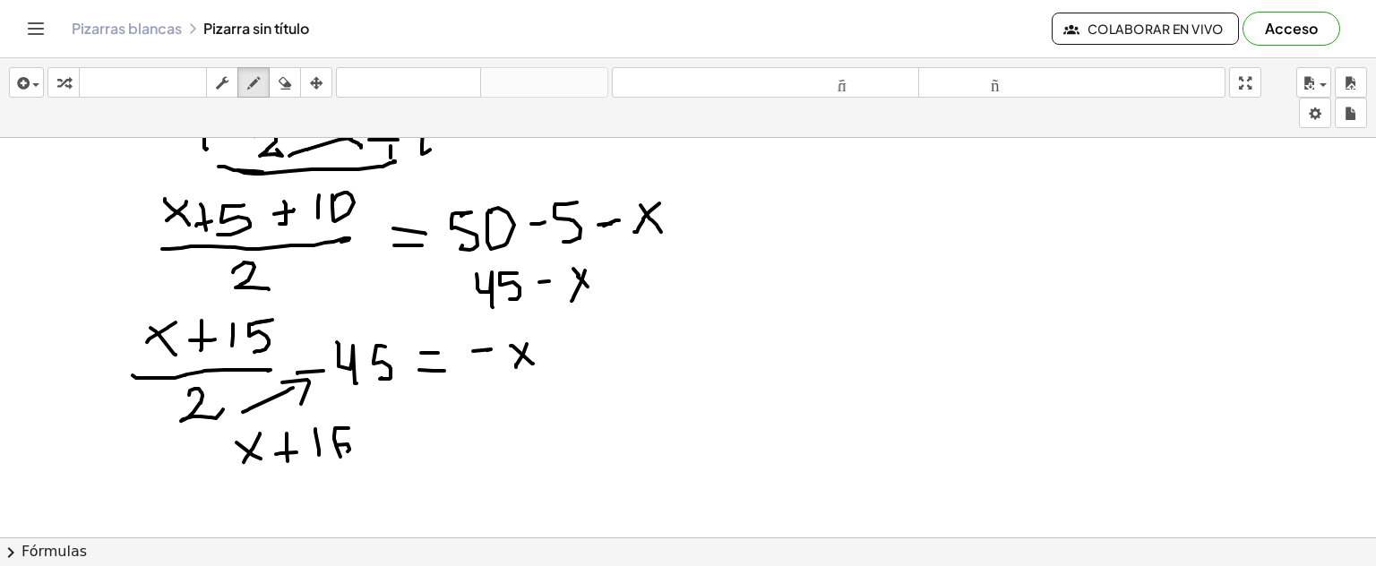
drag, startPoint x: 349, startPoint y: 447, endPoint x: 340, endPoint y: 452, distance: 10.8
click at [294, 86] on div "button" at bounding box center [284, 83] width 23 height 22
drag, startPoint x: 383, startPoint y: 469, endPoint x: 262, endPoint y: 278, distance: 226.0
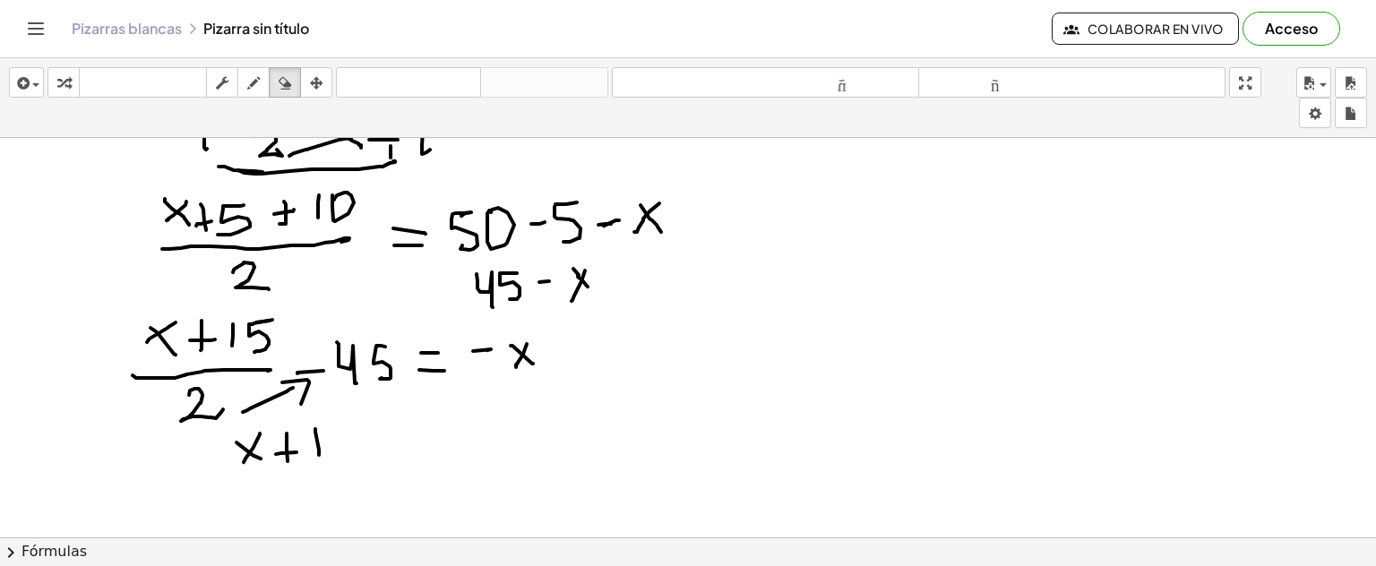
click at [249, 77] on icon "button" at bounding box center [253, 84] width 13 height 22
drag, startPoint x: 349, startPoint y: 427, endPoint x: 343, endPoint y: 450, distance: 24.1
drag, startPoint x: 366, startPoint y: 438, endPoint x: 380, endPoint y: 437, distance: 13.5
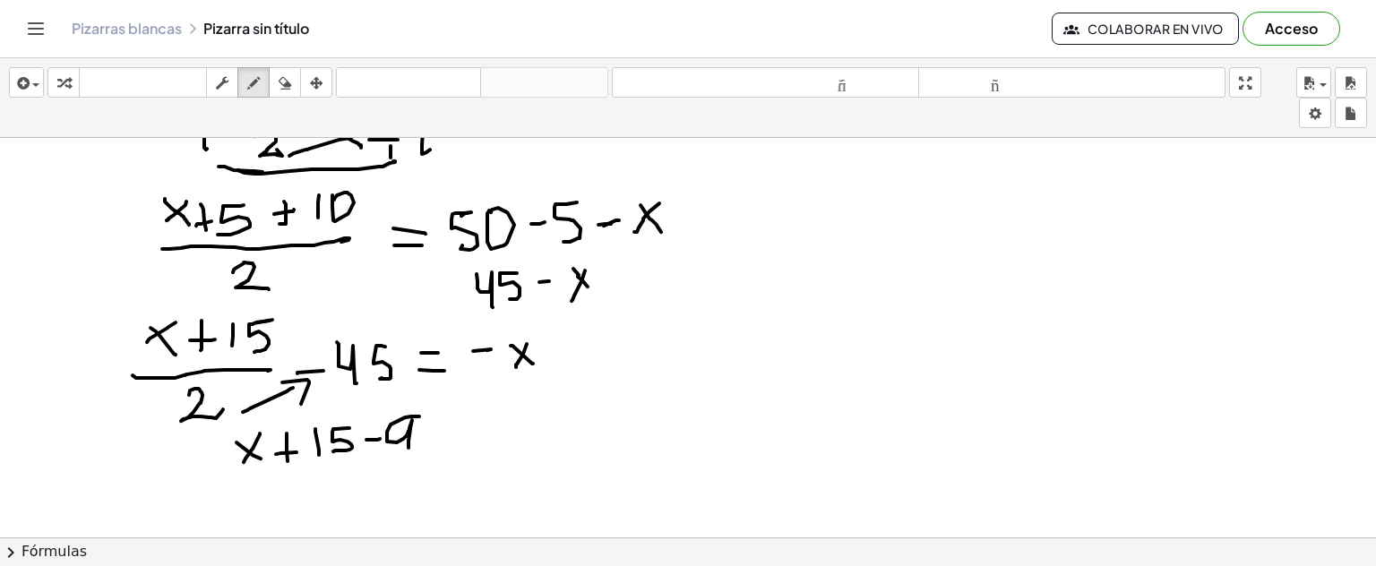
drag, startPoint x: 419, startPoint y: 415, endPoint x: 442, endPoint y: 416, distance: 22.4
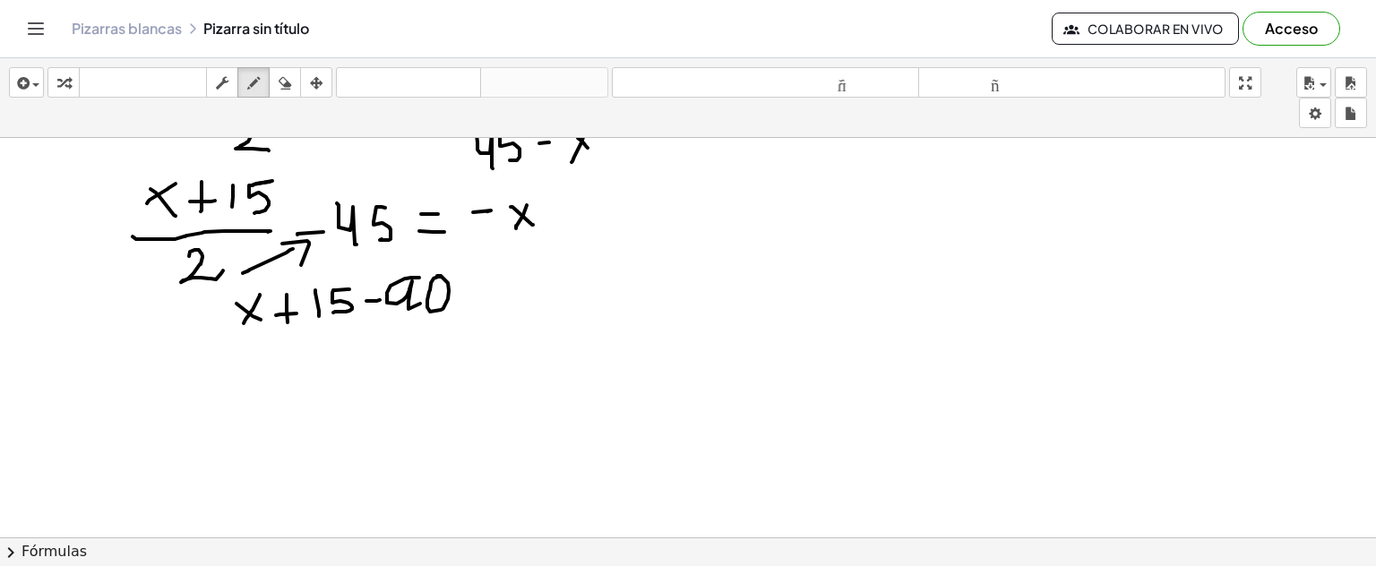
scroll to position [2017, 0]
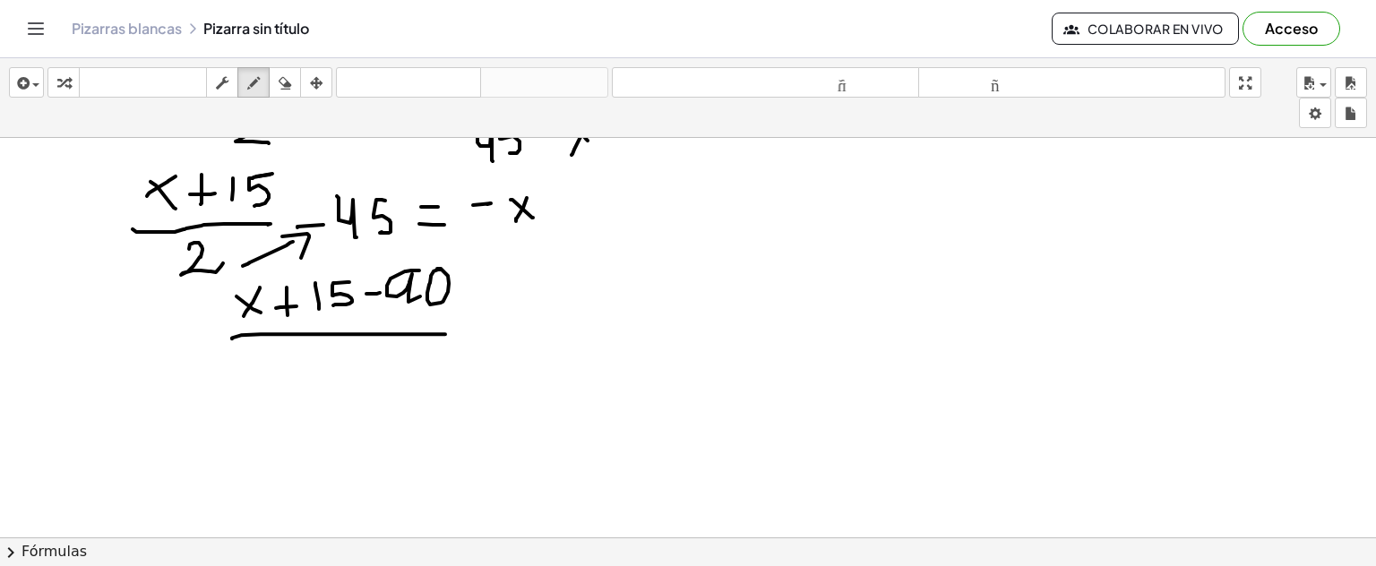
drag, startPoint x: 232, startPoint y: 338, endPoint x: 363, endPoint y: 351, distance: 131.5
drag, startPoint x: 328, startPoint y: 358, endPoint x: 551, endPoint y: 421, distance: 231.8
drag, startPoint x: 472, startPoint y: 315, endPoint x: 483, endPoint y: 321, distance: 12.0
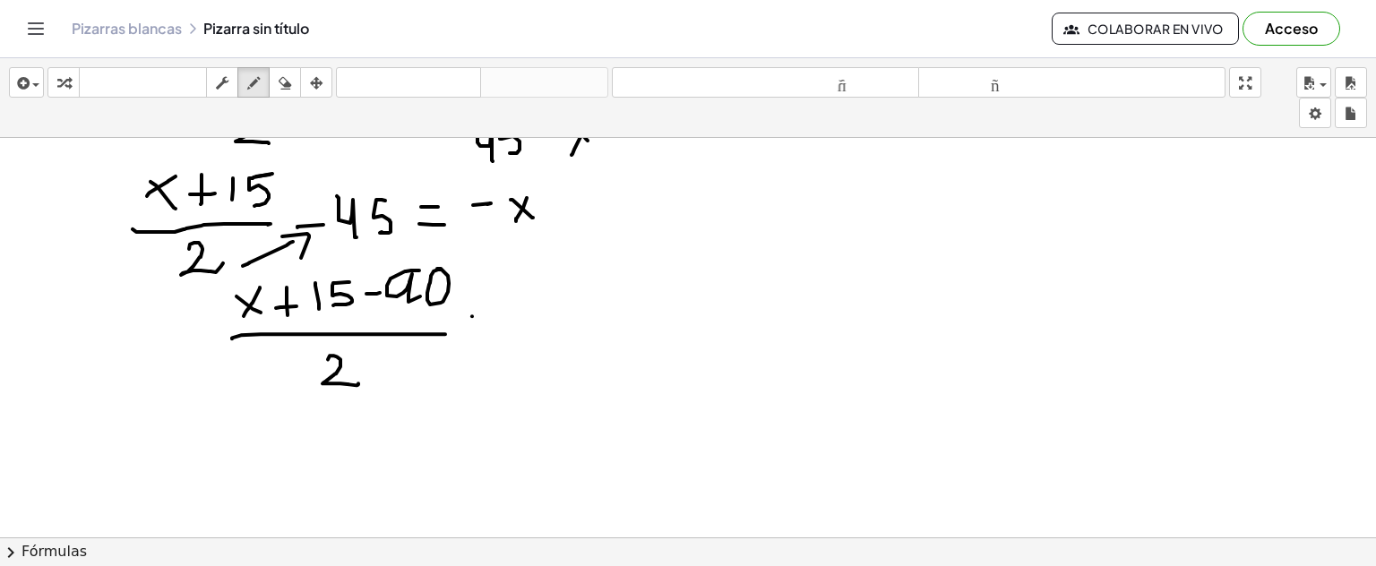
drag, startPoint x: 469, startPoint y: 332, endPoint x: 539, endPoint y: 333, distance: 69.9
drag, startPoint x: 523, startPoint y: 321, endPoint x: 548, endPoint y: 318, distance: 25.2
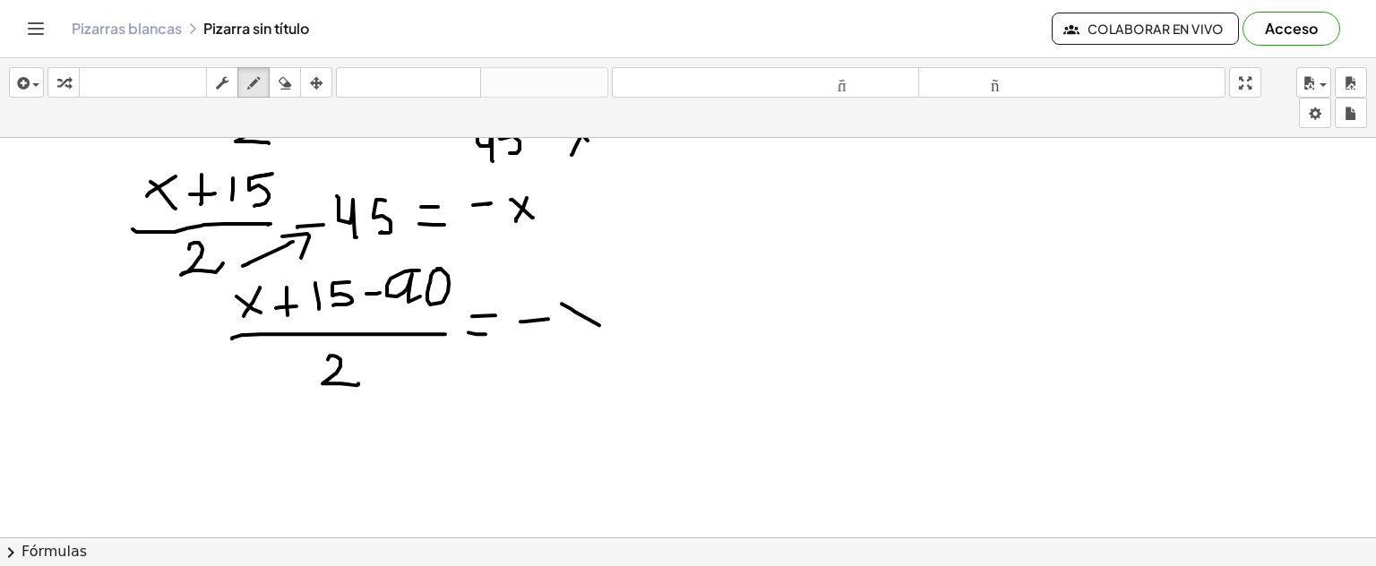
drag, startPoint x: 599, startPoint y: 324, endPoint x: 589, endPoint y: 308, distance: 19.4
drag, startPoint x: 588, startPoint y: 301, endPoint x: 570, endPoint y: 330, distance: 33.8
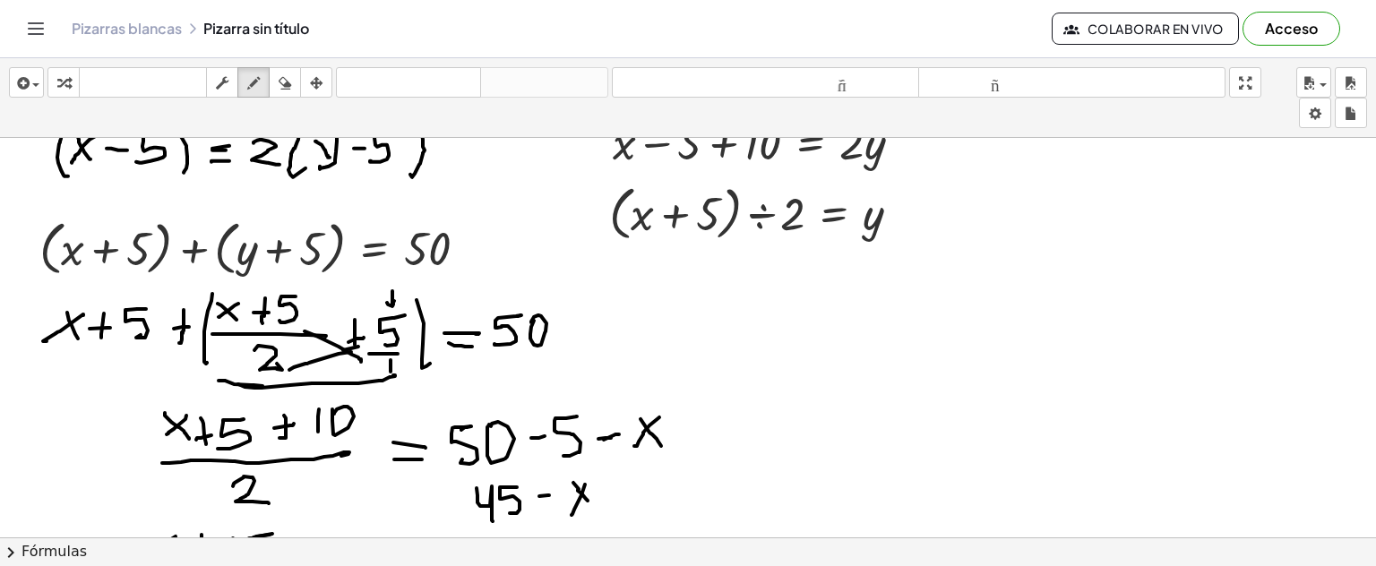
scroll to position [1659, 0]
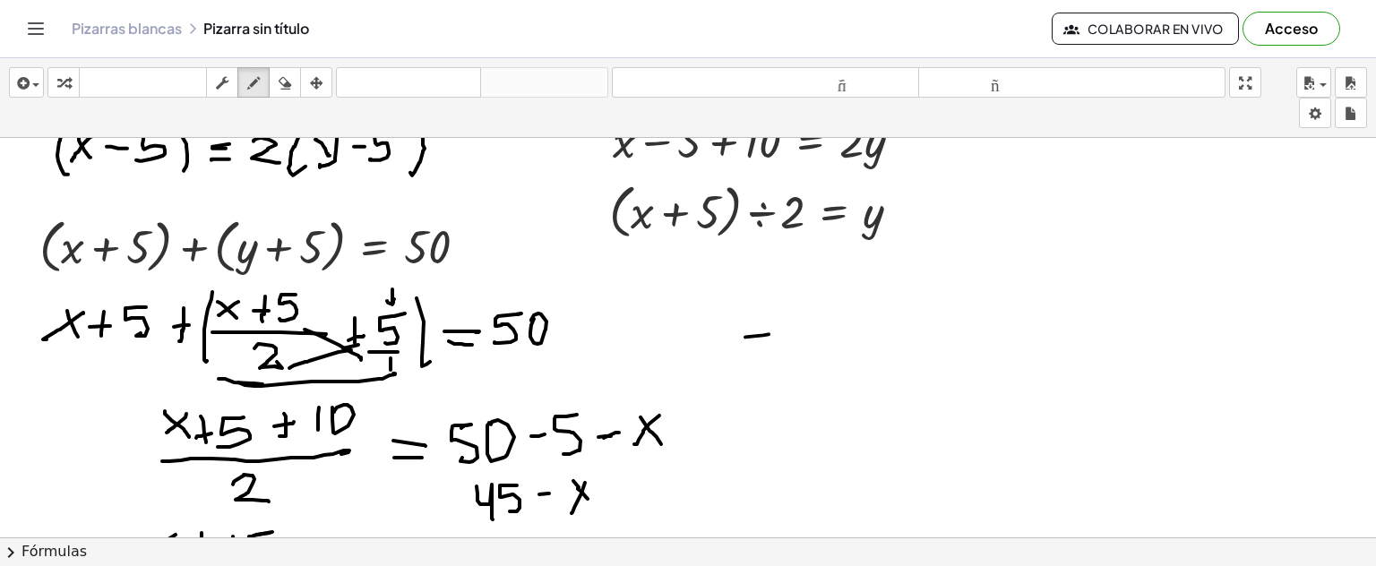
drag, startPoint x: 768, startPoint y: 322, endPoint x: 771, endPoint y: 362, distance: 40.4
drag, startPoint x: 767, startPoint y: 318, endPoint x: 773, endPoint y: 353, distance: 35.5
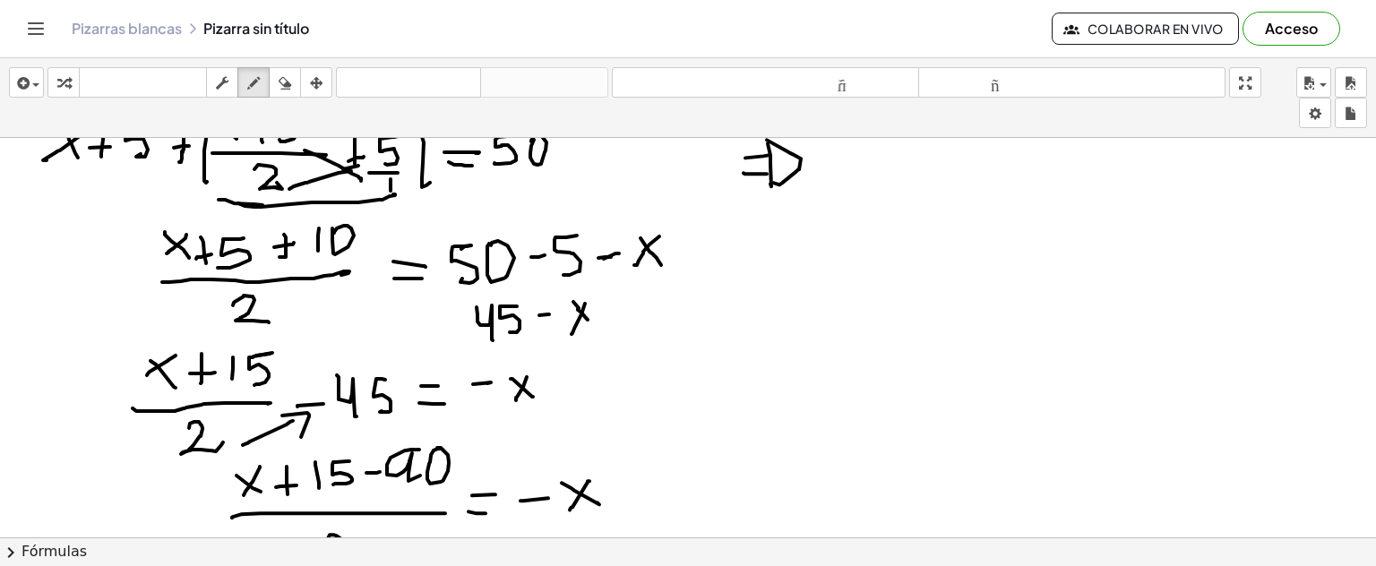
scroll to position [1748, 0]
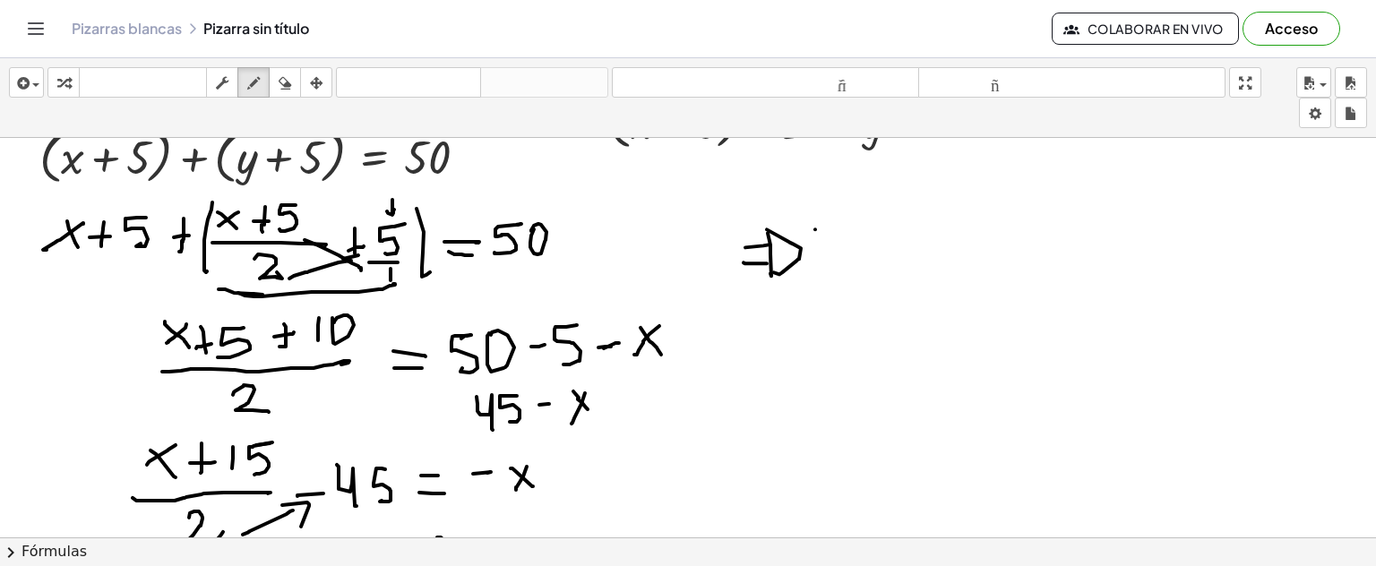
drag, startPoint x: 815, startPoint y: 229, endPoint x: 840, endPoint y: 253, distance: 34.2
drag, startPoint x: 831, startPoint y: 225, endPoint x: 849, endPoint y: 237, distance: 21.9
drag, startPoint x: 867, startPoint y: 229, endPoint x: 858, endPoint y: 256, distance: 28.1
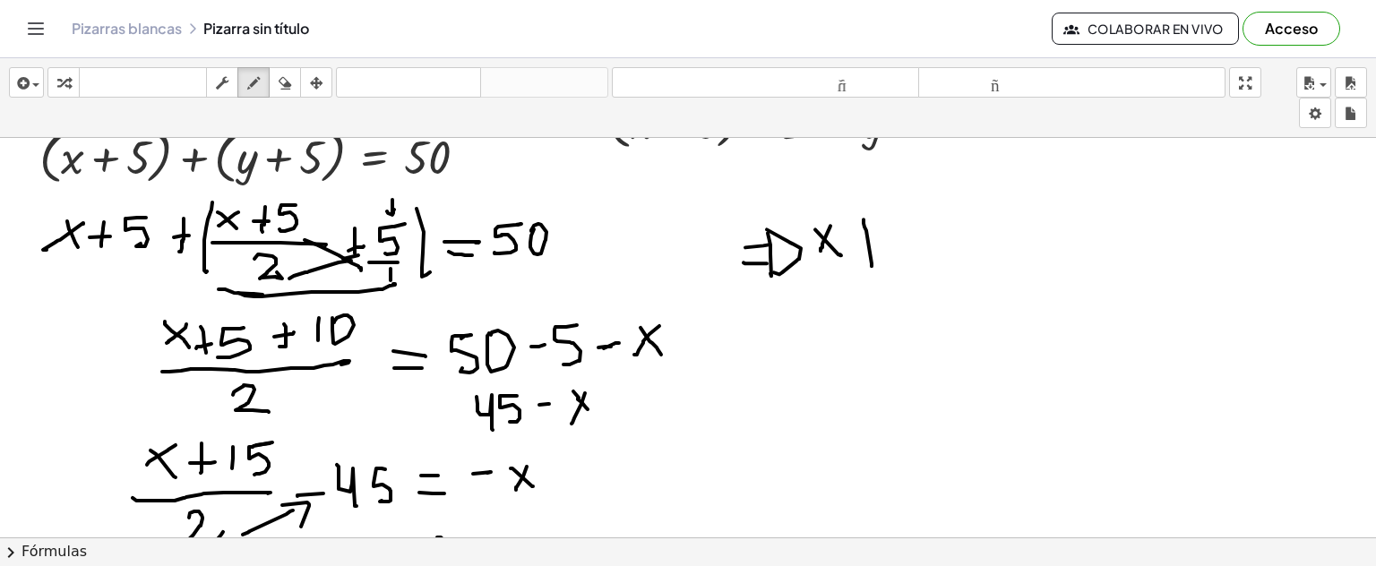
drag, startPoint x: 895, startPoint y: 221, endPoint x: 897, endPoint y: 254, distance: 32.3
drag, startPoint x: 917, startPoint y: 219, endPoint x: 913, endPoint y: 251, distance: 32.5
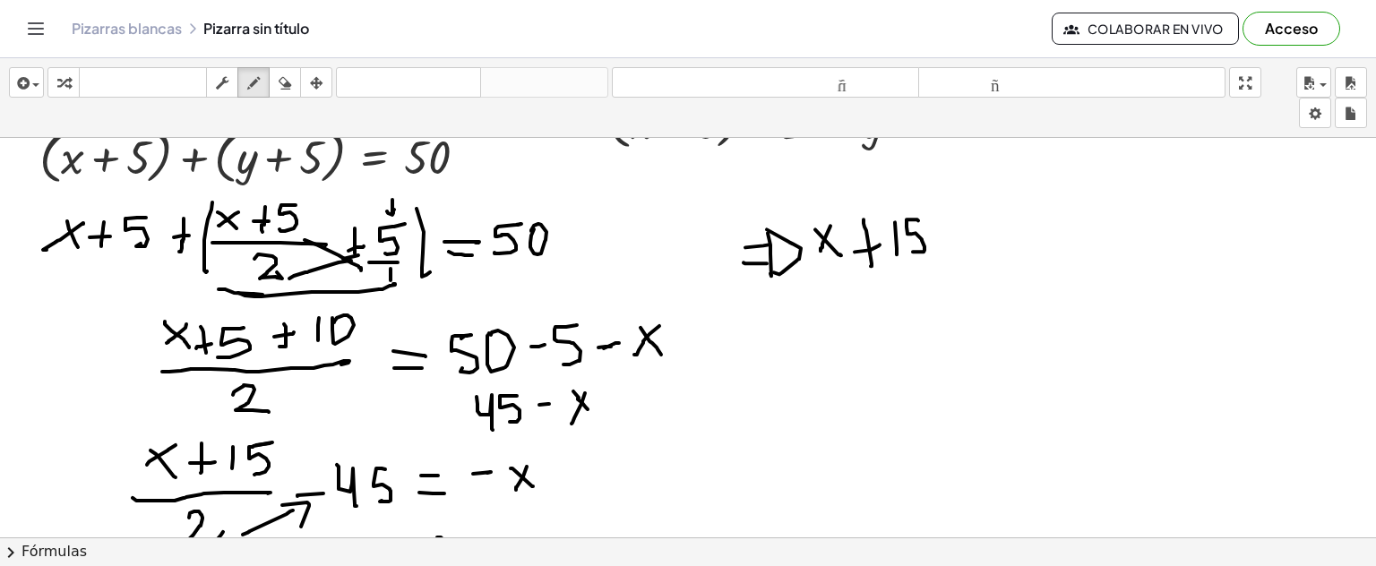
drag, startPoint x: 947, startPoint y: 233, endPoint x: 965, endPoint y: 229, distance: 18.3
drag, startPoint x: 1010, startPoint y: 224, endPoint x: 1023, endPoint y: 244, distance: 23.9
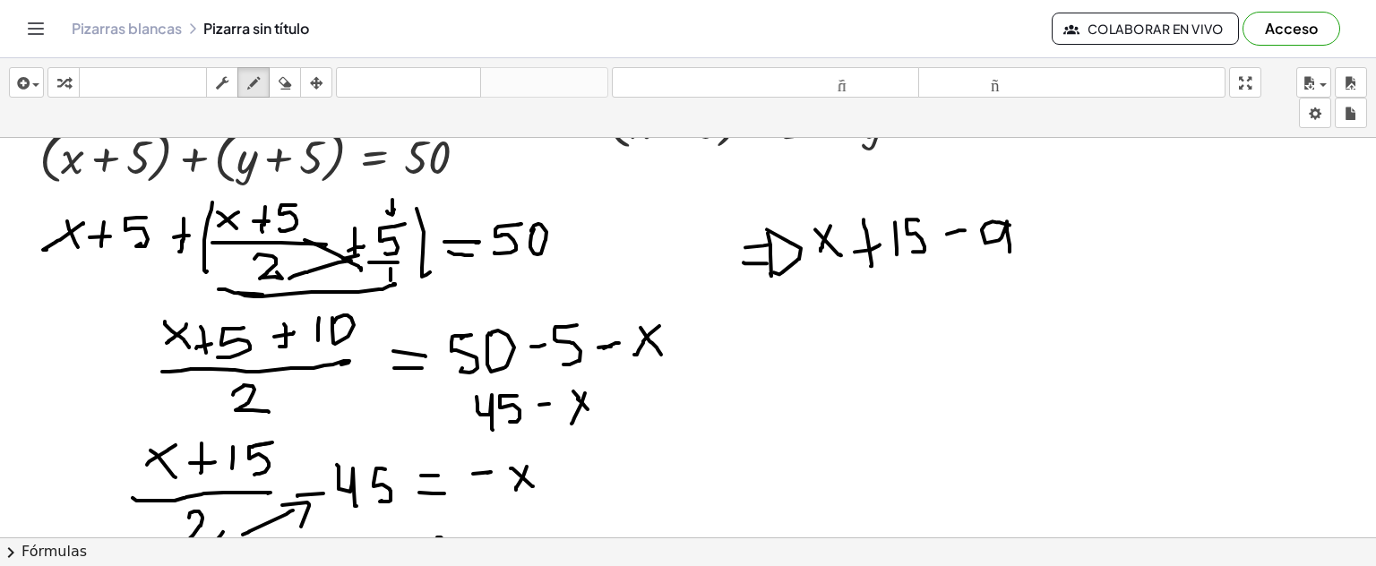
click at [292, 90] on div "button" at bounding box center [284, 83] width 23 height 22
drag, startPoint x: 1062, startPoint y: 244, endPoint x: 927, endPoint y: 325, distance: 158.0
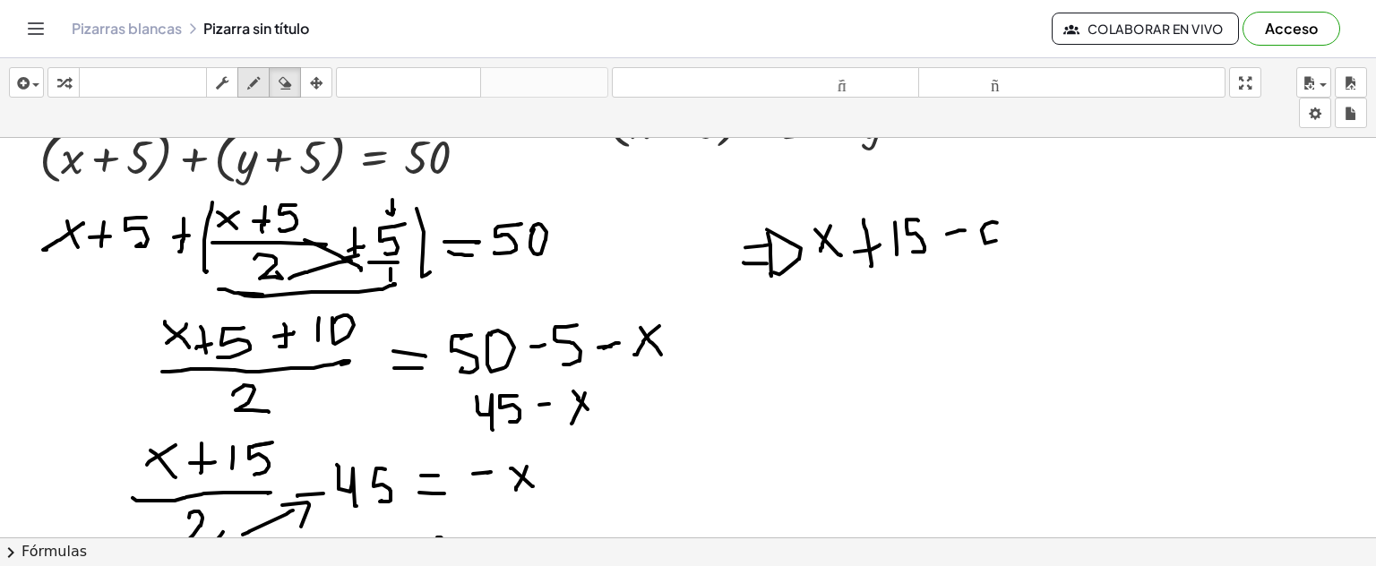
click at [269, 80] on button "dibujar" at bounding box center [253, 82] width 32 height 30
drag, startPoint x: 995, startPoint y: 237, endPoint x: 1011, endPoint y: 229, distance: 17.7
drag, startPoint x: 1013, startPoint y: 219, endPoint x: 982, endPoint y: 238, distance: 36.3
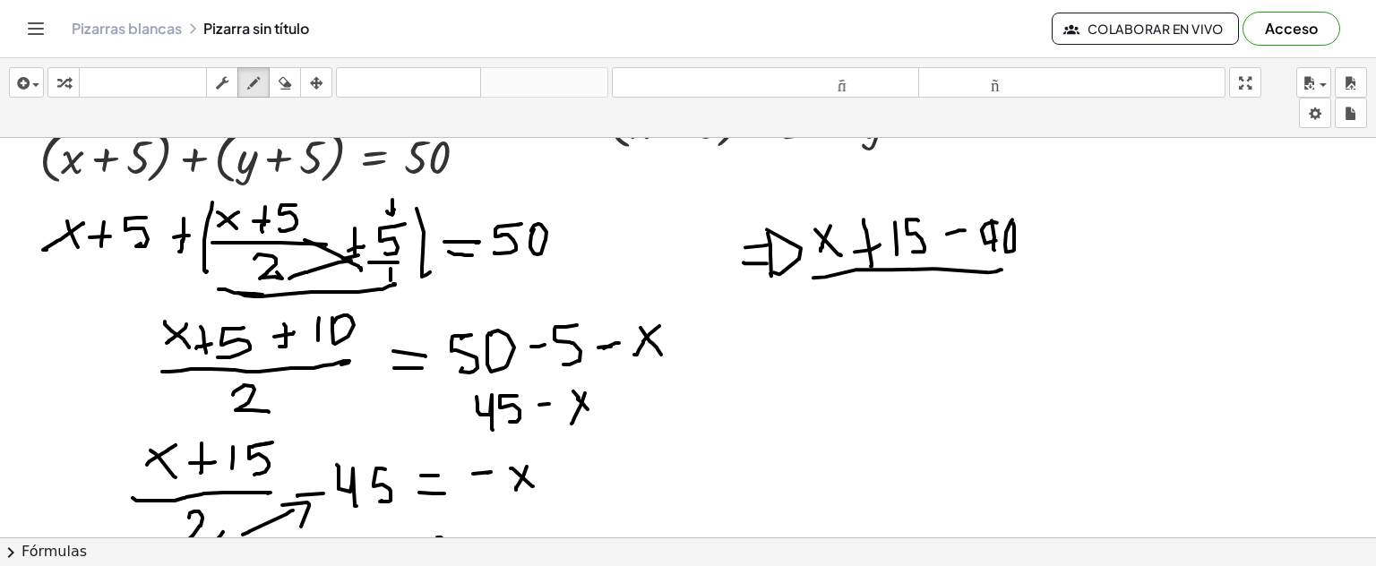
drag, startPoint x: 814, startPoint y: 277, endPoint x: 1002, endPoint y: 269, distance: 188.4
drag, startPoint x: 899, startPoint y: 288, endPoint x: 1082, endPoint y: 269, distance: 183.8
drag, startPoint x: 1030, startPoint y: 258, endPoint x: 1053, endPoint y: 258, distance: 22.4
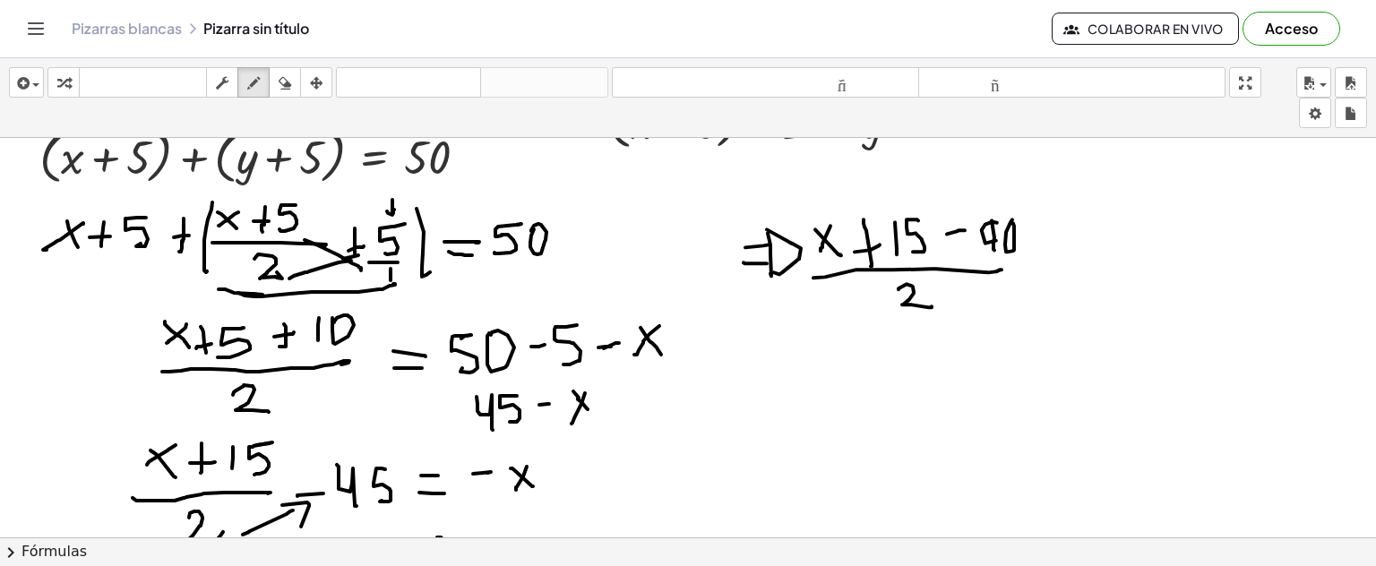
drag, startPoint x: 1039, startPoint y: 266, endPoint x: 1051, endPoint y: 267, distance: 11.7
drag, startPoint x: 1080, startPoint y: 265, endPoint x: 1105, endPoint y: 262, distance: 25.3
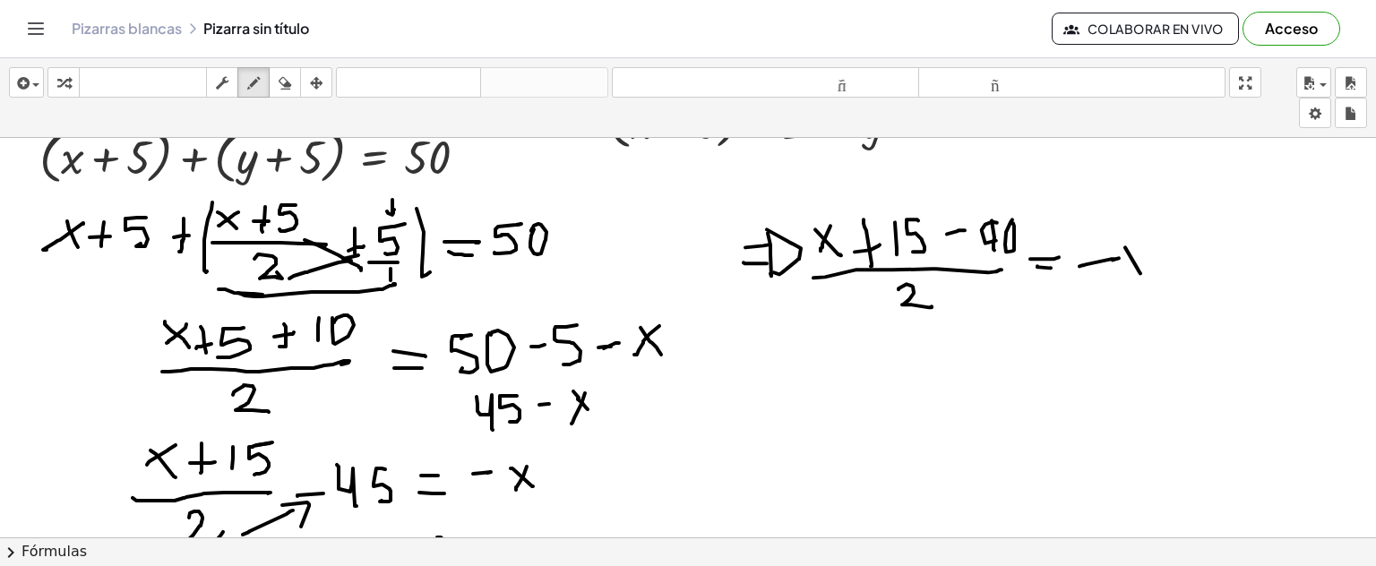
drag, startPoint x: 1125, startPoint y: 246, endPoint x: 1141, endPoint y: 272, distance: 30.1
drag, startPoint x: 1135, startPoint y: 255, endPoint x: 1124, endPoint y: 271, distance: 19.2
drag, startPoint x: 792, startPoint y: 348, endPoint x: 825, endPoint y: 377, distance: 44.4
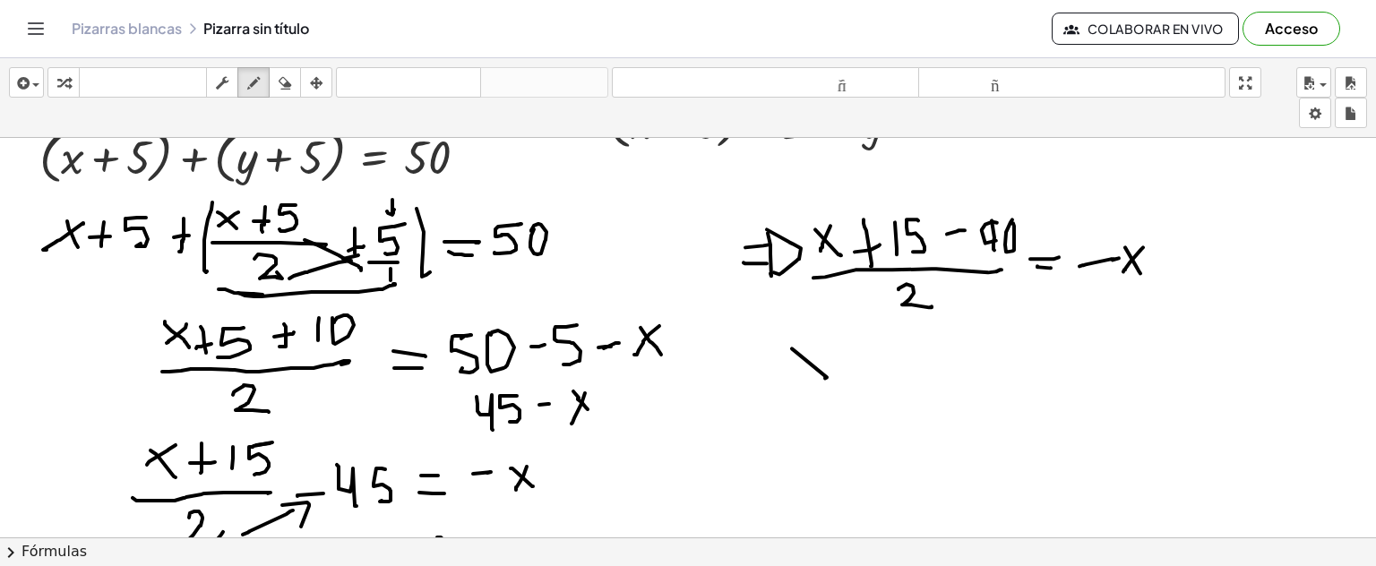
drag, startPoint x: 821, startPoint y: 346, endPoint x: 821, endPoint y: 357, distance: 10.8
drag, startPoint x: 841, startPoint y: 358, endPoint x: 883, endPoint y: 349, distance: 42.2
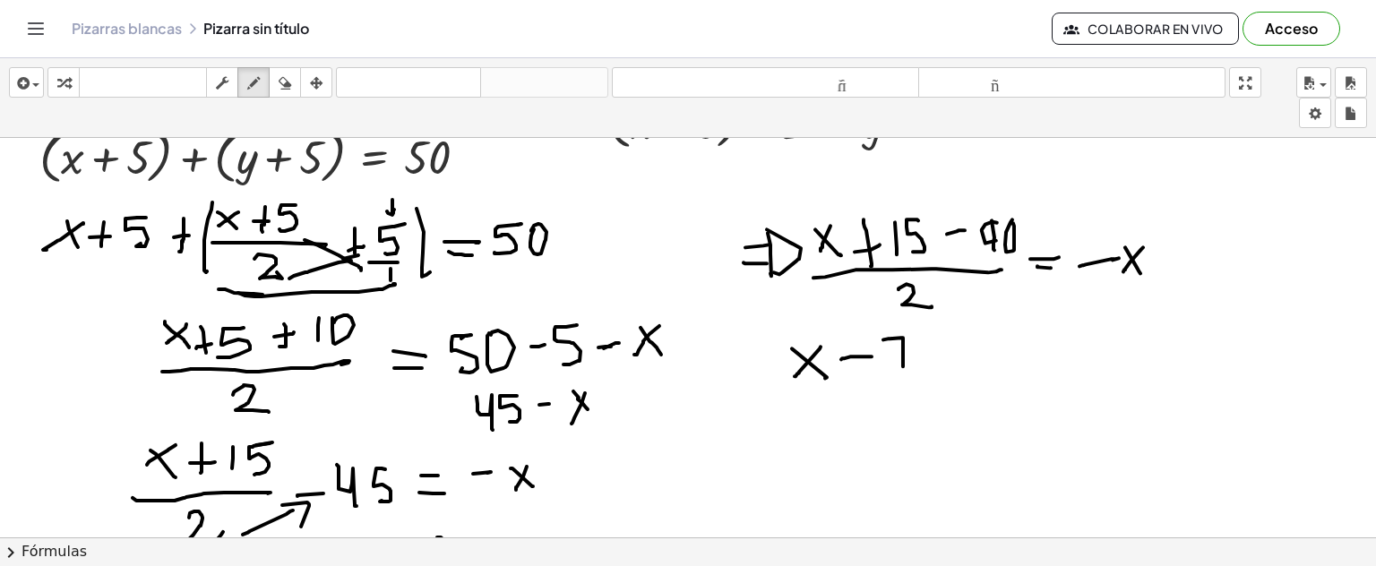
drag, startPoint x: 884, startPoint y: 339, endPoint x: 903, endPoint y: 366, distance: 33.3
drag, startPoint x: 897, startPoint y: 355, endPoint x: 931, endPoint y: 346, distance: 35.2
drag, startPoint x: 932, startPoint y: 337, endPoint x: 918, endPoint y: 374, distance: 39.4
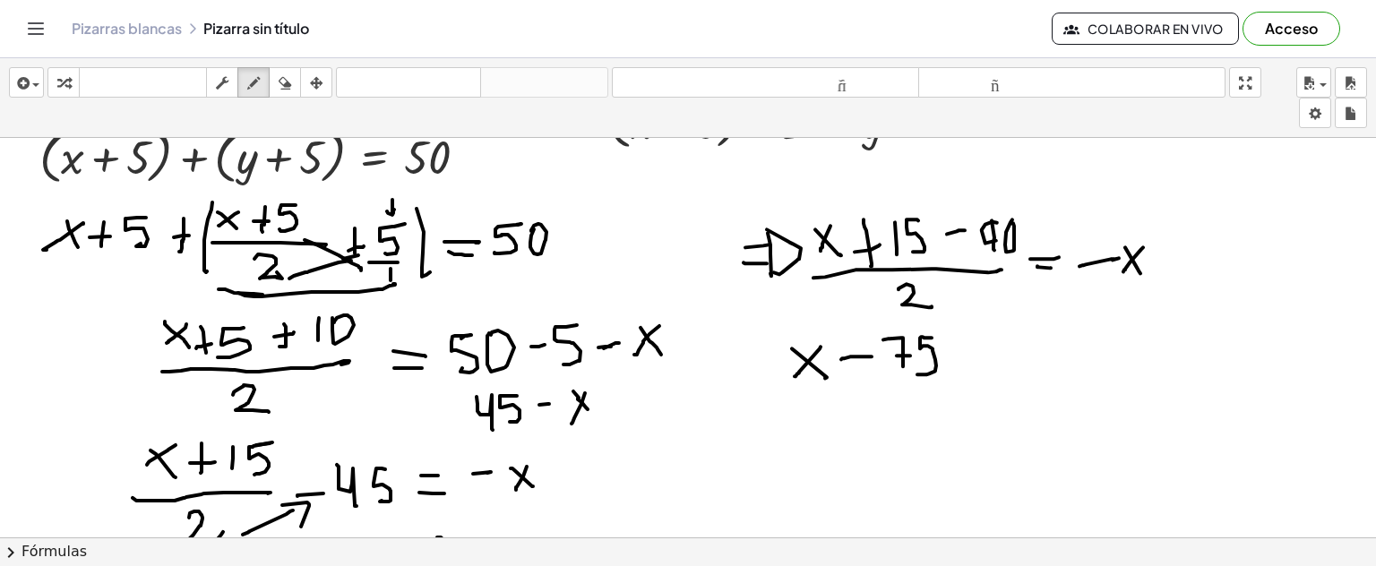
drag, startPoint x: 955, startPoint y: 346, endPoint x: 972, endPoint y: 350, distance: 17.6
drag, startPoint x: 957, startPoint y: 362, endPoint x: 971, endPoint y: 362, distance: 14.3
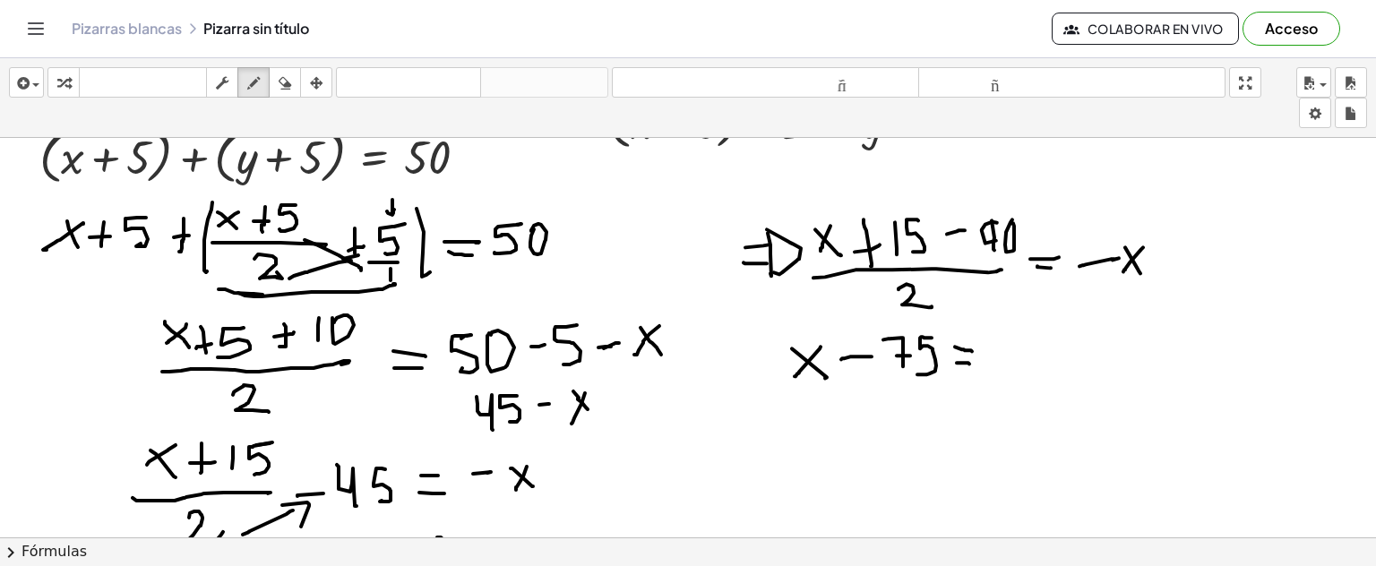
drag, startPoint x: 993, startPoint y: 355, endPoint x: 1007, endPoint y: 352, distance: 14.6
drag, startPoint x: 1021, startPoint y: 343, endPoint x: 1039, endPoint y: 365, distance: 28.0
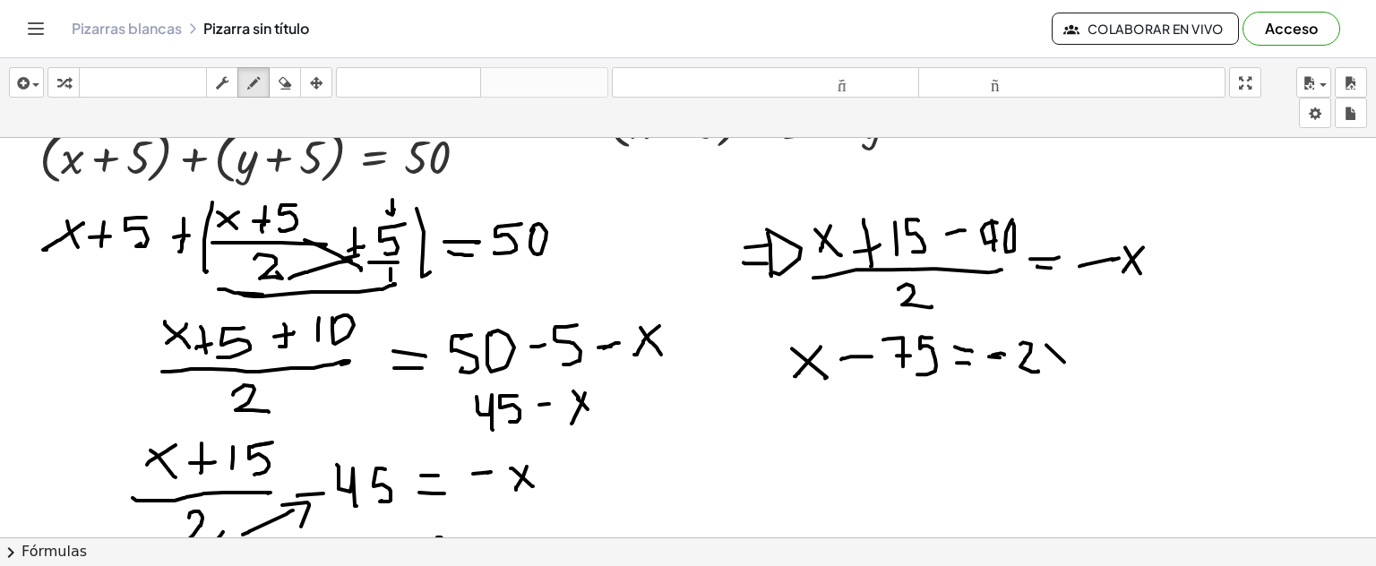
drag, startPoint x: 1061, startPoint y: 335, endPoint x: 1046, endPoint y: 360, distance: 29.4
drag, startPoint x: 844, startPoint y: 418, endPoint x: 881, endPoint y: 420, distance: 36.8
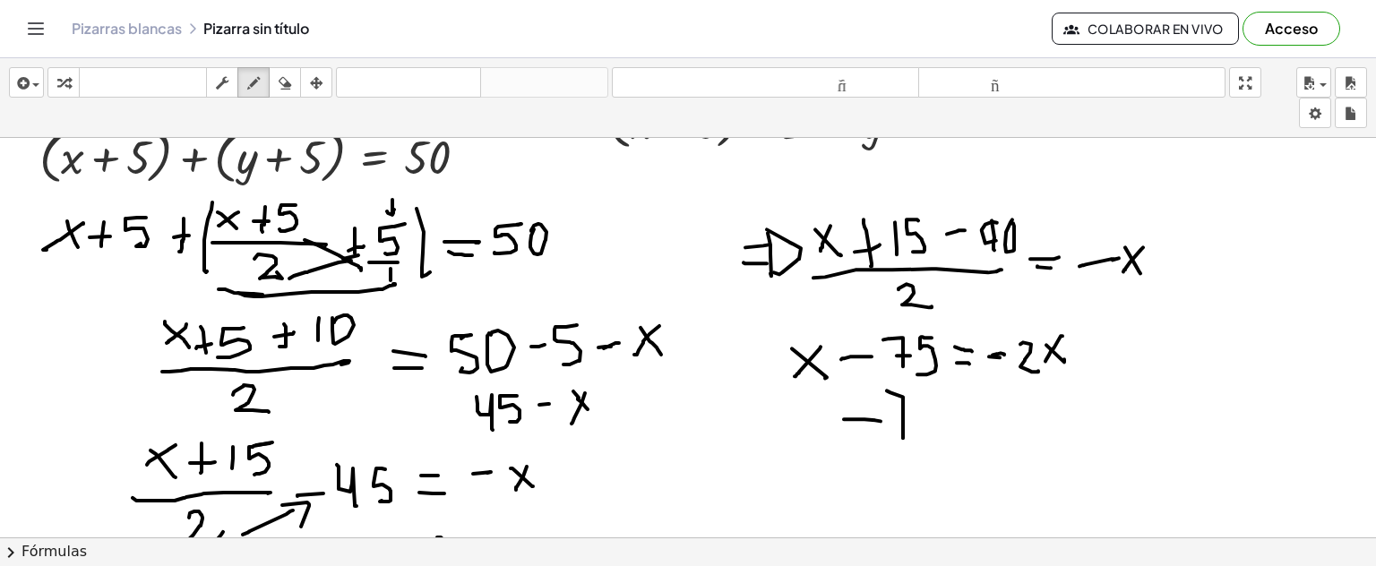
drag, startPoint x: 891, startPoint y: 392, endPoint x: 900, endPoint y: 424, distance: 33.5
drag, startPoint x: 897, startPoint y: 419, endPoint x: 907, endPoint y: 418, distance: 9.9
drag, startPoint x: 927, startPoint y: 401, endPoint x: 974, endPoint y: 413, distance: 49.1
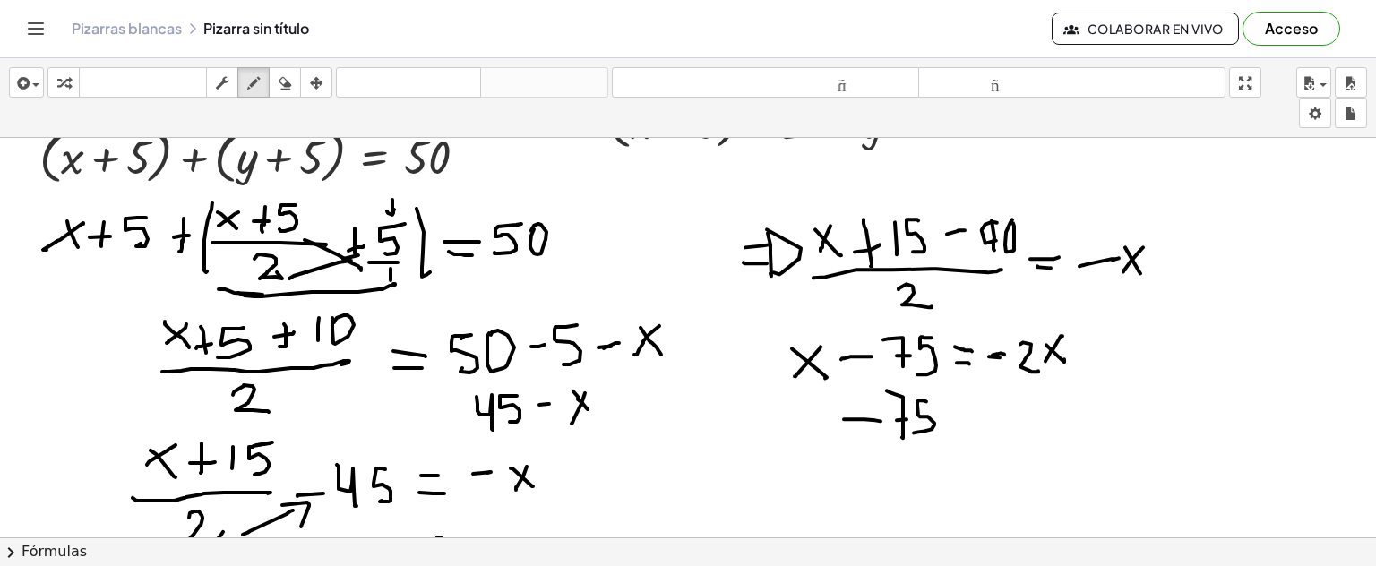
drag, startPoint x: 955, startPoint y: 408, endPoint x: 968, endPoint y: 409, distance: 12.6
drag, startPoint x: 958, startPoint y: 419, endPoint x: 979, endPoint y: 417, distance: 20.8
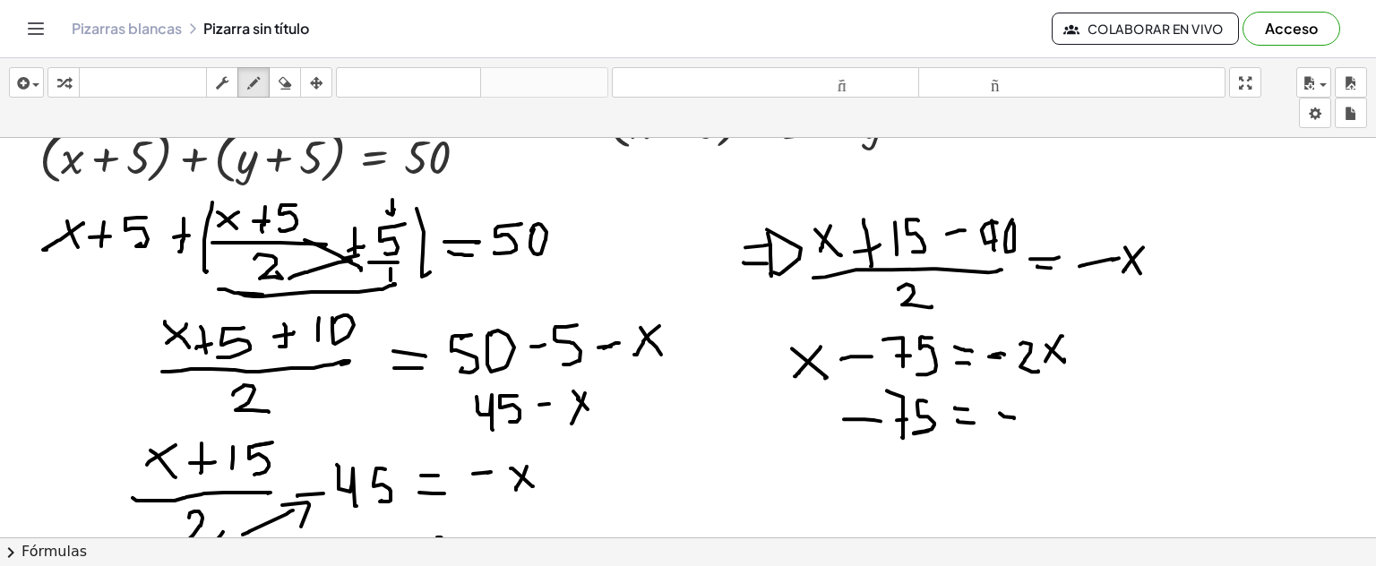
drag, startPoint x: 1000, startPoint y: 412, endPoint x: 1014, endPoint y: 418, distance: 15.3
drag, startPoint x: 1019, startPoint y: 405, endPoint x: 1057, endPoint y: 416, distance: 40.0
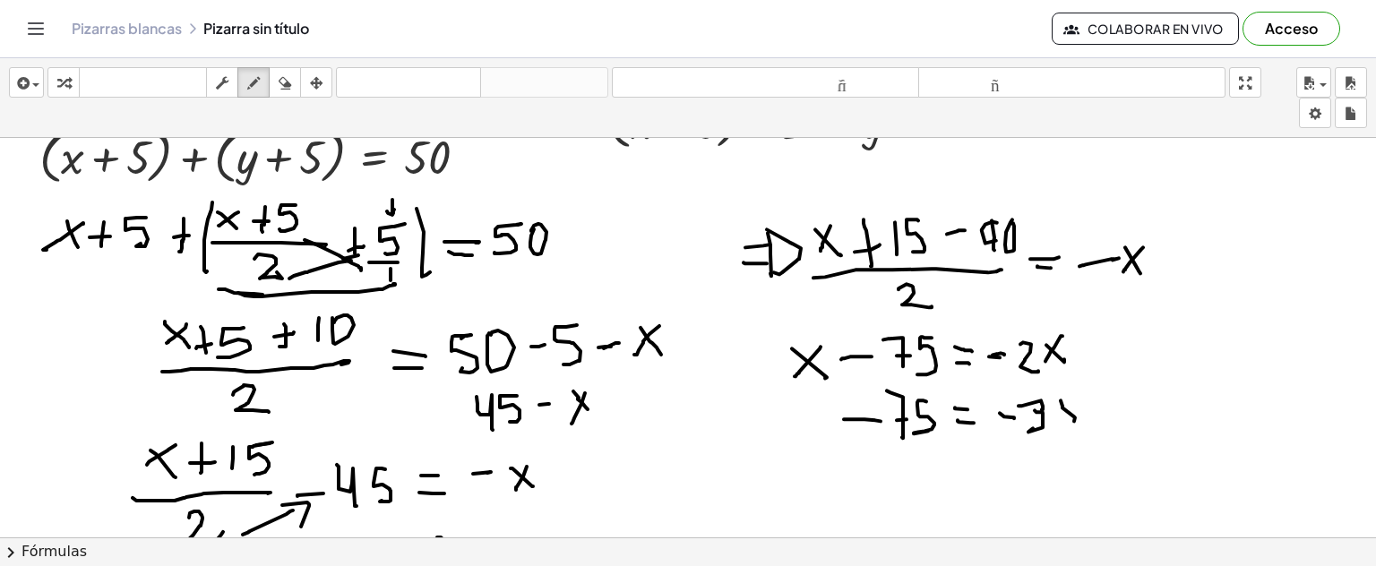
drag, startPoint x: 1061, startPoint y: 400, endPoint x: 1074, endPoint y: 409, distance: 16.2
drag, startPoint x: 1079, startPoint y: 395, endPoint x: 1057, endPoint y: 422, distance: 34.4
drag, startPoint x: 1119, startPoint y: 392, endPoint x: 1151, endPoint y: 419, distance: 41.9
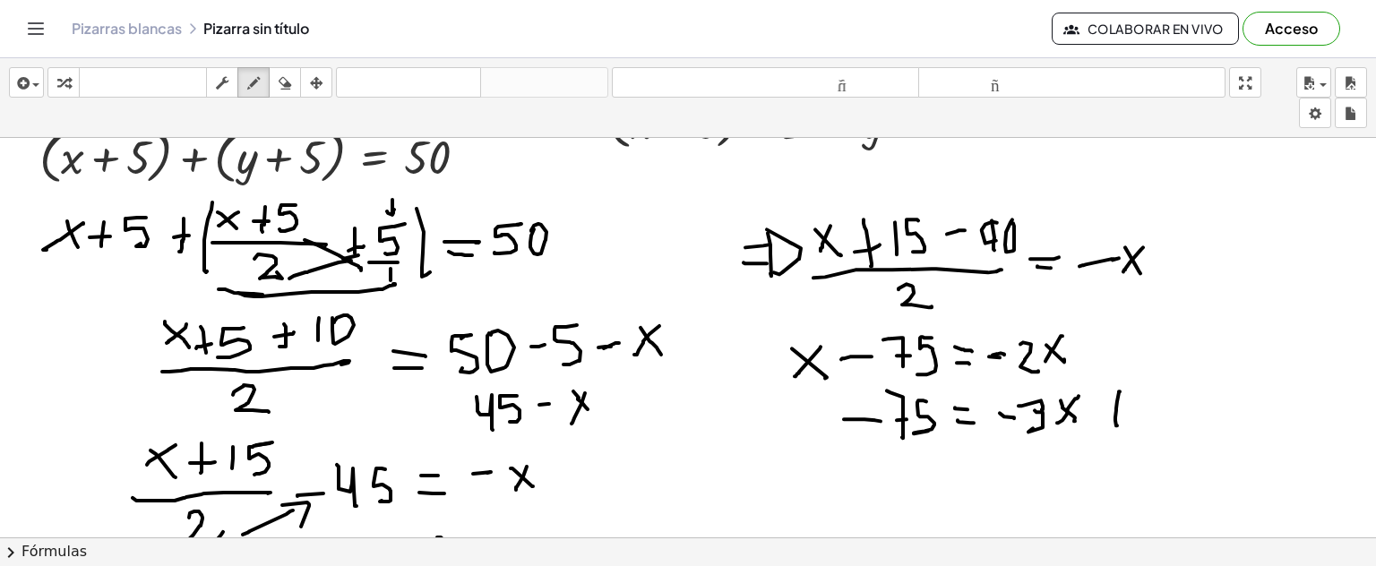
drag, startPoint x: 1136, startPoint y: 409, endPoint x: 1148, endPoint y: 407, distance: 11.8
drag, startPoint x: 1164, startPoint y: 384, endPoint x: 971, endPoint y: 402, distance: 193.5
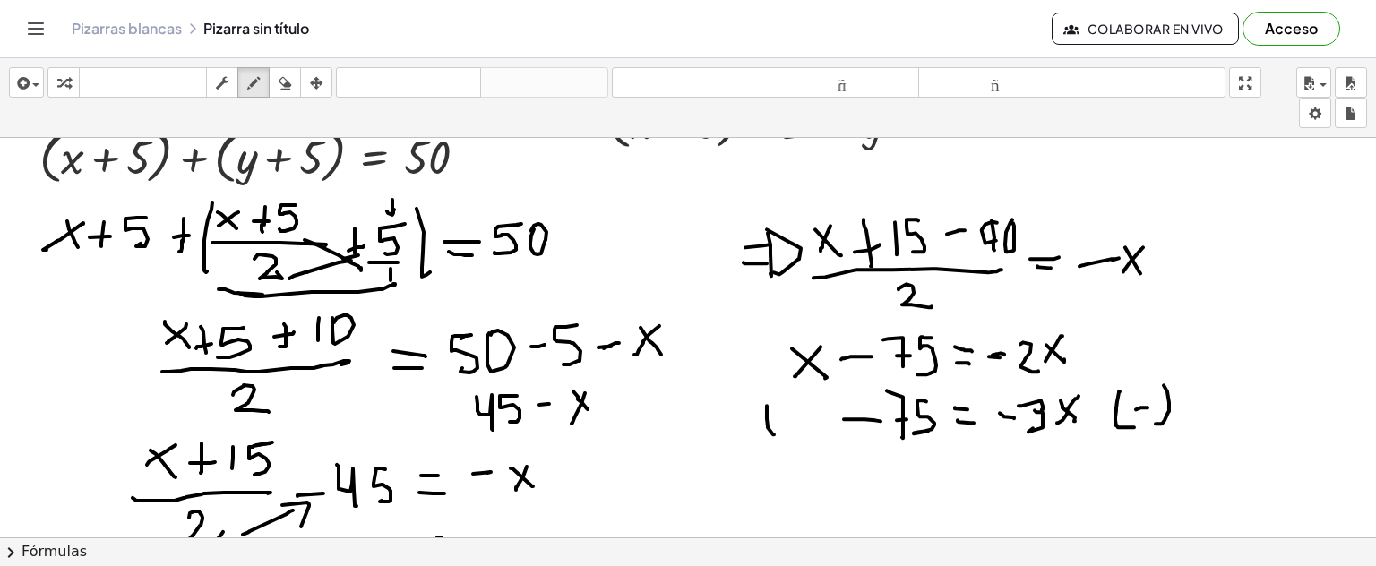
drag, startPoint x: 767, startPoint y: 405, endPoint x: 789, endPoint y: 428, distance: 32.3
drag, startPoint x: 807, startPoint y: 397, endPoint x: 811, endPoint y: 433, distance: 36.0
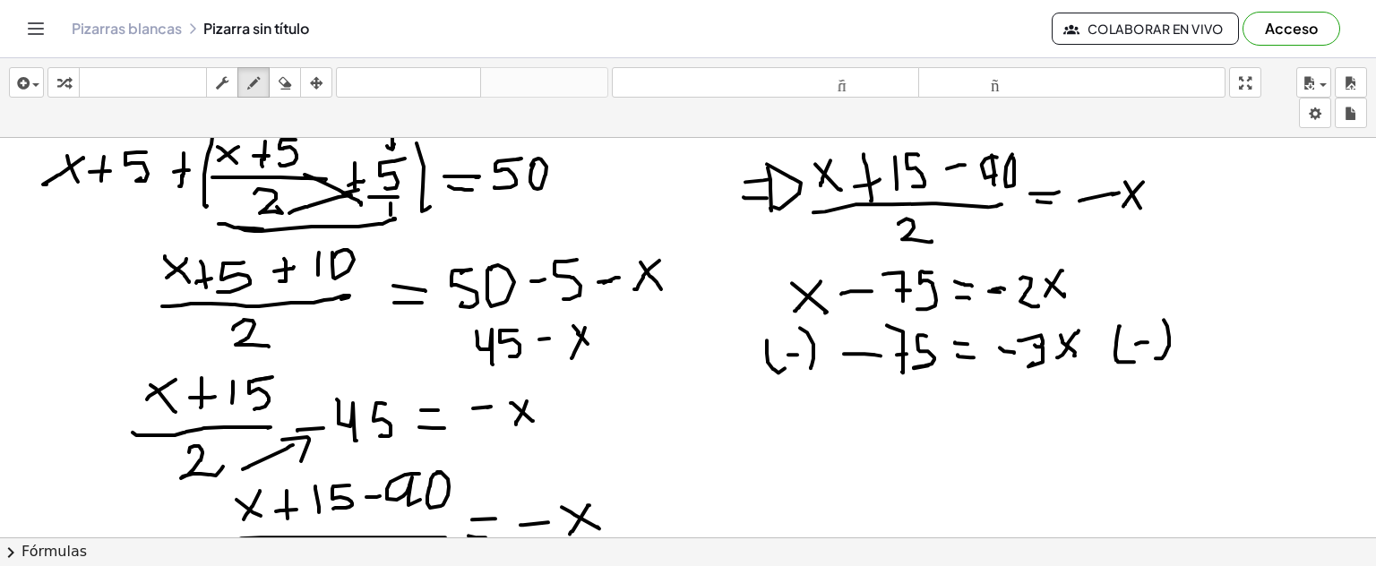
scroll to position [1838, 0]
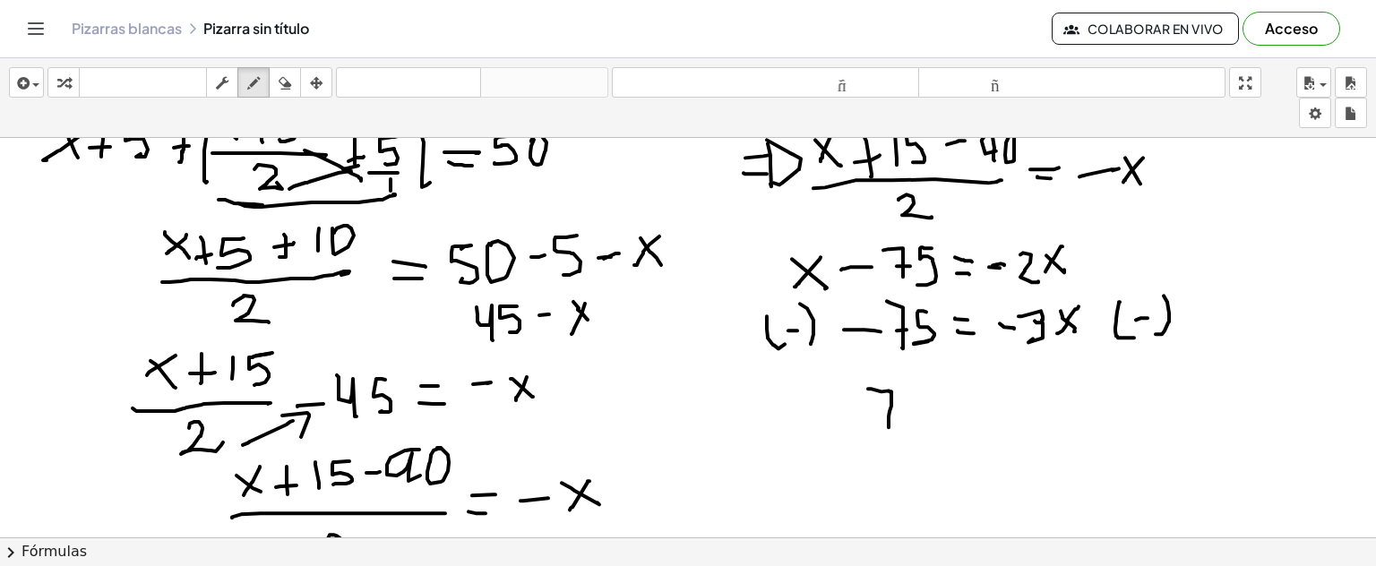
drag, startPoint x: 868, startPoint y: 388, endPoint x: 880, endPoint y: 412, distance: 26.9
drag, startPoint x: 922, startPoint y: 389, endPoint x: 944, endPoint y: 400, distance: 24.0
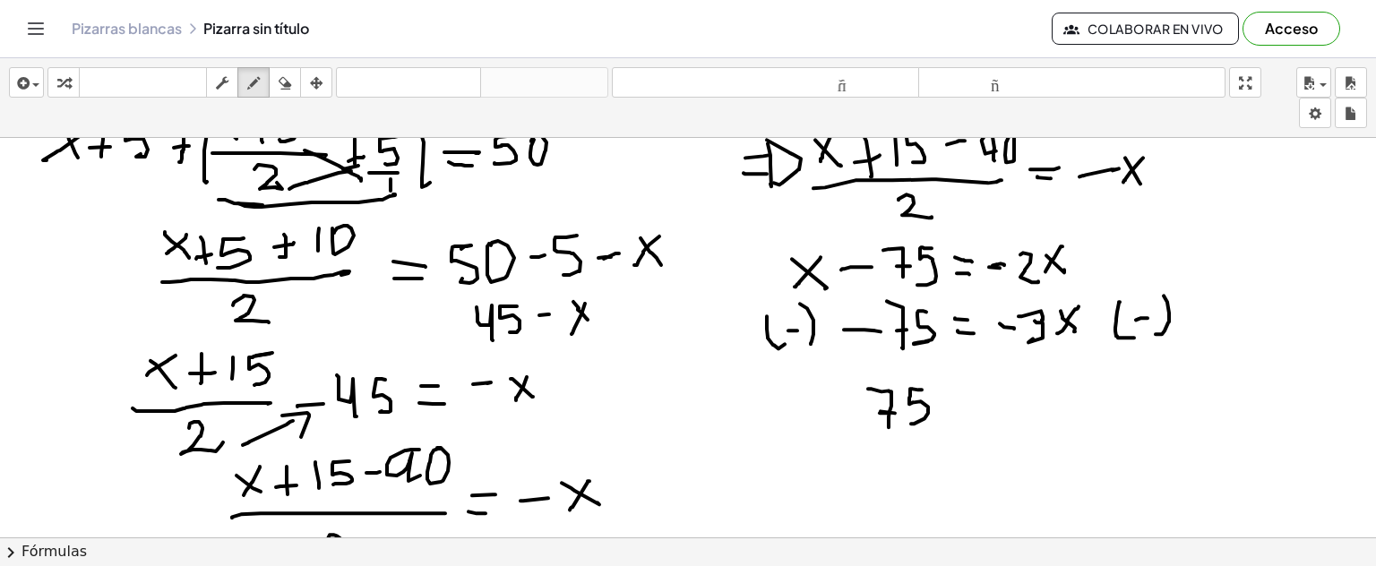
drag, startPoint x: 955, startPoint y: 398, endPoint x: 970, endPoint y: 398, distance: 14.3
drag, startPoint x: 961, startPoint y: 407, endPoint x: 975, endPoint y: 408, distance: 14.4
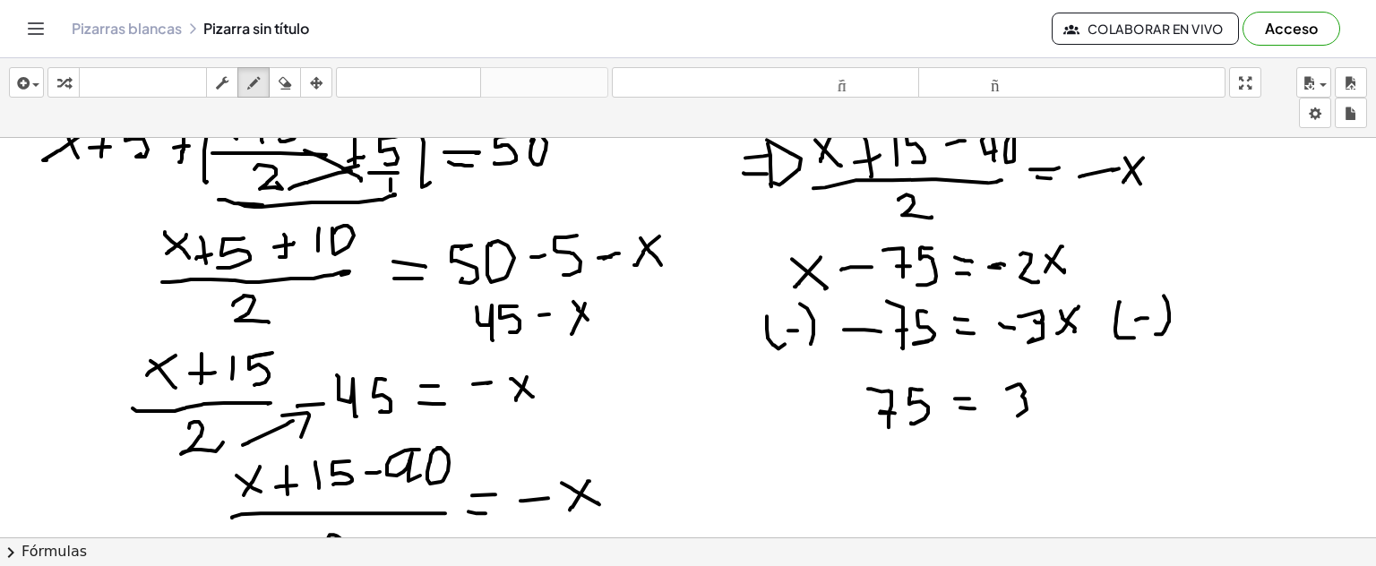
drag, startPoint x: 1007, startPoint y: 388, endPoint x: 1047, endPoint y: 399, distance: 40.9
drag, startPoint x: 1032, startPoint y: 385, endPoint x: 1062, endPoint y: 401, distance: 33.7
drag, startPoint x: 1052, startPoint y: 387, endPoint x: 1039, endPoint y: 405, distance: 22.4
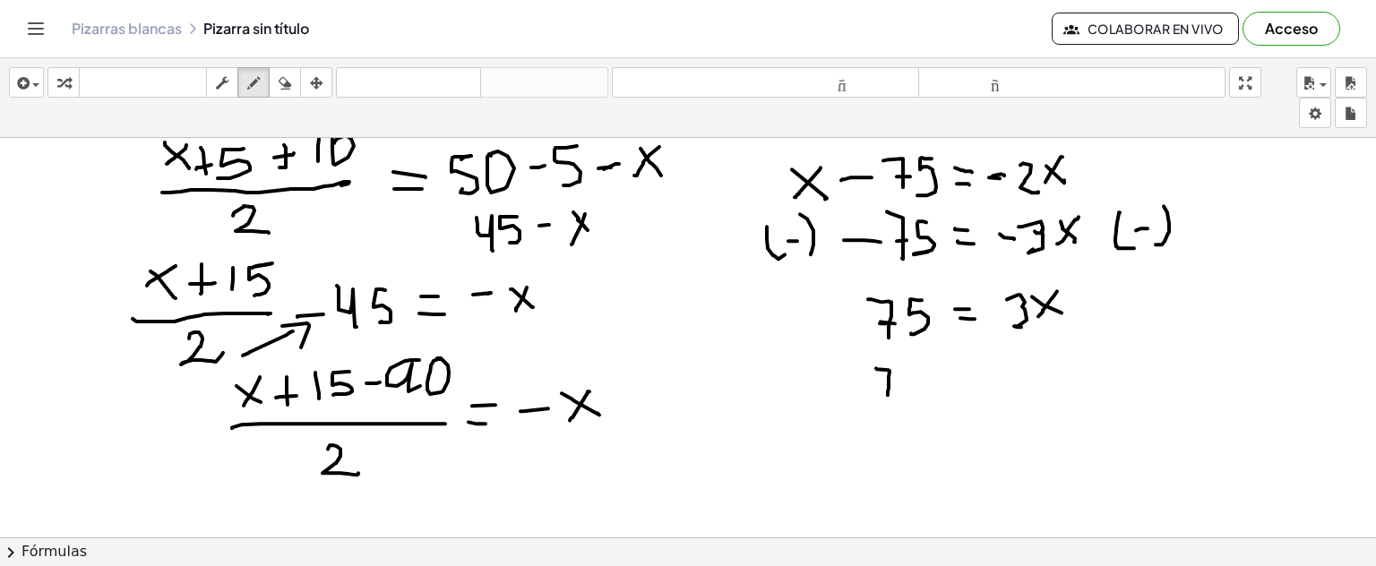
drag, startPoint x: 876, startPoint y: 367, endPoint x: 888, endPoint y: 394, distance: 29.3
drag, startPoint x: 882, startPoint y: 387, endPoint x: 892, endPoint y: 383, distance: 11.6
drag, startPoint x: 919, startPoint y: 366, endPoint x: 914, endPoint y: 388, distance: 23.0
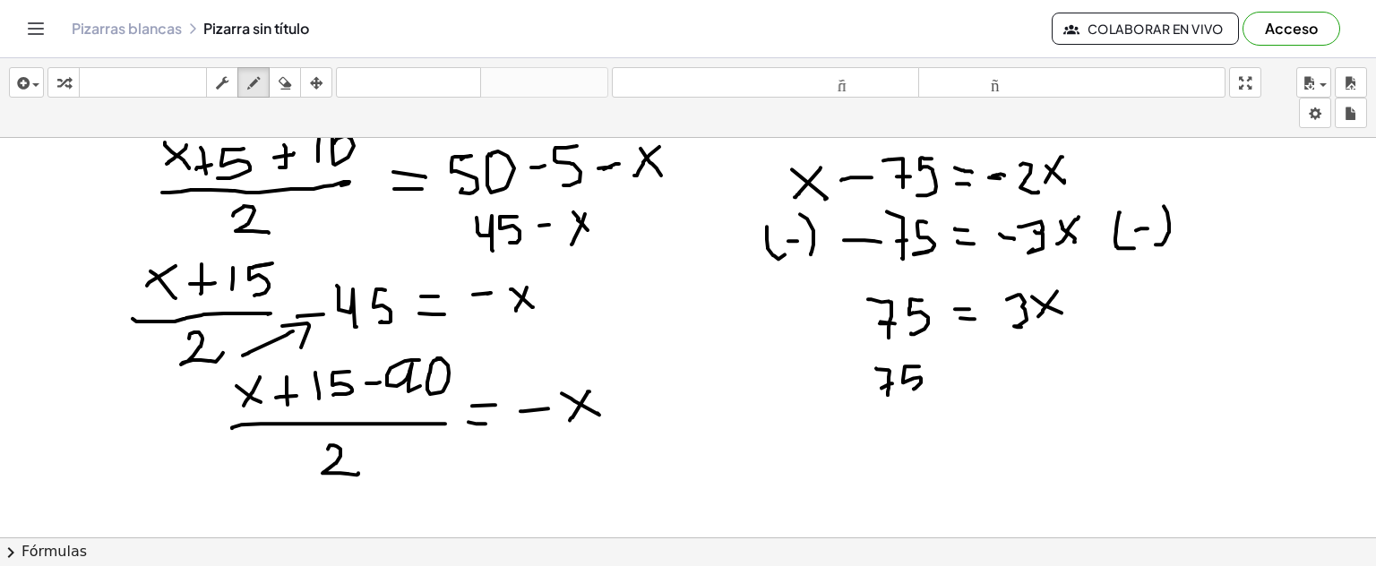
drag, startPoint x: 876, startPoint y: 401, endPoint x: 924, endPoint y: 401, distance: 47.5
drag, startPoint x: 889, startPoint y: 412, endPoint x: 894, endPoint y: 436, distance: 24.8
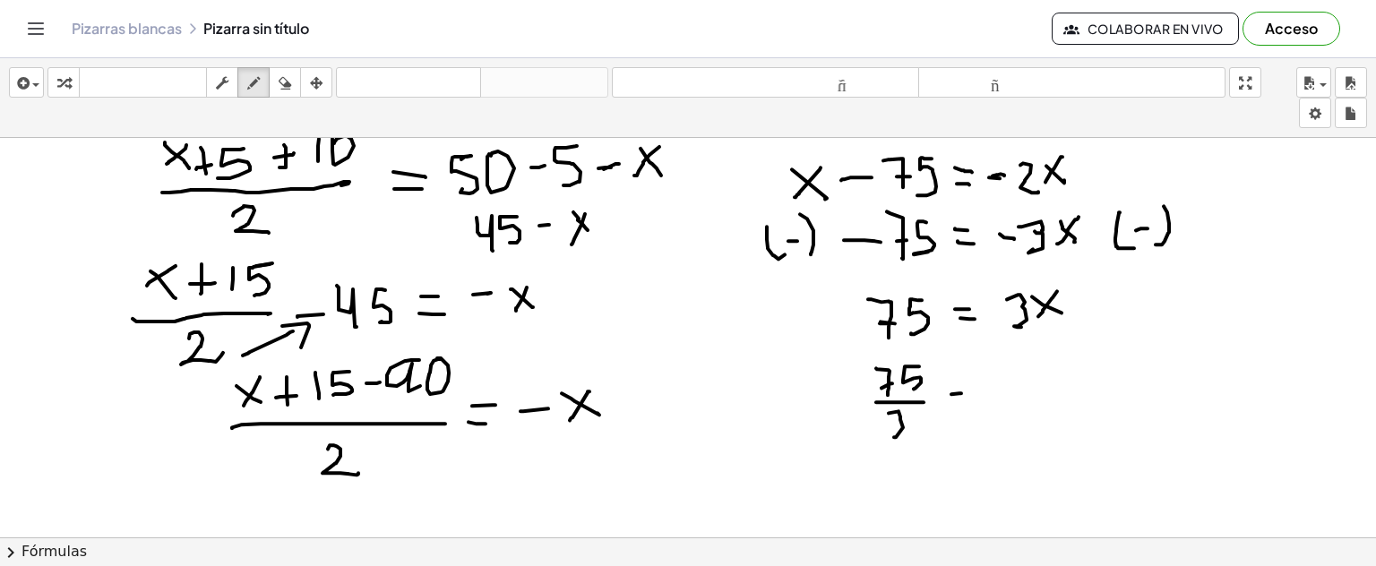
drag, startPoint x: 952, startPoint y: 393, endPoint x: 961, endPoint y: 392, distance: 9.9
drag, startPoint x: 956, startPoint y: 404, endPoint x: 979, endPoint y: 398, distance: 23.3
drag, startPoint x: 981, startPoint y: 387, endPoint x: 998, endPoint y: 391, distance: 17.4
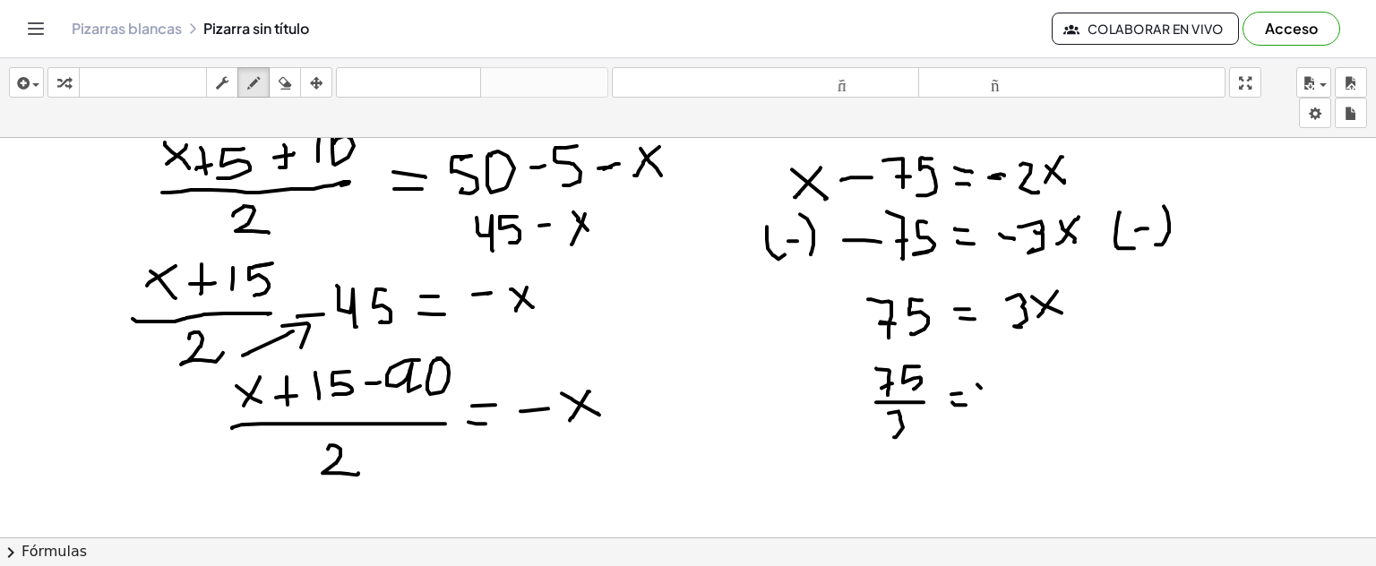
drag, startPoint x: 995, startPoint y: 389, endPoint x: 982, endPoint y: 401, distance: 17.1
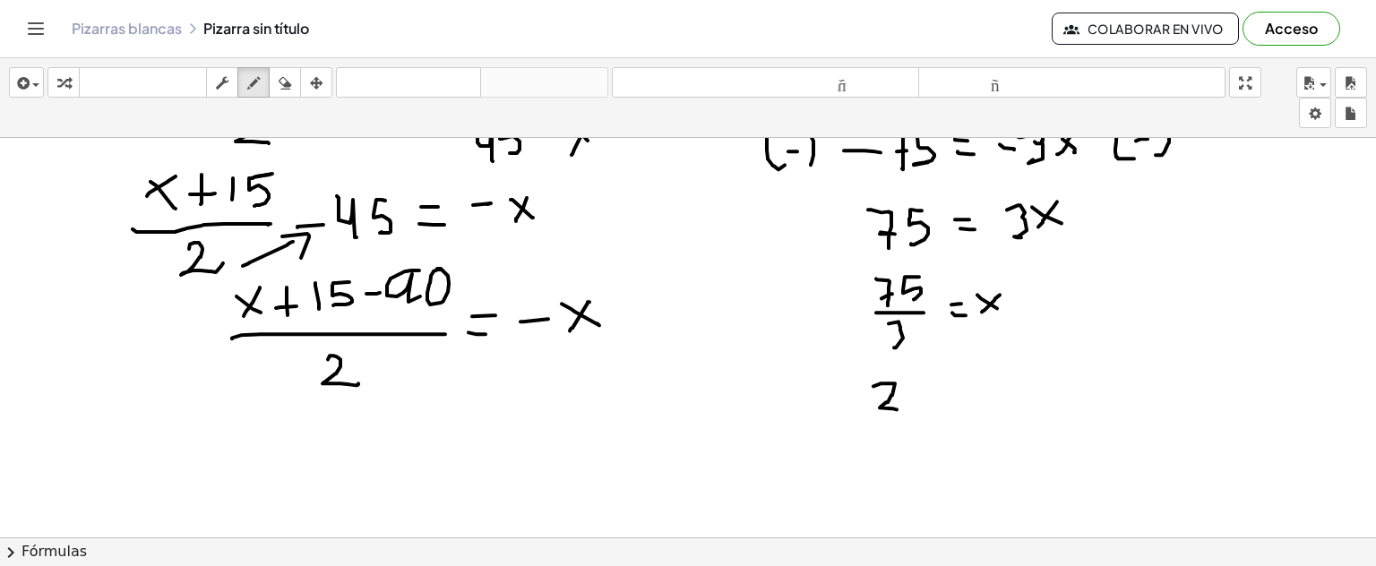
drag, startPoint x: 874, startPoint y: 385, endPoint x: 914, endPoint y: 405, distance: 44.9
drag, startPoint x: 928, startPoint y: 377, endPoint x: 927, endPoint y: 404, distance: 26.9
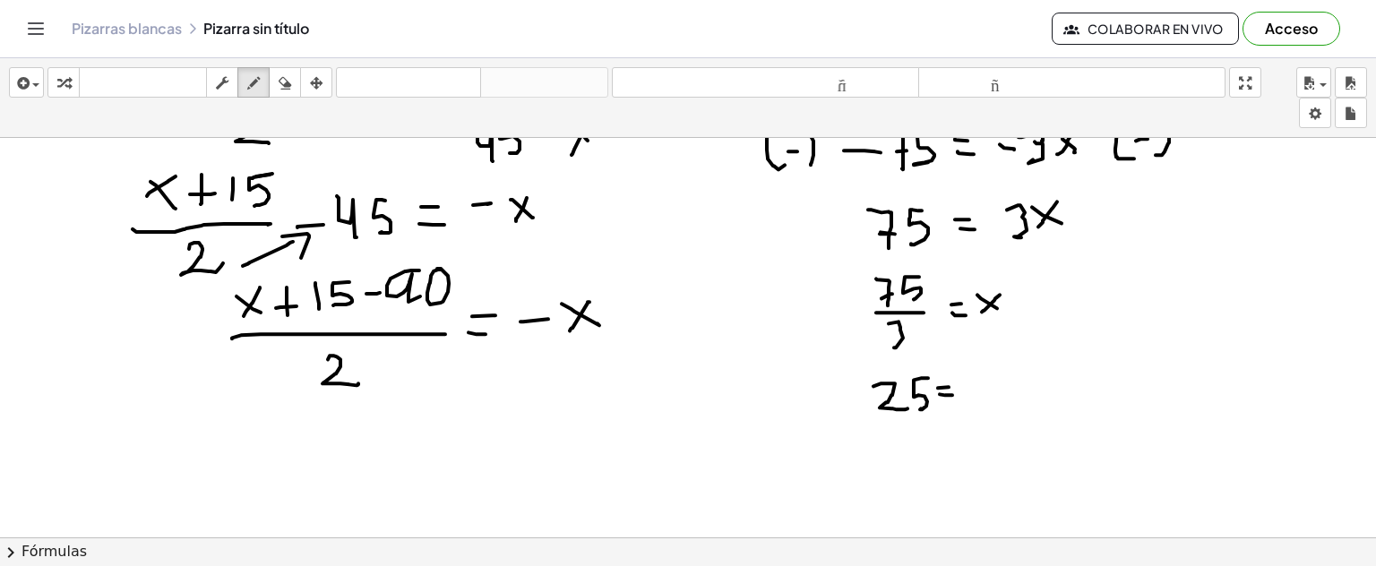
drag, startPoint x: 986, startPoint y: 381, endPoint x: 961, endPoint y: 407, distance: 35.5
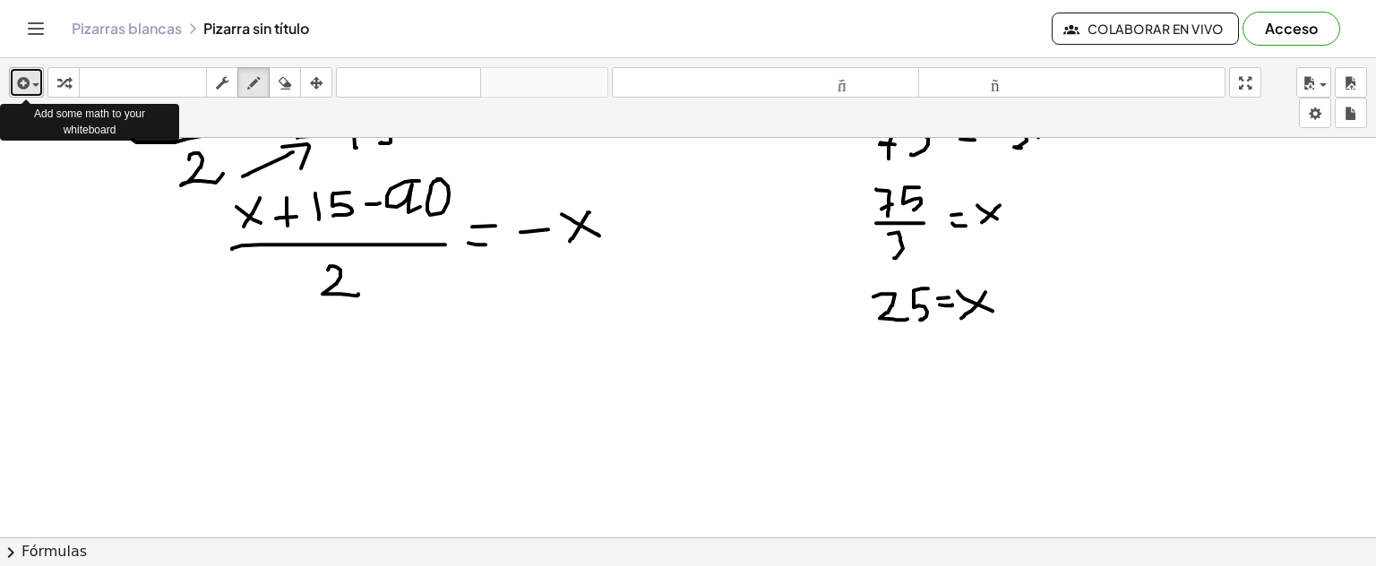
click at [35, 83] on span "button" at bounding box center [35, 85] width 7 height 4
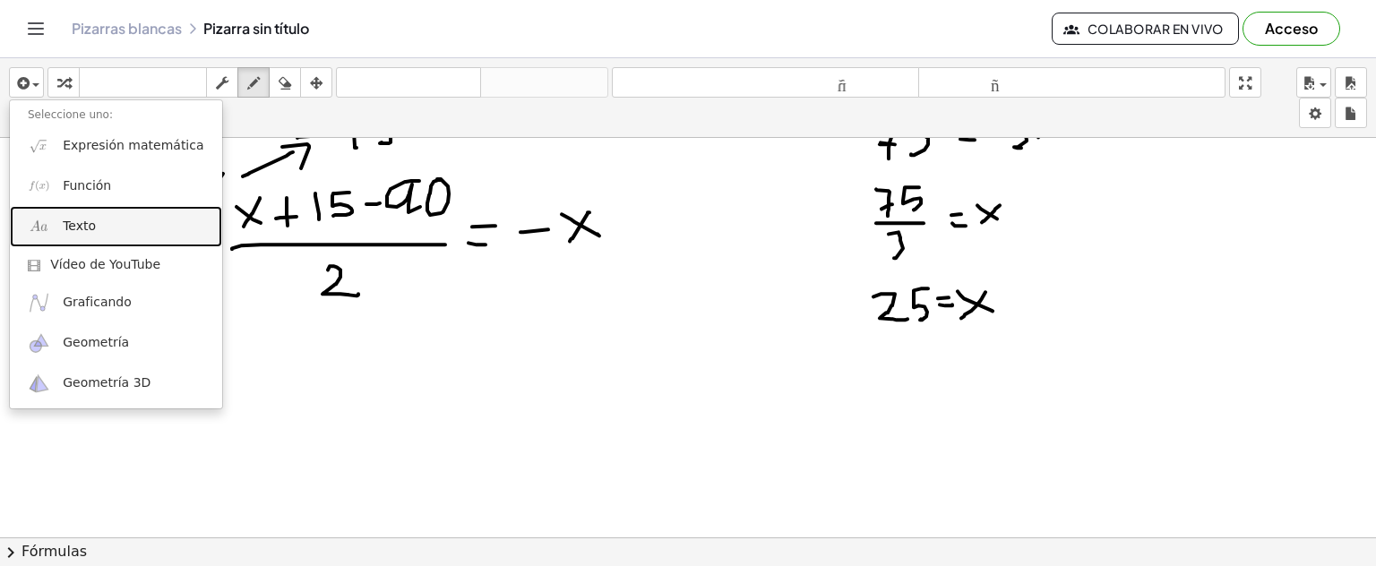
click at [87, 229] on font "Texto" at bounding box center [79, 226] width 33 height 14
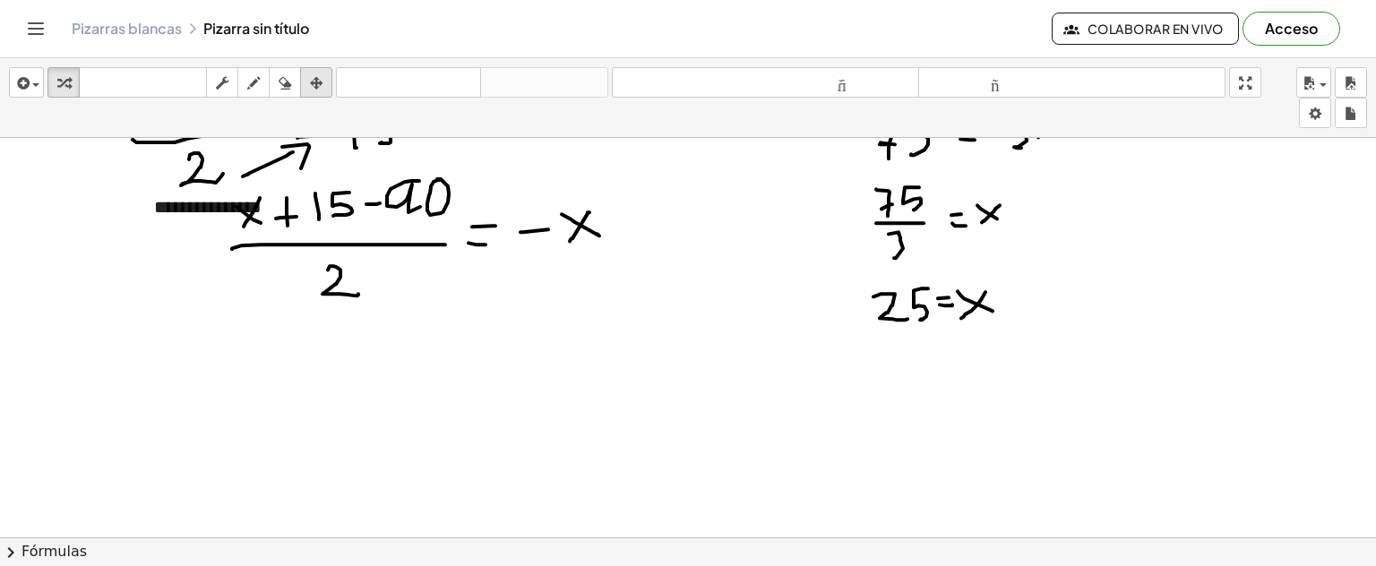
click at [307, 81] on div "button" at bounding box center [316, 83] width 23 height 22
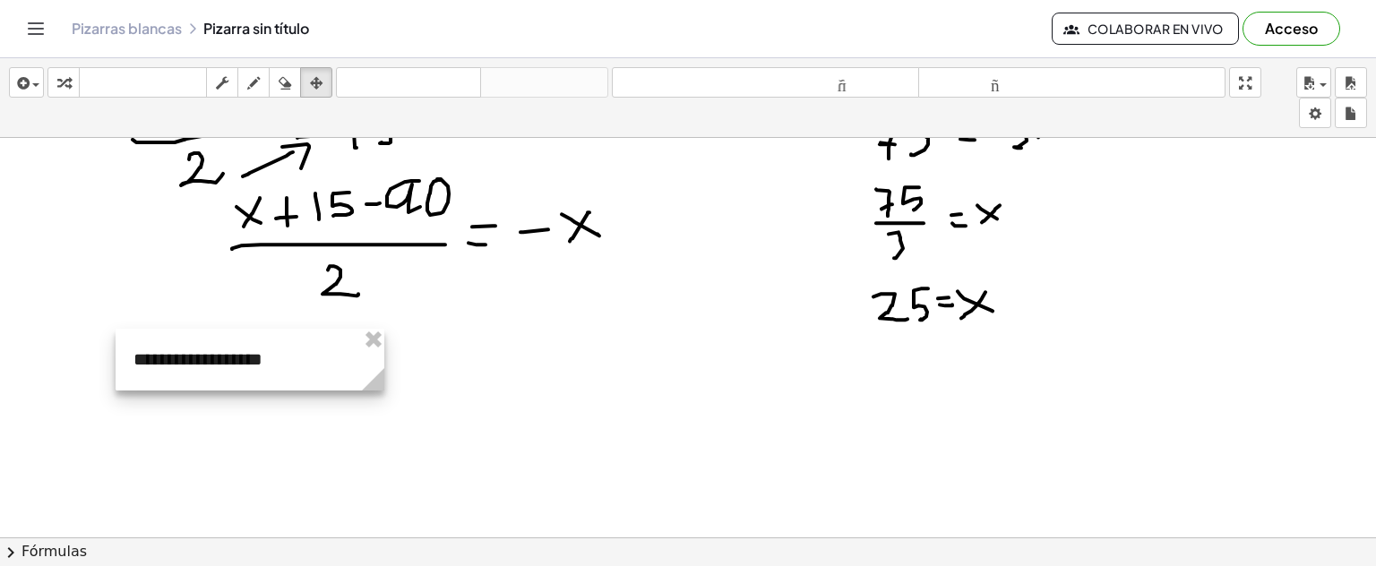
drag, startPoint x: 264, startPoint y: 190, endPoint x: 244, endPoint y: 334, distance: 145.7
click at [244, 334] on div at bounding box center [250, 360] width 269 height 62
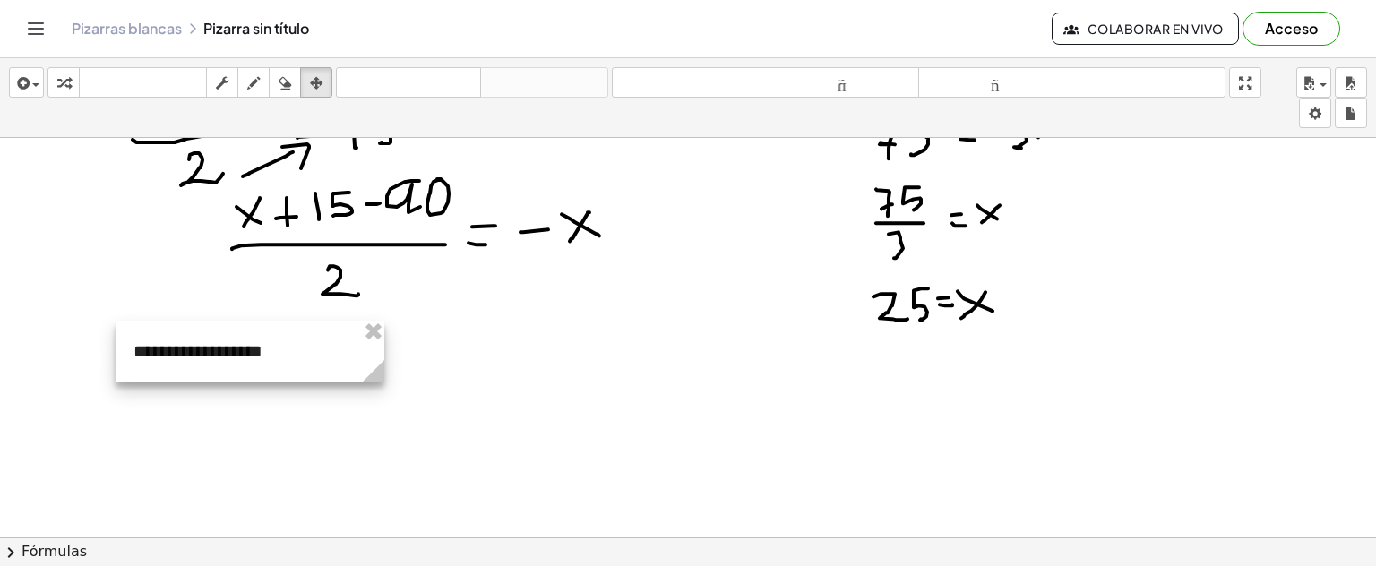
click at [260, 340] on div at bounding box center [250, 352] width 269 height 62
click at [262, 357] on div at bounding box center [250, 352] width 269 height 62
click at [254, 85] on icon "button" at bounding box center [253, 84] width 13 height 22
click at [227, 85] on icon "button" at bounding box center [222, 84] width 13 height 22
click at [222, 348] on font "**********" at bounding box center [198, 352] width 129 height 18
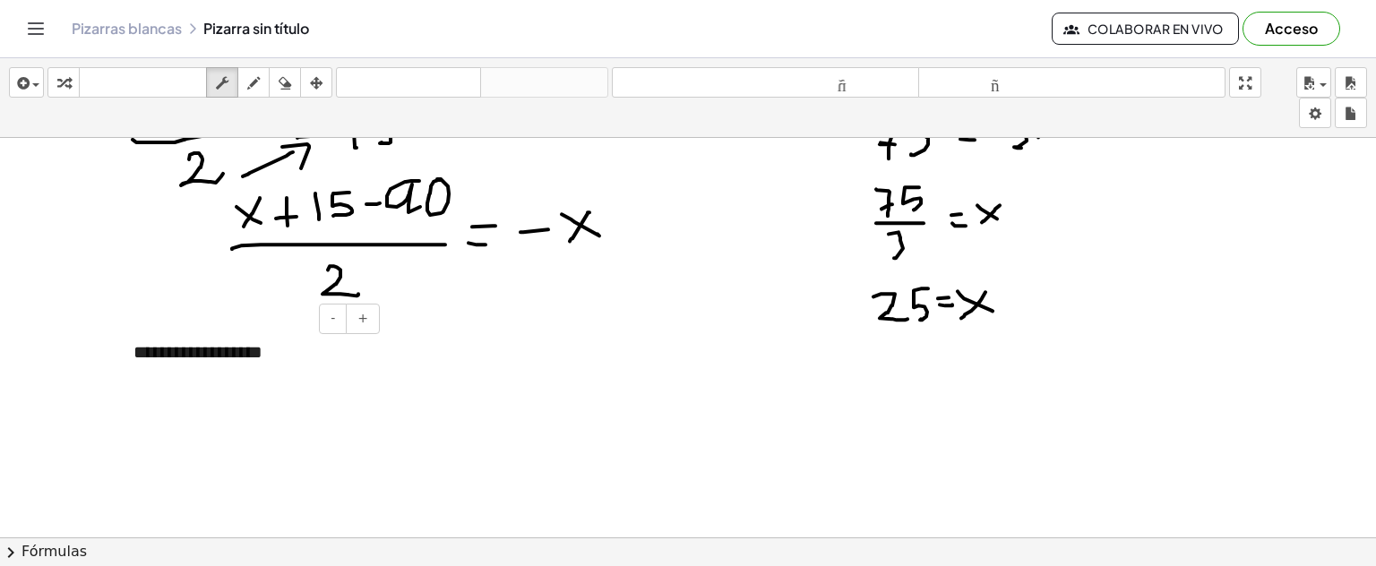
click at [265, 350] on div "**********" at bounding box center [250, 353] width 269 height 62
click at [188, 355] on font "**********" at bounding box center [198, 352] width 129 height 18
click at [259, 358] on font "**********" at bounding box center [198, 352] width 129 height 18
click at [265, 357] on div "**********" at bounding box center [250, 353] width 269 height 62
click at [142, 355] on font "******" at bounding box center [155, 352] width 43 height 18
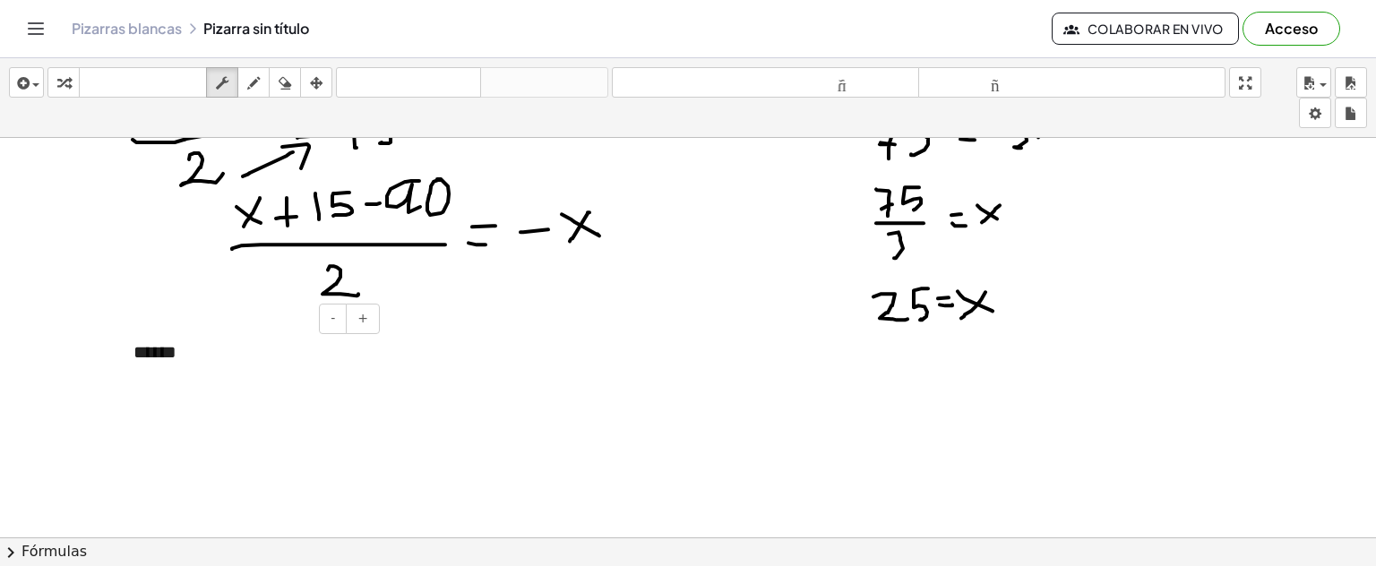
click at [192, 350] on div "******" at bounding box center [250, 353] width 269 height 62
click at [255, 86] on icon "button" at bounding box center [253, 84] width 13 height 22
drag, startPoint x: 1018, startPoint y: 319, endPoint x: 987, endPoint y: 337, distance: 35.3
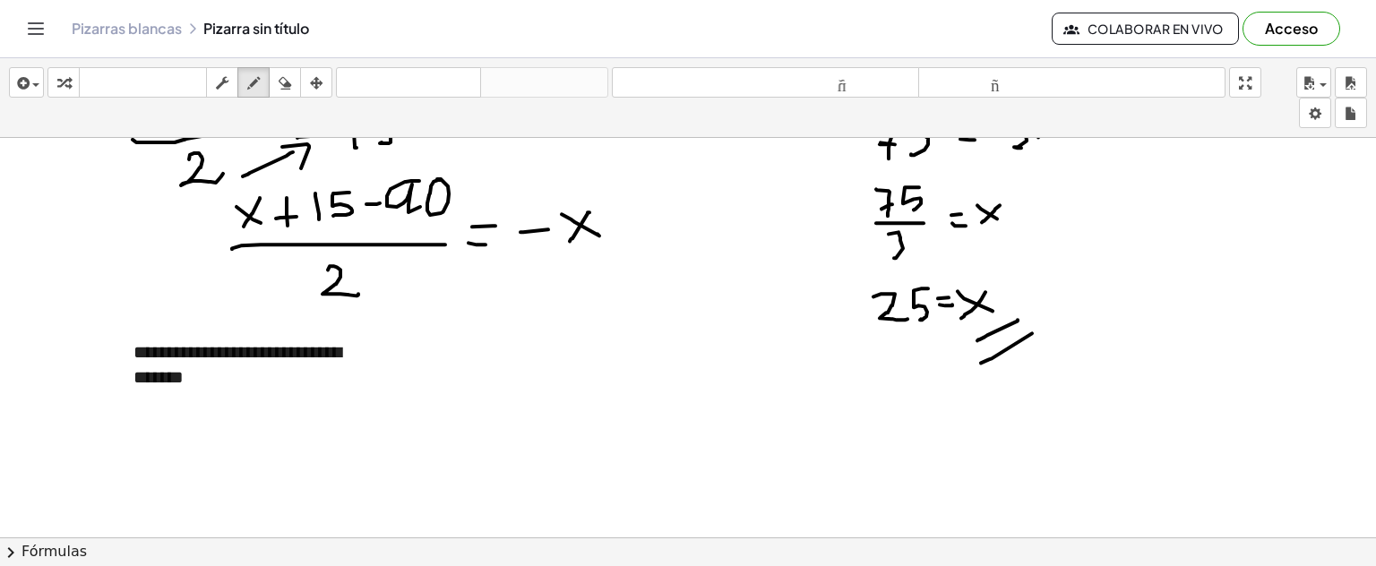
drag, startPoint x: 981, startPoint y: 362, endPoint x: 994, endPoint y: 349, distance: 17.7
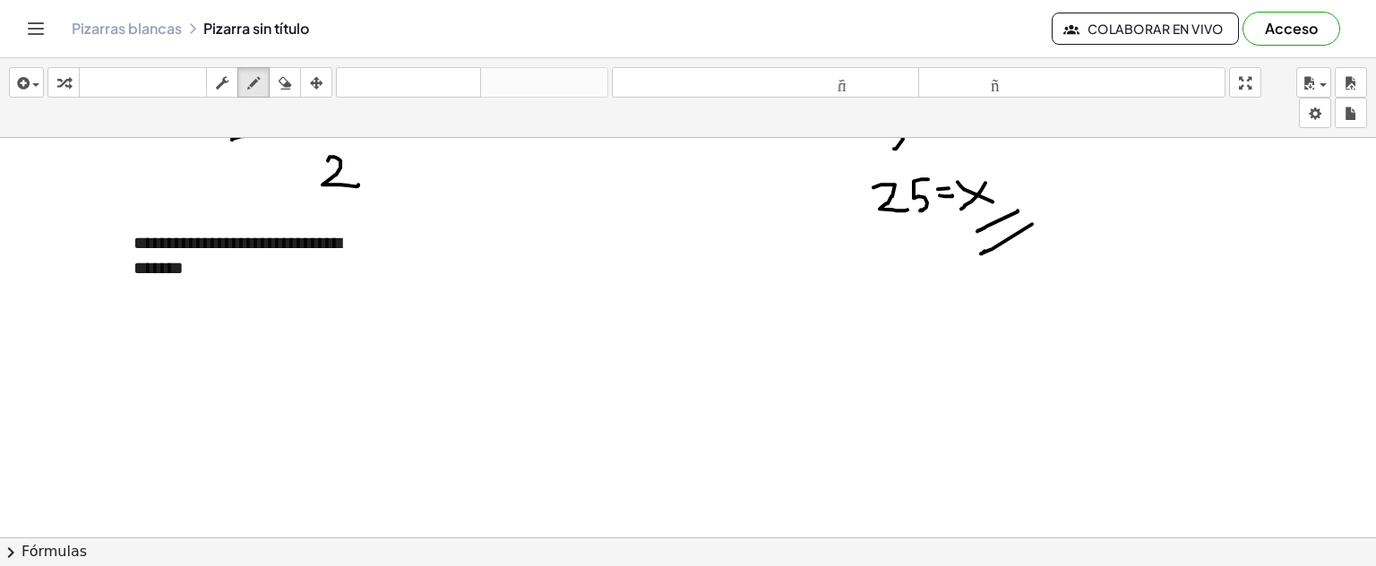
scroll to position [2286, 0]
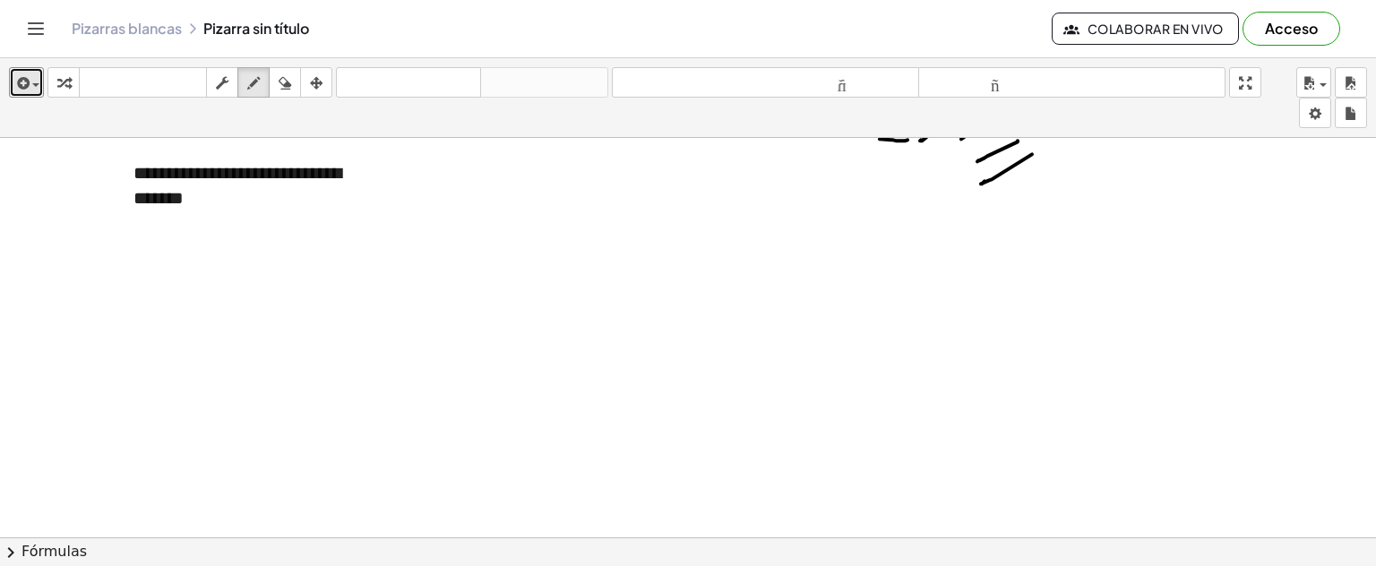
drag, startPoint x: 42, startPoint y: 82, endPoint x: 39, endPoint y: 108, distance: 27.0
click at [41, 82] on button "insertar" at bounding box center [26, 82] width 35 height 30
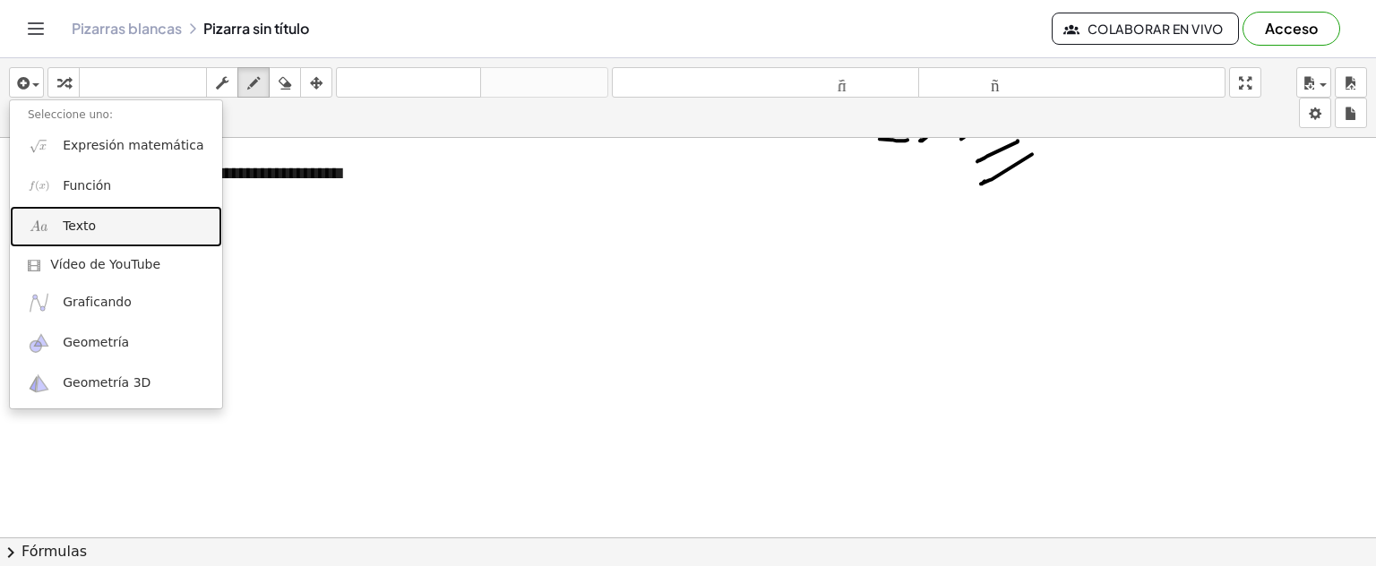
click at [115, 236] on link "Texto" at bounding box center [116, 226] width 212 height 40
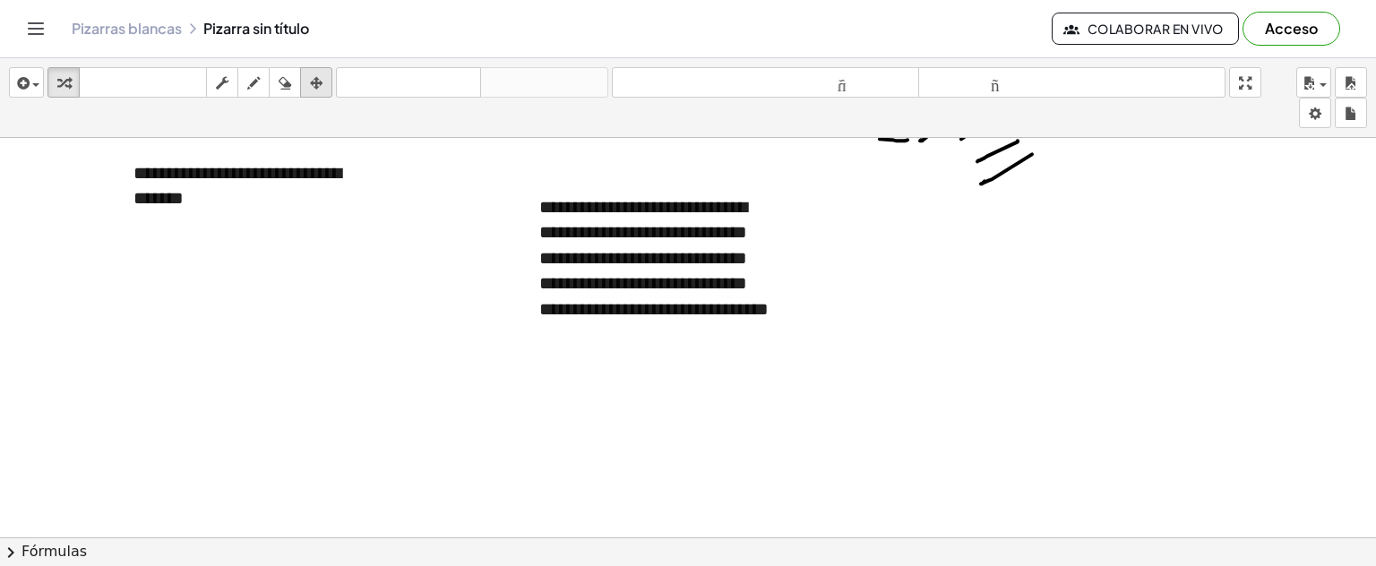
click at [312, 85] on icon "button" at bounding box center [316, 84] width 13 height 22
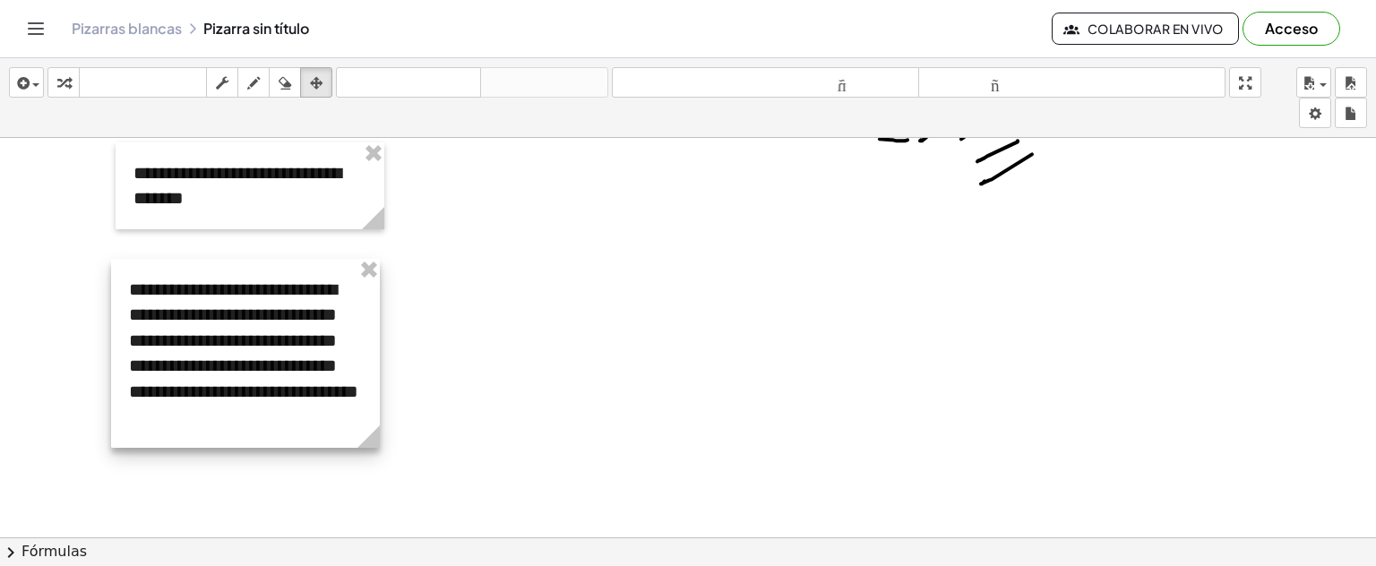
drag, startPoint x: 585, startPoint y: 183, endPoint x: 176, endPoint y: 263, distance: 417.4
click at [176, 263] on div at bounding box center [245, 353] width 269 height 189
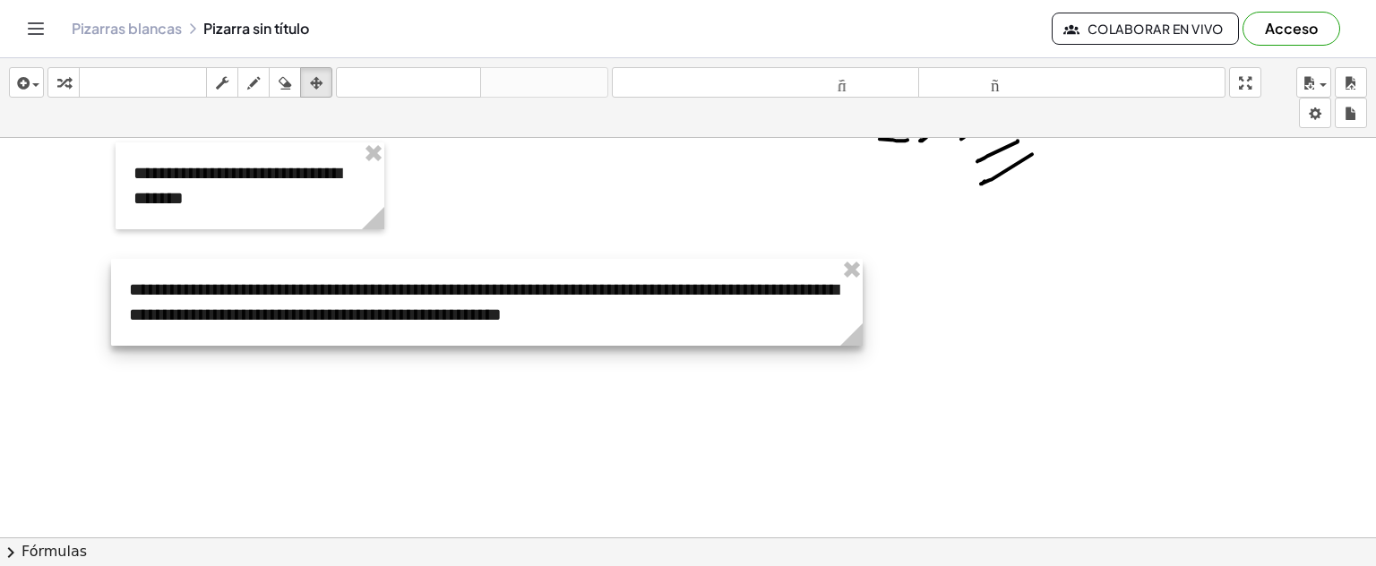
drag, startPoint x: 435, startPoint y: 419, endPoint x: 857, endPoint y: 318, distance: 433.2
click at [857, 319] on icon at bounding box center [851, 334] width 31 height 31
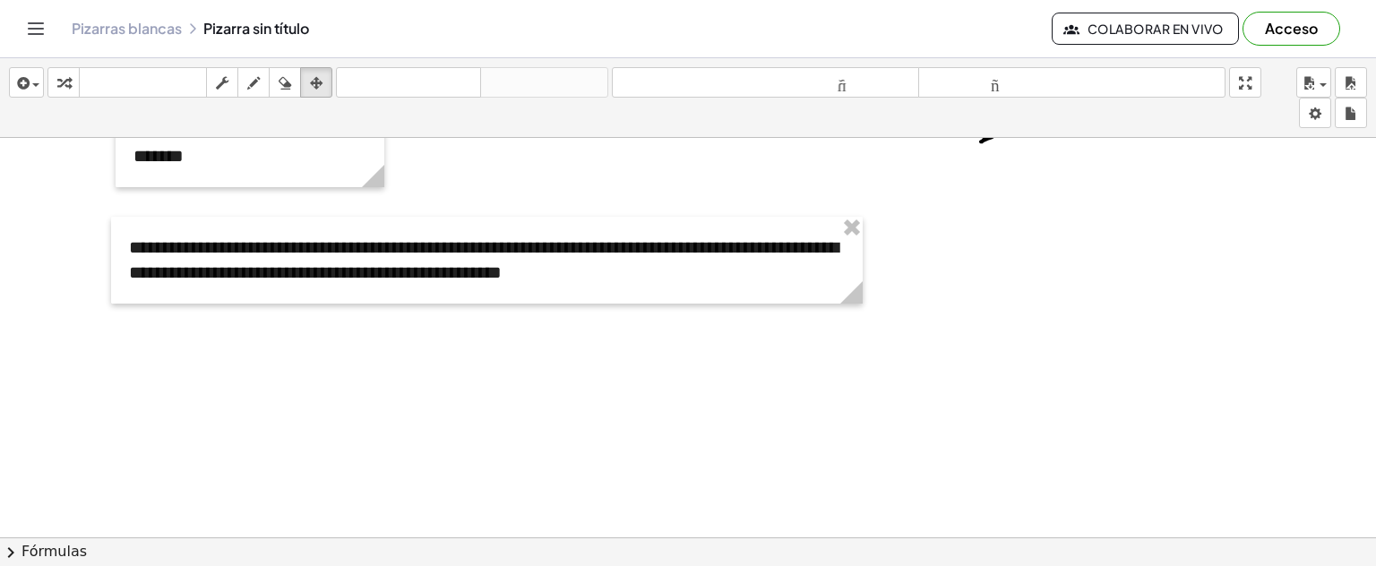
scroll to position [2418, 0]
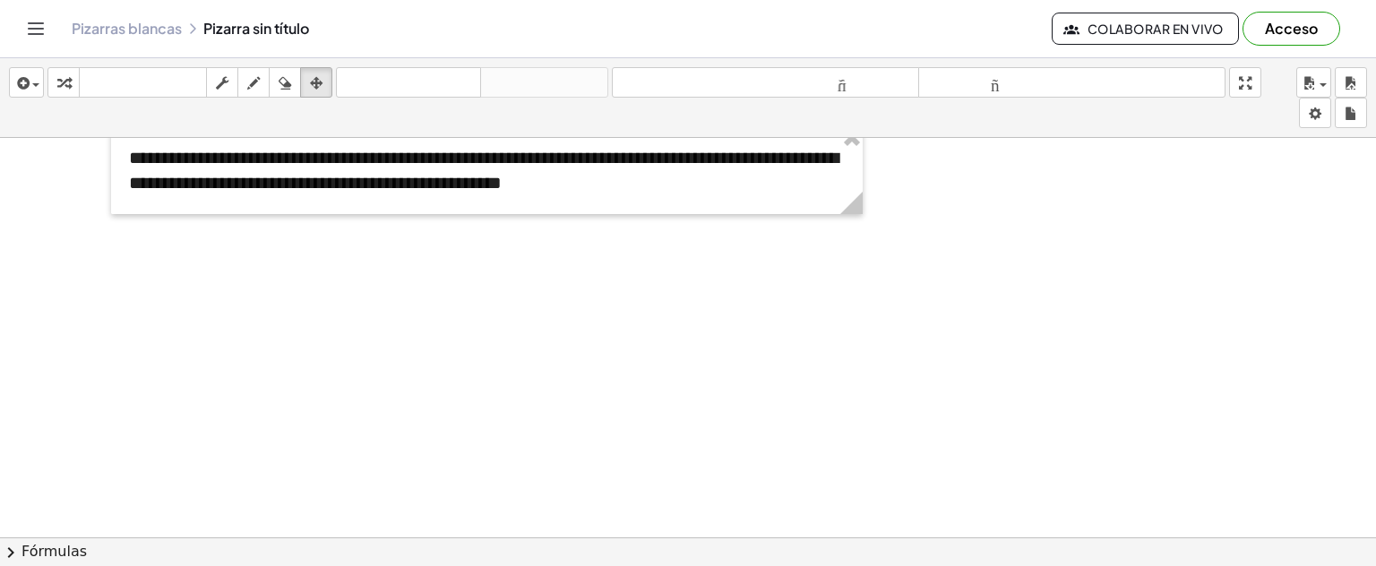
click at [262, 86] on div "button" at bounding box center [253, 83] width 23 height 22
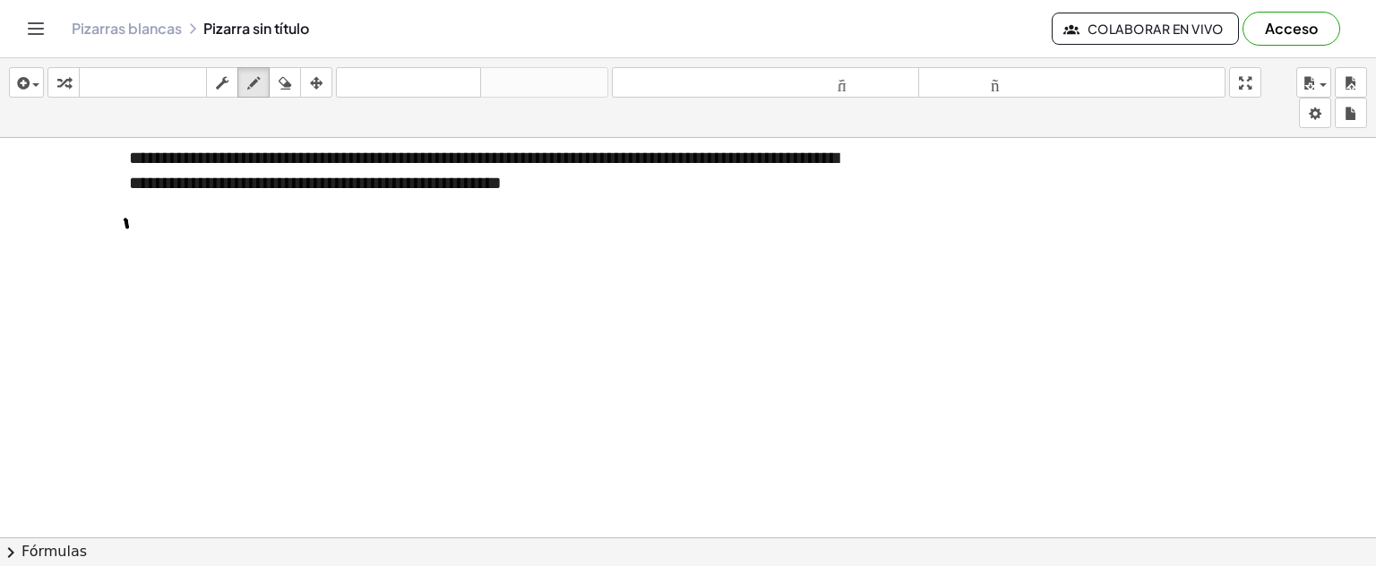
drag, startPoint x: 126, startPoint y: 215, endPoint x: 124, endPoint y: 229, distance: 14.6
drag, startPoint x: 147, startPoint y: 217, endPoint x: 161, endPoint y: 229, distance: 18.5
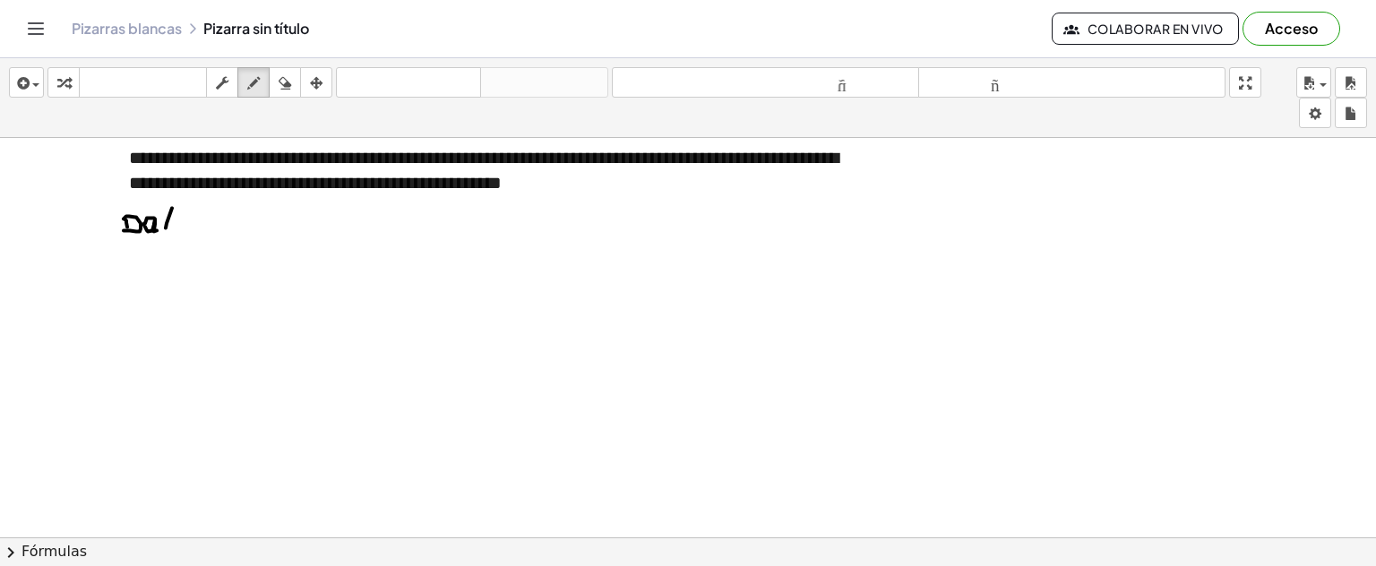
drag, startPoint x: 172, startPoint y: 207, endPoint x: 166, endPoint y: 229, distance: 23.3
drag, startPoint x: 160, startPoint y: 212, endPoint x: 175, endPoint y: 212, distance: 14.3
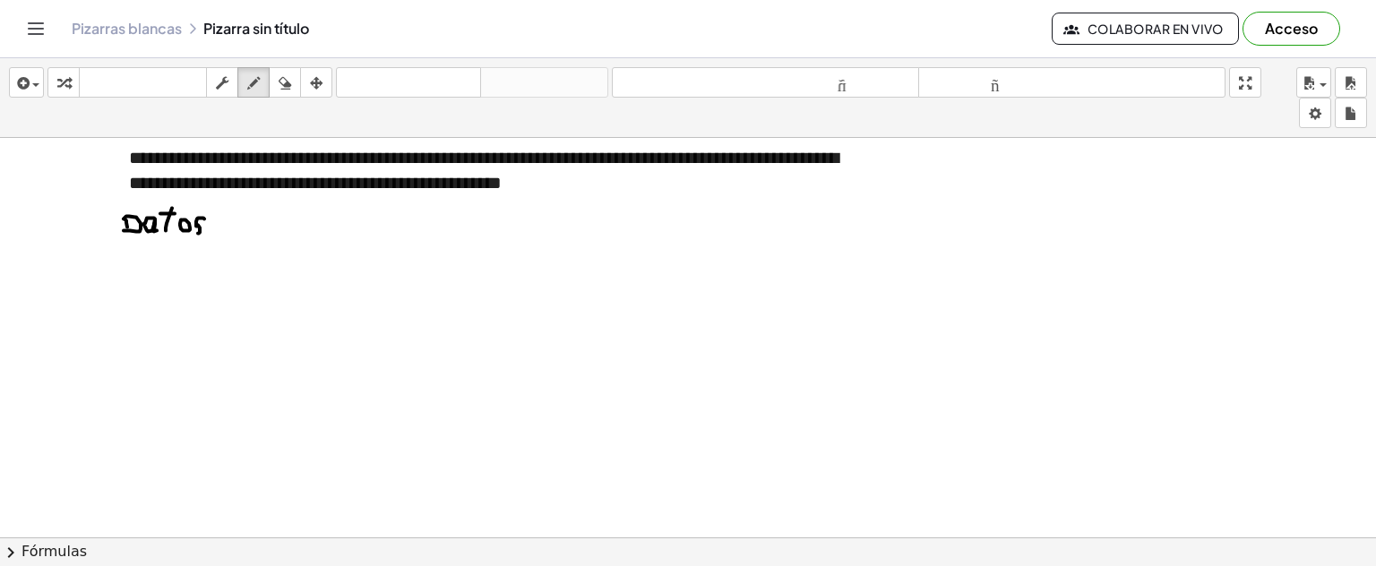
drag, startPoint x: 204, startPoint y: 218, endPoint x: 197, endPoint y: 229, distance: 13.7
drag, startPoint x: 129, startPoint y: 241, endPoint x: 207, endPoint y: 237, distance: 78.0
drag, startPoint x: 131, startPoint y: 261, endPoint x: 102, endPoint y: 275, distance: 32.1
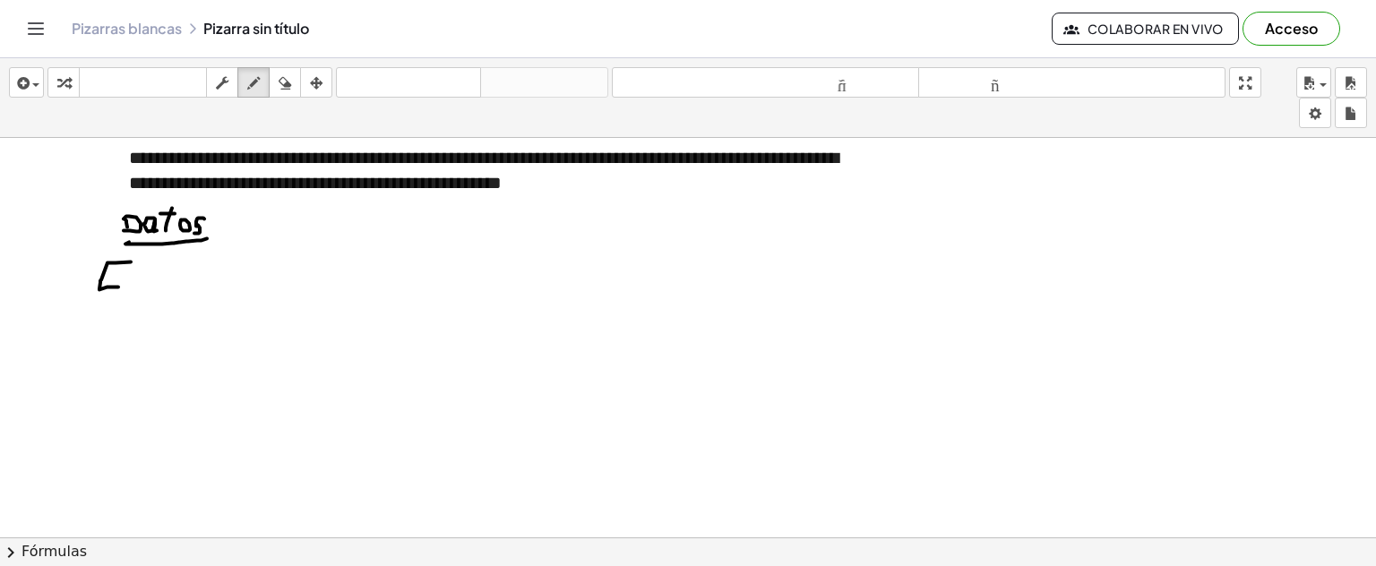
drag, startPoint x: 107, startPoint y: 272, endPoint x: 124, endPoint y: 273, distance: 17.0
drag, startPoint x: 125, startPoint y: 287, endPoint x: 136, endPoint y: 286, distance: 10.8
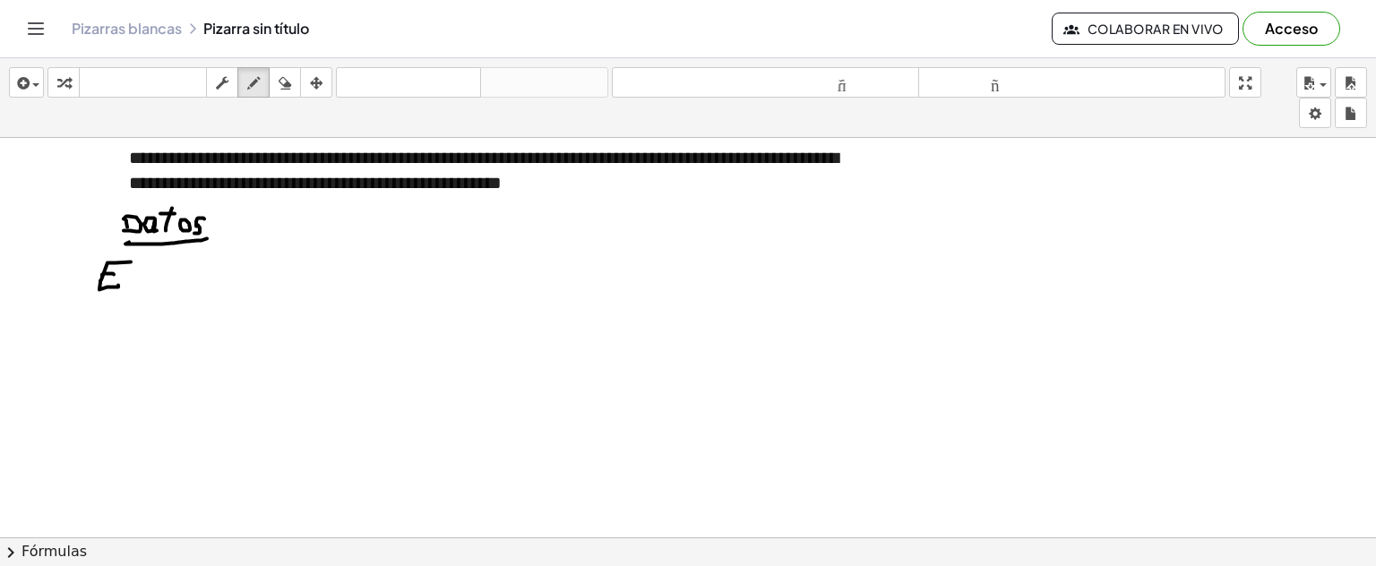
drag, startPoint x: 188, startPoint y: 272, endPoint x: 189, endPoint y: 284, distance: 11.7
drag, startPoint x: 206, startPoint y: 258, endPoint x: 207, endPoint y: 285, distance: 26.9
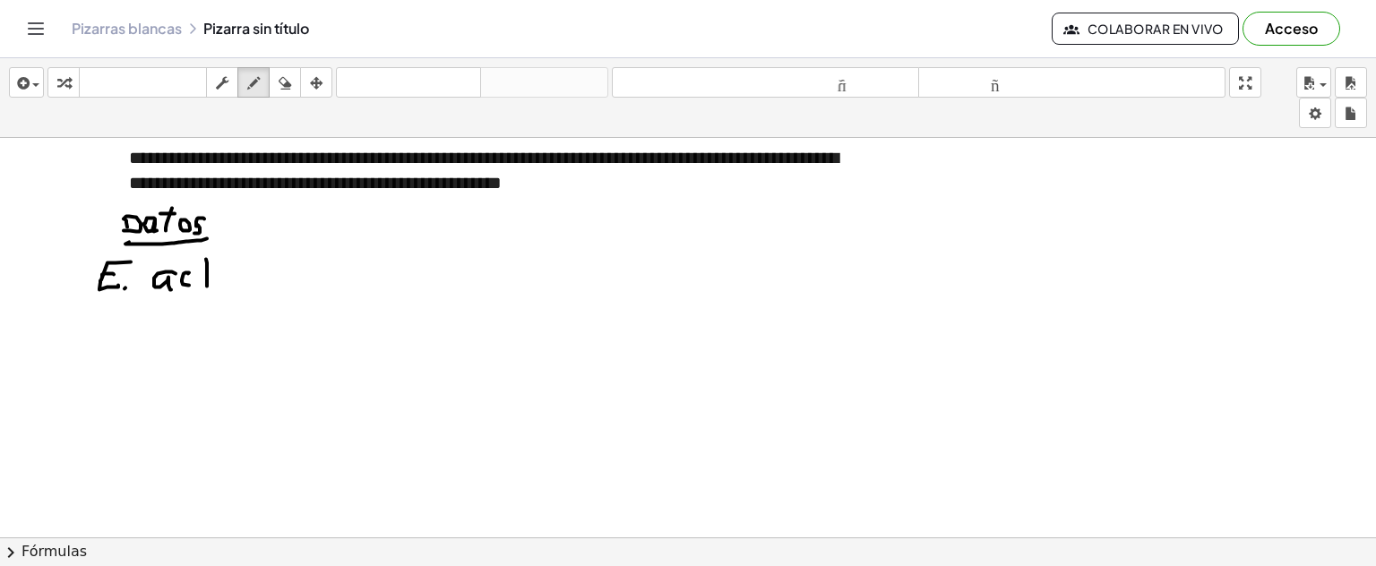
drag, startPoint x: 199, startPoint y: 274, endPoint x: 214, endPoint y: 272, distance: 15.5
drag, startPoint x: 220, startPoint y: 271, endPoint x: 231, endPoint y: 270, distance: 11.7
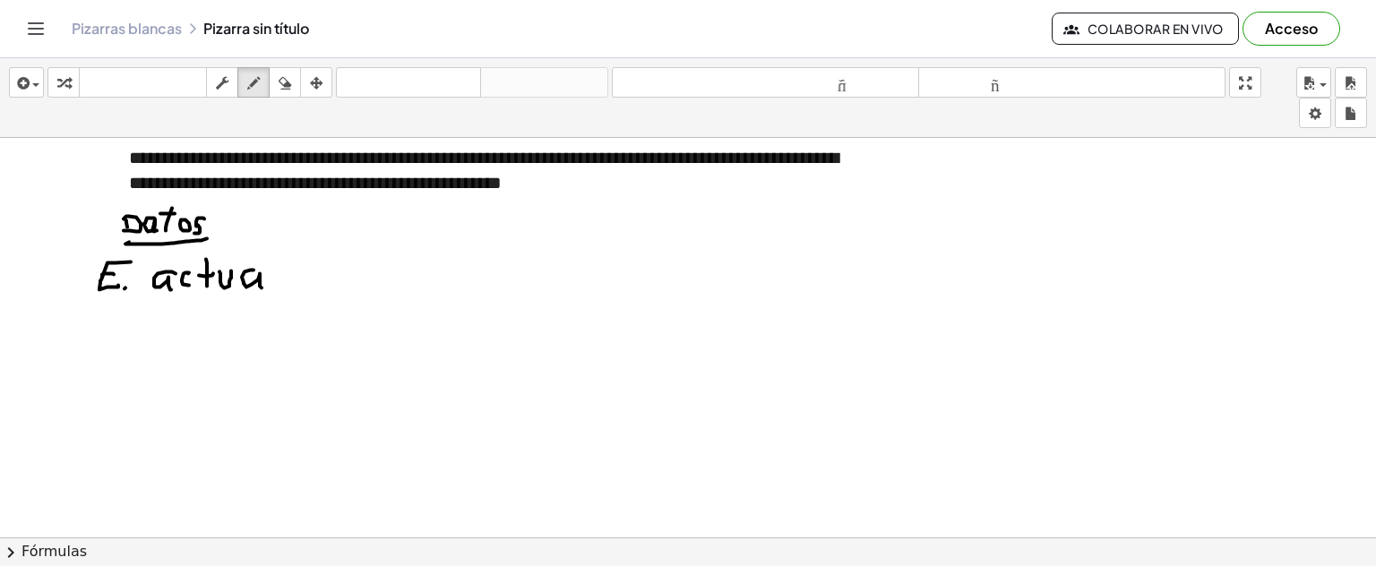
drag, startPoint x: 254, startPoint y: 269, endPoint x: 272, endPoint y: 246, distance: 28.7
drag, startPoint x: 272, startPoint y: 246, endPoint x: 276, endPoint y: 279, distance: 32.6
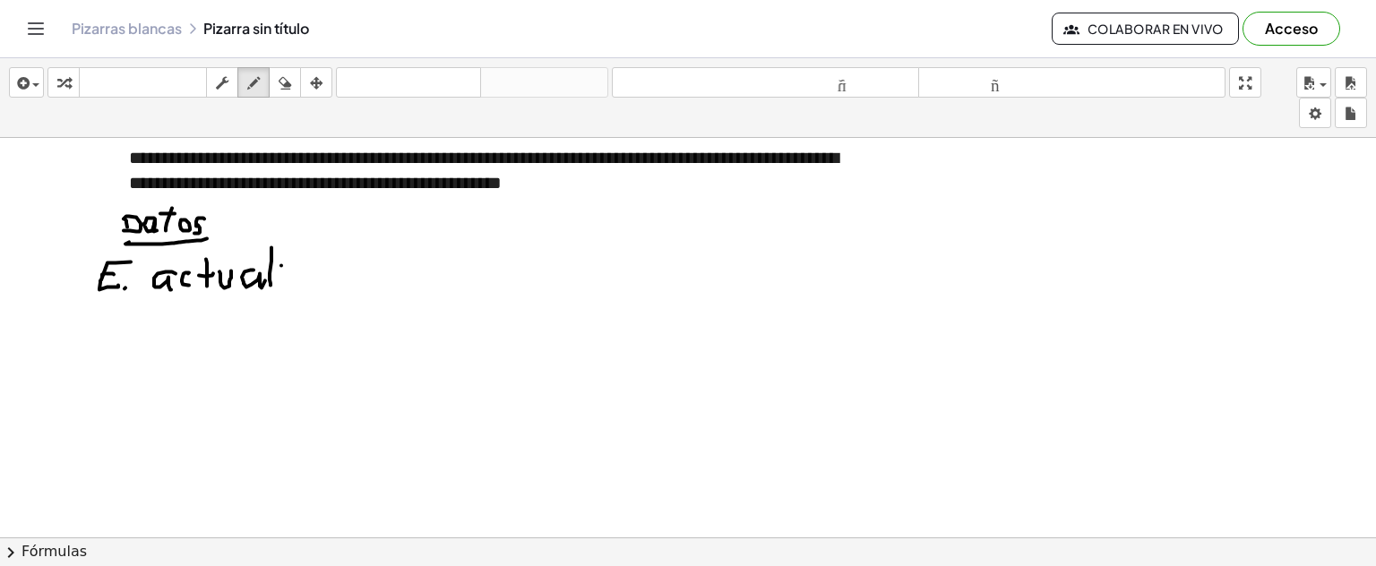
drag, startPoint x: 312, startPoint y: 272, endPoint x: 297, endPoint y: 281, distance: 16.9
drag, startPoint x: 113, startPoint y: 319, endPoint x: 96, endPoint y: 347, distance: 32.6
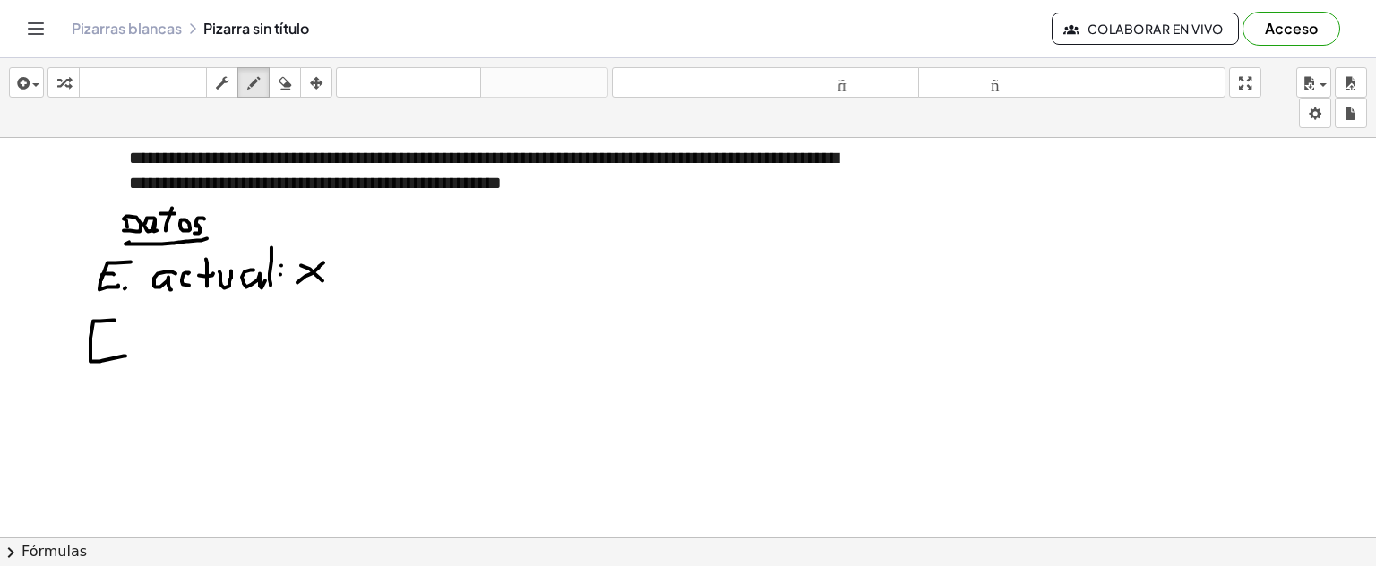
drag, startPoint x: 91, startPoint y: 339, endPoint x: 112, endPoint y: 339, distance: 20.6
drag, startPoint x: 131, startPoint y: 348, endPoint x: 151, endPoint y: 347, distance: 20.6
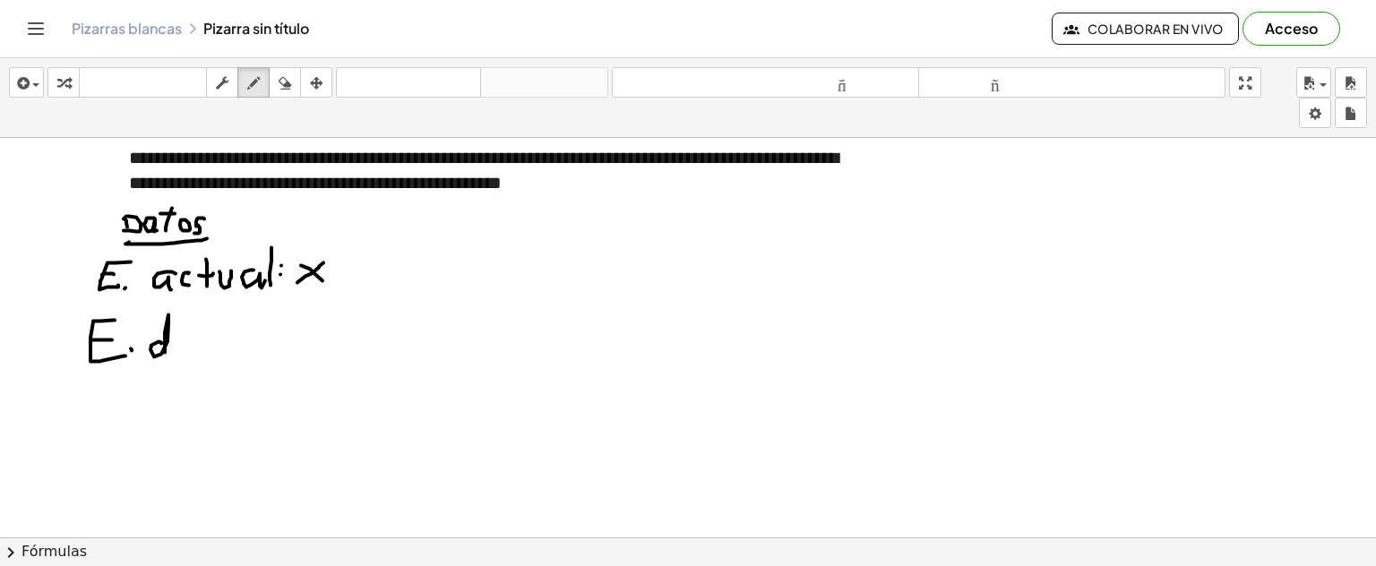
drag, startPoint x: 161, startPoint y: 341, endPoint x: 169, endPoint y: 351, distance: 12.7
drag, startPoint x: 184, startPoint y: 341, endPoint x: 185, endPoint y: 353, distance: 12.7
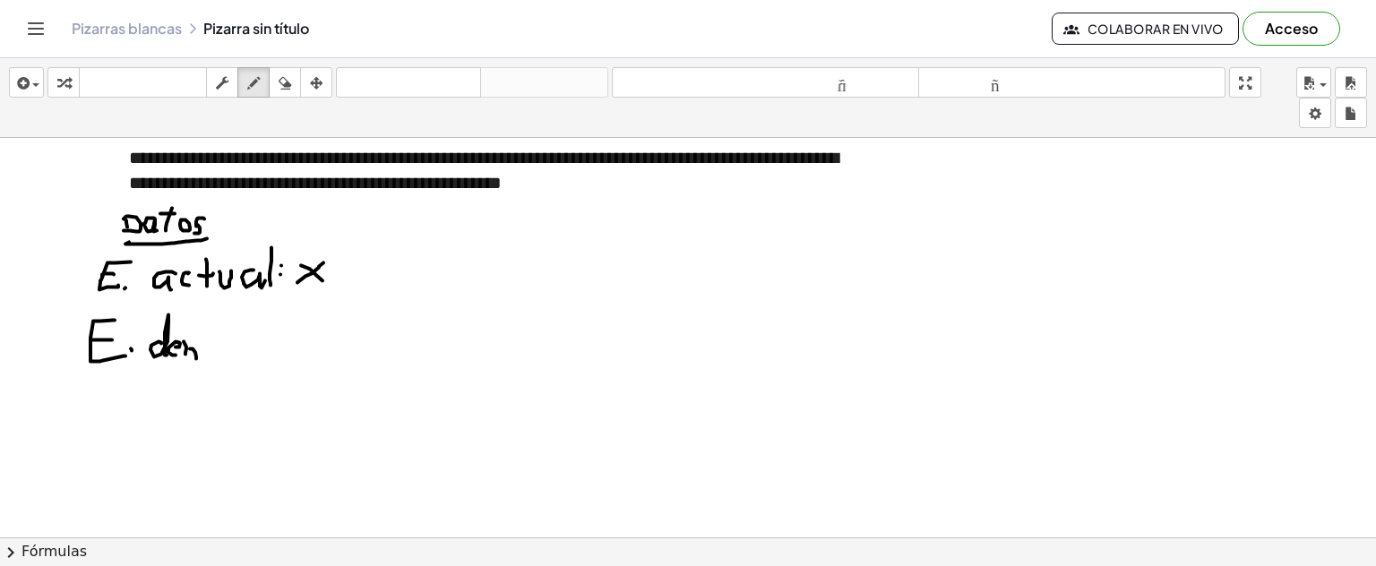
drag, startPoint x: 190, startPoint y: 348, endPoint x: 210, endPoint y: 312, distance: 40.9
drag, startPoint x: 210, startPoint y: 312, endPoint x: 198, endPoint y: 348, distance: 37.7
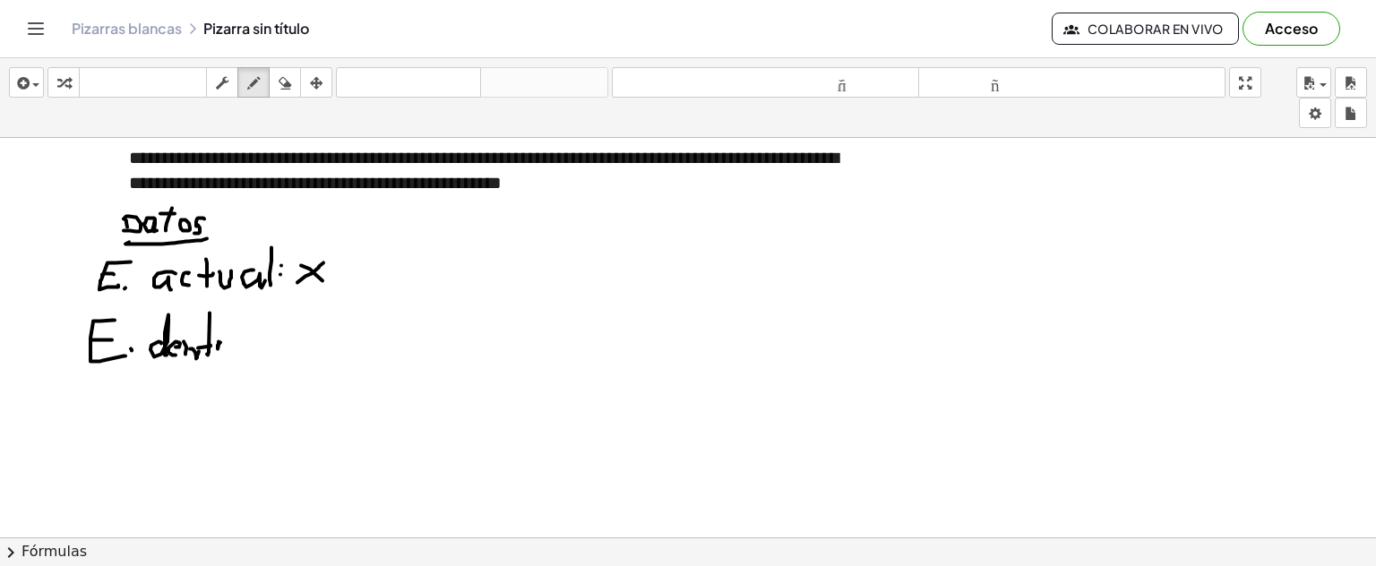
drag, startPoint x: 282, startPoint y: 343, endPoint x: 301, endPoint y: 349, distance: 19.8
drag, startPoint x: 300, startPoint y: 344, endPoint x: 301, endPoint y: 354, distance: 9.9
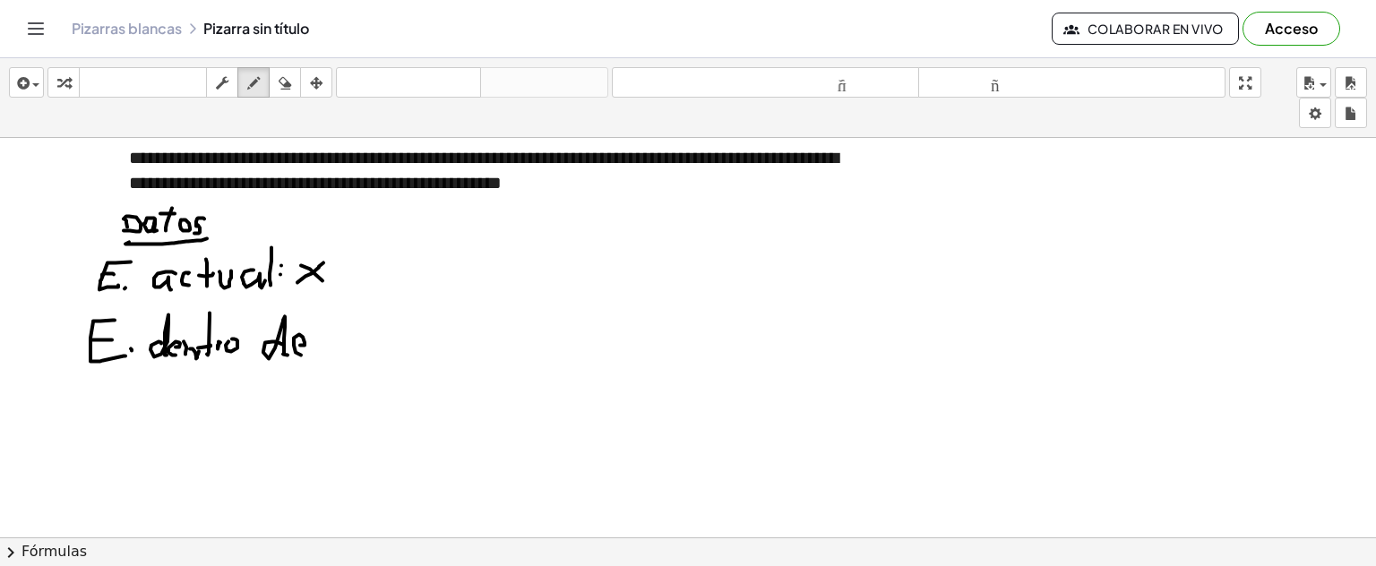
click at [281, 86] on icon "button" at bounding box center [285, 84] width 13 height 22
drag, startPoint x: 276, startPoint y: 402, endPoint x: 297, endPoint y: 342, distance: 63.8
click at [261, 82] on div "button" at bounding box center [253, 83] width 23 height 22
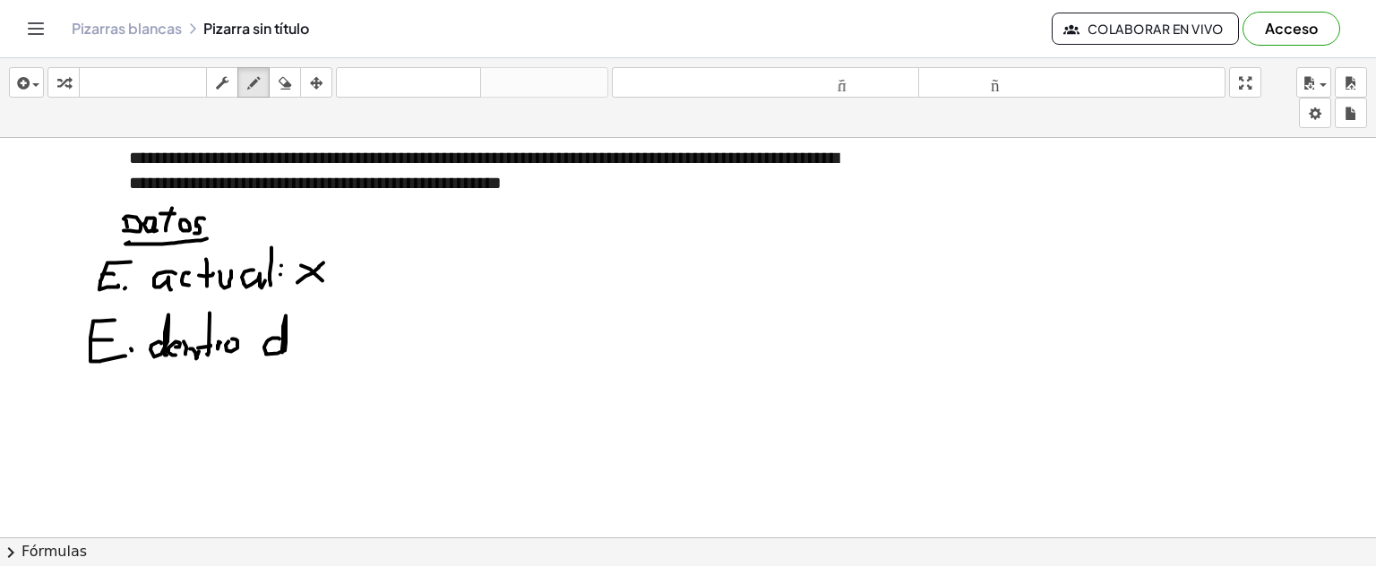
drag, startPoint x: 280, startPoint y: 338, endPoint x: 289, endPoint y: 350, distance: 16.0
drag, startPoint x: 296, startPoint y: 345, endPoint x: 303, endPoint y: 353, distance: 10.8
drag, startPoint x: 337, startPoint y: 332, endPoint x: 358, endPoint y: 344, distance: 24.5
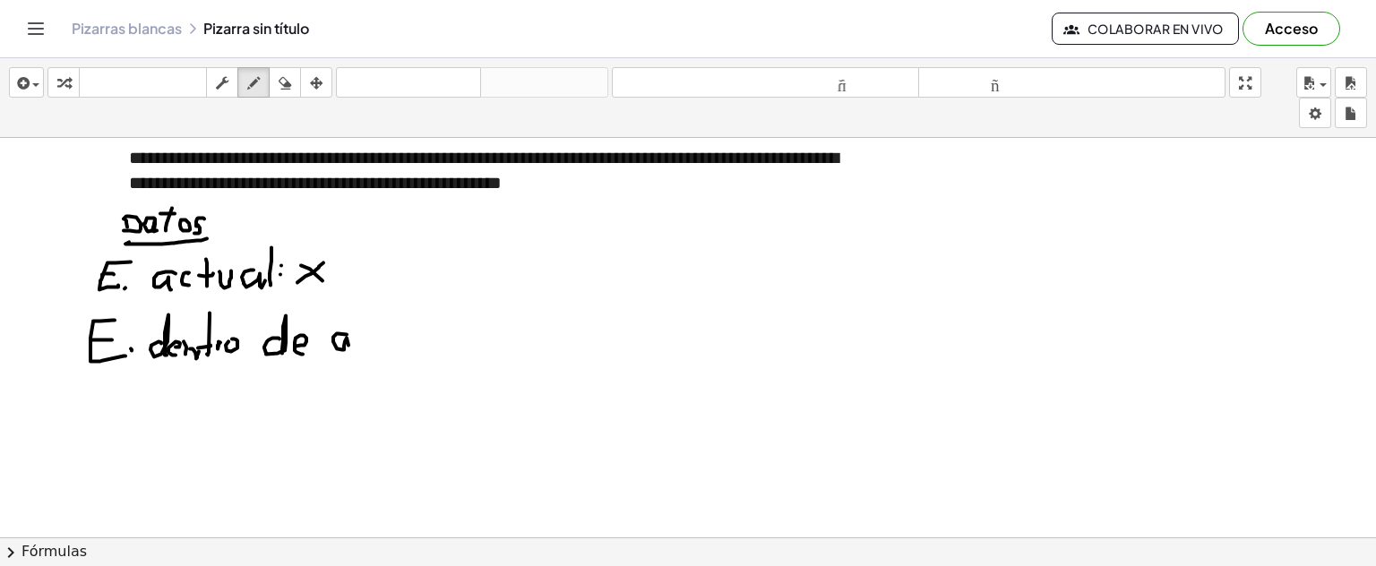
drag, startPoint x: 357, startPoint y: 341, endPoint x: 373, endPoint y: 343, distance: 16.4
drag, startPoint x: 353, startPoint y: 319, endPoint x: 369, endPoint y: 320, distance: 16.2
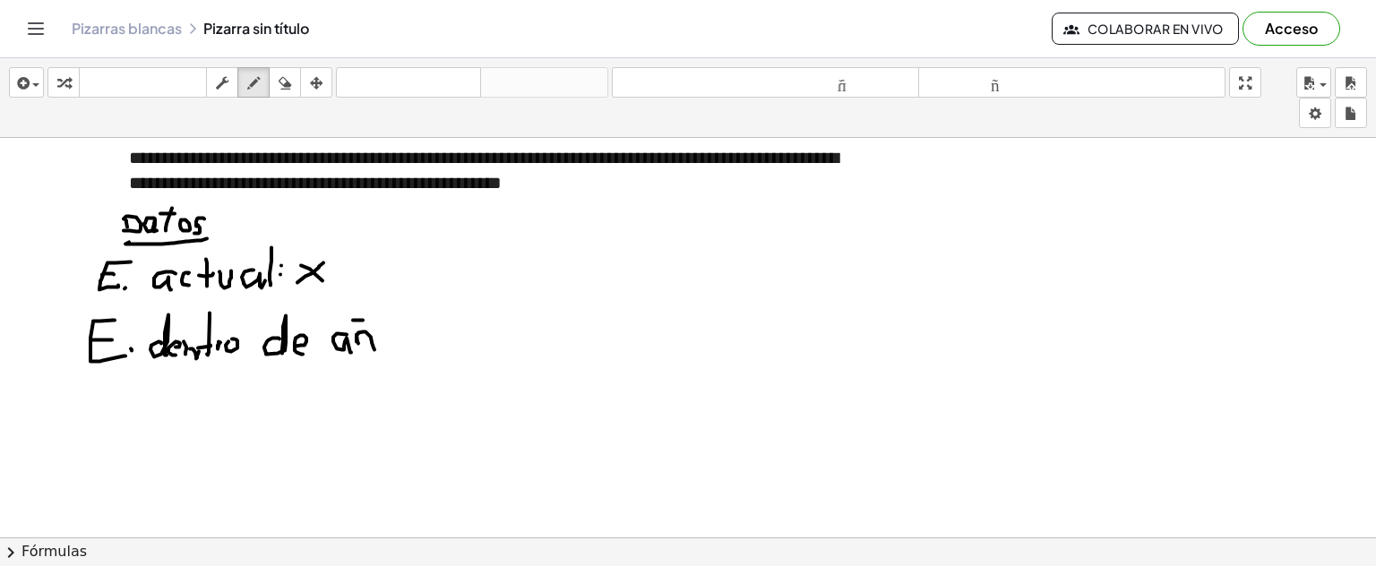
drag, startPoint x: 420, startPoint y: 328, endPoint x: 435, endPoint y: 337, distance: 16.9
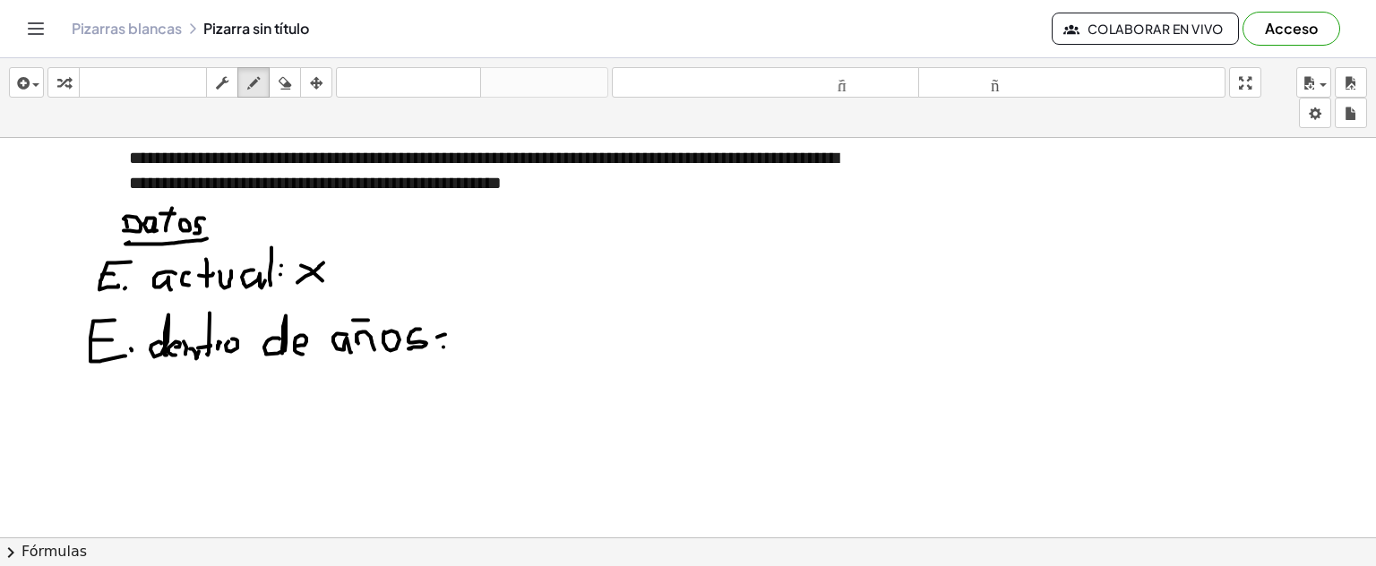
drag, startPoint x: 471, startPoint y: 328, endPoint x: 478, endPoint y: 338, distance: 11.7
drag, startPoint x: 477, startPoint y: 319, endPoint x: 503, endPoint y: 323, distance: 26.2
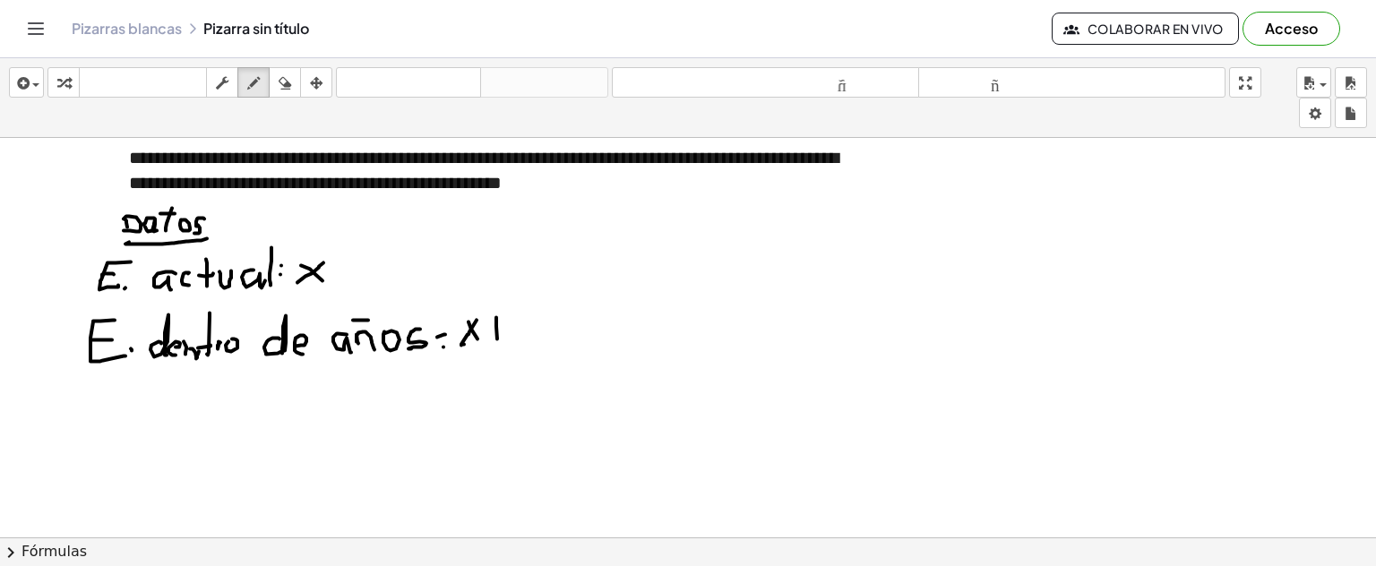
drag, startPoint x: 496, startPoint y: 316, endPoint x: 497, endPoint y: 339, distance: 22.4
drag, startPoint x: 486, startPoint y: 331, endPoint x: 498, endPoint y: 330, distance: 12.6
drag, startPoint x: 514, startPoint y: 327, endPoint x: 538, endPoint y: 344, distance: 28.9
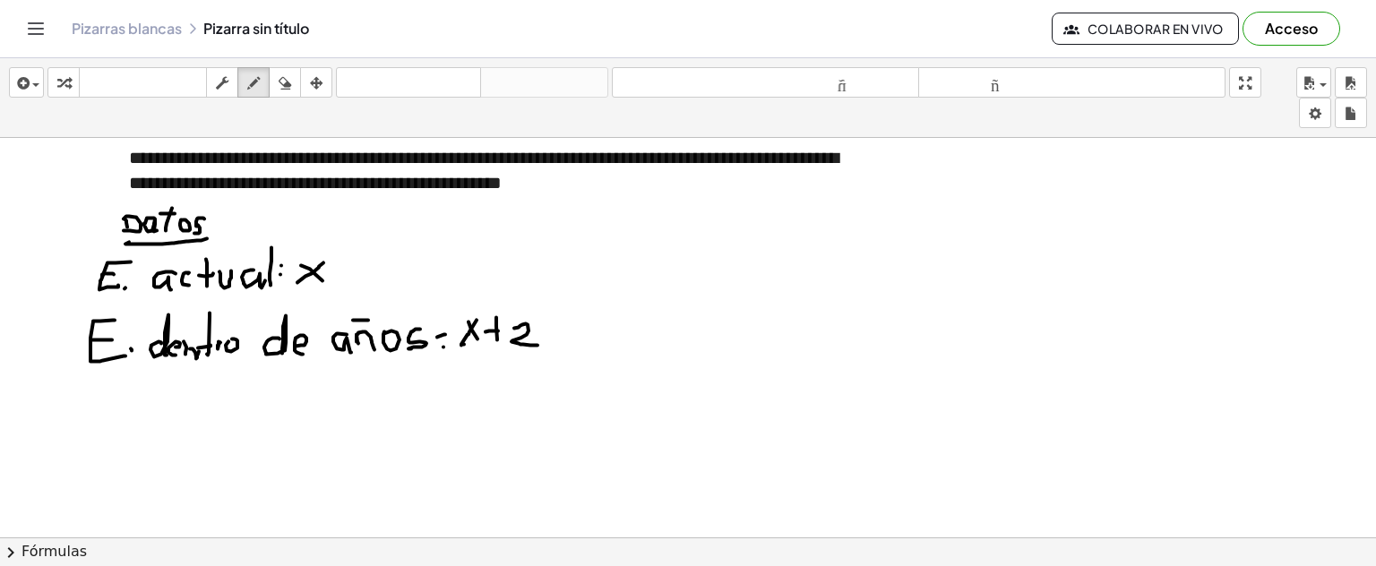
drag, startPoint x: 408, startPoint y: 168, endPoint x: 531, endPoint y: 165, distance: 123.7
drag, startPoint x: 798, startPoint y: 164, endPoint x: 366, endPoint y: 249, distance: 440.2
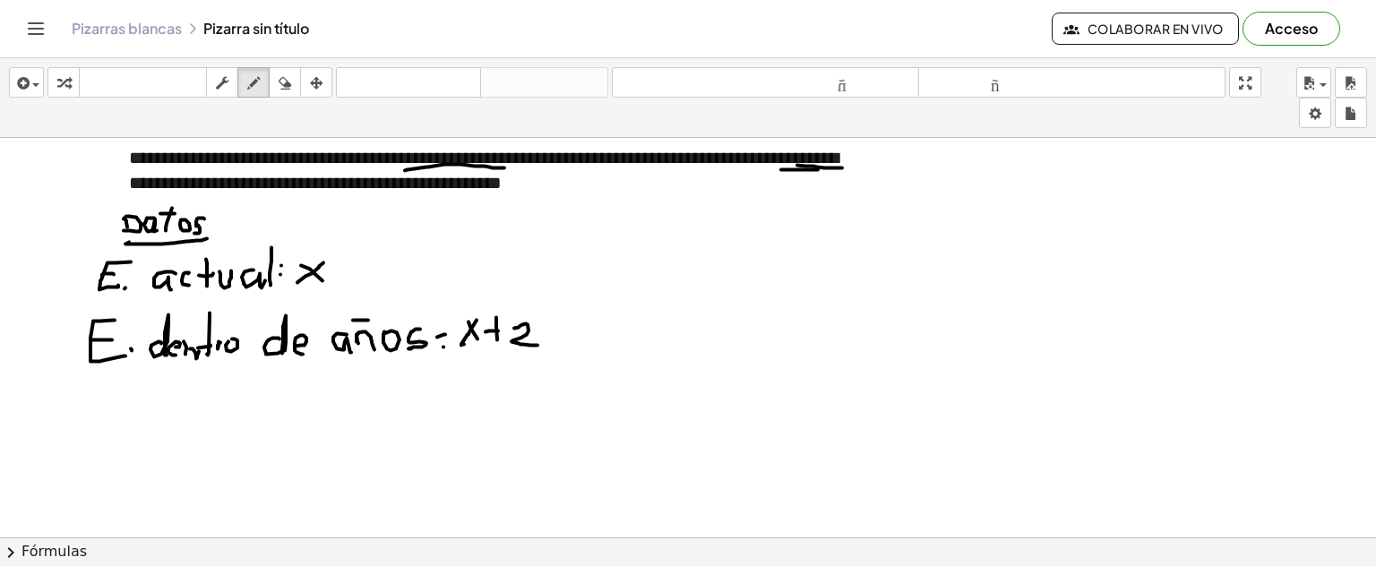
drag, startPoint x: 135, startPoint y: 187, endPoint x: 233, endPoint y: 190, distance: 97.7
drag, startPoint x: 284, startPoint y: 76, endPoint x: 194, endPoint y: 176, distance: 134.5
click at [285, 79] on icon "button" at bounding box center [285, 84] width 13 height 22
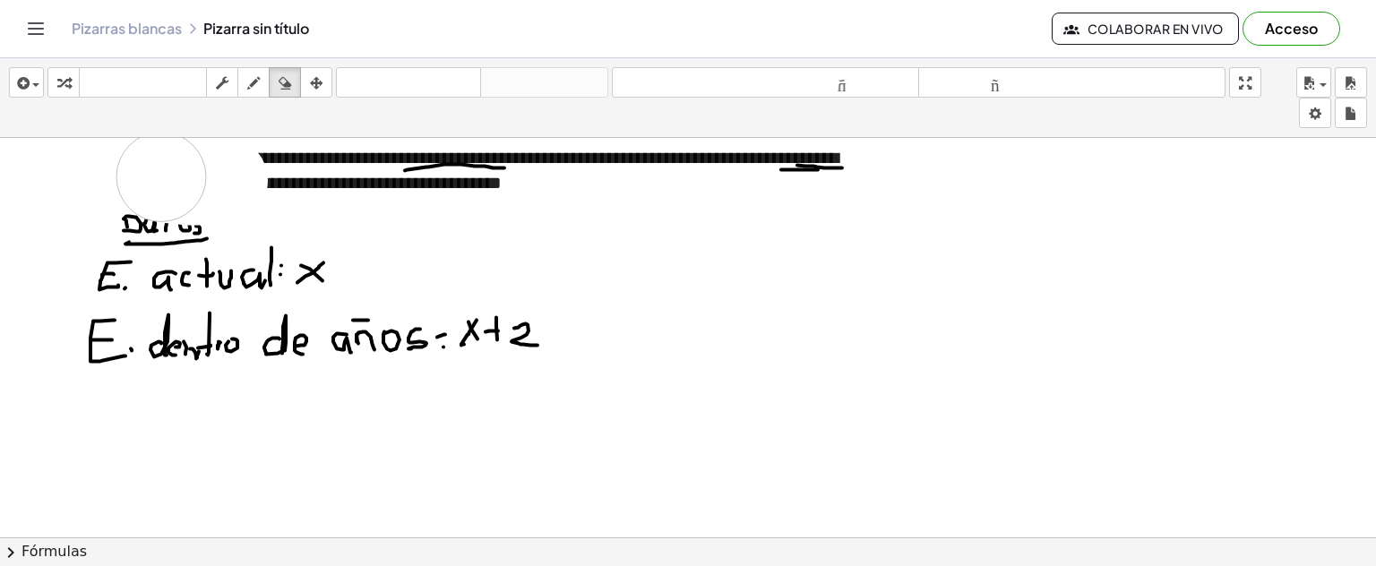
drag, startPoint x: 223, startPoint y: 179, endPoint x: 168, endPoint y: 115, distance: 84.6
click at [255, 82] on icon "button" at bounding box center [253, 84] width 13 height 22
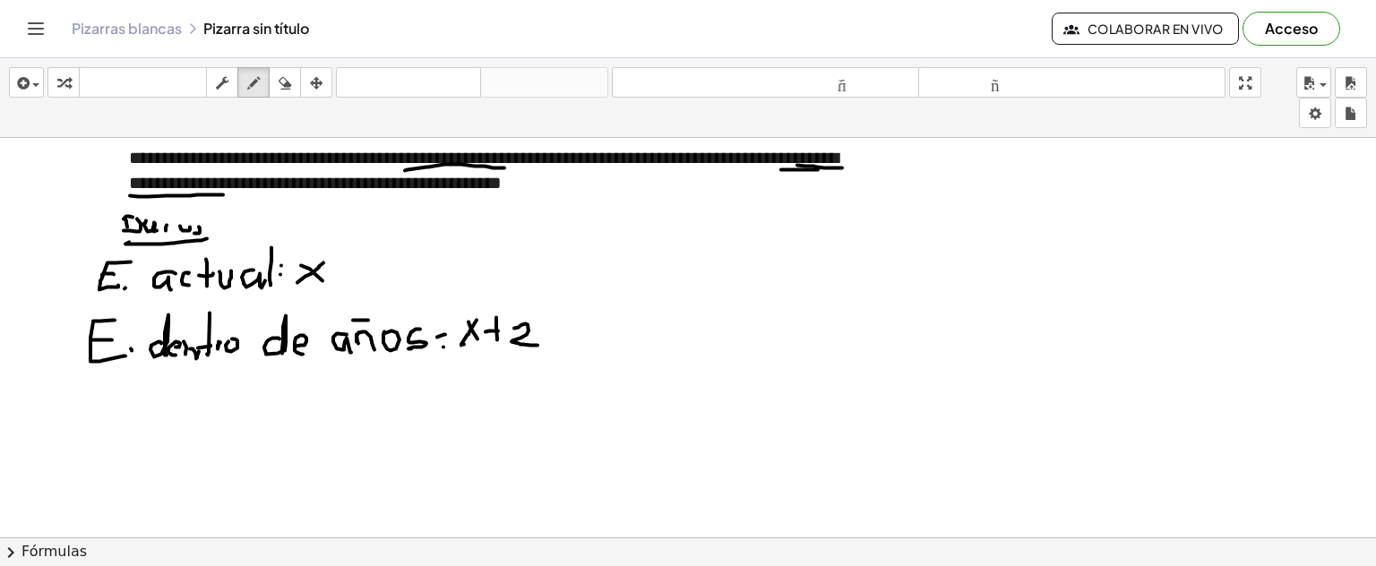
drag, startPoint x: 130, startPoint y: 194, endPoint x: 223, endPoint y: 194, distance: 93.2
drag, startPoint x: 168, startPoint y: 205, endPoint x: 161, endPoint y: 214, distance: 11.5
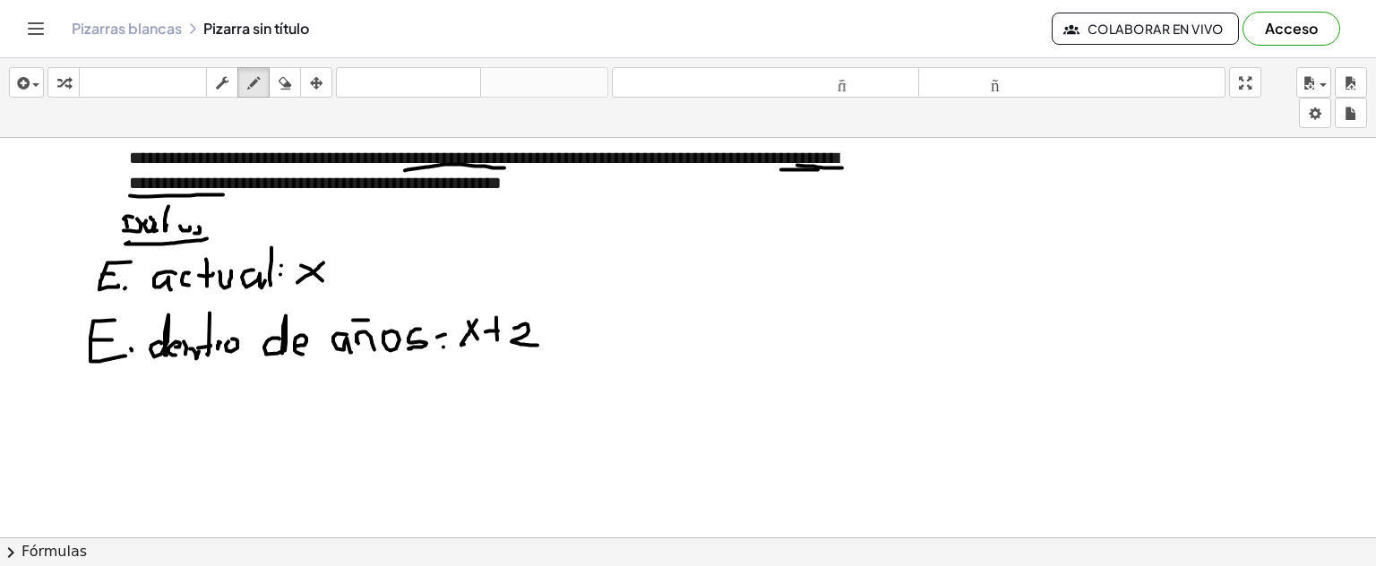
drag, startPoint x: 160, startPoint y: 212, endPoint x: 176, endPoint y: 212, distance: 15.2
drag, startPoint x: 187, startPoint y: 215, endPoint x: 198, endPoint y: 213, distance: 10.9
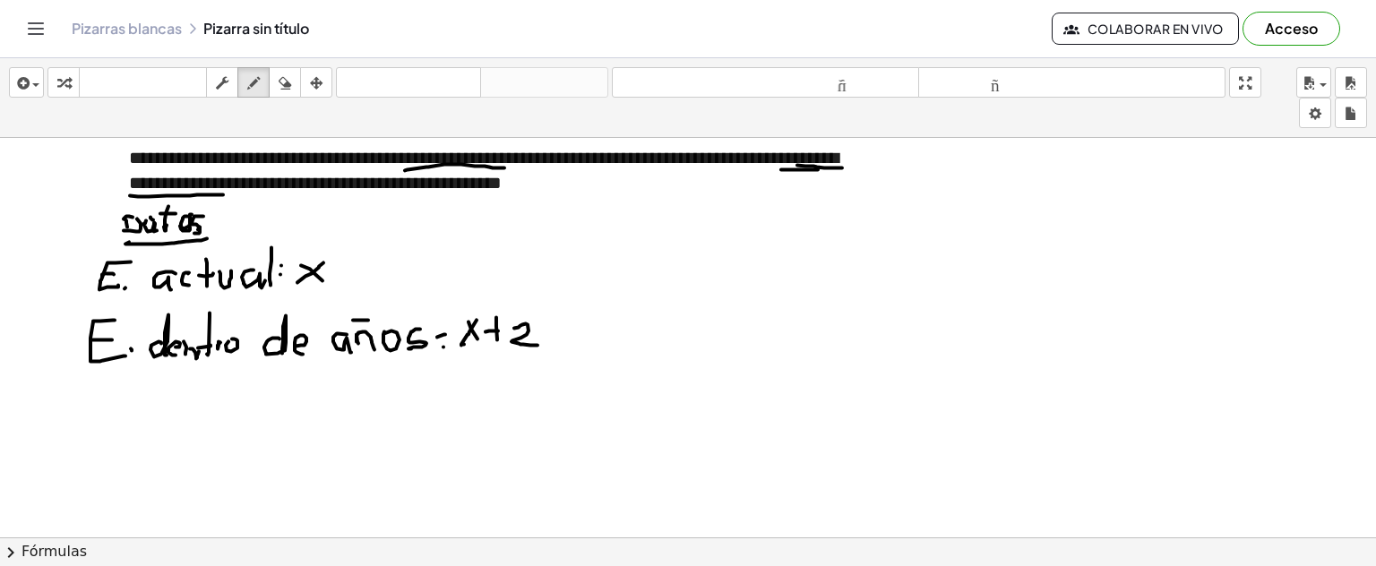
drag, startPoint x: 203, startPoint y: 215, endPoint x: 197, endPoint y: 229, distance: 15.6
drag, startPoint x: 115, startPoint y: 387, endPoint x: 104, endPoint y: 419, distance: 34.0
drag, startPoint x: 87, startPoint y: 412, endPoint x: 108, endPoint y: 412, distance: 20.6
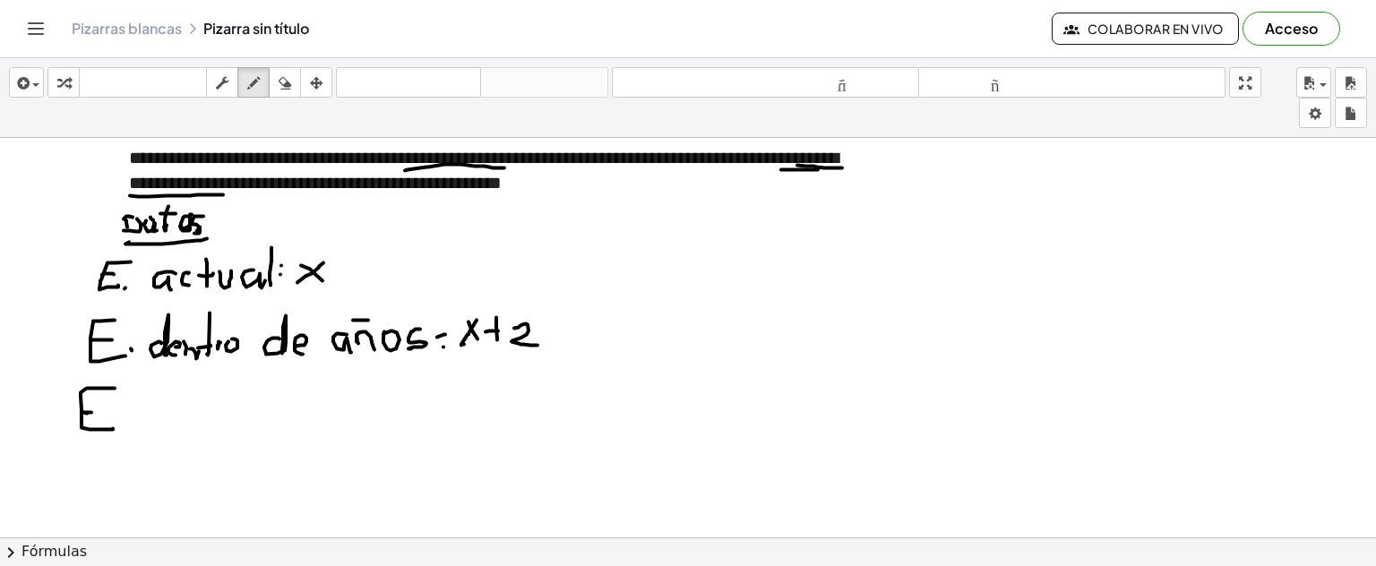
drag, startPoint x: 136, startPoint y: 419, endPoint x: 182, endPoint y: 396, distance: 51.3
drag, startPoint x: 164, startPoint y: 392, endPoint x: 166, endPoint y: 422, distance: 29.6
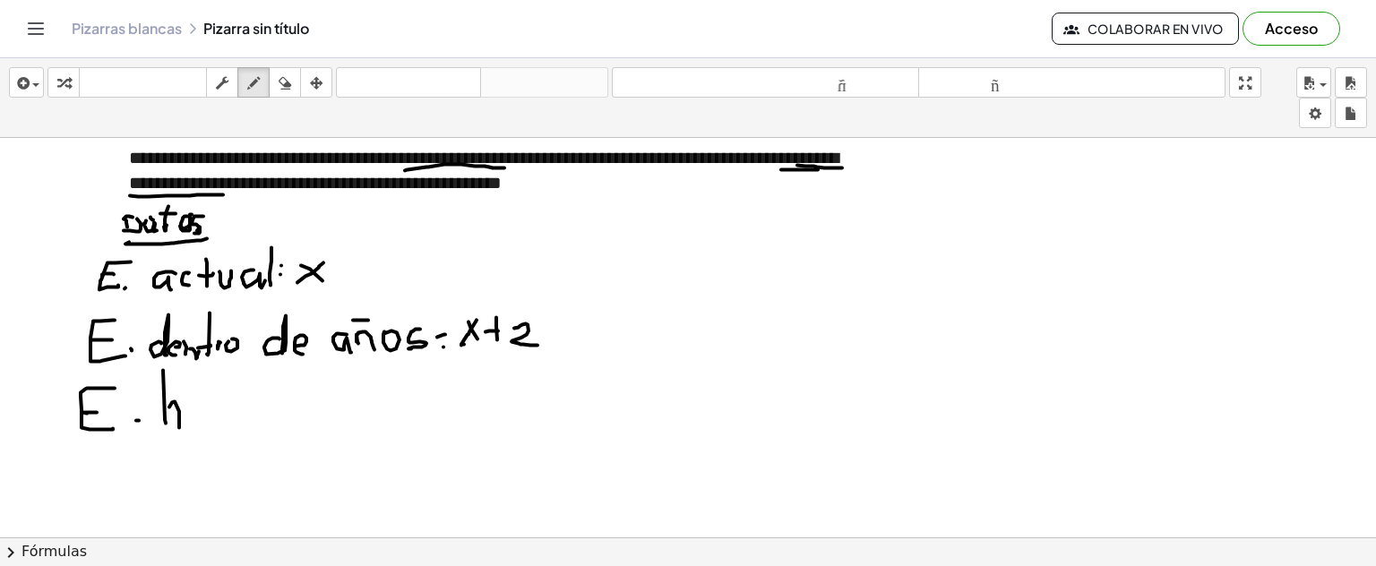
drag, startPoint x: 172, startPoint y: 401, endPoint x: 194, endPoint y: 406, distance: 22.0
drag, startPoint x: 211, startPoint y: 399, endPoint x: 206, endPoint y: 413, distance: 15.0
drag, startPoint x: 311, startPoint y: 325, endPoint x: 321, endPoint y: 346, distance: 22.8
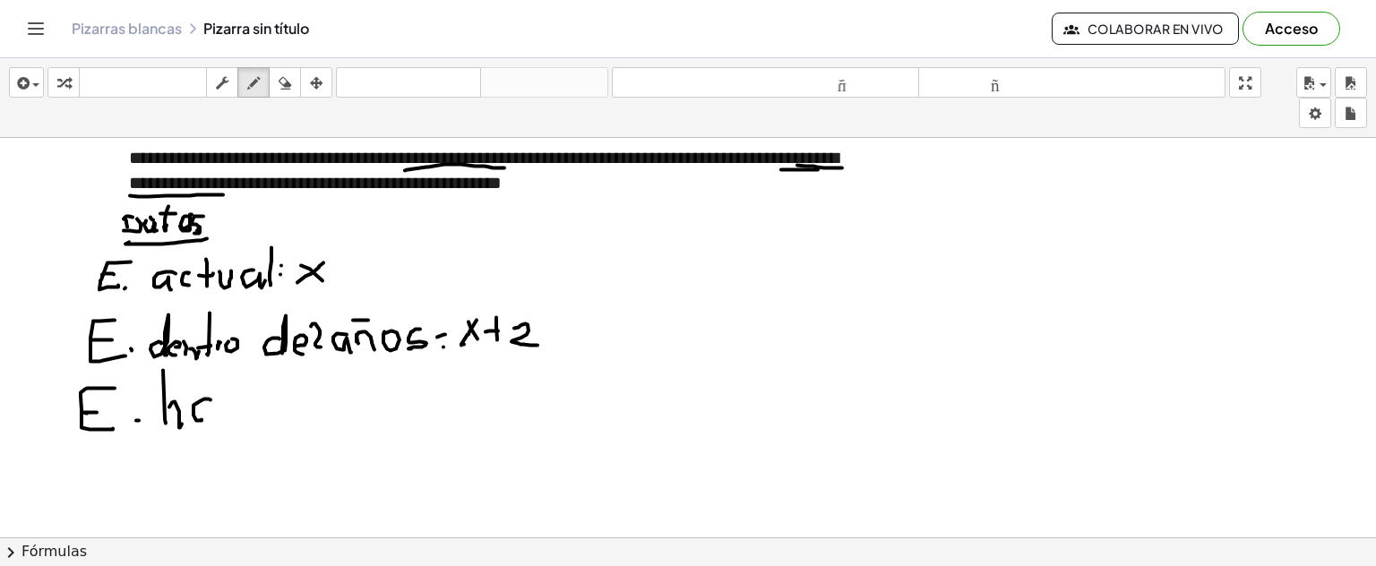
drag, startPoint x: 207, startPoint y: 399, endPoint x: 223, endPoint y: 410, distance: 19.9
drag, startPoint x: 232, startPoint y: 402, endPoint x: 249, endPoint y: 418, distance: 22.8
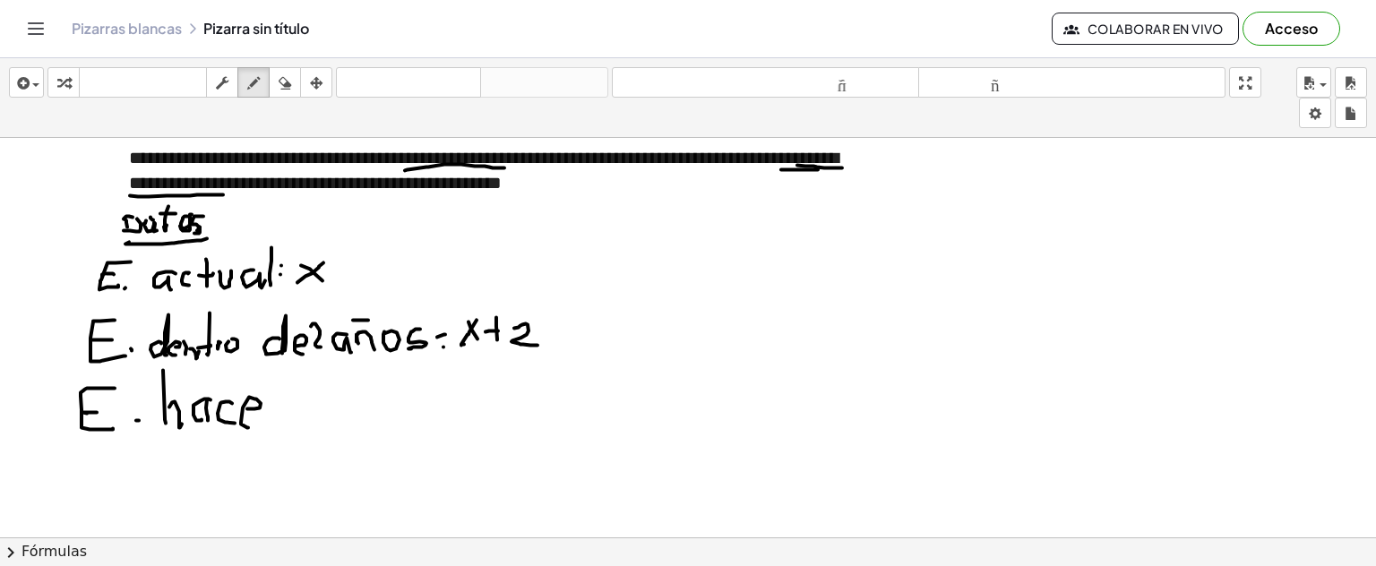
drag, startPoint x: 247, startPoint y: 408, endPoint x: 253, endPoint y: 418, distance: 12.0
drag, startPoint x: 292, startPoint y: 392, endPoint x: 363, endPoint y: 409, distance: 72.8
drag, startPoint x: 346, startPoint y: 401, endPoint x: 362, endPoint y: 415, distance: 21.6
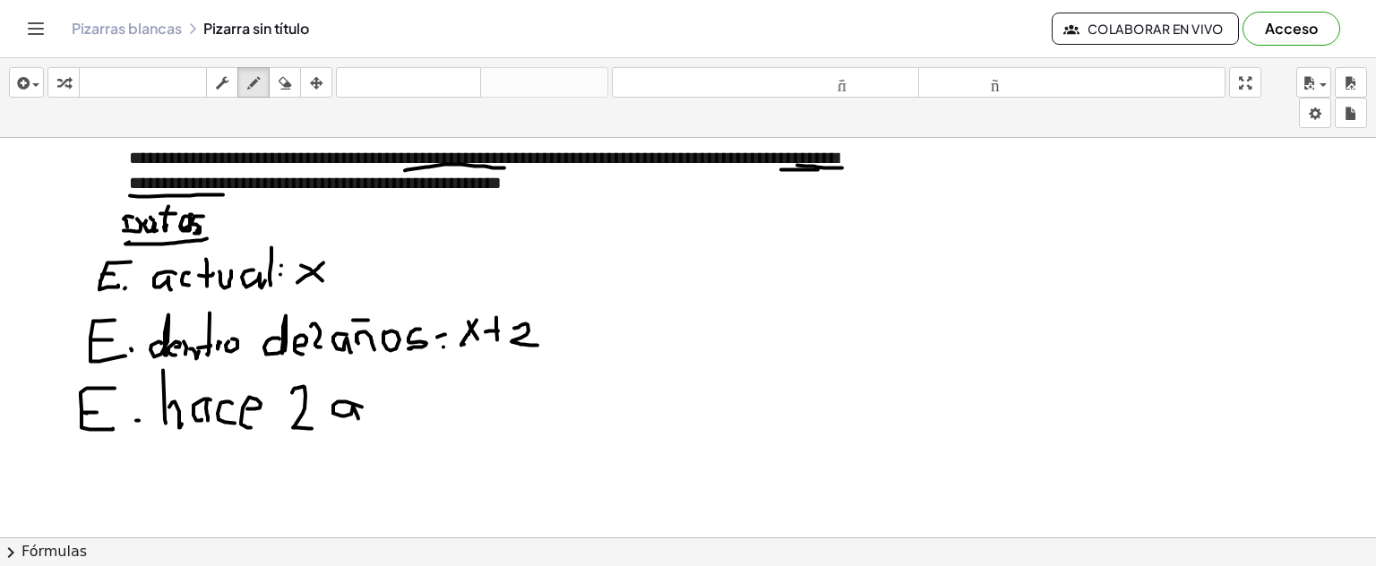
drag, startPoint x: 370, startPoint y: 398, endPoint x: 373, endPoint y: 410, distance: 12.8
drag, startPoint x: 374, startPoint y: 380, endPoint x: 384, endPoint y: 383, distance: 11.1
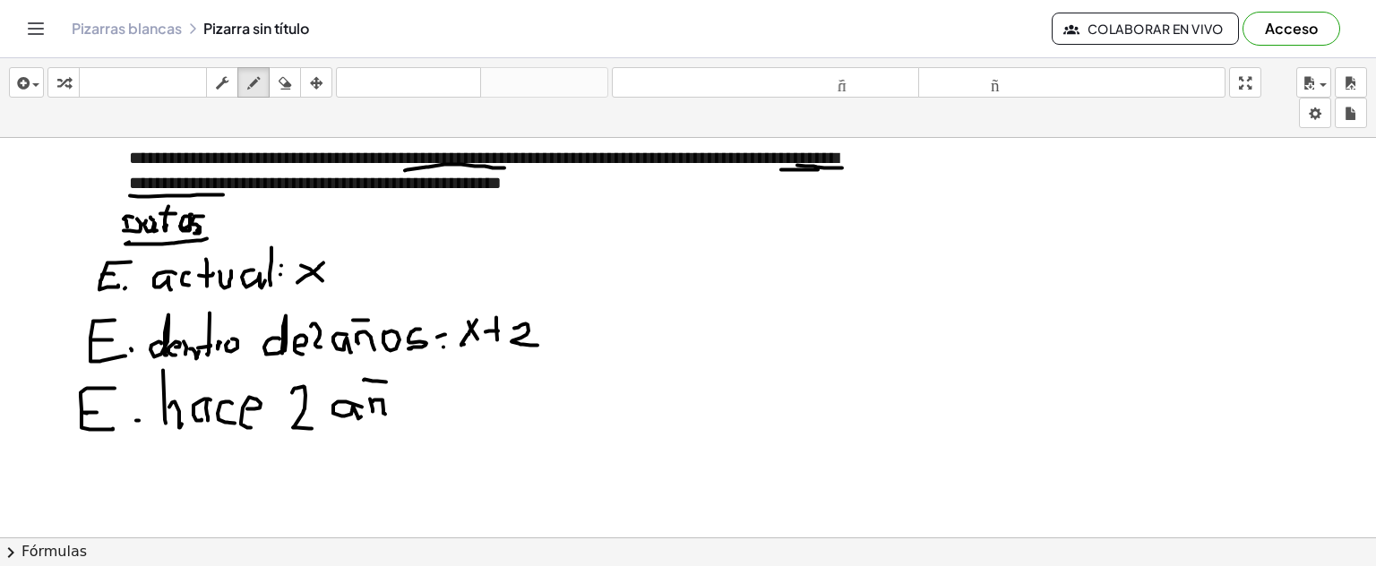
drag, startPoint x: 418, startPoint y: 393, endPoint x: 417, endPoint y: 410, distance: 17.0
drag, startPoint x: 437, startPoint y: 395, endPoint x: 451, endPoint y: 399, distance: 13.9
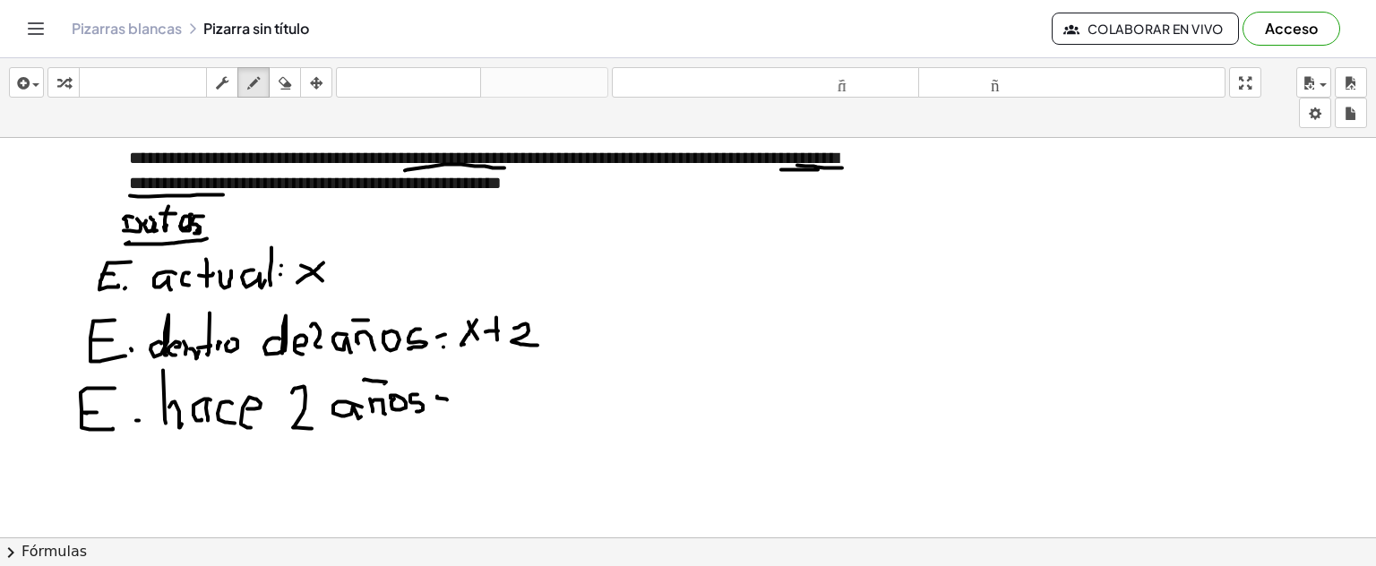
drag, startPoint x: 474, startPoint y: 390, endPoint x: 494, endPoint y: 423, distance: 38.6
drag, startPoint x: 489, startPoint y: 400, endPoint x: 474, endPoint y: 418, distance: 23.5
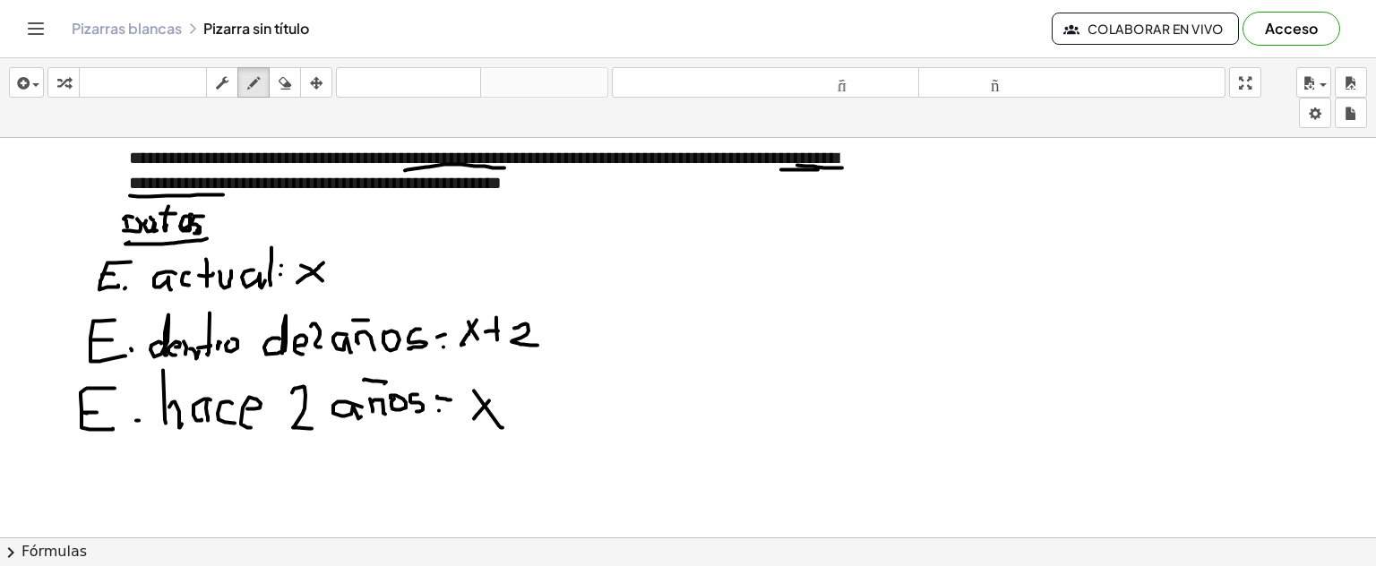
drag, startPoint x: 513, startPoint y: 405, endPoint x: 535, endPoint y: 405, distance: 22.4
drag, startPoint x: 542, startPoint y: 396, endPoint x: 563, endPoint y: 410, distance: 25.1
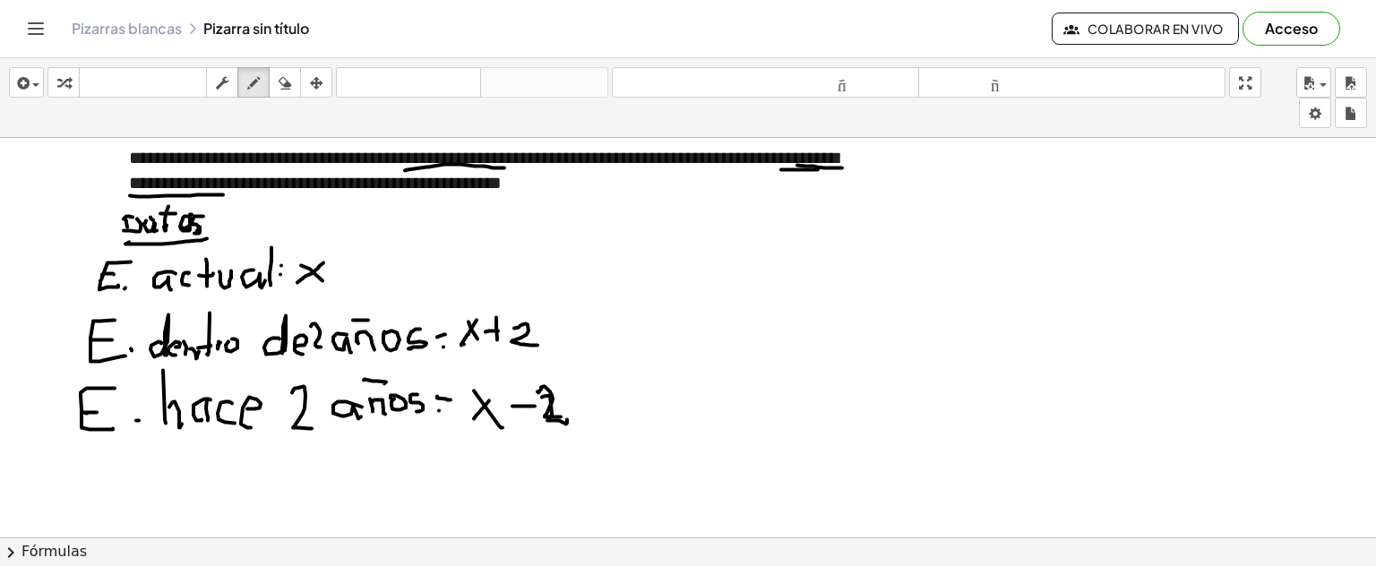
drag, startPoint x: 538, startPoint y: 391, endPoint x: 562, endPoint y: 412, distance: 32.4
click at [43, 84] on button "insertar" at bounding box center [26, 82] width 35 height 30
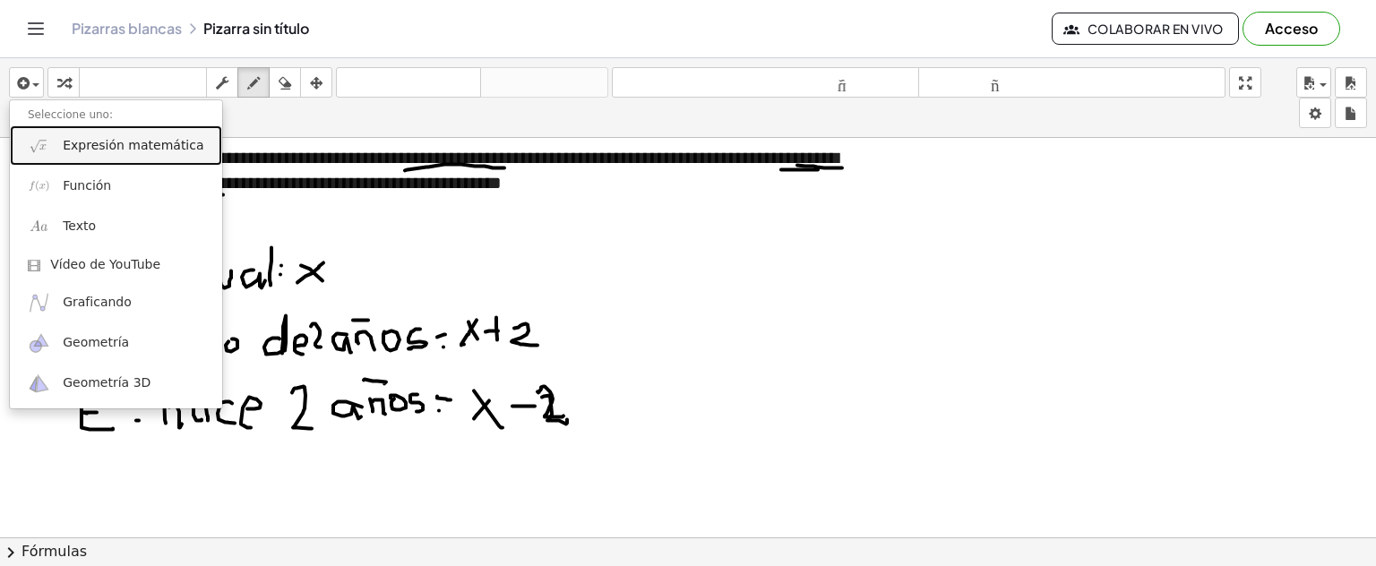
click at [88, 149] on font "Expresión matemática" at bounding box center [133, 145] width 141 height 14
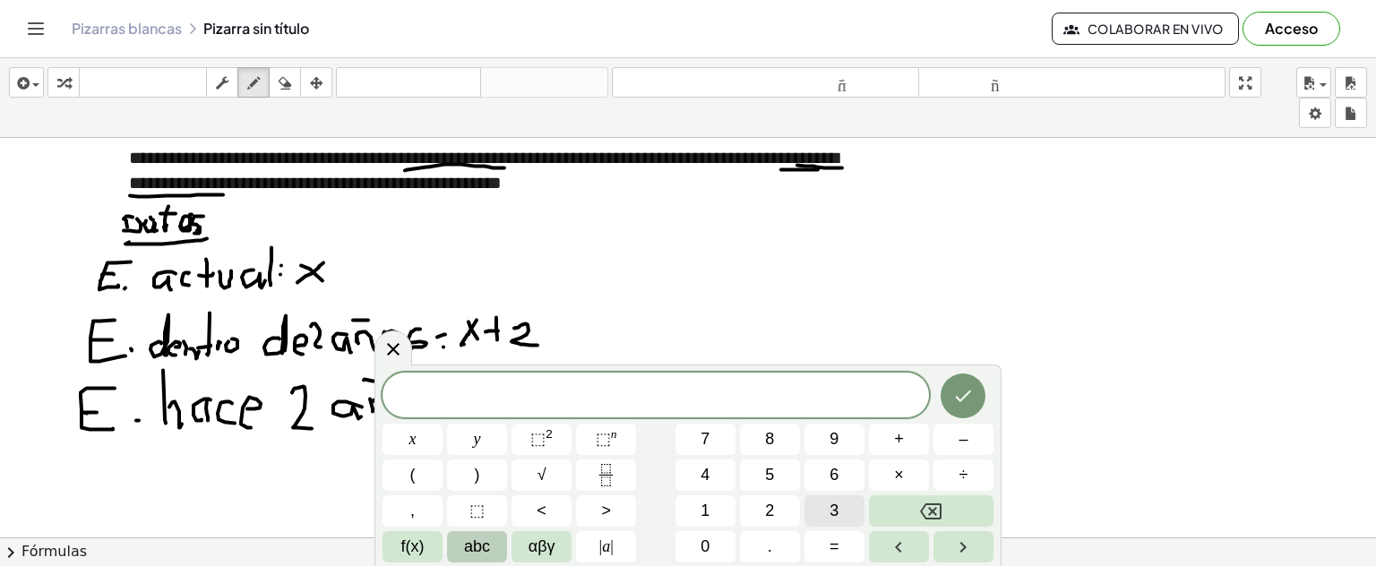
click at [835, 519] on span "3" at bounding box center [834, 511] width 9 height 24
click at [408, 476] on button "(" at bounding box center [413, 475] width 60 height 31
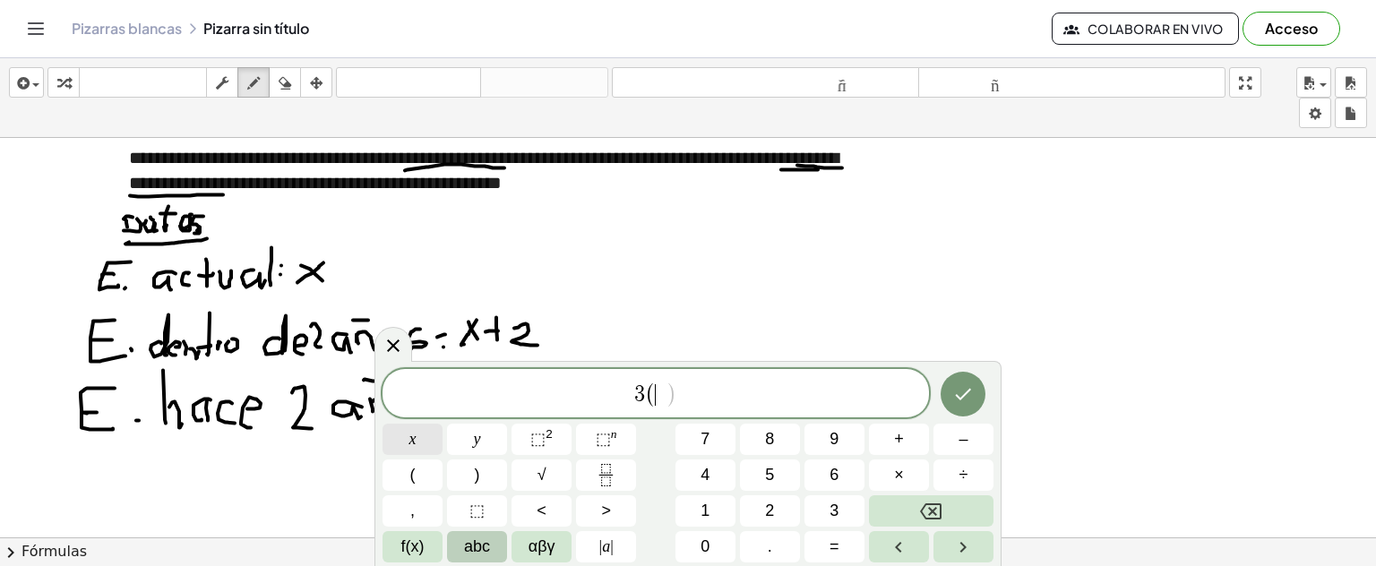
click at [416, 445] on span "x" at bounding box center [413, 439] width 7 height 24
click at [910, 452] on button "+" at bounding box center [899, 439] width 60 height 31
click at [769, 500] on span "2" at bounding box center [769, 511] width 9 height 24
click at [493, 464] on button ")" at bounding box center [477, 475] width 60 height 31
click at [977, 444] on button "–" at bounding box center [964, 439] width 60 height 31
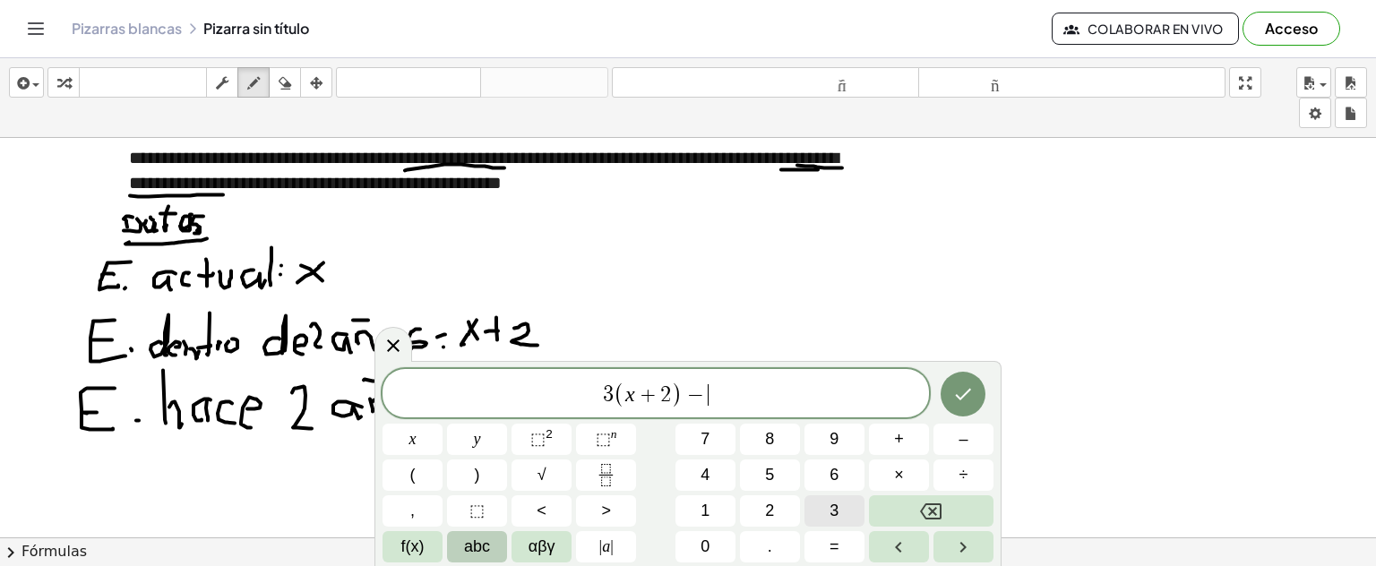
click at [824, 506] on button "3" at bounding box center [835, 511] width 60 height 31
click at [419, 469] on button "(" at bounding box center [413, 475] width 60 height 31
click at [418, 439] on button "x" at bounding box center [413, 439] width 60 height 31
click at [950, 447] on button "–" at bounding box center [964, 439] width 60 height 31
click at [770, 510] on span "2" at bounding box center [769, 511] width 9 height 24
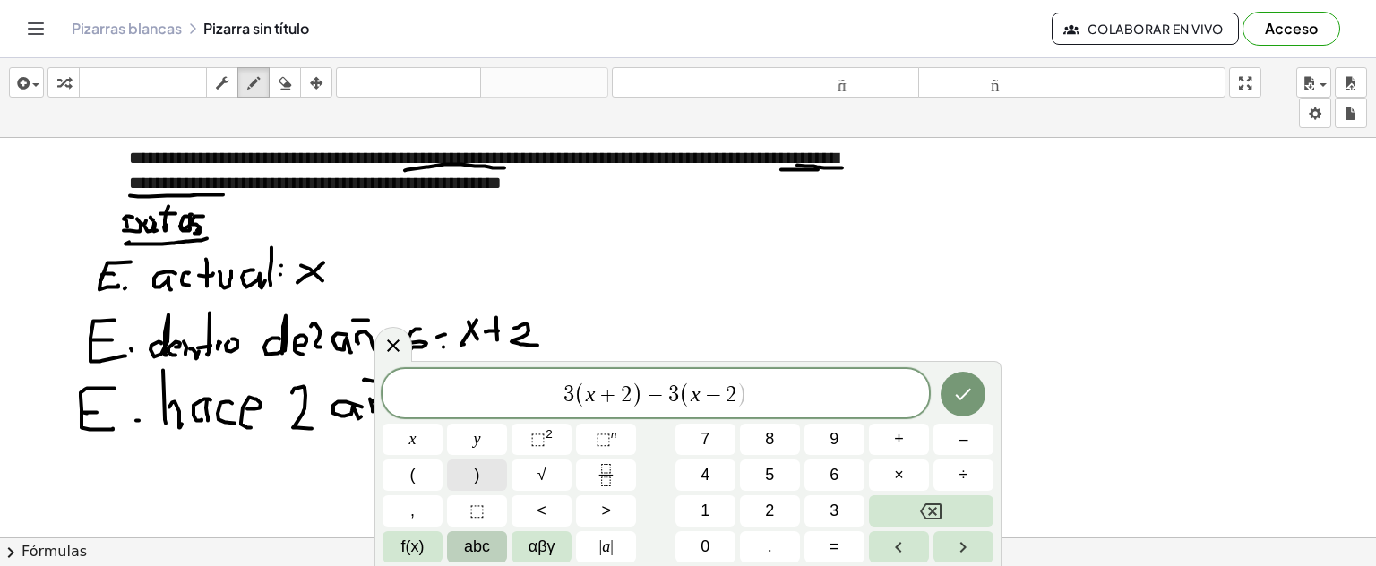
click at [471, 473] on button ")" at bounding box center [477, 475] width 60 height 31
click at [830, 543] on span "=" at bounding box center [835, 547] width 10 height 24
click at [410, 444] on span "x" at bounding box center [413, 439] width 7 height 24
click at [968, 399] on icon "Hecho" at bounding box center [964, 395] width 22 height 22
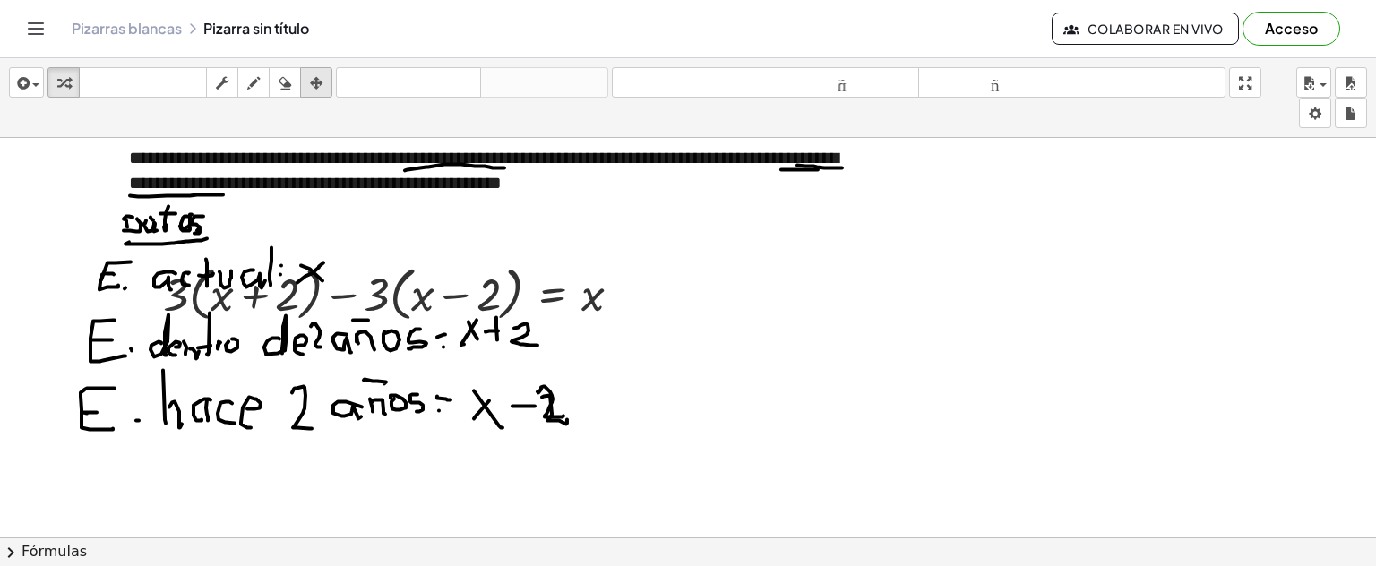
click at [321, 89] on icon "button" at bounding box center [316, 84] width 13 height 22
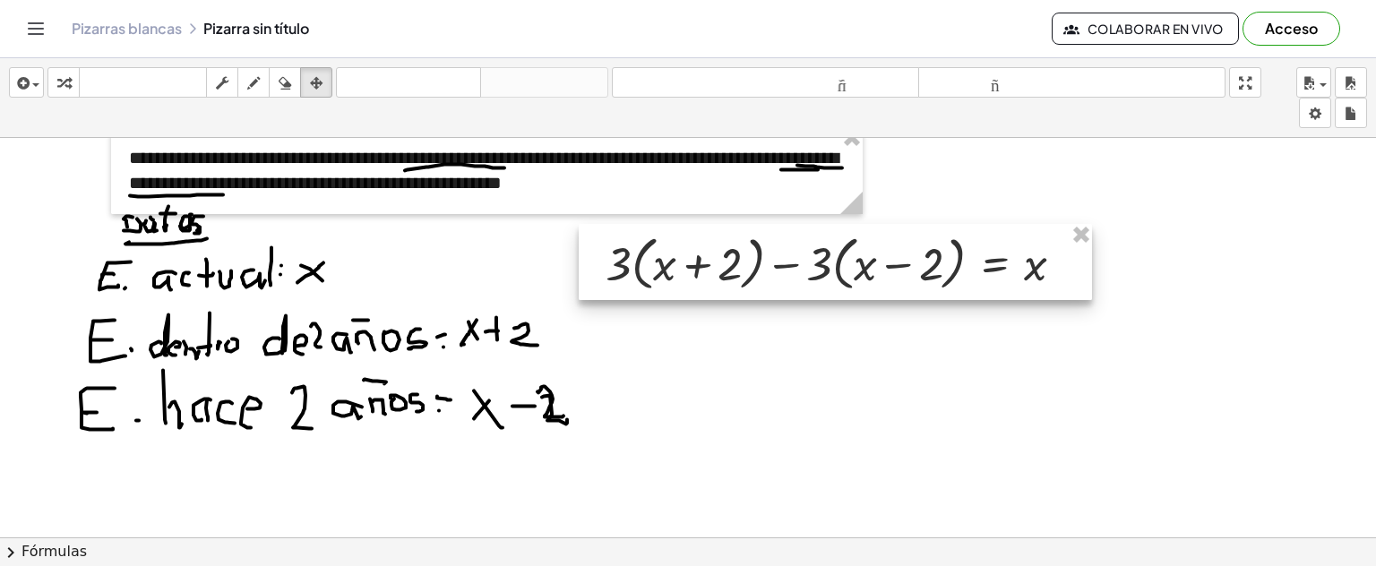
click at [885, 269] on div at bounding box center [835, 262] width 513 height 77
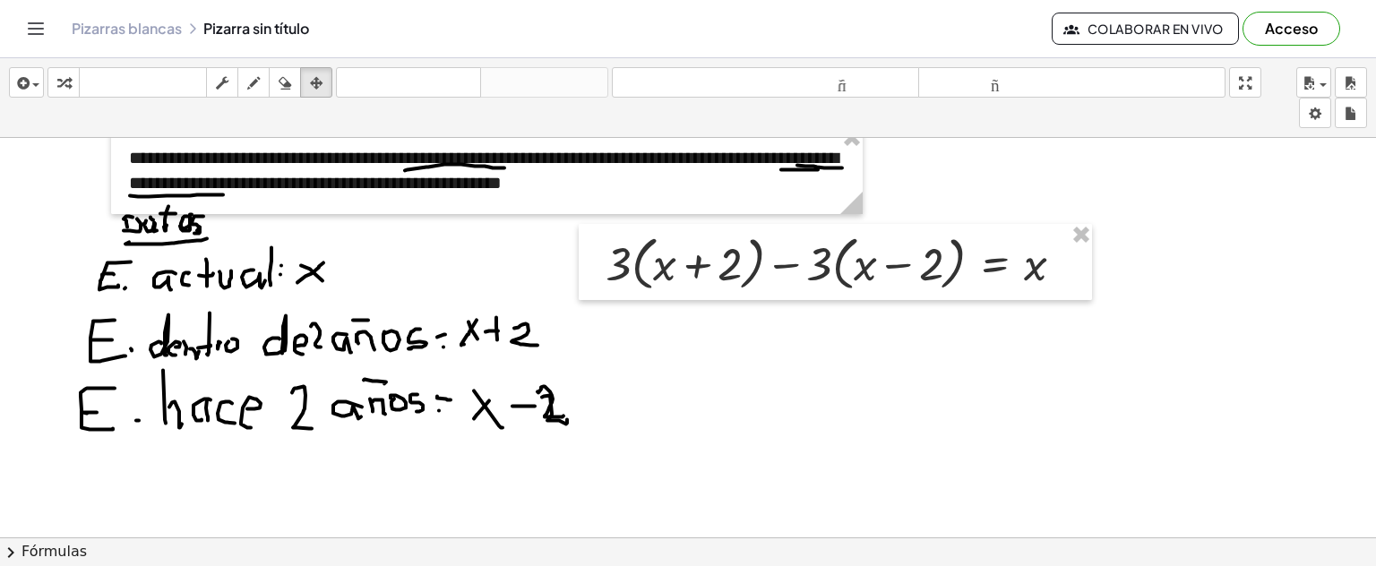
drag, startPoint x: 291, startPoint y: 292, endPoint x: 328, endPoint y: 286, distance: 37.3
click at [262, 86] on div "button" at bounding box center [253, 83] width 23 height 22
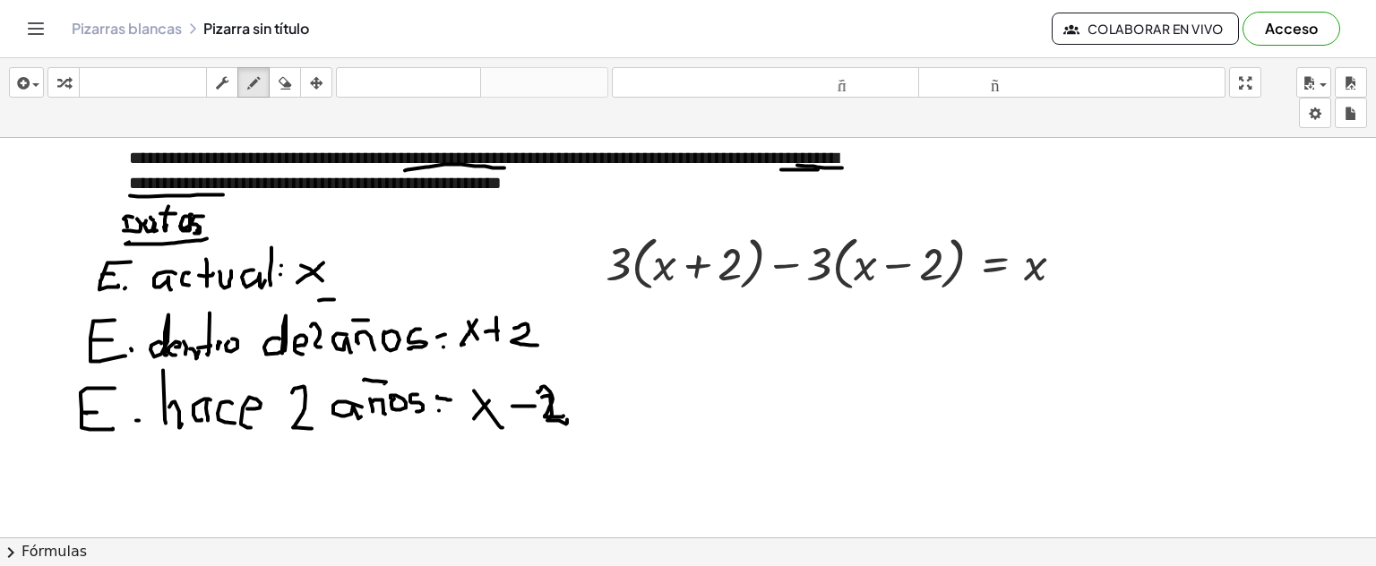
drag, startPoint x: 334, startPoint y: 298, endPoint x: 287, endPoint y: 296, distance: 47.6
drag, startPoint x: 617, startPoint y: 237, endPoint x: 651, endPoint y: 237, distance: 35.0
drag, startPoint x: 652, startPoint y: 229, endPoint x: 642, endPoint y: 241, distance: 15.3
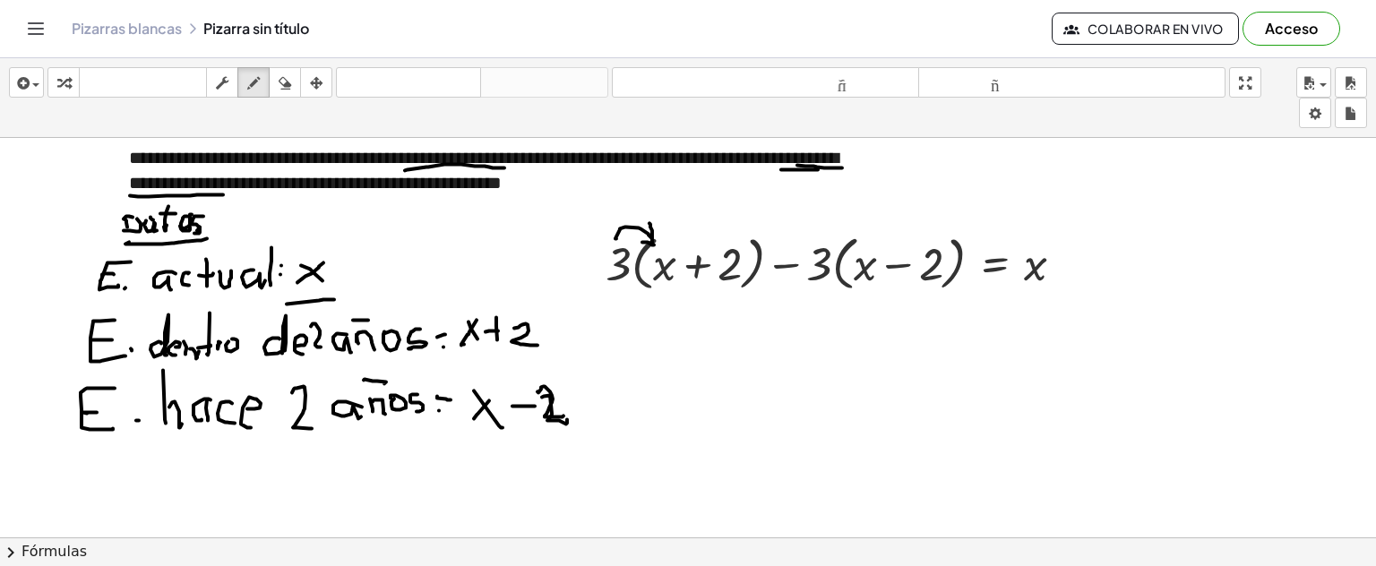
drag, startPoint x: 614, startPoint y: 240, endPoint x: 735, endPoint y: 236, distance: 121.1
drag, startPoint x: 741, startPoint y: 236, endPoint x: 760, endPoint y: 243, distance: 20.1
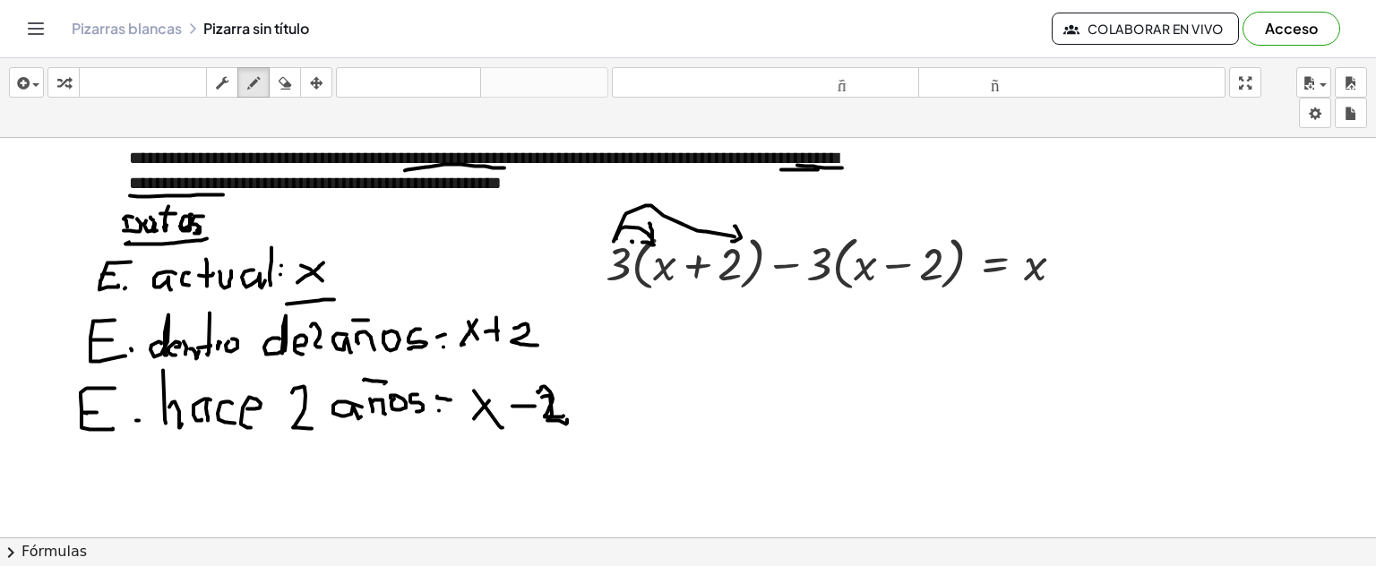
drag, startPoint x: 825, startPoint y: 239, endPoint x: 865, endPoint y: 246, distance: 39.9
drag, startPoint x: 867, startPoint y: 237, endPoint x: 868, endPoint y: 251, distance: 13.5
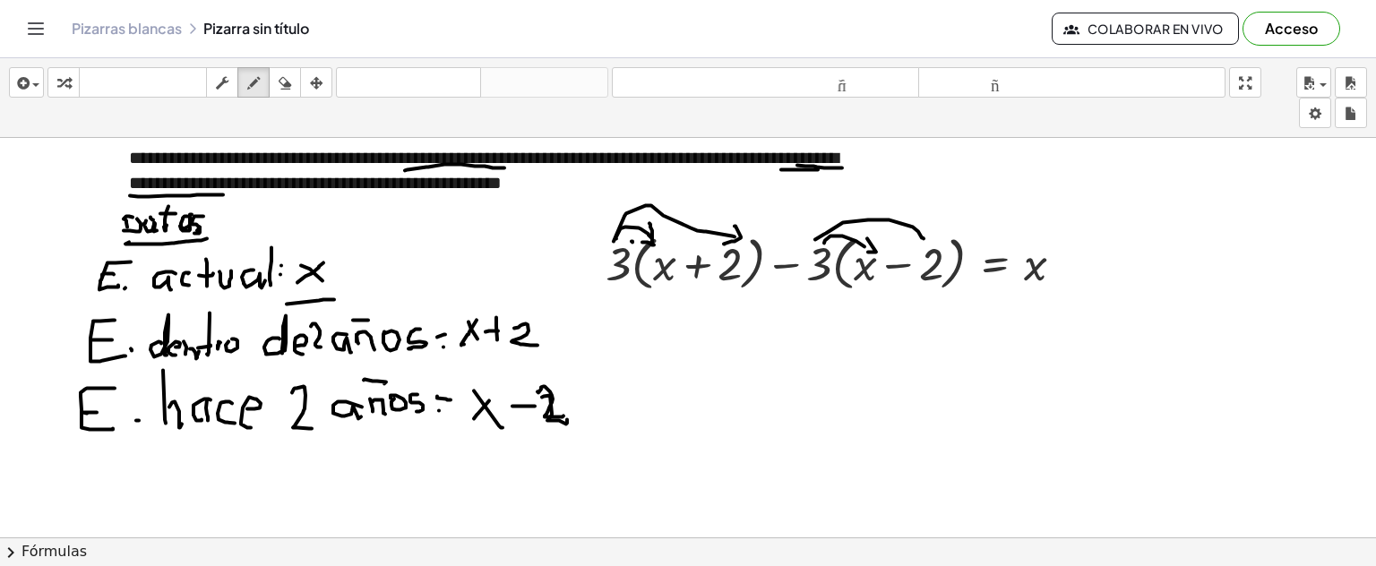
drag, startPoint x: 826, startPoint y: 232, endPoint x: 926, endPoint y: 228, distance: 99.6
drag, startPoint x: 927, startPoint y: 228, endPoint x: 916, endPoint y: 242, distance: 17.9
drag, startPoint x: 617, startPoint y: 308, endPoint x: 709, endPoint y: 325, distance: 93.0
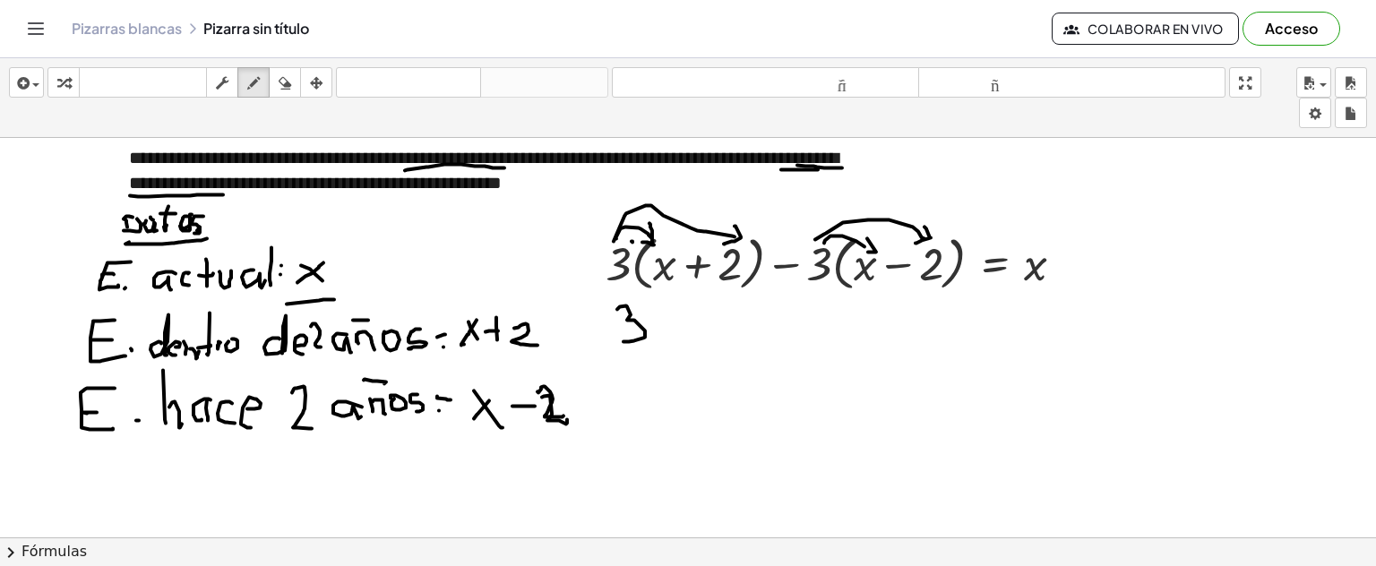
drag, startPoint x: 659, startPoint y: 315, endPoint x: 683, endPoint y: 323, distance: 25.8
drag, startPoint x: 680, startPoint y: 312, endPoint x: 658, endPoint y: 325, distance: 26.1
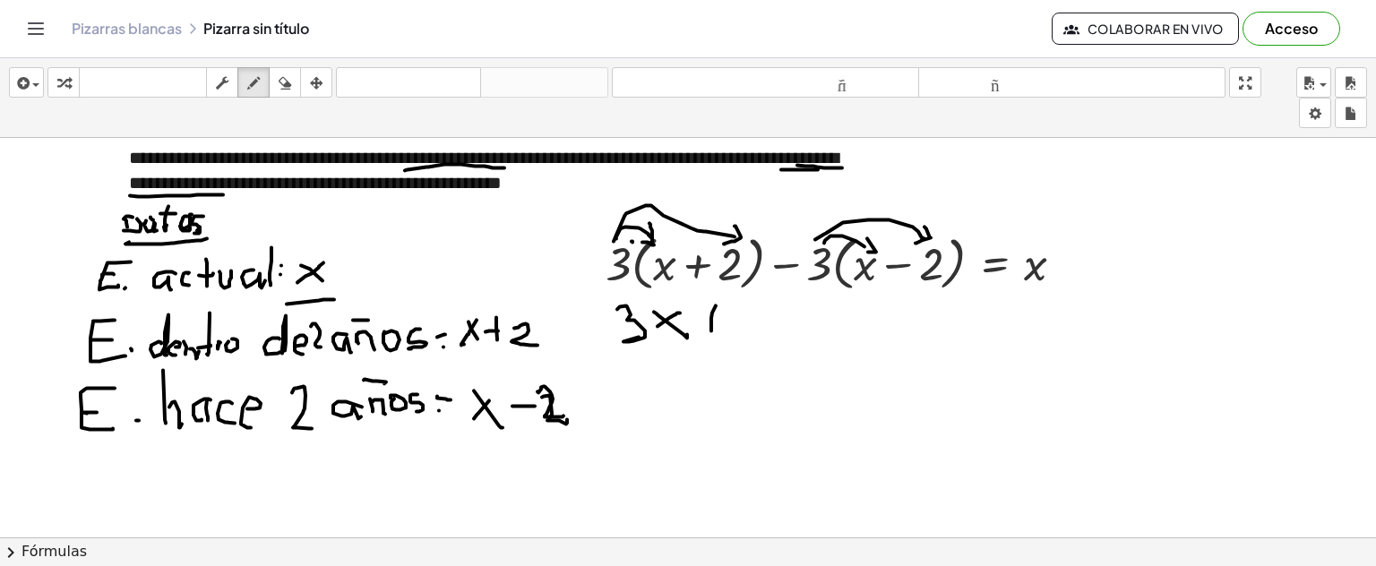
drag, startPoint x: 716, startPoint y: 305, endPoint x: 709, endPoint y: 326, distance: 22.7
drag, startPoint x: 750, startPoint y: 306, endPoint x: 742, endPoint y: 323, distance: 18.8
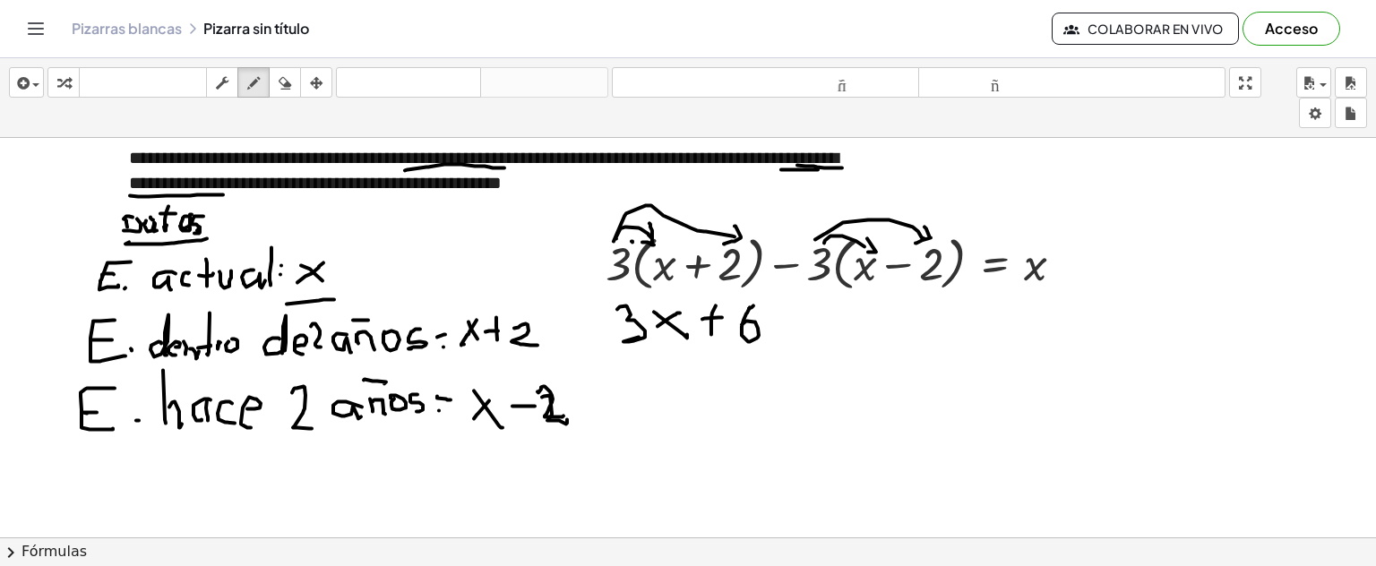
drag, startPoint x: 780, startPoint y: 323, endPoint x: 804, endPoint y: 321, distance: 24.3
drag, startPoint x: 812, startPoint y: 229, endPoint x: 808, endPoint y: 281, distance: 53.0
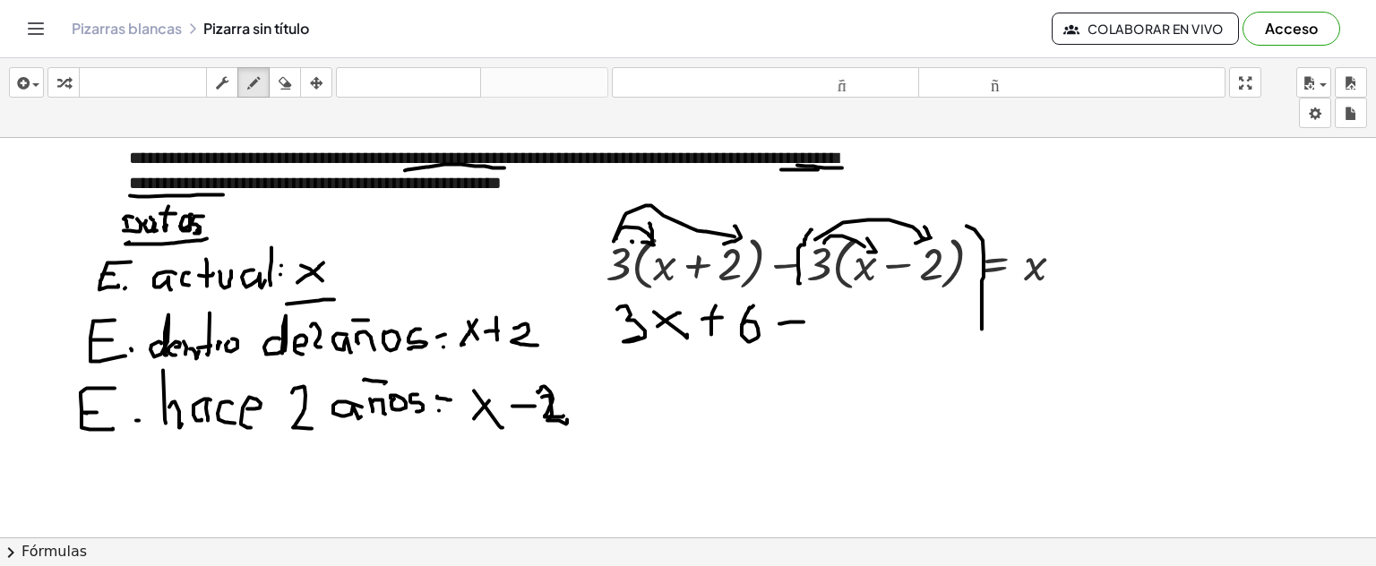
drag, startPoint x: 967, startPoint y: 225, endPoint x: 982, endPoint y: 328, distance: 104.2
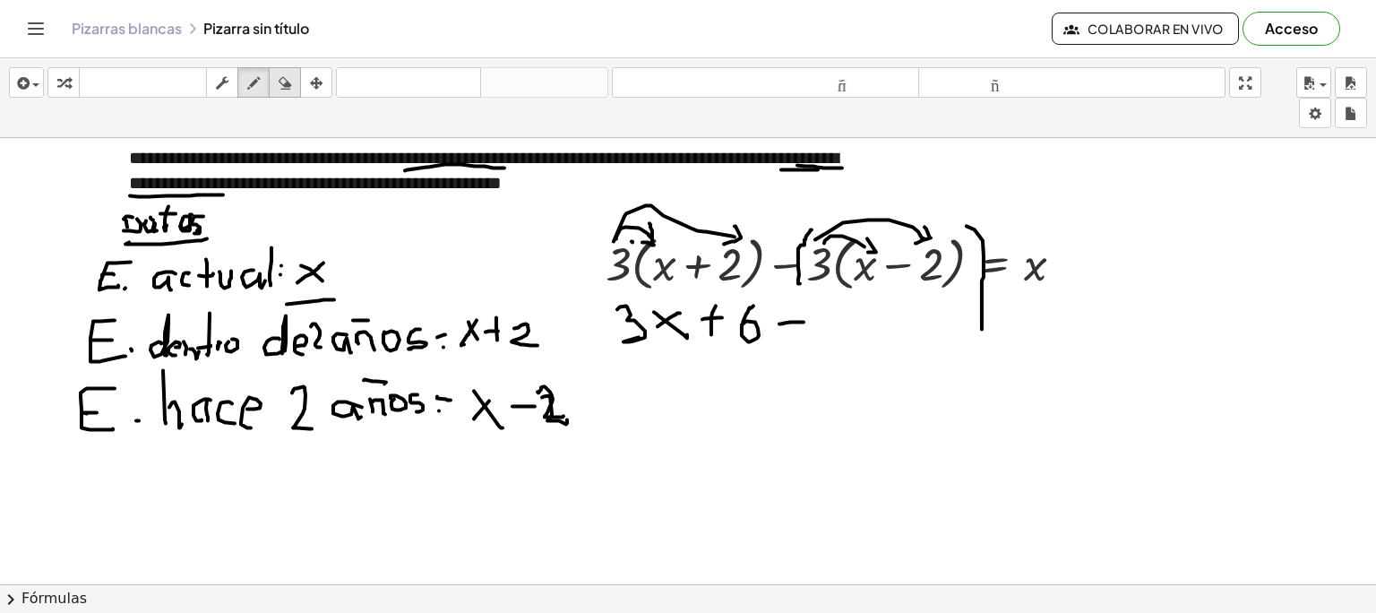
click at [283, 84] on icon "button" at bounding box center [285, 84] width 13 height 22
drag, startPoint x: 987, startPoint y: 333, endPoint x: 828, endPoint y: 289, distance: 164.8
drag, startPoint x: 815, startPoint y: 280, endPoint x: 841, endPoint y: 378, distance: 101.9
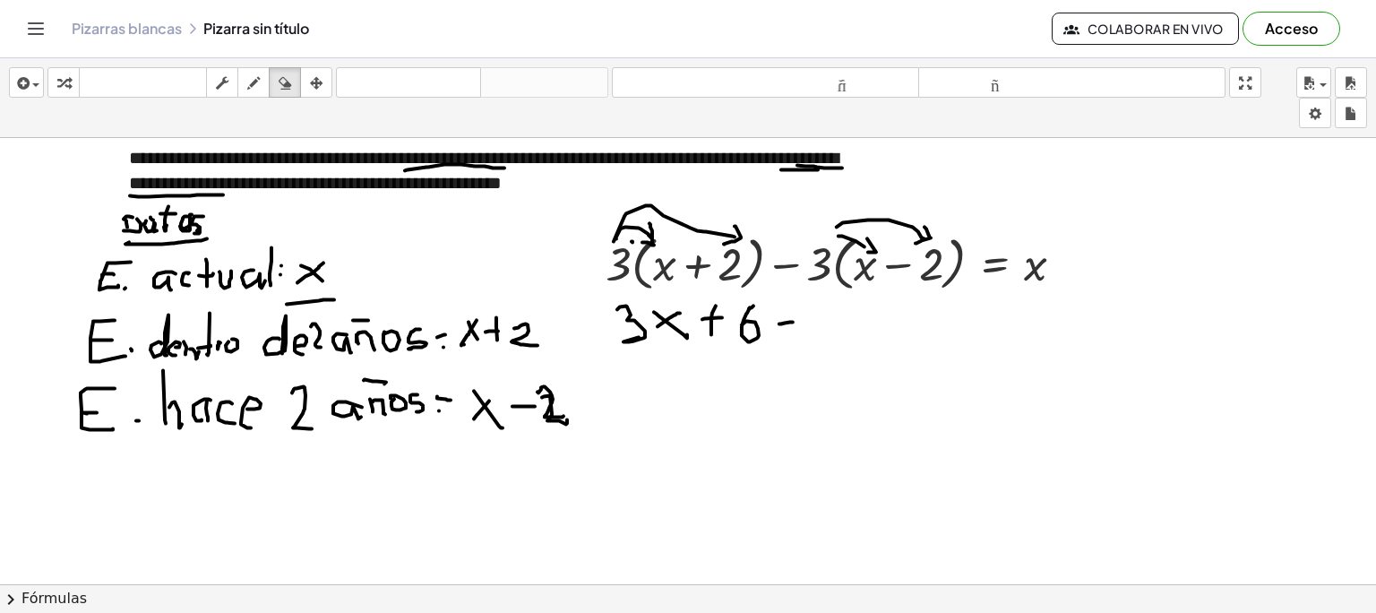
drag, startPoint x: 257, startPoint y: 75, endPoint x: 522, endPoint y: 170, distance: 281.7
click at [256, 77] on icon "button" at bounding box center [253, 84] width 13 height 22
drag, startPoint x: 824, startPoint y: 237, endPoint x: 832, endPoint y: 222, distance: 17.2
drag, startPoint x: 829, startPoint y: 237, endPoint x: 829, endPoint y: 291, distance: 54.7
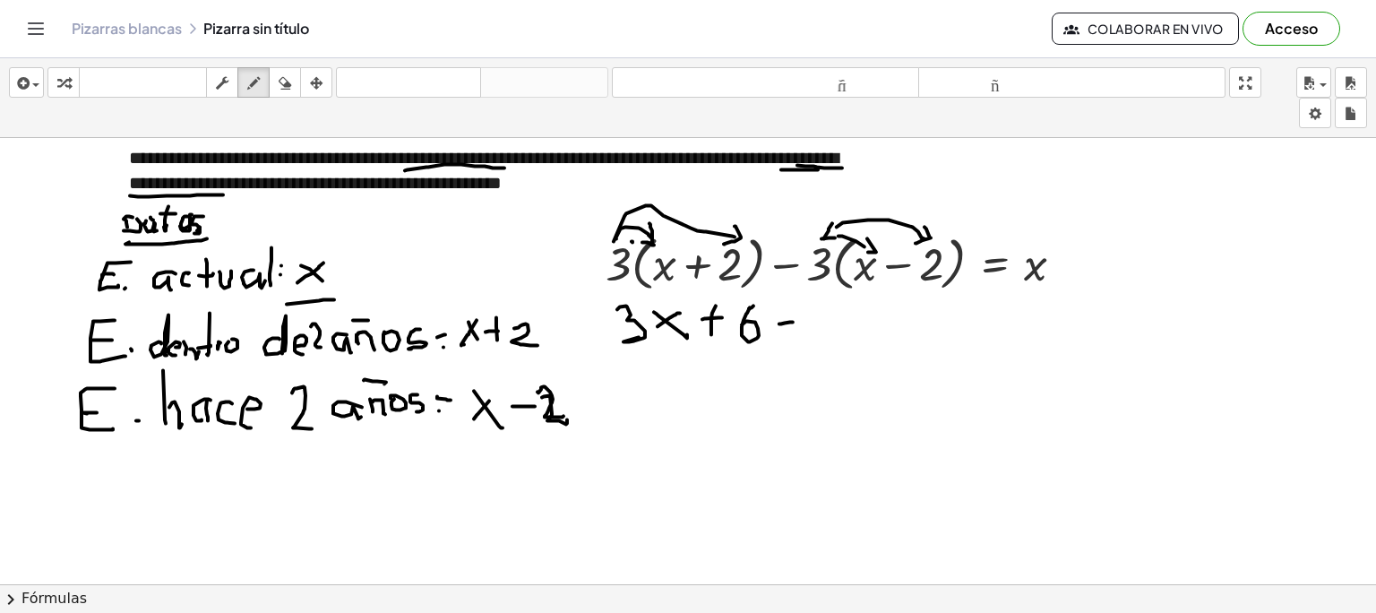
drag, startPoint x: 815, startPoint y: 305, endPoint x: 846, endPoint y: 328, distance: 39.1
drag, startPoint x: 849, startPoint y: 311, endPoint x: 868, endPoint y: 330, distance: 27.3
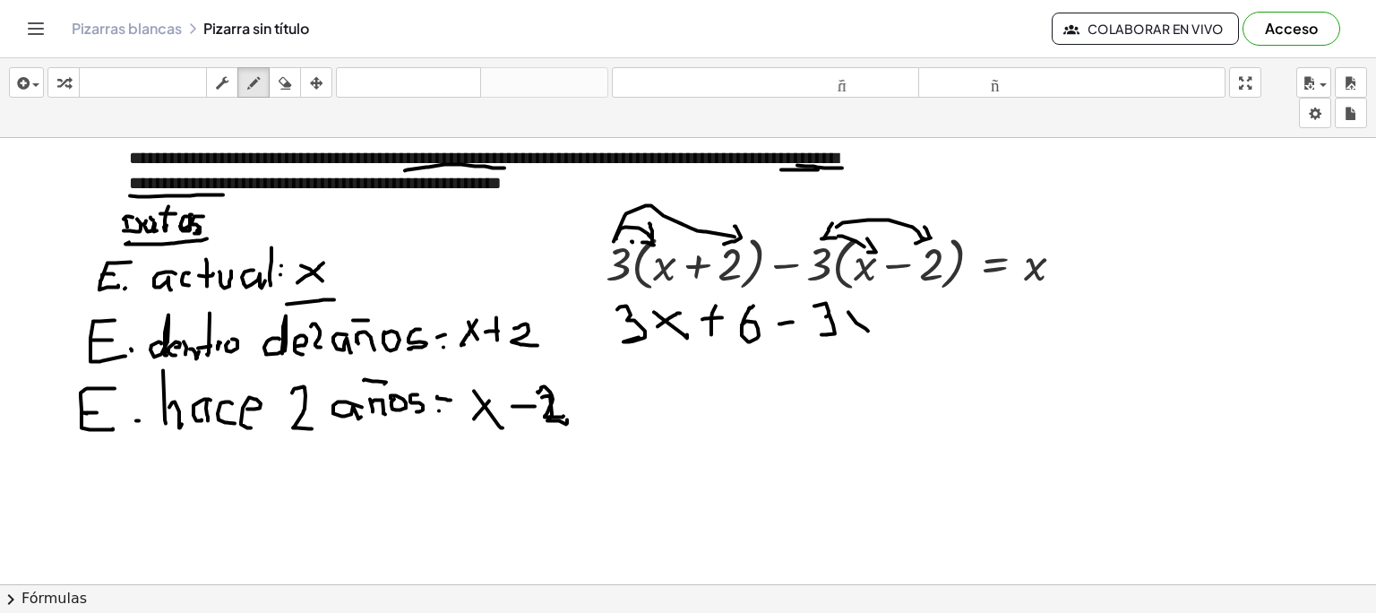
drag, startPoint x: 864, startPoint y: 308, endPoint x: 907, endPoint y: 326, distance: 46.6
drag, startPoint x: 889, startPoint y: 318, endPoint x: 907, endPoint y: 320, distance: 18.0
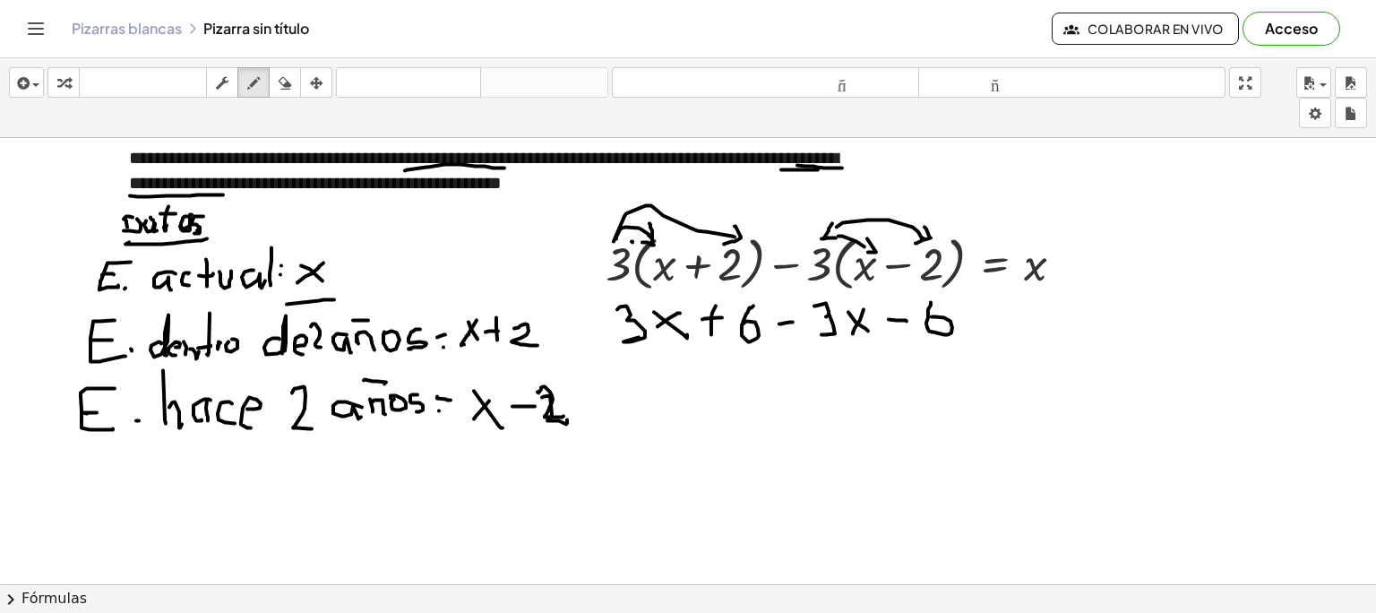
drag, startPoint x: 931, startPoint y: 301, endPoint x: 928, endPoint y: 317, distance: 16.4
drag, startPoint x: 928, startPoint y: 312, endPoint x: 943, endPoint y: 294, distance: 23.0
drag, startPoint x: 807, startPoint y: 240, endPoint x: 911, endPoint y: 288, distance: 114.3
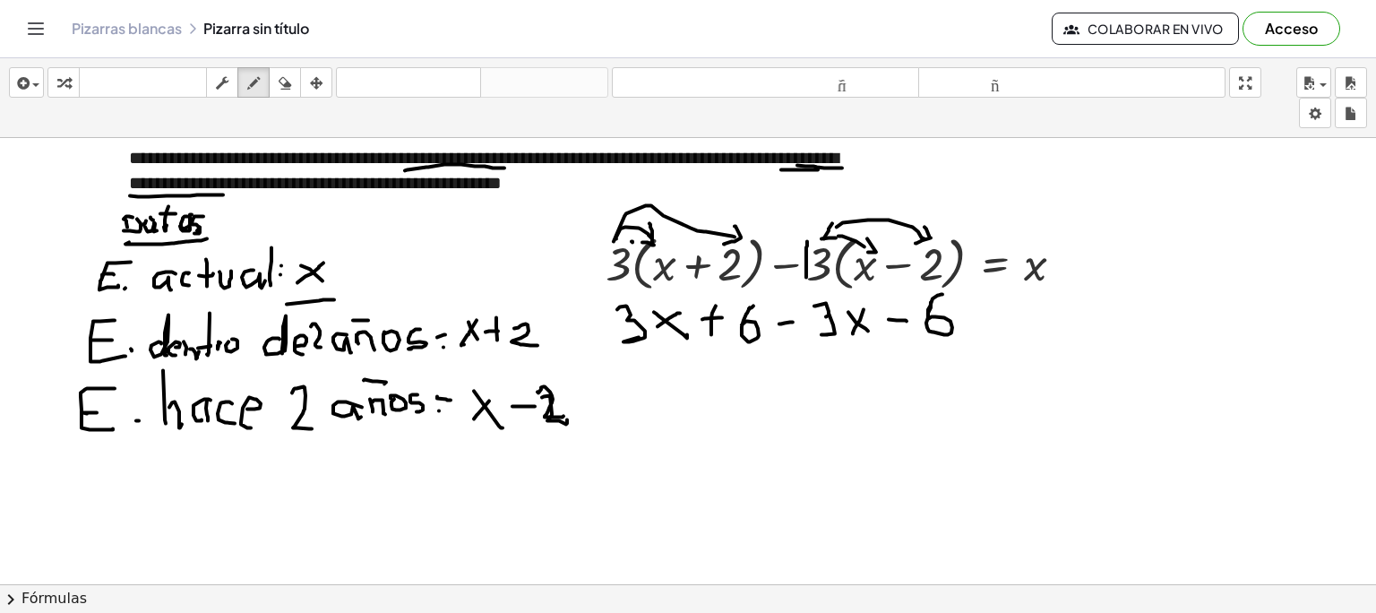
drag, startPoint x: 971, startPoint y: 224, endPoint x: 971, endPoint y: 280, distance: 55.6
drag, startPoint x: 810, startPoint y: 243, endPoint x: 702, endPoint y: 330, distance: 139.0
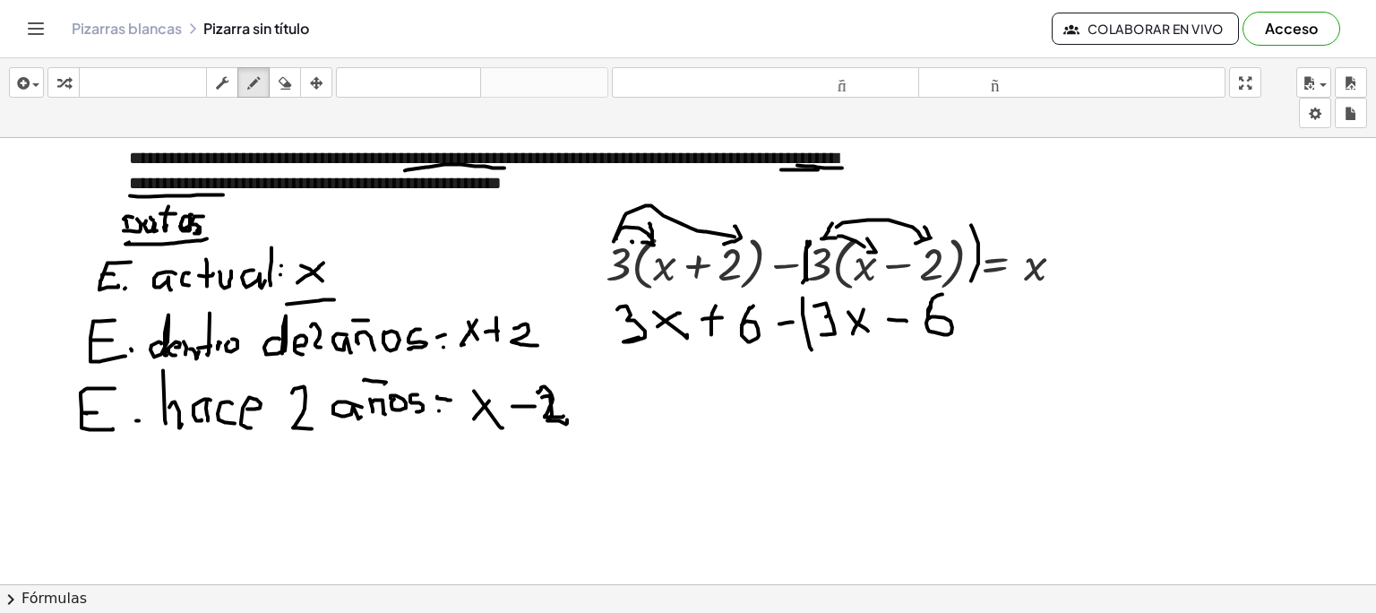
drag, startPoint x: 803, startPoint y: 297, endPoint x: 1035, endPoint y: 364, distance: 241.6
drag, startPoint x: 961, startPoint y: 293, endPoint x: 941, endPoint y: 348, distance: 58.1
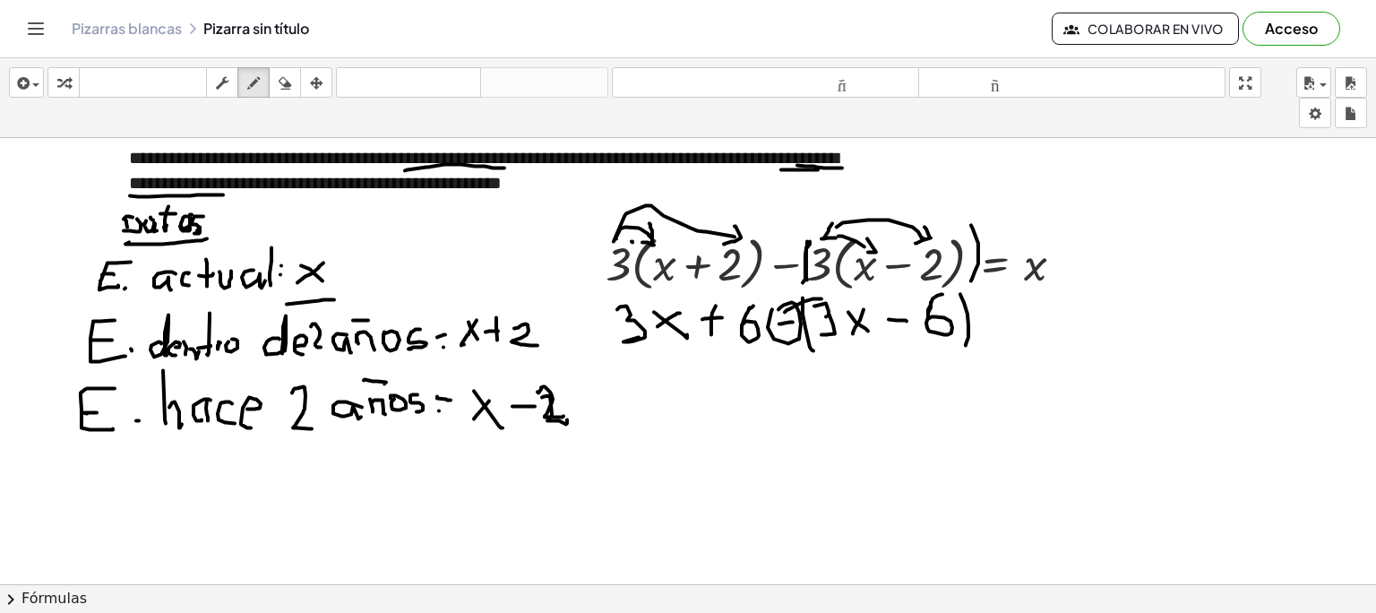
drag, startPoint x: 785, startPoint y: 311, endPoint x: 832, endPoint y: 299, distance: 48.9
drag, startPoint x: 795, startPoint y: 296, endPoint x: 830, endPoint y: 290, distance: 35.4
drag, startPoint x: 626, startPoint y: 379, endPoint x: 634, endPoint y: 392, distance: 14.4
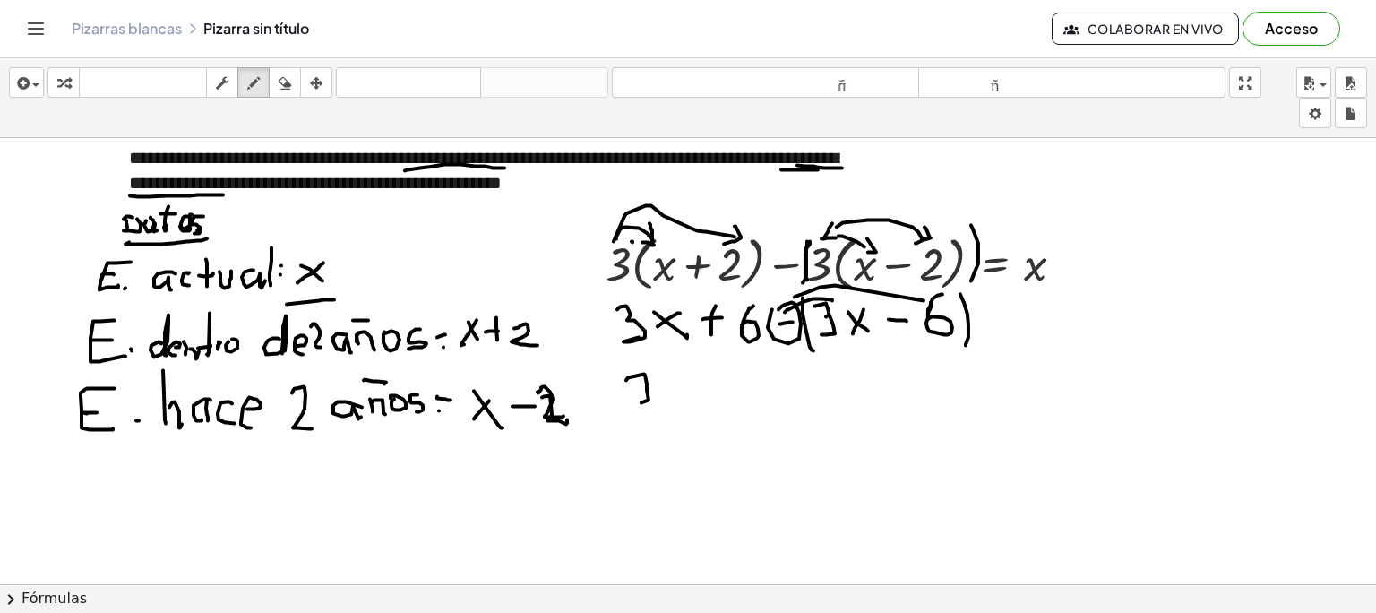
drag, startPoint x: 987, startPoint y: 312, endPoint x: 992, endPoint y: 323, distance: 12.0
drag, startPoint x: 996, startPoint y: 324, endPoint x: 1021, endPoint y: 321, distance: 24.5
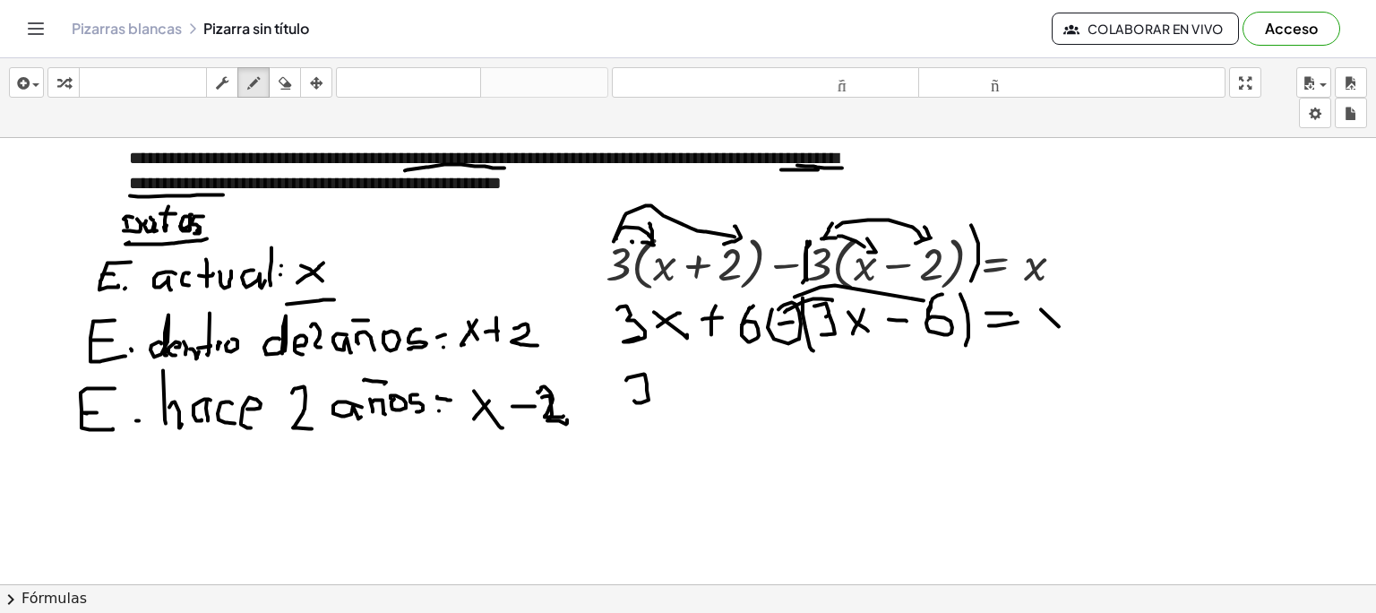
drag, startPoint x: 1041, startPoint y: 308, endPoint x: 1056, endPoint y: 315, distance: 16.5
drag, startPoint x: 1057, startPoint y: 303, endPoint x: 980, endPoint y: 332, distance: 82.5
drag, startPoint x: 296, startPoint y: 83, endPoint x: 627, endPoint y: 453, distance: 496.9
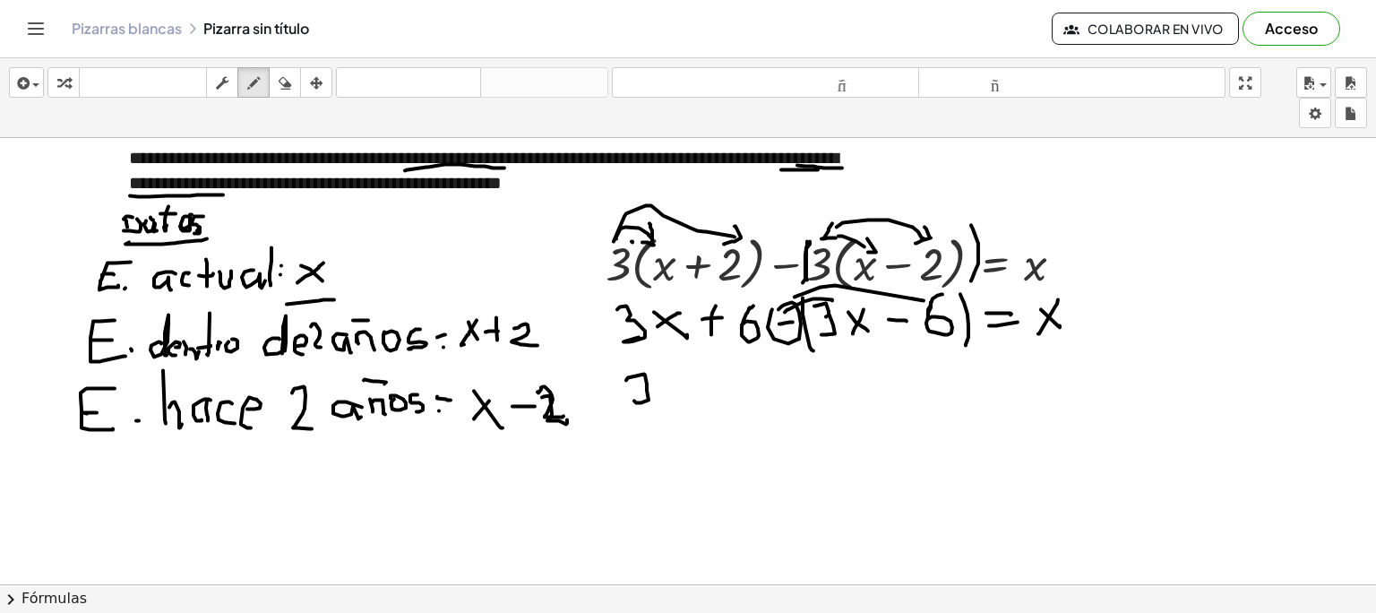
click at [299, 90] on button "borrar" at bounding box center [285, 82] width 32 height 30
drag, startPoint x: 651, startPoint y: 398, endPoint x: 485, endPoint y: 305, distance: 190.2
click at [246, 86] on div "button" at bounding box center [253, 83] width 23 height 22
drag, startPoint x: 621, startPoint y: 374, endPoint x: 673, endPoint y: 392, distance: 55.3
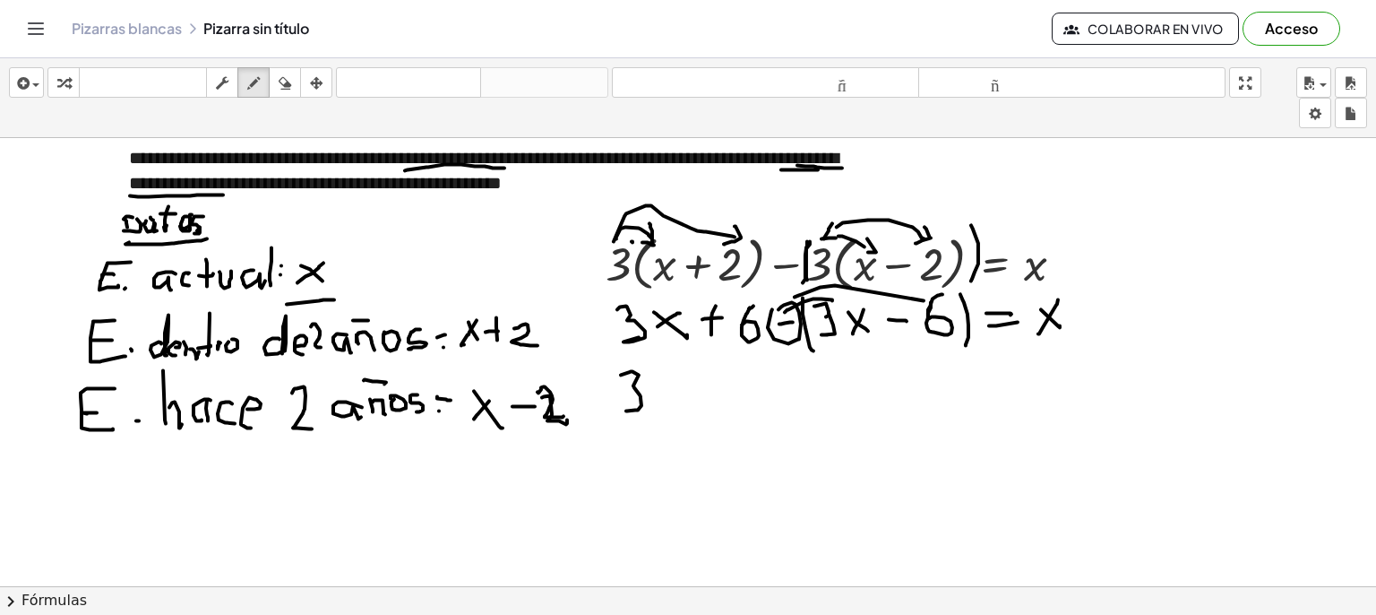
drag, startPoint x: 656, startPoint y: 376, endPoint x: 668, endPoint y: 392, distance: 19.7
drag, startPoint x: 720, startPoint y: 384, endPoint x: 722, endPoint y: 410, distance: 26.0
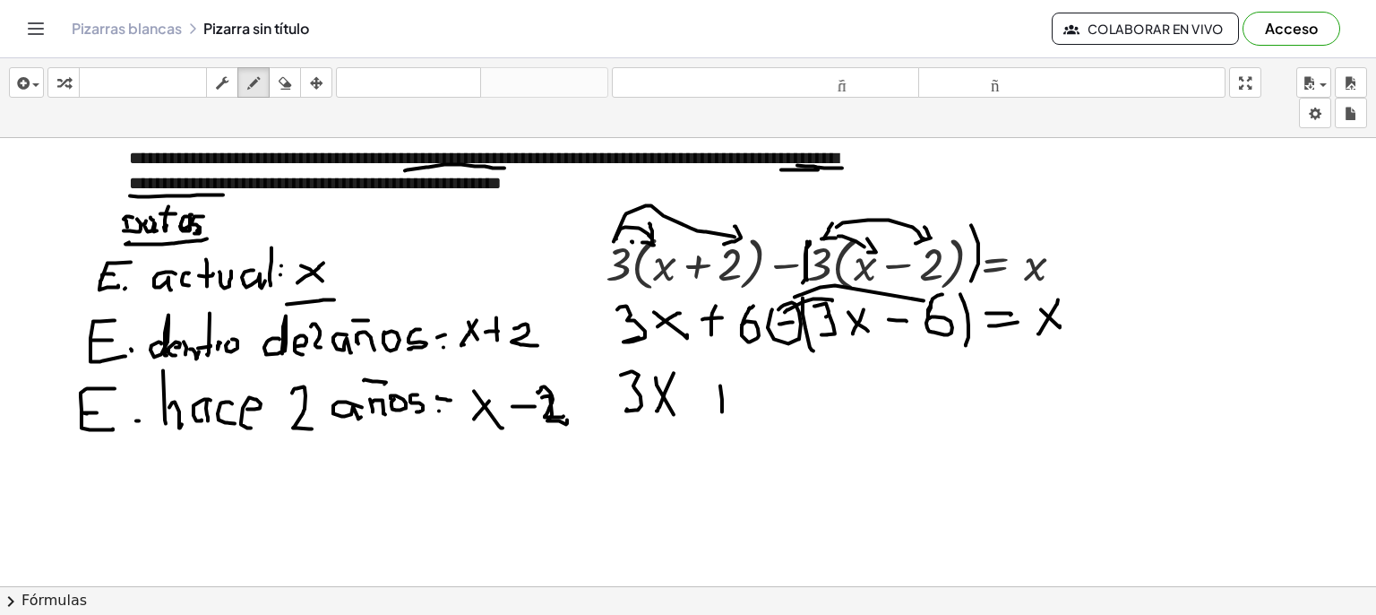
drag, startPoint x: 775, startPoint y: 395, endPoint x: 789, endPoint y: 393, distance: 14.4
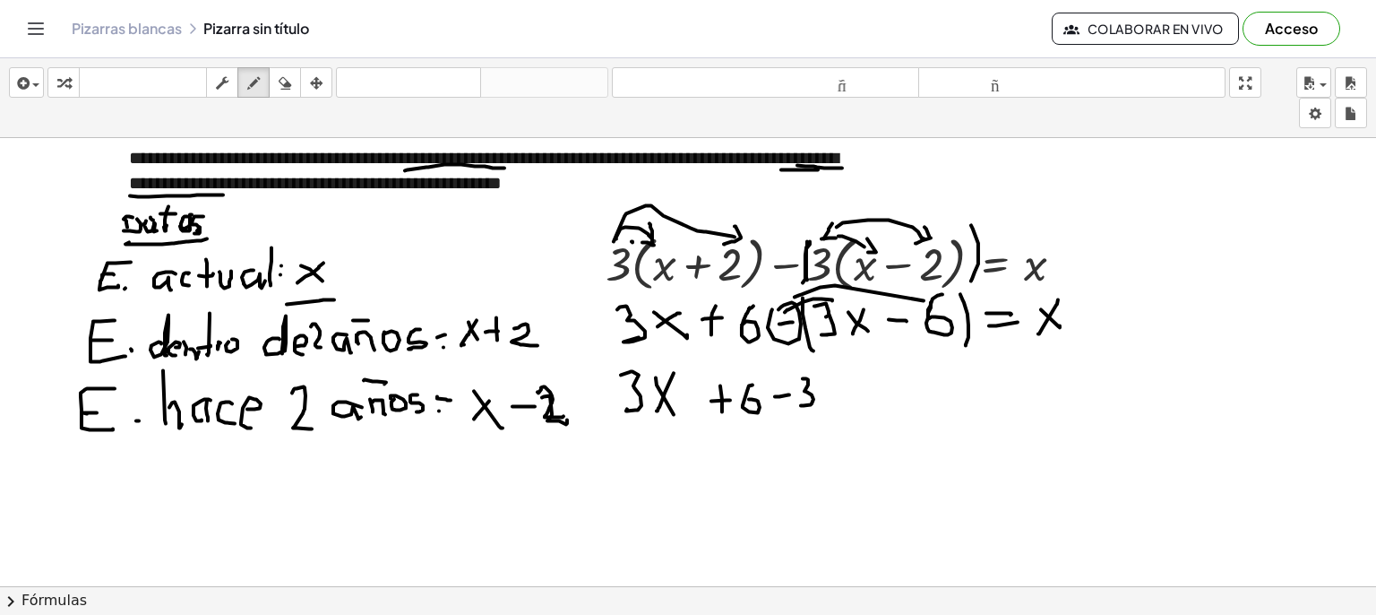
drag, startPoint x: 803, startPoint y: 377, endPoint x: 821, endPoint y: 397, distance: 26.6
drag, startPoint x: 817, startPoint y: 380, endPoint x: 844, endPoint y: 400, distance: 33.3
drag, startPoint x: 839, startPoint y: 377, endPoint x: 825, endPoint y: 396, distance: 23.1
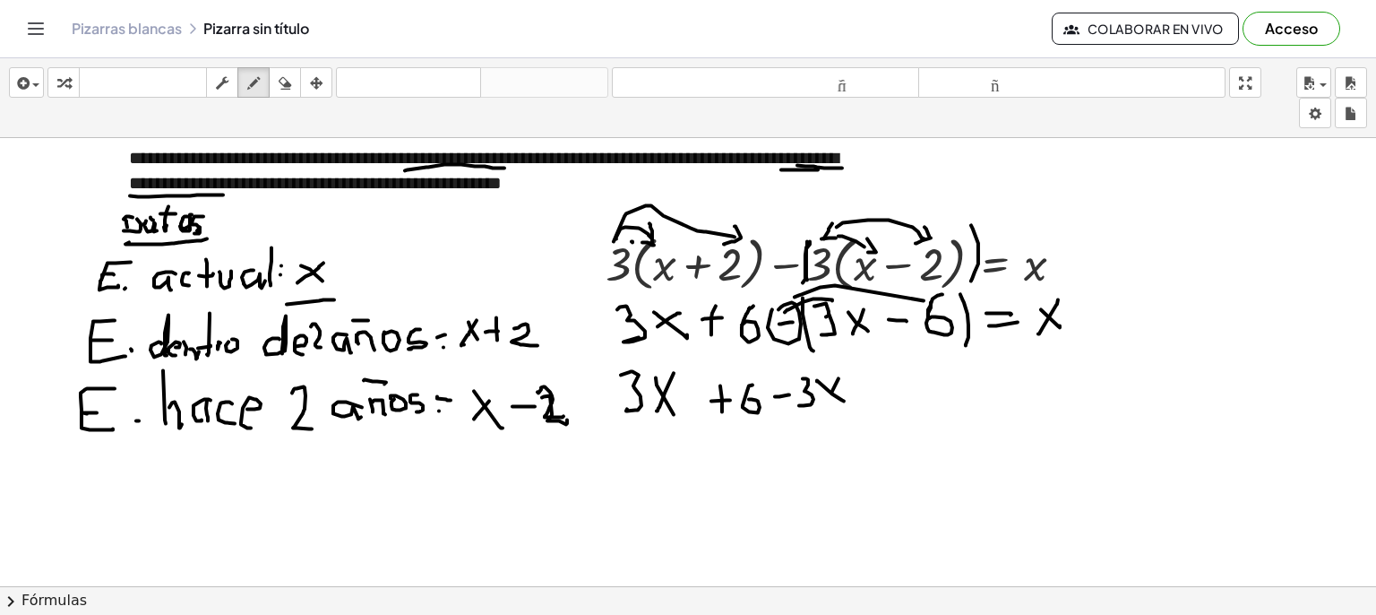
drag, startPoint x: 864, startPoint y: 377, endPoint x: 867, endPoint y: 407, distance: 29.7
drag, startPoint x: 859, startPoint y: 401, endPoint x: 926, endPoint y: 397, distance: 66.5
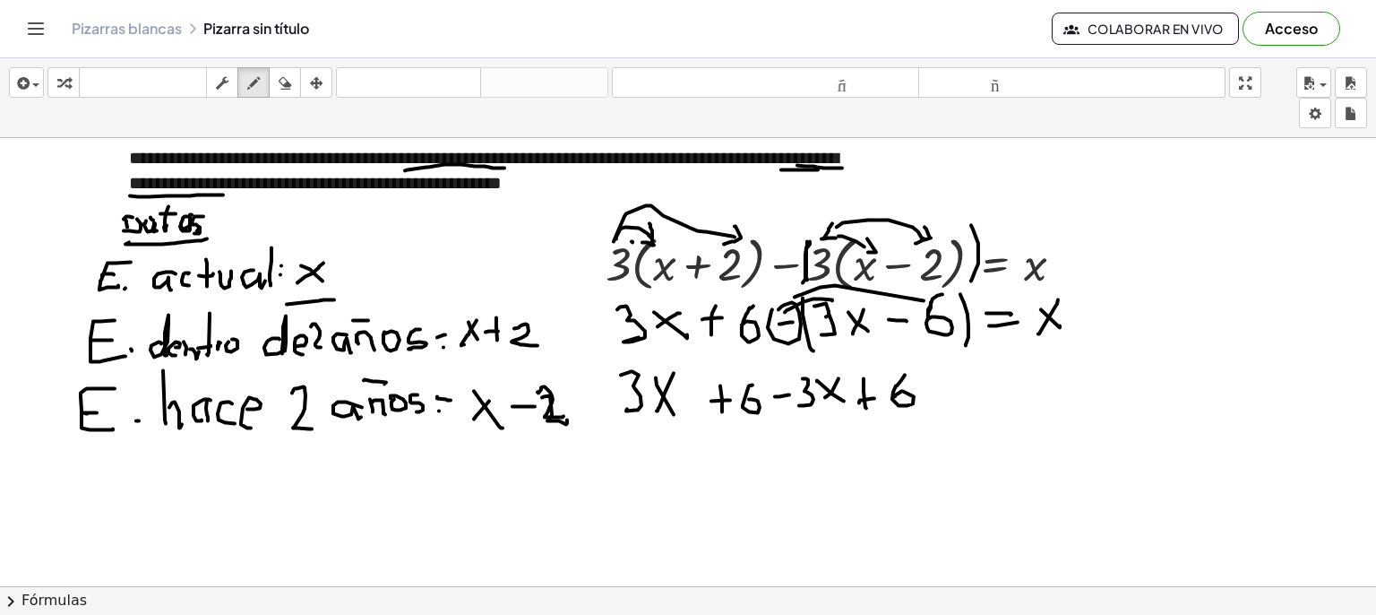
drag, startPoint x: 905, startPoint y: 374, endPoint x: 935, endPoint y: 392, distance: 35.1
drag, startPoint x: 940, startPoint y: 394, endPoint x: 961, endPoint y: 400, distance: 22.2
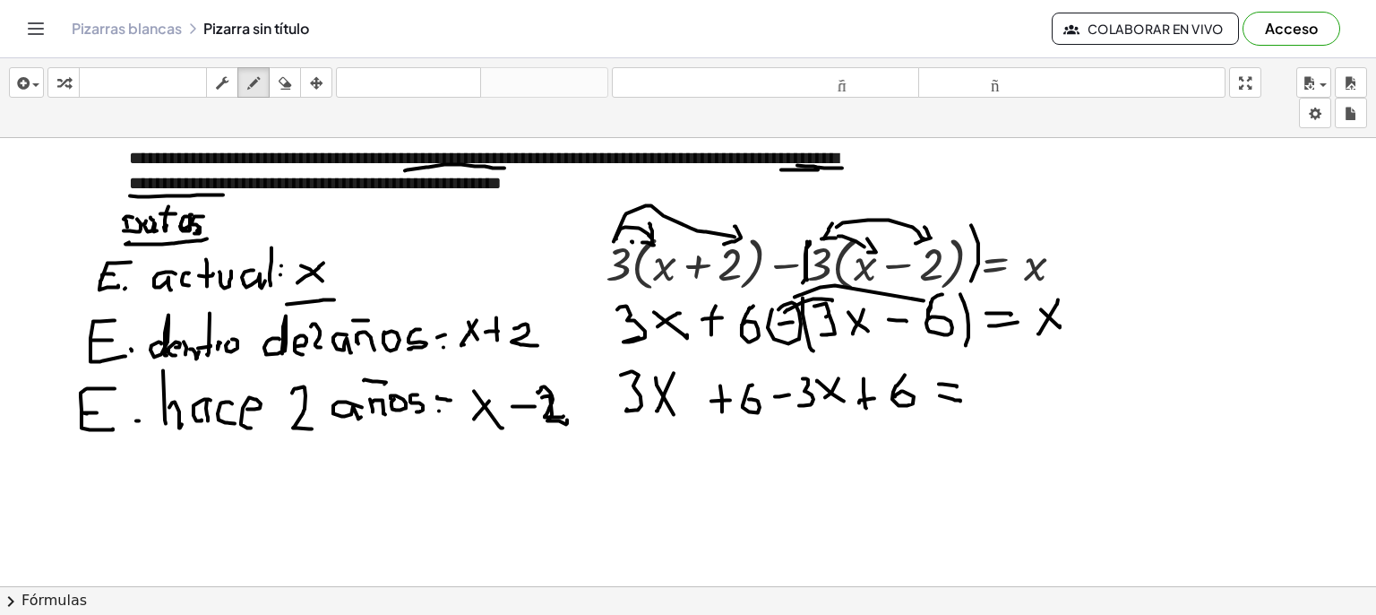
drag, startPoint x: 986, startPoint y: 379, endPoint x: 1010, endPoint y: 401, distance: 33.0
drag, startPoint x: 1005, startPoint y: 381, endPoint x: 987, endPoint y: 408, distance: 31.8
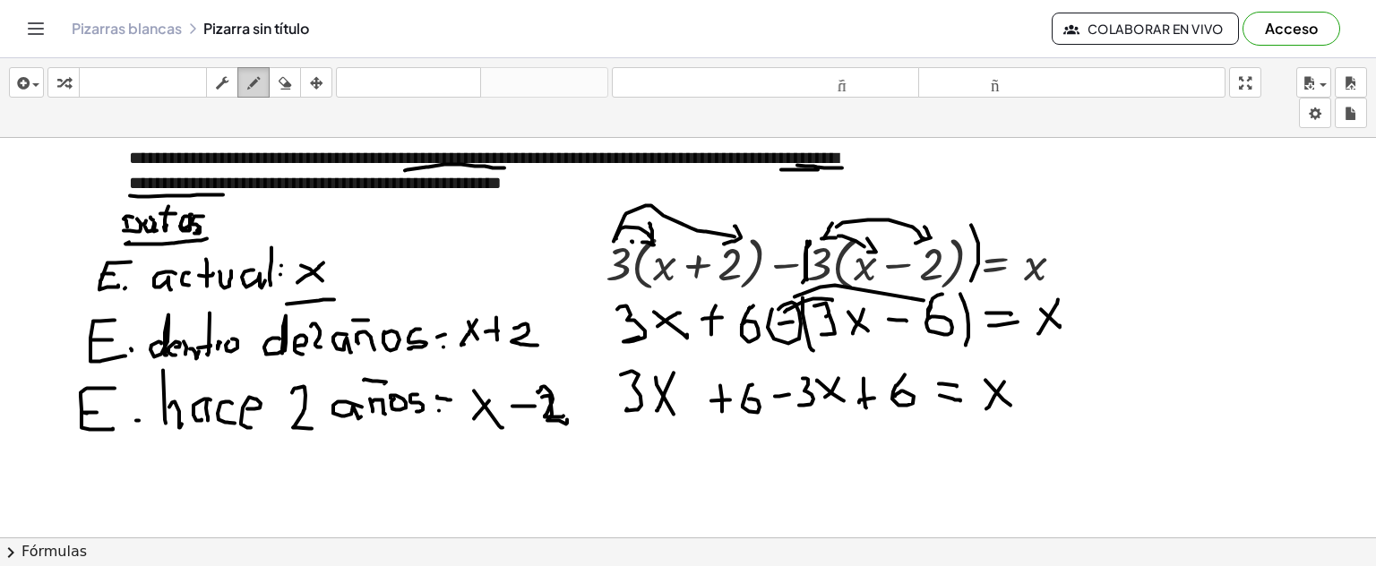
click at [256, 82] on icon "button" at bounding box center [253, 84] width 13 height 22
drag, startPoint x: 710, startPoint y: 362, endPoint x: 705, endPoint y: 385, distance: 23.7
drag, startPoint x: 861, startPoint y: 366, endPoint x: 772, endPoint y: 409, distance: 99.4
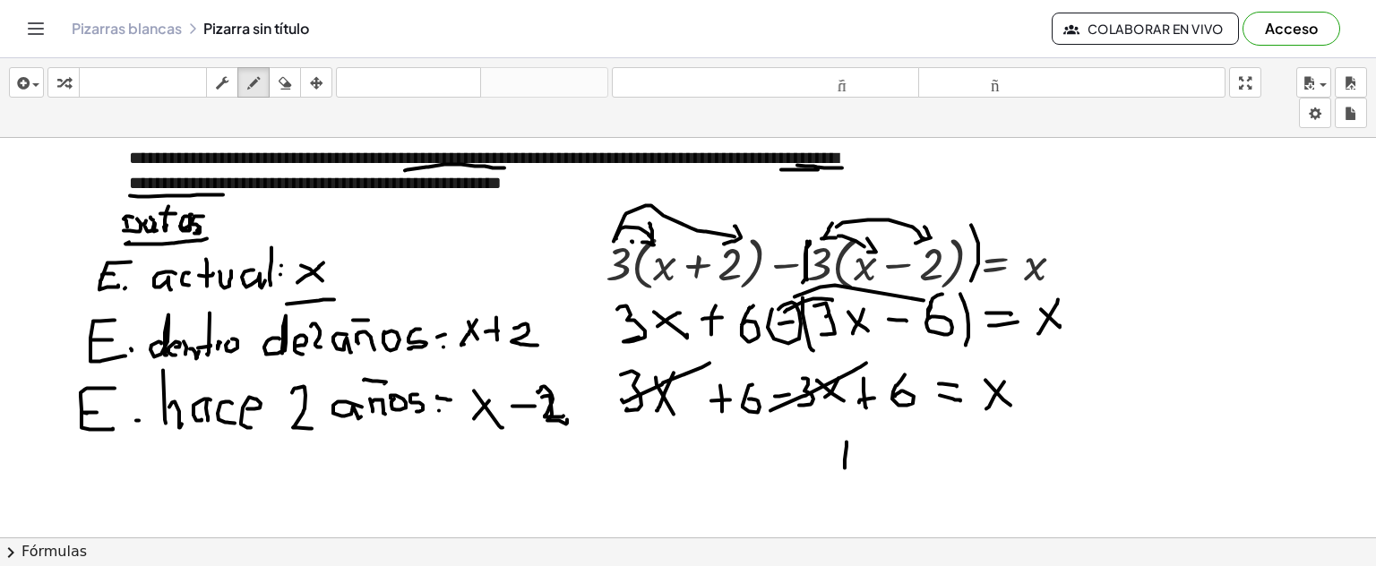
drag, startPoint x: 847, startPoint y: 441, endPoint x: 845, endPoint y: 467, distance: 26.0
drag, startPoint x: 857, startPoint y: 445, endPoint x: 906, endPoint y: 460, distance: 51.3
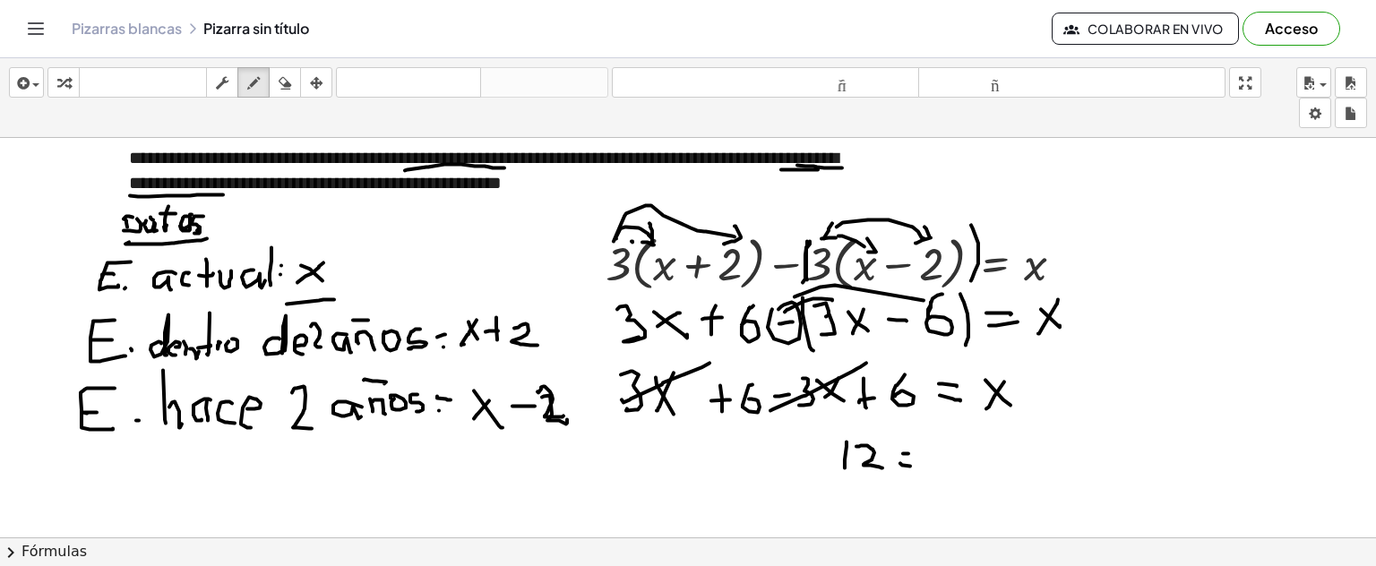
drag, startPoint x: 901, startPoint y: 462, endPoint x: 918, endPoint y: 461, distance: 17.0
drag, startPoint x: 922, startPoint y: 449, endPoint x: 941, endPoint y: 451, distance: 18.9
drag, startPoint x: 941, startPoint y: 447, endPoint x: 921, endPoint y: 473, distance: 32.6
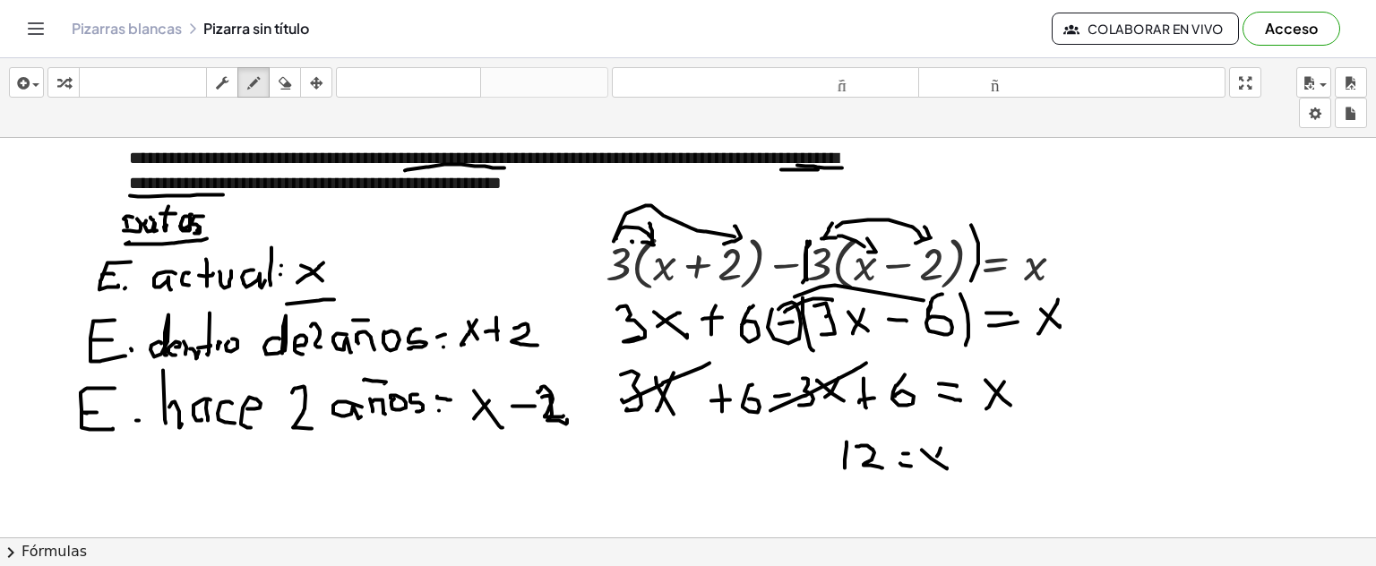
drag, startPoint x: 963, startPoint y: 479, endPoint x: 976, endPoint y: 477, distance: 12.8
drag, startPoint x: 979, startPoint y: 487, endPoint x: 841, endPoint y: 428, distance: 149.0
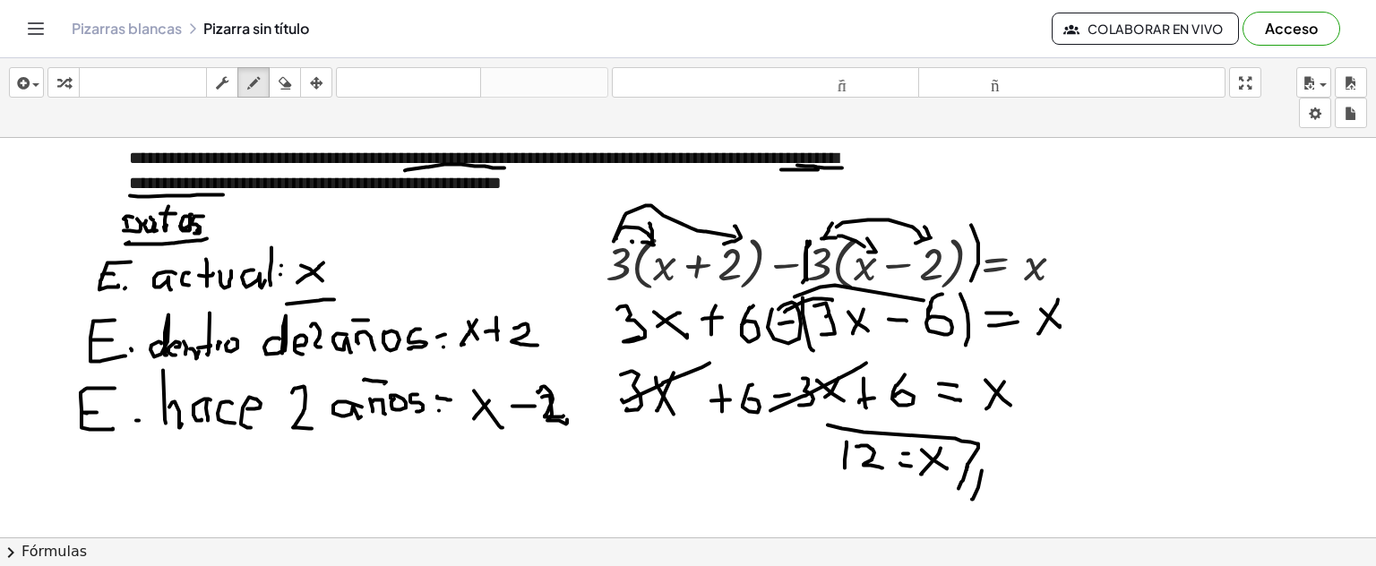
drag, startPoint x: 828, startPoint y: 424, endPoint x: 901, endPoint y: 453, distance: 78.0
drag, startPoint x: 817, startPoint y: 426, endPoint x: 964, endPoint y: 482, distance: 157.4
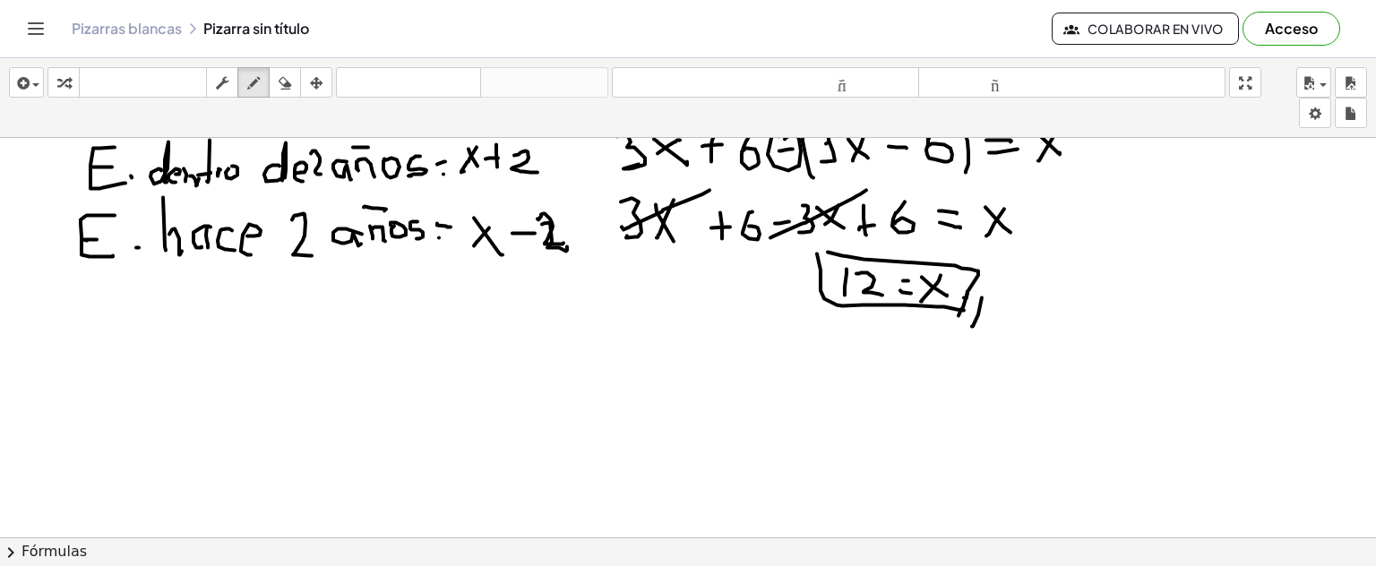
scroll to position [2686, 0]
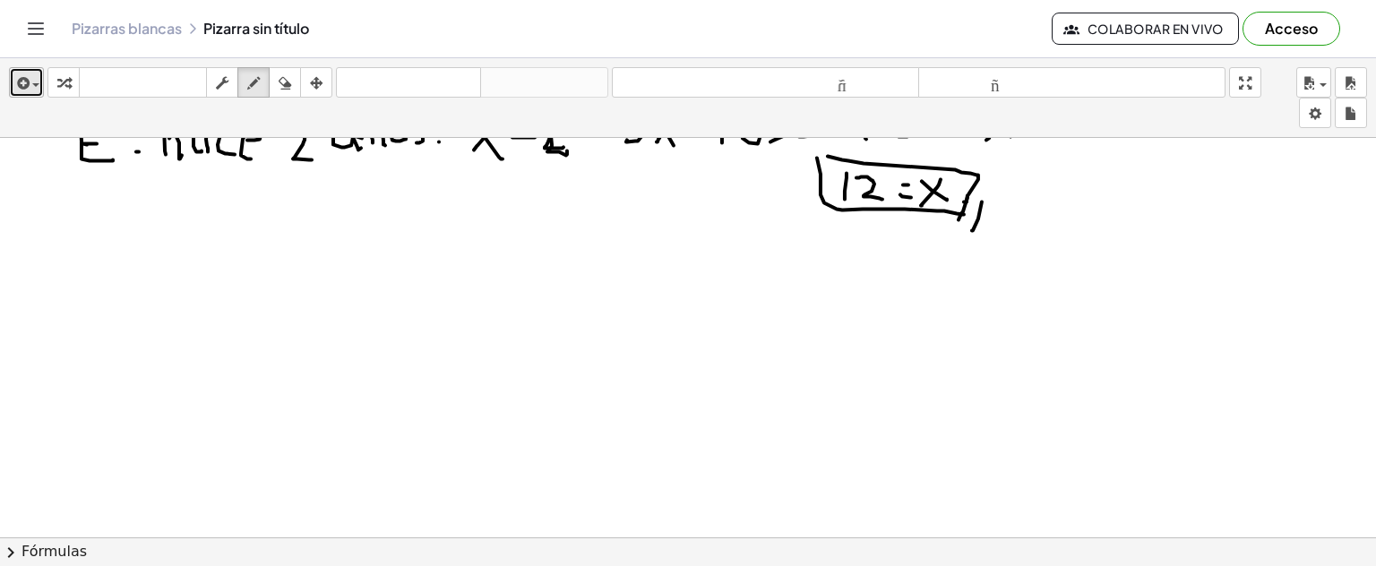
click at [40, 85] on button "insertar" at bounding box center [26, 82] width 35 height 30
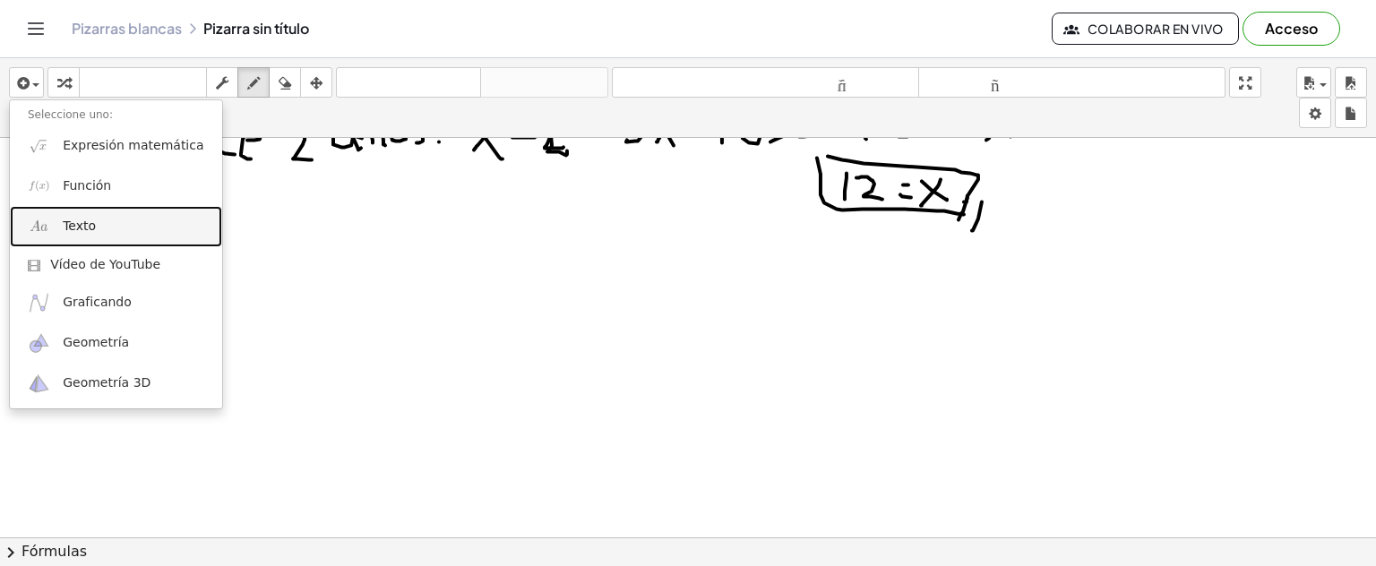
drag, startPoint x: 100, startPoint y: 228, endPoint x: 323, endPoint y: 290, distance: 230.9
click at [100, 229] on link "Texto" at bounding box center [116, 226] width 212 height 40
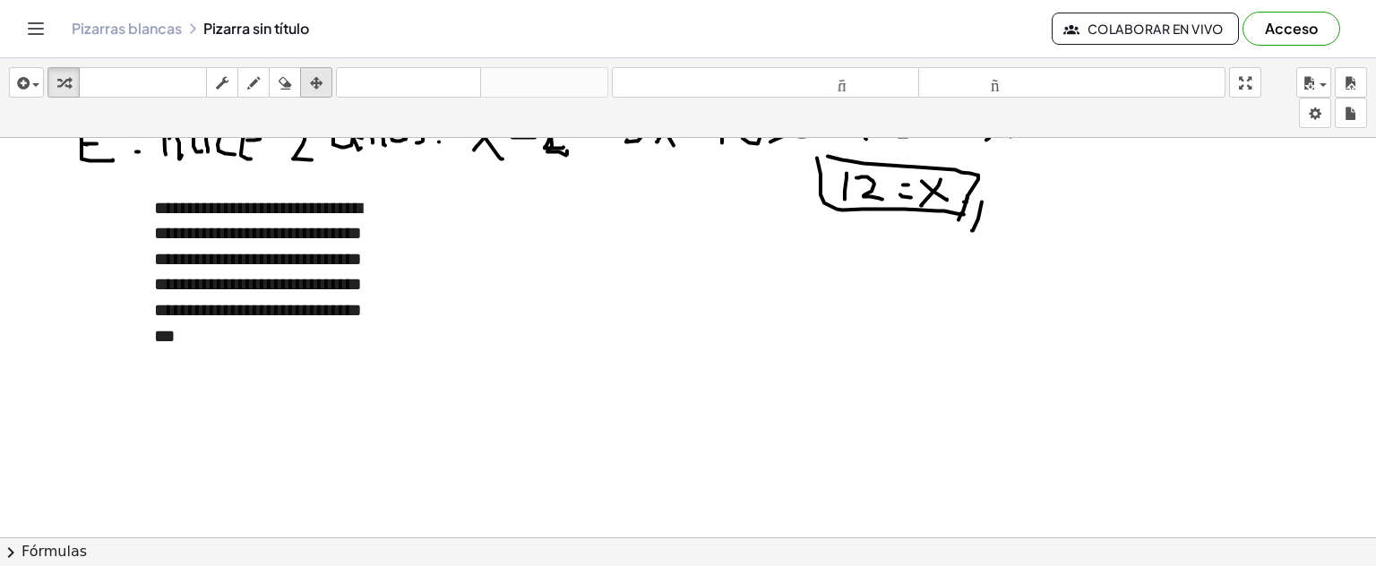
click at [315, 83] on icon "button" at bounding box center [316, 84] width 13 height 22
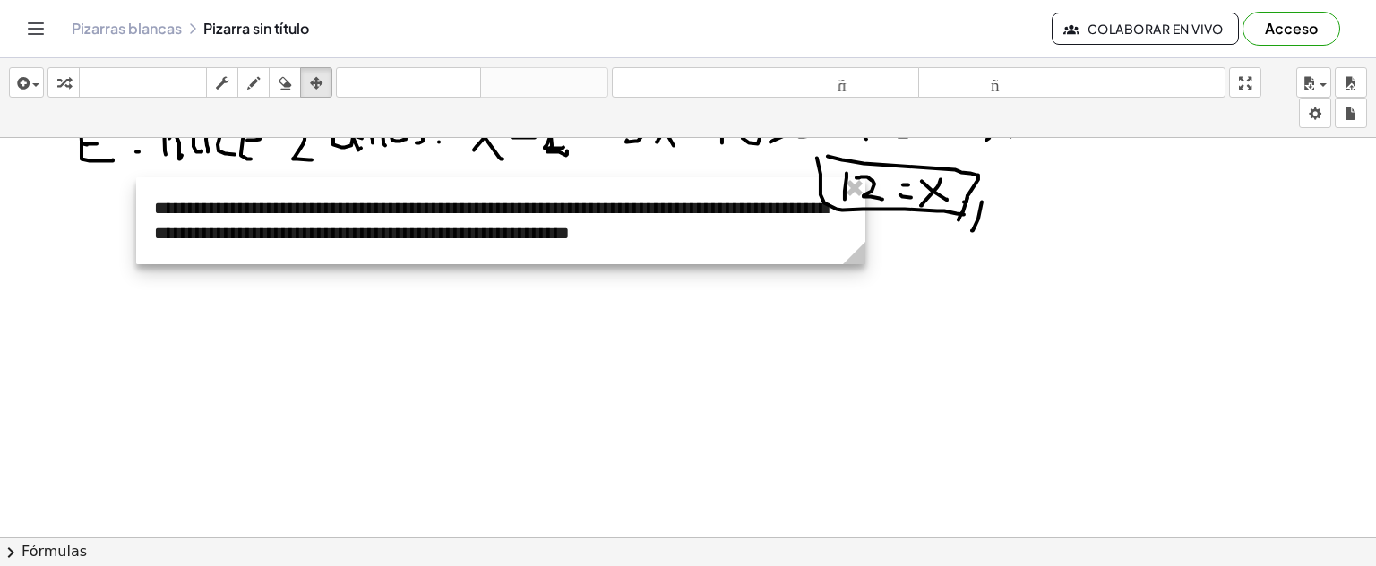
drag, startPoint x: 403, startPoint y: 363, endPoint x: 879, endPoint y: 412, distance: 478.4
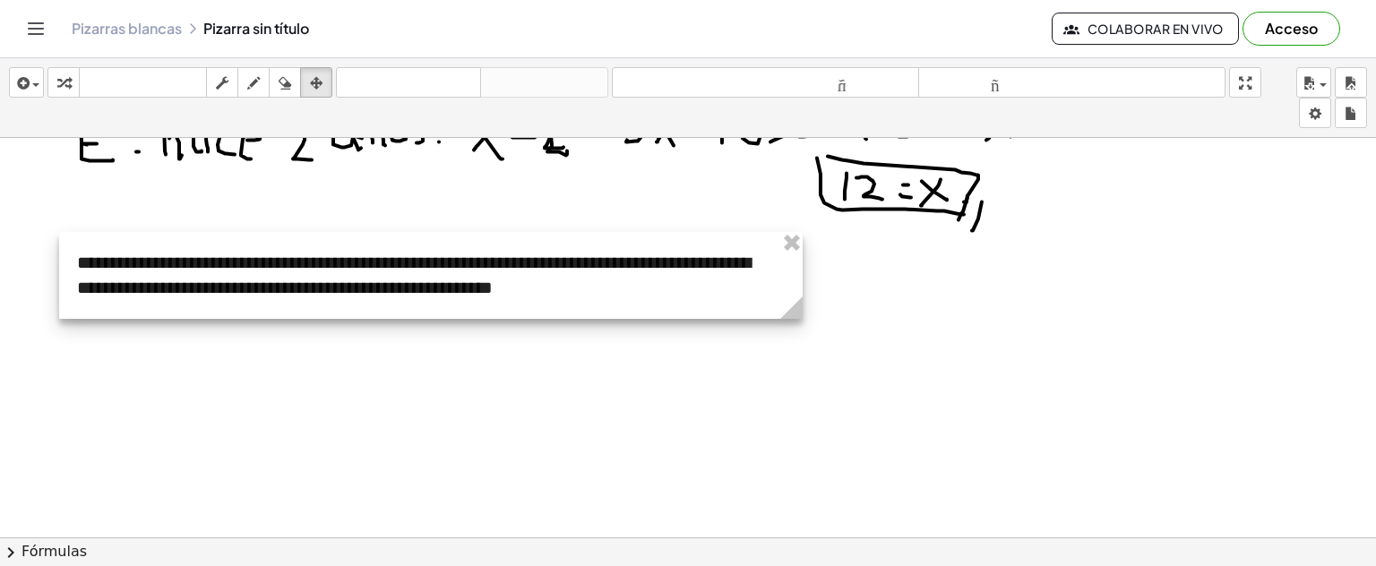
drag, startPoint x: 731, startPoint y: 234, endPoint x: 685, endPoint y: 297, distance: 78.9
click at [660, 298] on div at bounding box center [431, 275] width 744 height 87
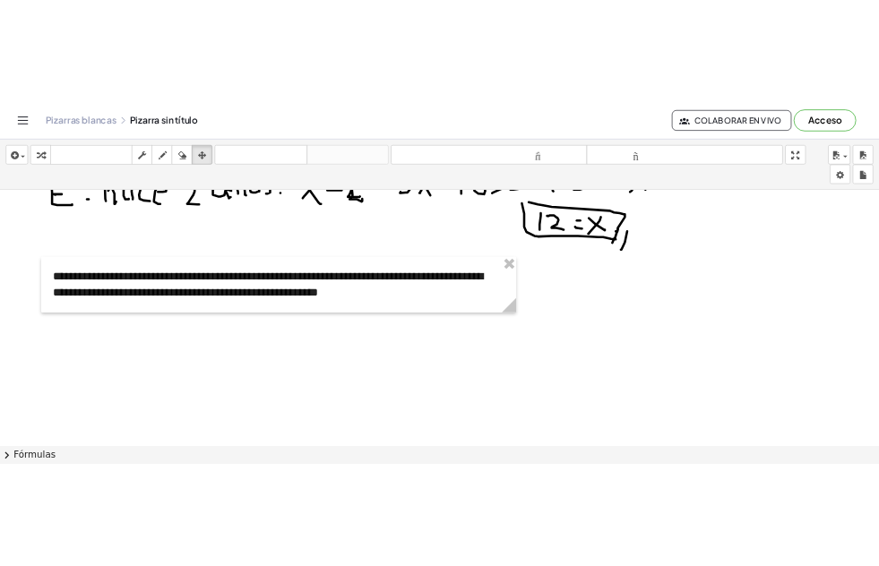
scroll to position [2776, 0]
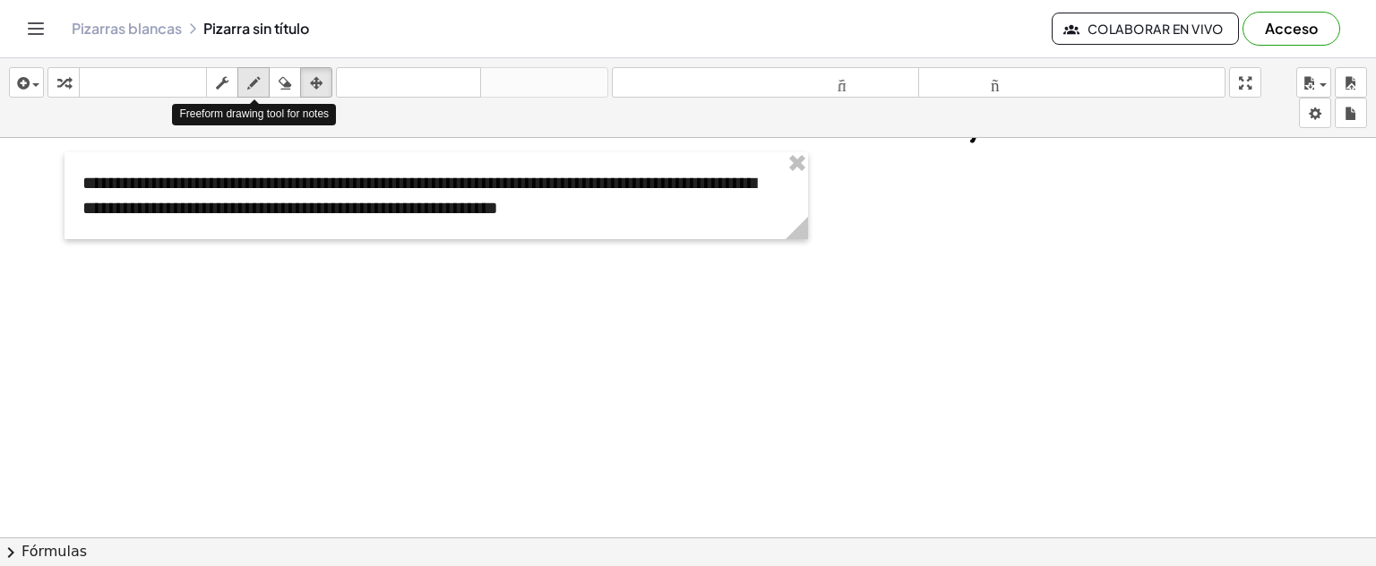
click at [254, 86] on icon "button" at bounding box center [253, 84] width 13 height 22
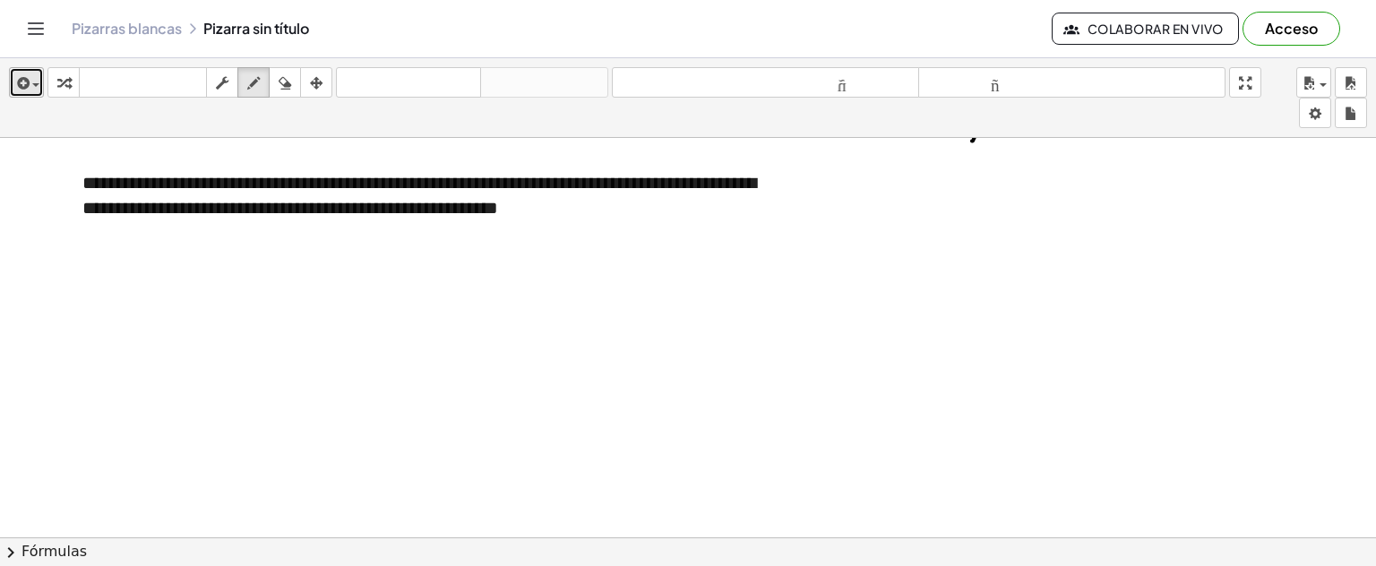
click at [33, 82] on div "button" at bounding box center [26, 83] width 26 height 22
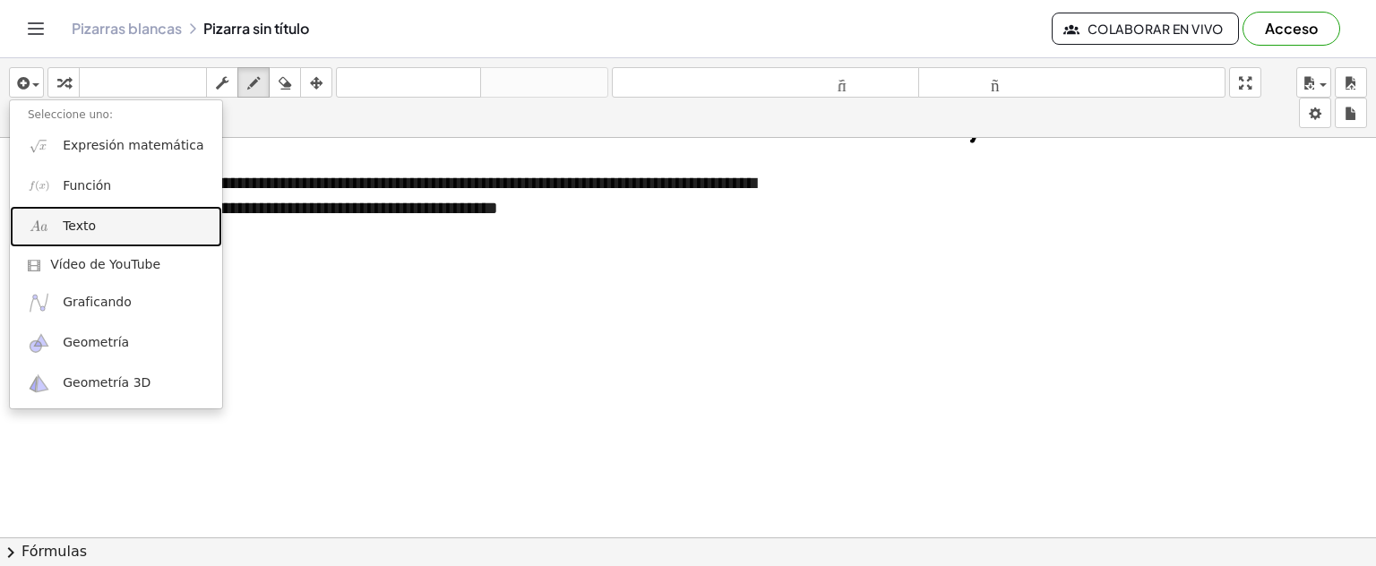
click at [85, 229] on font "Texto" at bounding box center [79, 226] width 33 height 14
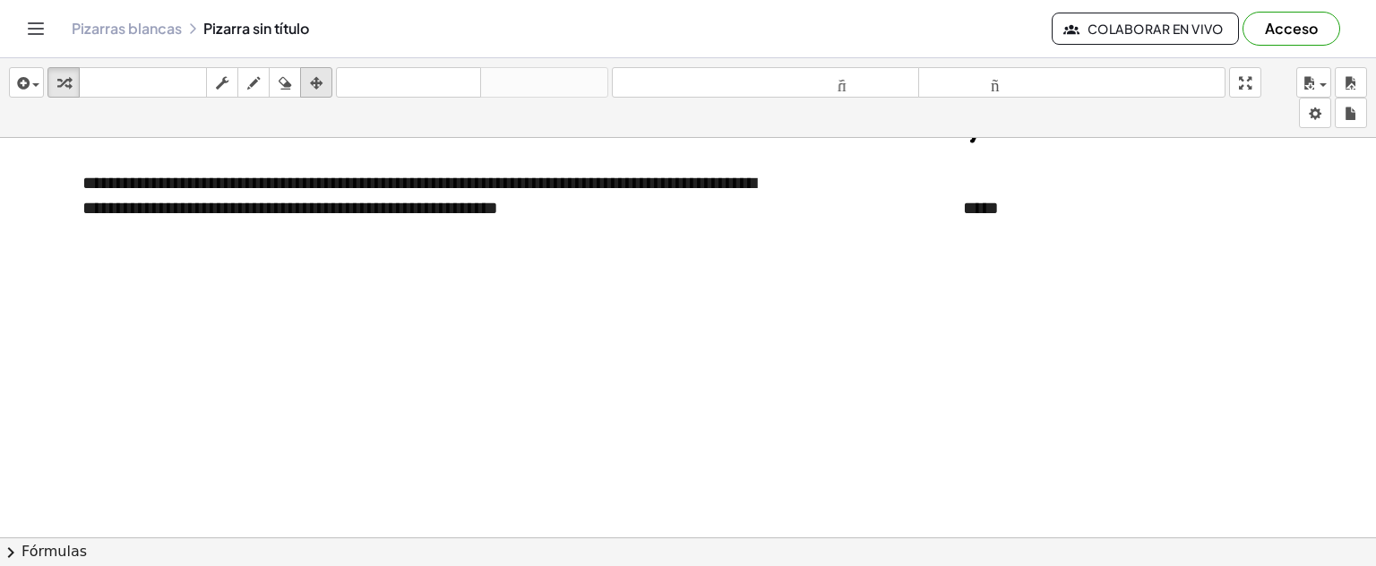
click at [315, 76] on icon "button" at bounding box center [316, 84] width 13 height 22
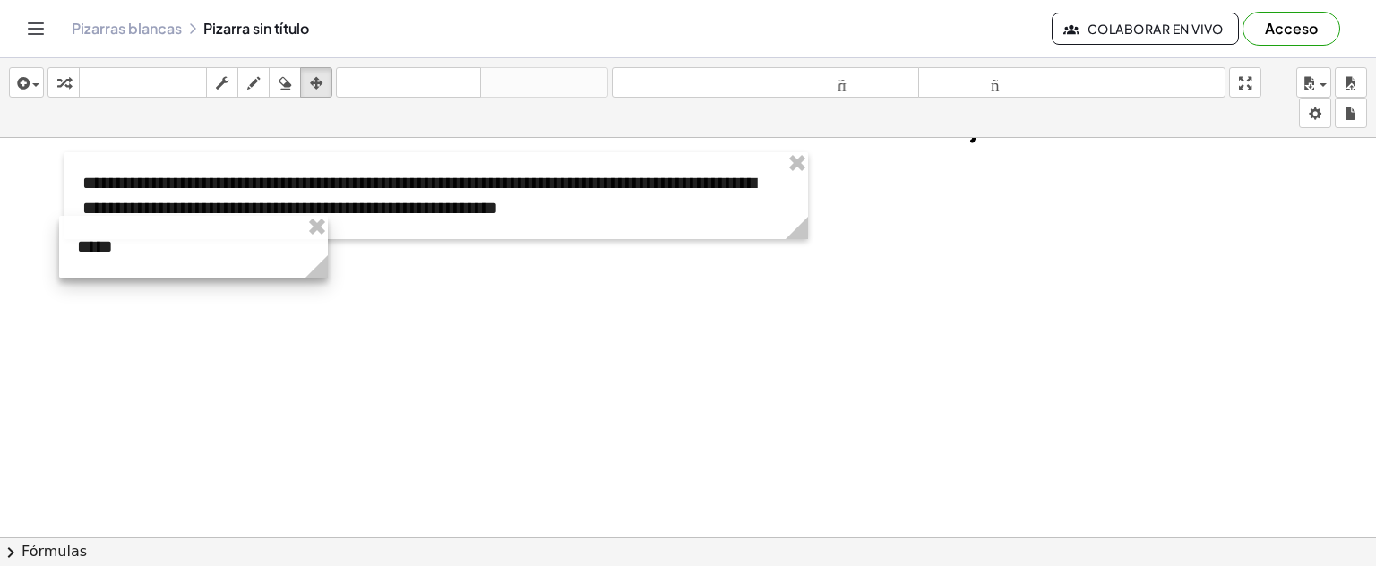
click at [116, 240] on div at bounding box center [193, 247] width 269 height 62
click at [263, 92] on div "button" at bounding box center [253, 83] width 23 height 22
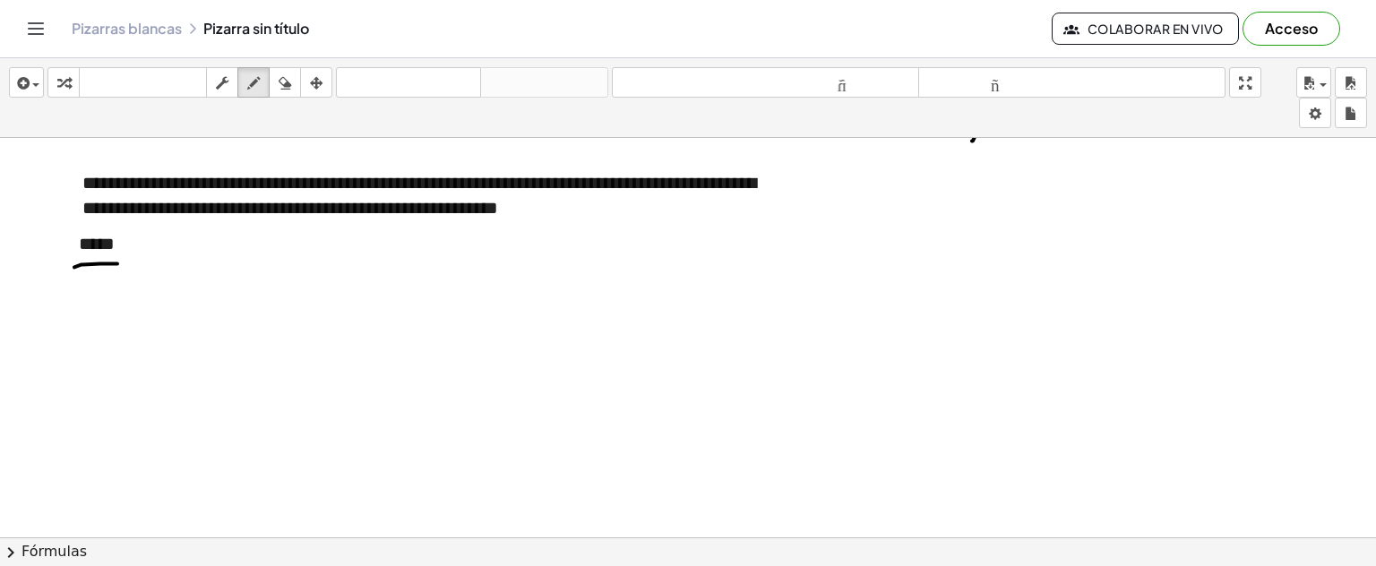
drag, startPoint x: 74, startPoint y: 266, endPoint x: 135, endPoint y: 266, distance: 60.9
drag, startPoint x: 66, startPoint y: 280, endPoint x: 97, endPoint y: 280, distance: 30.5
drag, startPoint x: 86, startPoint y: 289, endPoint x: 99, endPoint y: 310, distance: 24.9
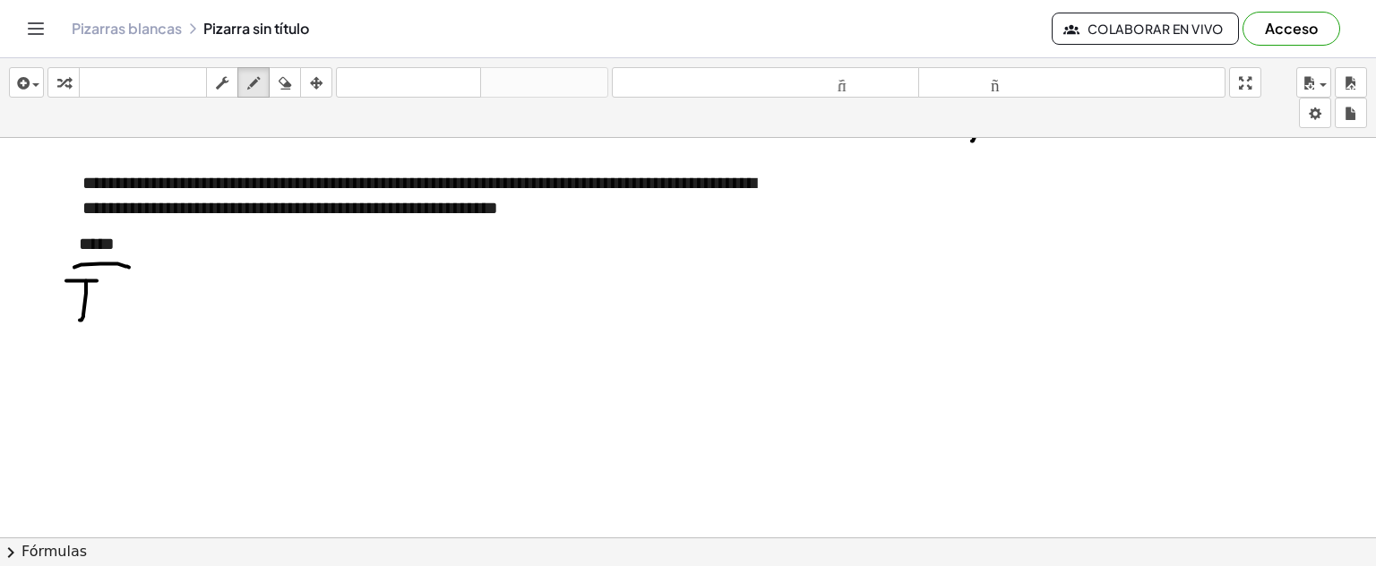
drag, startPoint x: 104, startPoint y: 297, endPoint x: 116, endPoint y: 297, distance: 11.6
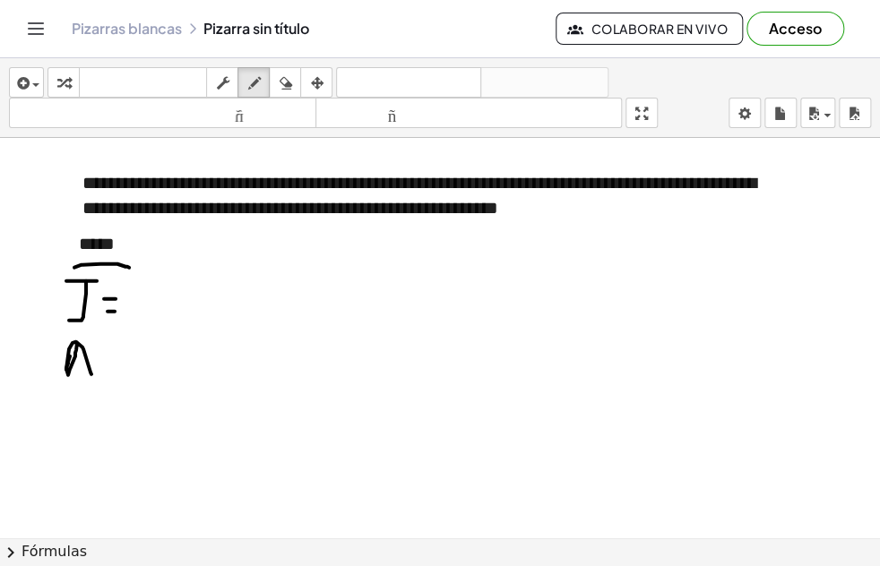
drag, startPoint x: 77, startPoint y: 341, endPoint x: 133, endPoint y: 547, distance: 212.6
click at [138, 559] on div "**********" at bounding box center [440, 312] width 880 height 508
click at [137, 544] on button "chevron_right Fórmulas" at bounding box center [440, 552] width 880 height 29
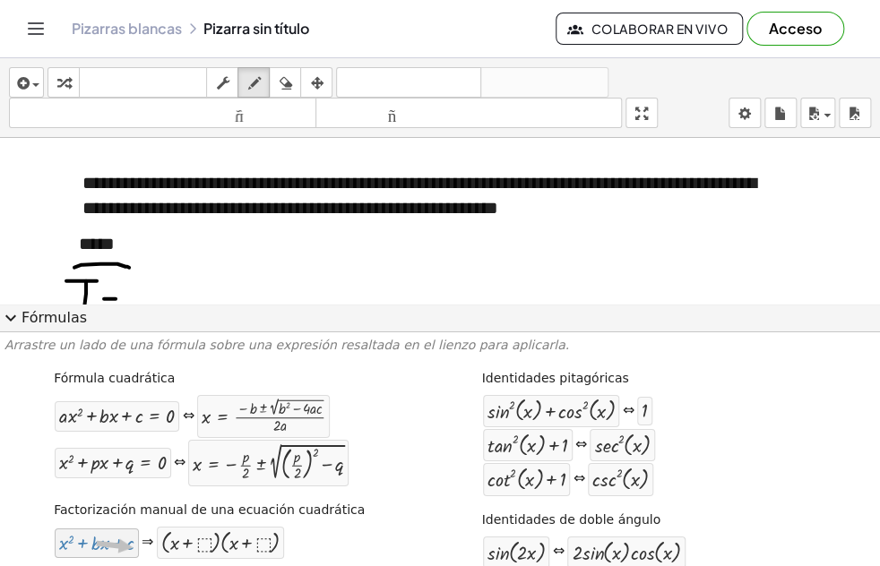
drag, startPoint x: 133, startPoint y: 547, endPoint x: 186, endPoint y: 308, distance: 244.3
click at [18, 323] on span "expand_more" at bounding box center [11, 318] width 22 height 22
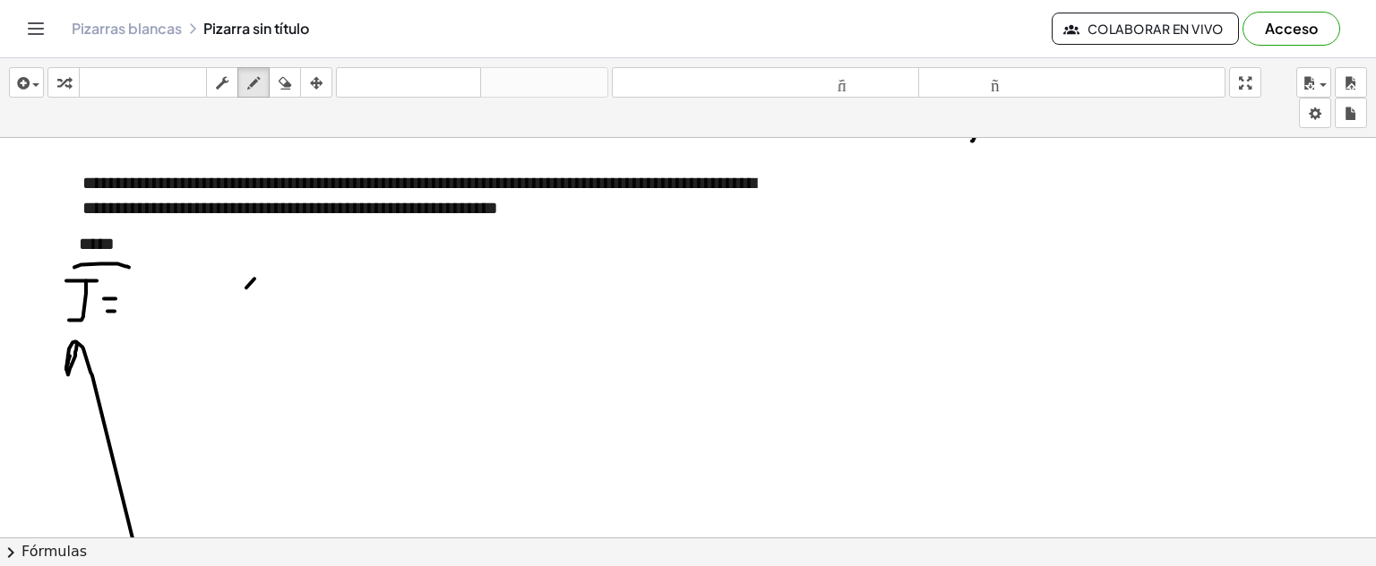
click at [287, 82] on icon "button" at bounding box center [285, 84] width 13 height 22
drag, startPoint x: 68, startPoint y: 386, endPoint x: 71, endPoint y: 136, distance: 250.0
click at [249, 86] on icon "button" at bounding box center [253, 84] width 13 height 22
drag, startPoint x: 75, startPoint y: 349, endPoint x: 71, endPoint y: 376, distance: 27.3
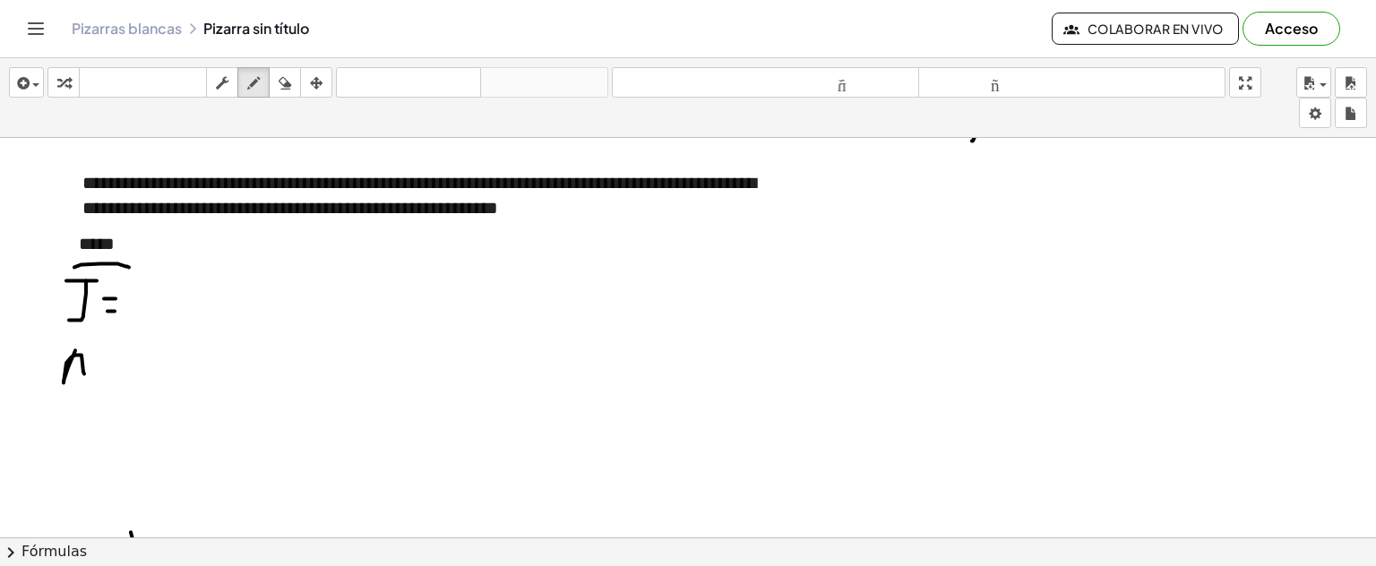
drag, startPoint x: 107, startPoint y: 373, endPoint x: 115, endPoint y: 364, distance: 12.1
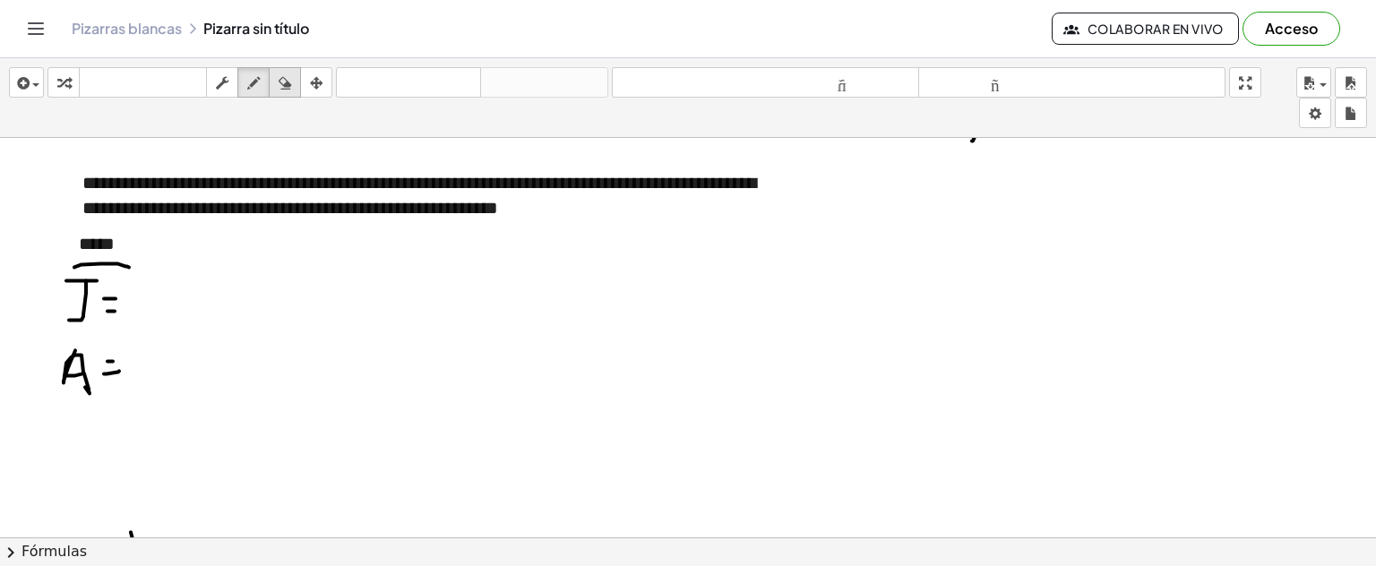
click at [288, 82] on icon "button" at bounding box center [285, 84] width 13 height 22
drag, startPoint x: 129, startPoint y: 373, endPoint x: 251, endPoint y: 100, distance: 298.4
click at [254, 88] on icon "button" at bounding box center [253, 84] width 13 height 22
drag, startPoint x: 81, startPoint y: 351, endPoint x: 91, endPoint y: 375, distance: 26.1
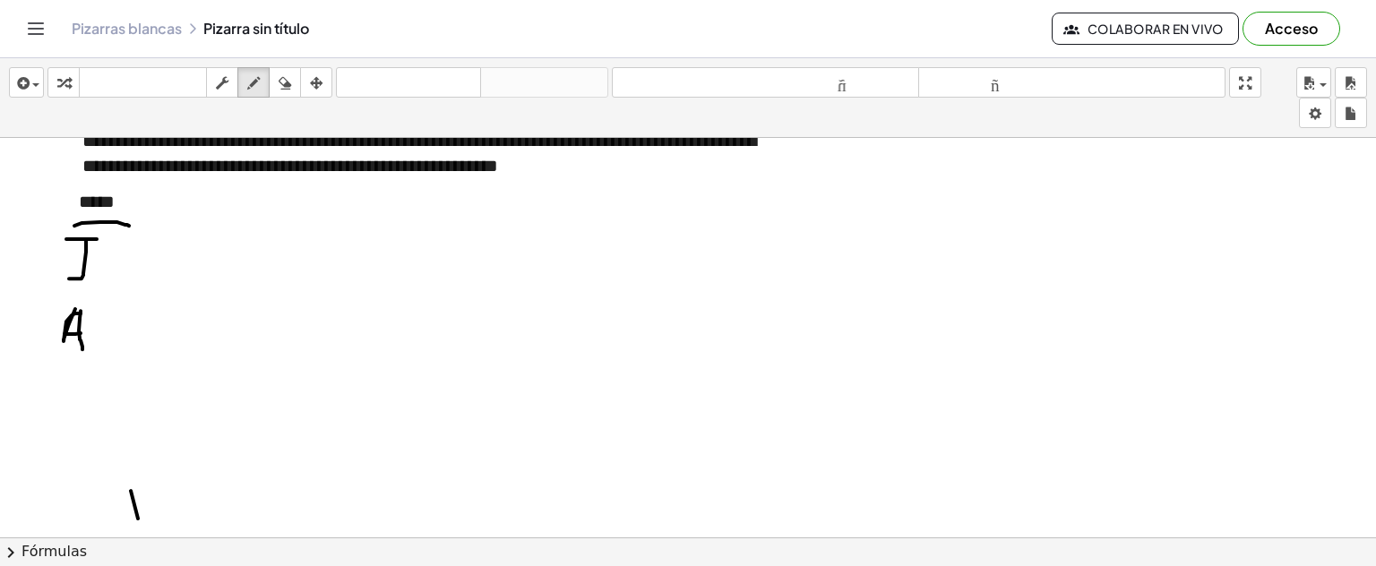
scroll to position [2729, 0]
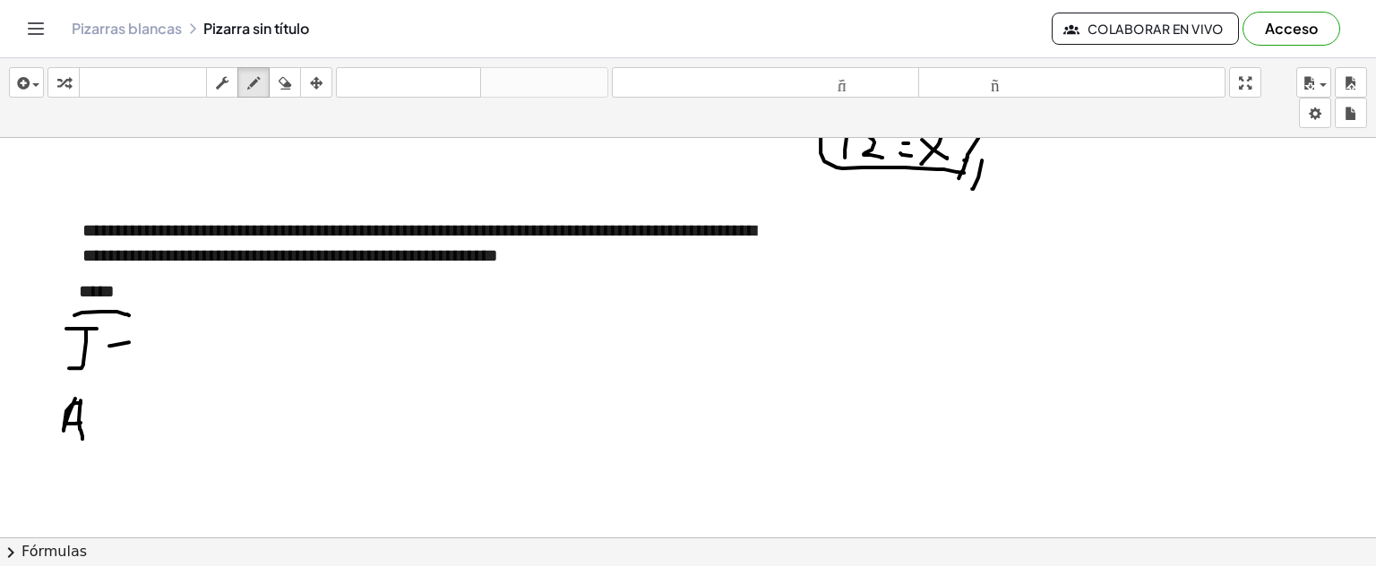
drag, startPoint x: 109, startPoint y: 344, endPoint x: 129, endPoint y: 341, distance: 20.0
drag, startPoint x: 122, startPoint y: 359, endPoint x: 140, endPoint y: 353, distance: 19.0
drag, startPoint x: 151, startPoint y: 343, endPoint x: 181, endPoint y: 354, distance: 31.5
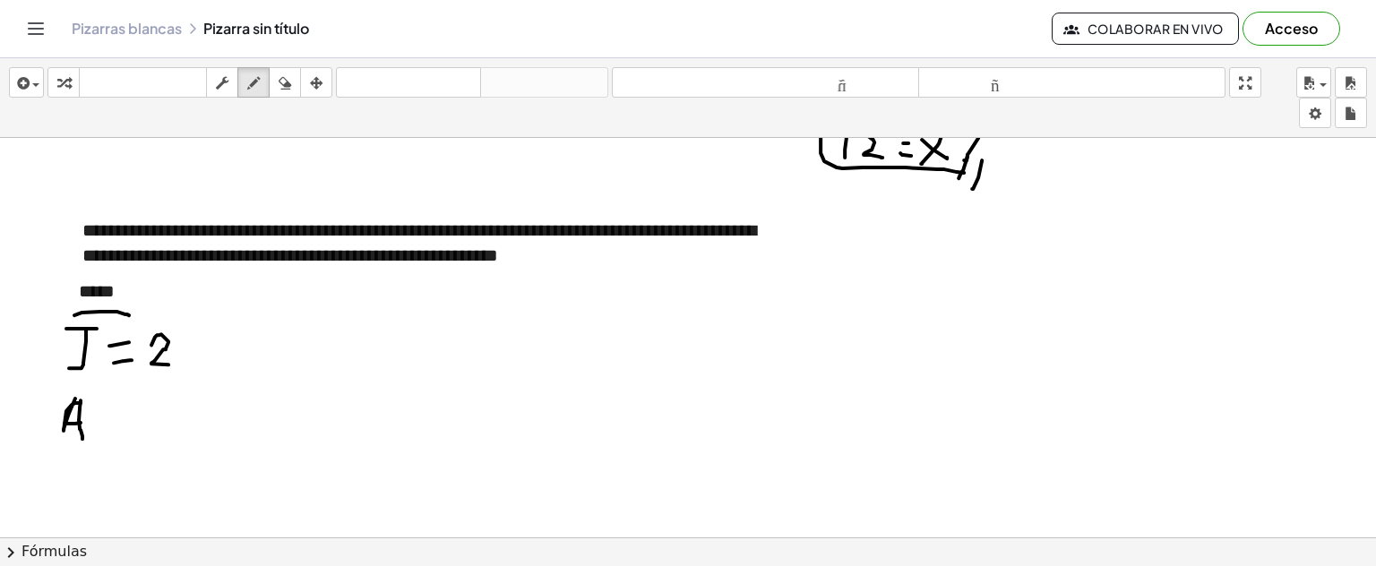
drag, startPoint x: 187, startPoint y: 333, endPoint x: 202, endPoint y: 363, distance: 32.9
drag, startPoint x: 104, startPoint y: 410, endPoint x: 119, endPoint y: 412, distance: 15.5
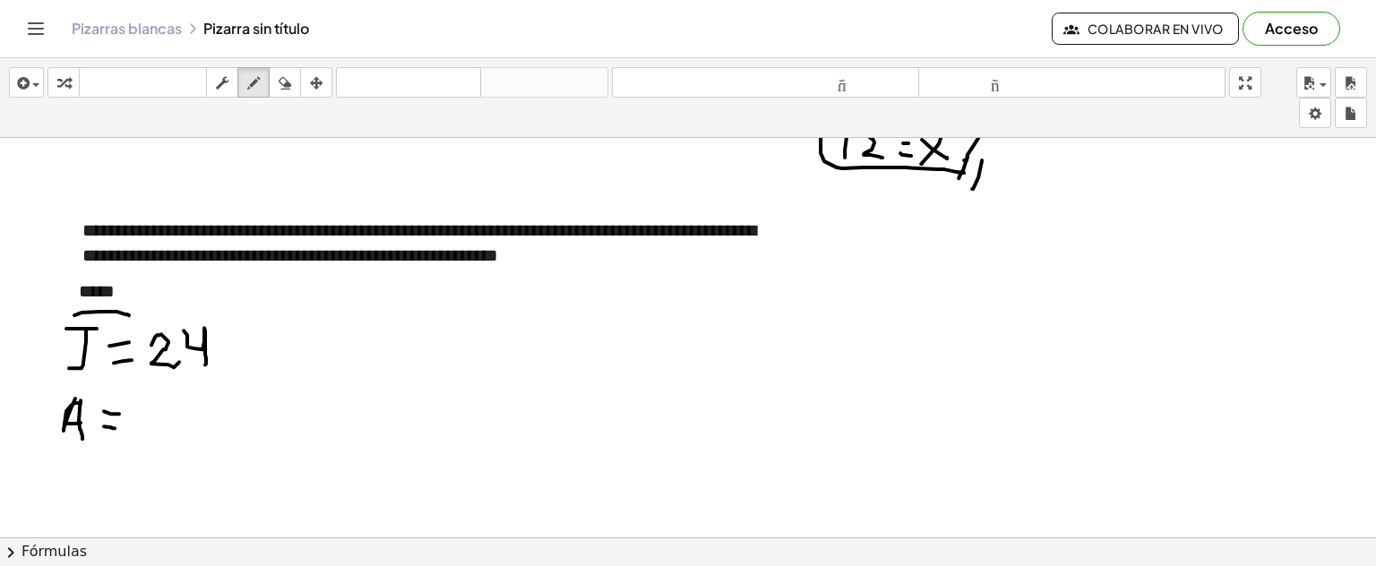
drag, startPoint x: 113, startPoint y: 427, endPoint x: 123, endPoint y: 427, distance: 9.9
drag, startPoint x: 155, startPoint y: 406, endPoint x: 120, endPoint y: 372, distance: 48.8
drag, startPoint x: 380, startPoint y: 304, endPoint x: 394, endPoint y: 317, distance: 19.7
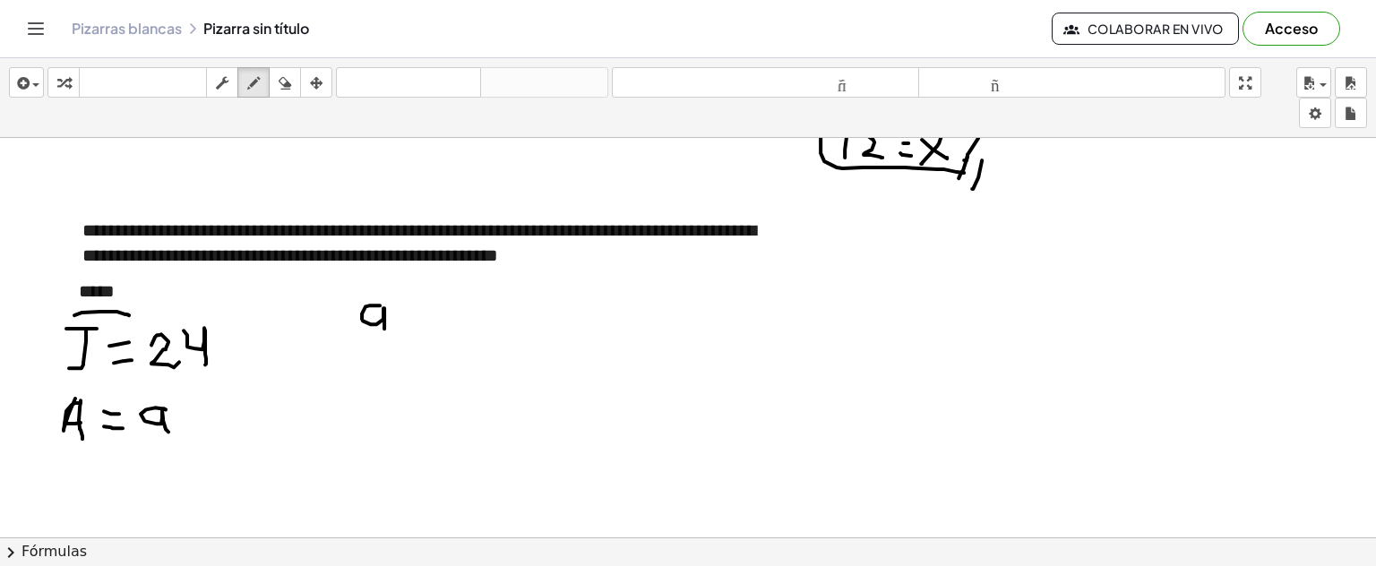
drag, startPoint x: 353, startPoint y: 345, endPoint x: 390, endPoint y: 346, distance: 36.8
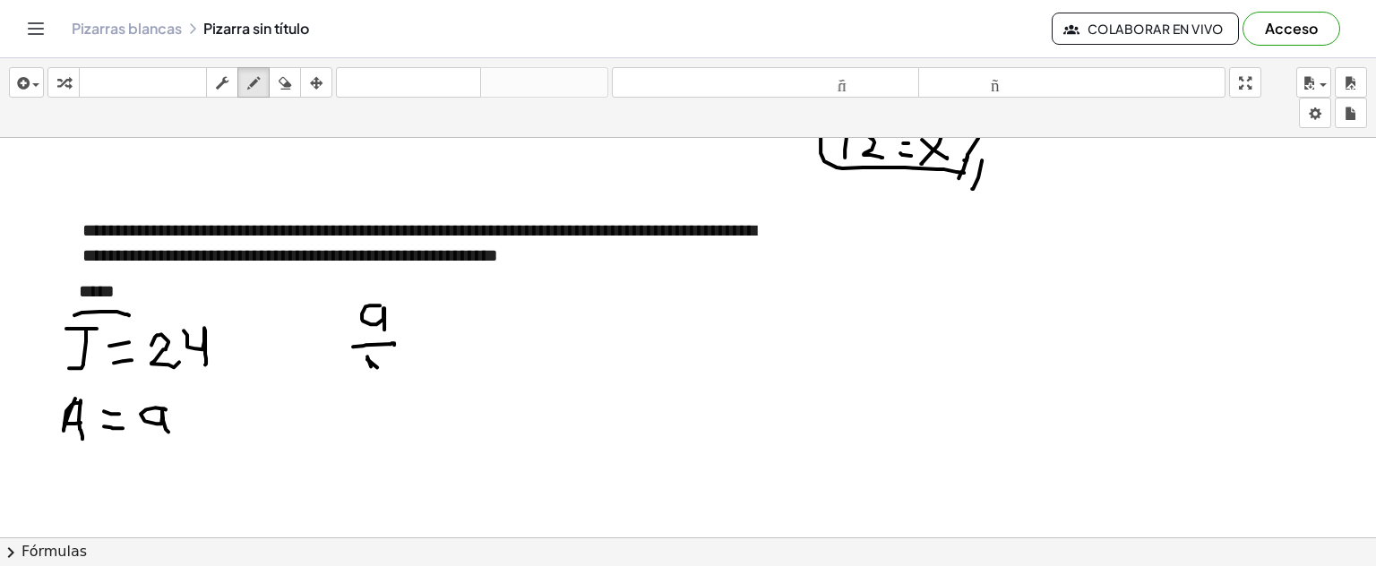
drag, startPoint x: 285, startPoint y: 80, endPoint x: 375, endPoint y: 384, distance: 317.8
click at [287, 82] on icon "button" at bounding box center [285, 84] width 13 height 22
drag, startPoint x: 375, startPoint y: 384, endPoint x: 57, endPoint y: 30, distance: 476.6
drag, startPoint x: 251, startPoint y: 88, endPoint x: 387, endPoint y: 322, distance: 270.6
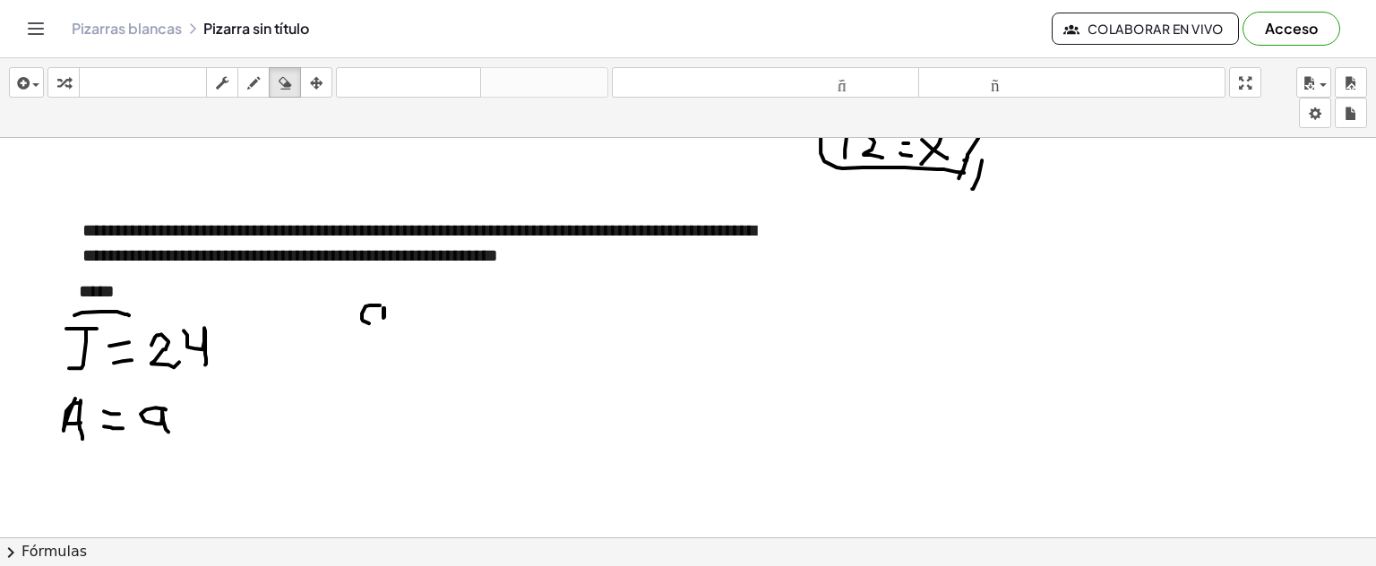
click at [252, 92] on icon "button" at bounding box center [253, 84] width 13 height 22
drag, startPoint x: 370, startPoint y: 321, endPoint x: 384, endPoint y: 321, distance: 13.4
drag, startPoint x: 355, startPoint y: 334, endPoint x: 394, endPoint y: 333, distance: 39.4
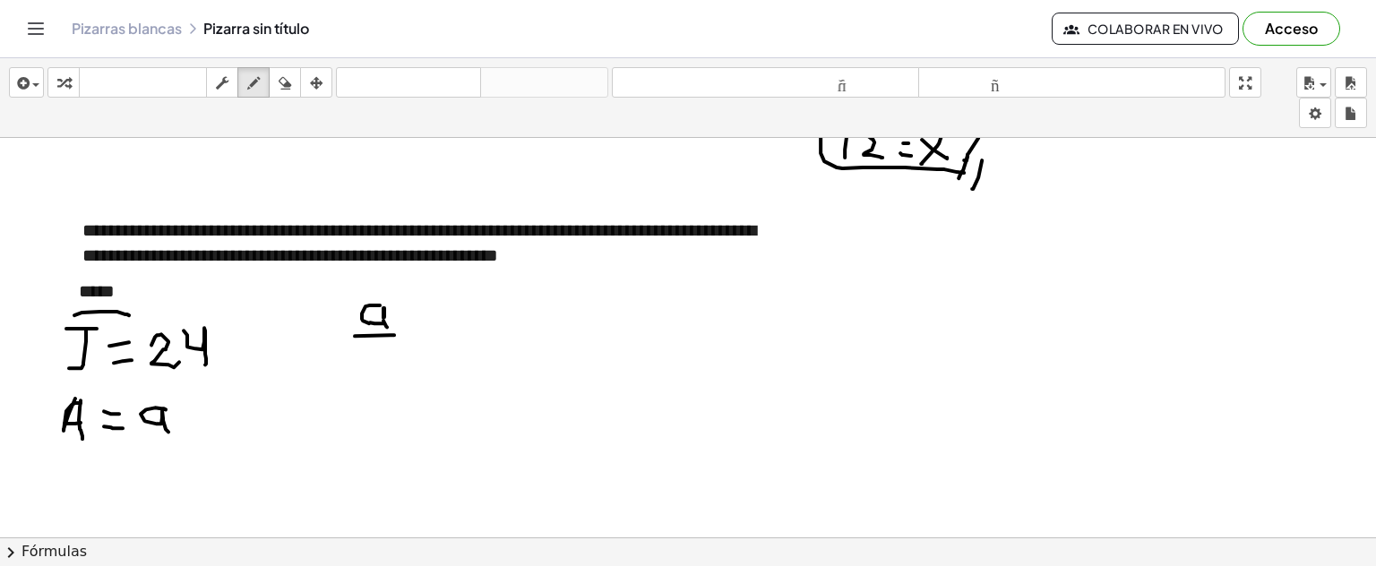
drag, startPoint x: 363, startPoint y: 349, endPoint x: 363, endPoint y: 375, distance: 26.0
drag, startPoint x: 138, startPoint y: 273, endPoint x: 409, endPoint y: 279, distance: 270.7
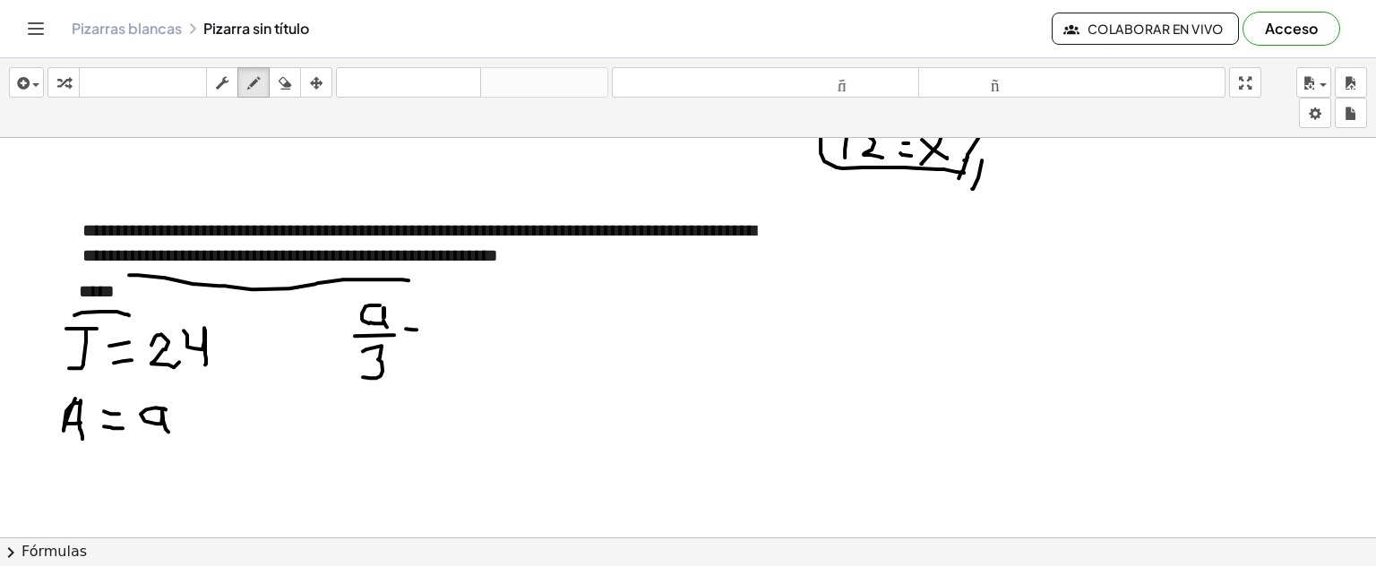
drag, startPoint x: 406, startPoint y: 327, endPoint x: 424, endPoint y: 333, distance: 19.0
drag, startPoint x: 410, startPoint y: 347, endPoint x: 459, endPoint y: 343, distance: 49.4
drag, startPoint x: 287, startPoint y: 315, endPoint x: 412, endPoint y: 323, distance: 125.7
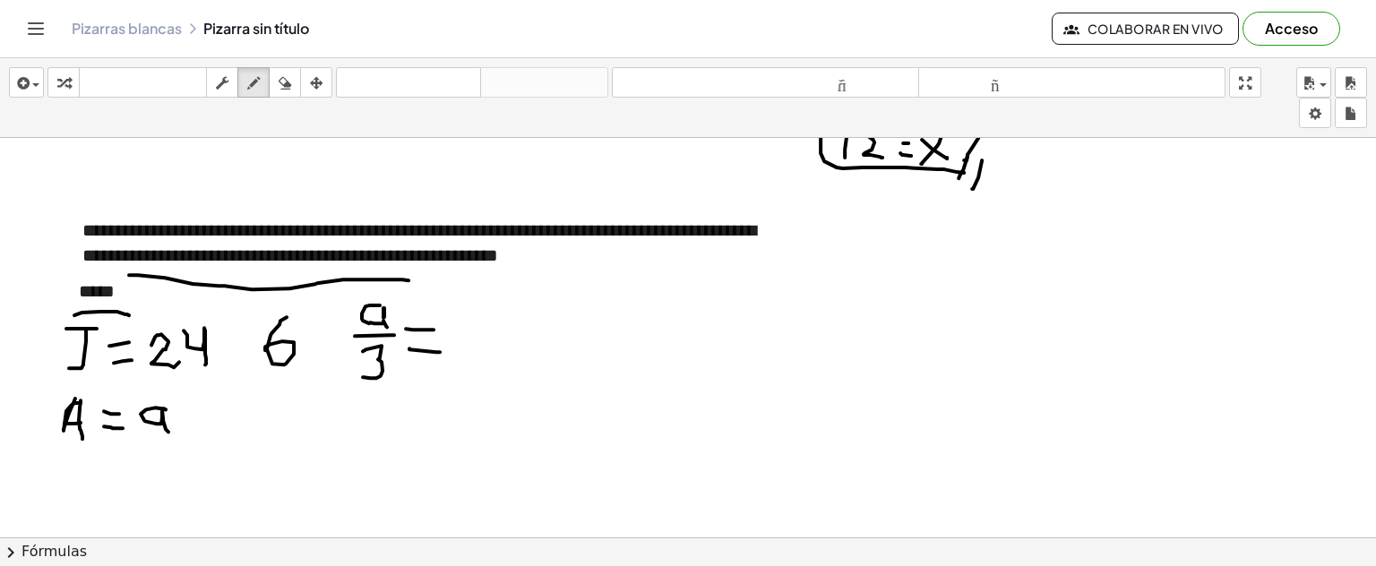
click at [283, 79] on icon "button" at bounding box center [285, 84] width 13 height 22
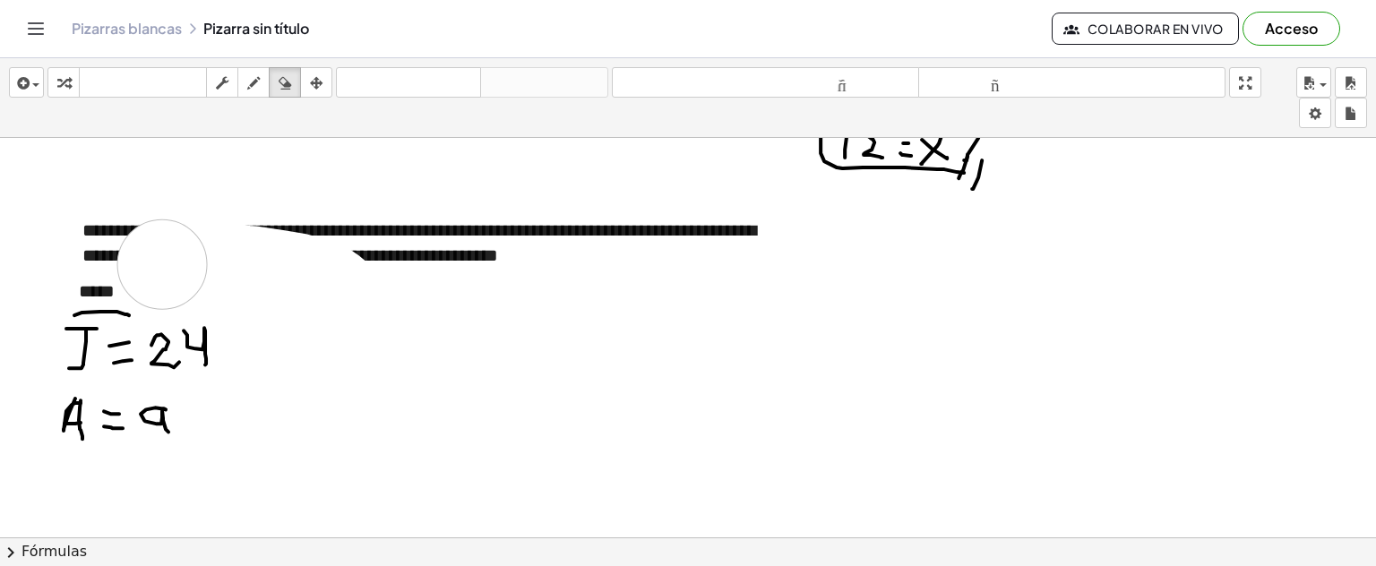
drag, startPoint x: 394, startPoint y: 373, endPoint x: 151, endPoint y: 263, distance: 267.5
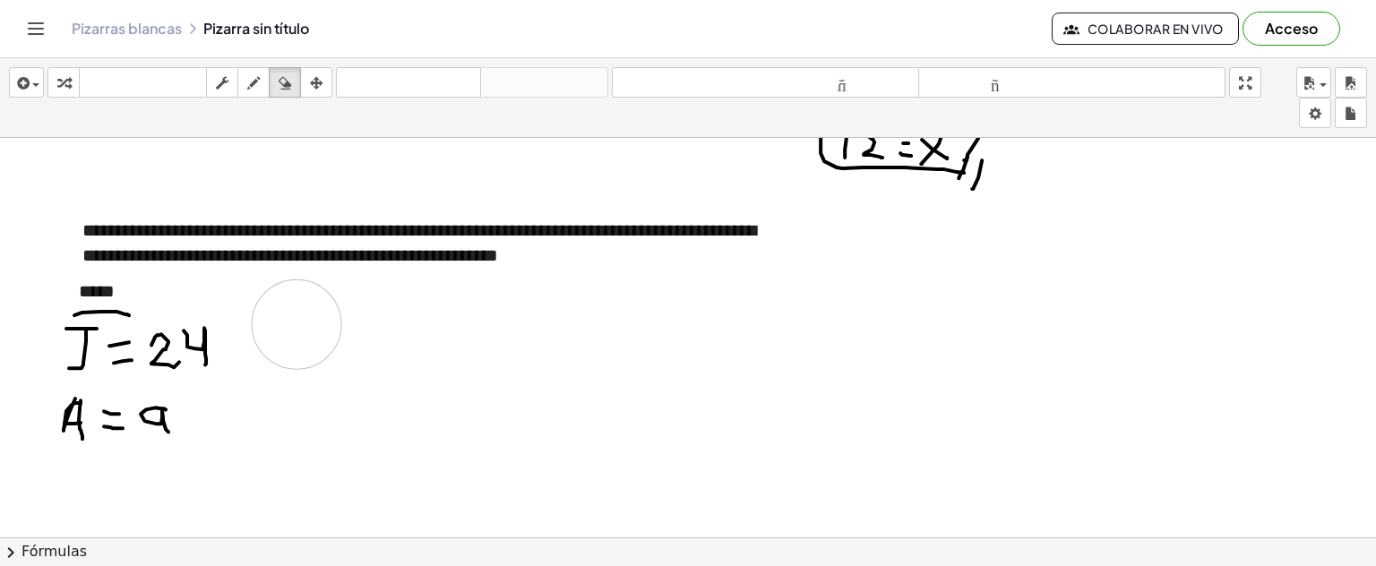
drag, startPoint x: 252, startPoint y: 86, endPoint x: 424, endPoint y: 394, distance: 353.0
click at [254, 88] on icon "button" at bounding box center [253, 84] width 13 height 22
drag, startPoint x: 386, startPoint y: 334, endPoint x: 392, endPoint y: 323, distance: 12.8
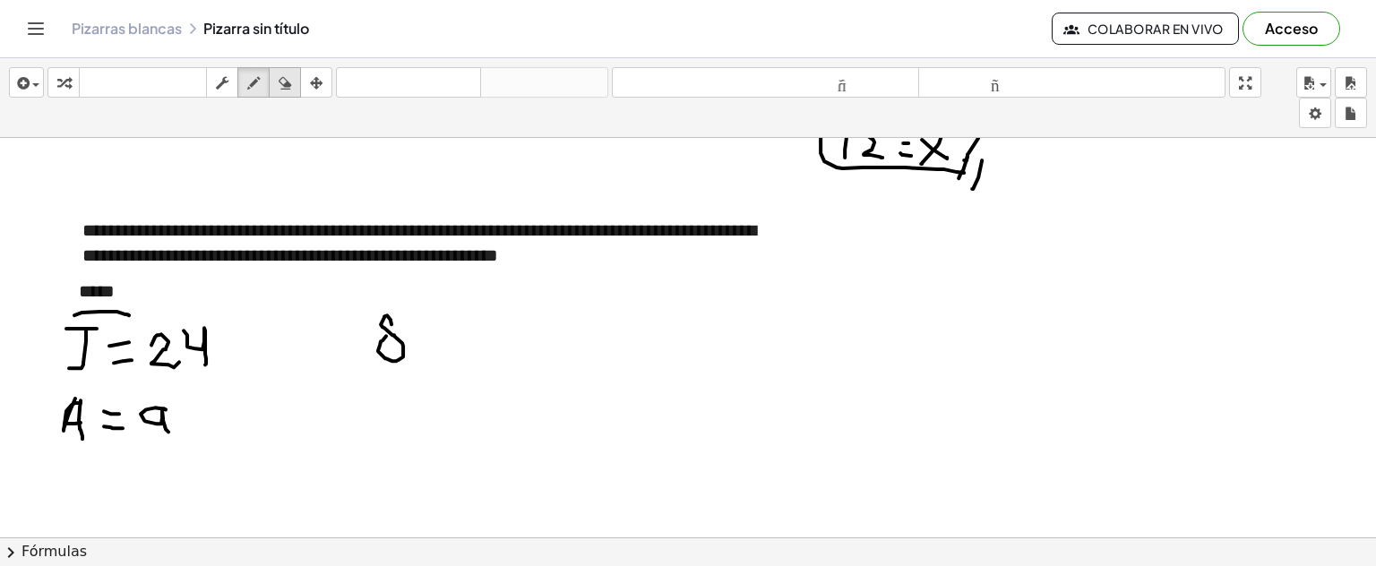
click at [281, 87] on icon "button" at bounding box center [285, 84] width 13 height 22
drag, startPoint x: 394, startPoint y: 363, endPoint x: 313, endPoint y: 124, distance: 252.8
click at [250, 87] on icon "button" at bounding box center [253, 84] width 13 height 22
drag, startPoint x: 344, startPoint y: 329, endPoint x: 383, endPoint y: 366, distance: 53.2
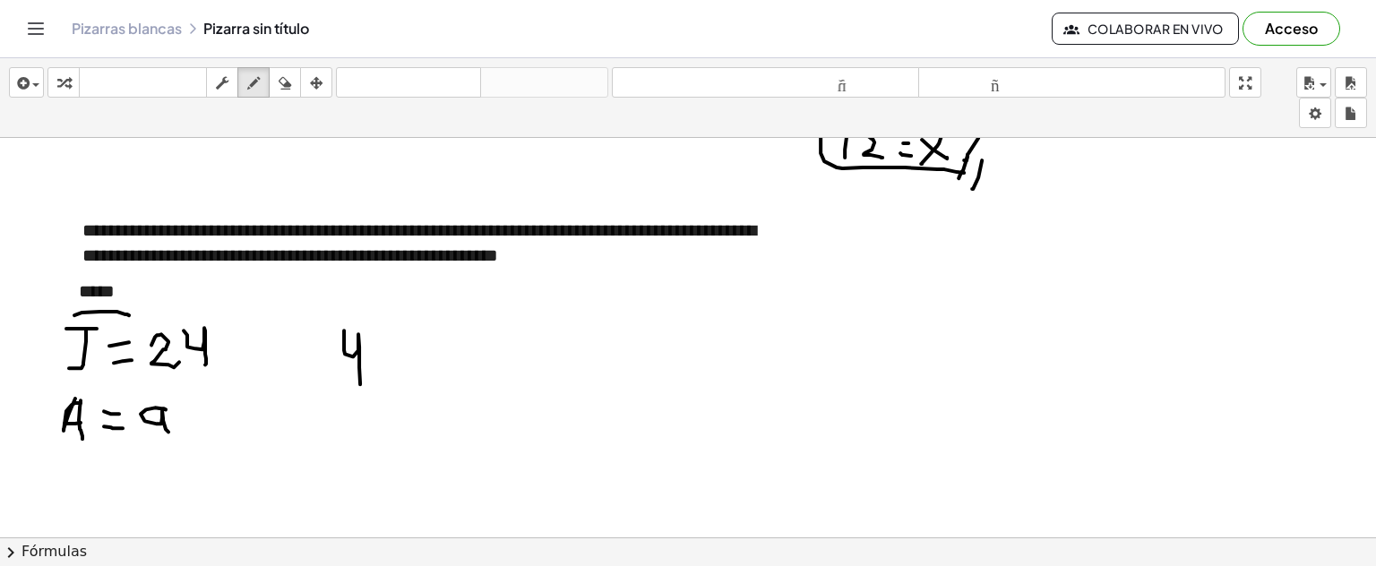
drag, startPoint x: 394, startPoint y: 346, endPoint x: 407, endPoint y: 347, distance: 12.6
drag, startPoint x: 392, startPoint y: 364, endPoint x: 412, endPoint y: 364, distance: 20.6
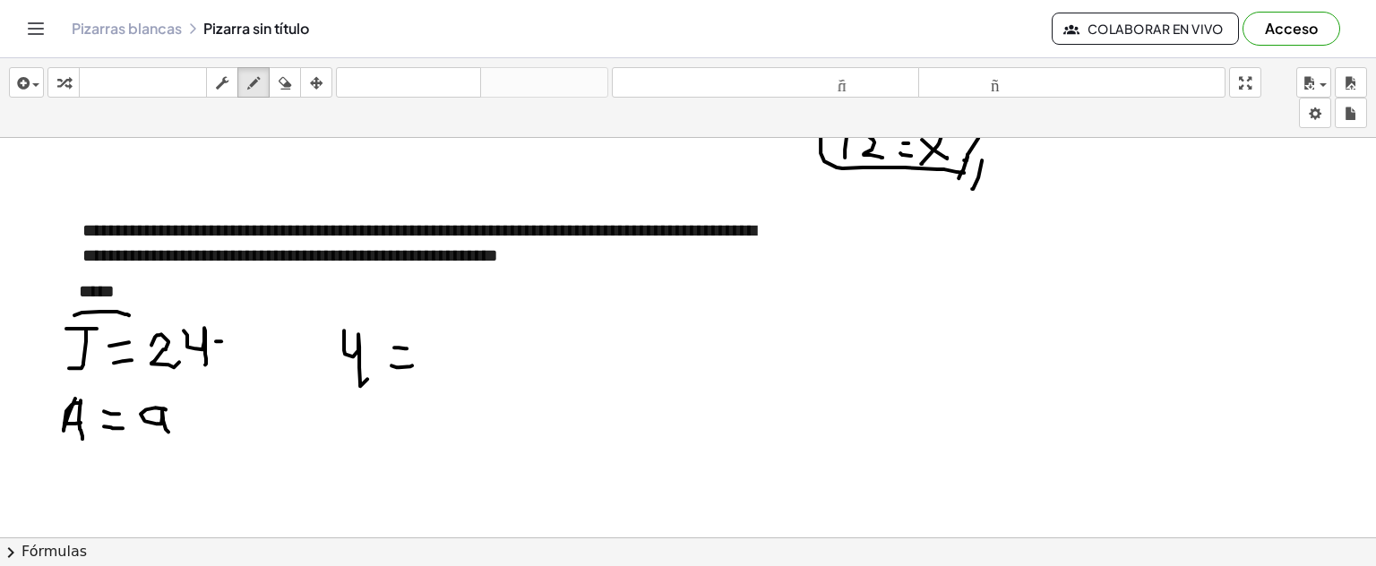
drag, startPoint x: 215, startPoint y: 353, endPoint x: 223, endPoint y: 358, distance: 9.2
drag, startPoint x: 257, startPoint y: 323, endPoint x: 254, endPoint y: 346, distance: 23.5
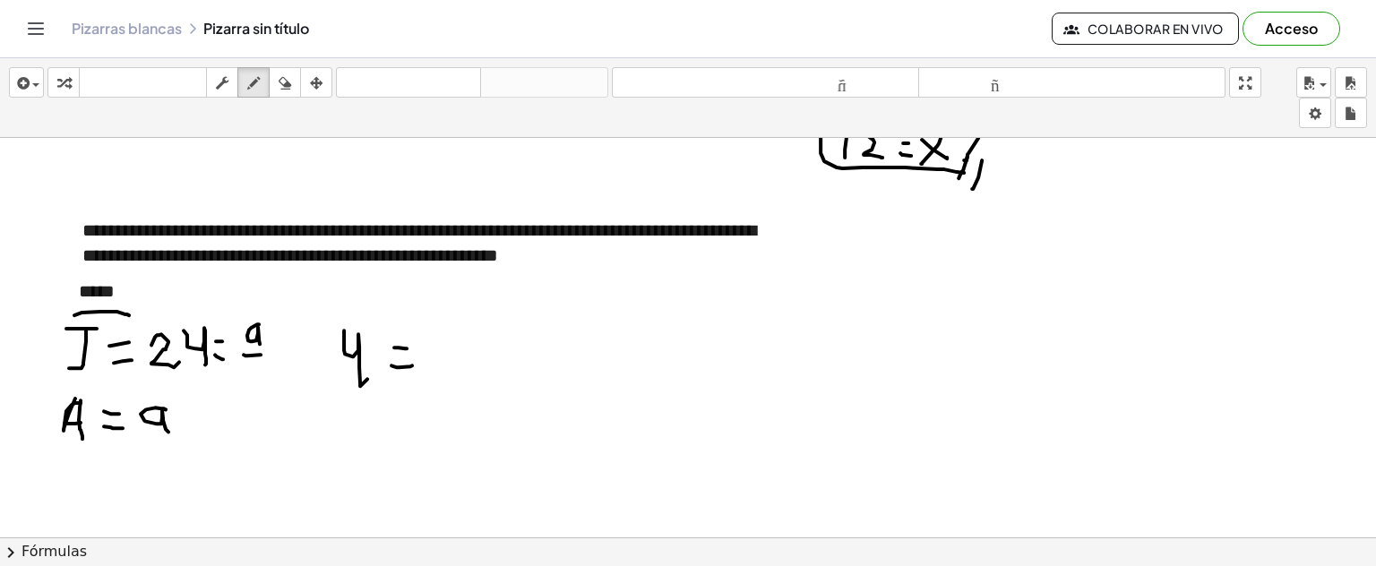
drag, startPoint x: 244, startPoint y: 353, endPoint x: 246, endPoint y: 369, distance: 16.4
drag, startPoint x: 246, startPoint y: 371, endPoint x: 249, endPoint y: 394, distance: 23.5
click at [290, 82] on icon "button" at bounding box center [285, 84] width 13 height 22
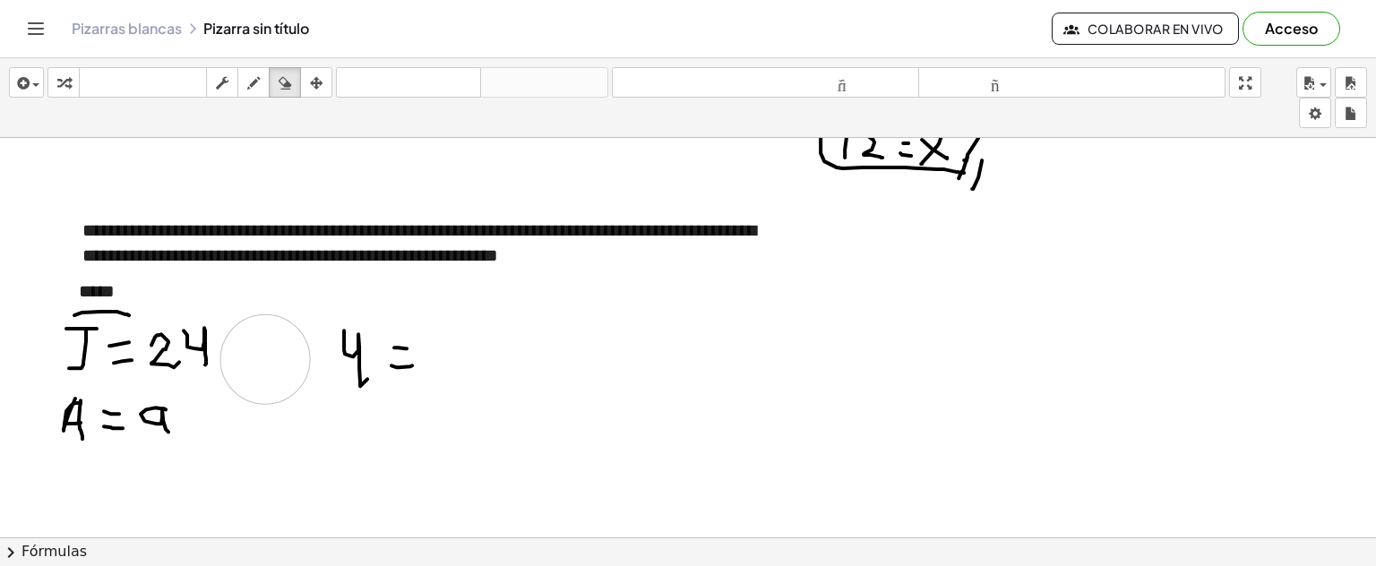
drag, startPoint x: 276, startPoint y: 376, endPoint x: 604, endPoint y: 6, distance: 494.5
click at [255, 88] on icon "button" at bounding box center [253, 84] width 13 height 22
drag, startPoint x: 567, startPoint y: 242, endPoint x: 577, endPoint y: 243, distance: 9.9
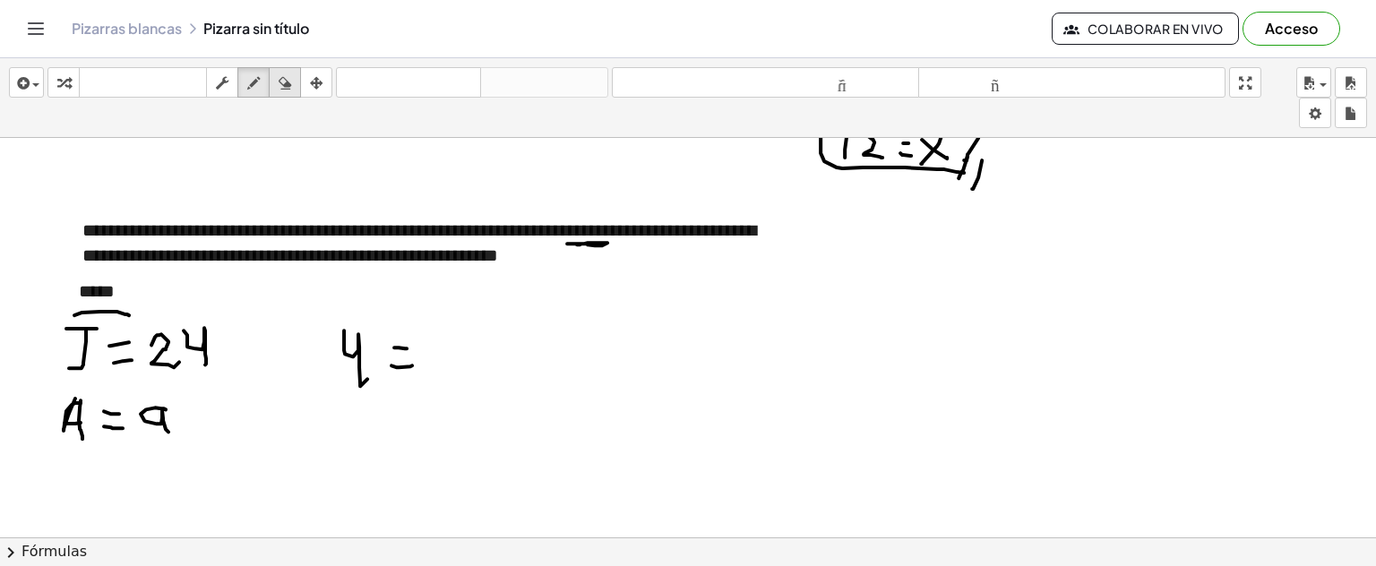
click at [280, 87] on icon "button" at bounding box center [285, 84] width 13 height 22
drag, startPoint x: 404, startPoint y: 387, endPoint x: 254, endPoint y: 77, distance: 344.3
drag, startPoint x: 252, startPoint y: 75, endPoint x: 351, endPoint y: 303, distance: 248.4
click at [251, 75] on icon "button" at bounding box center [253, 84] width 13 height 22
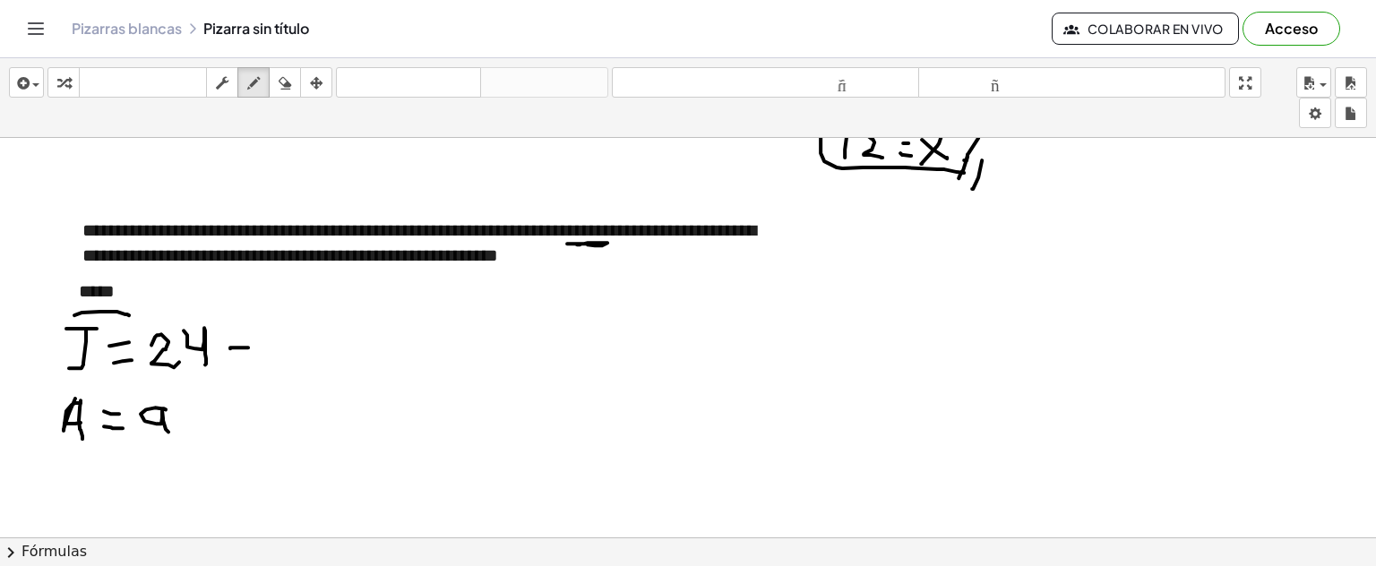
drag, startPoint x: 230, startPoint y: 347, endPoint x: 291, endPoint y: 341, distance: 61.3
drag, startPoint x: 280, startPoint y: 332, endPoint x: 301, endPoint y: 350, distance: 28.6
drag, startPoint x: 297, startPoint y: 332, endPoint x: 229, endPoint y: 410, distance: 102.3
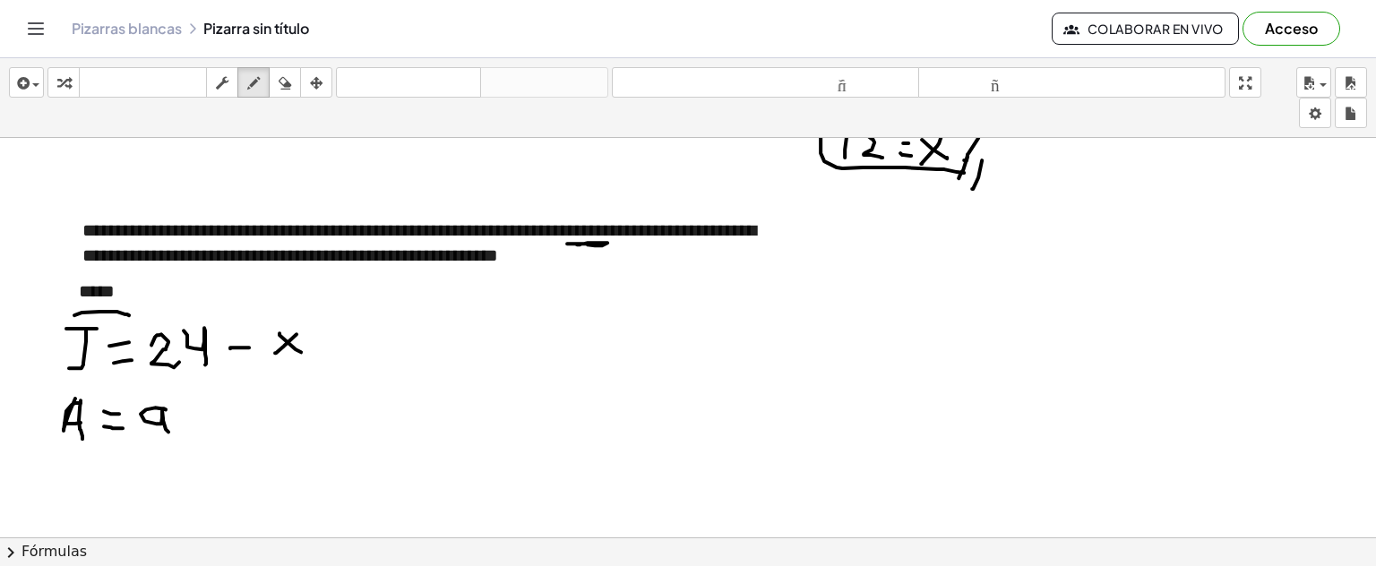
drag, startPoint x: 201, startPoint y: 419, endPoint x: 260, endPoint y: 419, distance: 59.1
drag, startPoint x: 254, startPoint y: 408, endPoint x: 272, endPoint y: 408, distance: 17.9
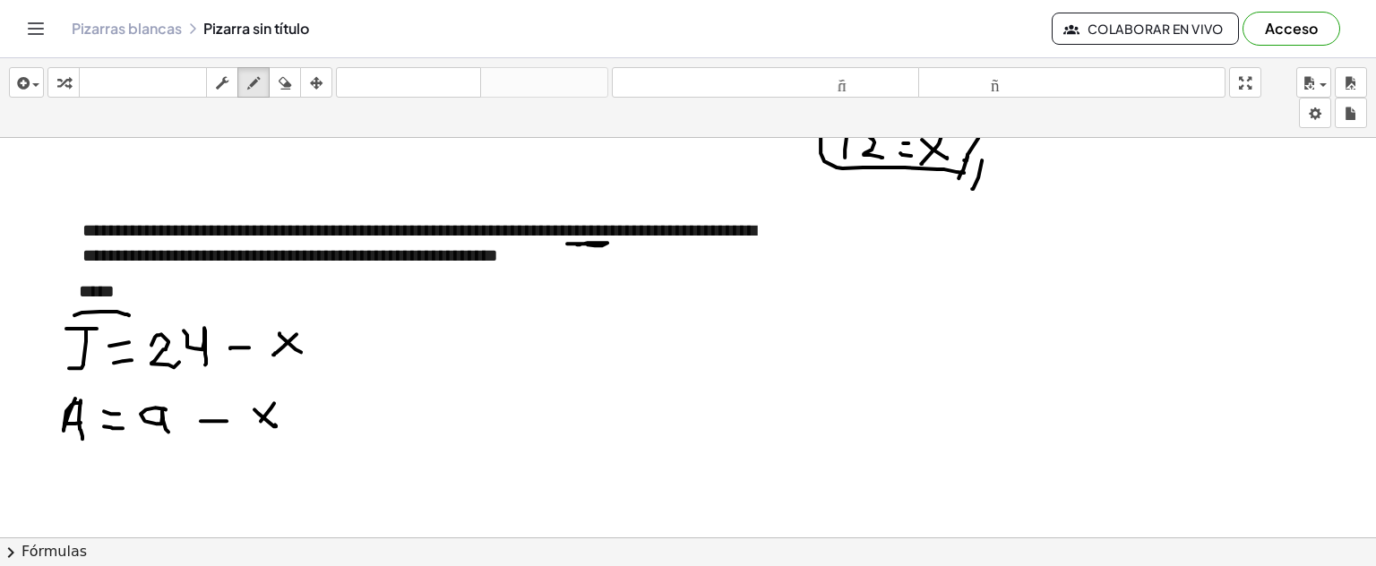
drag, startPoint x: 274, startPoint y: 401, endPoint x: 260, endPoint y: 419, distance: 23.0
drag, startPoint x: 260, startPoint y: 420, endPoint x: 410, endPoint y: 5, distance: 441.4
click at [294, 90] on div "button" at bounding box center [284, 83] width 23 height 22
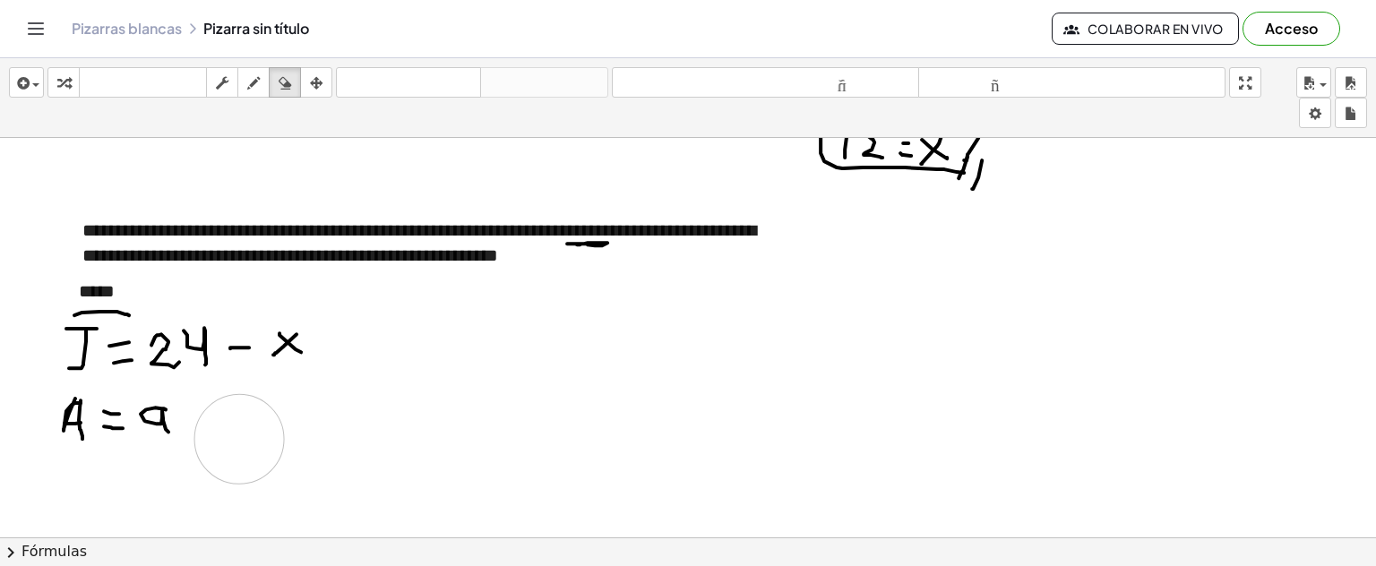
drag, startPoint x: 287, startPoint y: 442, endPoint x: 315, endPoint y: 4, distance: 439.1
click at [260, 83] on icon "button" at bounding box center [253, 84] width 13 height 22
drag, startPoint x: 477, startPoint y: 322, endPoint x: 474, endPoint y: 344, distance: 22.6
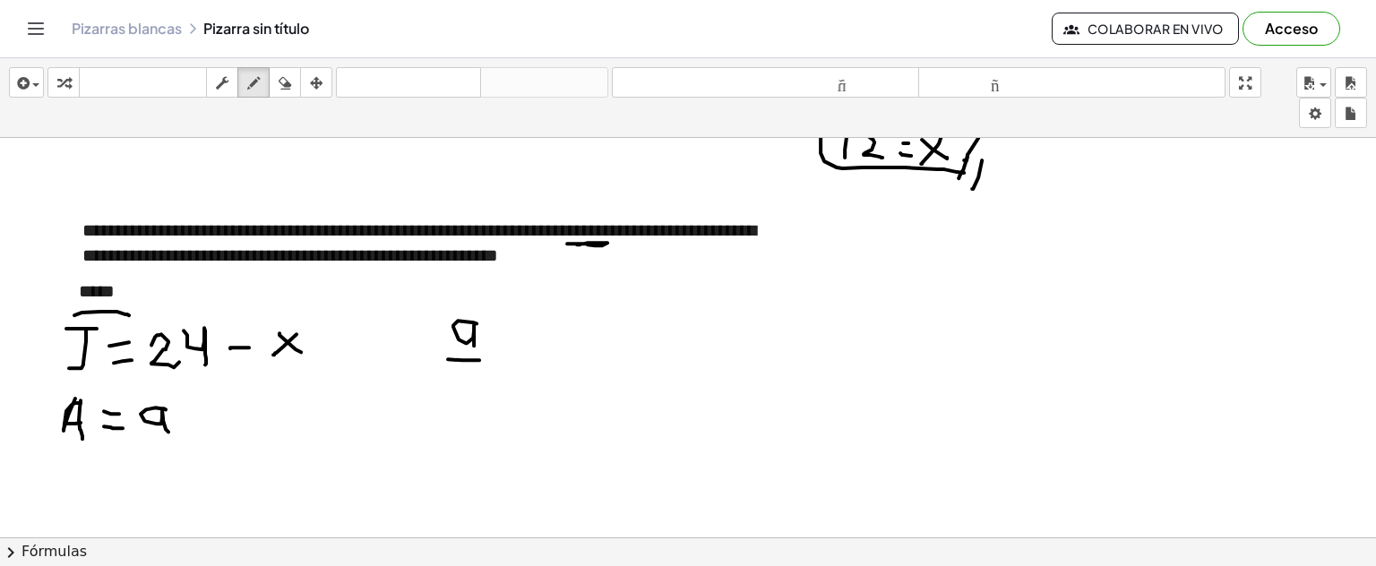
drag, startPoint x: 448, startPoint y: 358, endPoint x: 467, endPoint y: 367, distance: 21.2
drag, startPoint x: 465, startPoint y: 372, endPoint x: 515, endPoint y: 355, distance: 53.0
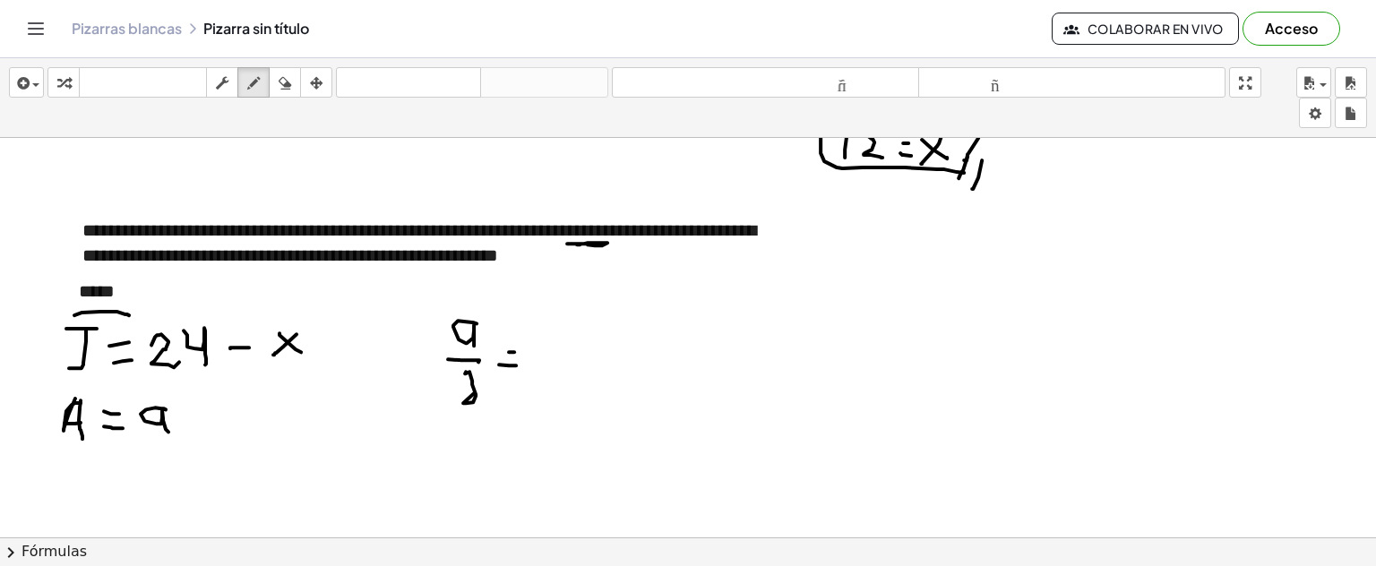
drag, startPoint x: 505, startPoint y: 351, endPoint x: 486, endPoint y: 347, distance: 20.2
drag, startPoint x: 294, startPoint y: 79, endPoint x: 506, endPoint y: 469, distance: 443.9
click at [297, 88] on div "button" at bounding box center [284, 83] width 23 height 22
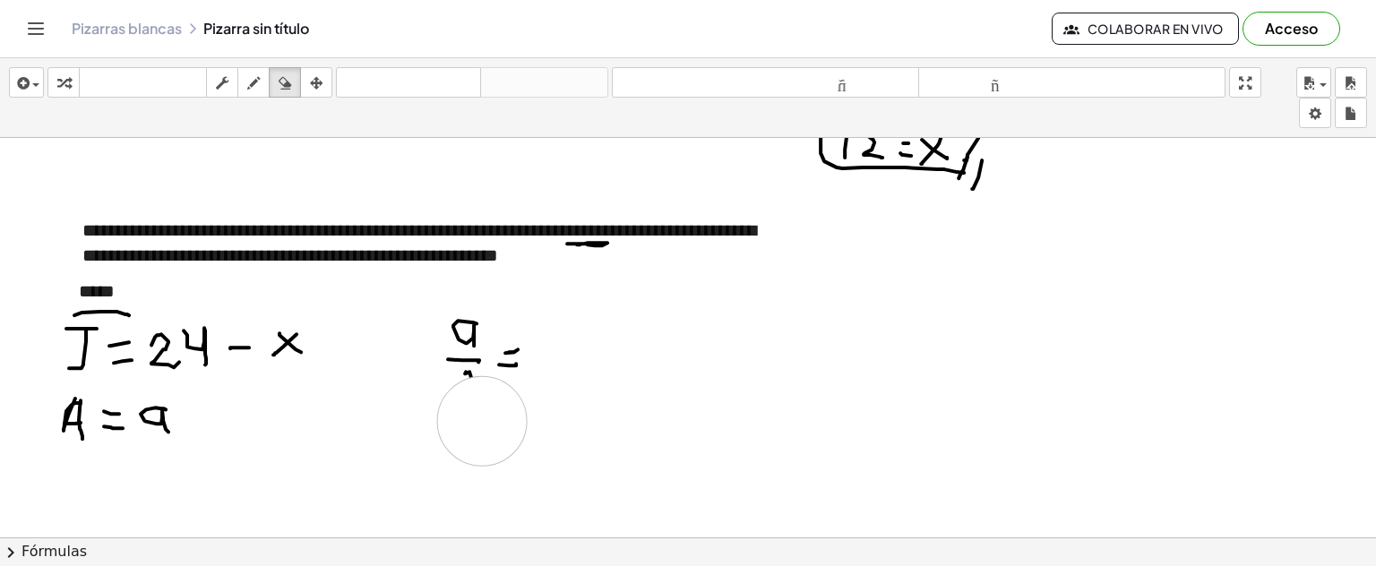
drag, startPoint x: 493, startPoint y: 452, endPoint x: 262, endPoint y: 170, distance: 364.2
click at [251, 91] on icon "button" at bounding box center [253, 84] width 13 height 22
drag, startPoint x: 453, startPoint y: 361, endPoint x: 464, endPoint y: 377, distance: 19.4
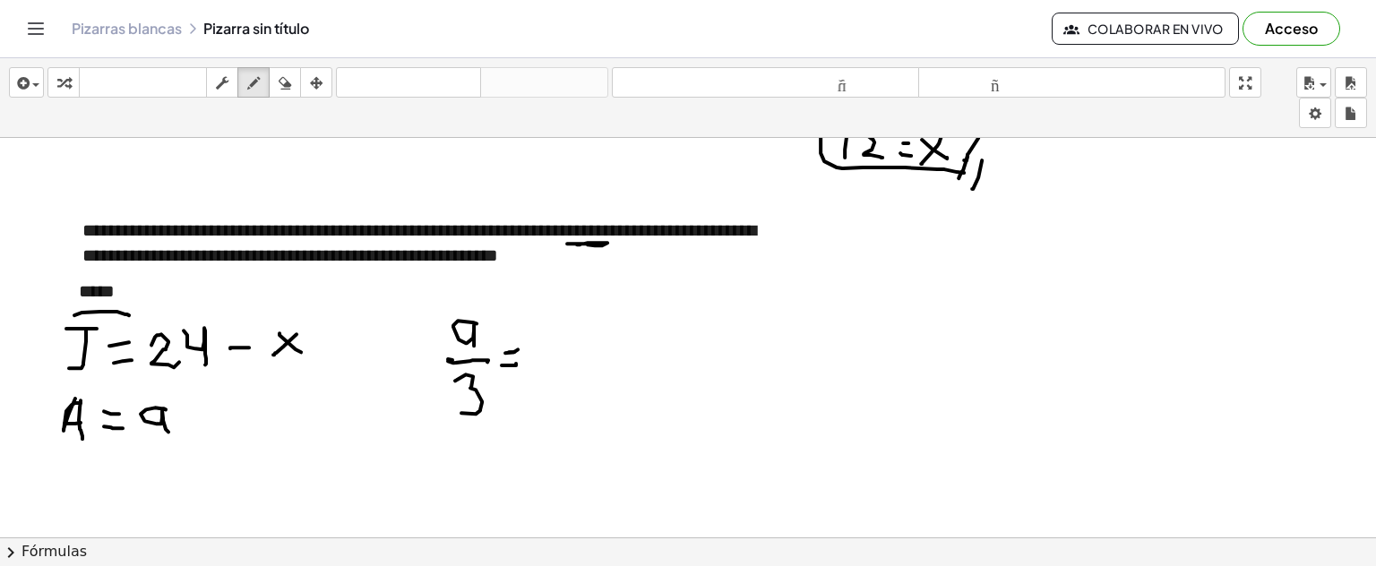
drag, startPoint x: 455, startPoint y: 379, endPoint x: 458, endPoint y: 411, distance: 32.4
drag, startPoint x: 541, startPoint y: 341, endPoint x: 556, endPoint y: 371, distance: 32.9
drag, startPoint x: 533, startPoint y: 343, endPoint x: 600, endPoint y: 354, distance: 68.1
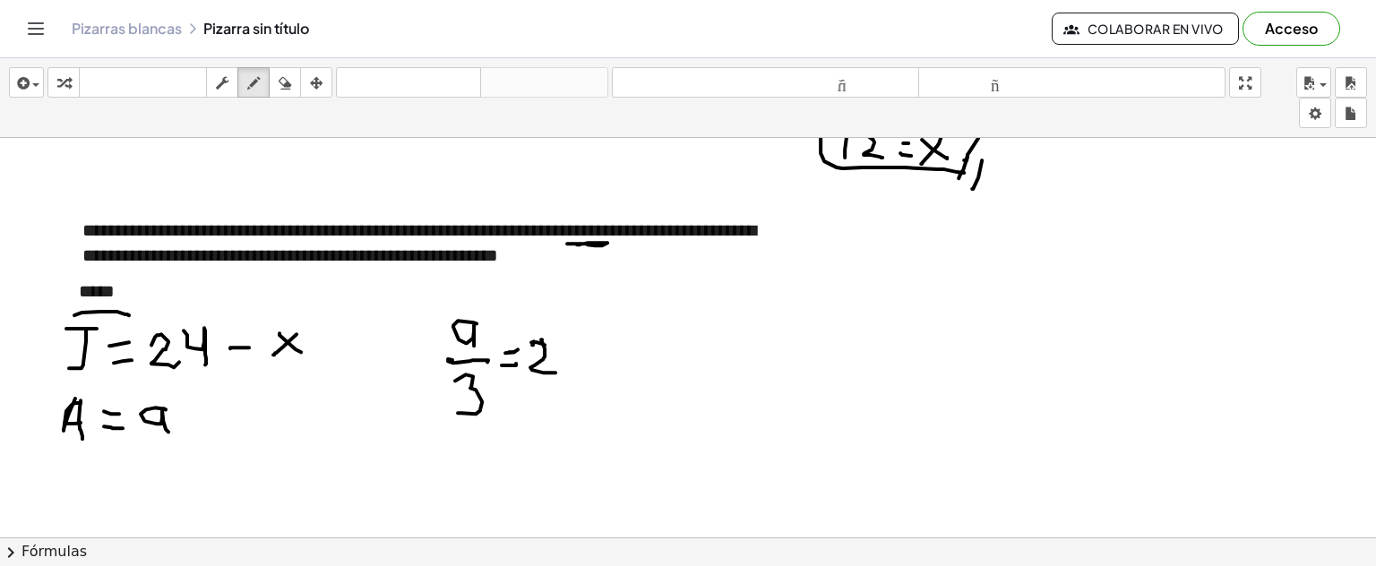
drag, startPoint x: 566, startPoint y: 342, endPoint x: 609, endPoint y: 358, distance: 45.9
drag, startPoint x: 604, startPoint y: 354, endPoint x: 620, endPoint y: 354, distance: 16.1
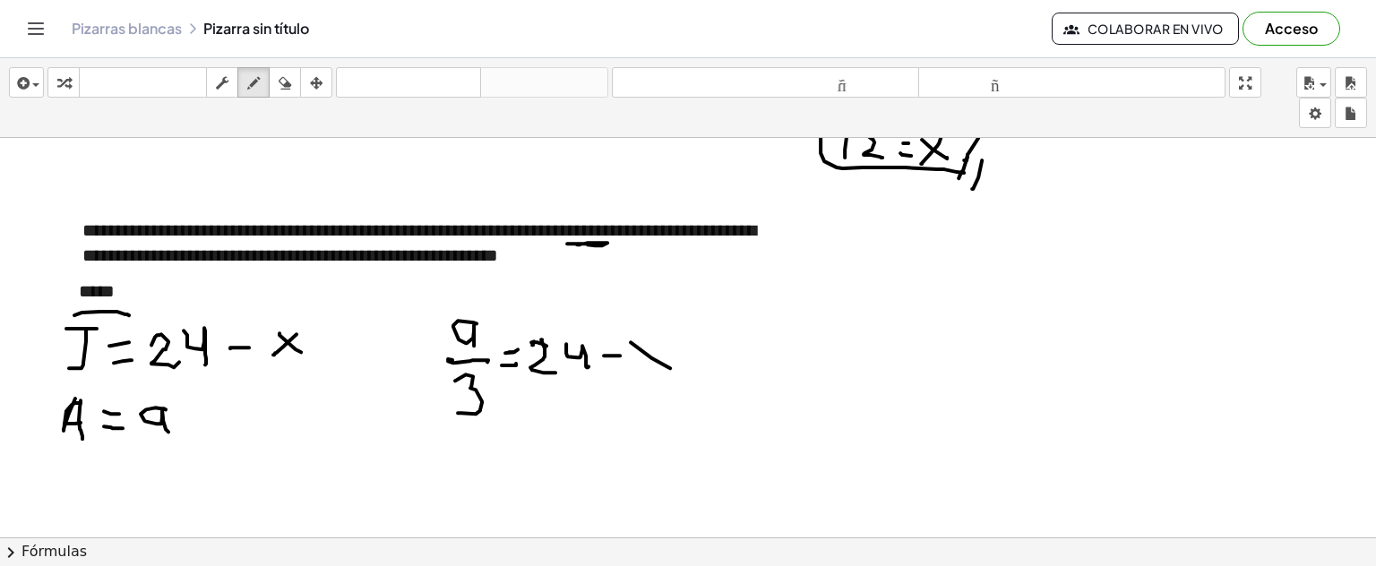
drag, startPoint x: 654, startPoint y: 337, endPoint x: 731, endPoint y: 0, distance: 345.6
drag, startPoint x: 645, startPoint y: 220, endPoint x: 645, endPoint y: 241, distance: 20.6
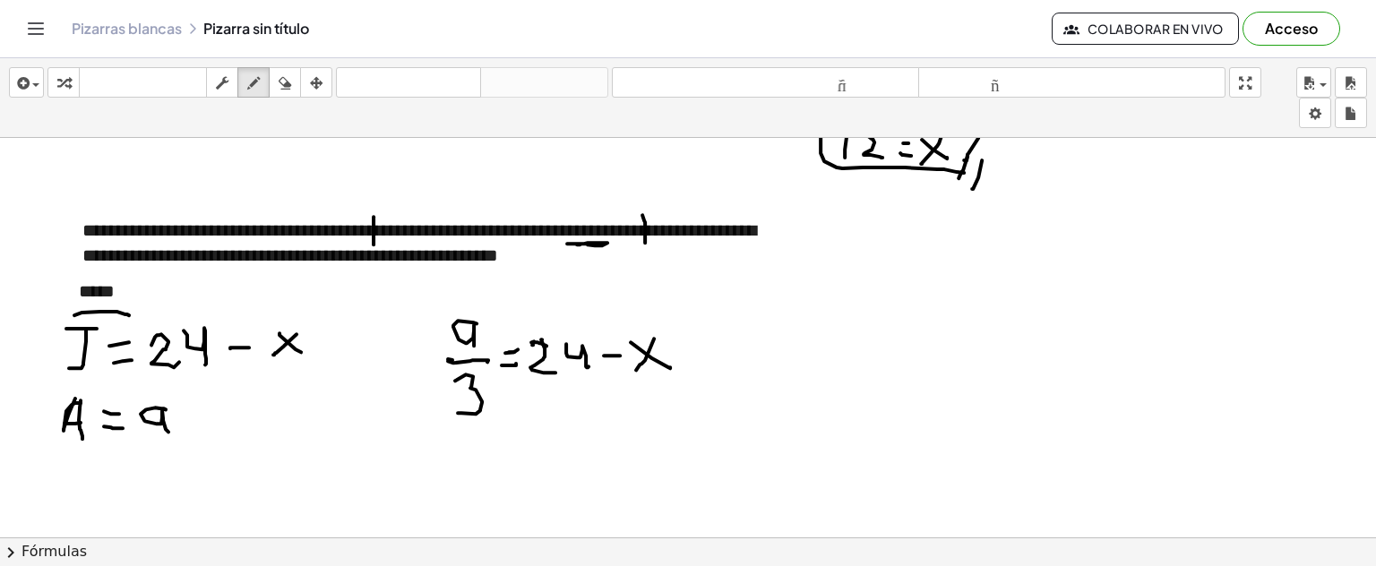
drag, startPoint x: 374, startPoint y: 215, endPoint x: 374, endPoint y: 243, distance: 27.8
drag, startPoint x: 405, startPoint y: 244, endPoint x: 406, endPoint y: 276, distance: 32.3
drag, startPoint x: 813, startPoint y: 319, endPoint x: 856, endPoint y: 333, distance: 45.3
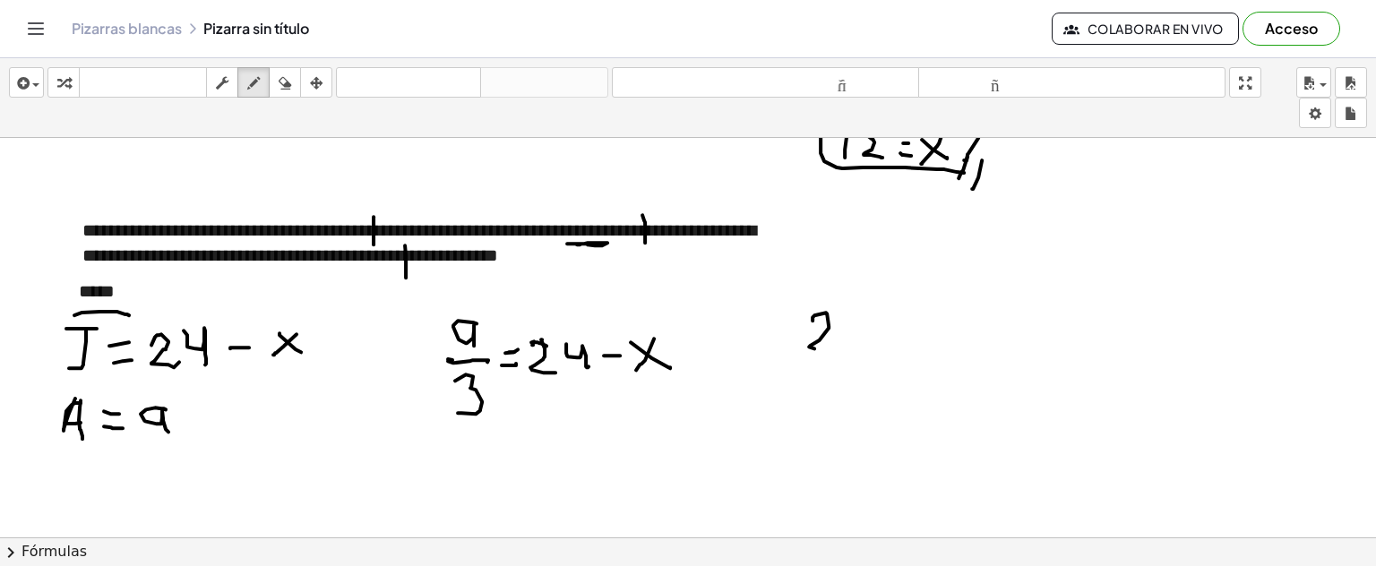
drag, startPoint x: 853, startPoint y: 311, endPoint x: 884, endPoint y: 319, distance: 32.4
drag, startPoint x: 887, startPoint y: 323, endPoint x: 878, endPoint y: 342, distance: 20.8
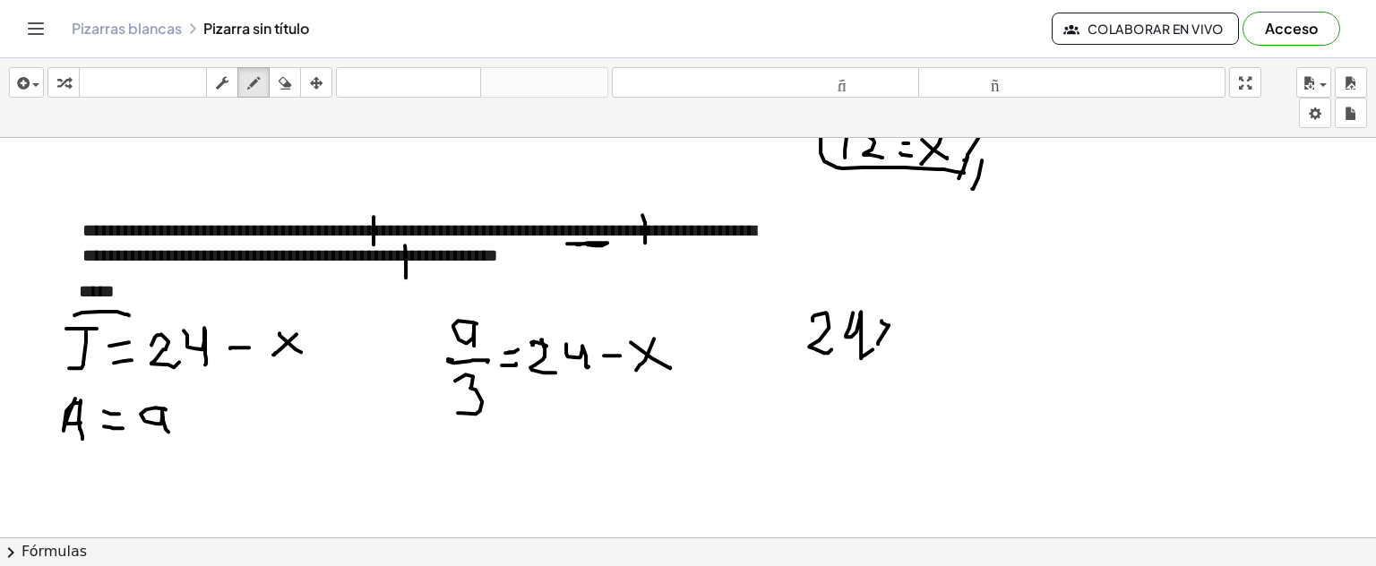
click at [305, 85] on div "transformar teclado teclado fregar dibujar borrar arreglar" at bounding box center [189, 82] width 285 height 30
click at [250, 82] on icon "button" at bounding box center [253, 84] width 13 height 22
drag, startPoint x: 853, startPoint y: 334, endPoint x: 877, endPoint y: 341, distance: 25.0
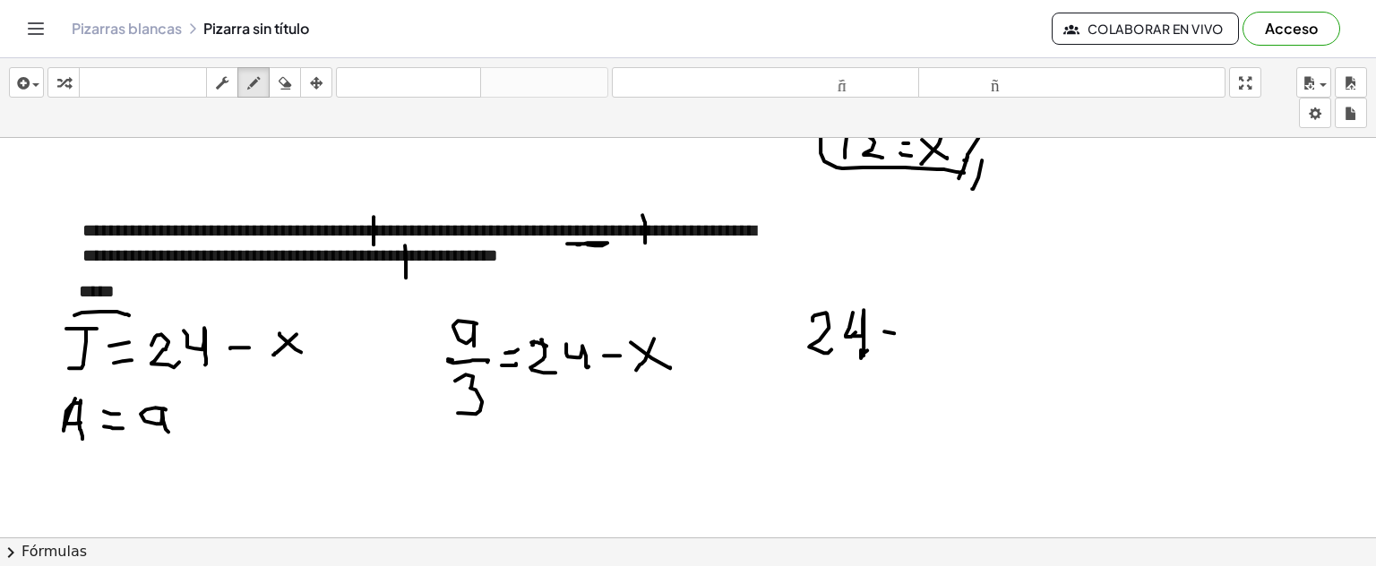
drag, startPoint x: 884, startPoint y: 330, endPoint x: 890, endPoint y: 340, distance: 11.2
drag, startPoint x: 887, startPoint y: 345, endPoint x: 915, endPoint y: 346, distance: 27.8
drag, startPoint x: 940, startPoint y: 312, endPoint x: 949, endPoint y: 349, distance: 38.7
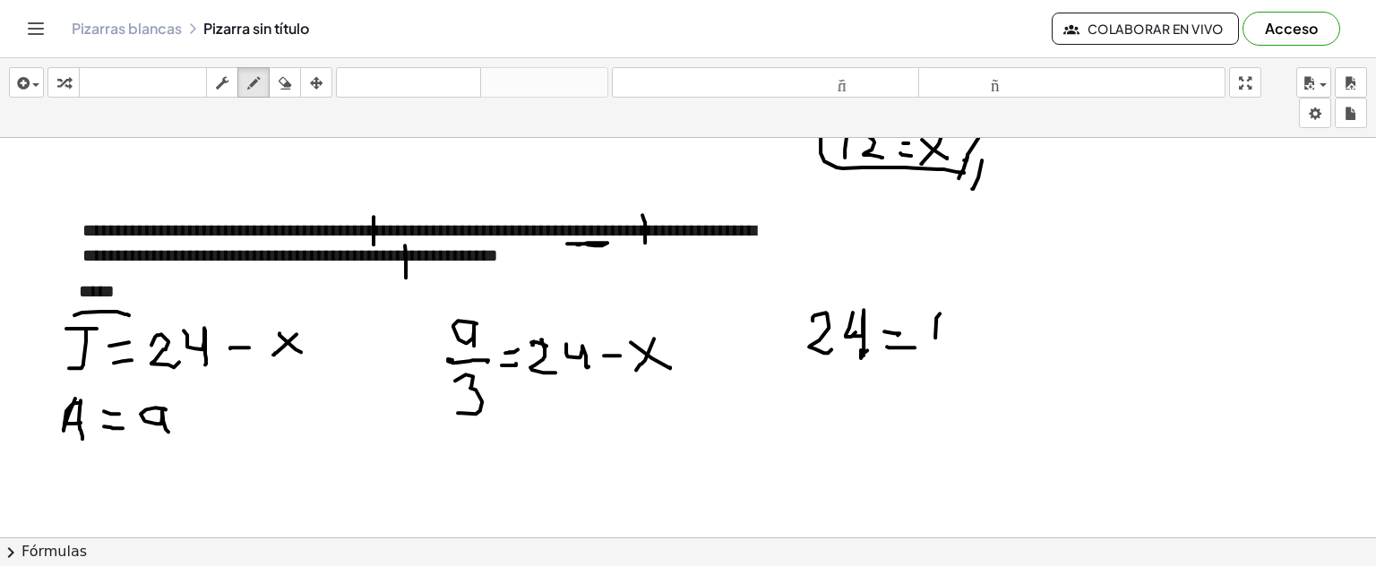
drag, startPoint x: 936, startPoint y: 337, endPoint x: 938, endPoint y: 321, distance: 16.2
drag, startPoint x: 941, startPoint y: 308, endPoint x: 951, endPoint y: 308, distance: 9.9
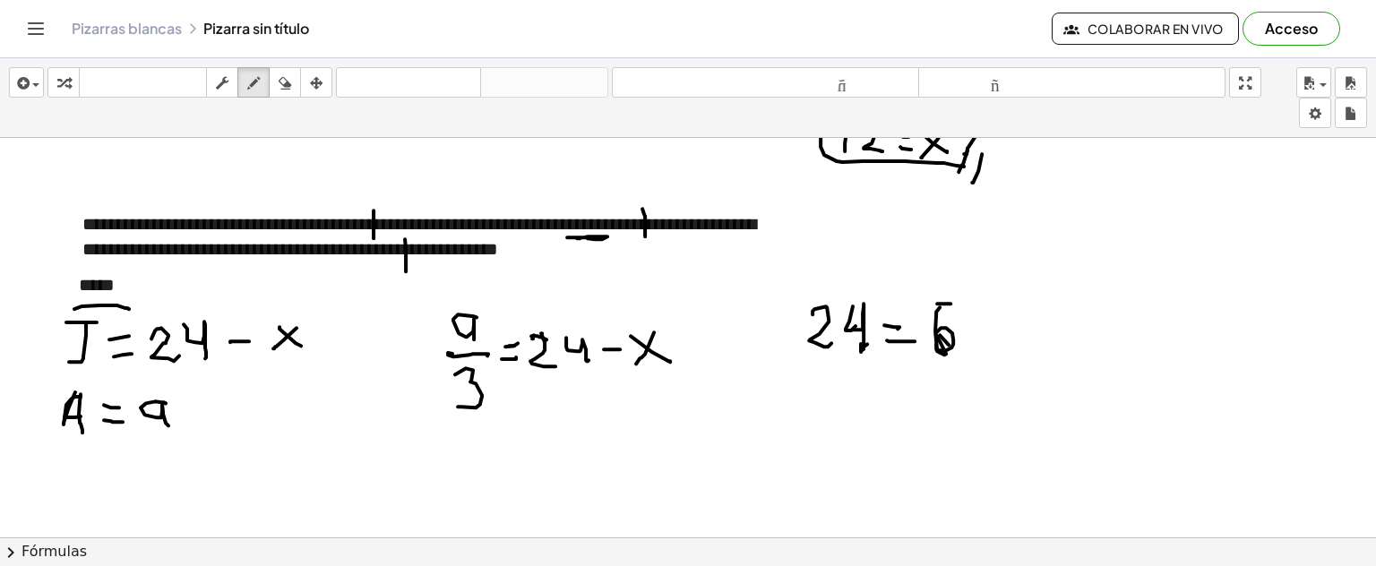
scroll to position [2818, 0]
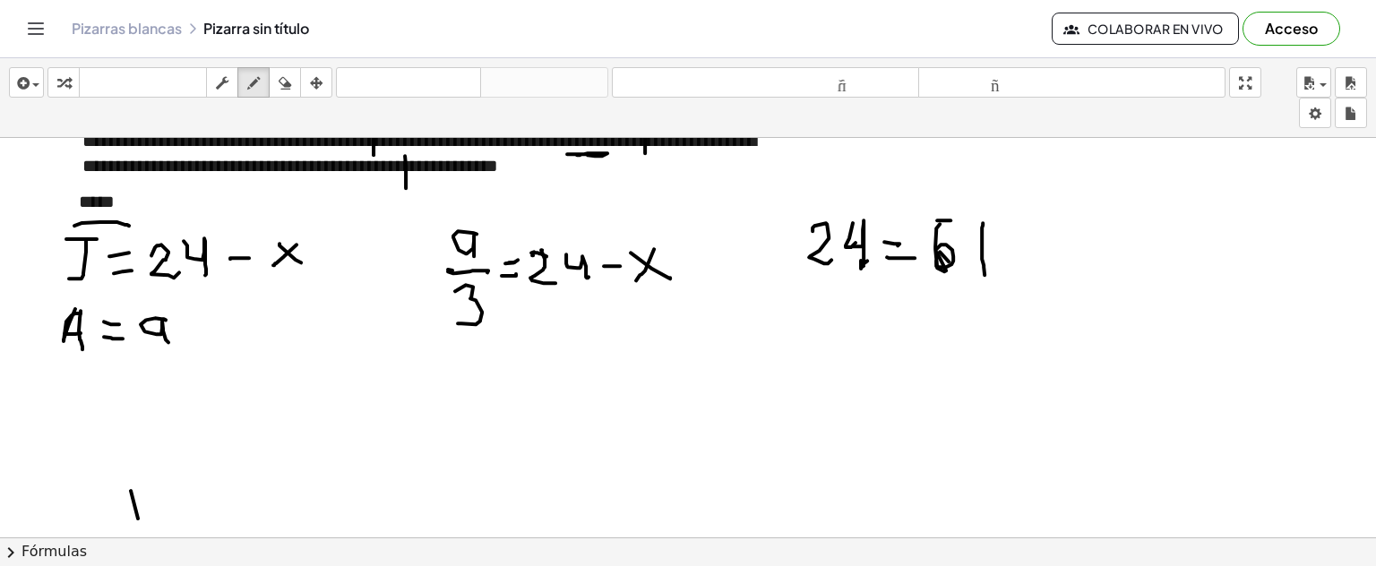
drag, startPoint x: 983, startPoint y: 221, endPoint x: 1013, endPoint y: 254, distance: 45.0
drag, startPoint x: 1023, startPoint y: 239, endPoint x: 1048, endPoint y: 254, distance: 28.6
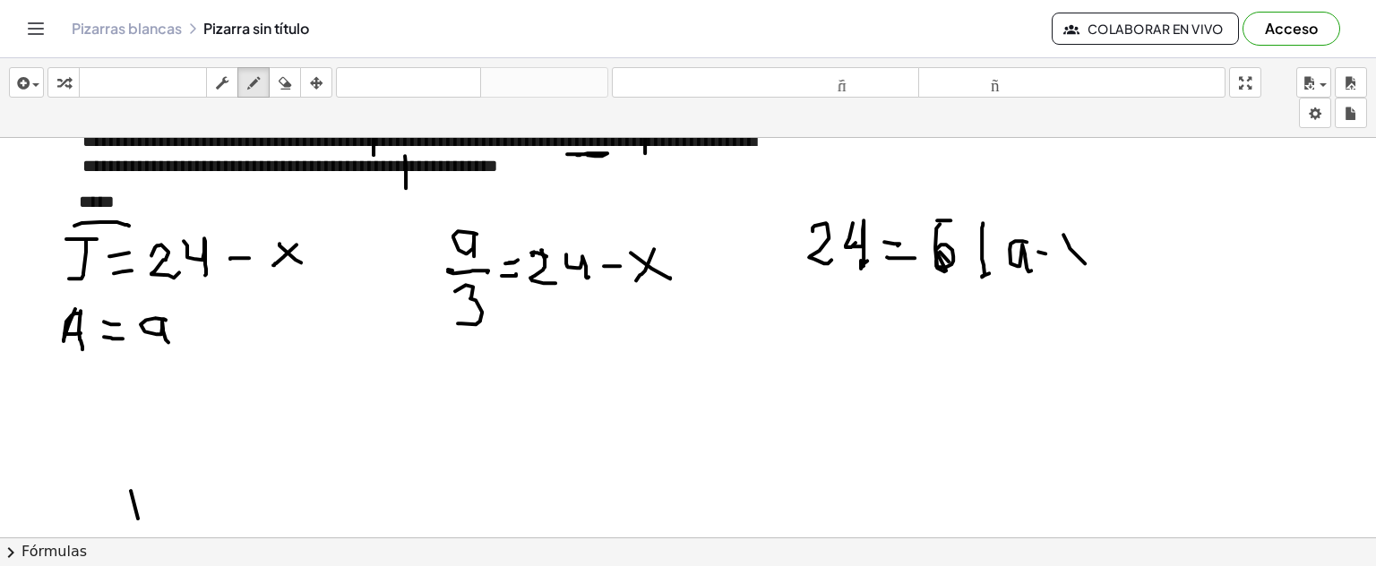
drag, startPoint x: 1064, startPoint y: 233, endPoint x: 1086, endPoint y: 259, distance: 34.3
drag, startPoint x: 1062, startPoint y: 265, endPoint x: 1072, endPoint y: 254, distance: 15.3
drag, startPoint x: 1096, startPoint y: 210, endPoint x: 1104, endPoint y: 280, distance: 70.4
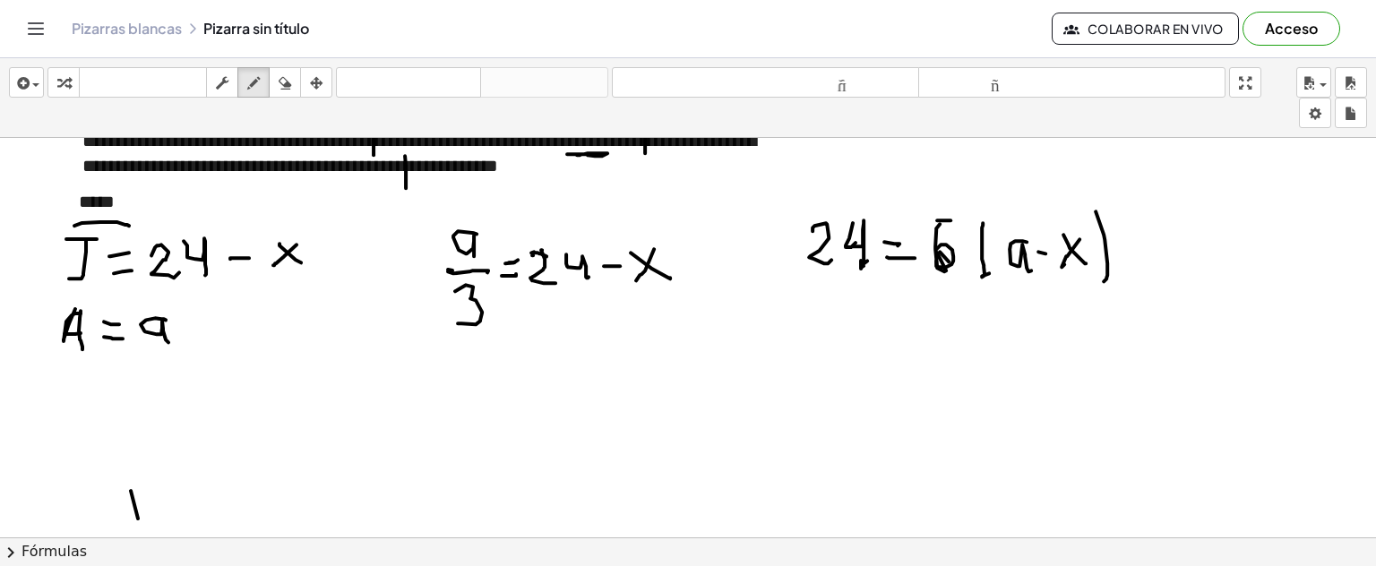
drag, startPoint x: 783, startPoint y: 281, endPoint x: 1100, endPoint y: 295, distance: 317.5
drag, startPoint x: 794, startPoint y: 314, endPoint x: 839, endPoint y: 319, distance: 45.1
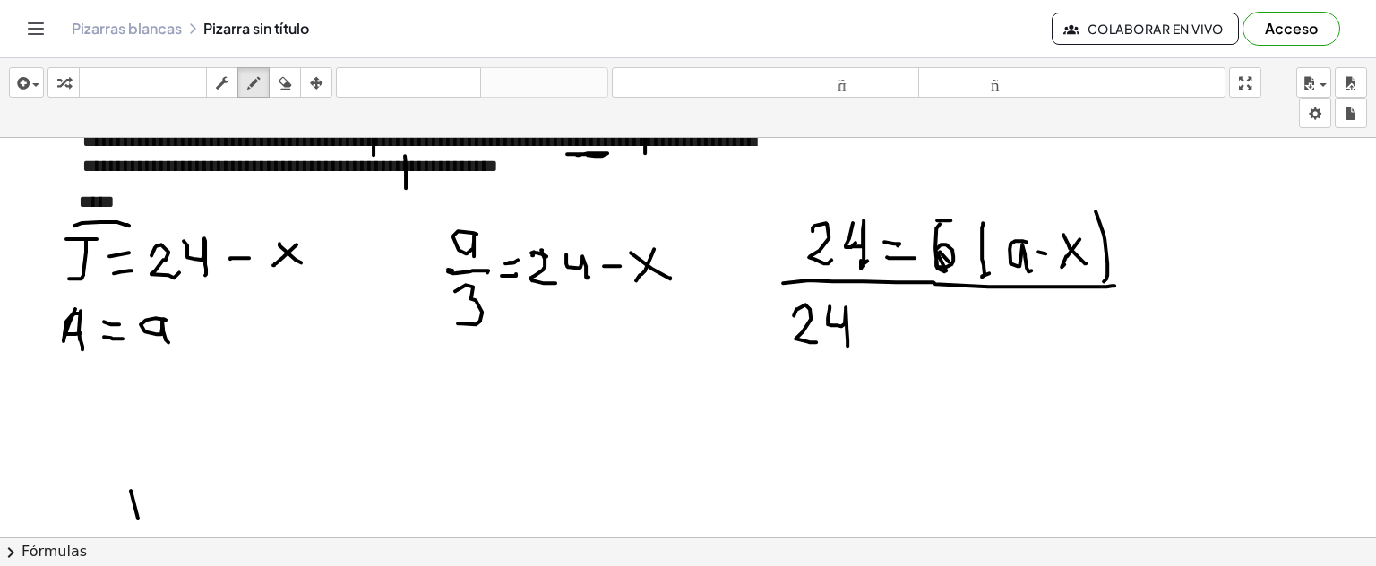
drag, startPoint x: 830, startPoint y: 305, endPoint x: 892, endPoint y: 330, distance: 66.7
drag, startPoint x: 893, startPoint y: 324, endPoint x: 898, endPoint y: 336, distance: 12.5
drag, startPoint x: 897, startPoint y: 341, endPoint x: 910, endPoint y: 331, distance: 16.7
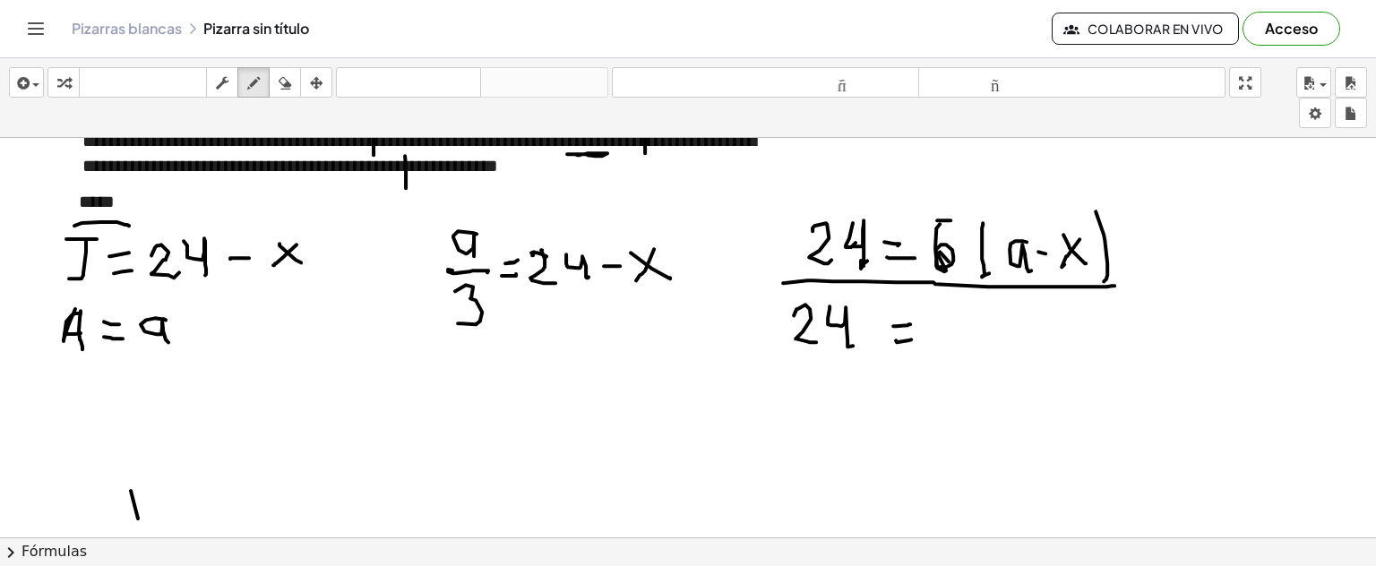
drag, startPoint x: 802, startPoint y: 361, endPoint x: 832, endPoint y: 377, distance: 34.5
drag, startPoint x: 827, startPoint y: 370, endPoint x: 858, endPoint y: 371, distance: 31.4
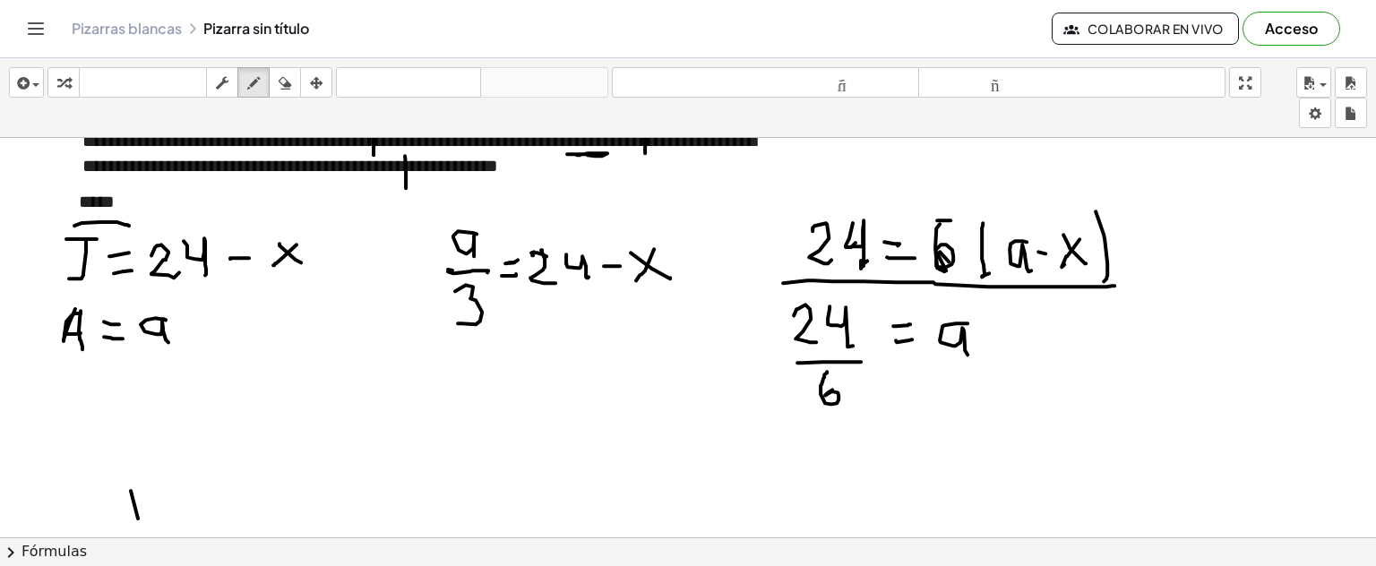
drag, startPoint x: 944, startPoint y: 323, endPoint x: 993, endPoint y: 349, distance: 54.9
drag, startPoint x: 986, startPoint y: 337, endPoint x: 1047, endPoint y: 337, distance: 60.9
drag, startPoint x: 1018, startPoint y: 327, endPoint x: 1031, endPoint y: 333, distance: 14.8
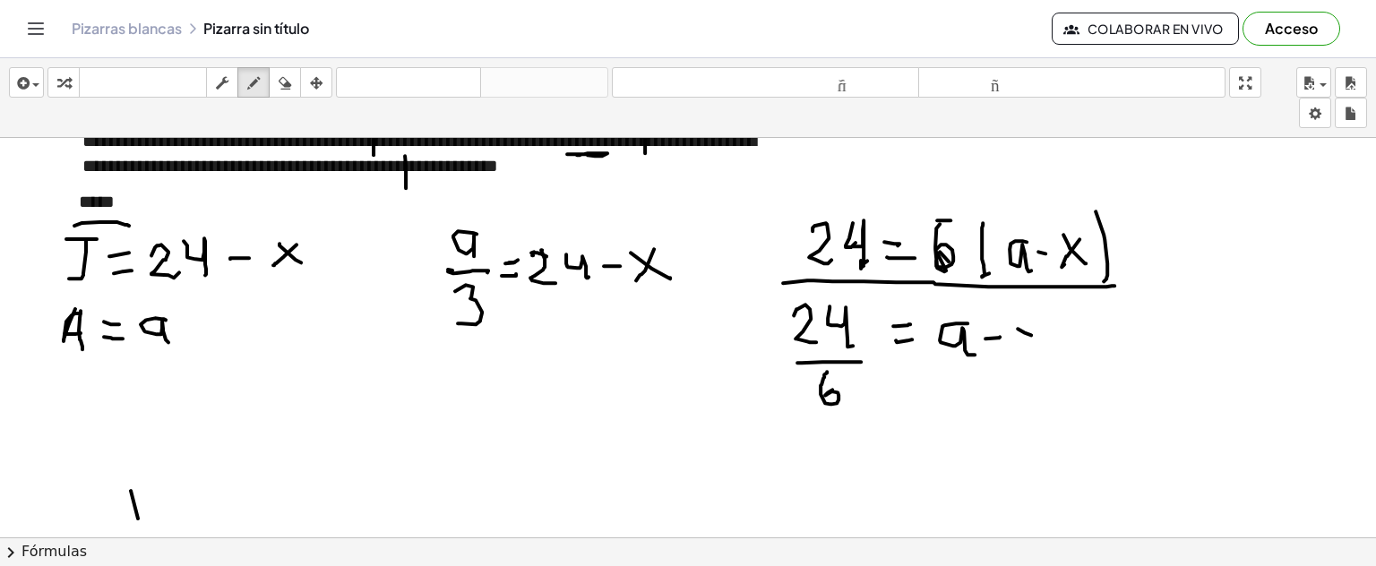
drag, startPoint x: 1031, startPoint y: 333, endPoint x: 1038, endPoint y: 315, distance: 19.0
drag, startPoint x: 1034, startPoint y: 328, endPoint x: 1022, endPoint y: 351, distance: 26.5
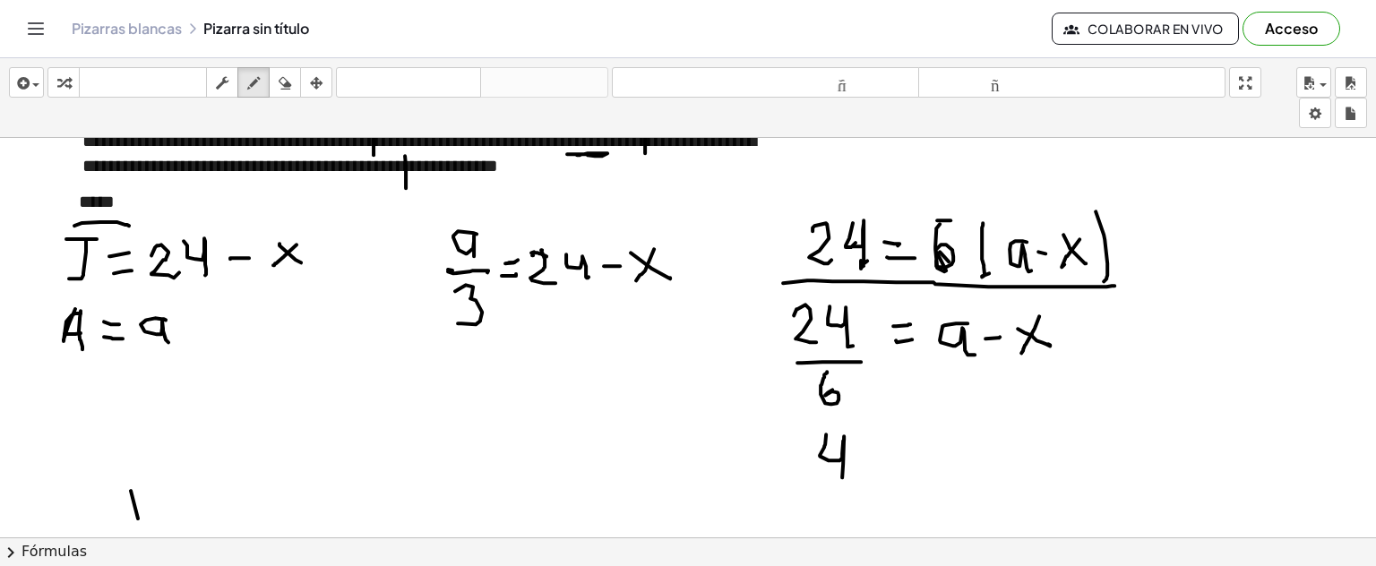
drag, startPoint x: 826, startPoint y: 433, endPoint x: 842, endPoint y: 476, distance: 45.9
drag, startPoint x: 883, startPoint y: 437, endPoint x: 869, endPoint y: 461, distance: 27.7
drag, startPoint x: 883, startPoint y: 455, endPoint x: 894, endPoint y: 455, distance: 11.6
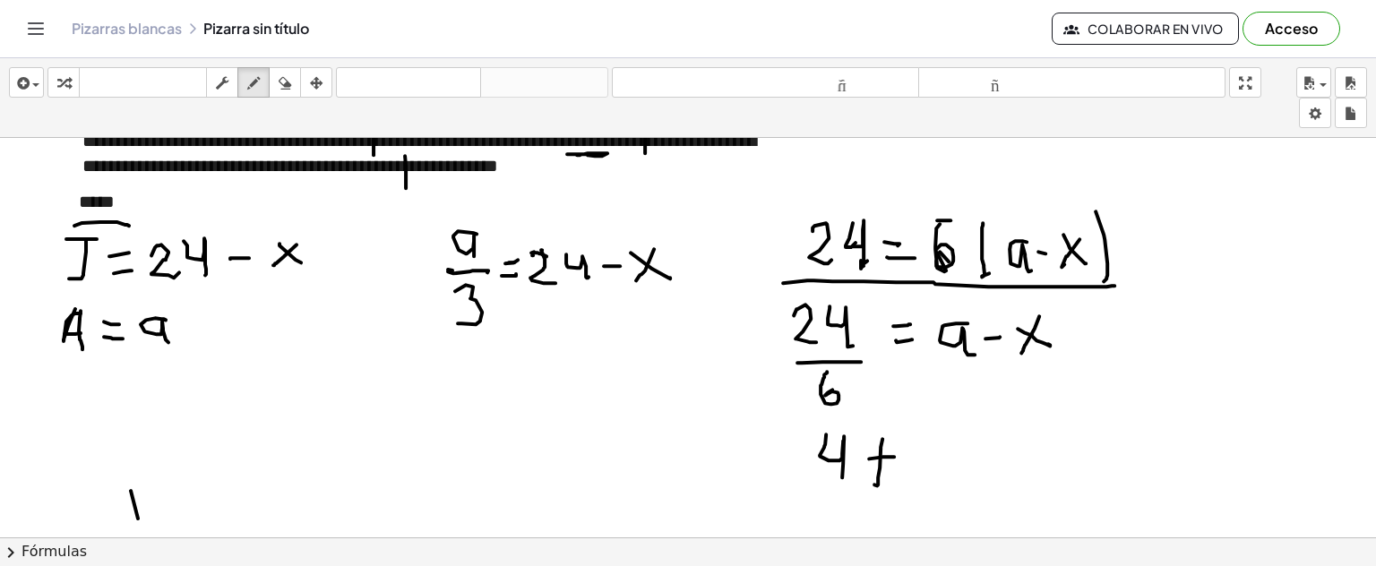
drag, startPoint x: 910, startPoint y: 448, endPoint x: 940, endPoint y: 470, distance: 37.3
drag, startPoint x: 936, startPoint y: 444, endPoint x: 944, endPoint y: 459, distance: 16.4
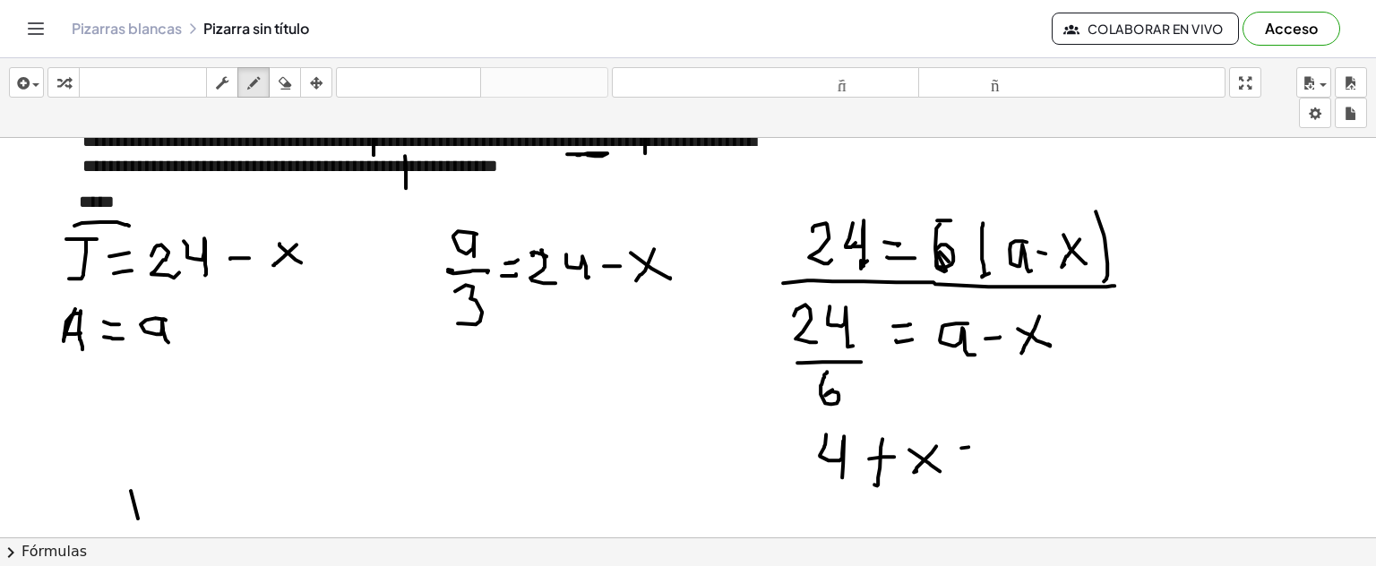
drag, startPoint x: 961, startPoint y: 444, endPoint x: 975, endPoint y: 443, distance: 14.4
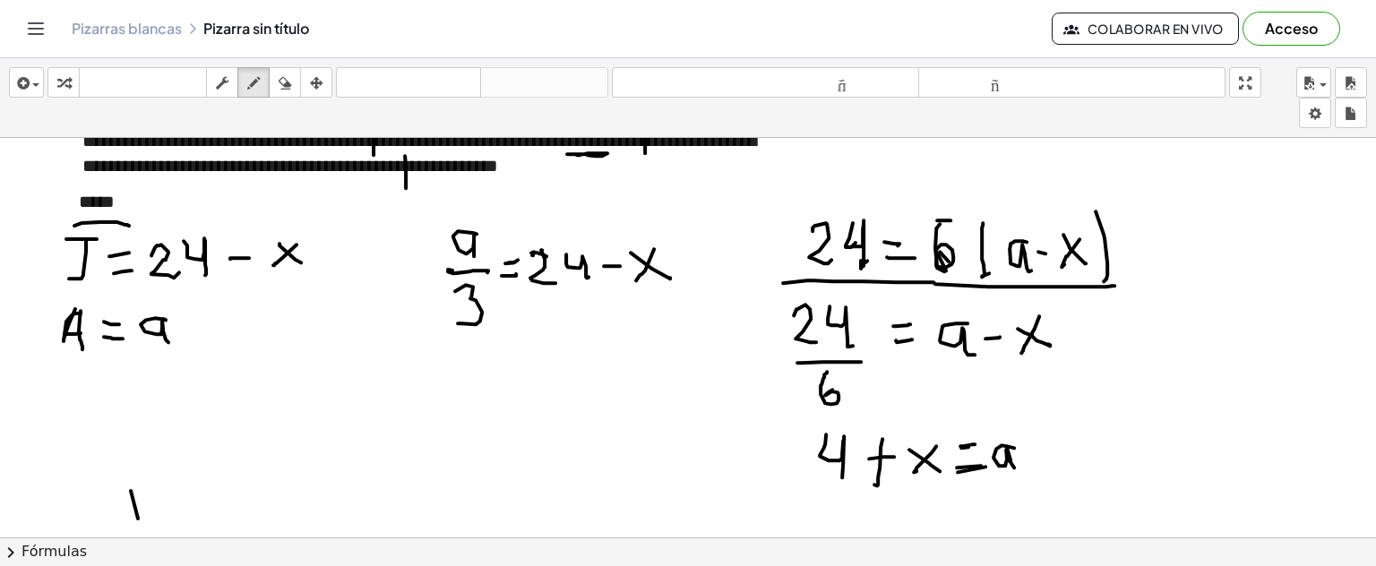
drag, startPoint x: 1014, startPoint y: 446, endPoint x: 960, endPoint y: 469, distance: 59.1
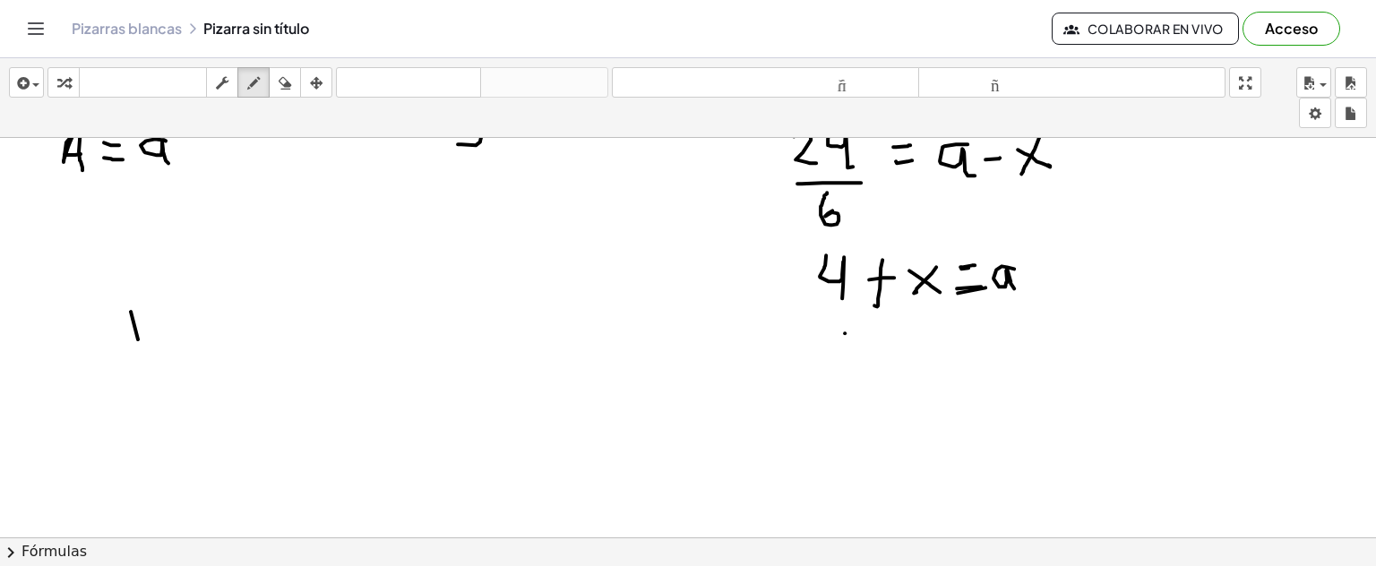
drag, startPoint x: 845, startPoint y: 332, endPoint x: 871, endPoint y: 358, distance: 37.4
drag, startPoint x: 870, startPoint y: 331, endPoint x: 882, endPoint y: 364, distance: 35.1
drag, startPoint x: 897, startPoint y: 333, endPoint x: 899, endPoint y: 374, distance: 40.4
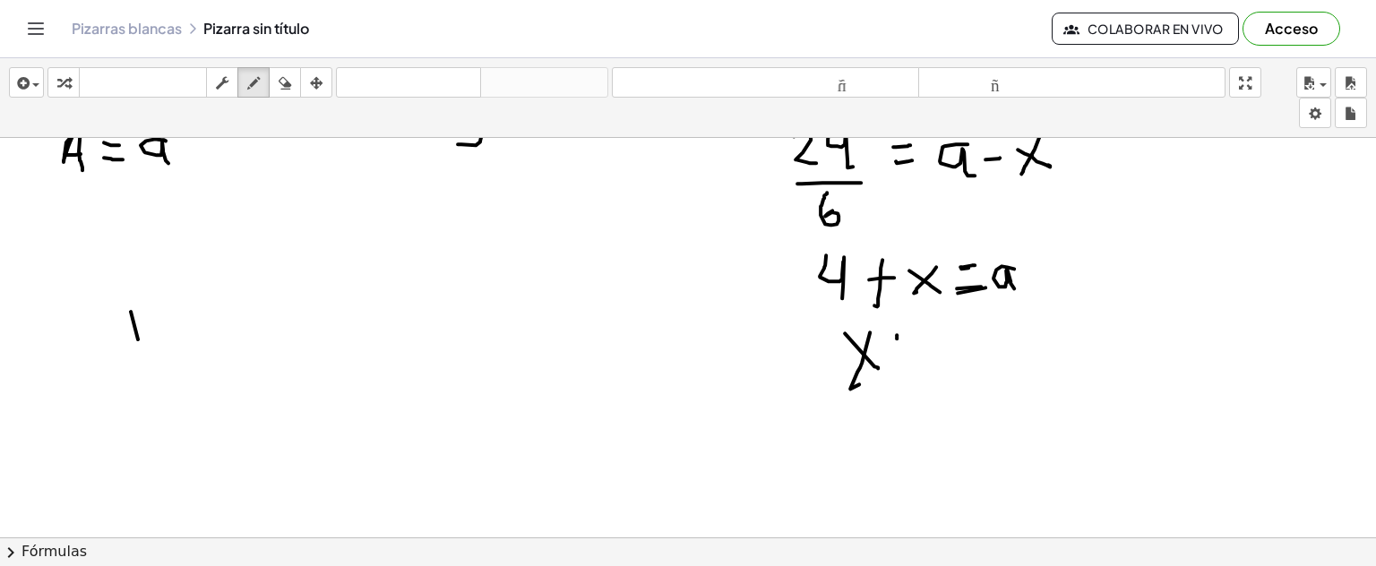
drag, startPoint x: 883, startPoint y: 360, endPoint x: 911, endPoint y: 355, distance: 29.2
drag, startPoint x: 918, startPoint y: 334, endPoint x: 941, endPoint y: 376, distance: 47.7
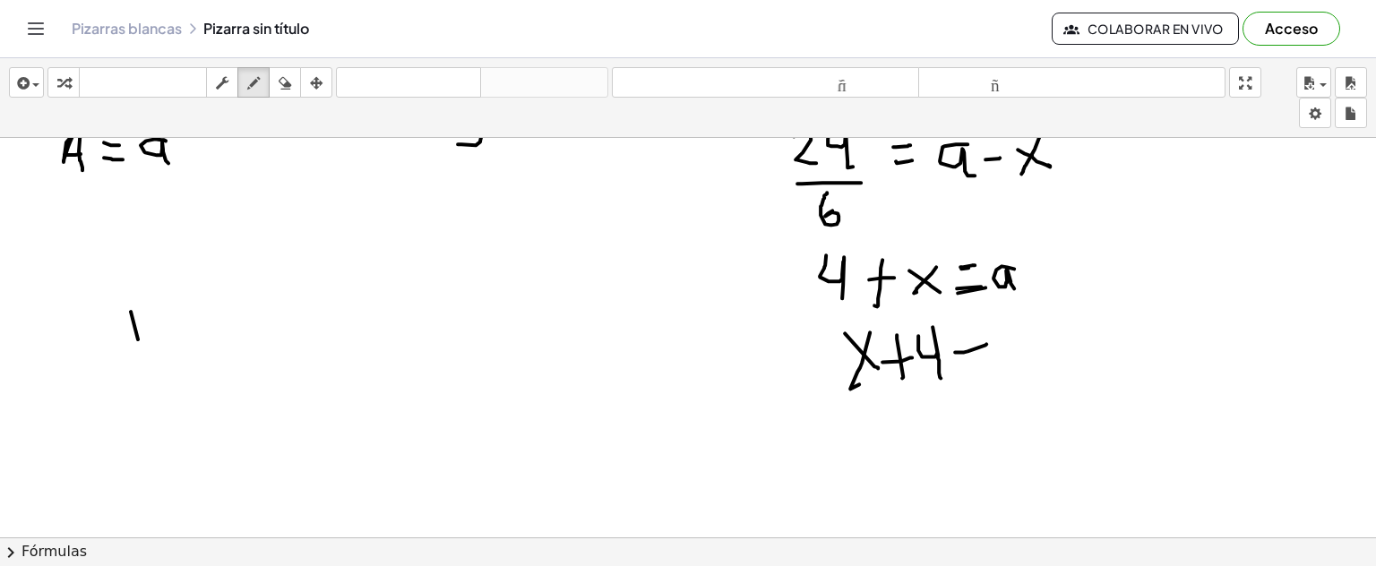
drag, startPoint x: 963, startPoint y: 367, endPoint x: 990, endPoint y: 369, distance: 26.9
drag, startPoint x: 1036, startPoint y: 345, endPoint x: 989, endPoint y: 391, distance: 65.3
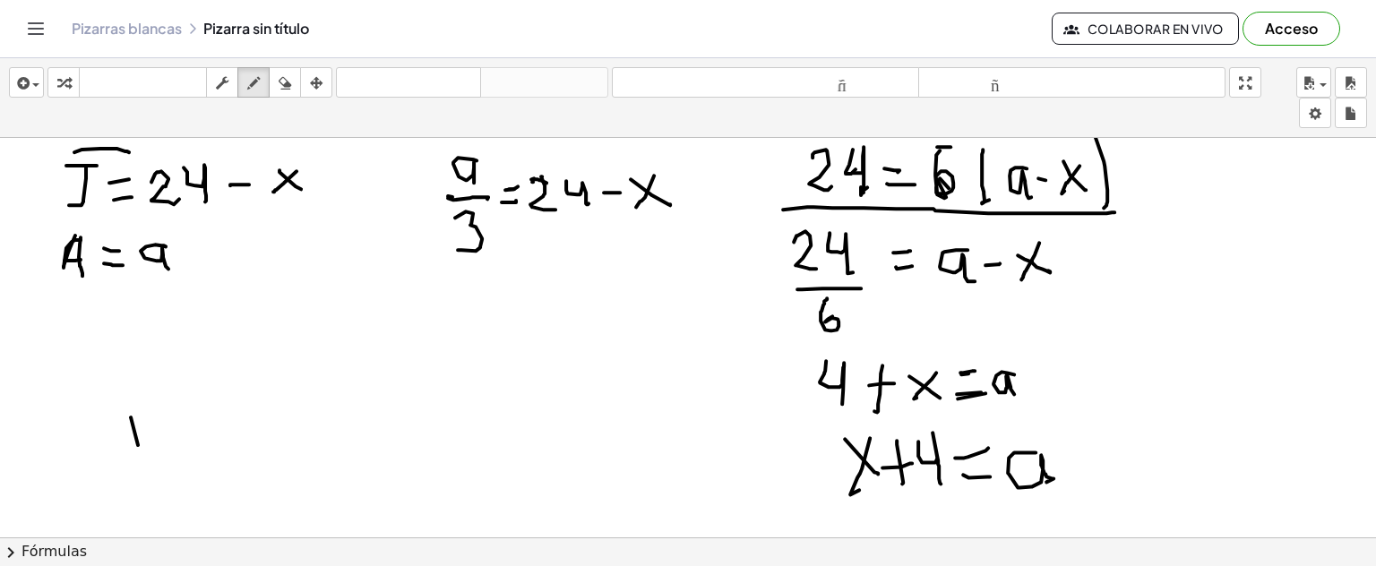
scroll to position [2908, 0]
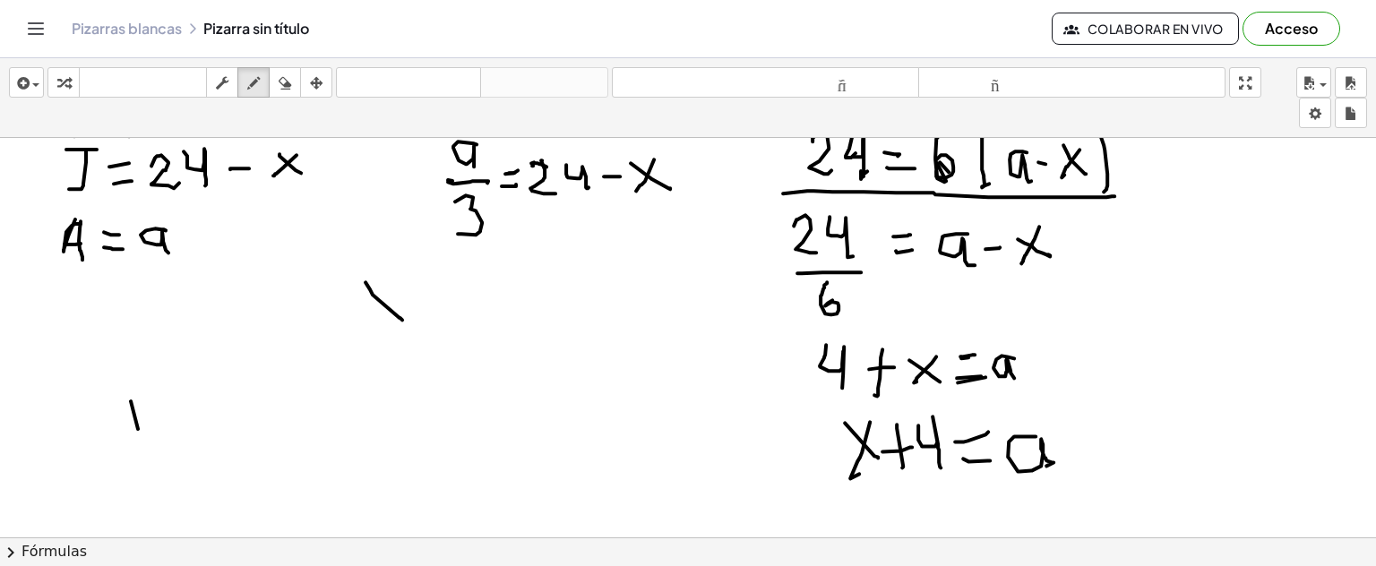
drag, startPoint x: 366, startPoint y: 280, endPoint x: 401, endPoint y: 290, distance: 37.2
drag, startPoint x: 394, startPoint y: 294, endPoint x: 450, endPoint y: 288, distance: 55.9
drag, startPoint x: 437, startPoint y: 280, endPoint x: 441, endPoint y: 308, distance: 28.9
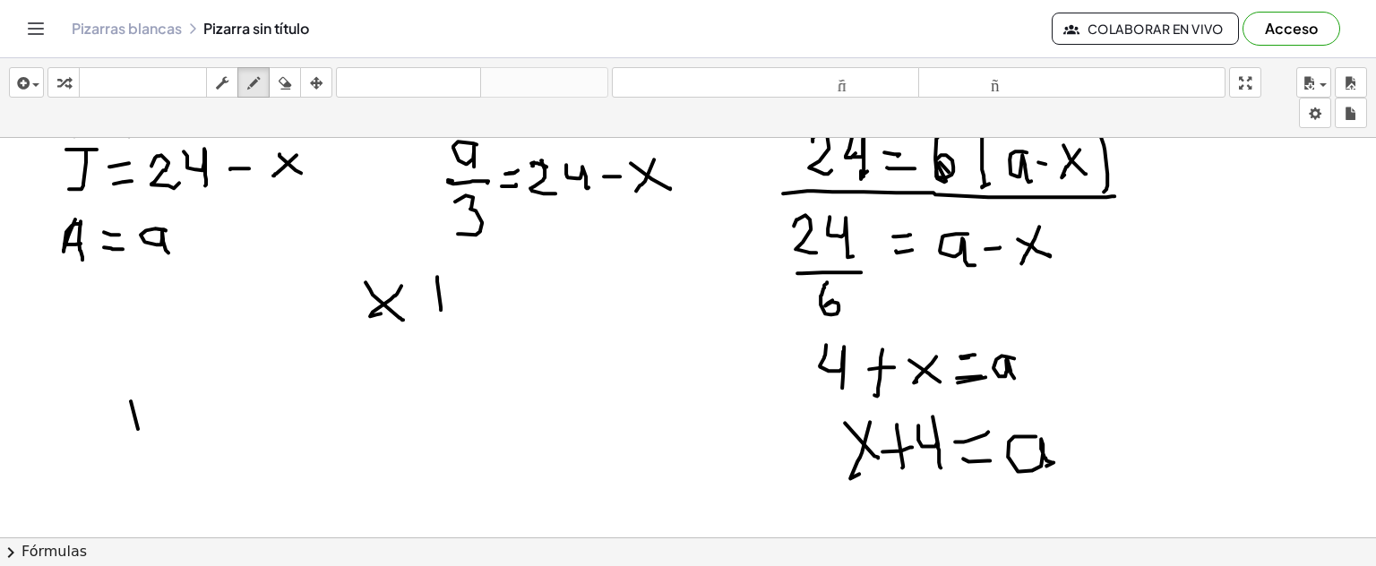
drag, startPoint x: 427, startPoint y: 300, endPoint x: 464, endPoint y: 290, distance: 38.0
drag, startPoint x: 469, startPoint y: 276, endPoint x: 473, endPoint y: 297, distance: 21.1
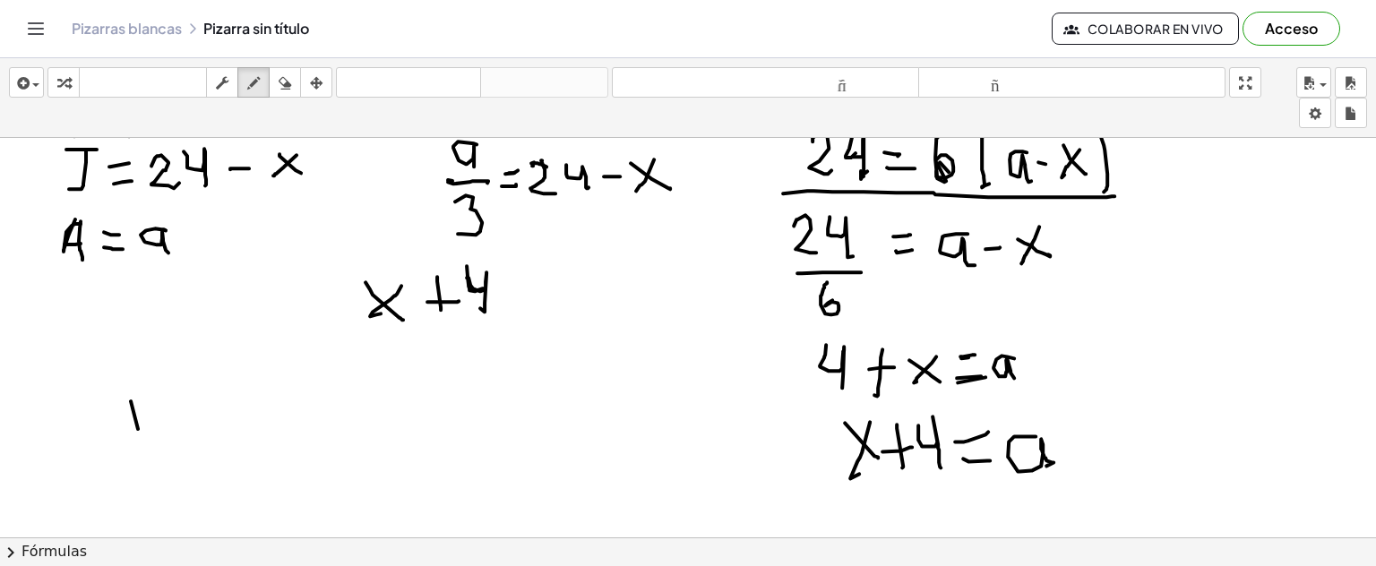
drag, startPoint x: 469, startPoint y: 283, endPoint x: 455, endPoint y: 294, distance: 17.2
drag, startPoint x: 355, startPoint y: 333, endPoint x: 418, endPoint y: 348, distance: 64.3
drag, startPoint x: 411, startPoint y: 351, endPoint x: 518, endPoint y: 348, distance: 106.7
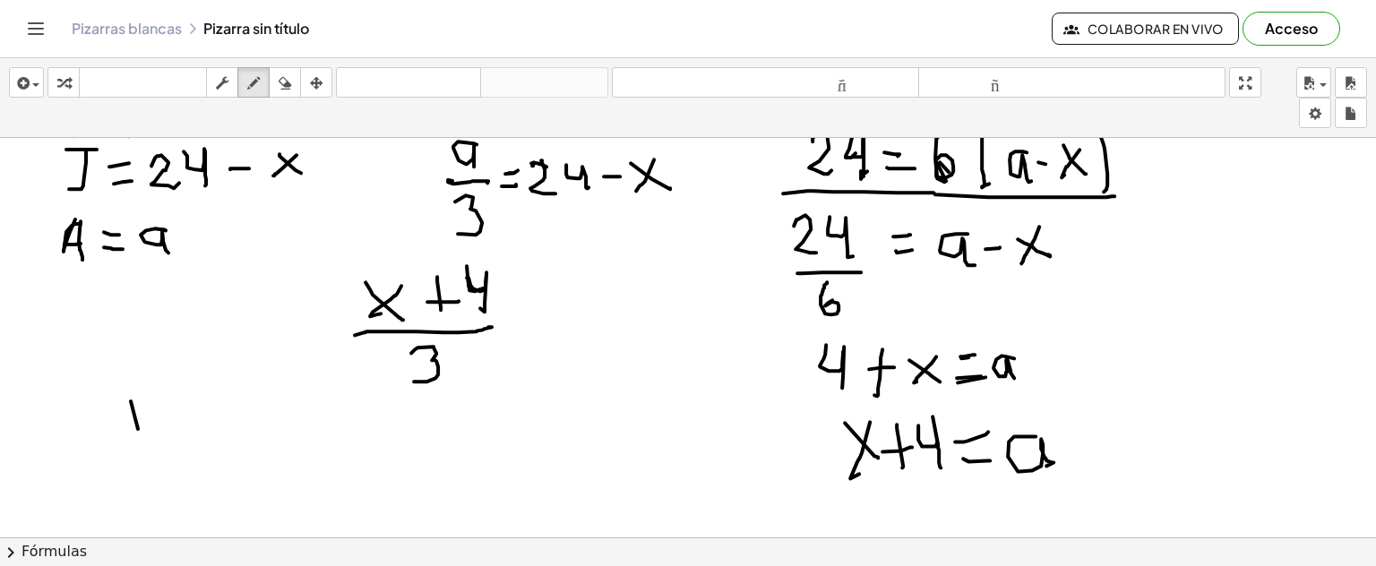
drag, startPoint x: 527, startPoint y: 314, endPoint x: 513, endPoint y: 330, distance: 21.6
drag, startPoint x: 519, startPoint y: 333, endPoint x: 575, endPoint y: 306, distance: 62.9
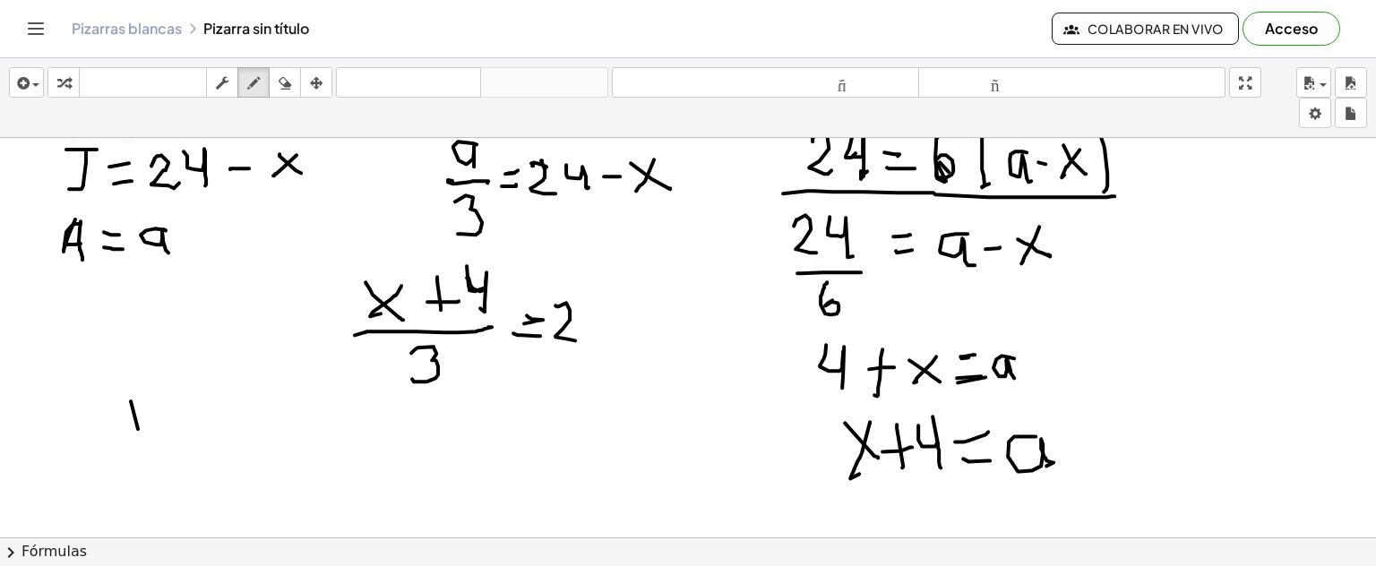
drag, startPoint x: 556, startPoint y: 304, endPoint x: 588, endPoint y: 327, distance: 39.8
drag, startPoint x: 588, startPoint y: 307, endPoint x: 620, endPoint y: 343, distance: 48.2
drag, startPoint x: 627, startPoint y: 327, endPoint x: 662, endPoint y: 322, distance: 35.4
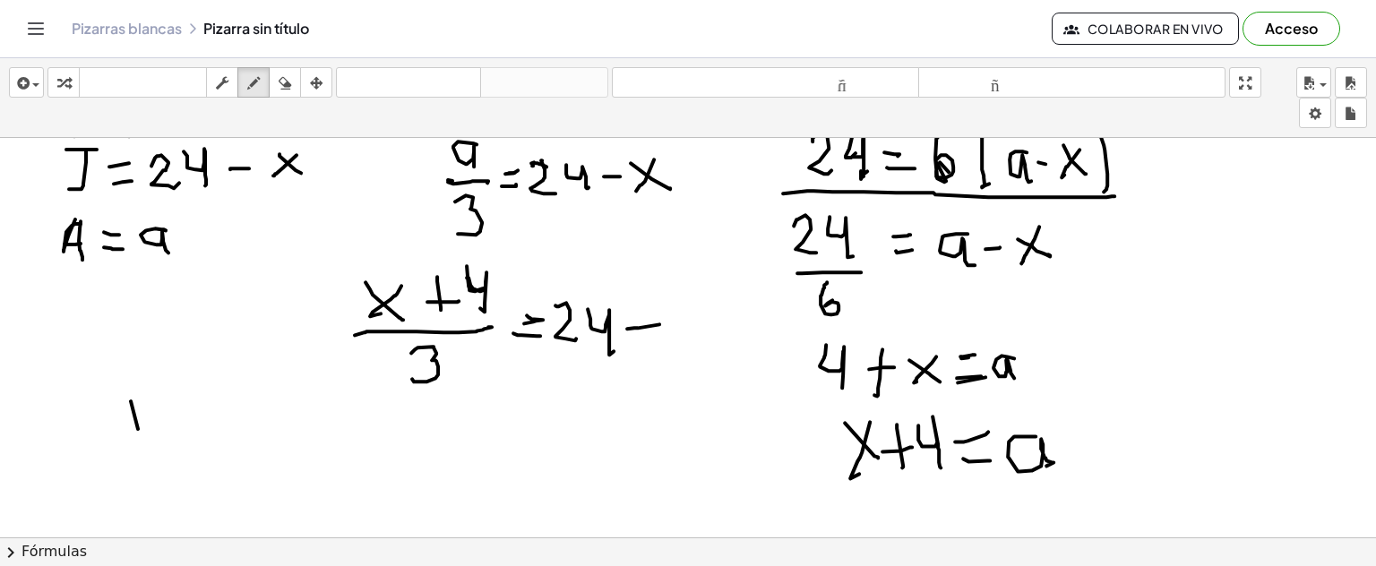
drag, startPoint x: 670, startPoint y: 304, endPoint x: 687, endPoint y: 303, distance: 17.0
drag, startPoint x: 677, startPoint y: 316, endPoint x: 666, endPoint y: 341, distance: 26.9
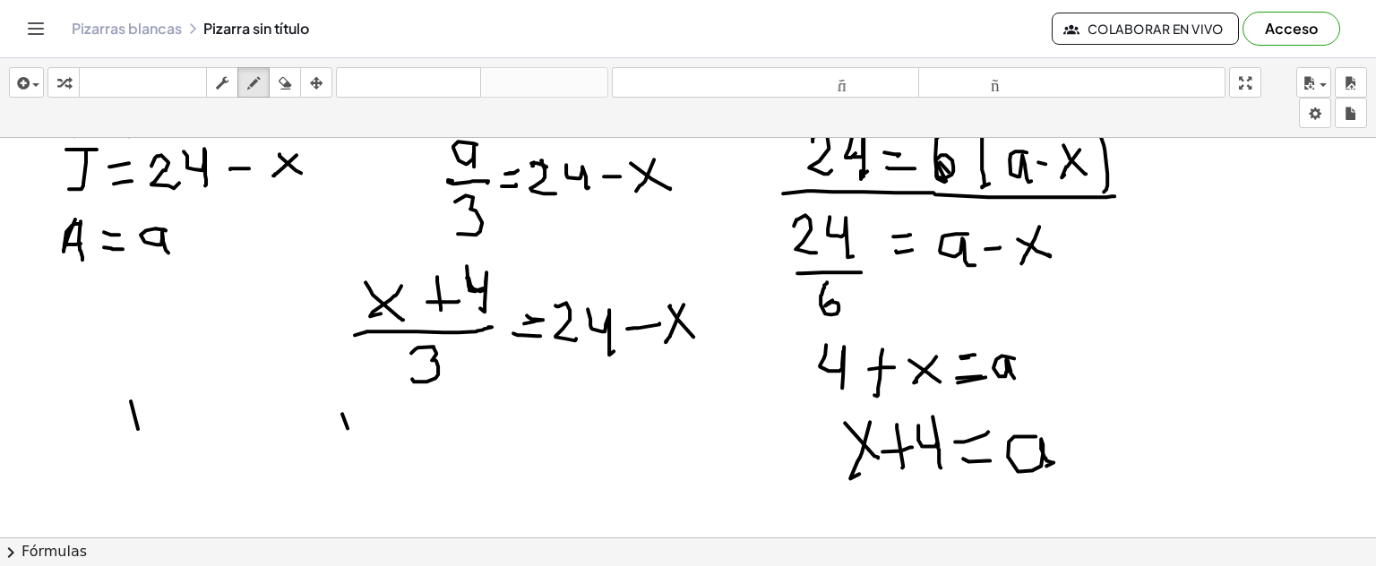
drag, startPoint x: 348, startPoint y: 427, endPoint x: 370, endPoint y: 437, distance: 24.8
drag, startPoint x: 359, startPoint y: 405, endPoint x: 398, endPoint y: 437, distance: 50.3
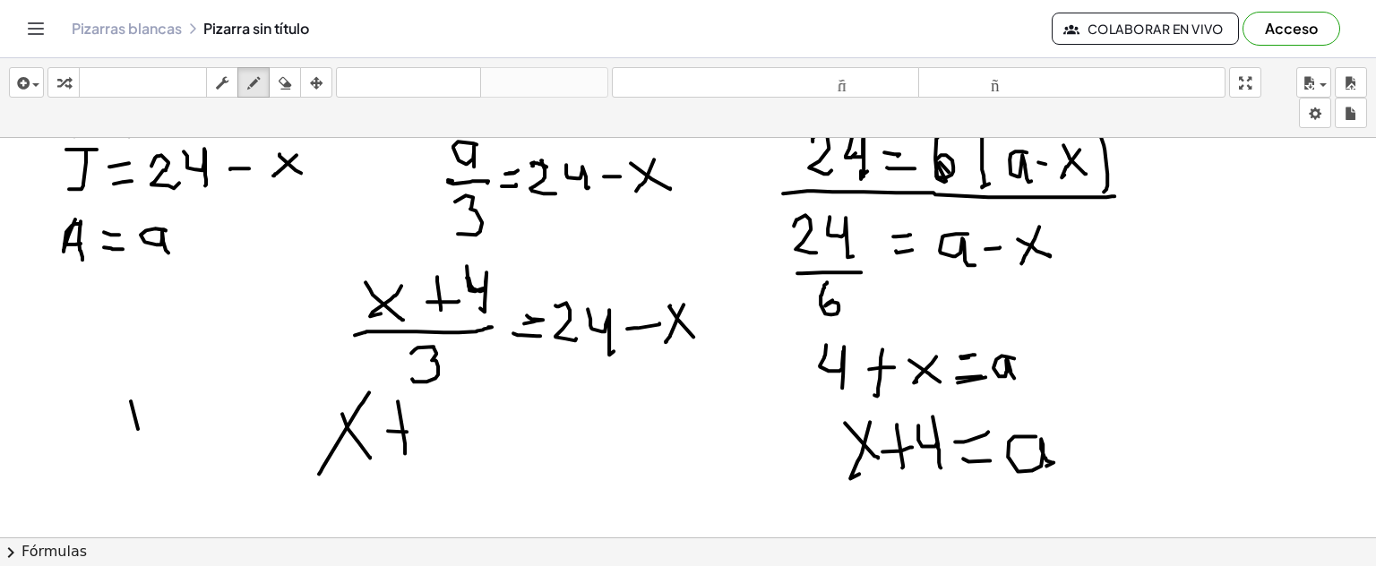
drag
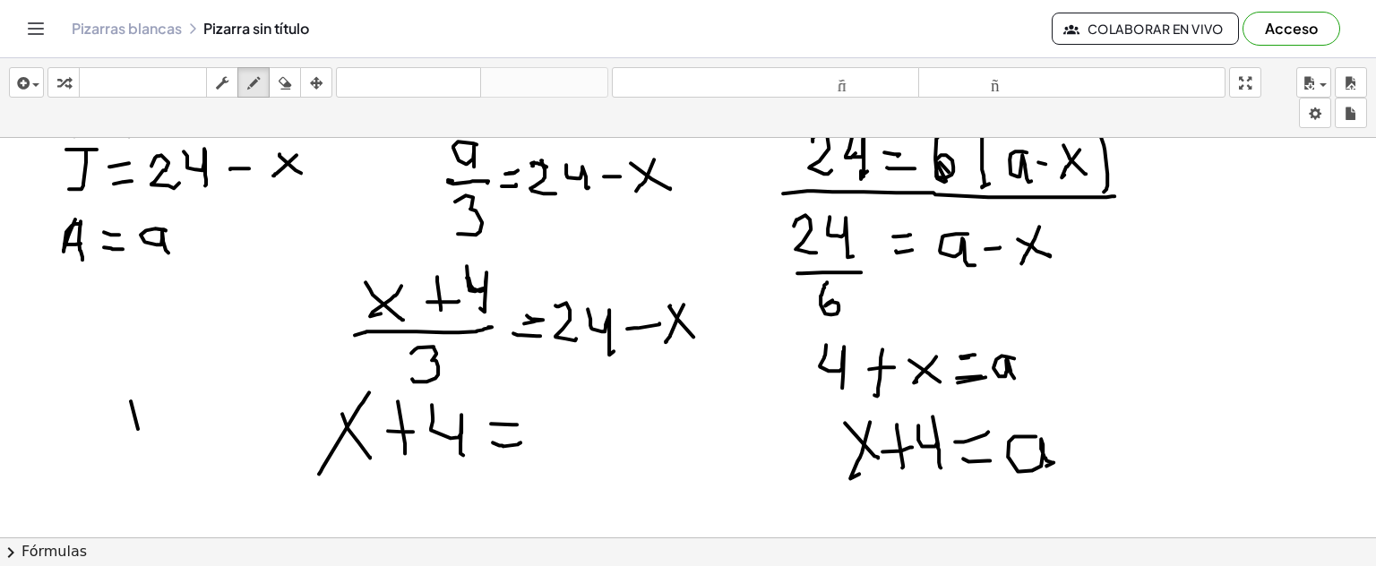
scroll to position [2997, 0]
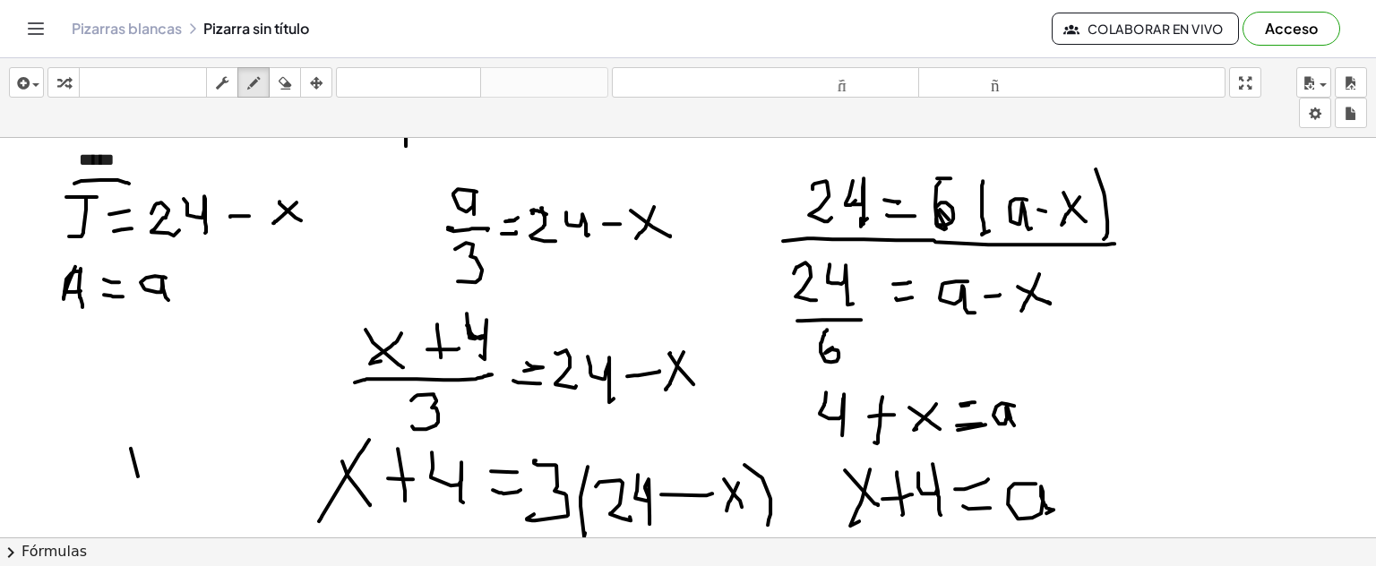
scroll to position [2950, 0]
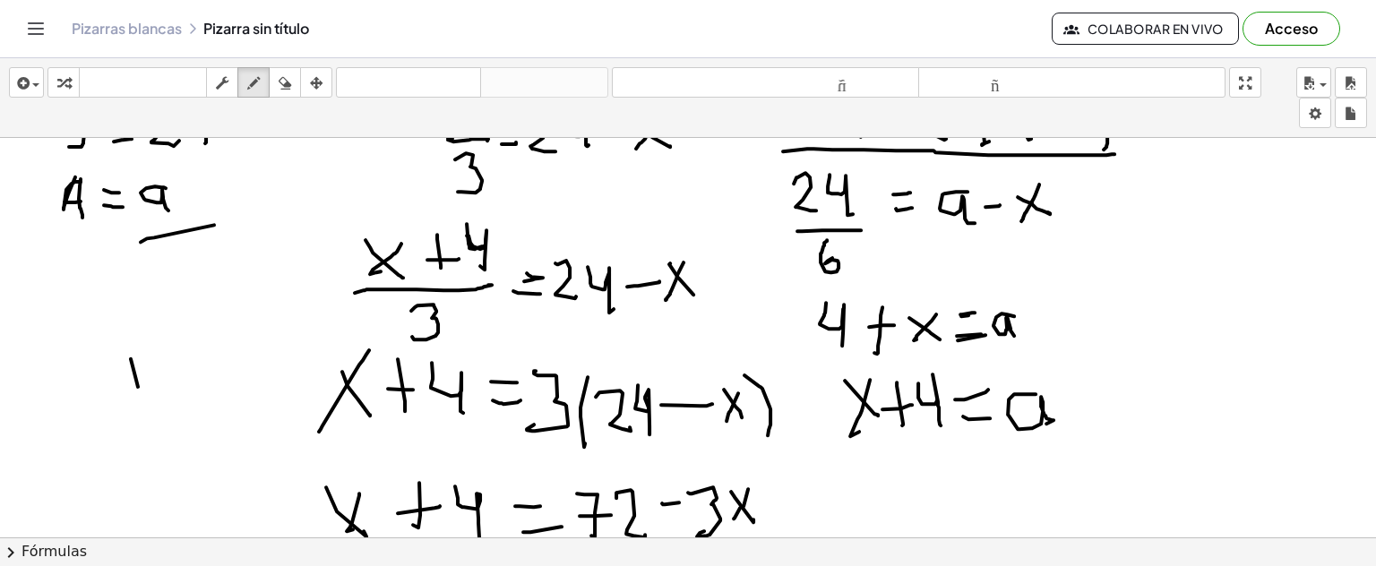
drag, startPoint x: 141, startPoint y: 240, endPoint x: 157, endPoint y: 233, distance: 17.7
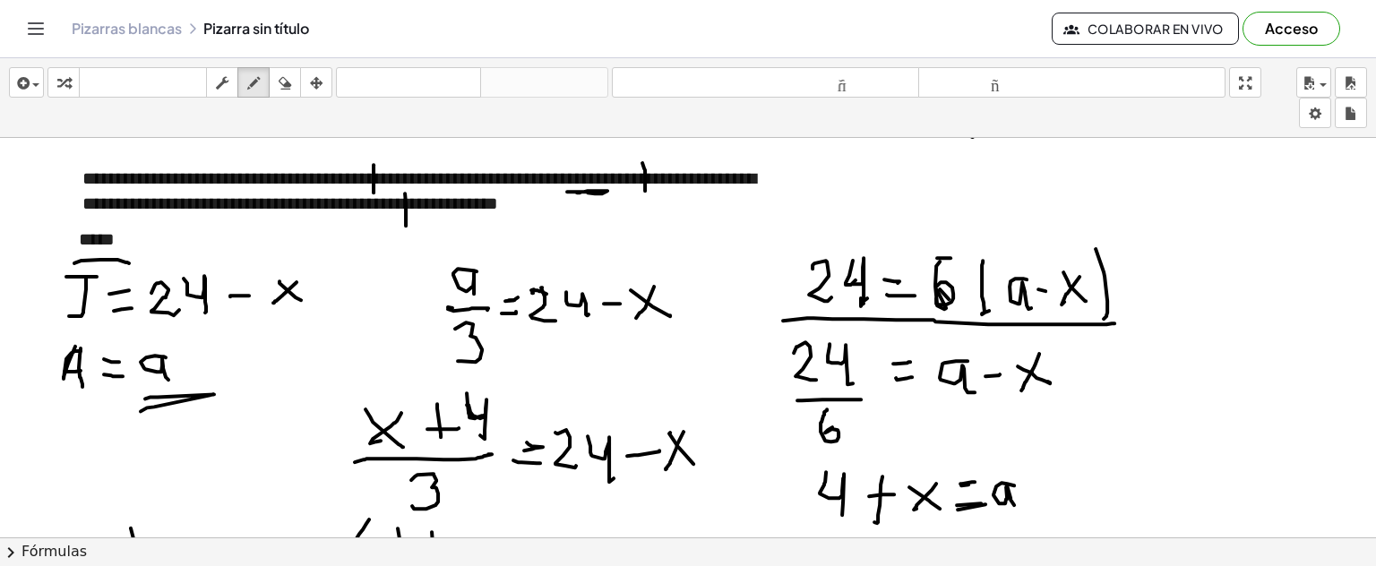
scroll to position [2771, 0]
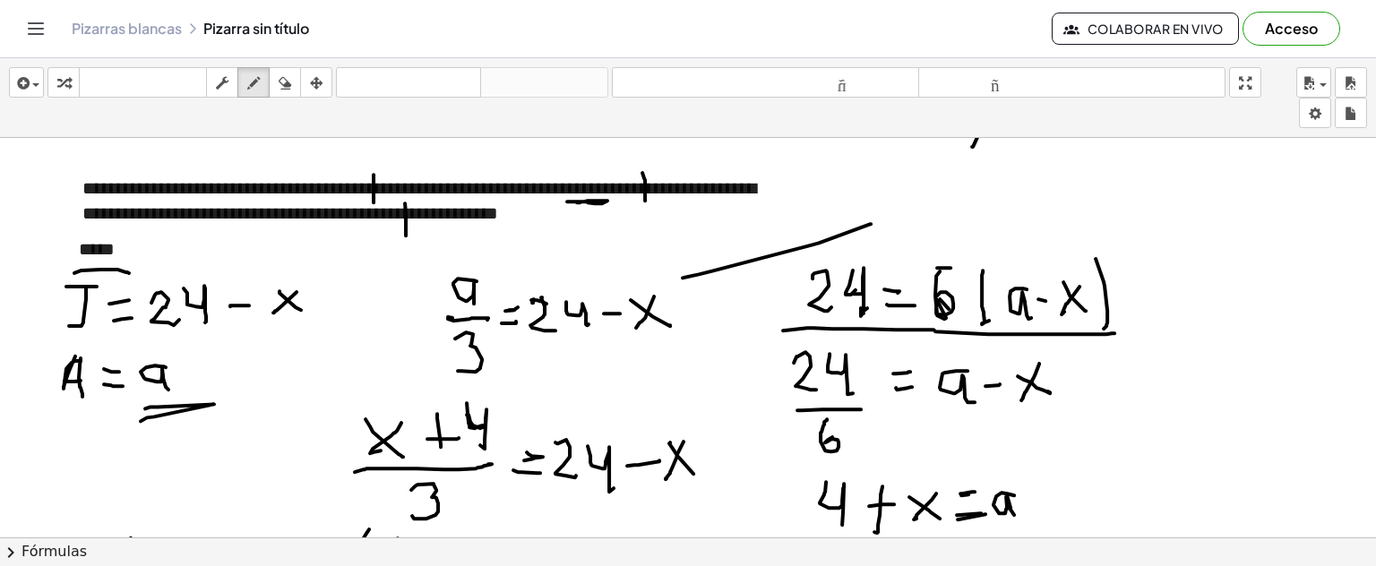
drag, startPoint x: 683, startPoint y: 276, endPoint x: 871, endPoint y: 222, distance: 195.7
drag, startPoint x: 903, startPoint y: 203, endPoint x: 892, endPoint y: 236, distance: 34.9
drag, startPoint x: 961, startPoint y: 168, endPoint x: 972, endPoint y: 197, distance: 30.6
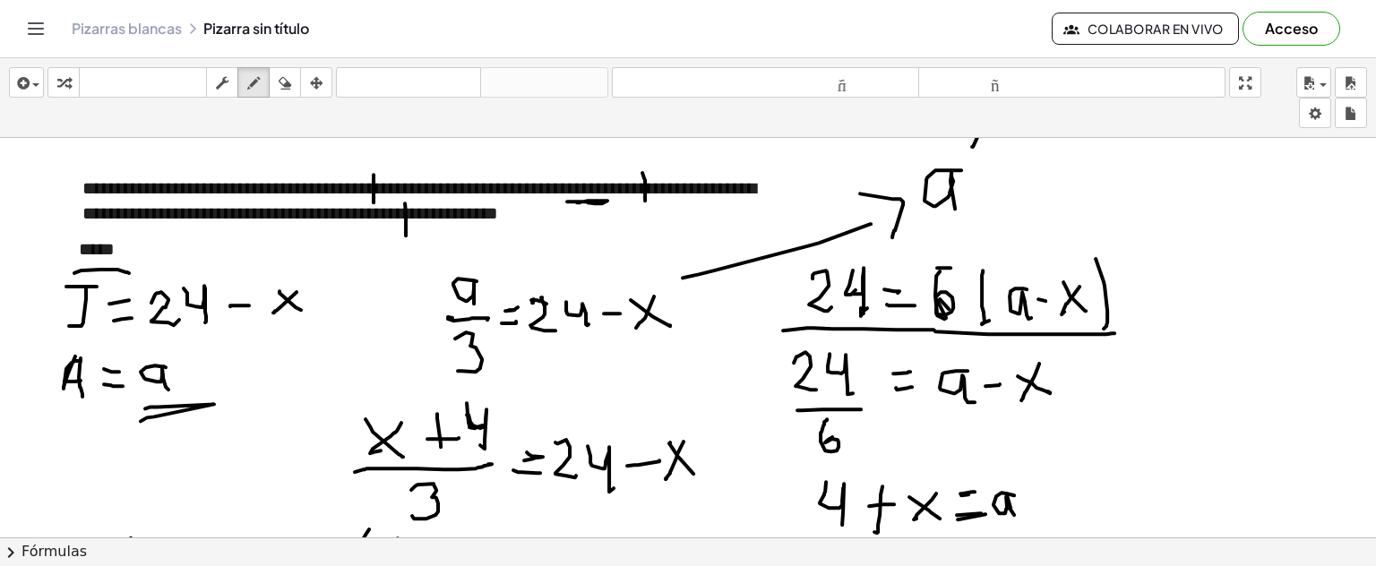
drag, startPoint x: 983, startPoint y: 181, endPoint x: 955, endPoint y: 201, distance: 34.1
drag, startPoint x: 961, startPoint y: 208, endPoint x: 986, endPoint y: 193, distance: 28.6
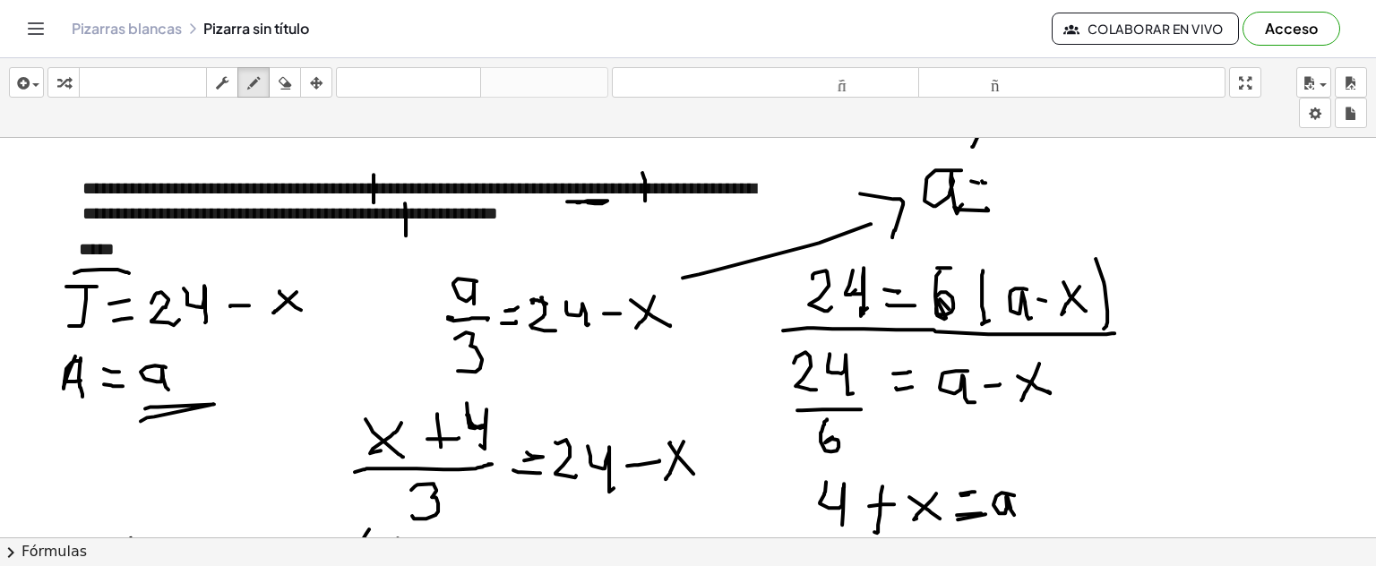
drag, startPoint x: 979, startPoint y: 181, endPoint x: 994, endPoint y: 183, distance: 15.3
drag, startPoint x: 1016, startPoint y: 168, endPoint x: 1039, endPoint y: 204, distance: 42.7
drag, startPoint x: 1065, startPoint y: 161, endPoint x: 1075, endPoint y: 218, distance: 57.5
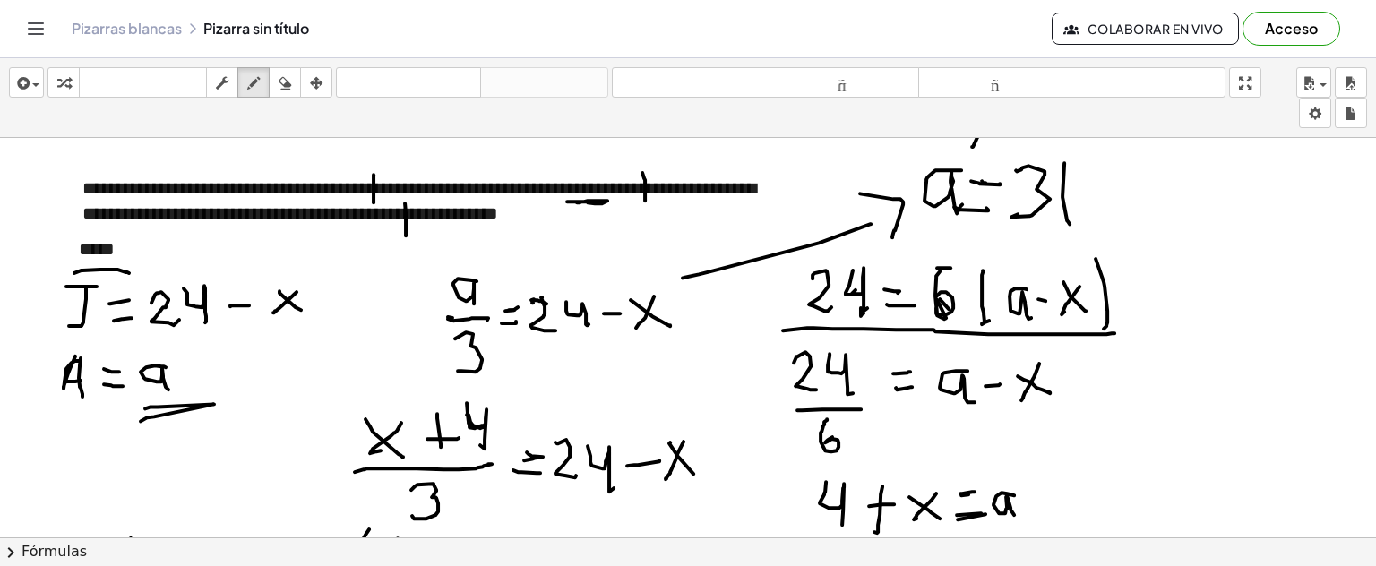
drag, startPoint x: 1077, startPoint y: 197, endPoint x: 1109, endPoint y: 193, distance: 32.6
drag, startPoint x: 1122, startPoint y: 192, endPoint x: 1155, endPoint y: 195, distance: 33.3
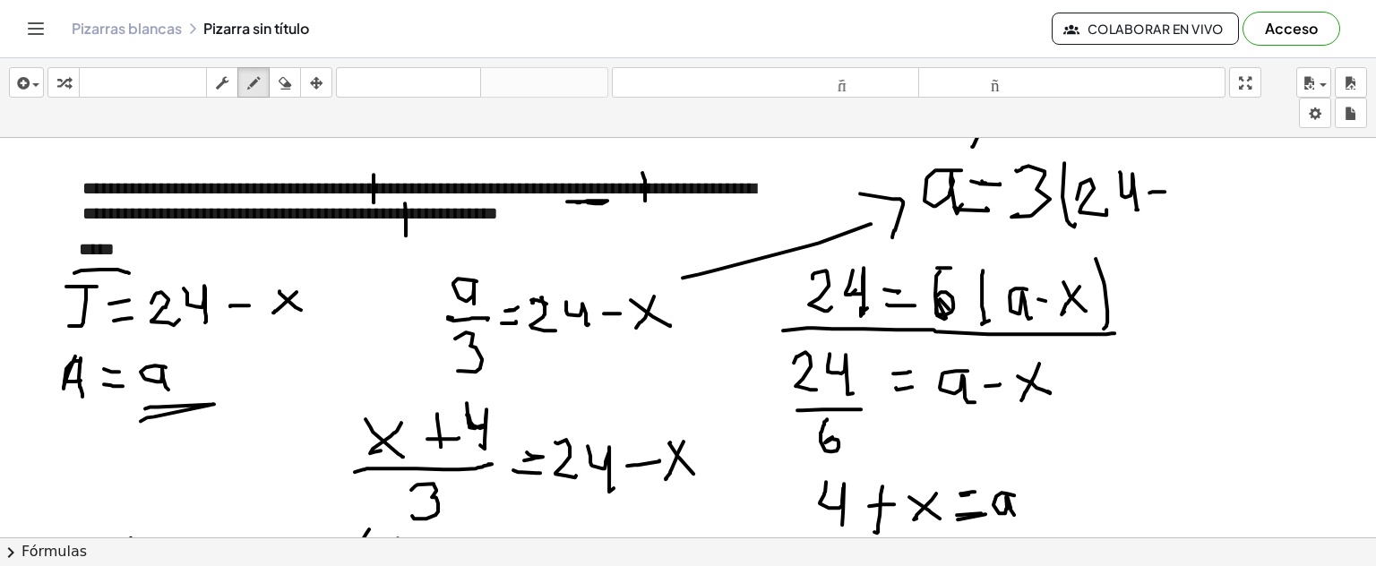
drag, startPoint x: 1150, startPoint y: 191, endPoint x: 1172, endPoint y: 190, distance: 22.4
drag, startPoint x: 1168, startPoint y: 185, endPoint x: 1208, endPoint y: 197, distance: 41.4
drag, startPoint x: 1202, startPoint y: 176, endPoint x: 1209, endPoint y: 190, distance: 16.0
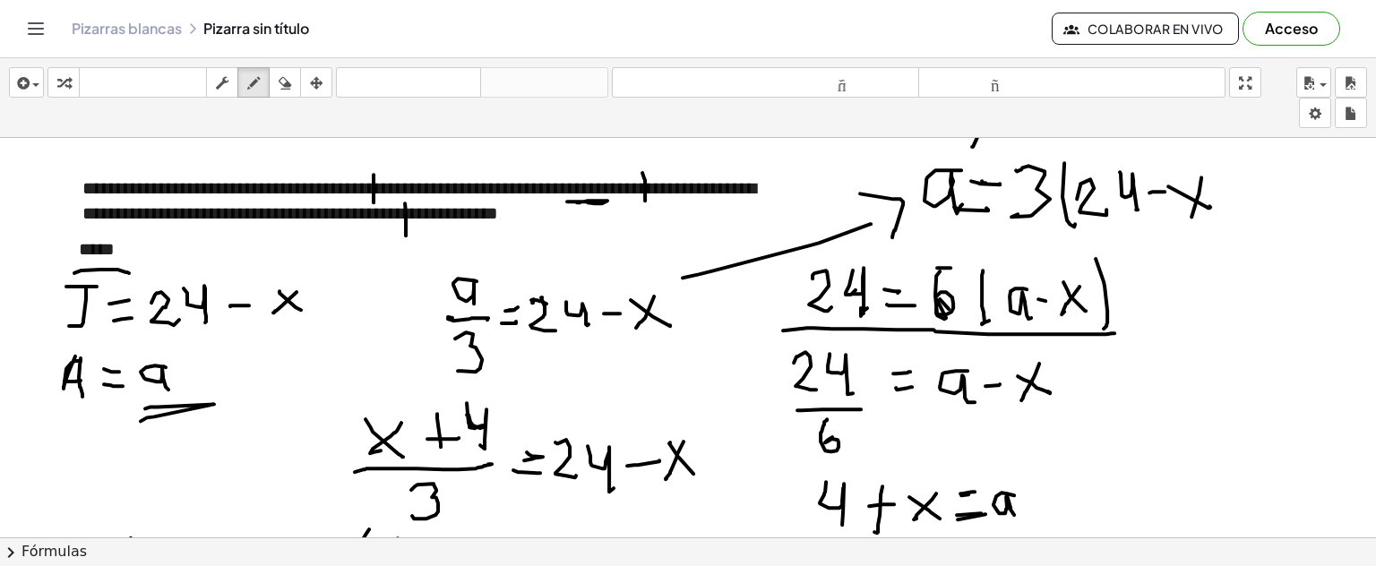
drag, startPoint x: 1244, startPoint y: 208, endPoint x: 1238, endPoint y: 224, distance: 17.0
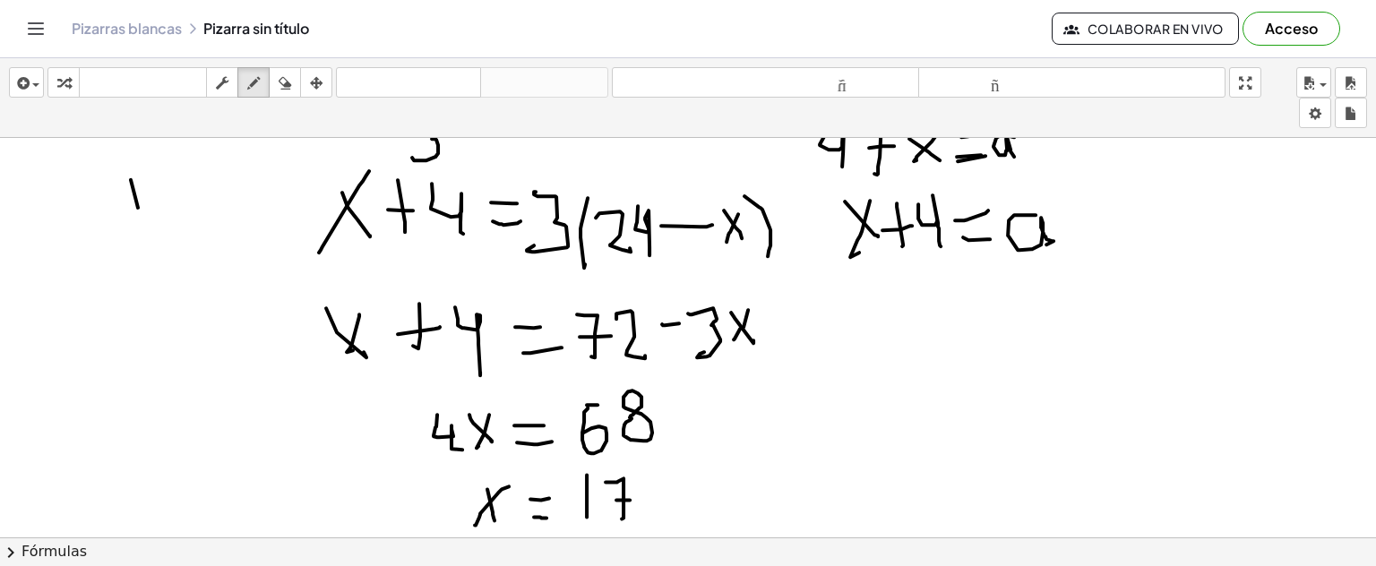
scroll to position [3219, 0]
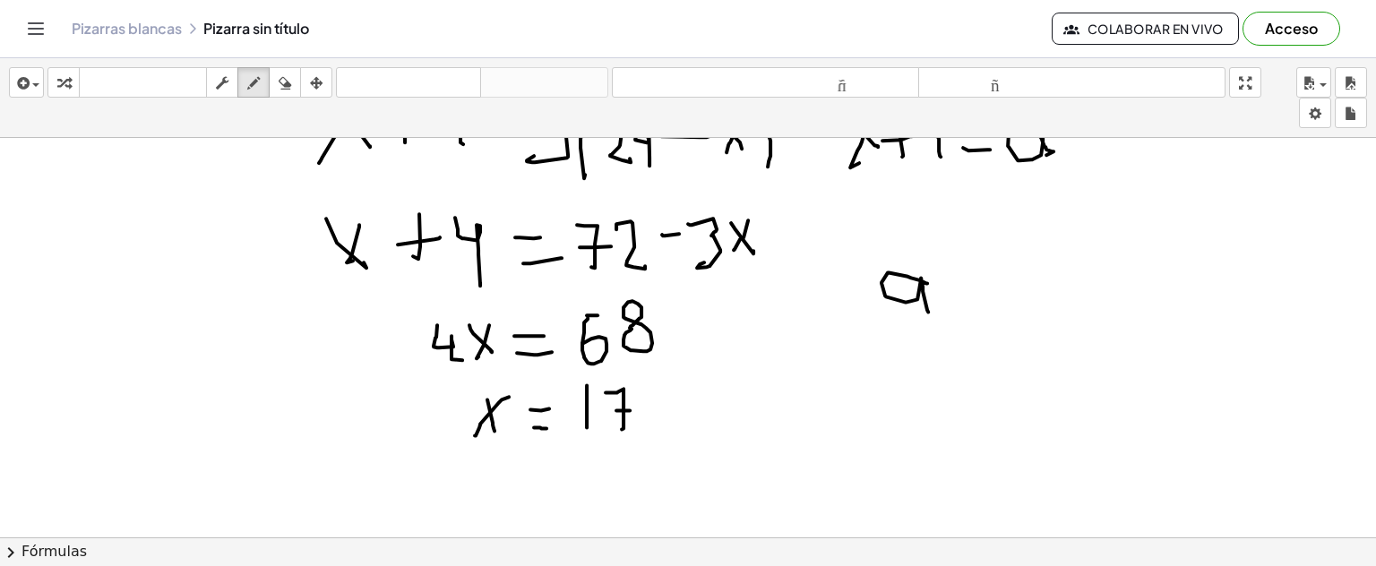
drag, startPoint x: 927, startPoint y: 281, endPoint x: 939, endPoint y: 305, distance: 26.5
drag, startPoint x: 789, startPoint y: 203, endPoint x: 802, endPoint y: 237, distance: 36.6
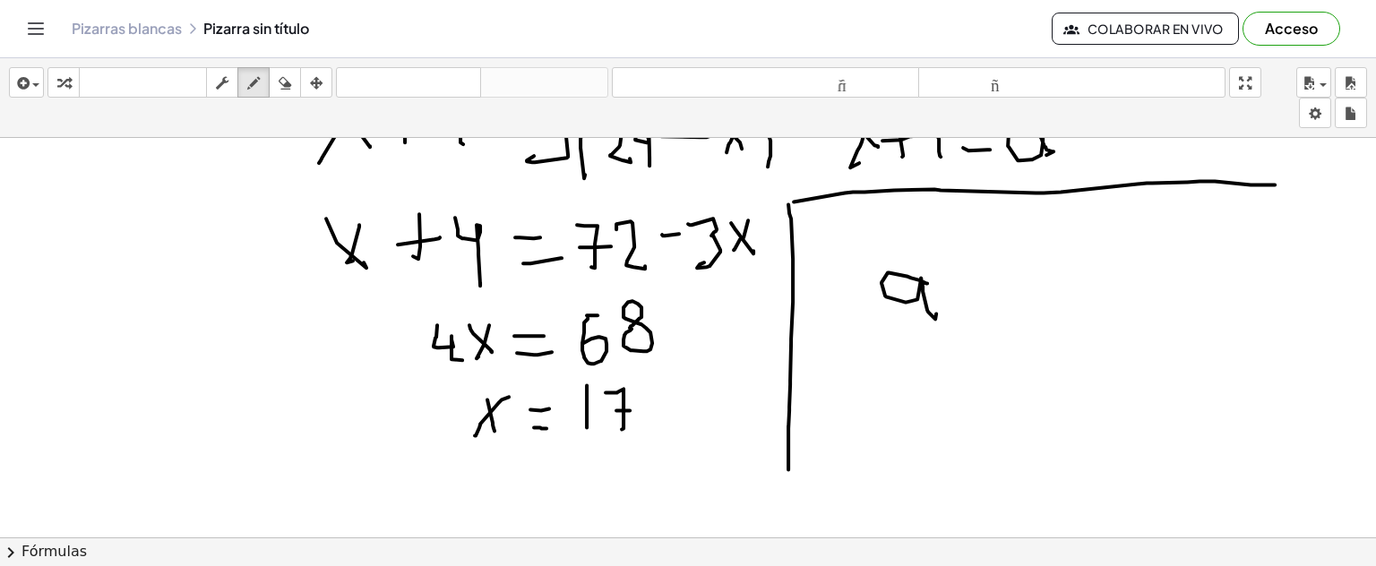
drag, startPoint x: 794, startPoint y: 200, endPoint x: 1275, endPoint y: 183, distance: 481.5
drag, startPoint x: 952, startPoint y: 293, endPoint x: 968, endPoint y: 285, distance: 18.0
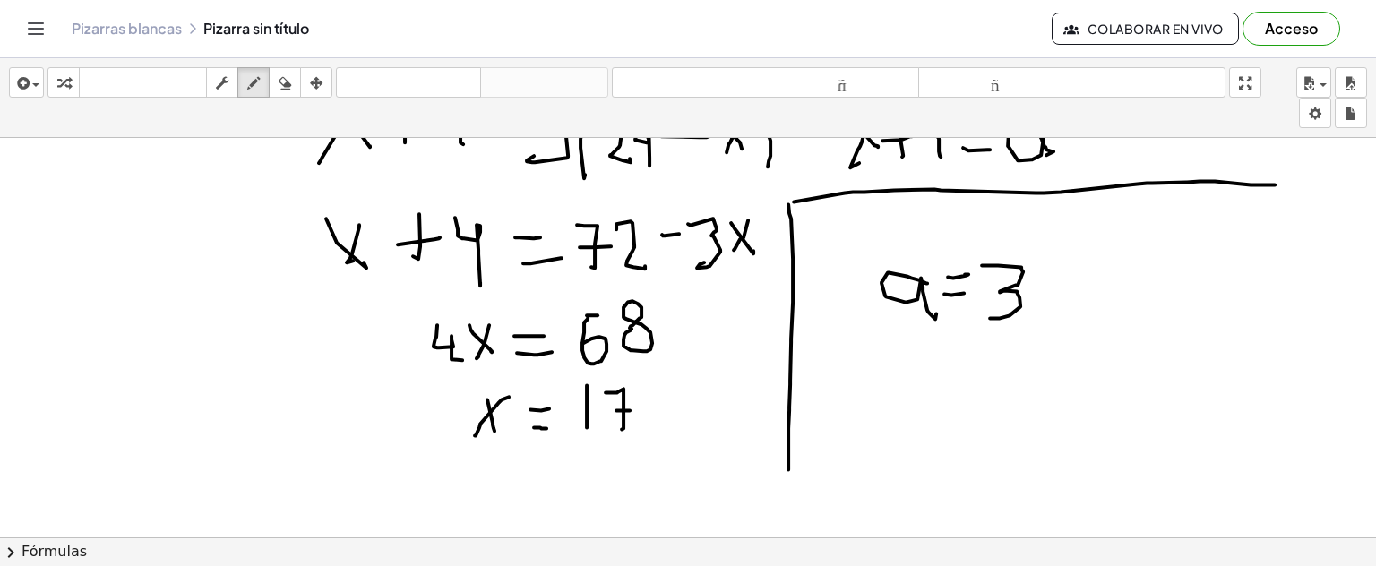
drag, startPoint x: 991, startPoint y: 263, endPoint x: 1064, endPoint y: 283, distance: 75.2
drag, startPoint x: 1047, startPoint y: 275, endPoint x: 1064, endPoint y: 309, distance: 38.1
drag, startPoint x: 1066, startPoint y: 283, endPoint x: 1105, endPoint y: 283, distance: 38.5
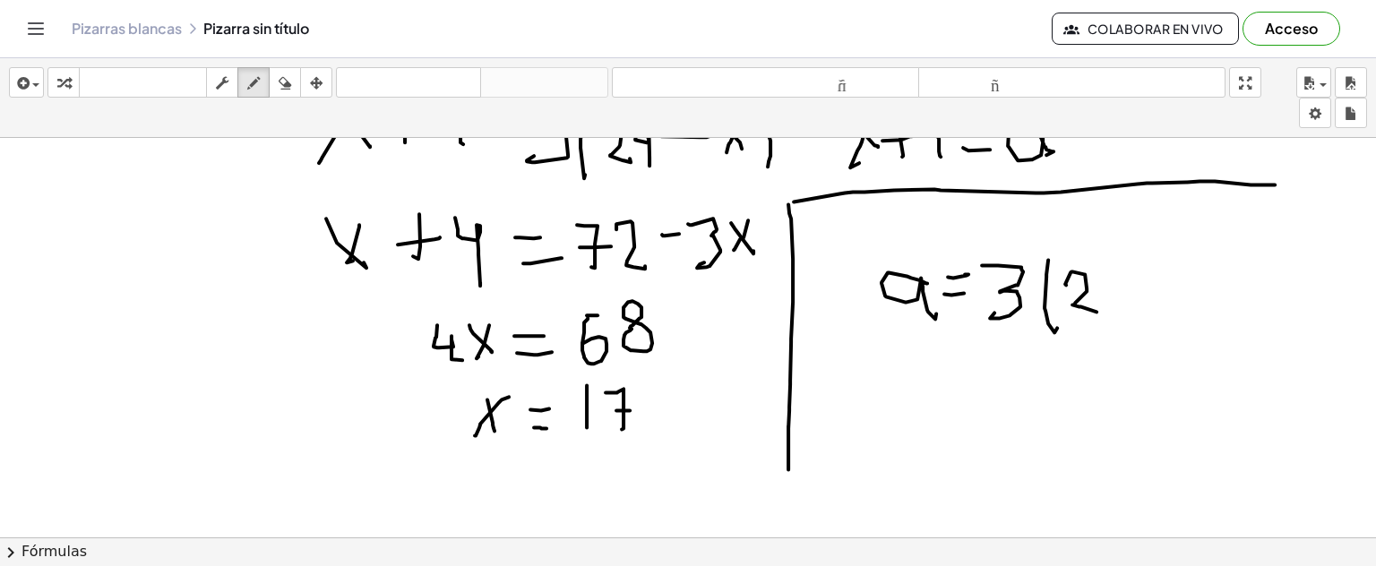
drag, startPoint x: 1108, startPoint y: 281, endPoint x: 1131, endPoint y: 303, distance: 31.1
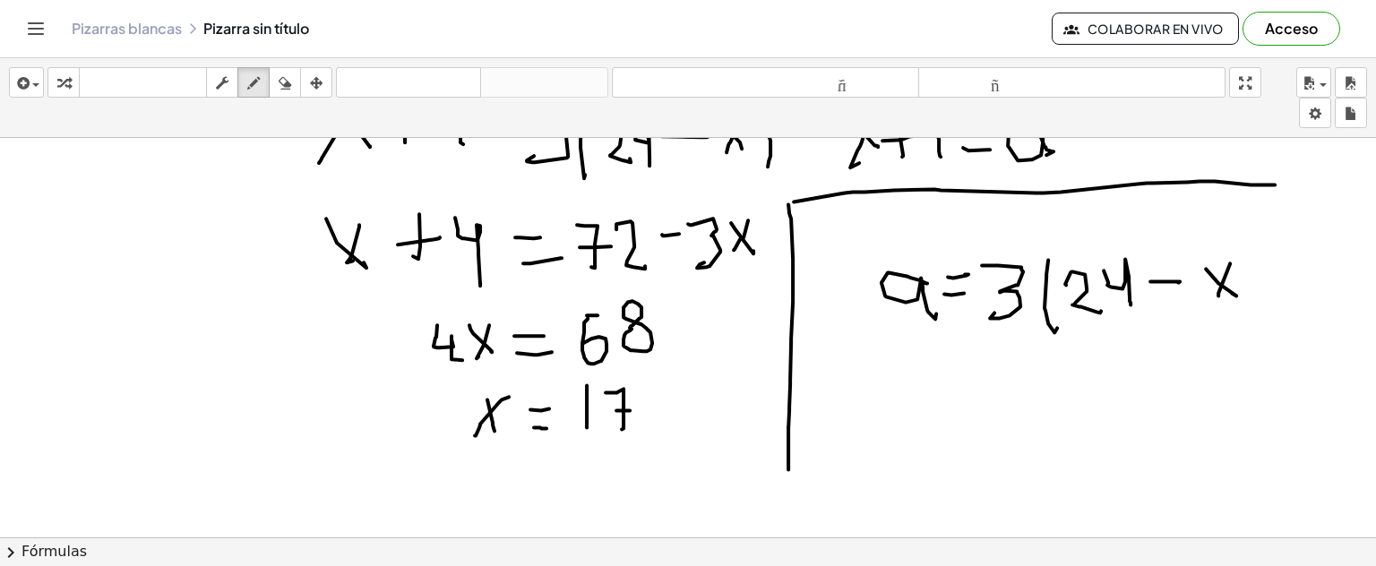
drag, startPoint x: 924, startPoint y: 376, endPoint x: 987, endPoint y: 384, distance: 64.0
drag, startPoint x: 984, startPoint y: 376, endPoint x: 975, endPoint y: 391, distance: 16.9
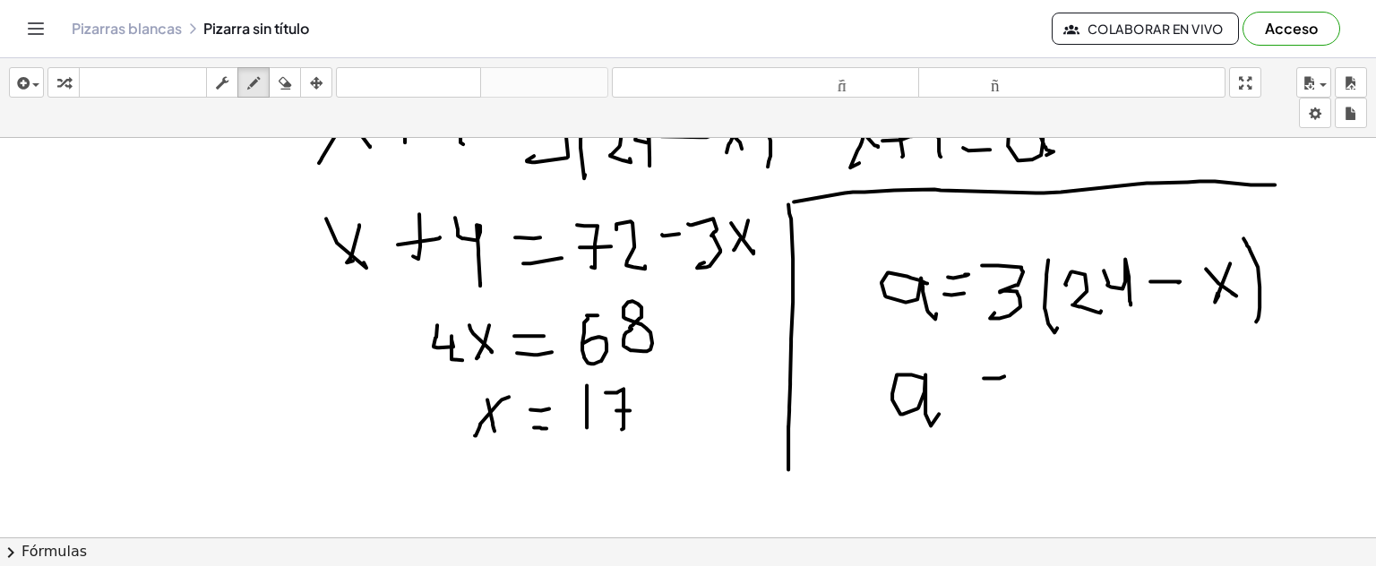
drag, startPoint x: 971, startPoint y: 401, endPoint x: 1031, endPoint y: 384, distance: 62.2
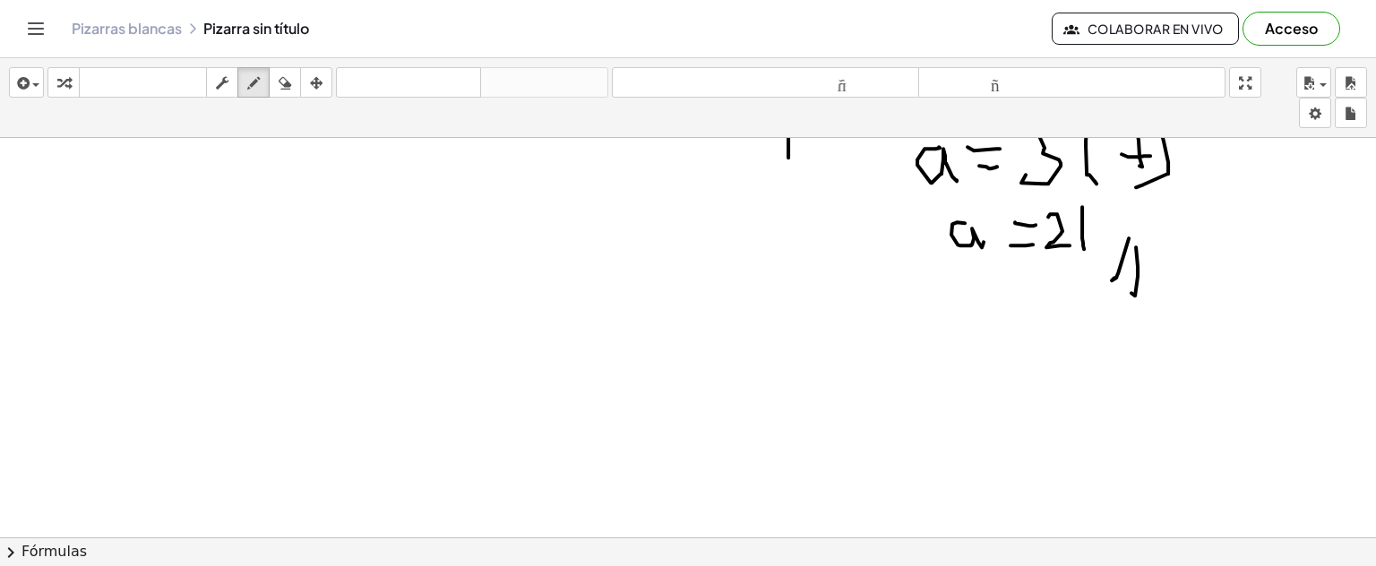
scroll to position [3531, 0]
